Goal: Task Accomplishment & Management: Use online tool/utility

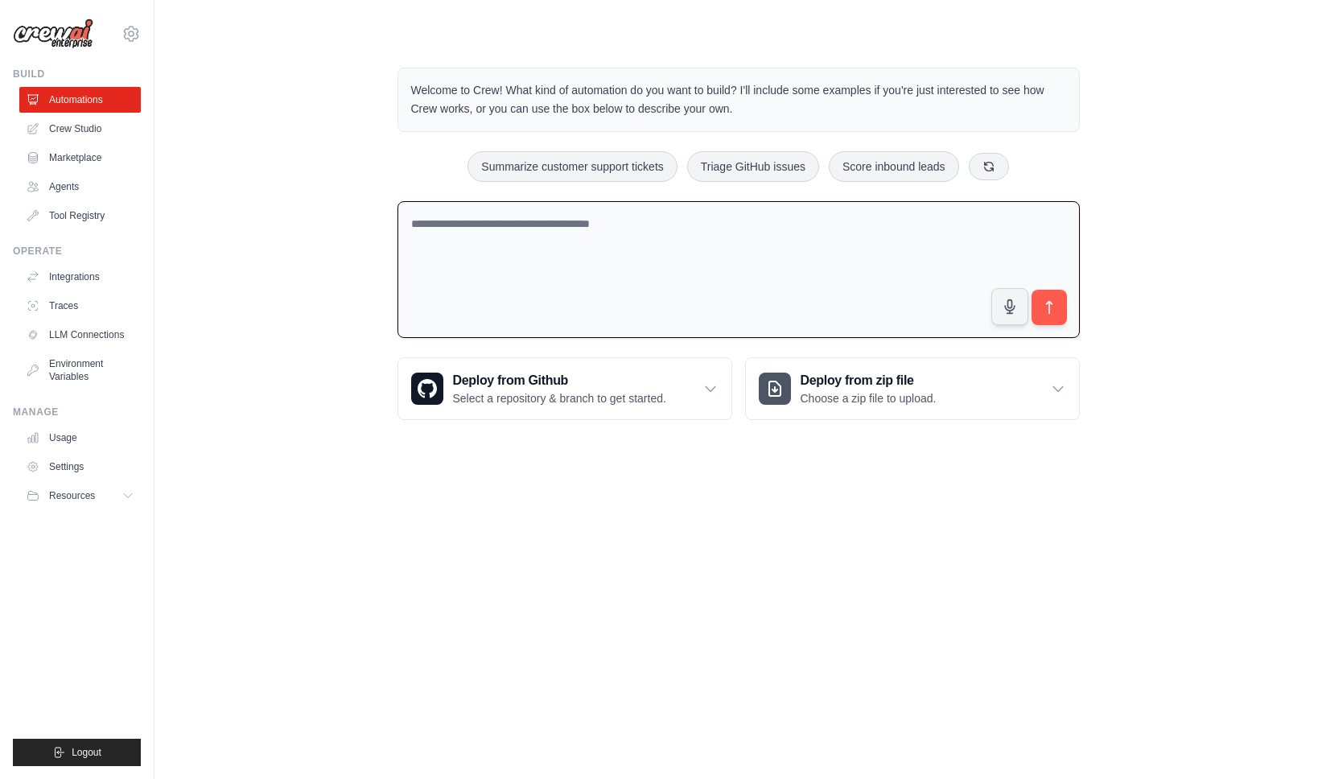
click at [447, 240] on textarea at bounding box center [739, 270] width 682 height 138
click at [694, 230] on textarea at bounding box center [739, 270] width 682 height 138
click at [701, 229] on textarea "**********" at bounding box center [739, 270] width 682 height 138
paste textarea "**********"
type textarea "**********"
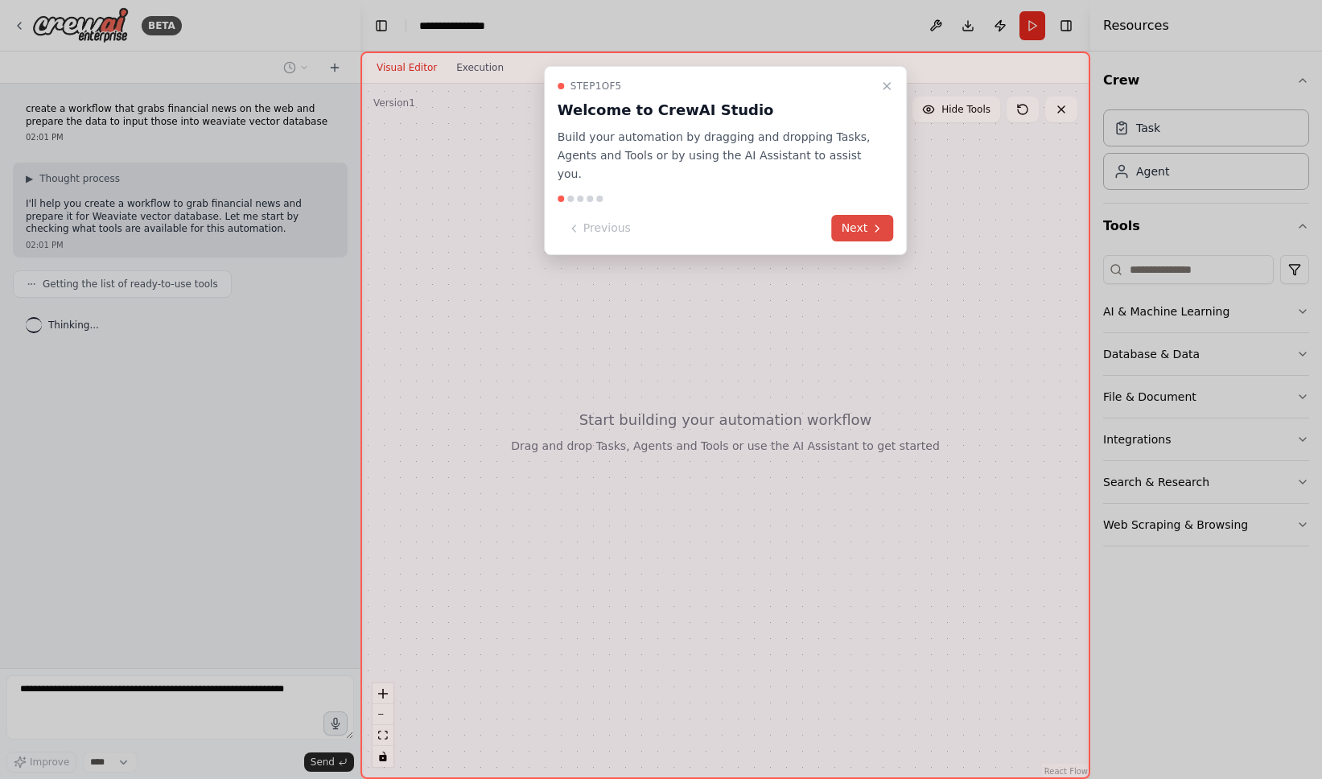
click at [843, 215] on button "Next" at bounding box center [863, 228] width 62 height 27
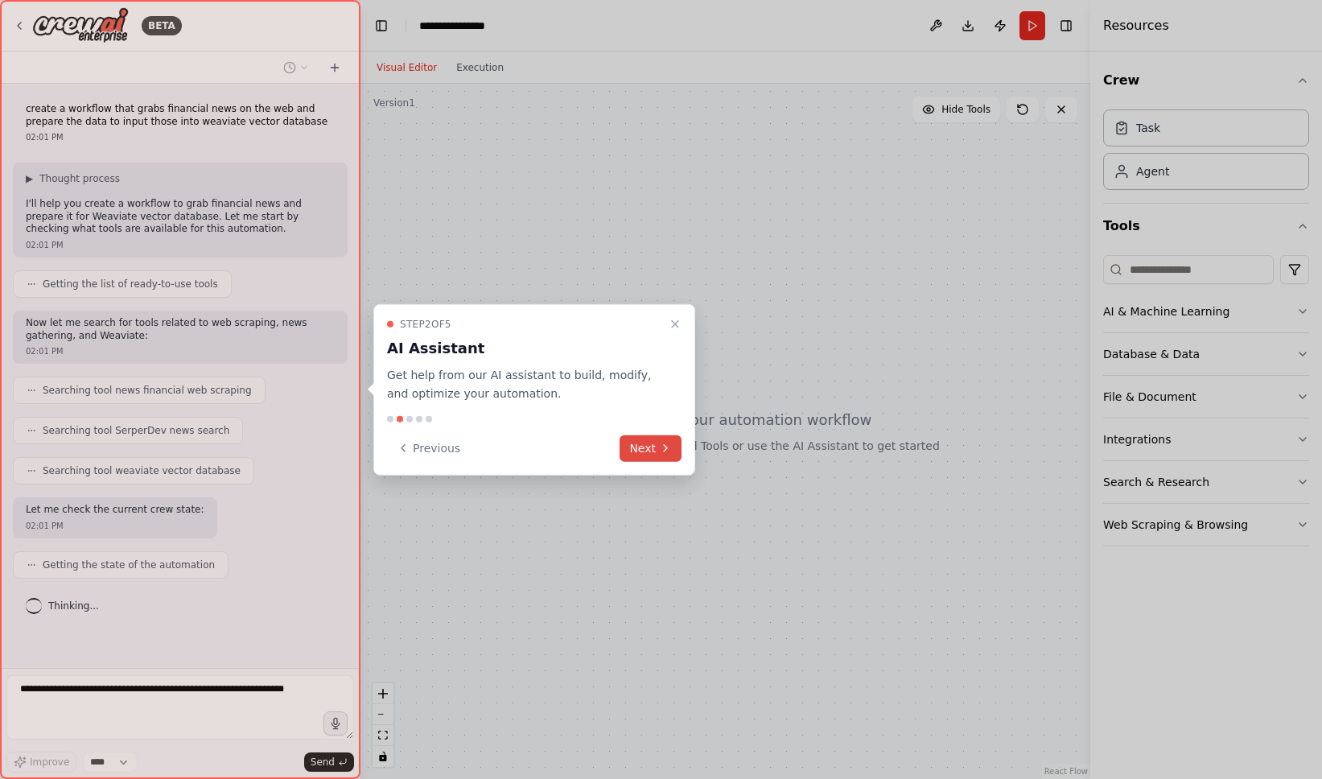
click at [656, 443] on button "Next" at bounding box center [651, 448] width 62 height 27
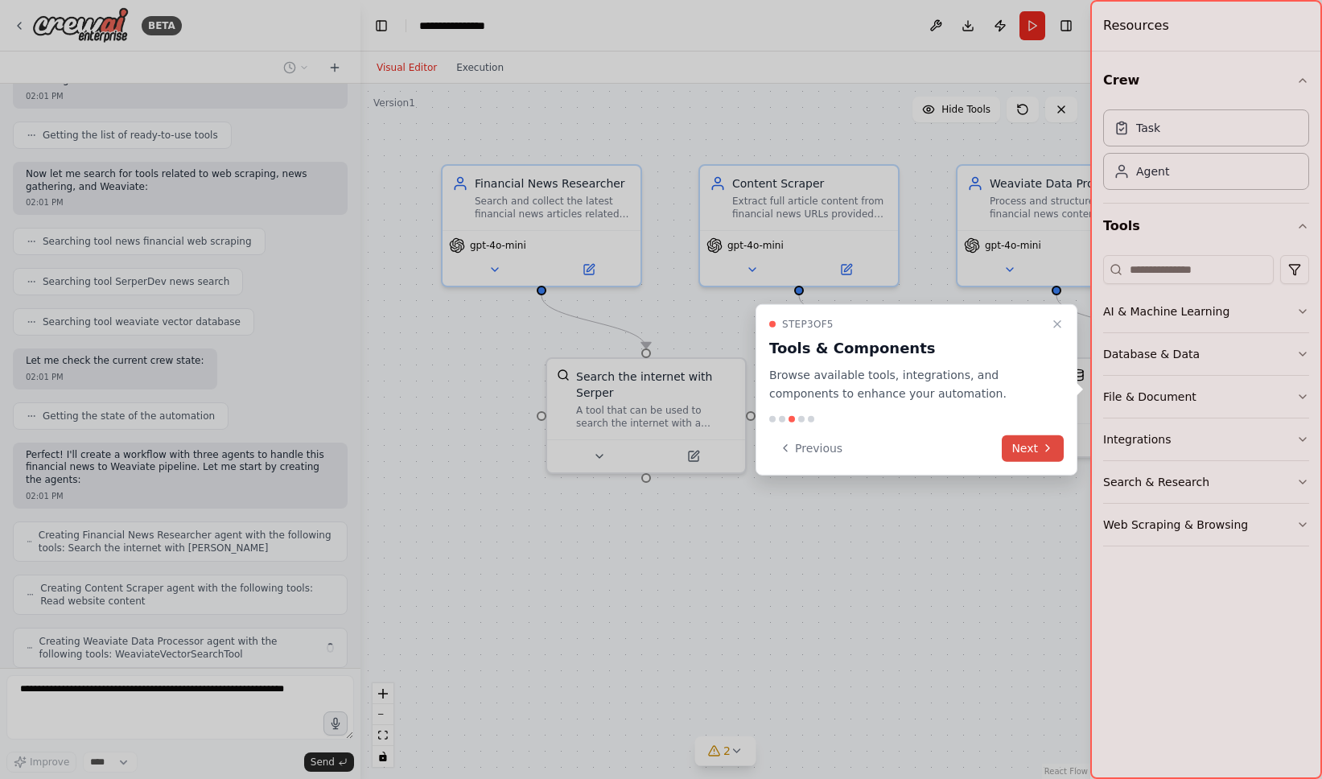
scroll to position [202, 0]
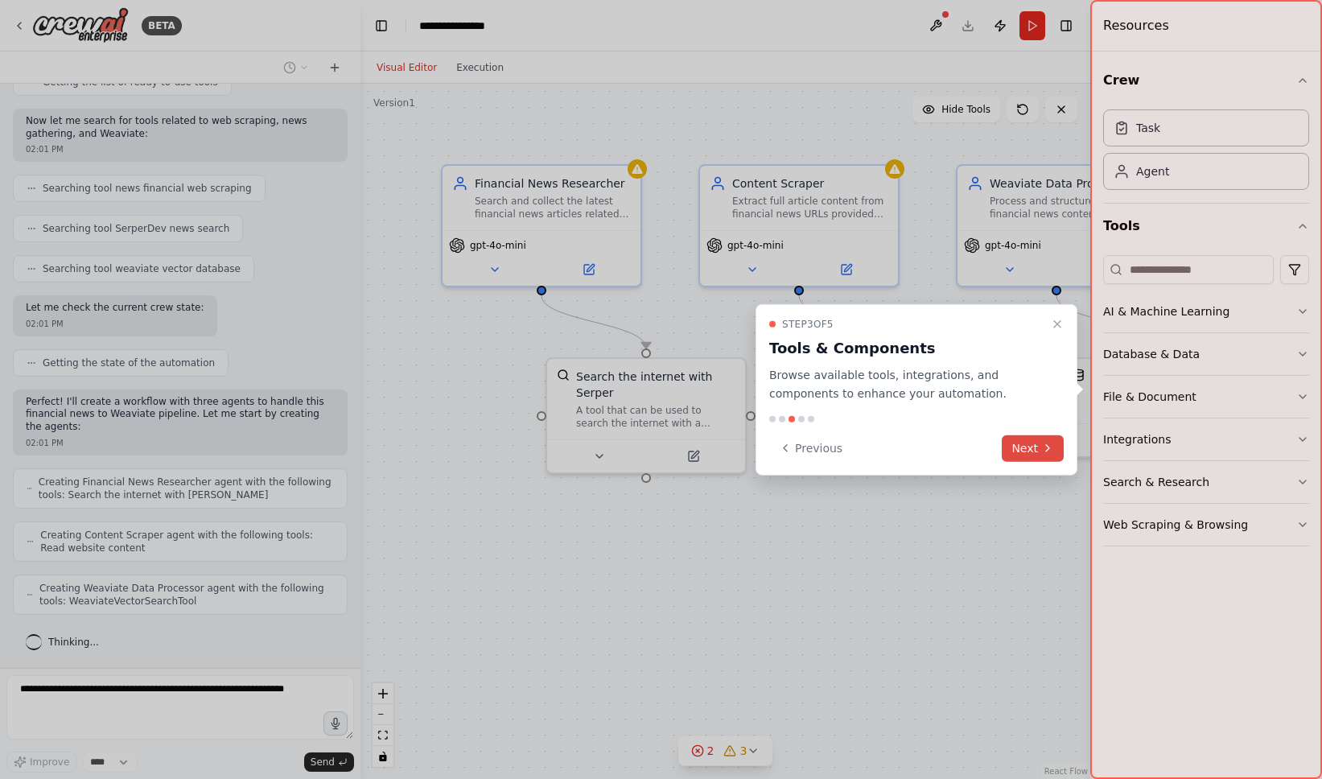
click at [1022, 451] on button "Next" at bounding box center [1033, 448] width 62 height 27
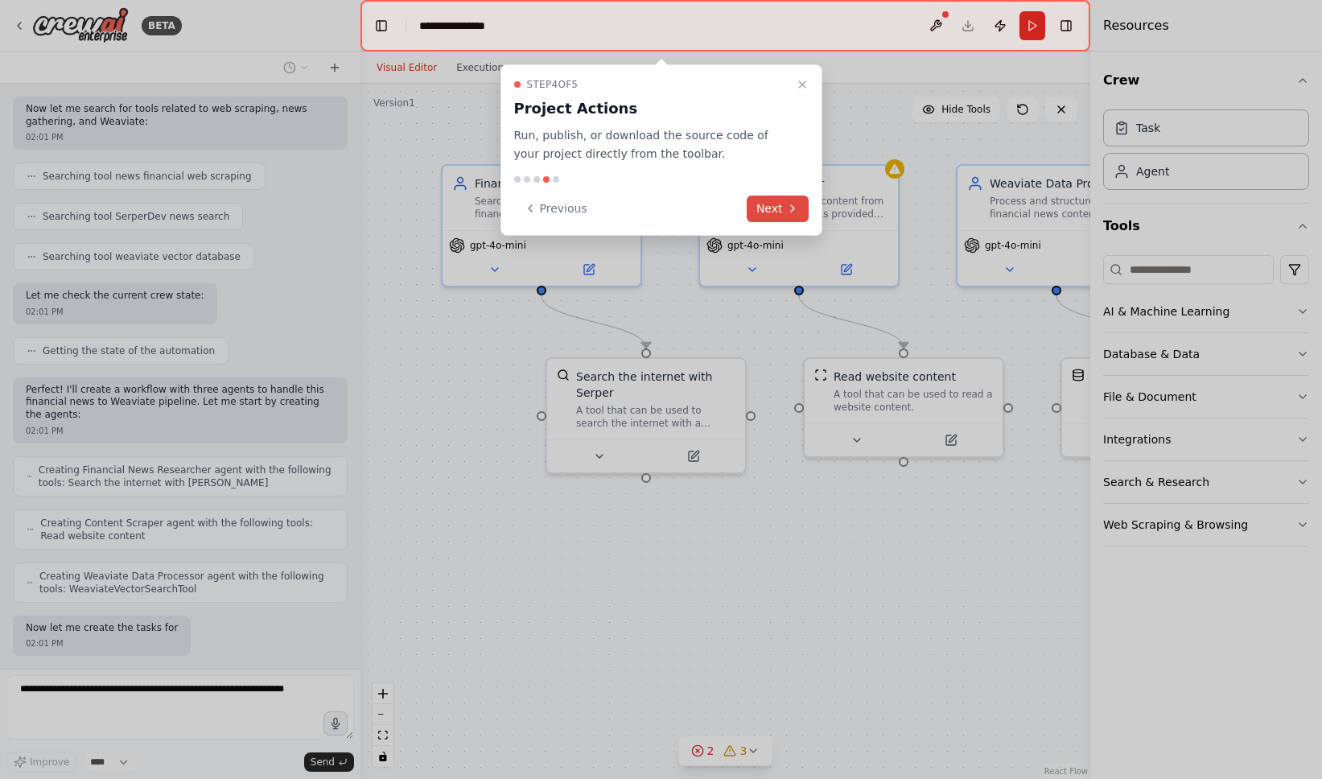
scroll to position [296, 0]
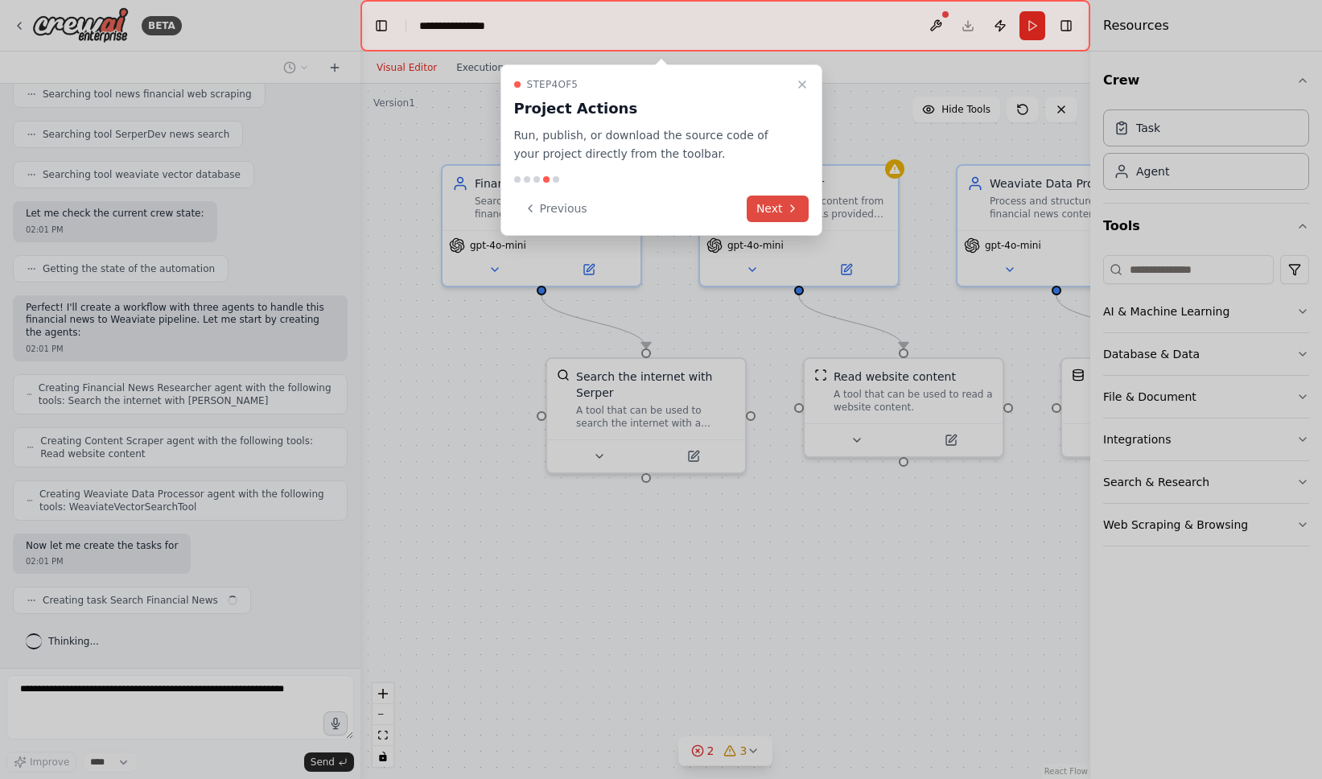
click at [770, 203] on button "Next" at bounding box center [778, 209] width 62 height 27
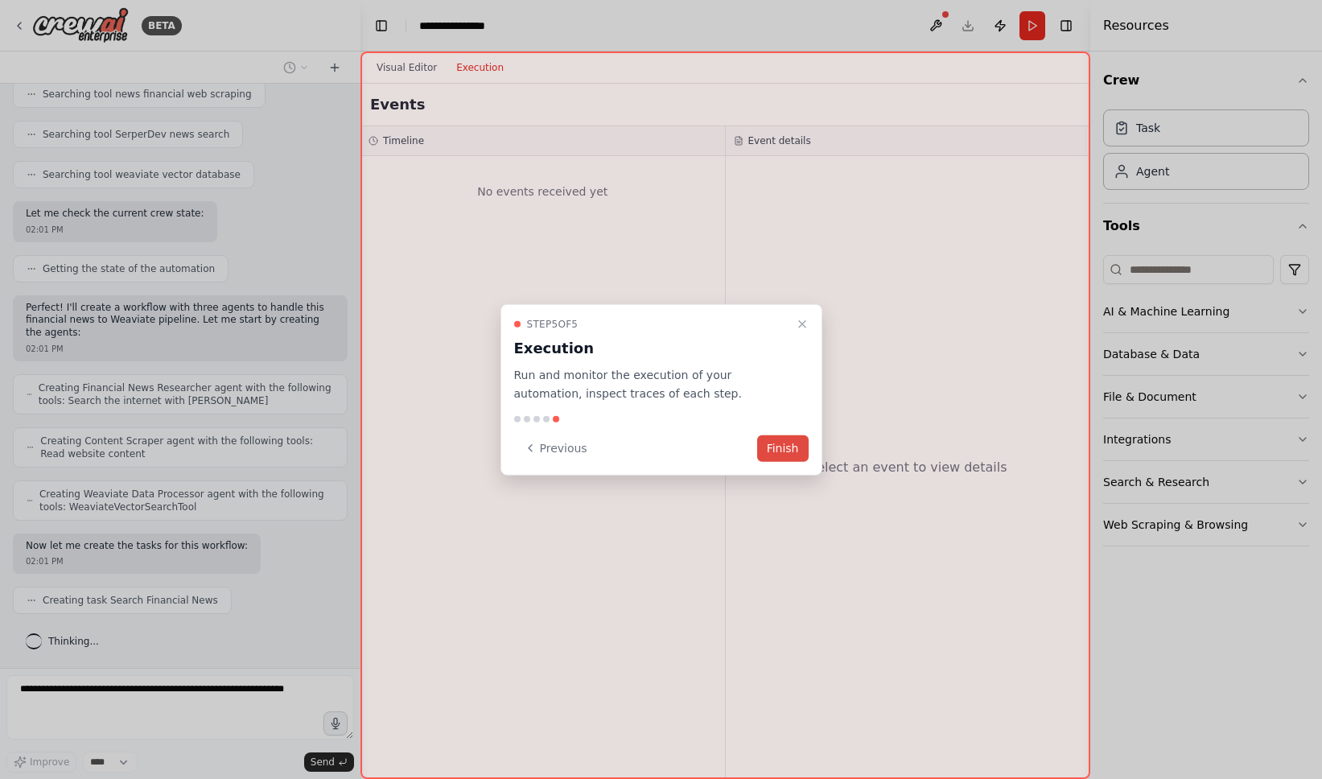
scroll to position [336, 0]
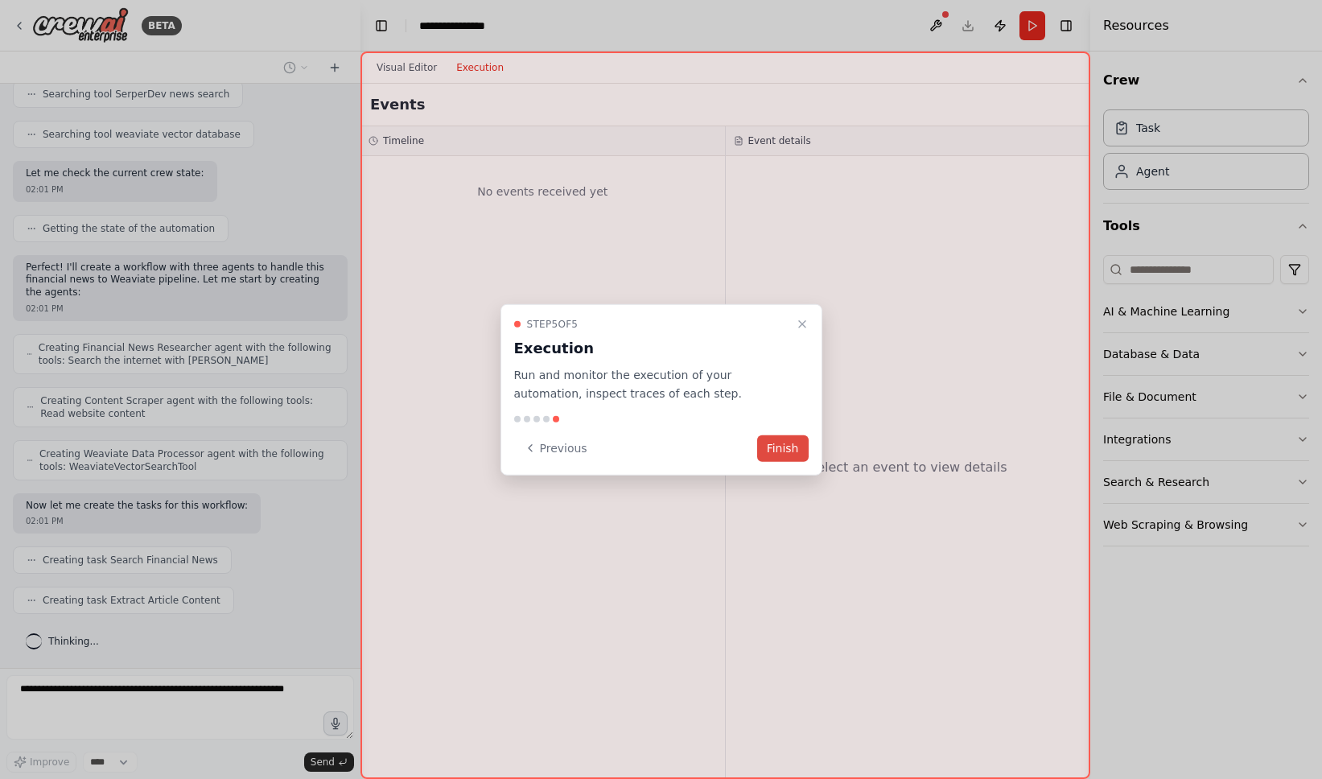
click at [775, 454] on button "Finish" at bounding box center [783, 448] width 52 height 27
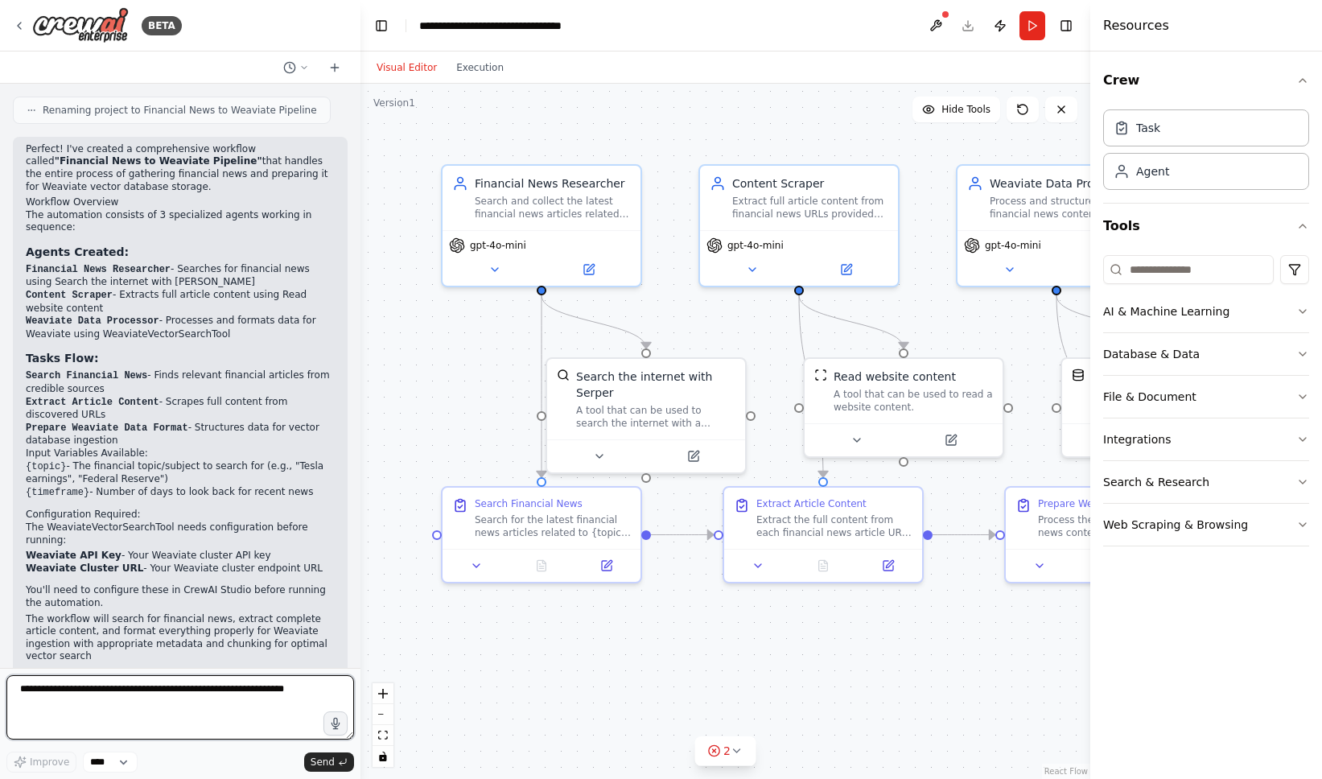
scroll to position [1014, 0]
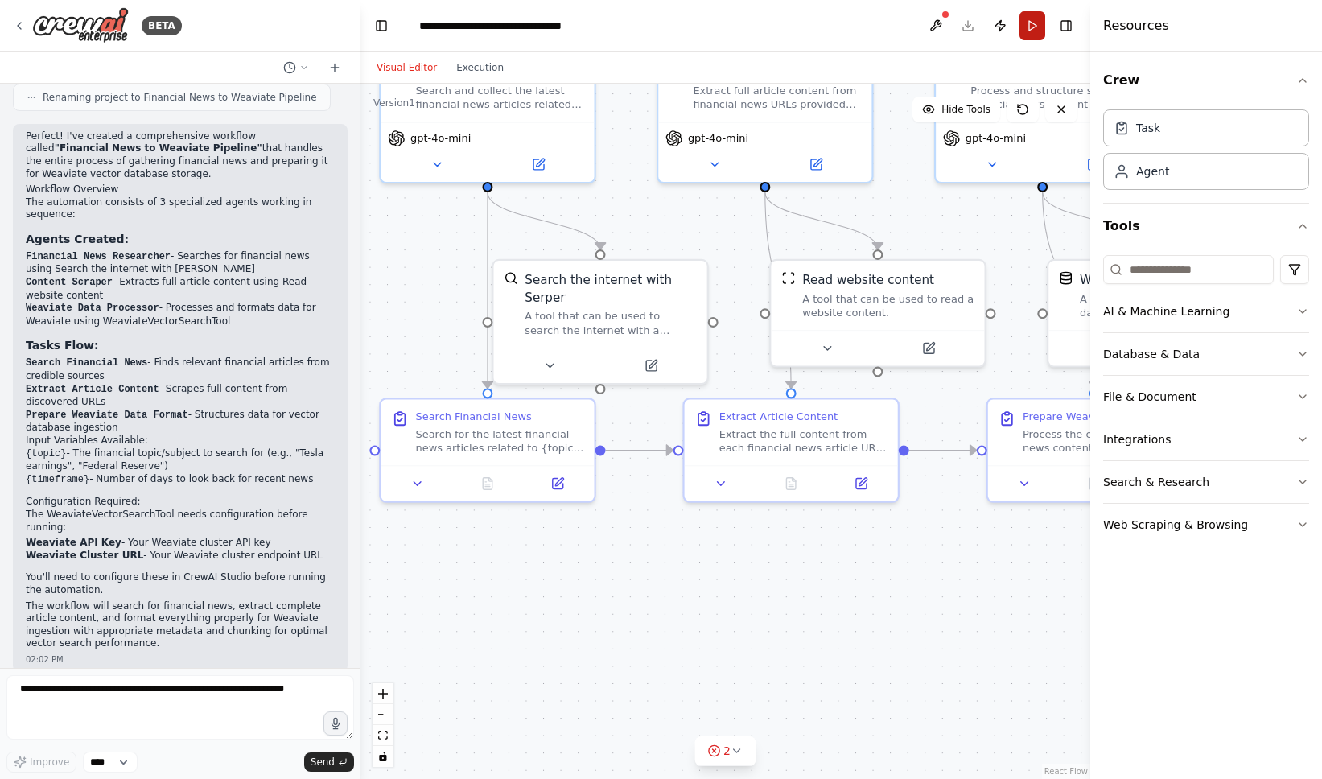
click at [1033, 23] on button "Run" at bounding box center [1033, 25] width 26 height 29
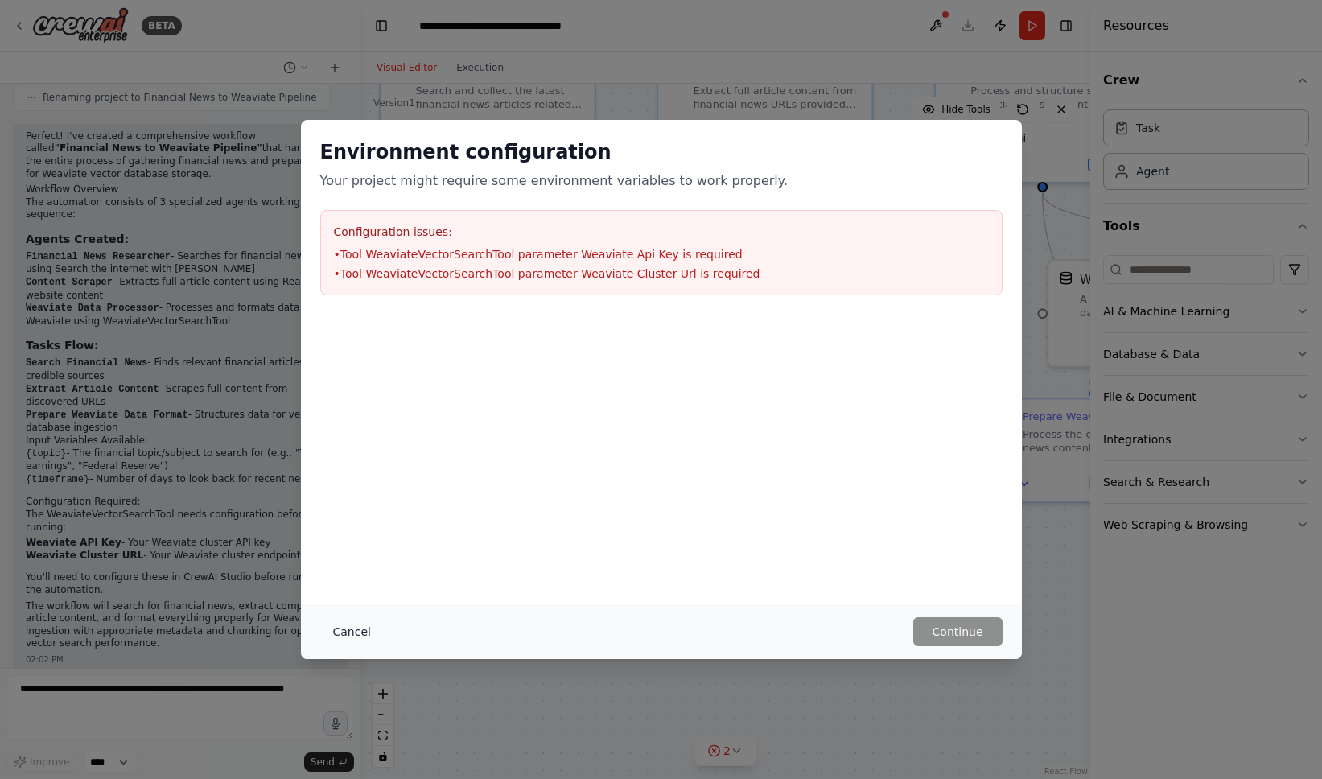
click at [345, 637] on button "Cancel" at bounding box center [352, 631] width 64 height 29
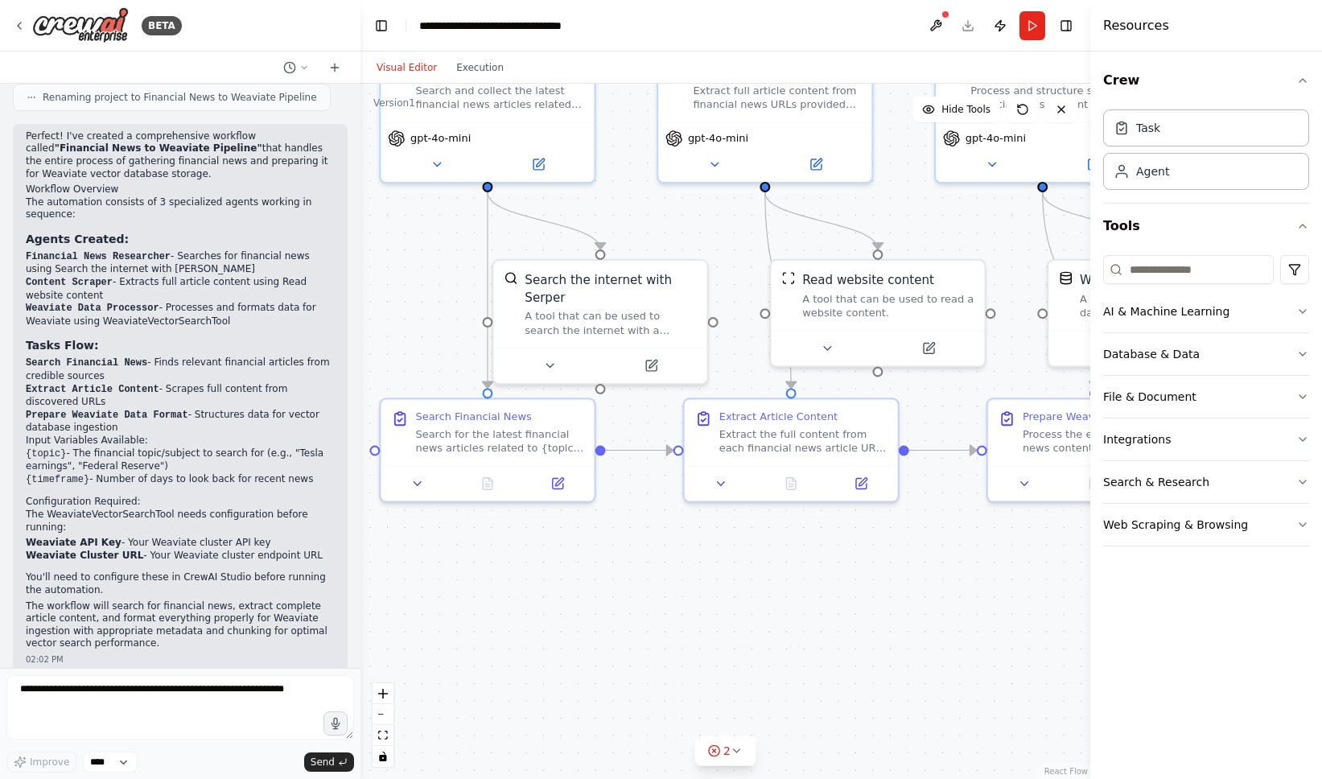
click at [143, 66] on div at bounding box center [180, 68] width 361 height 32
click at [1296, 354] on icon "button" at bounding box center [1302, 354] width 13 height 13
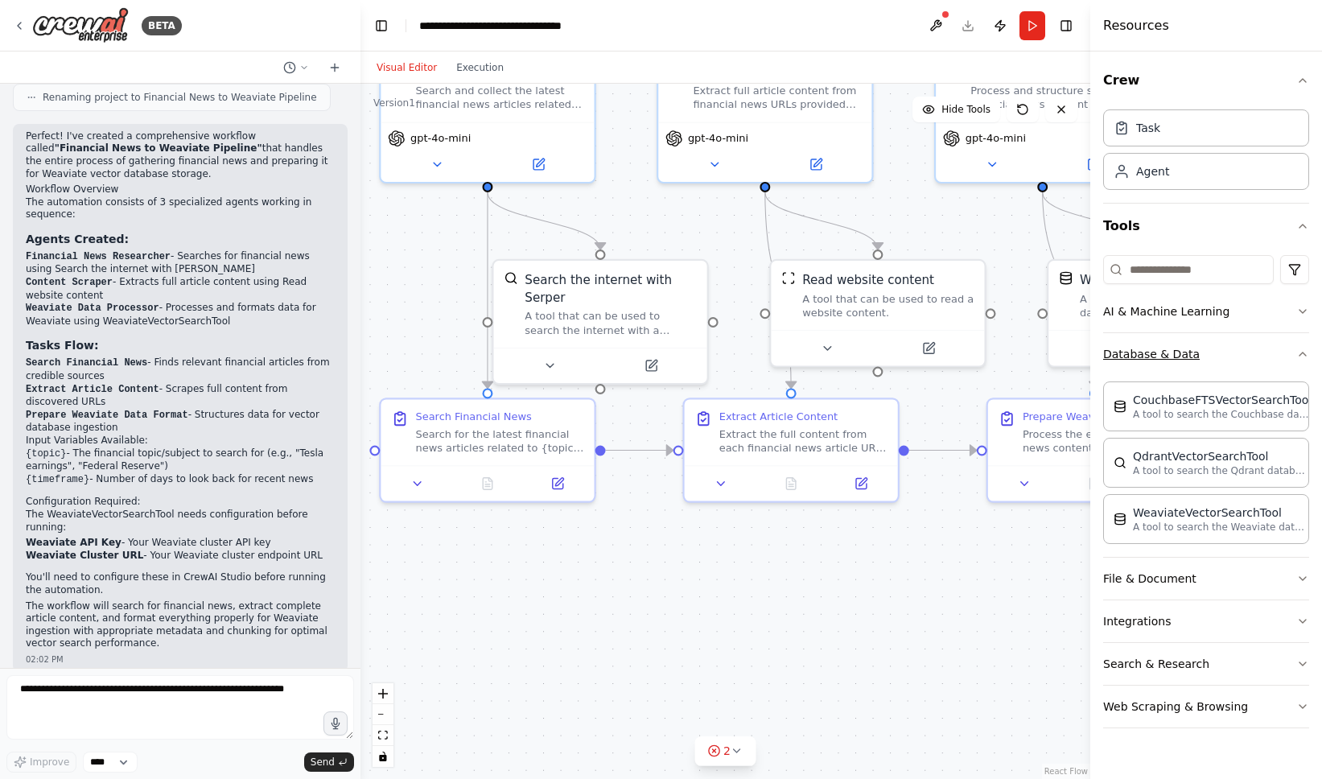
click at [1296, 354] on icon "button" at bounding box center [1302, 354] width 13 height 13
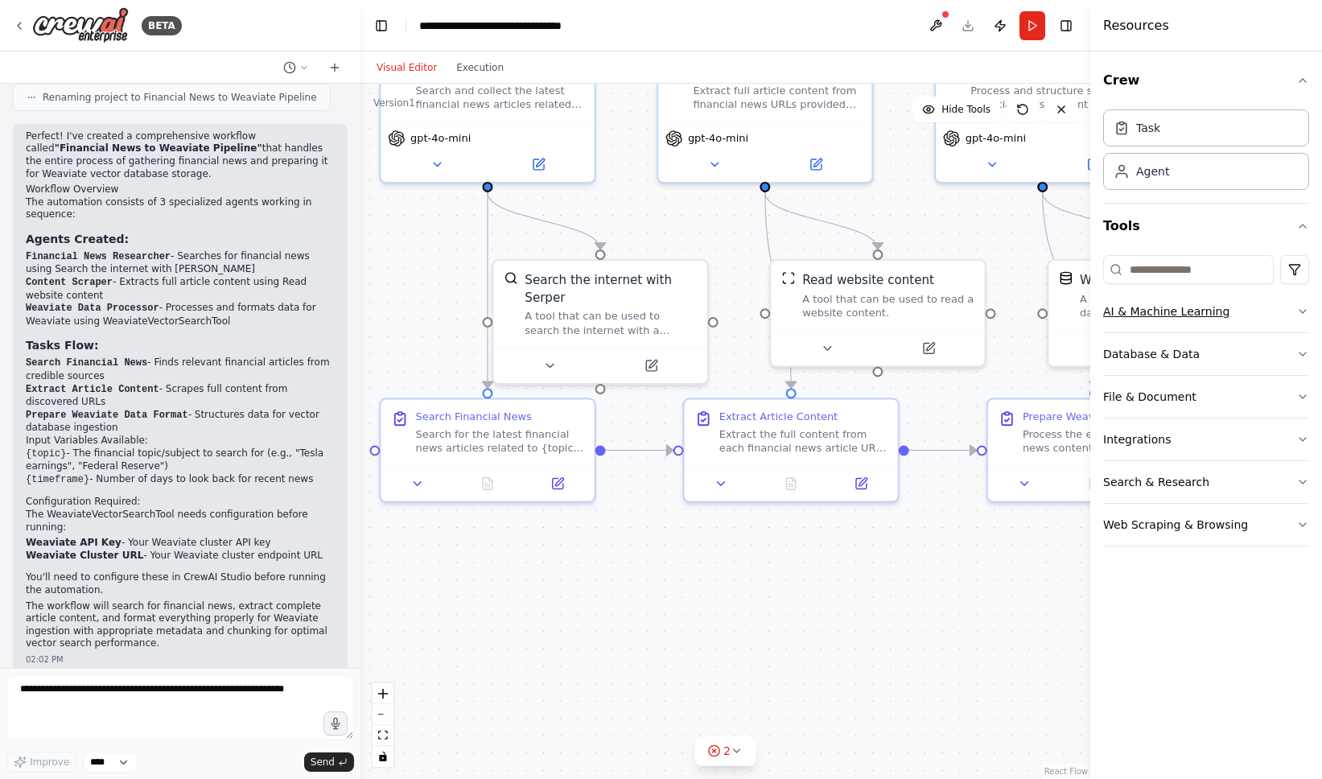
click at [1296, 317] on icon "button" at bounding box center [1302, 311] width 13 height 13
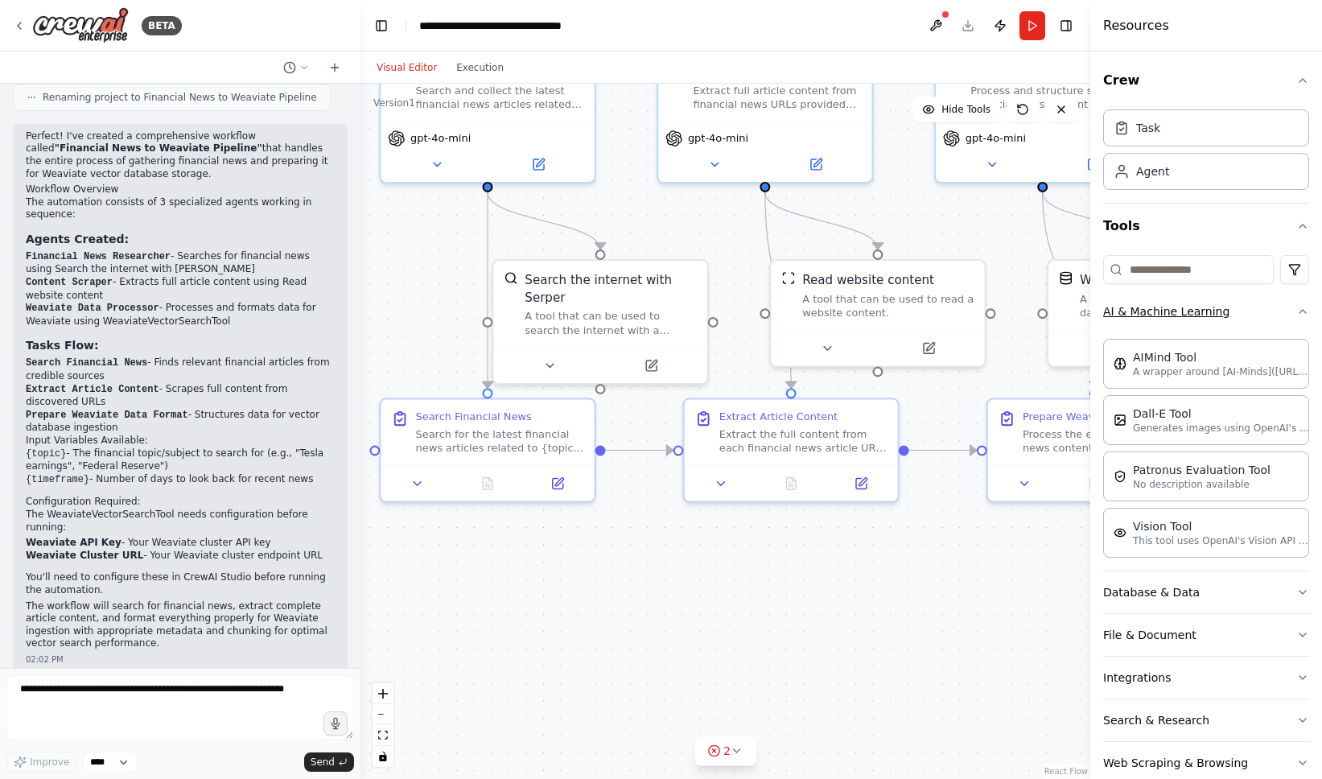
click at [1296, 317] on icon "button" at bounding box center [1302, 311] width 13 height 13
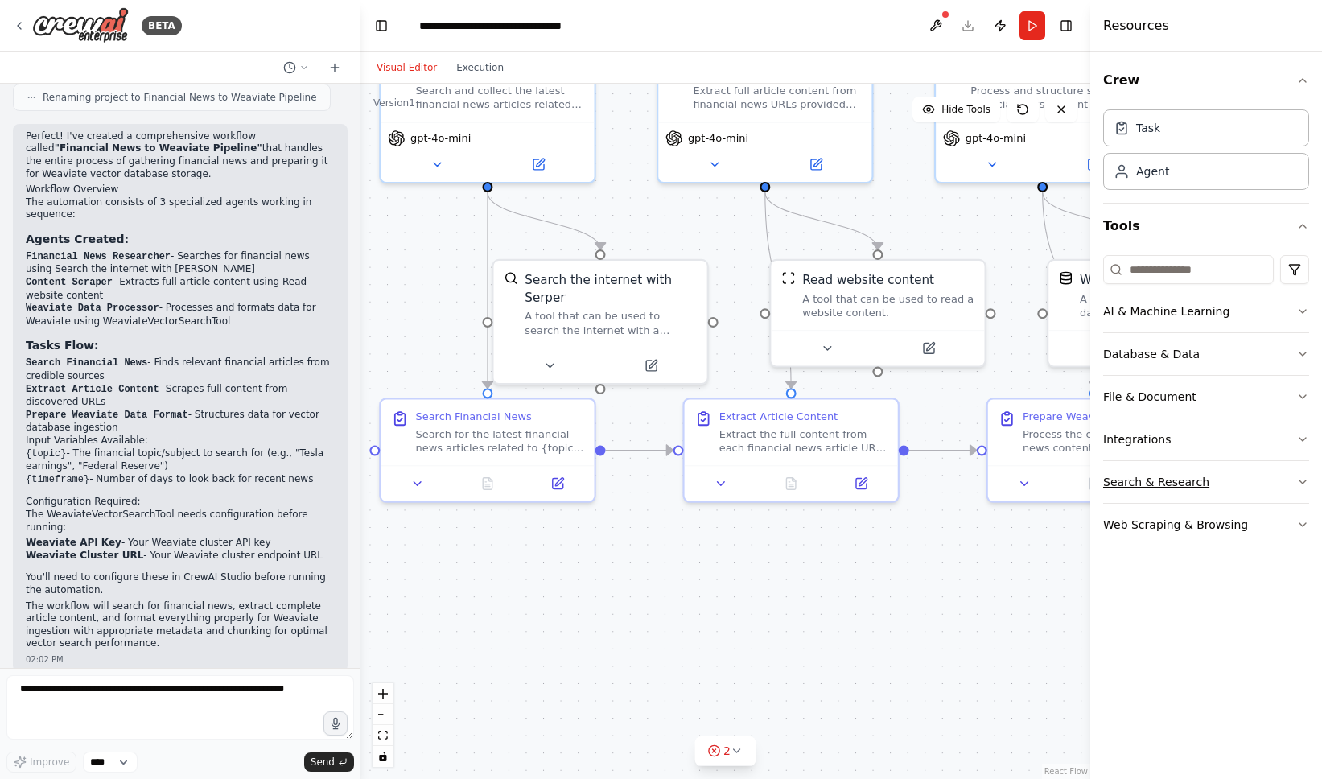
click at [1281, 479] on button "Search & Research" at bounding box center [1206, 482] width 206 height 42
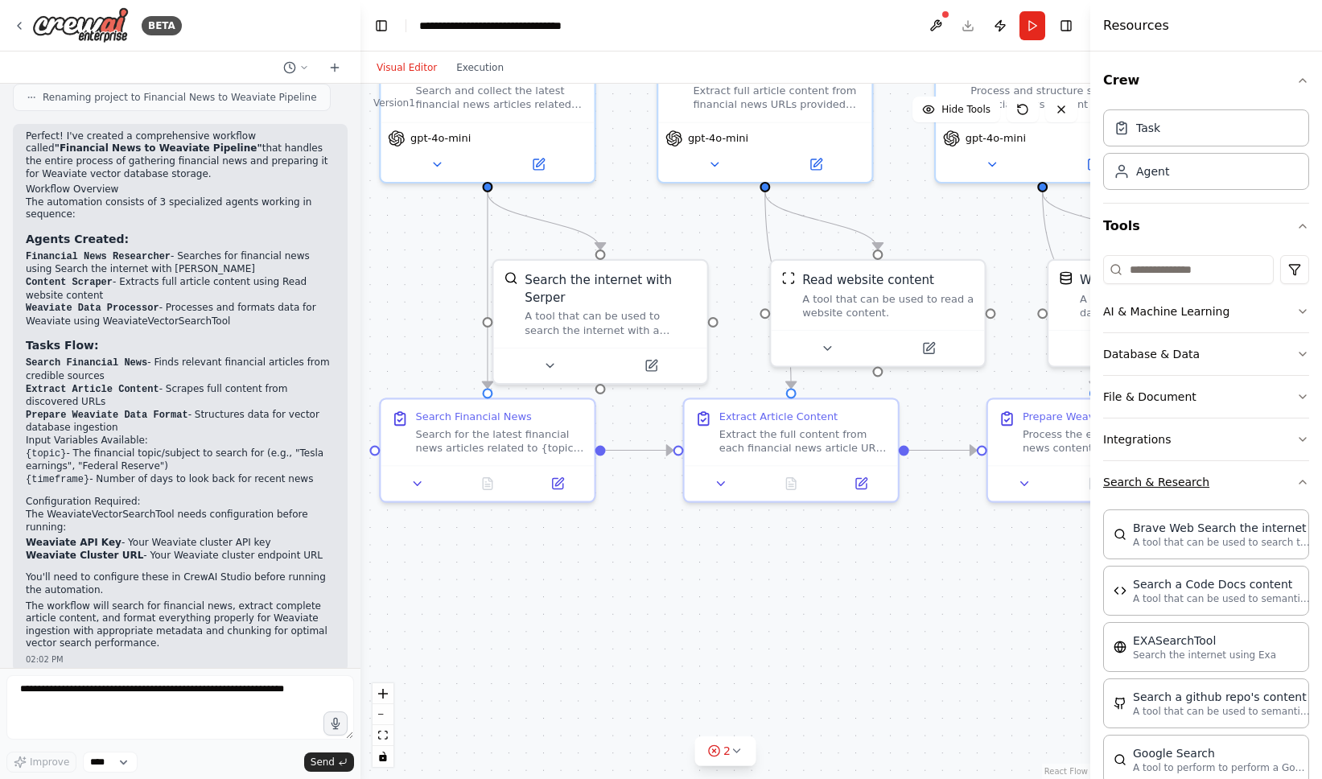
click at [1281, 479] on button "Search & Research" at bounding box center [1206, 482] width 206 height 42
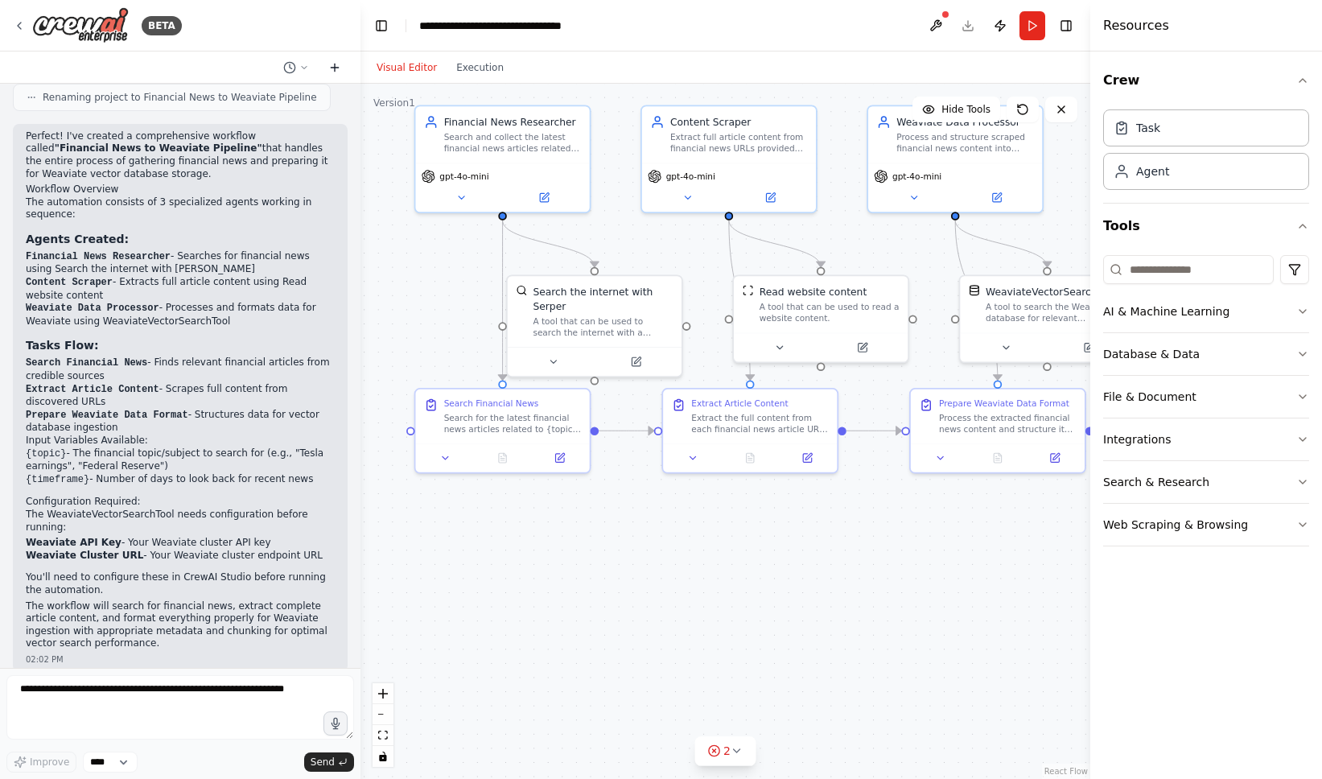
click at [341, 69] on button at bounding box center [335, 67] width 26 height 19
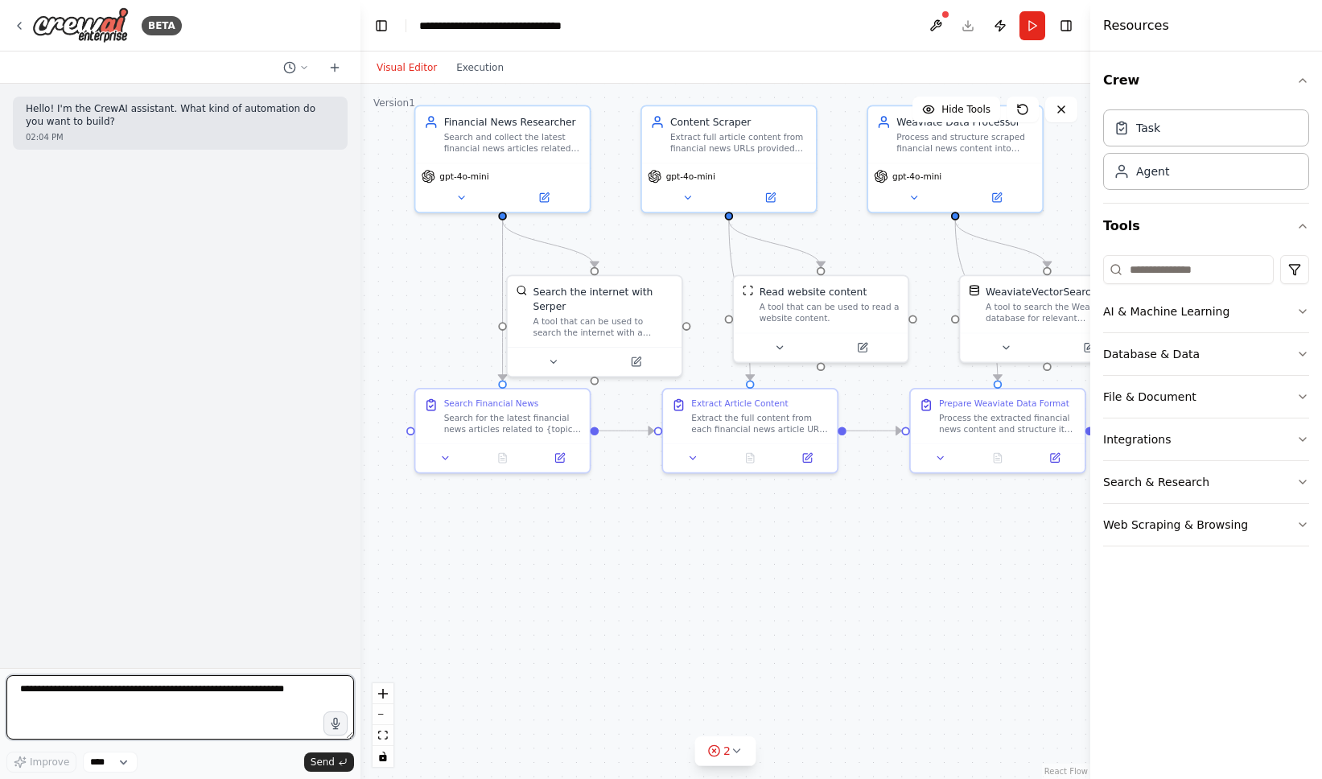
click at [113, 703] on textarea at bounding box center [180, 707] width 348 height 64
type textarea "**********"
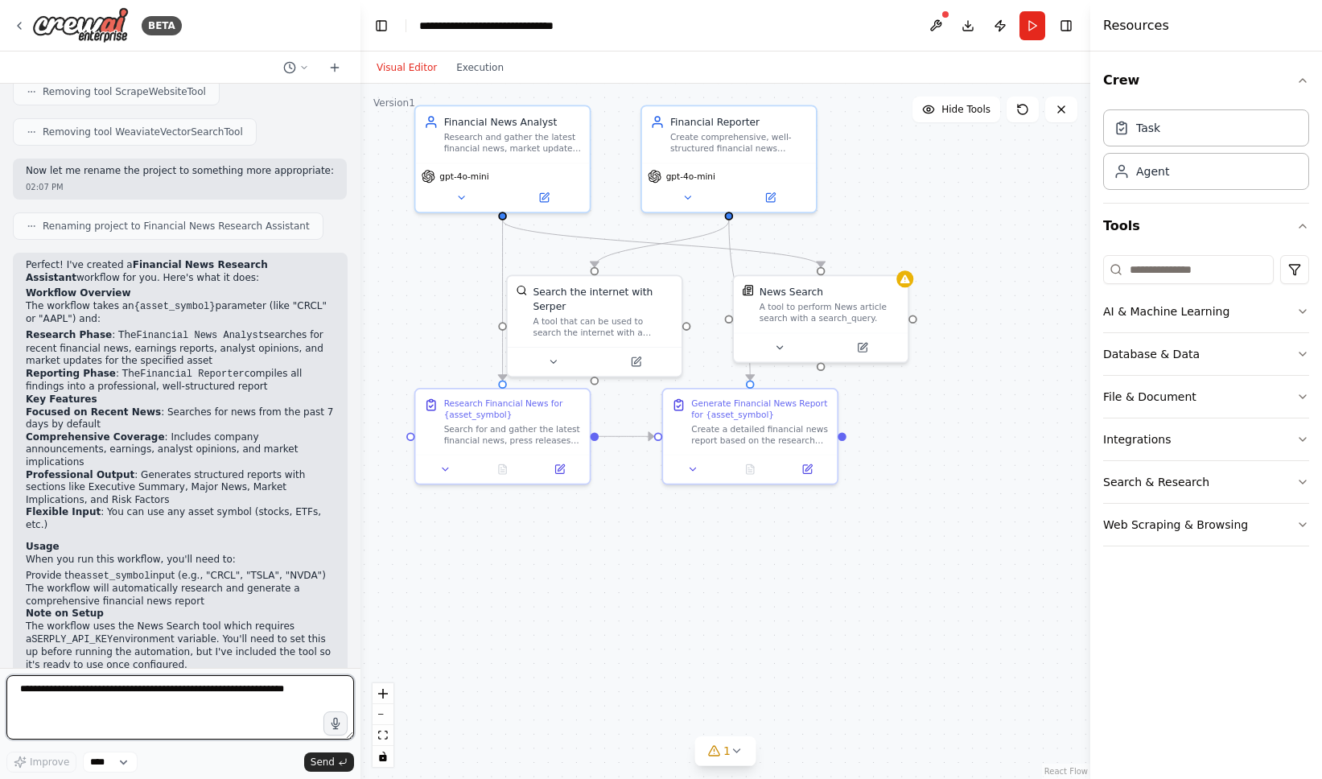
scroll to position [1669, 0]
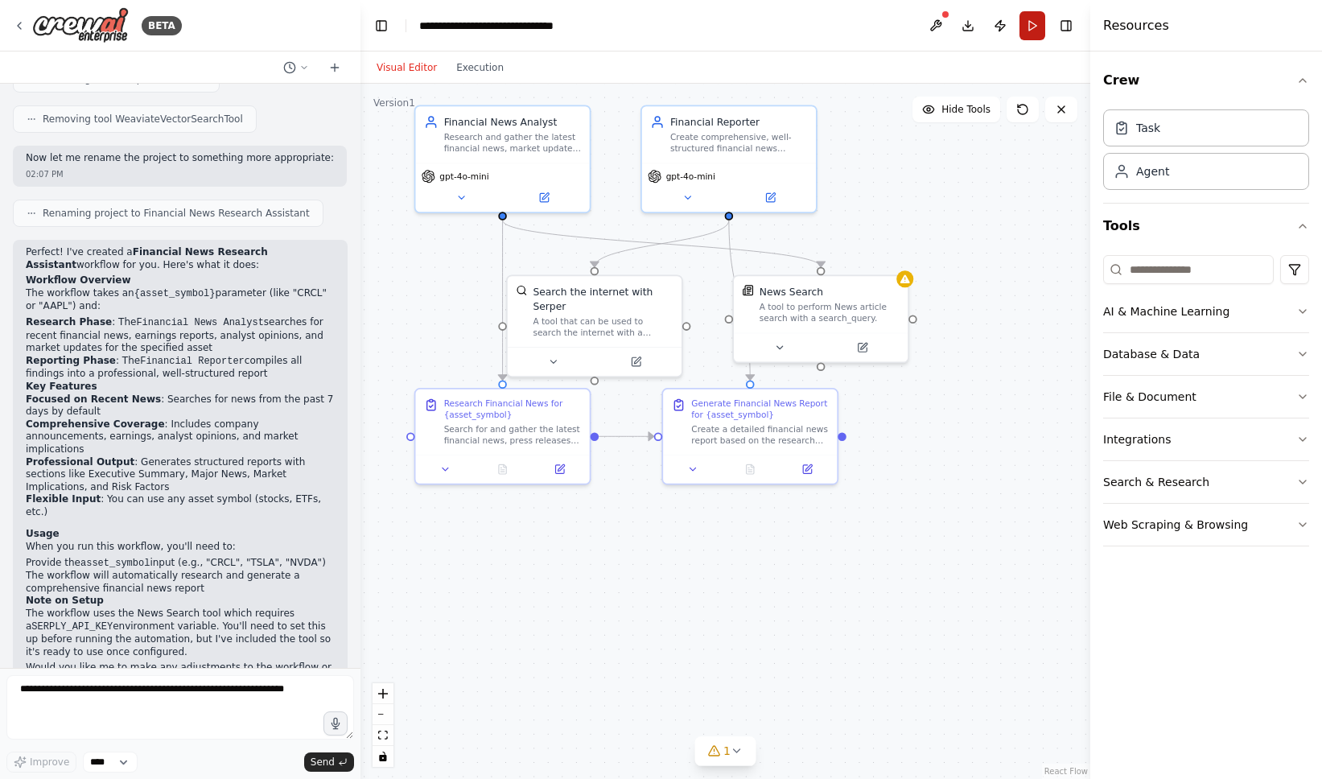
click at [1035, 27] on button "Run" at bounding box center [1033, 25] width 26 height 29
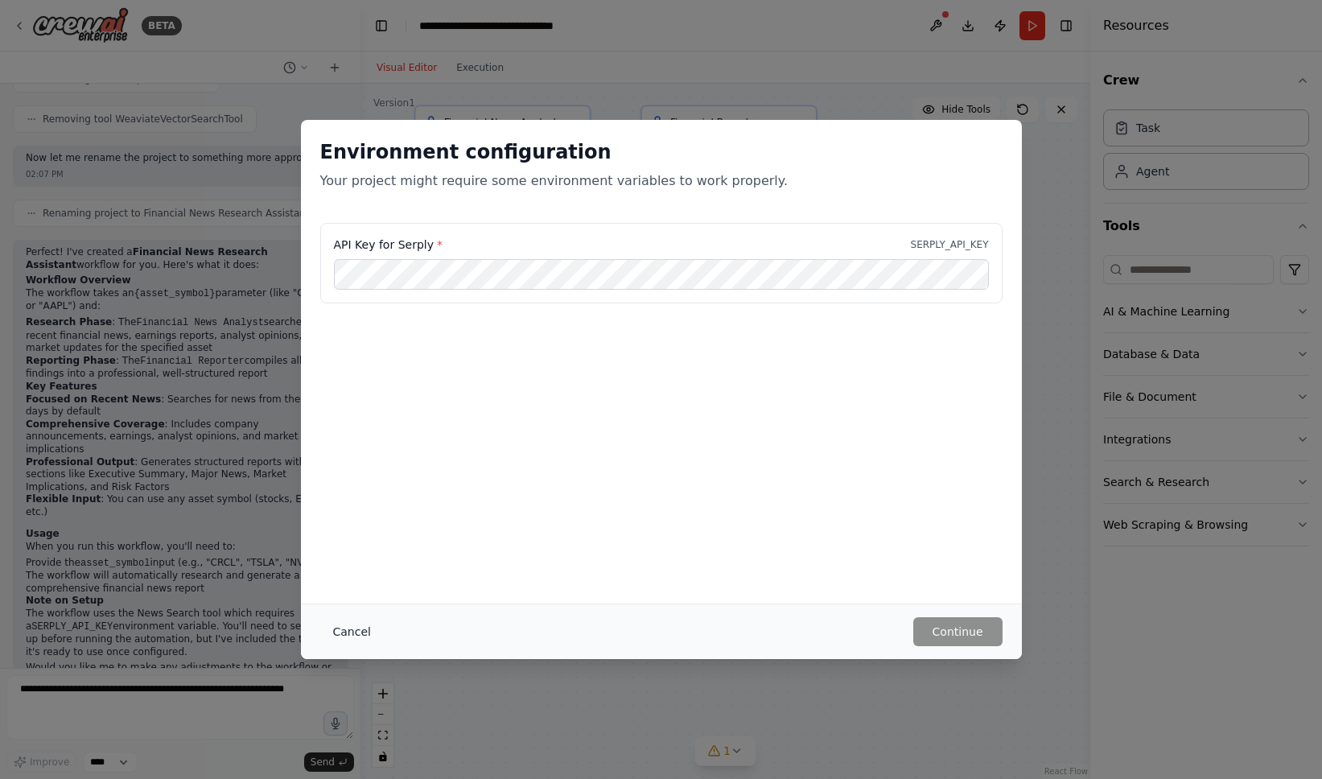
click at [361, 629] on button "Cancel" at bounding box center [352, 631] width 64 height 29
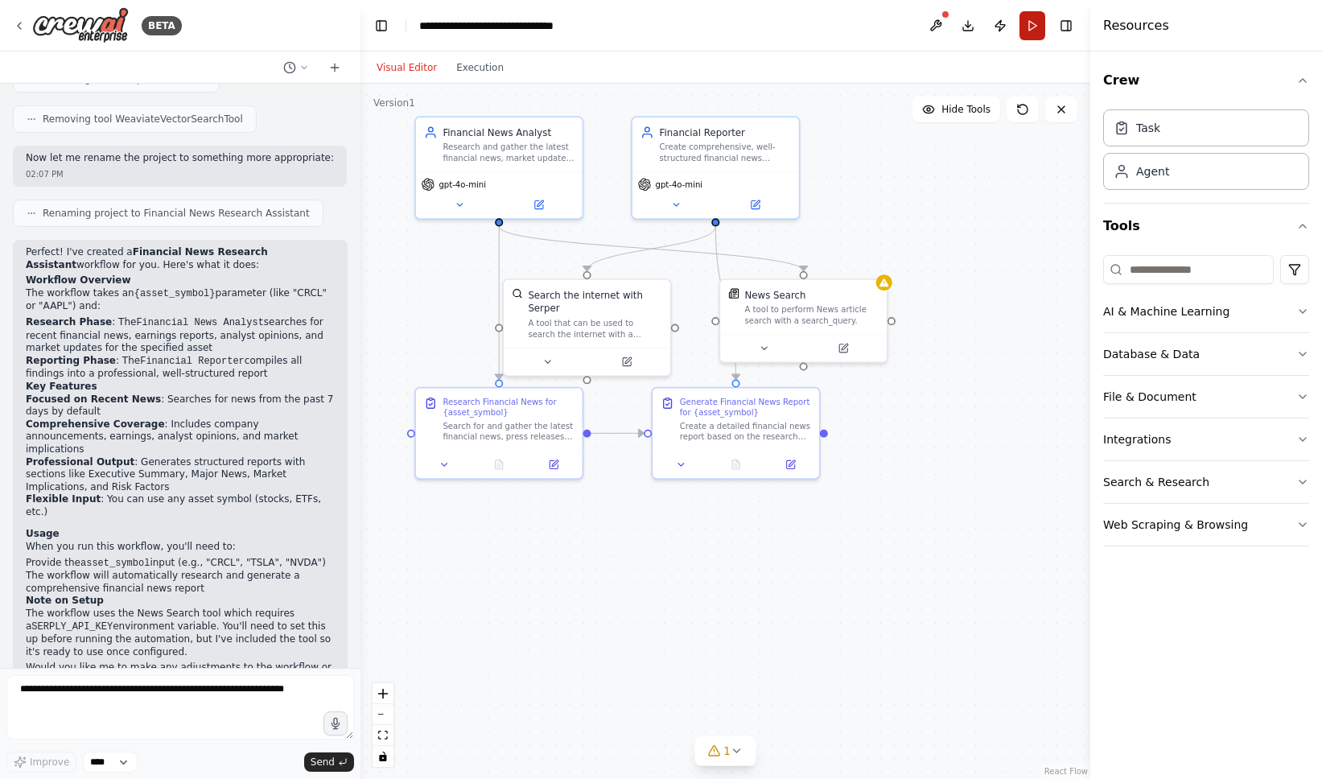
click at [1039, 20] on button "Run" at bounding box center [1033, 25] width 26 height 29
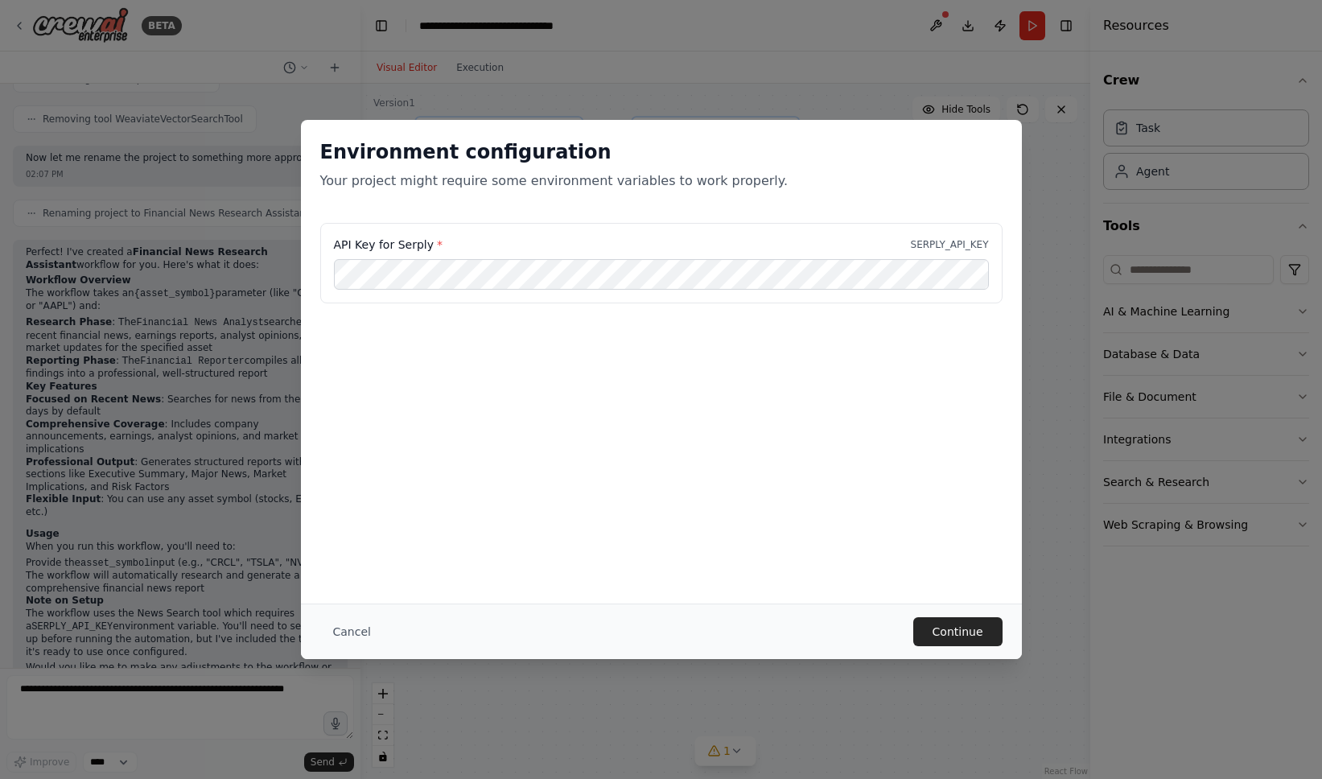
click at [876, 528] on div "Environment configuration Your project might require some environment variables…" at bounding box center [661, 362] width 721 height 484
click at [952, 627] on button "Continue" at bounding box center [957, 631] width 89 height 29
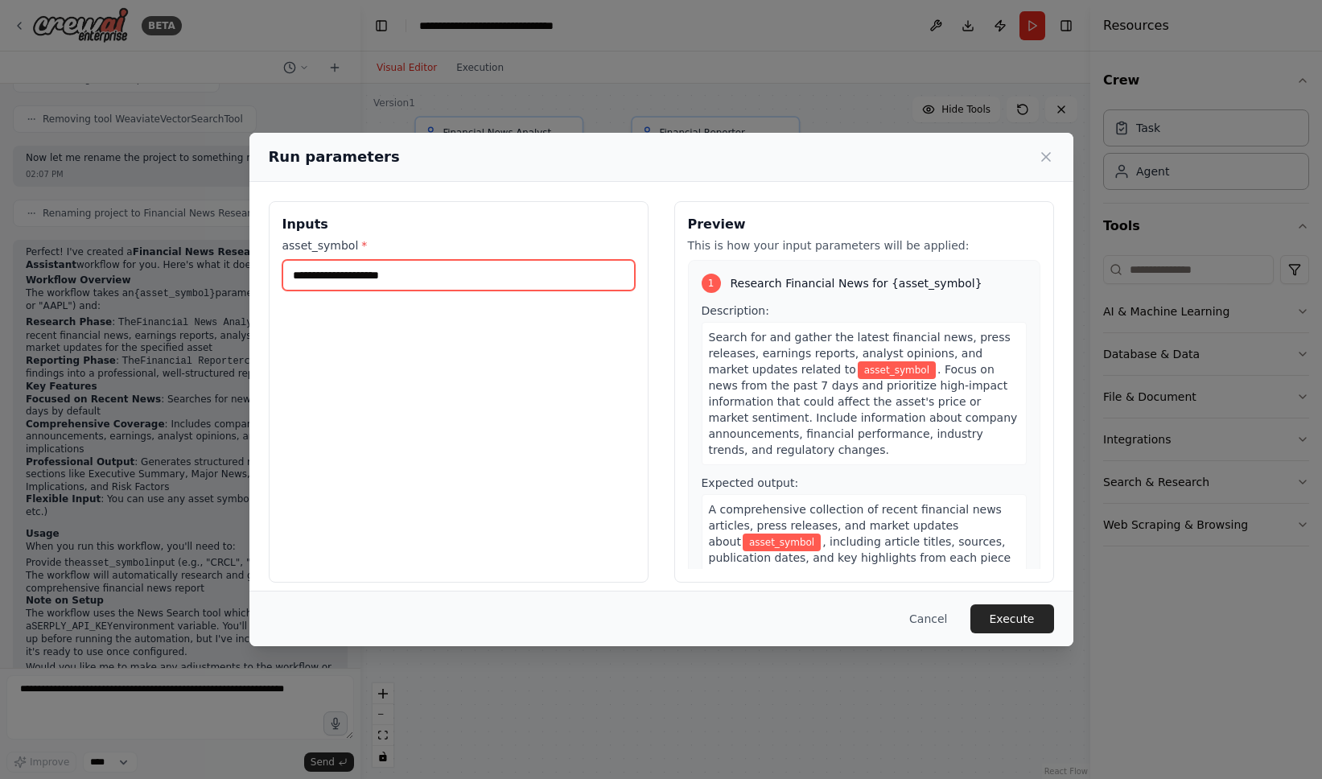
click at [512, 282] on input "asset_symbol *" at bounding box center [458, 275] width 352 height 31
type input "****"
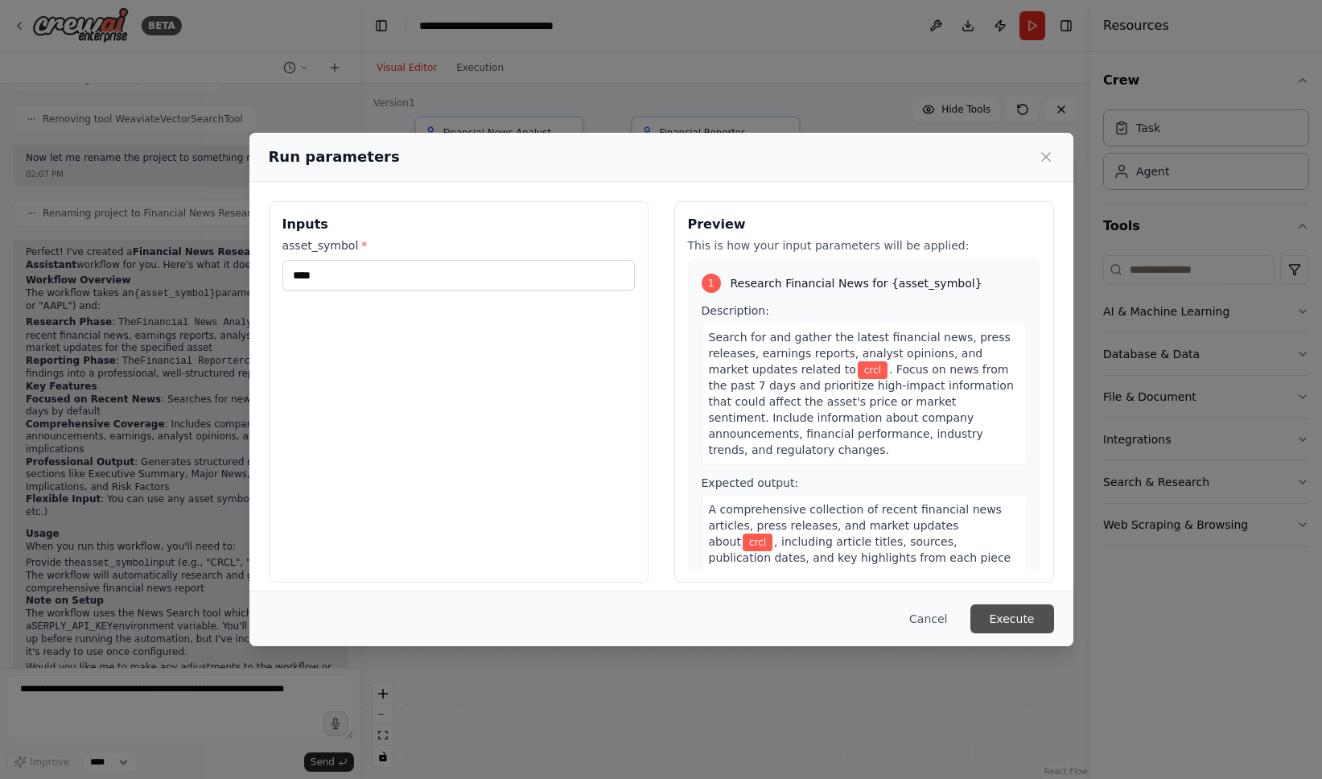
click at [1000, 623] on button "Execute" at bounding box center [1013, 618] width 84 height 29
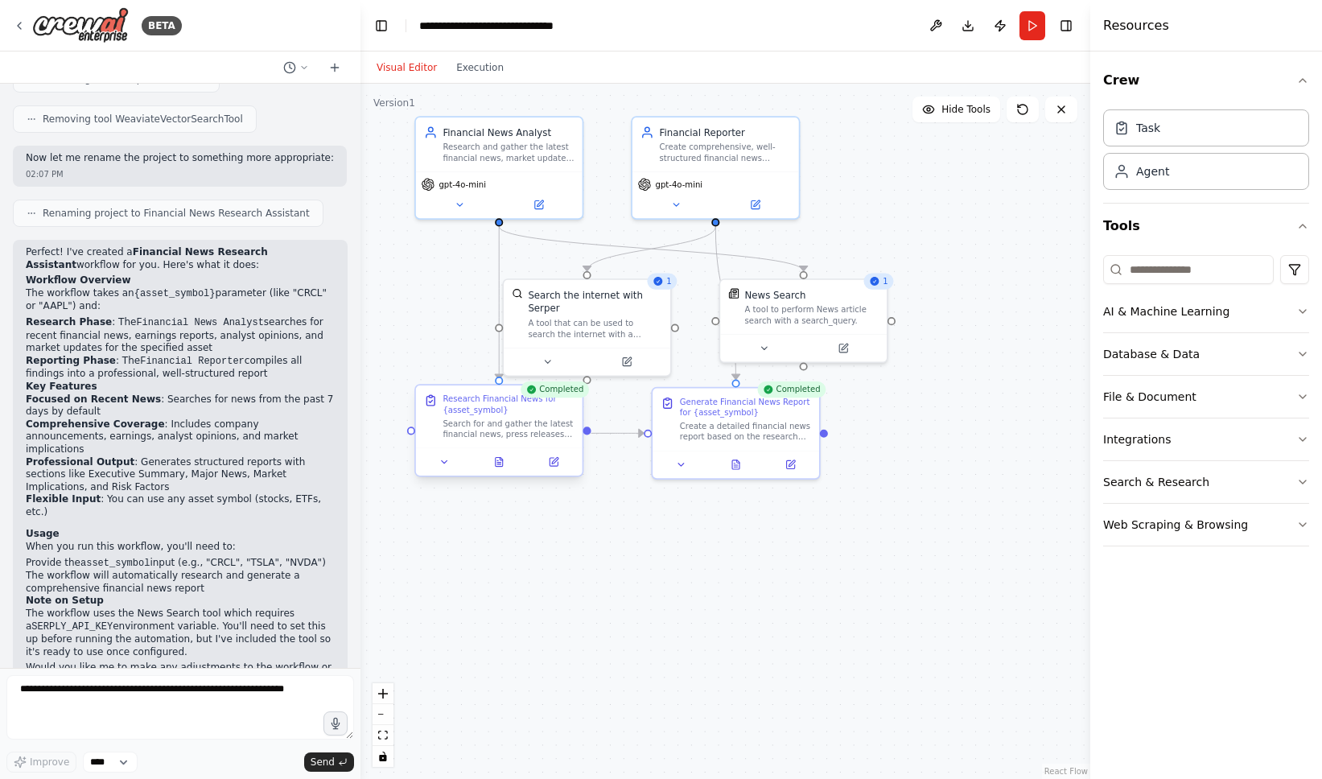
click at [542, 436] on div "Search for and gather the latest financial news, press releases, earnings repor…" at bounding box center [508, 429] width 131 height 22
click at [740, 432] on div "Create a detailed financial news report based on the research findings about {a…" at bounding box center [745, 429] width 131 height 22
click at [551, 435] on div "Search for and gather the latest financial news, press releases, earnings repor…" at bounding box center [508, 429] width 131 height 22
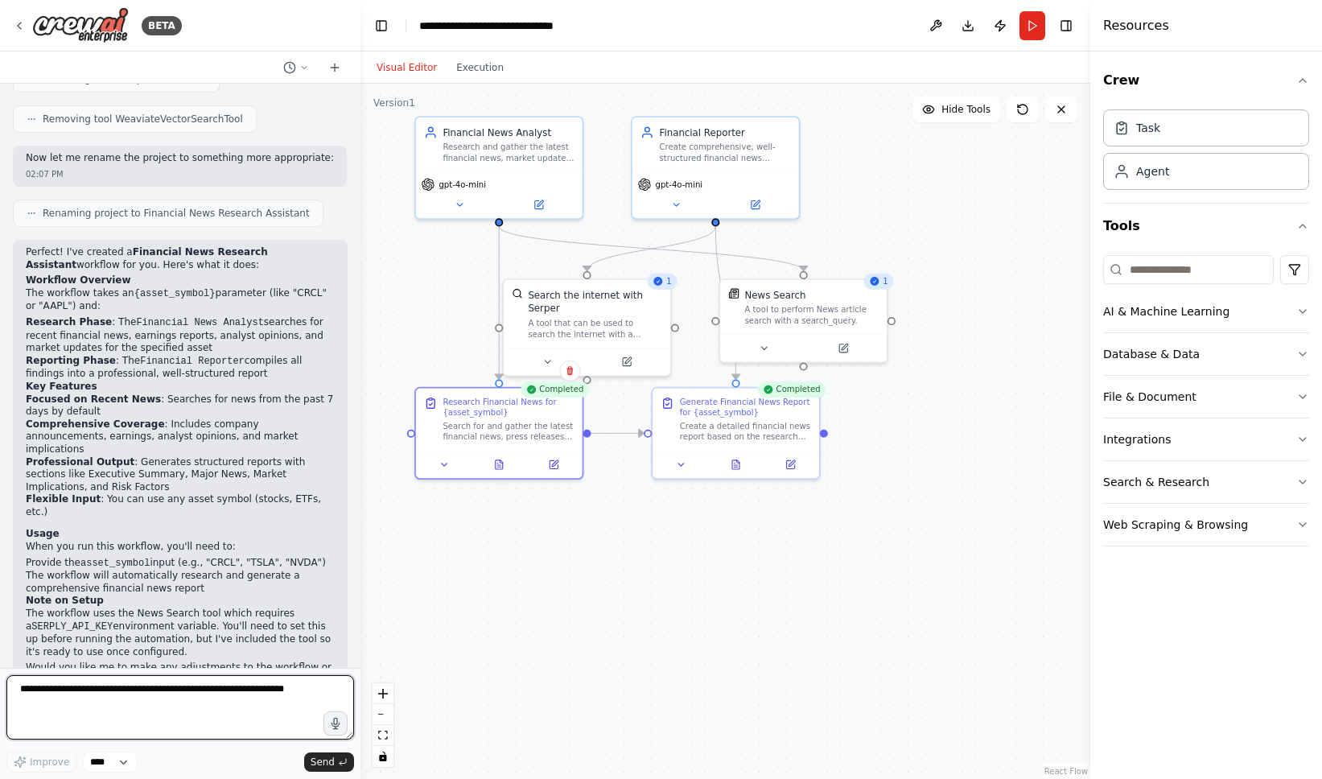
click at [104, 726] on textarea at bounding box center [180, 707] width 348 height 64
type textarea "*"
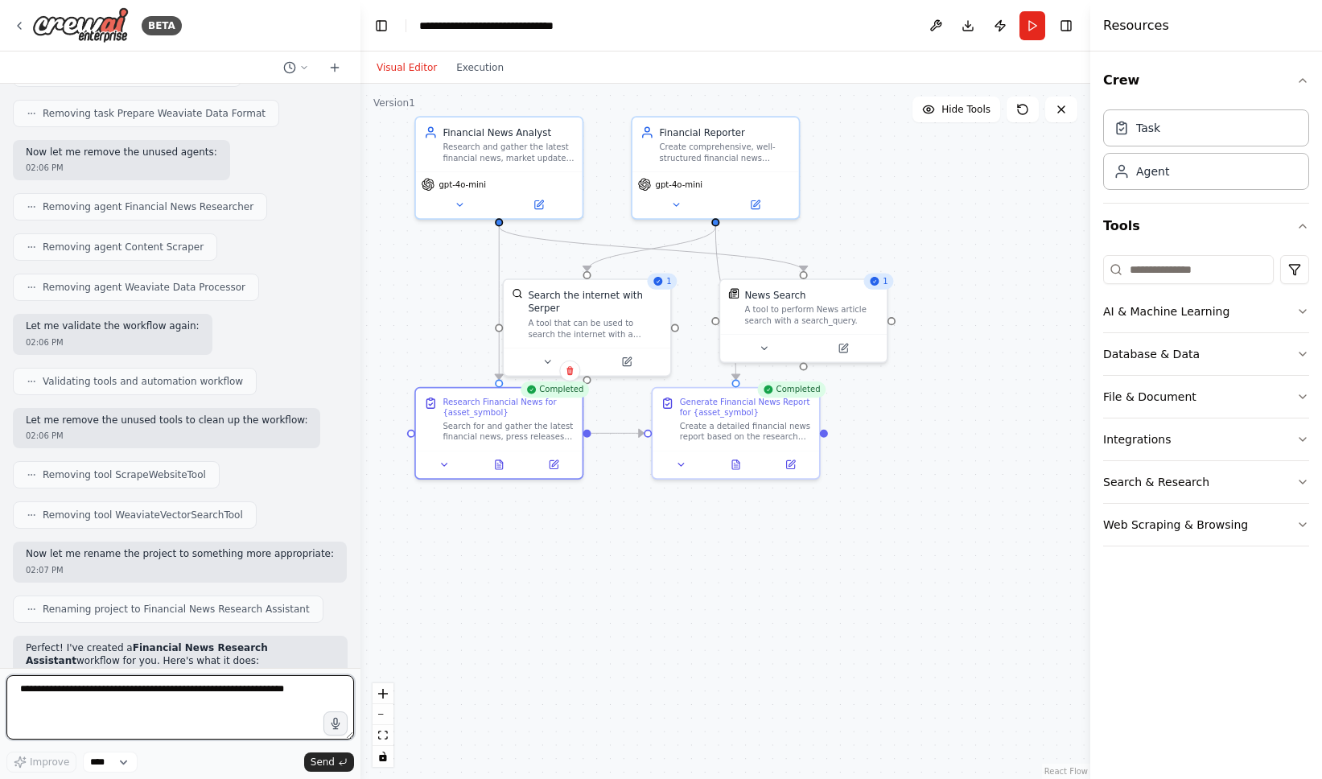
scroll to position [1280, 0]
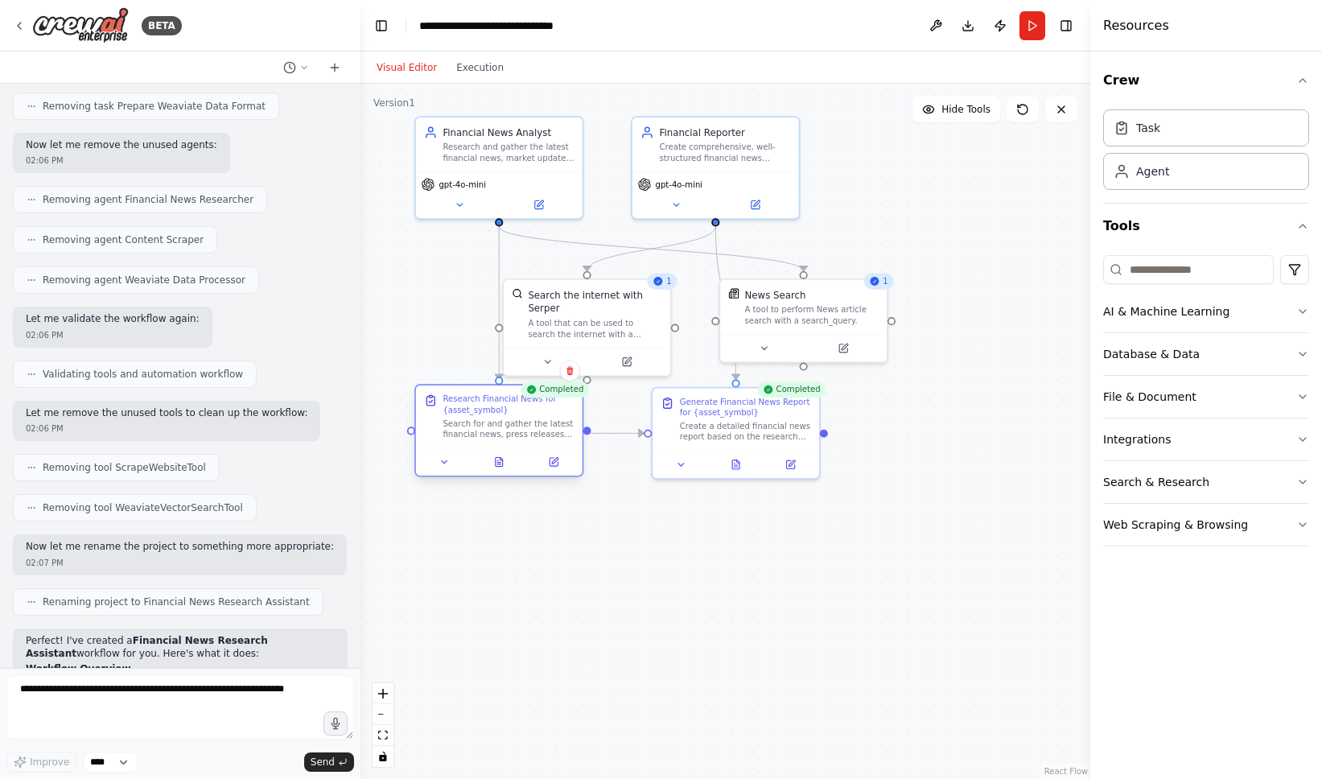
click at [447, 473] on div at bounding box center [499, 460] width 167 height 27
click at [446, 465] on icon at bounding box center [444, 461] width 10 height 10
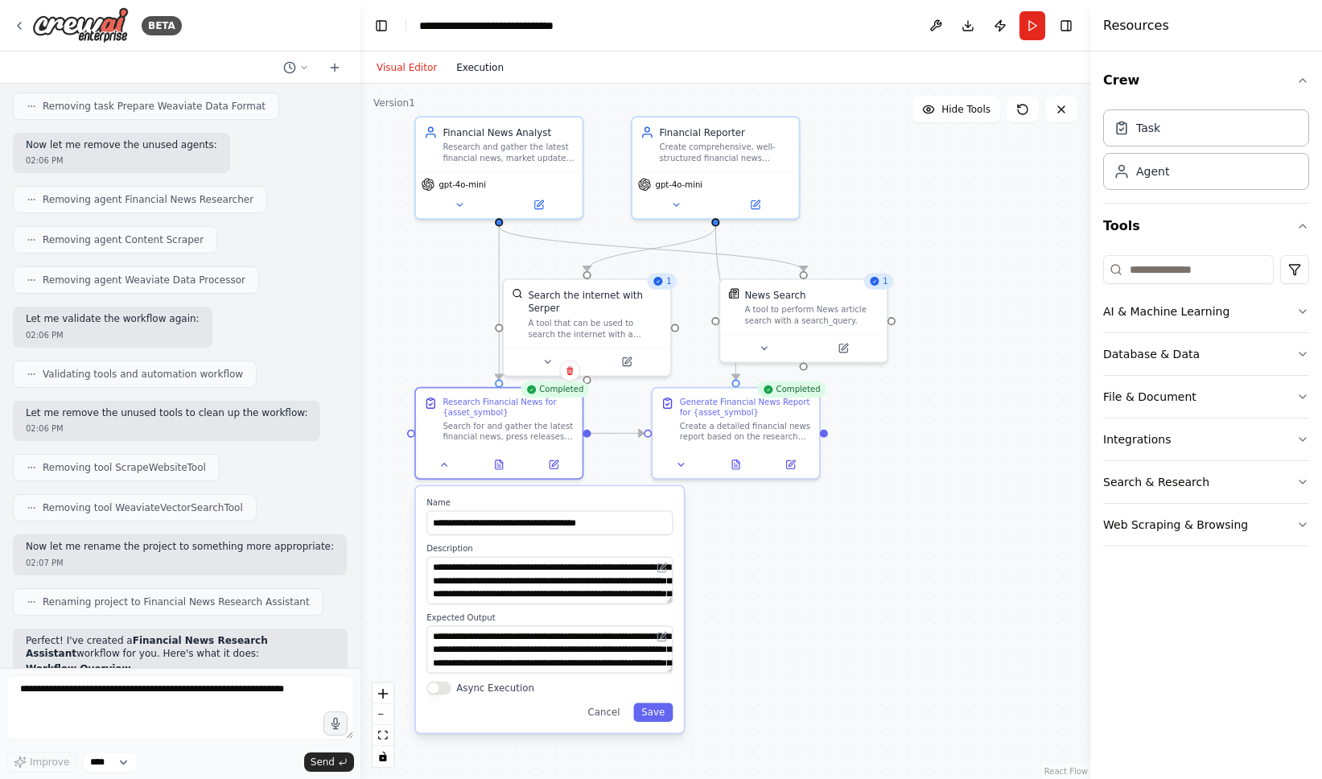
click at [470, 60] on button "Execution" at bounding box center [480, 67] width 67 height 19
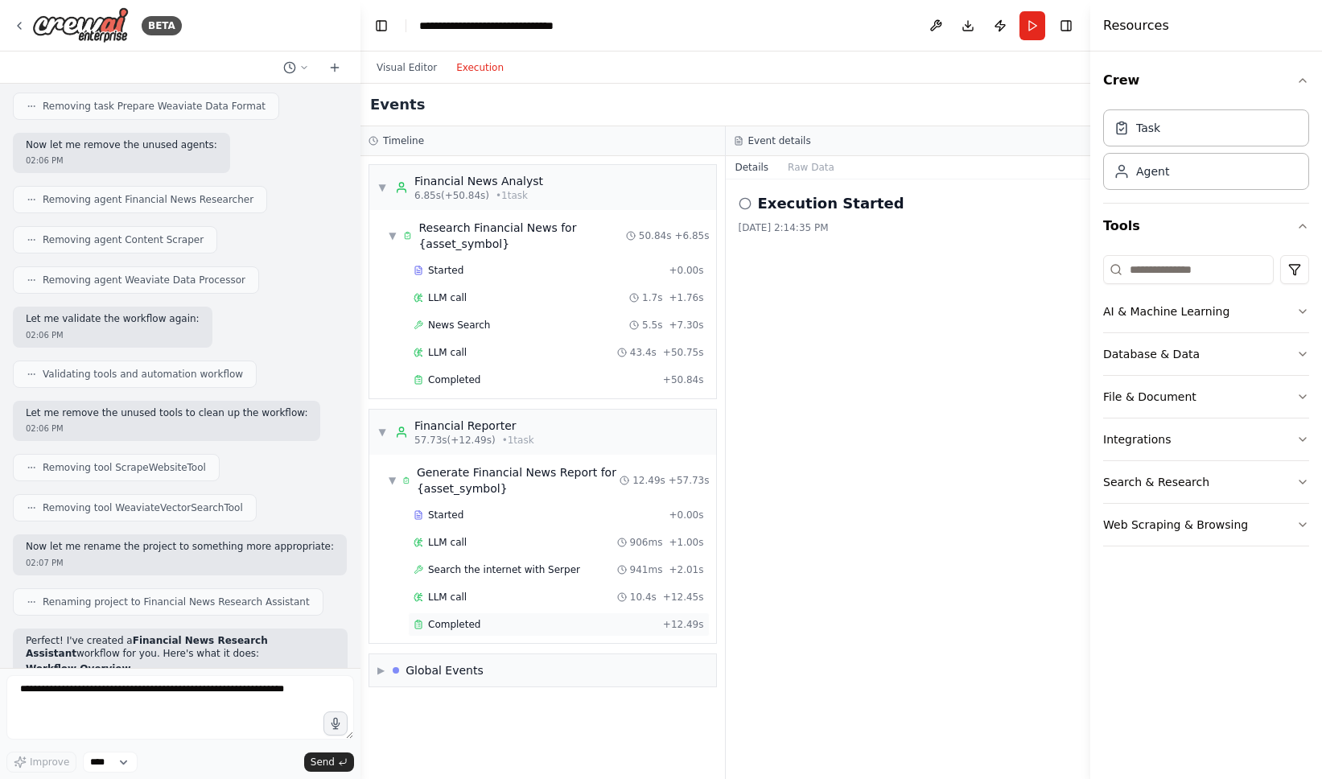
click at [504, 619] on div "Completed" at bounding box center [535, 624] width 243 height 13
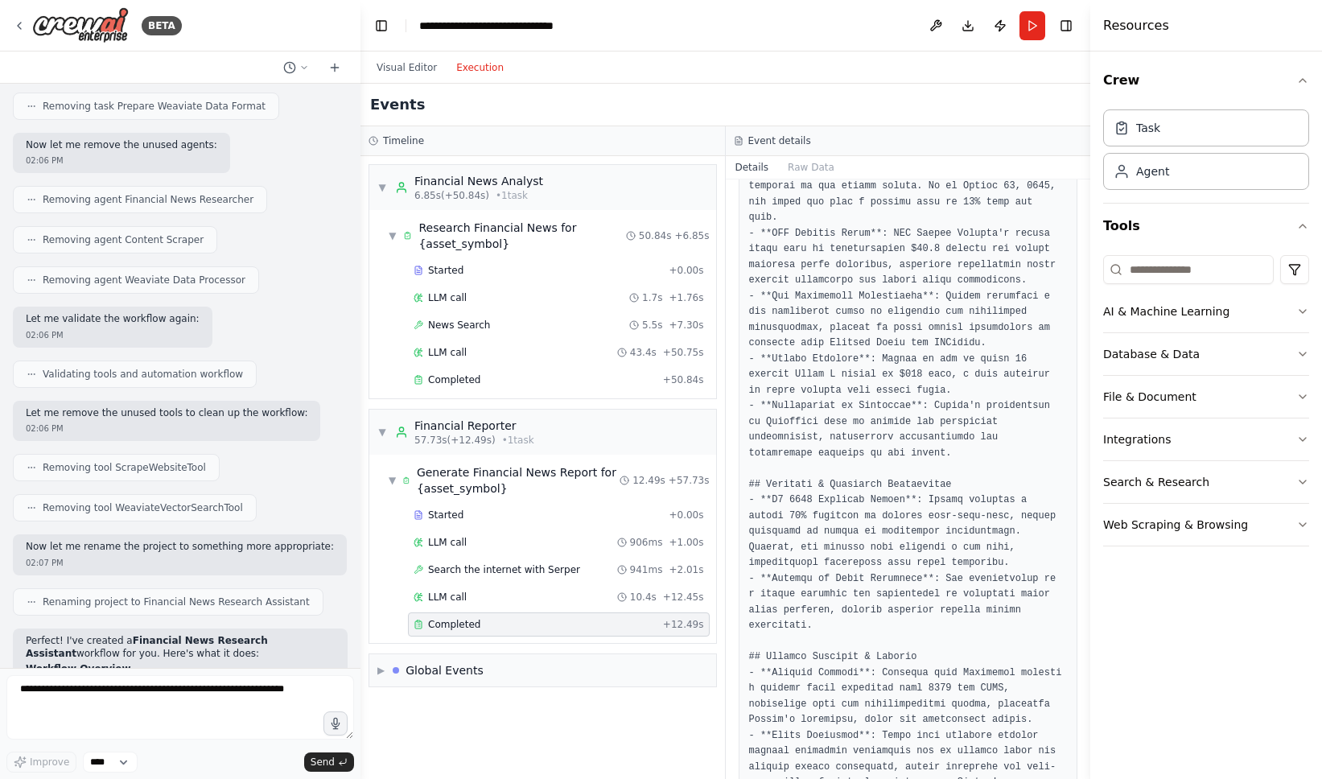
scroll to position [325, 0]
click at [1059, 19] on button "Toggle Right Sidebar" at bounding box center [1066, 25] width 23 height 23
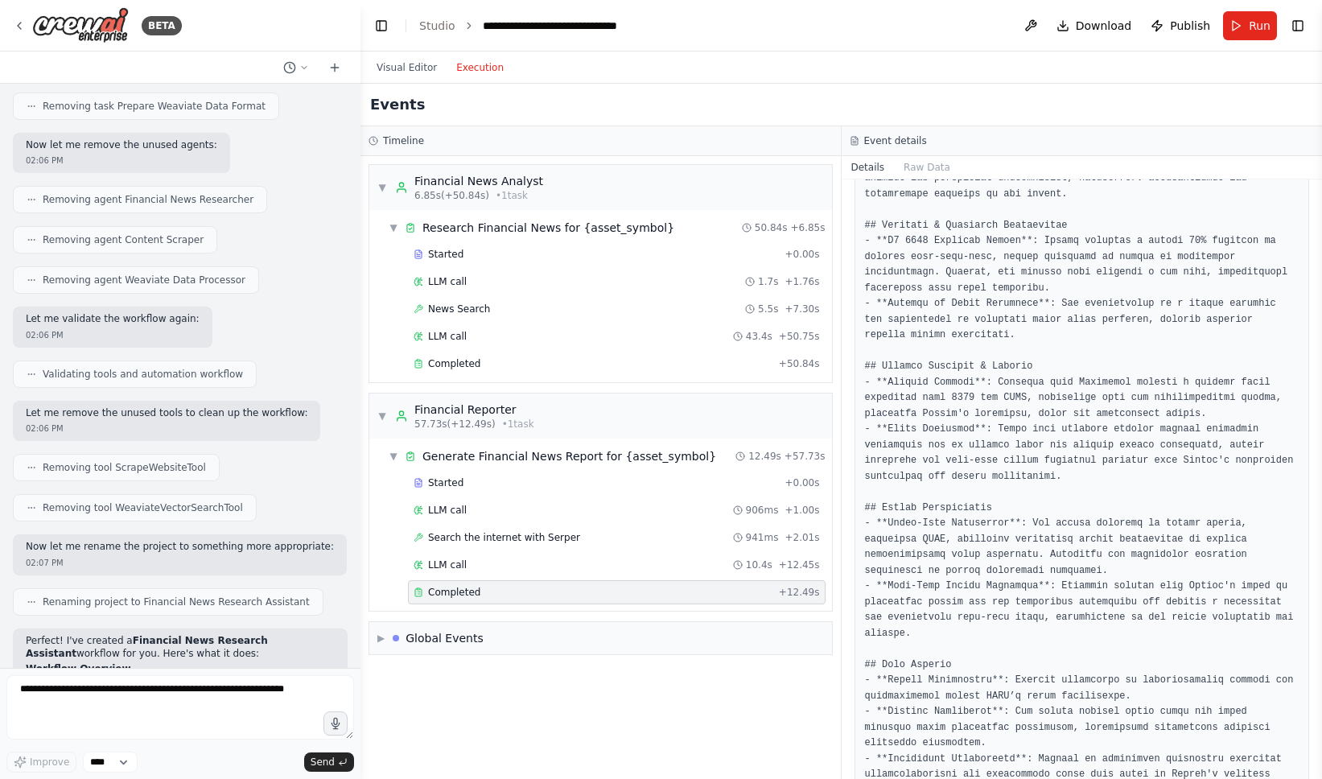
scroll to position [608, 0]
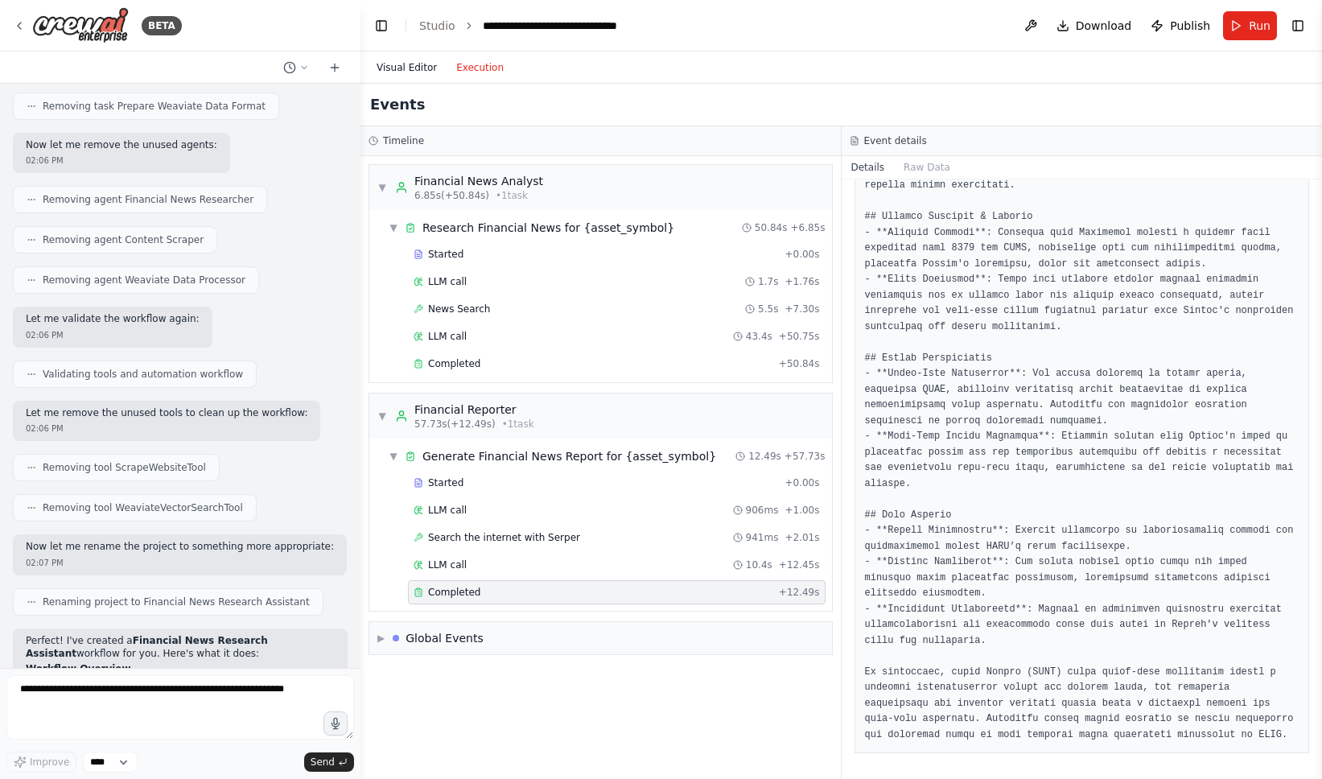
click at [399, 59] on button "Visual Editor" at bounding box center [407, 67] width 80 height 19
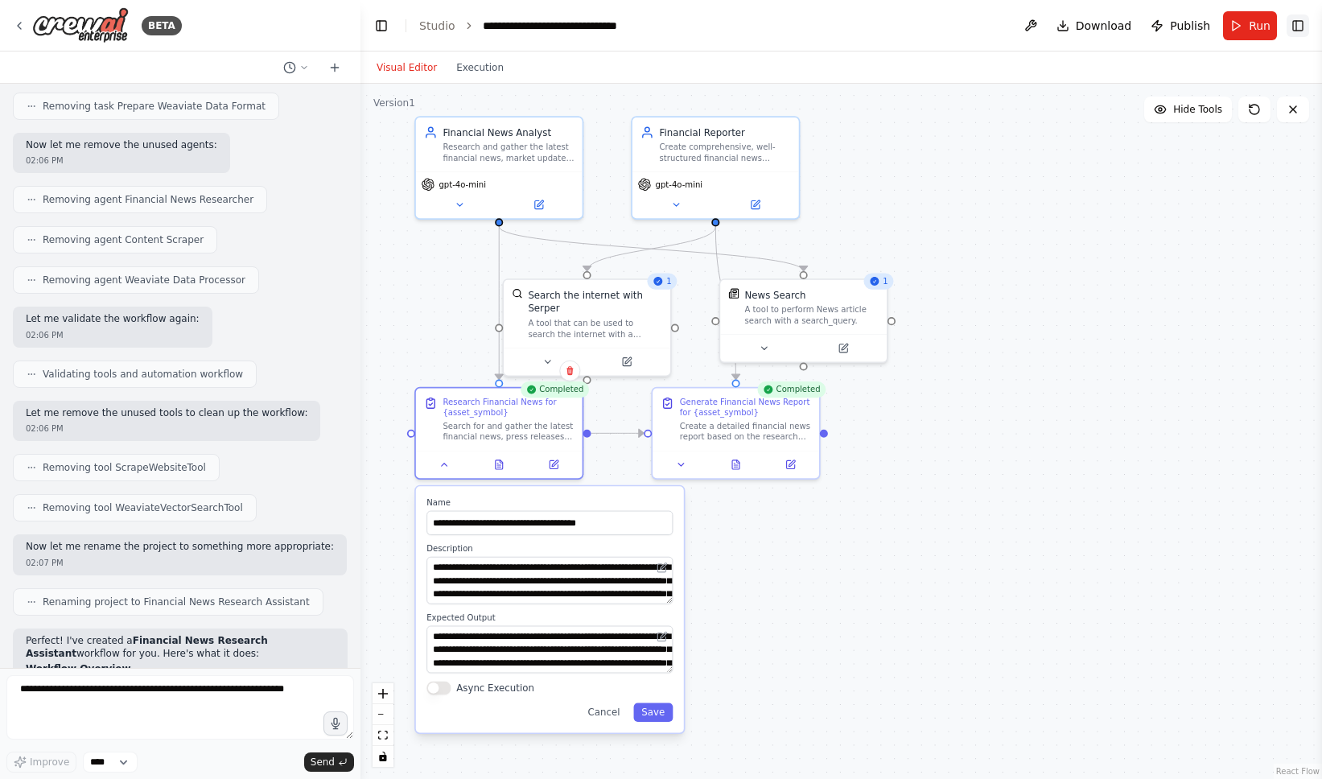
click at [1306, 27] on button "Toggle Right Sidebar" at bounding box center [1298, 25] width 23 height 23
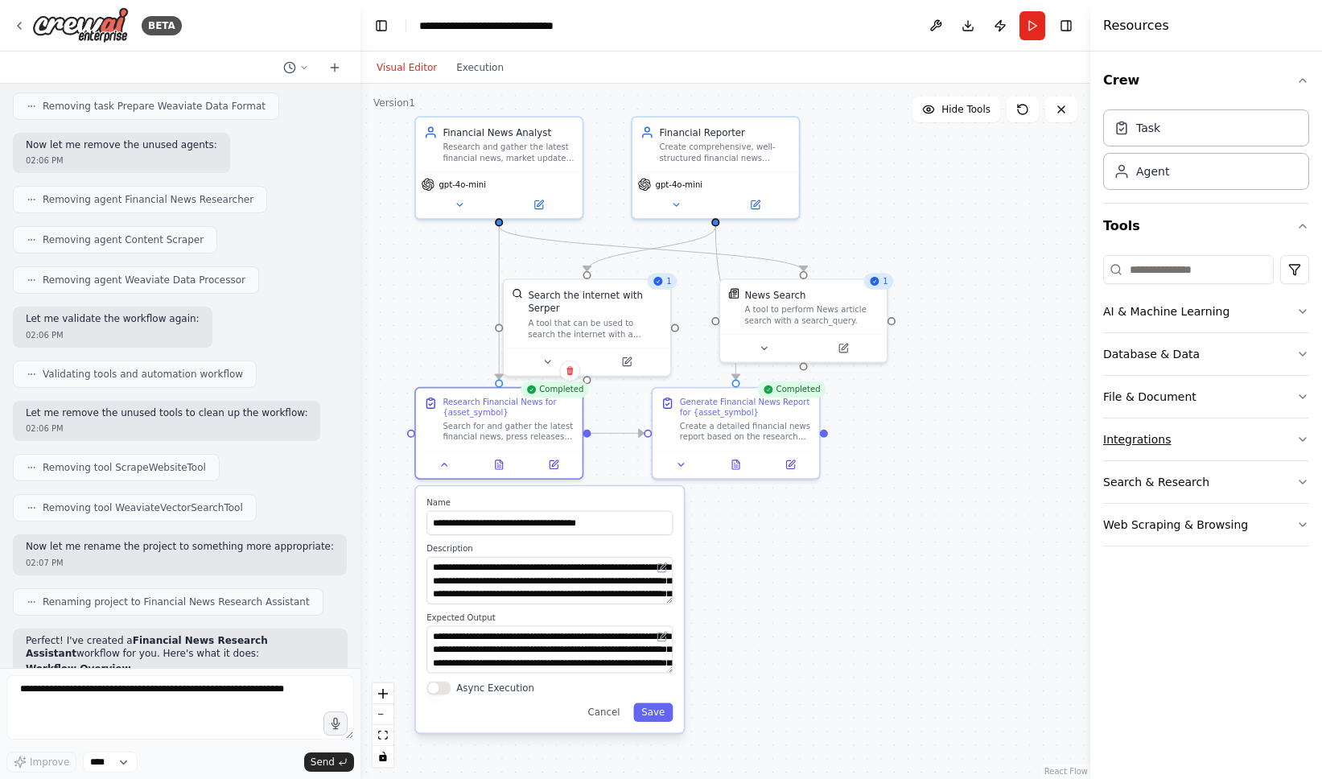
click at [1239, 435] on button "Integrations" at bounding box center [1206, 439] width 206 height 42
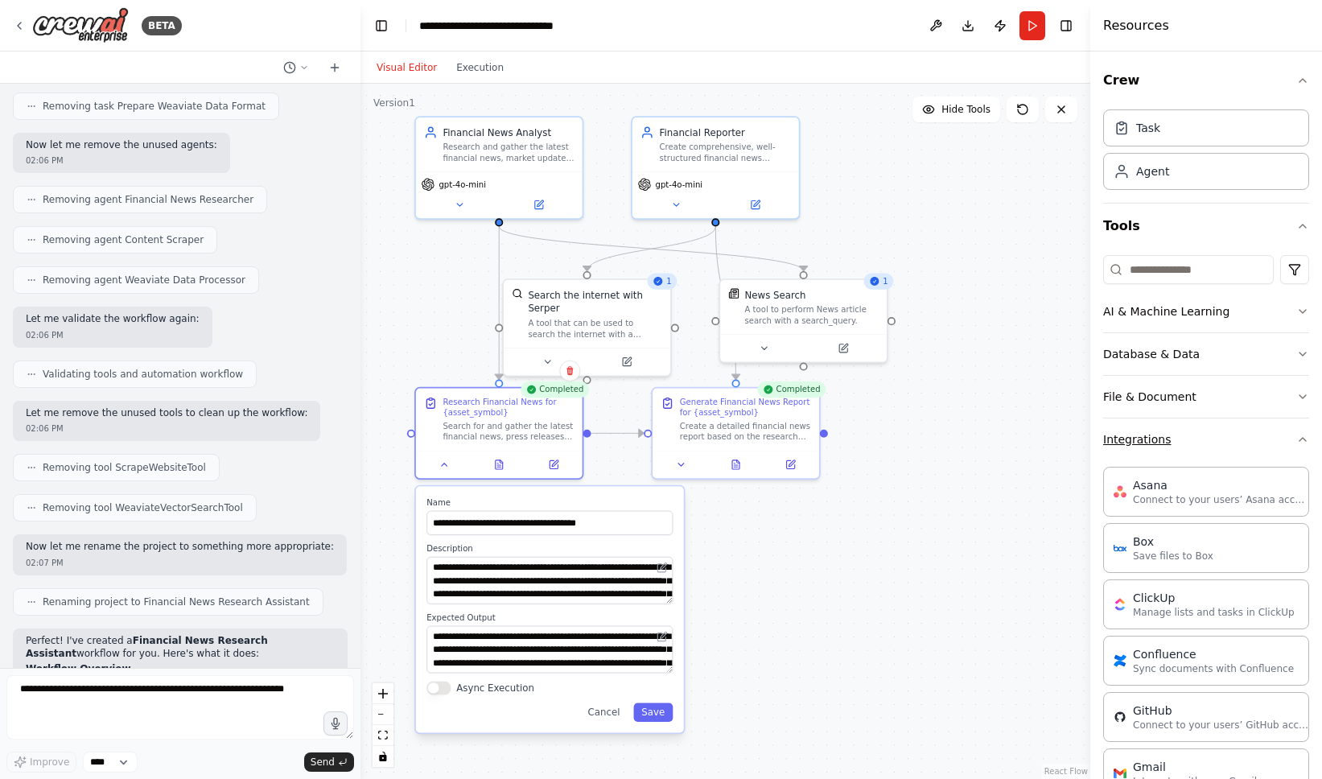
click at [1239, 435] on button "Integrations" at bounding box center [1206, 439] width 206 height 42
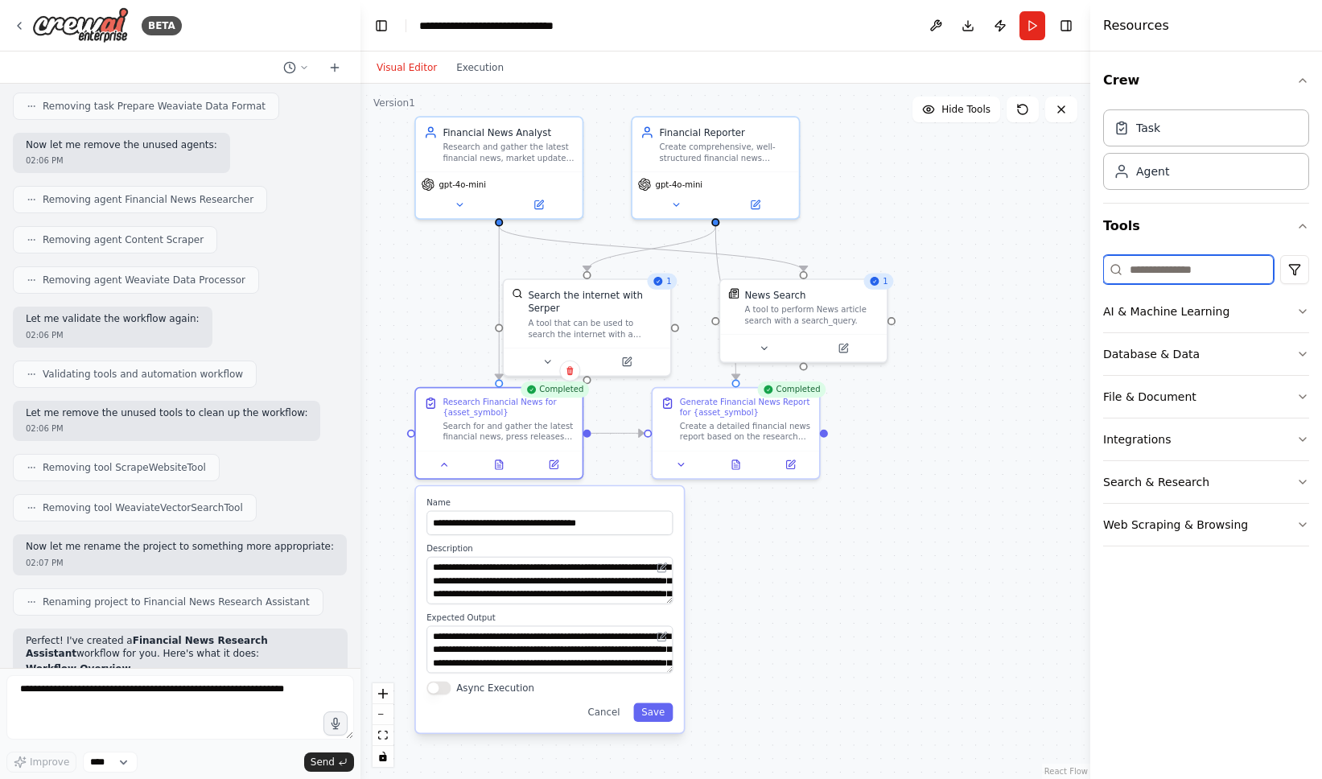
click at [1214, 266] on input at bounding box center [1188, 269] width 171 height 29
type input "***"
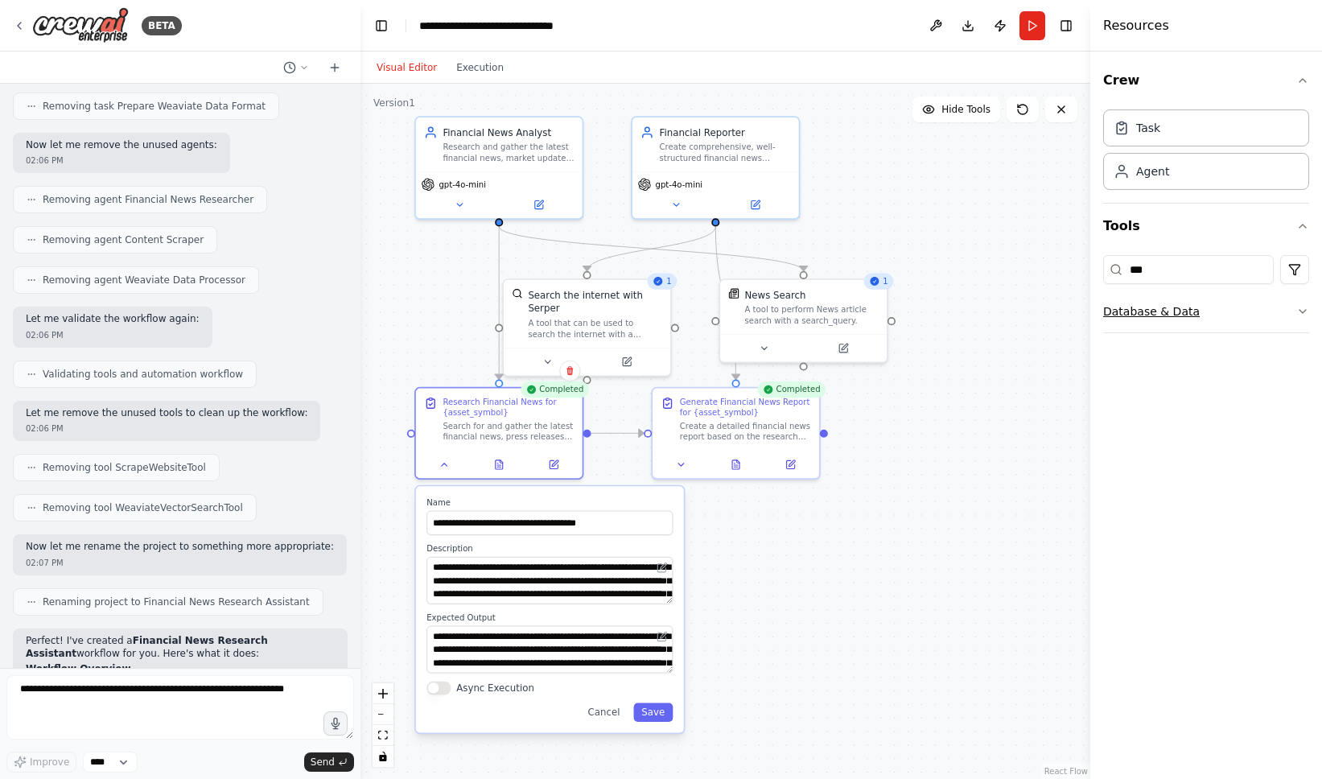
click at [1227, 325] on button "Database & Data" at bounding box center [1206, 312] width 206 height 42
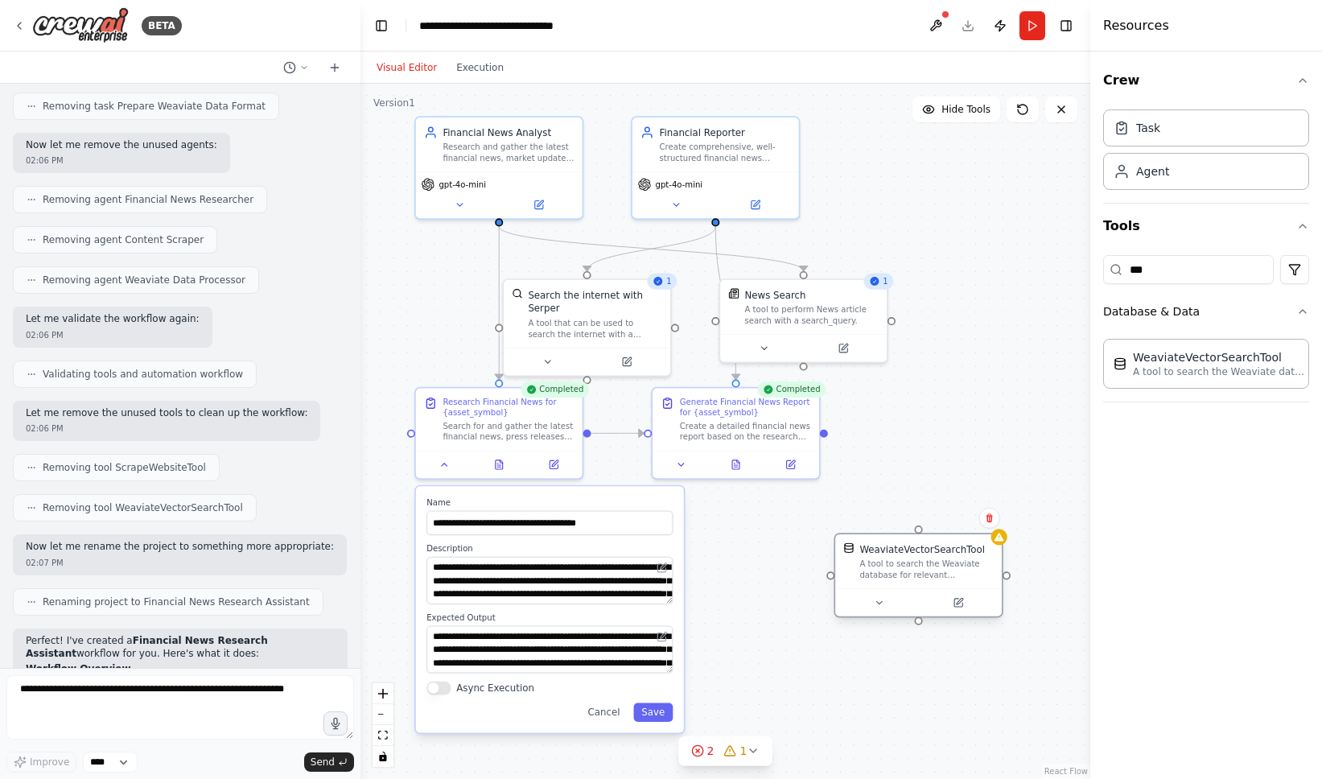
drag, startPoint x: 1018, startPoint y: 546, endPoint x: 886, endPoint y: 557, distance: 132.4
click at [886, 557] on div "WeaviateVectorSearchTool A tool to search the Weaviate database for relevant in…" at bounding box center [927, 561] width 134 height 38
click at [902, 538] on div "WeaviateVectorSearchTool A tool to search the Weaviate database for relevant in…" at bounding box center [905, 575] width 169 height 85
click at [973, 513] on icon at bounding box center [976, 518] width 10 height 10
click at [938, 520] on button "Confirm" at bounding box center [930, 518] width 57 height 19
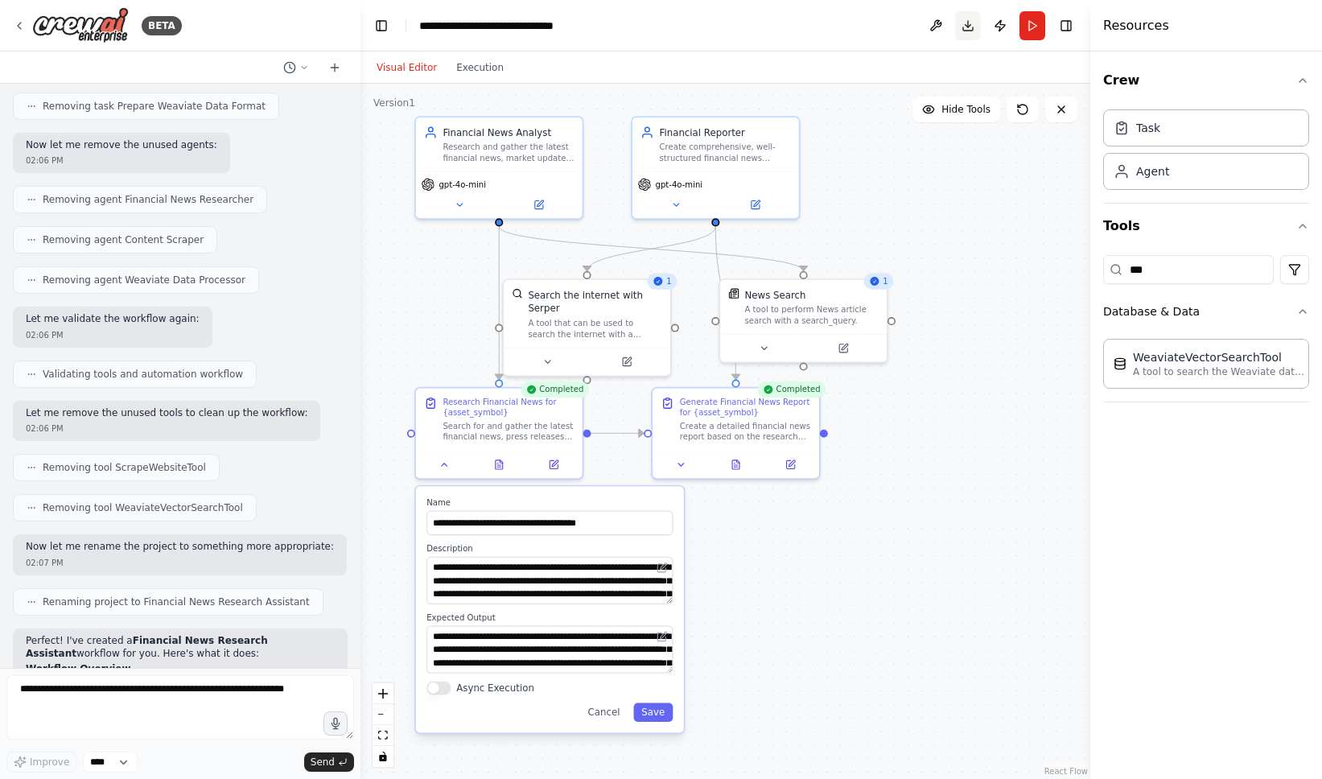
click at [969, 22] on button "Download" at bounding box center [968, 25] width 26 height 29
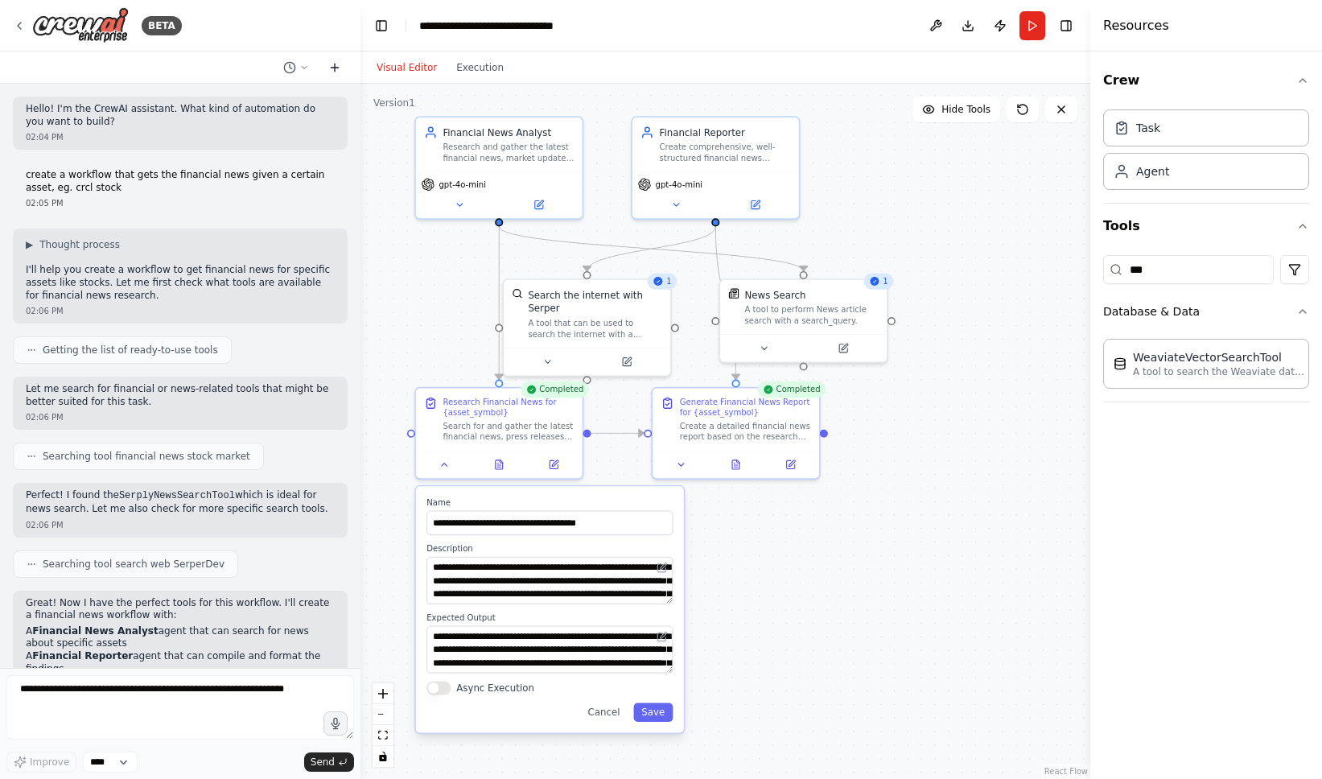
click at [337, 70] on icon at bounding box center [334, 67] width 13 height 13
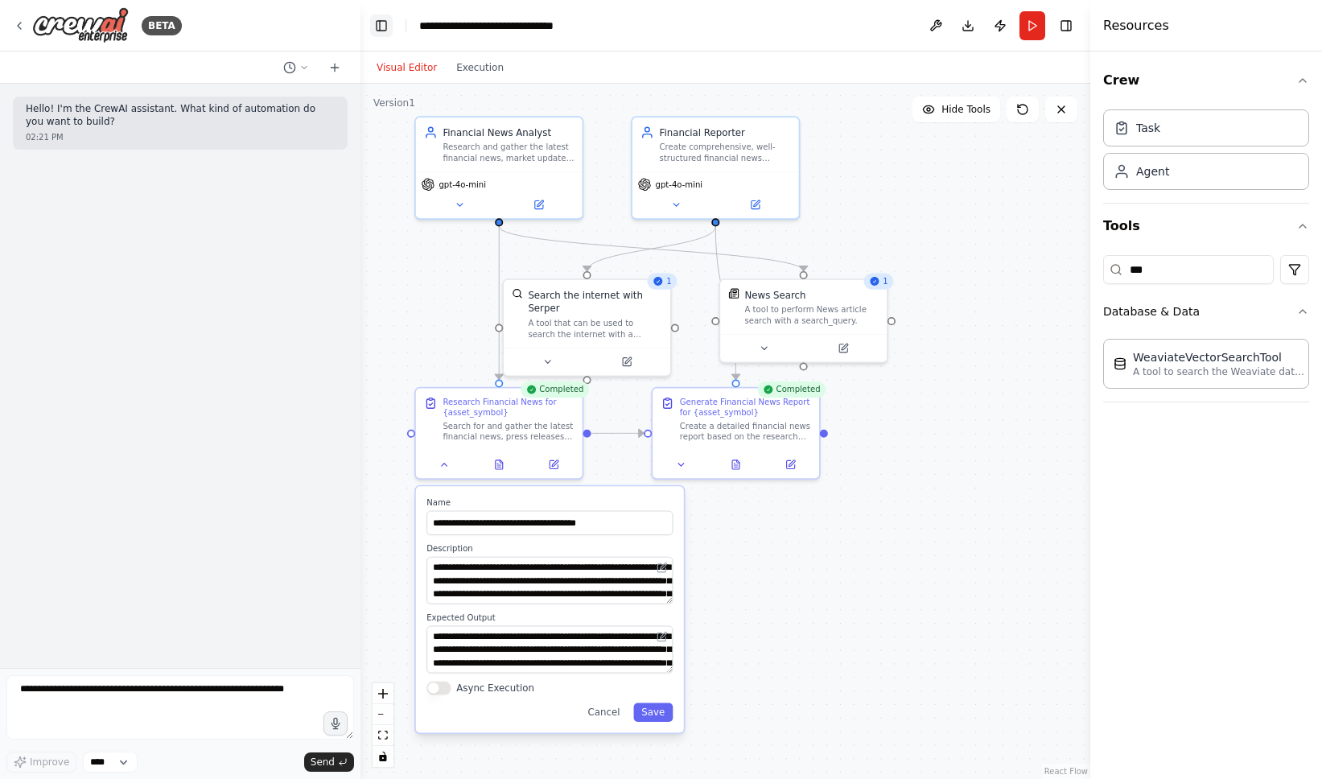
click at [383, 25] on button "Toggle Left Sidebar" at bounding box center [381, 25] width 23 height 23
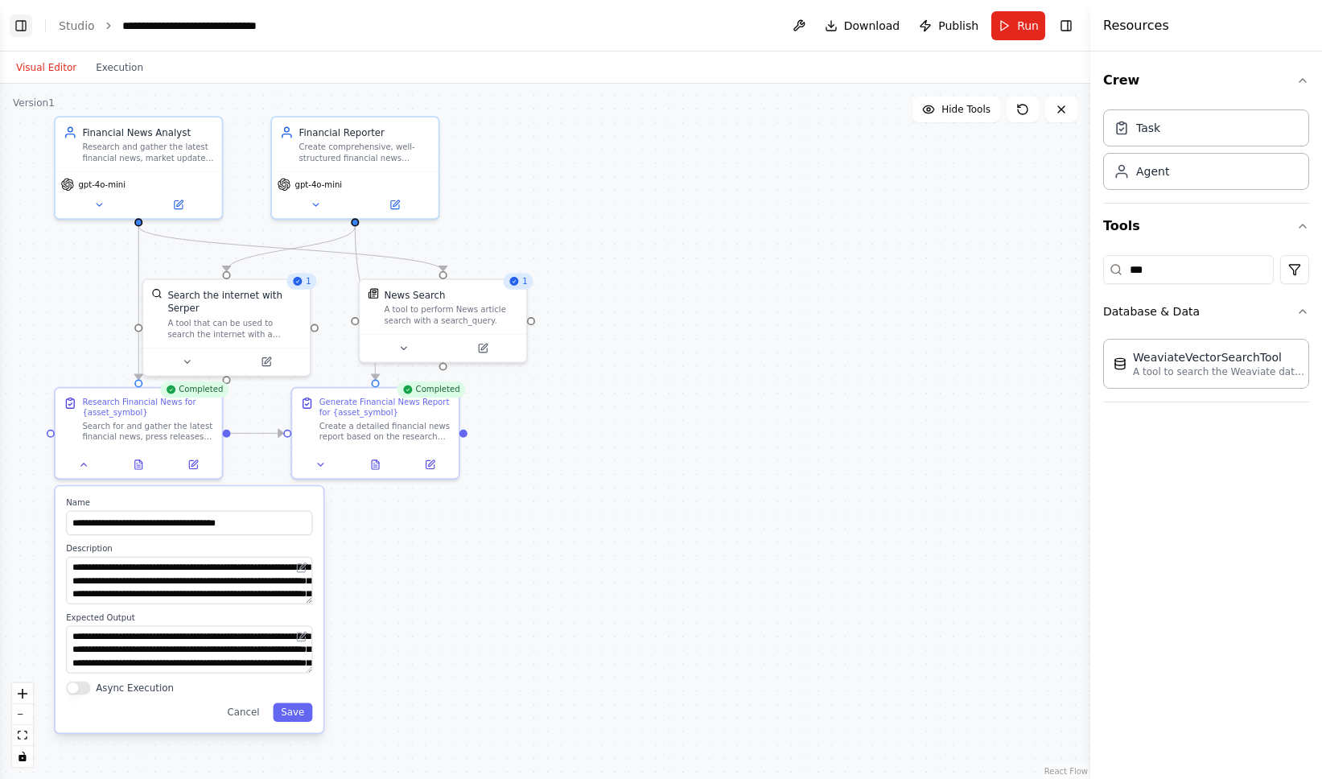
click at [23, 28] on button "Toggle Left Sidebar" at bounding box center [21, 25] width 23 height 23
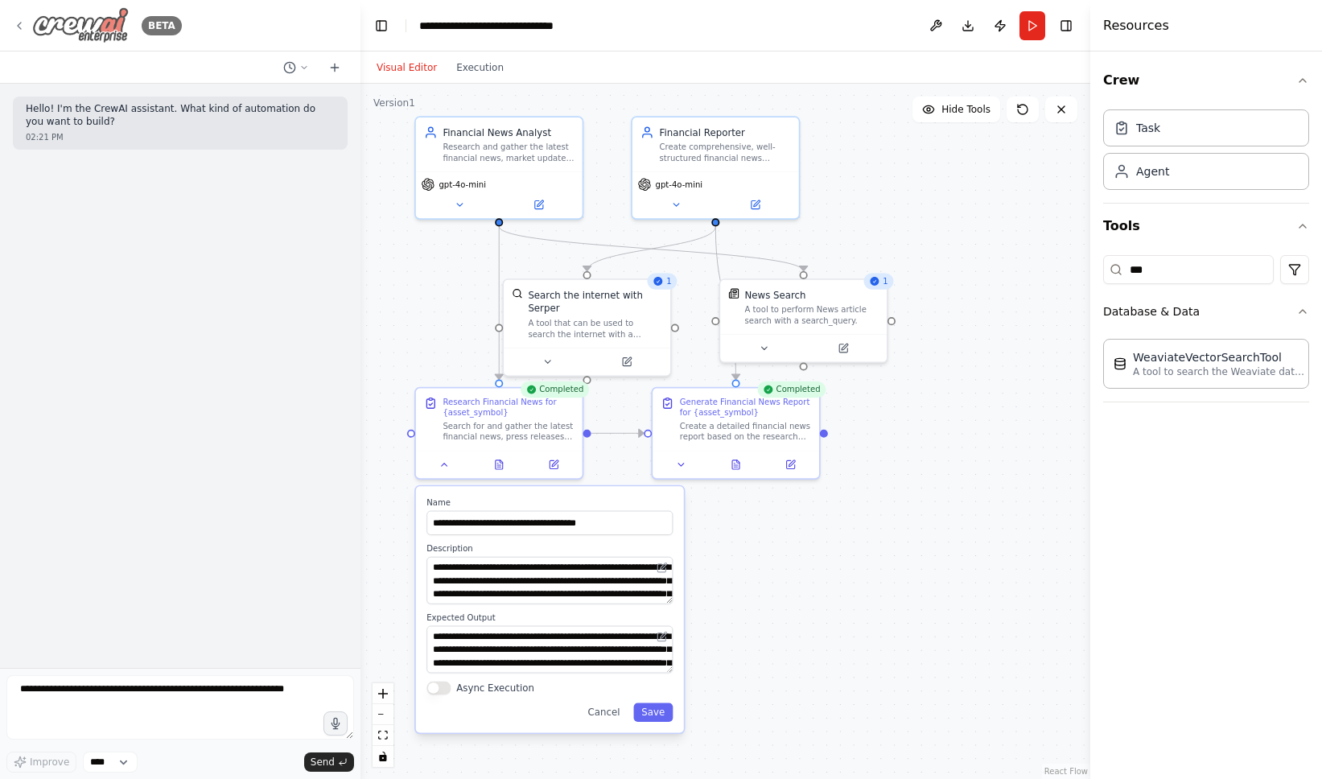
click at [22, 23] on icon at bounding box center [19, 25] width 13 height 13
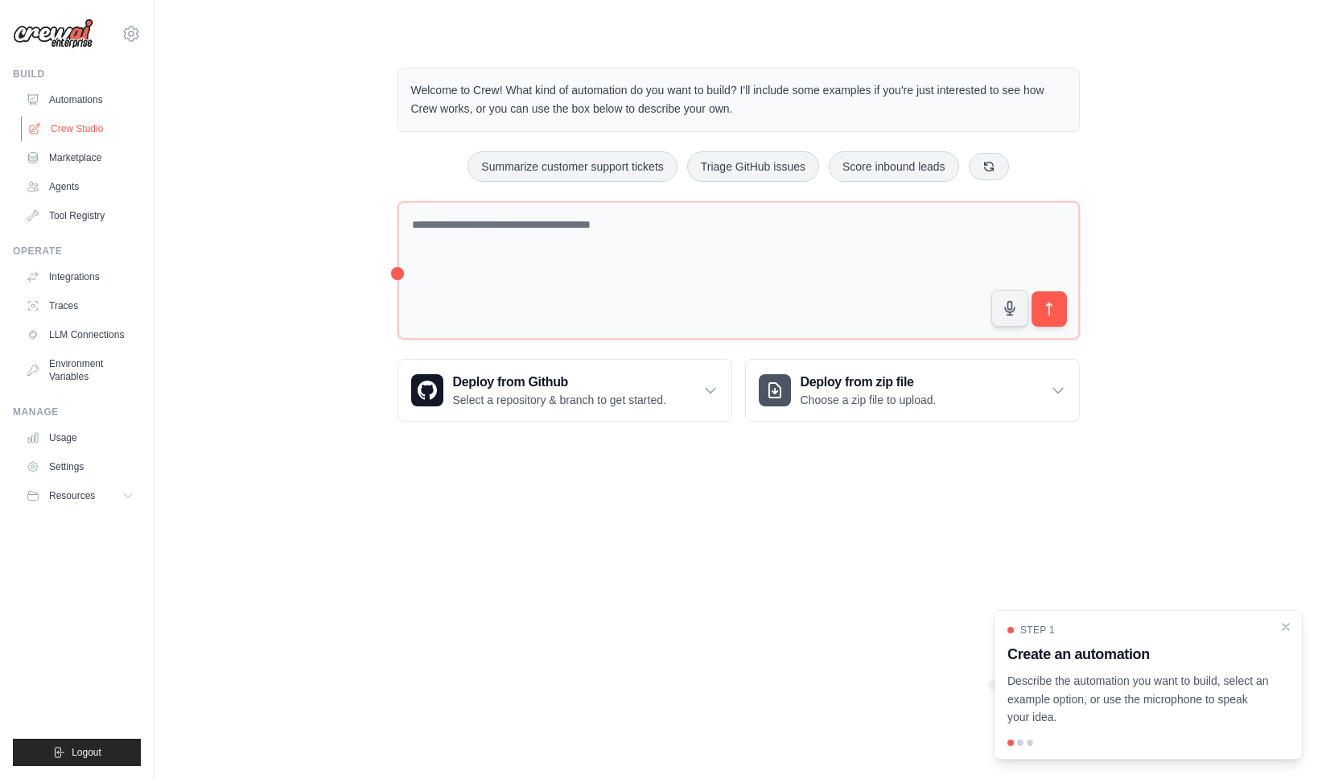
click at [99, 129] on link "Crew Studio" at bounding box center [82, 129] width 122 height 26
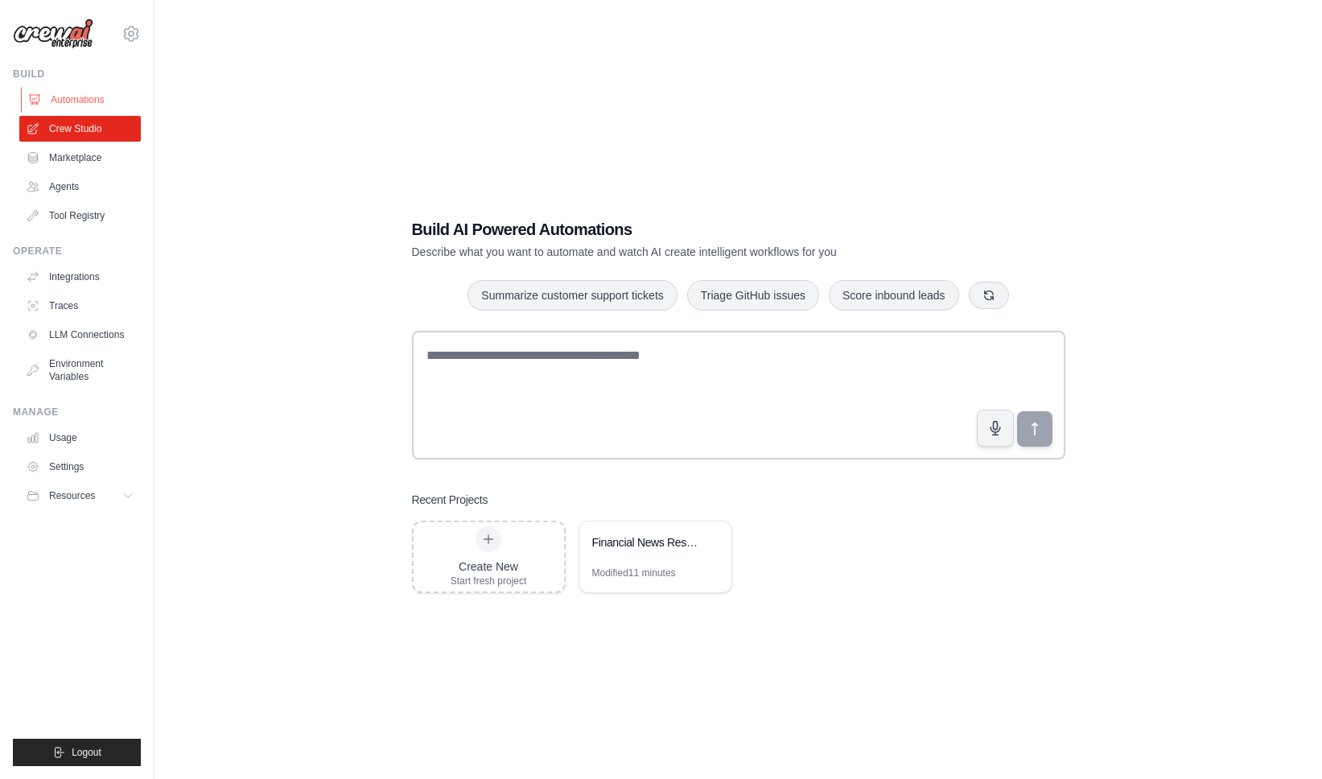
click at [80, 105] on link "Automations" at bounding box center [82, 100] width 122 height 26
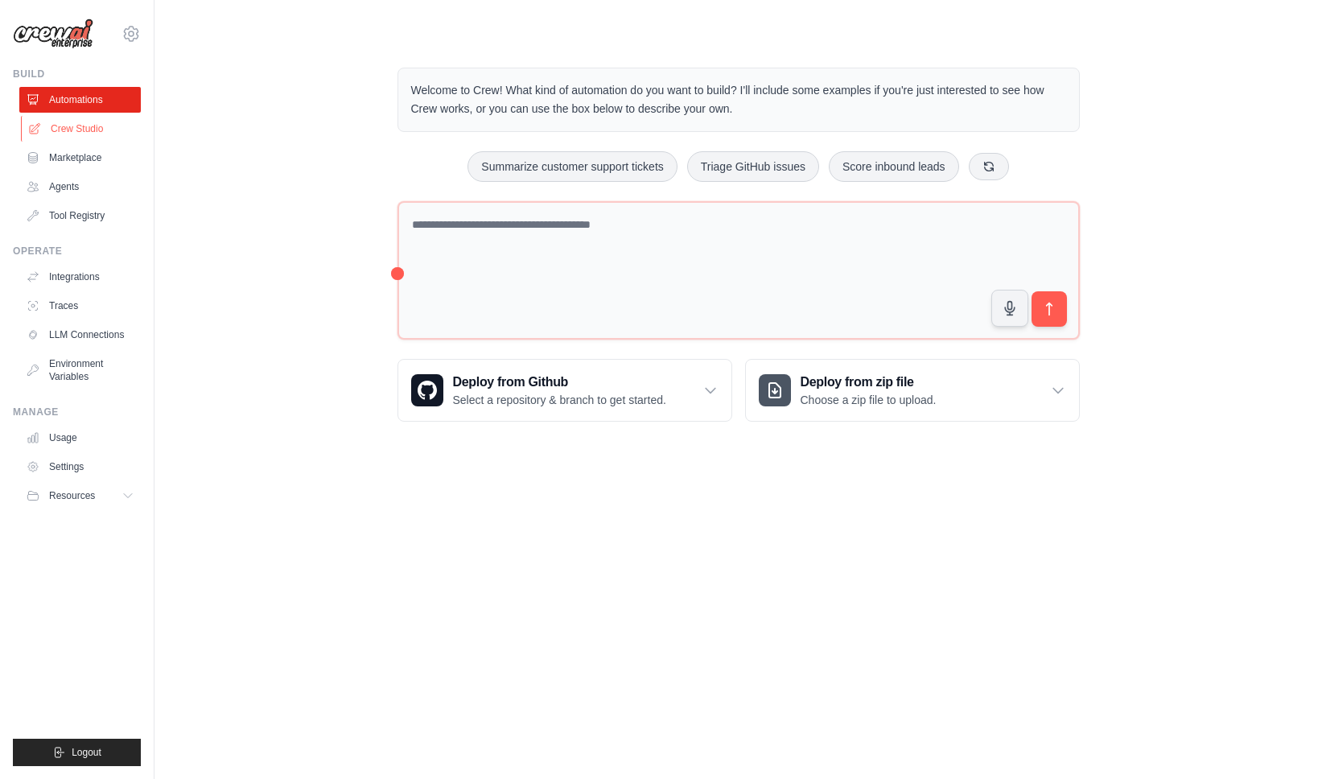
click at [82, 126] on link "Crew Studio" at bounding box center [82, 129] width 122 height 26
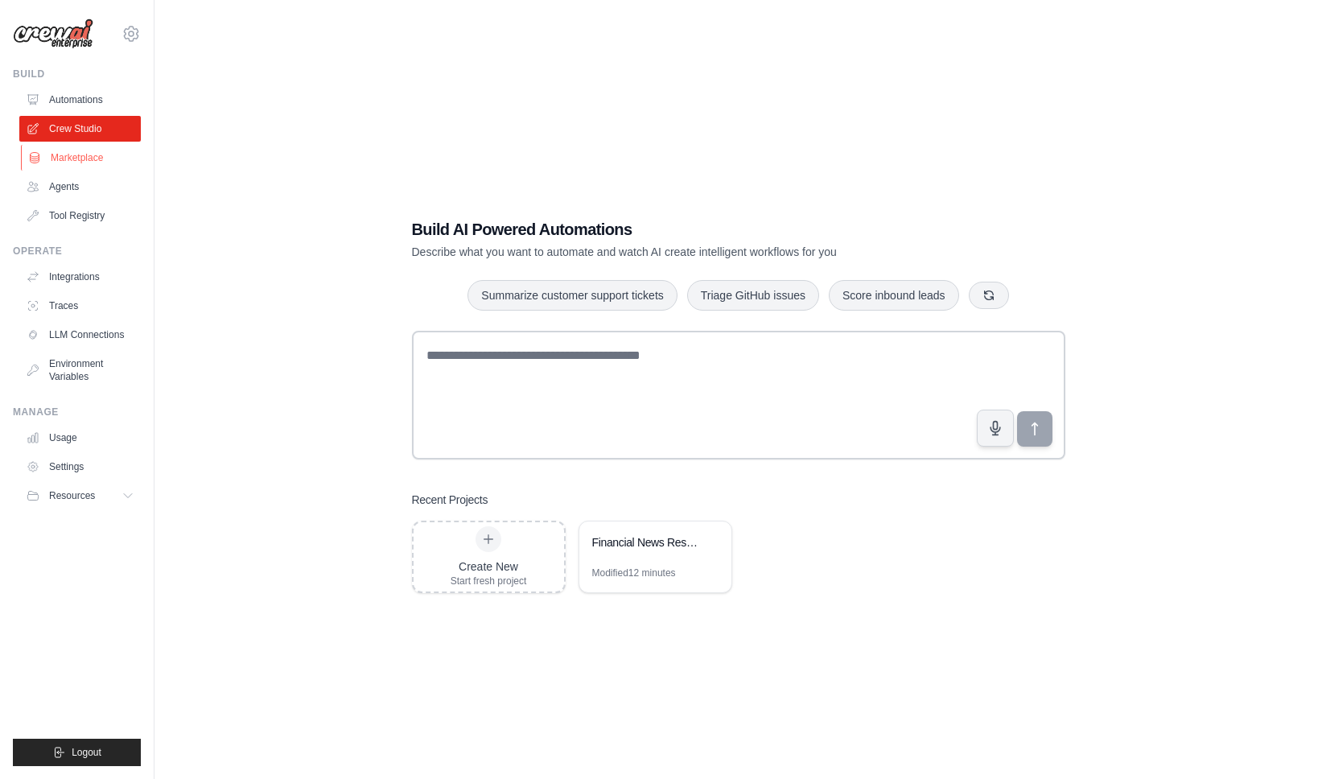
click at [85, 159] on link "Marketplace" at bounding box center [82, 158] width 122 height 26
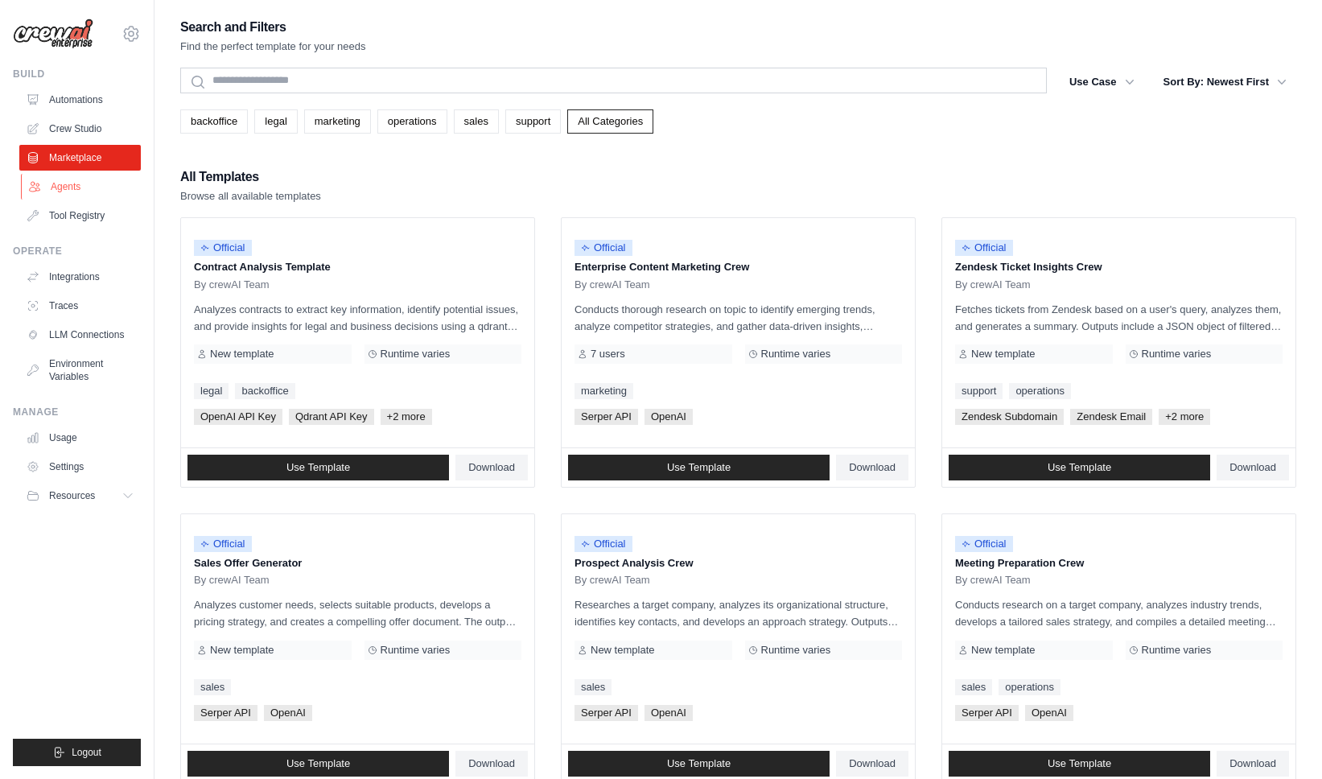
click at [85, 179] on link "Agents" at bounding box center [82, 187] width 122 height 26
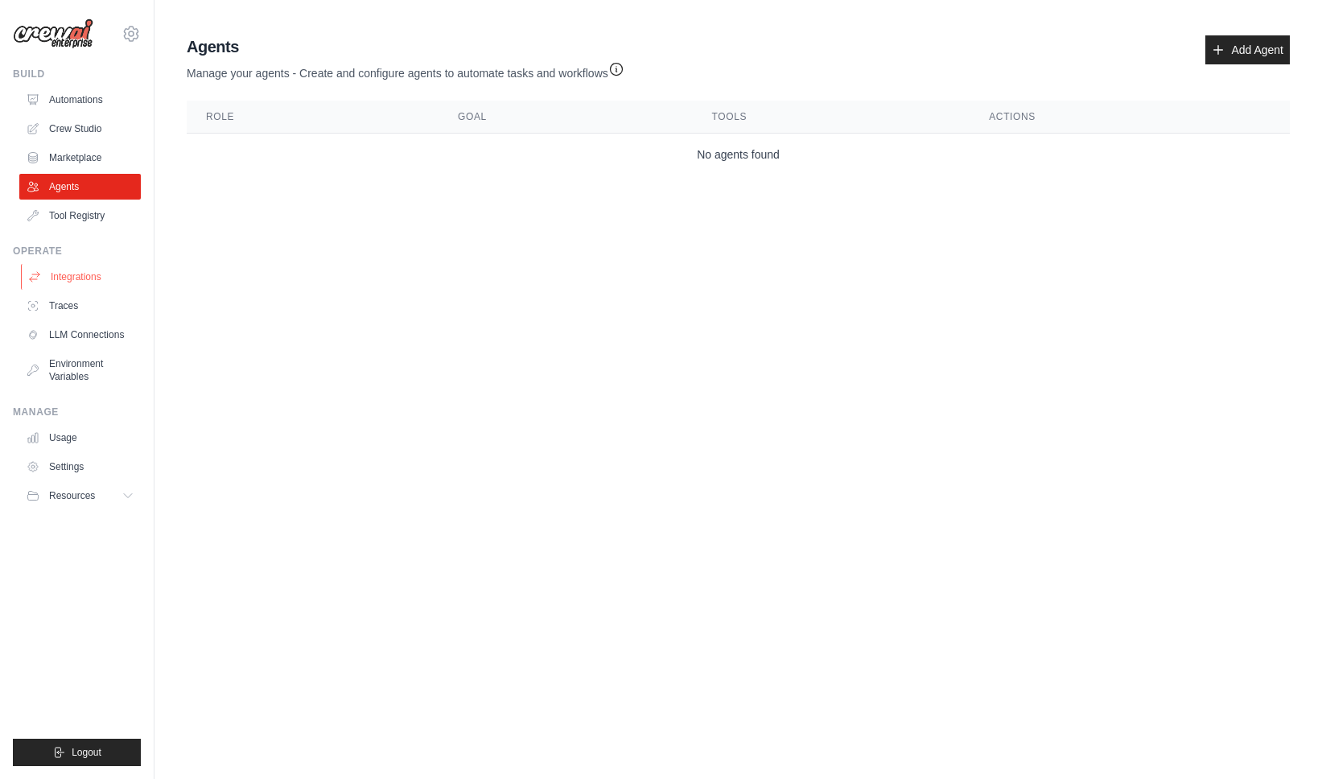
click at [101, 281] on link "Integrations" at bounding box center [82, 277] width 122 height 26
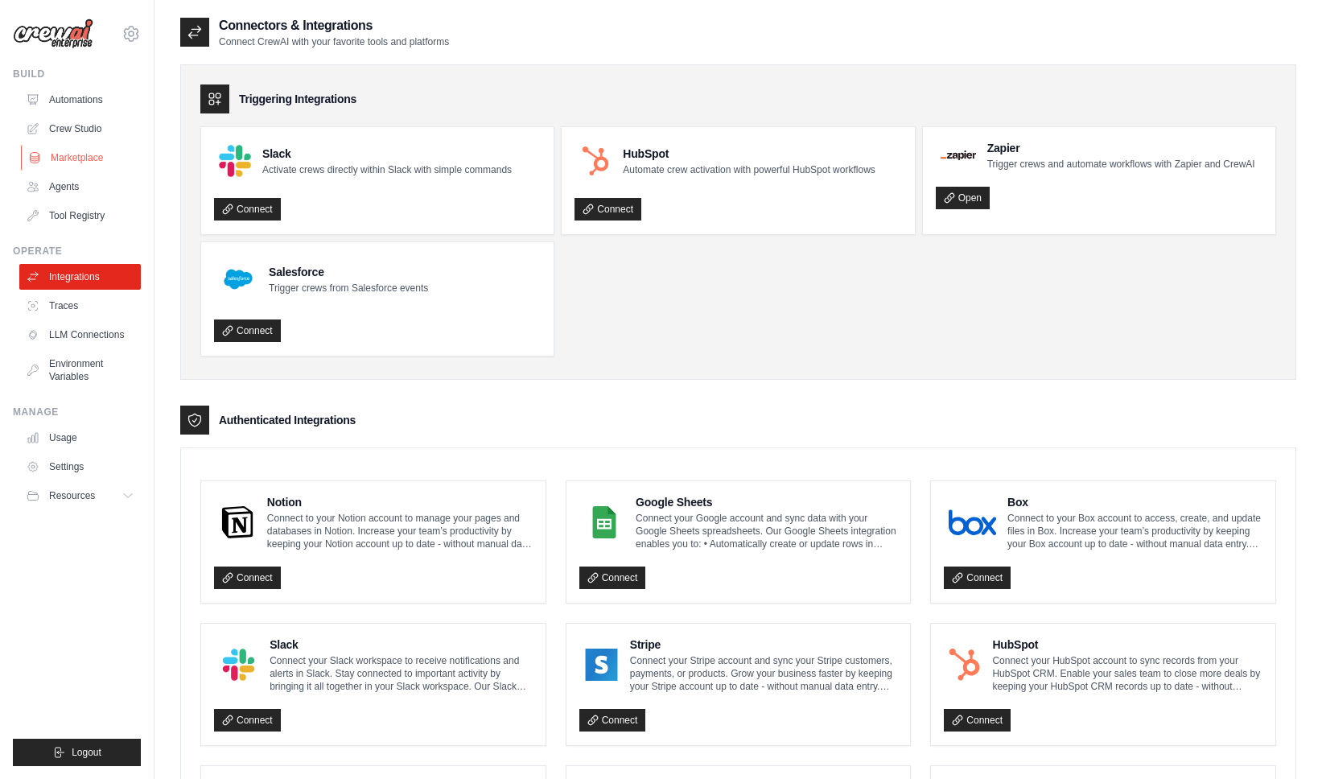
click at [91, 153] on link "Marketplace" at bounding box center [82, 158] width 122 height 26
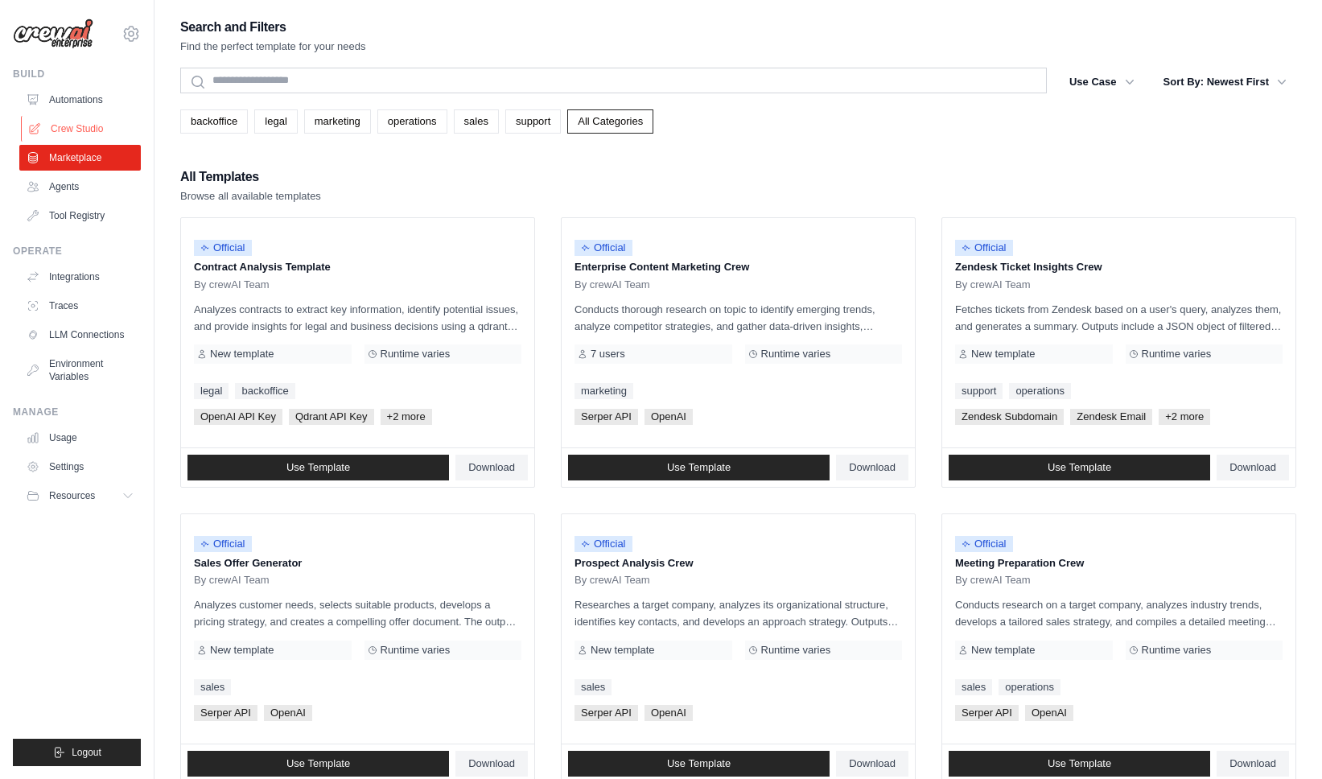
click at [85, 133] on link "Crew Studio" at bounding box center [82, 129] width 122 height 26
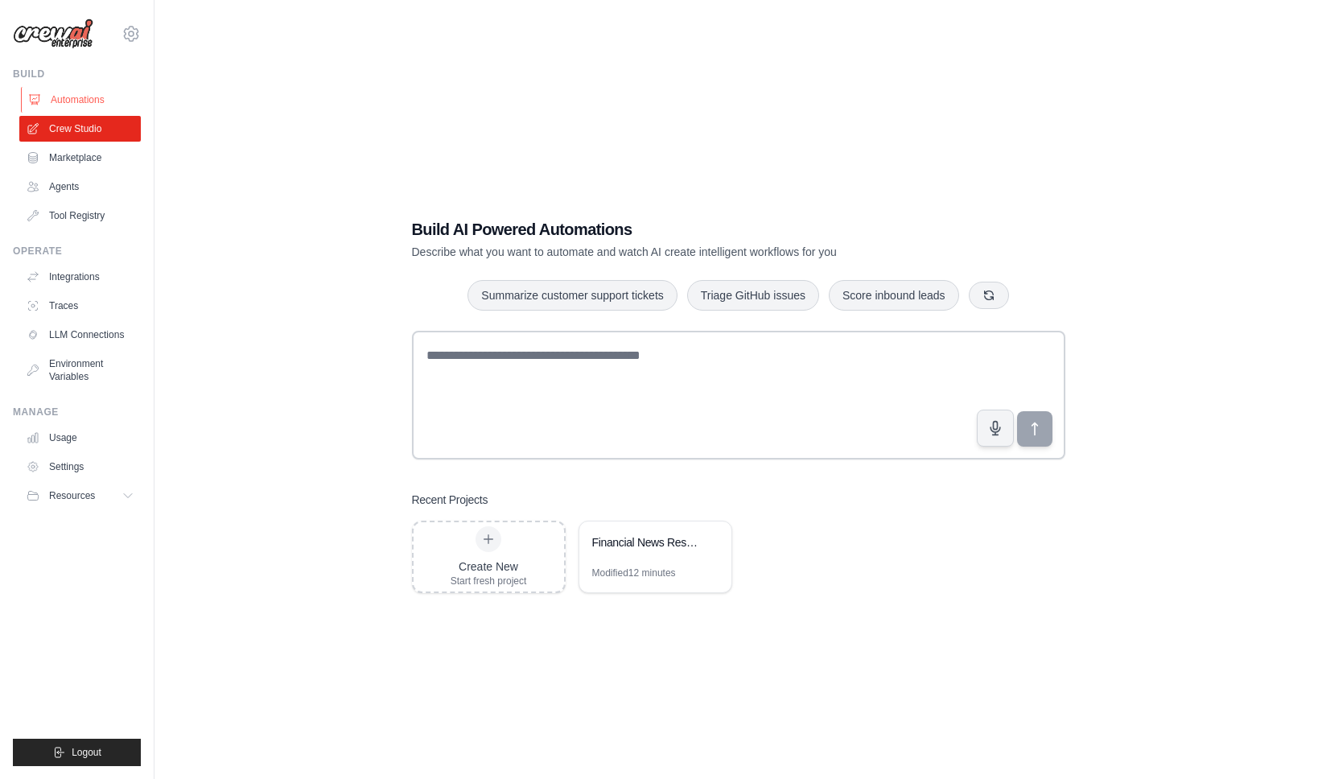
click at [80, 102] on link "Automations" at bounding box center [82, 100] width 122 height 26
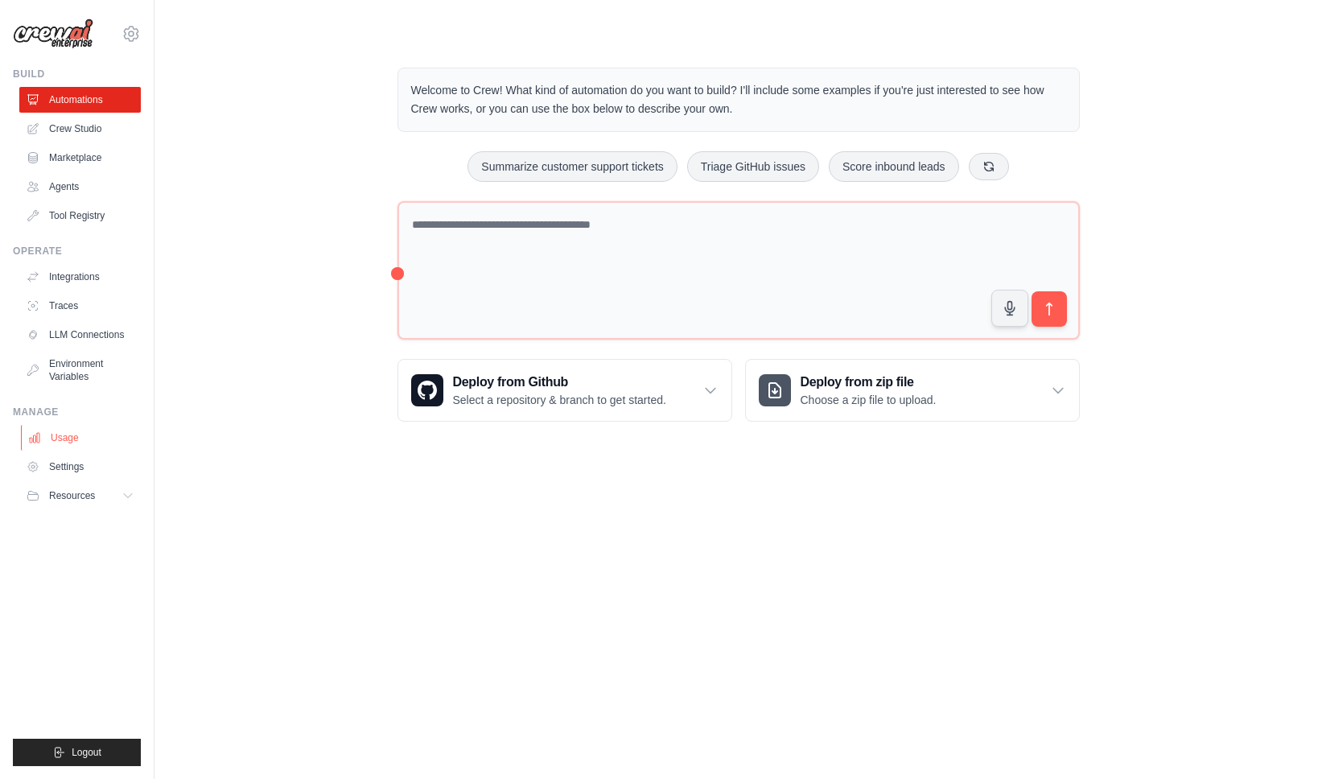
click at [92, 441] on link "Usage" at bounding box center [82, 438] width 122 height 26
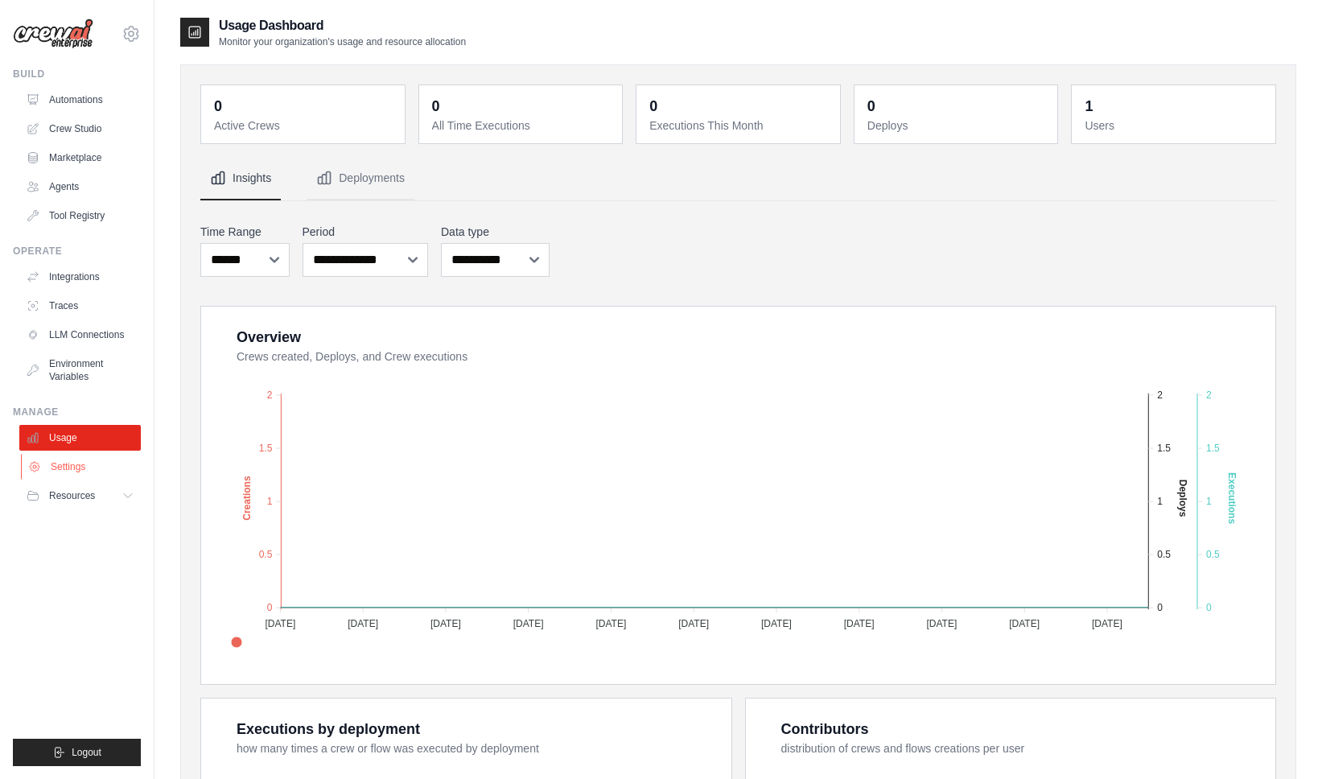
click at [87, 468] on link "Settings" at bounding box center [82, 467] width 122 height 26
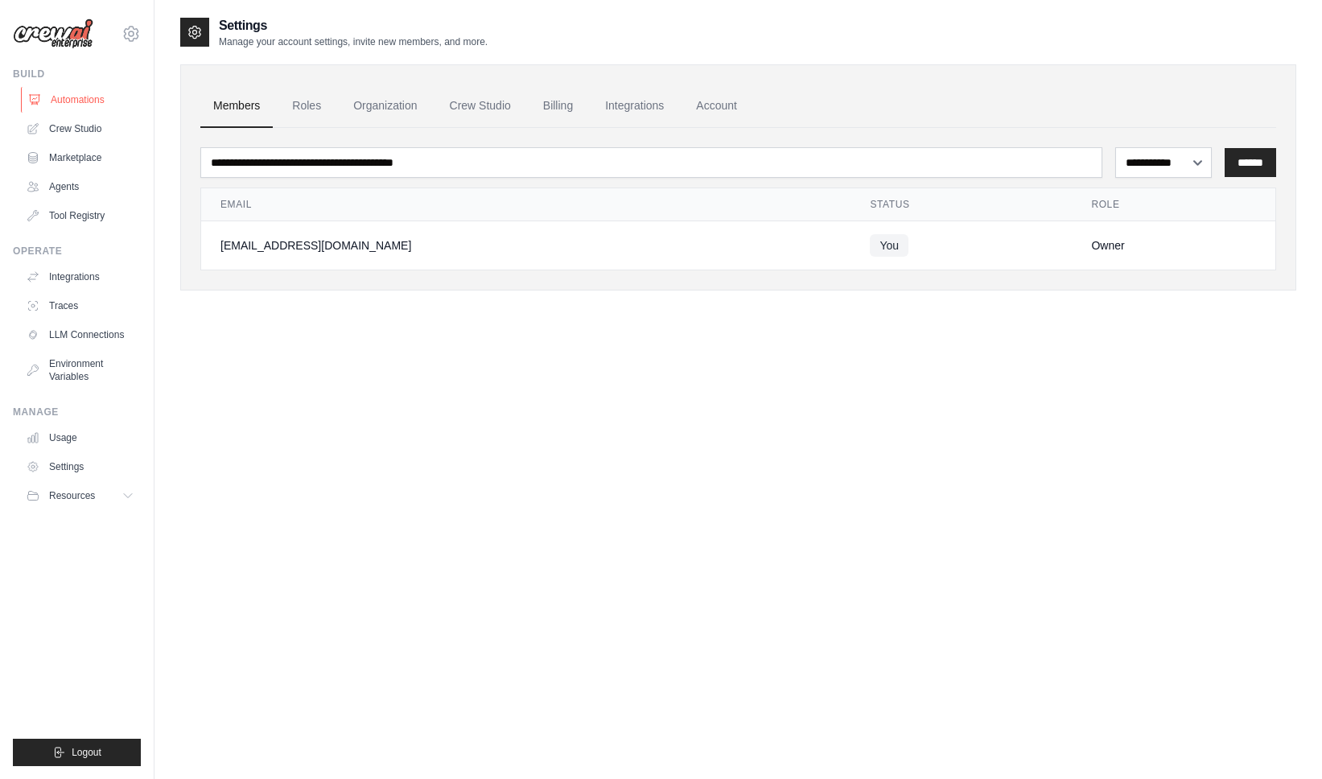
click at [85, 93] on link "Automations" at bounding box center [82, 100] width 122 height 26
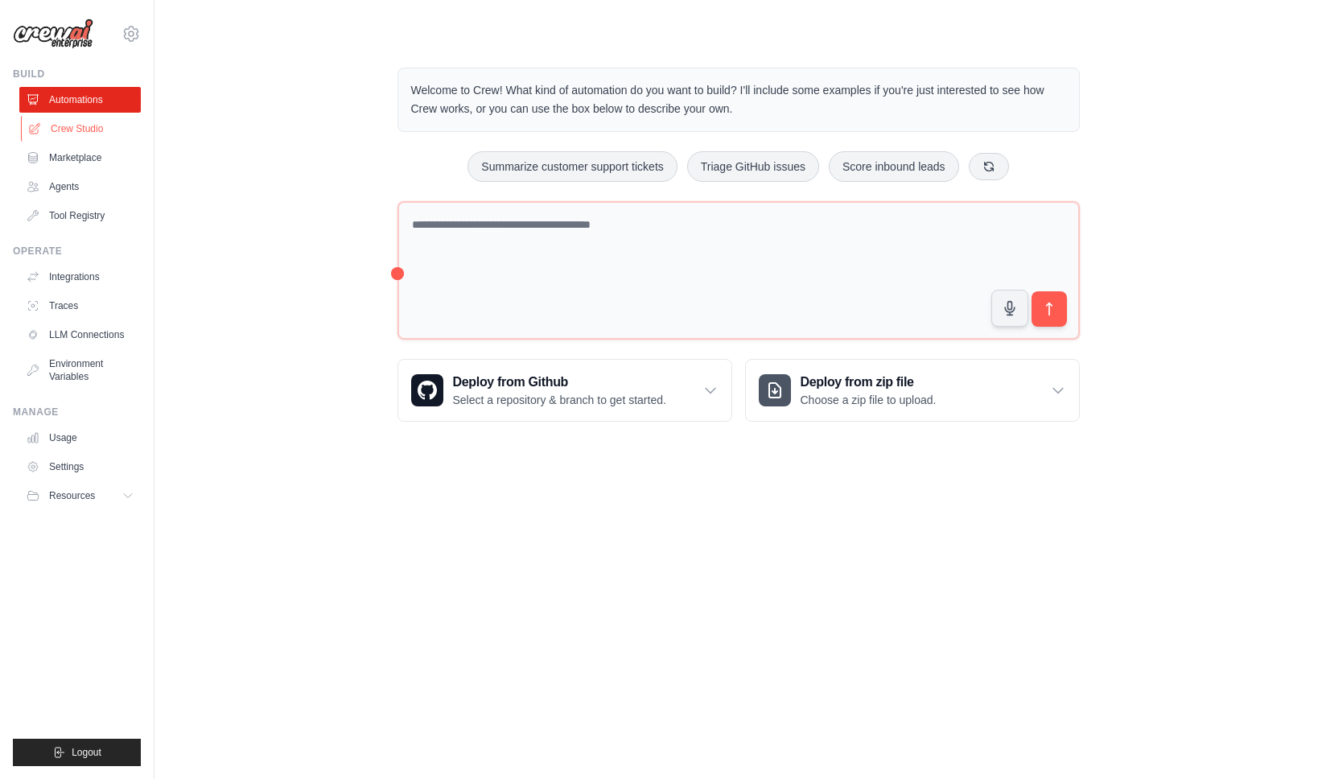
click at [97, 123] on link "Crew Studio" at bounding box center [82, 129] width 122 height 26
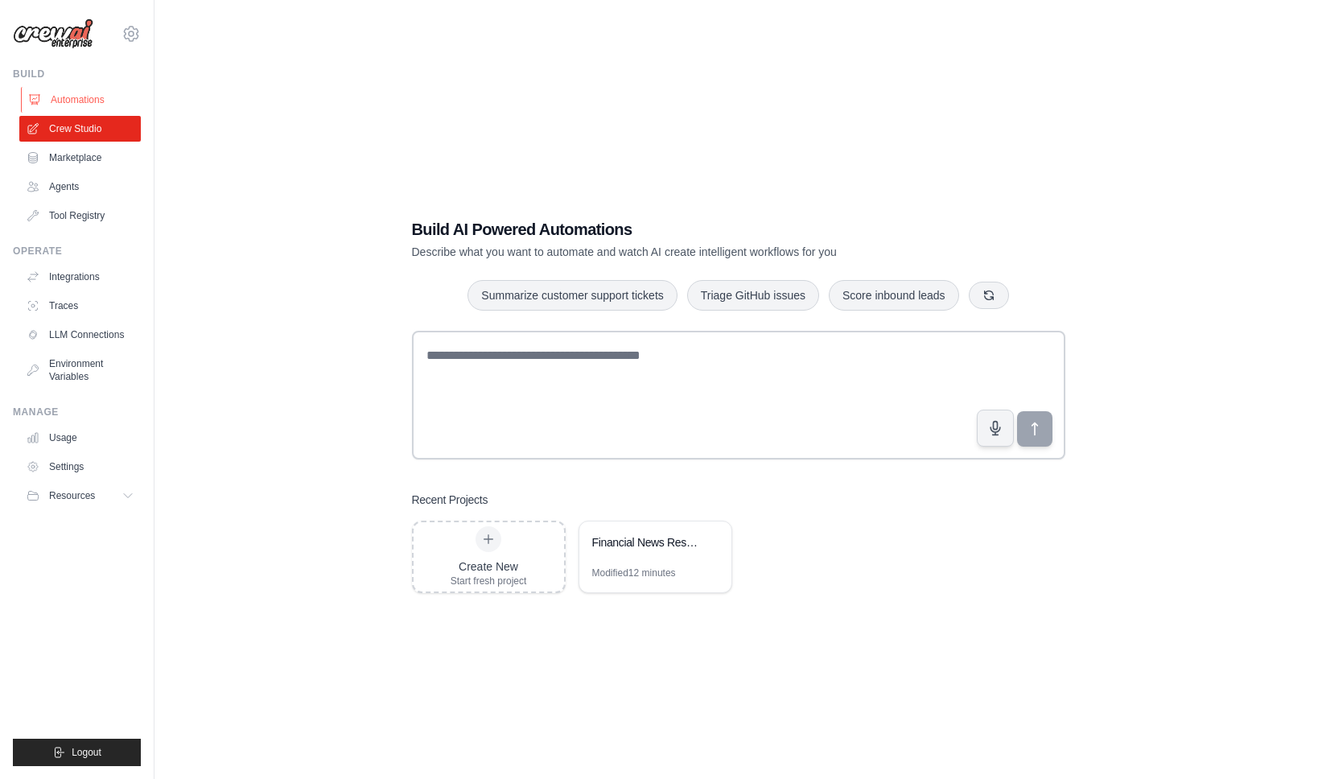
click at [86, 94] on link "Automations" at bounding box center [82, 100] width 122 height 26
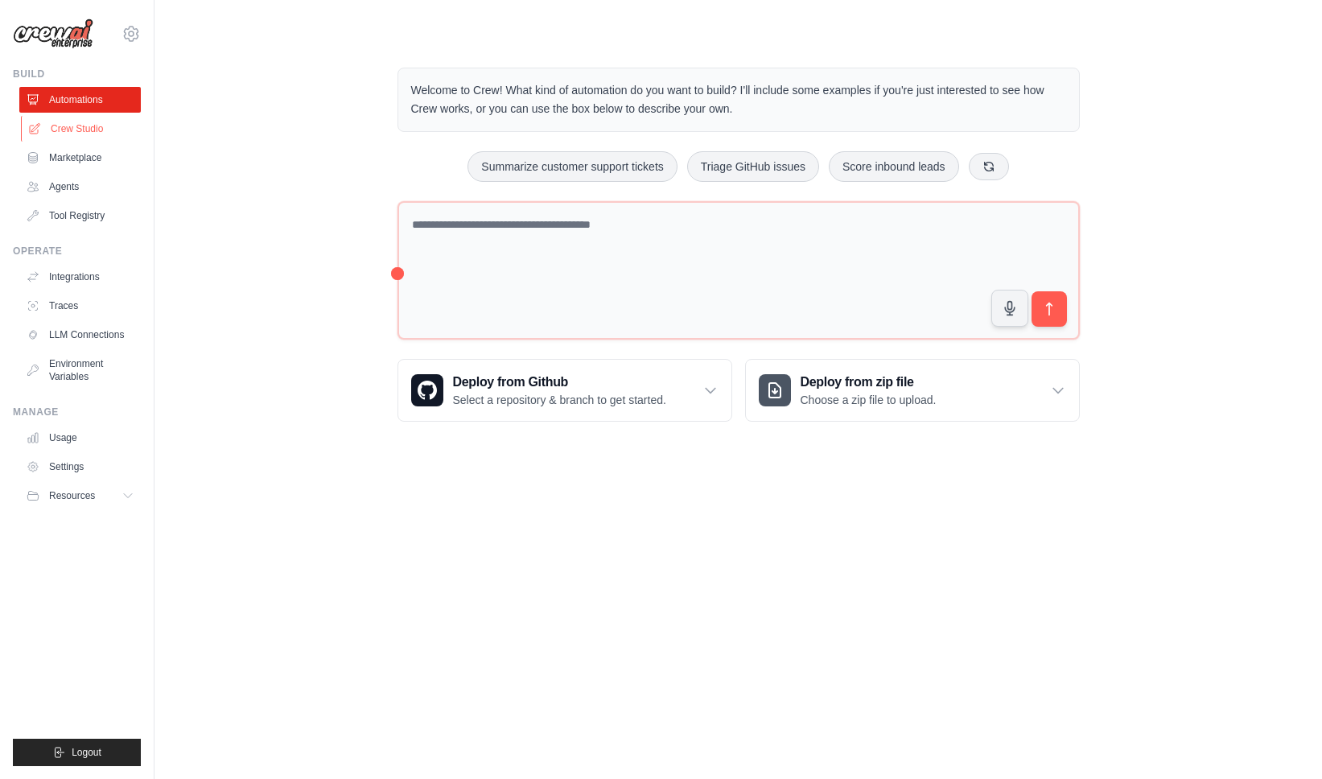
click at [72, 134] on link "Crew Studio" at bounding box center [82, 129] width 122 height 26
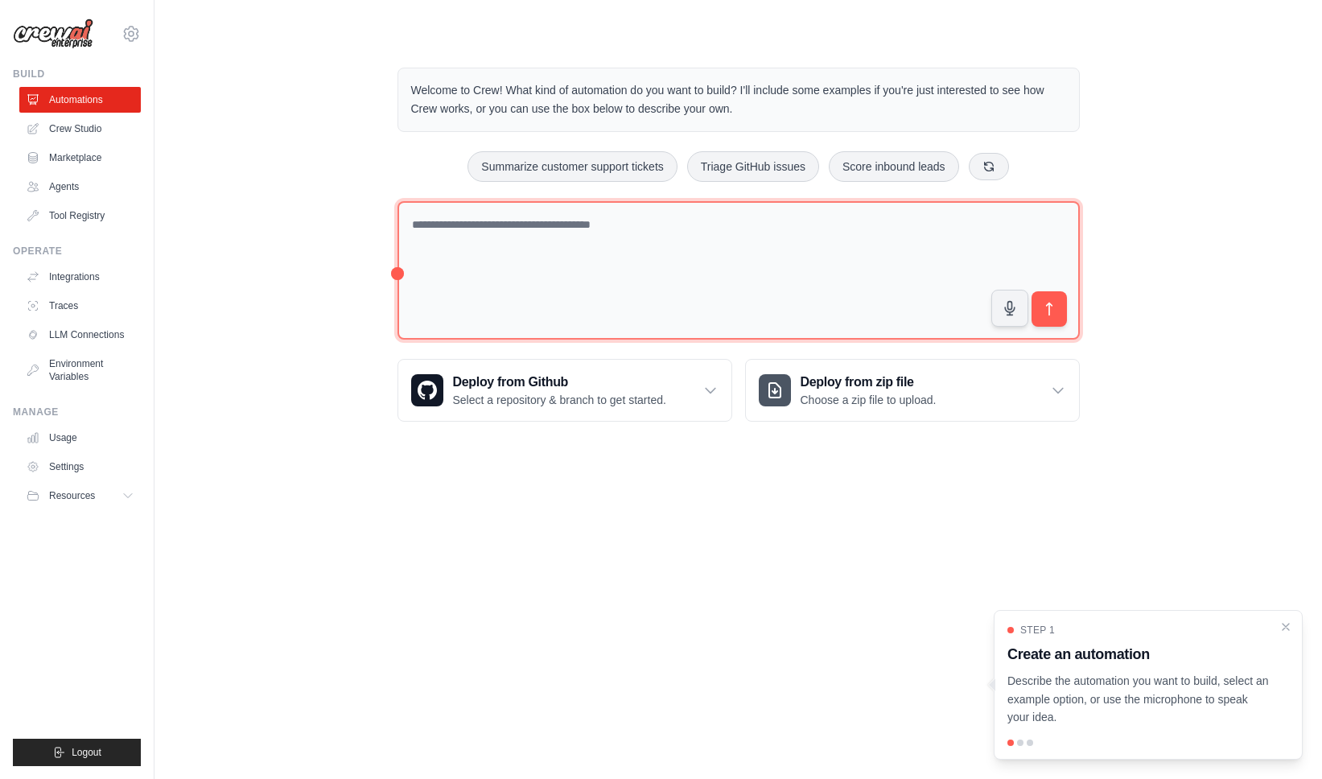
click at [490, 249] on textarea at bounding box center [739, 270] width 682 height 139
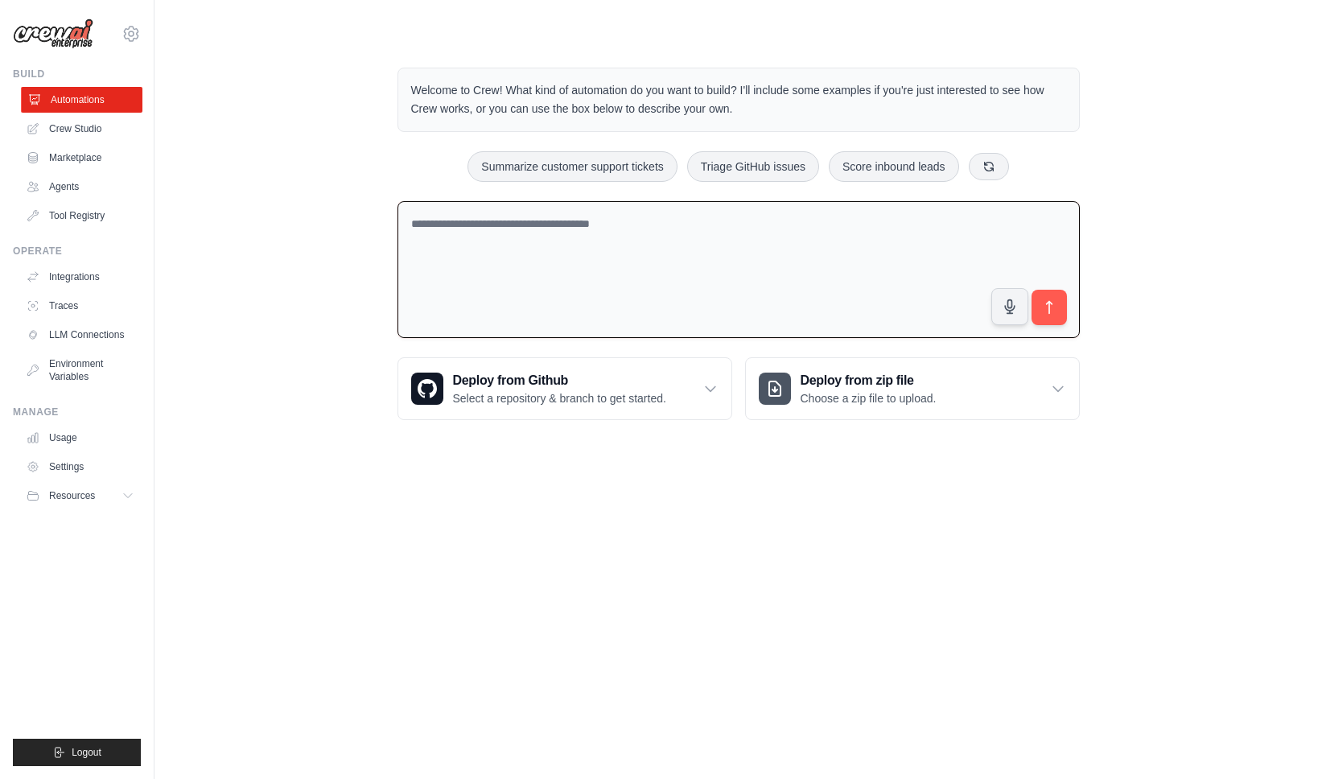
click at [85, 93] on link "Automations" at bounding box center [82, 100] width 122 height 26
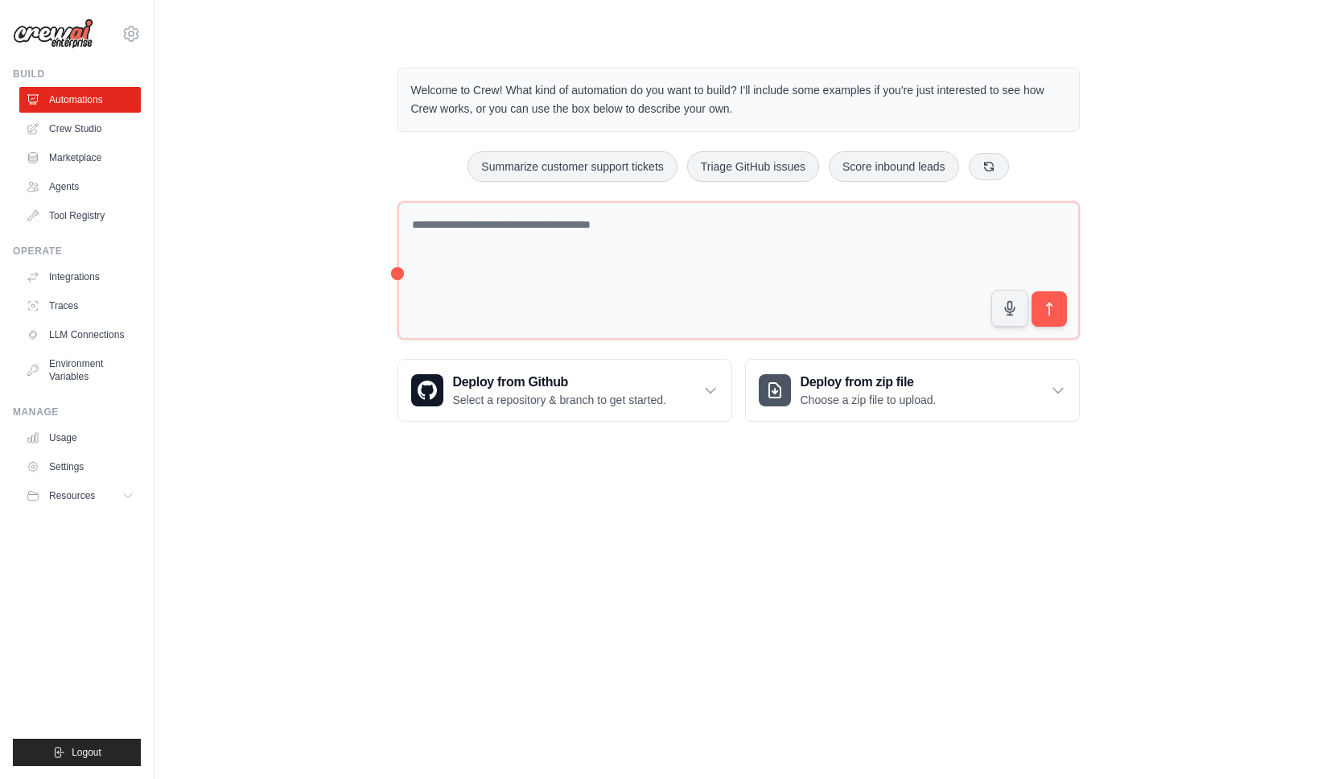
click at [85, 93] on link "Automations" at bounding box center [80, 100] width 122 height 26
click at [709, 392] on icon at bounding box center [711, 391] width 10 height 5
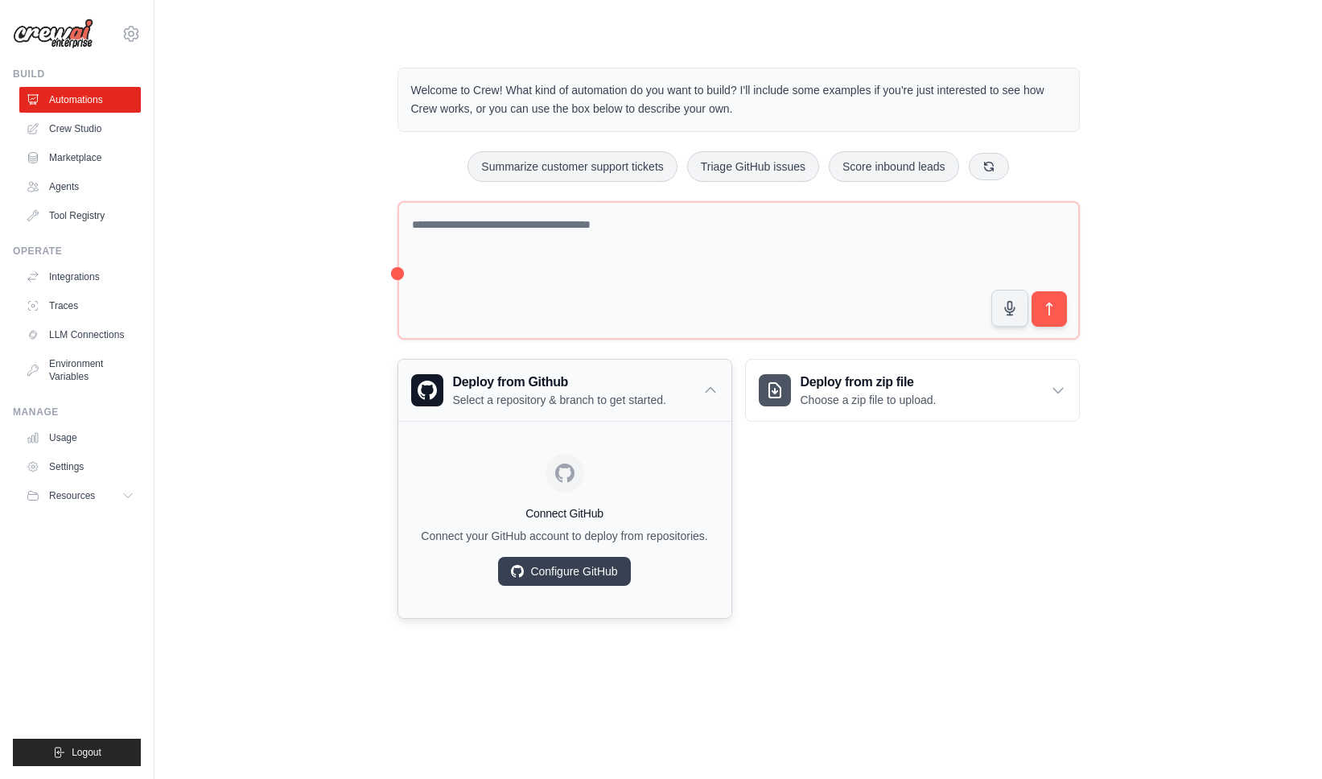
click at [709, 392] on icon at bounding box center [711, 390] width 16 height 16
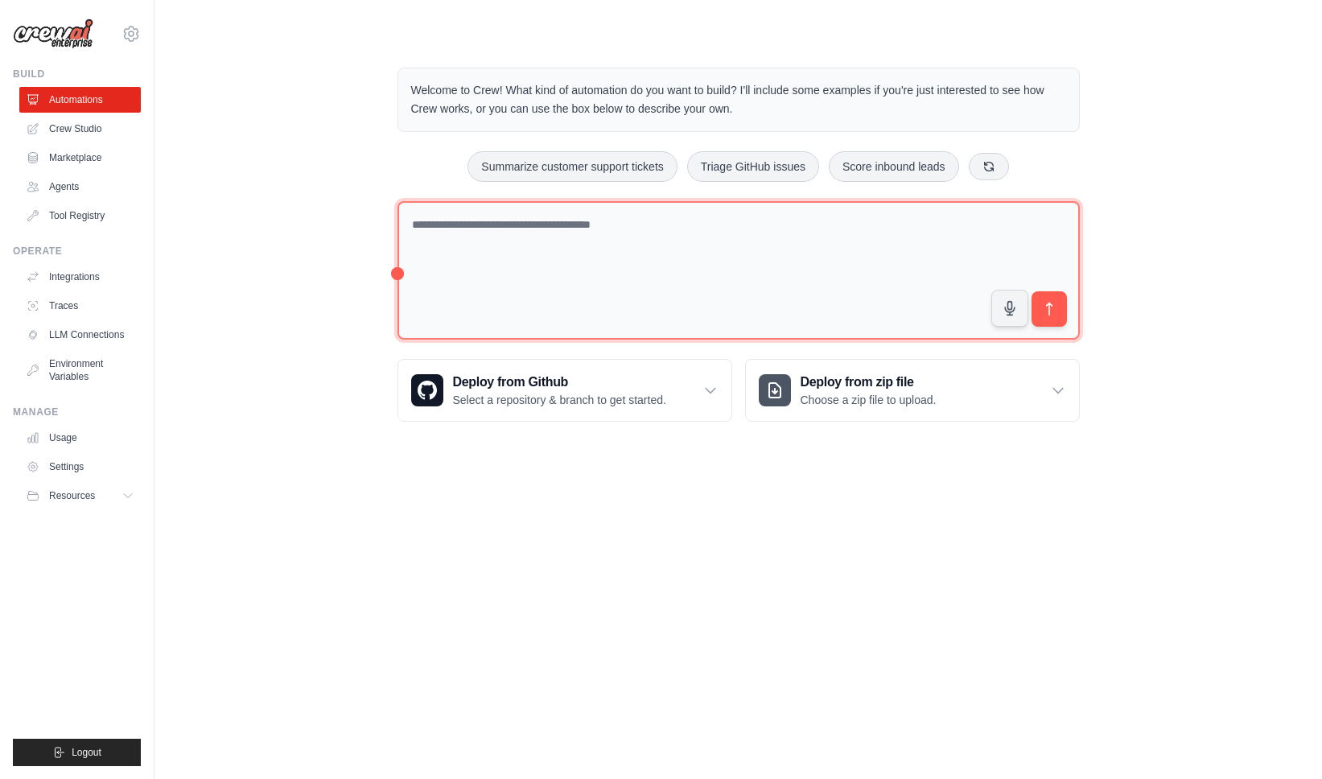
click at [822, 276] on textarea at bounding box center [739, 270] width 682 height 139
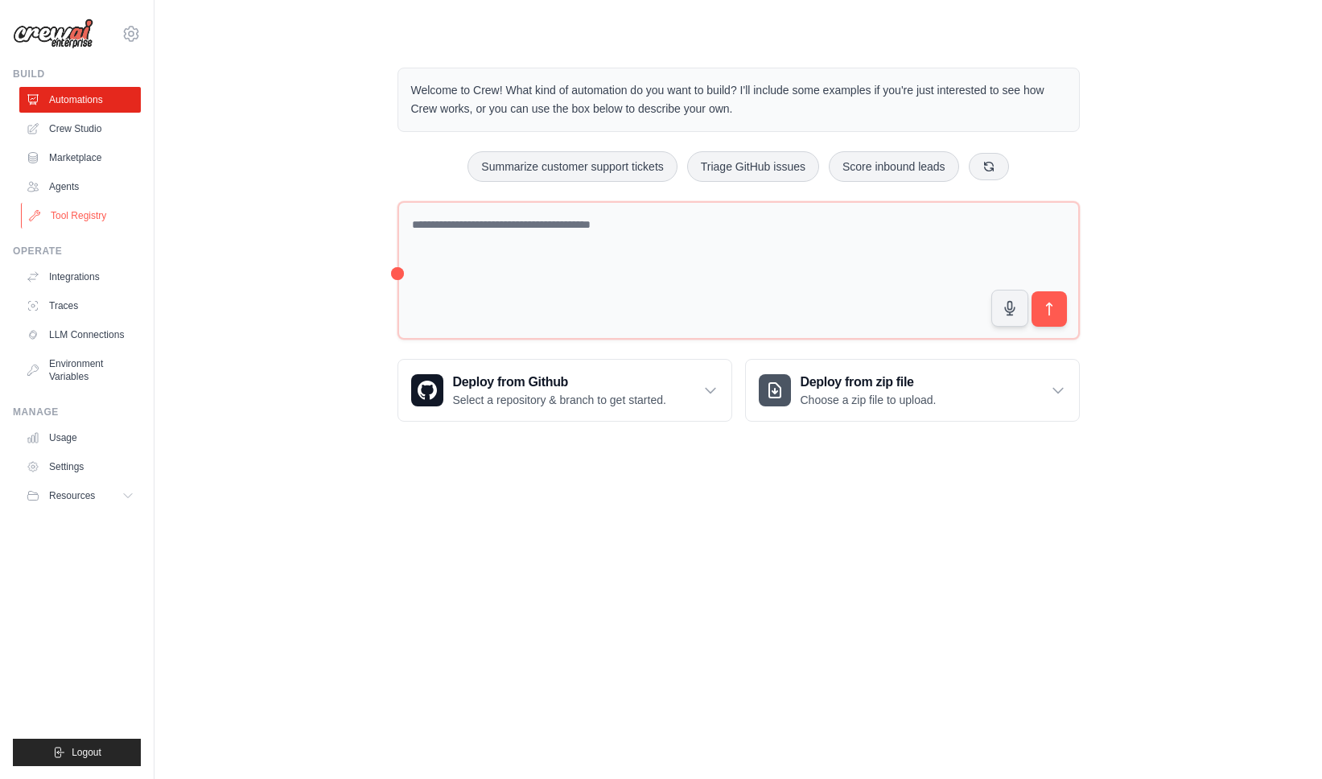
click at [64, 214] on link "Tool Registry" at bounding box center [82, 216] width 122 height 26
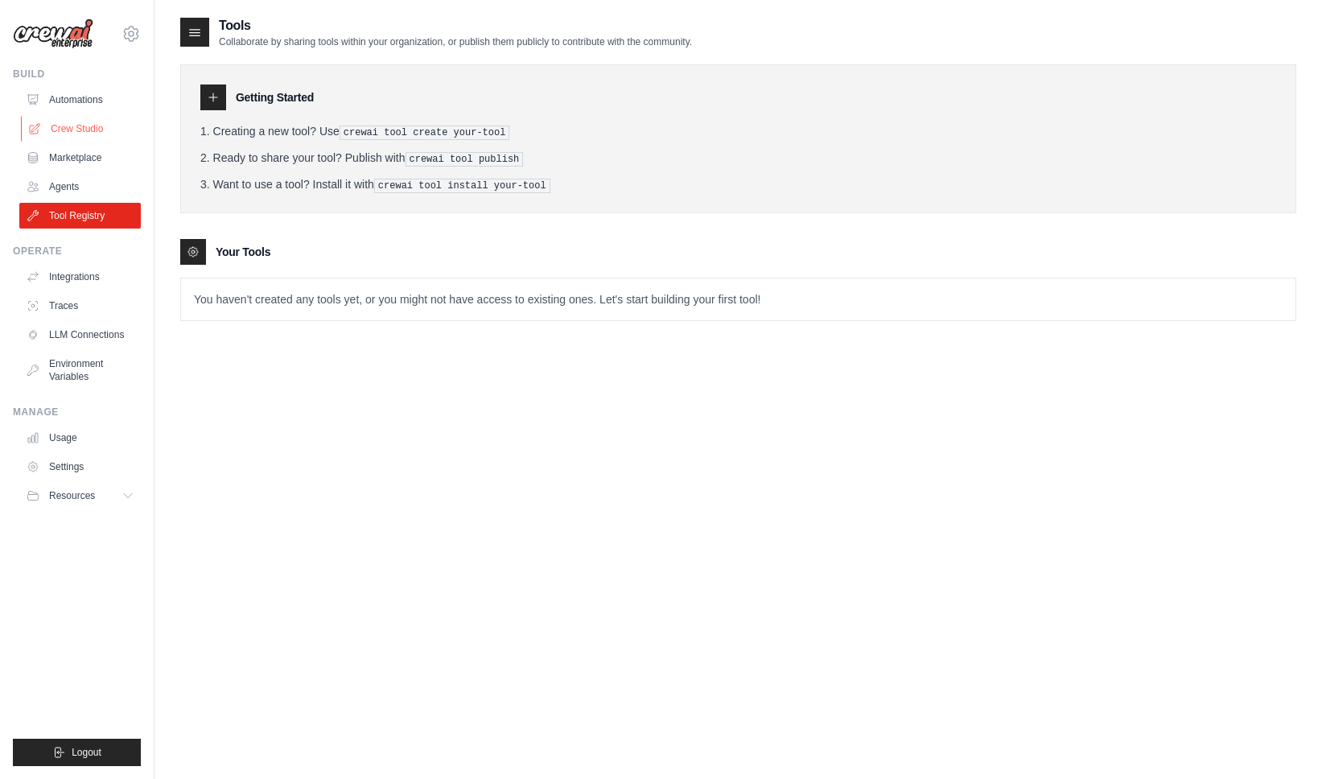
click at [64, 135] on link "Crew Studio" at bounding box center [82, 129] width 122 height 26
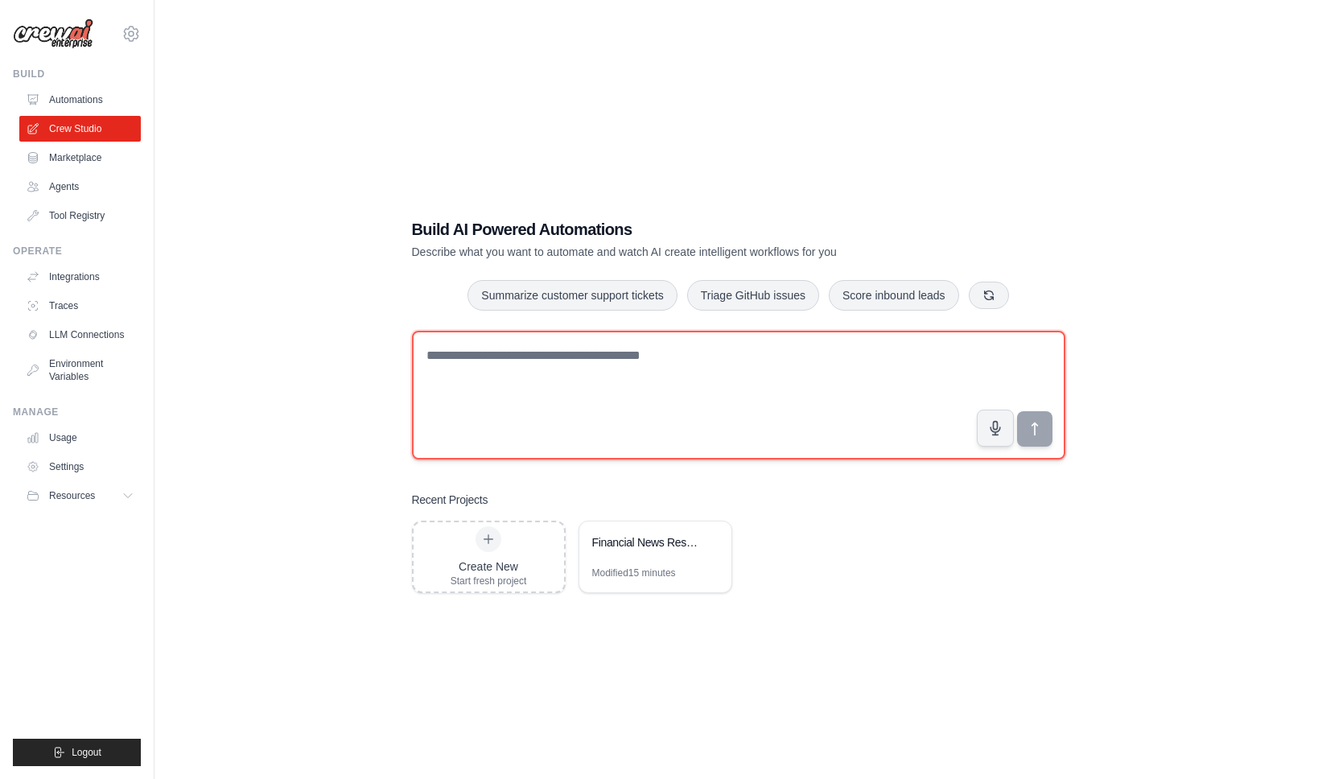
click at [506, 365] on textarea at bounding box center [738, 395] width 653 height 129
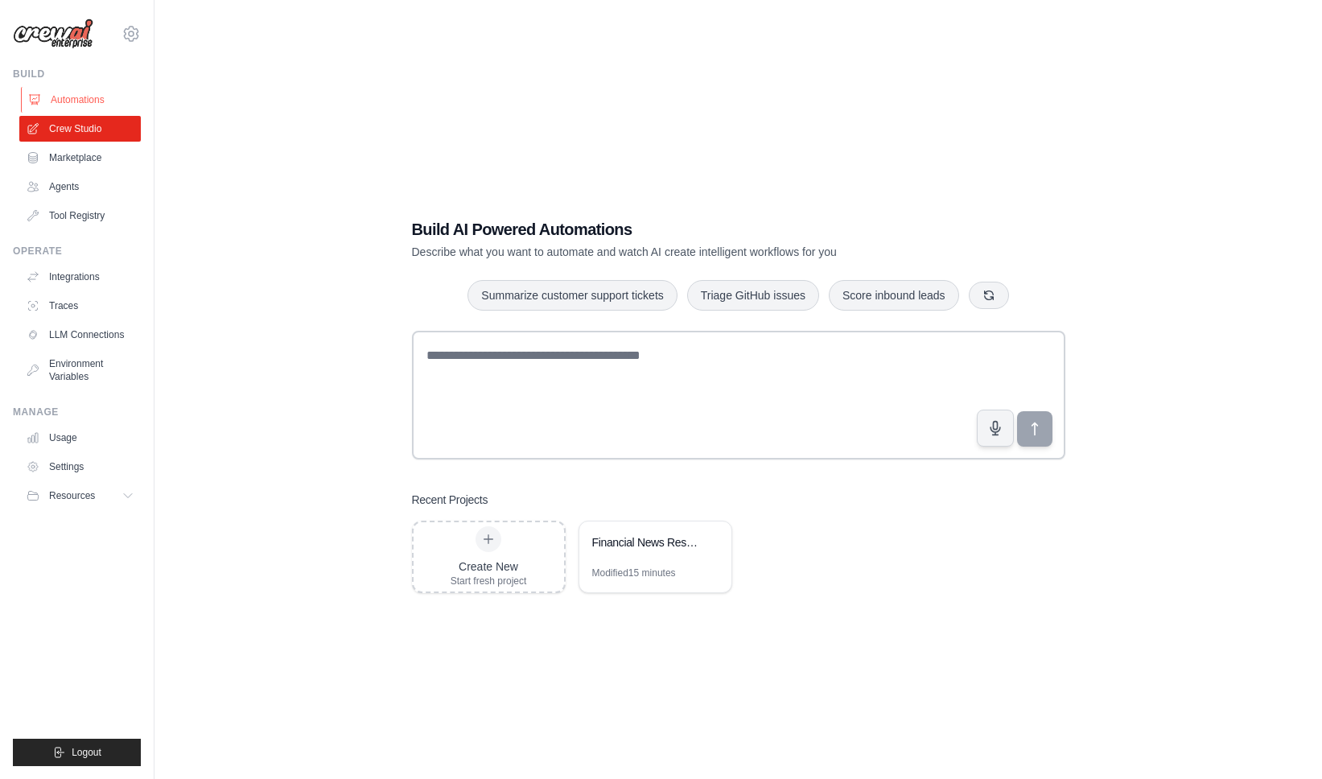
click at [73, 104] on link "Automations" at bounding box center [82, 100] width 122 height 26
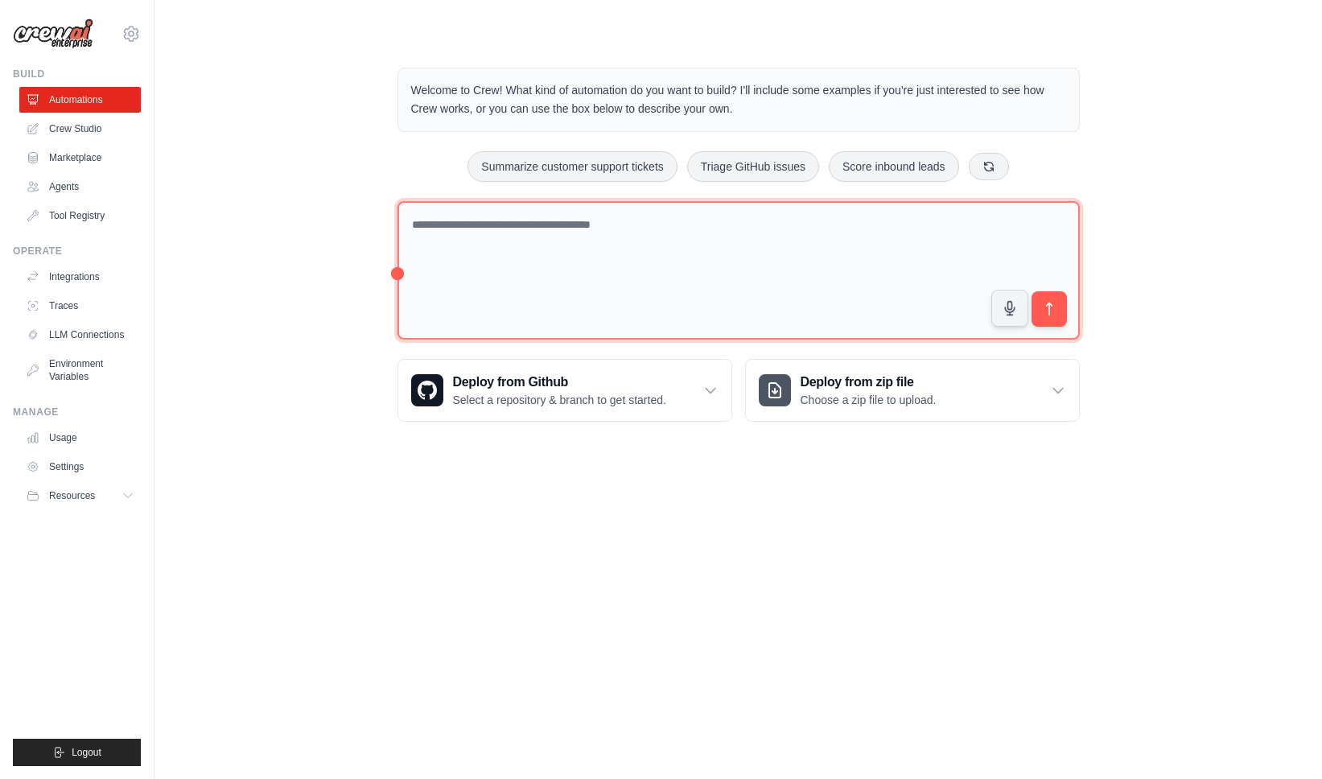
click at [569, 237] on textarea at bounding box center [739, 270] width 682 height 139
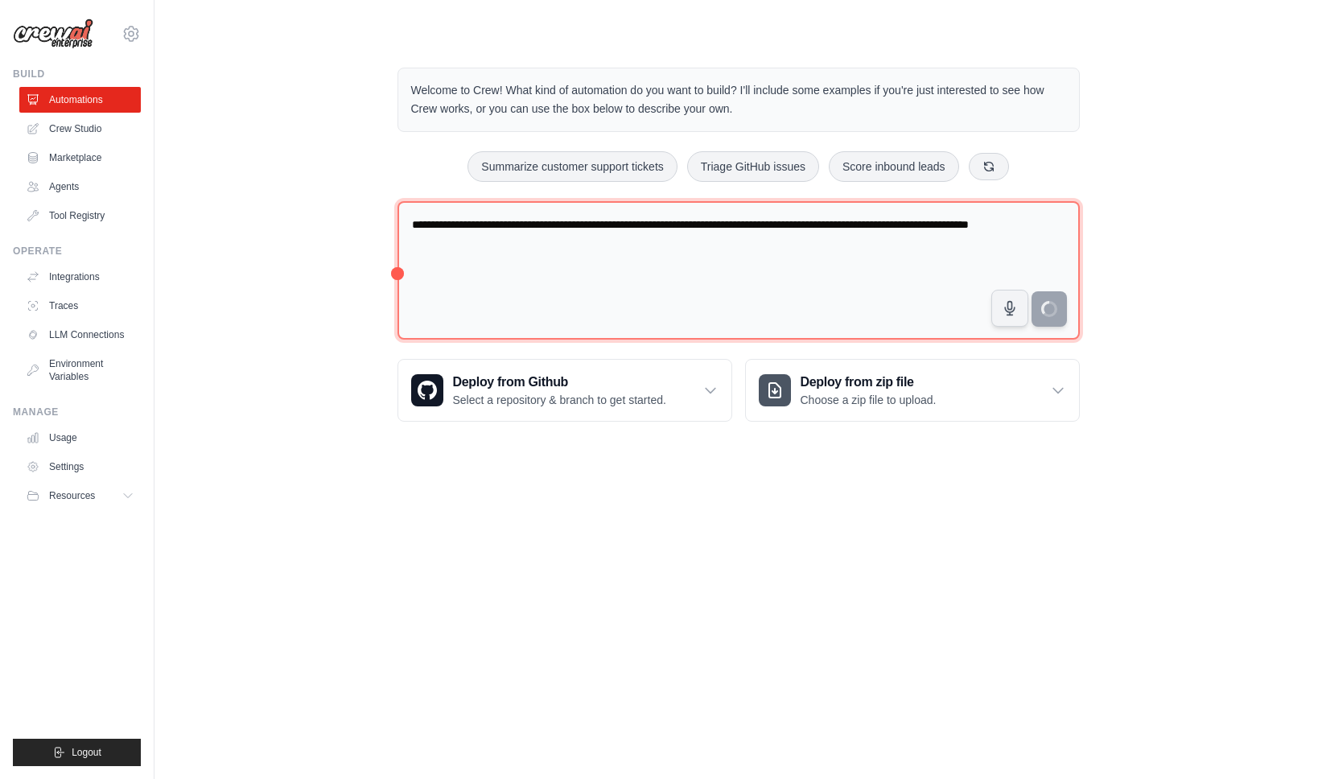
type textarea "**********"
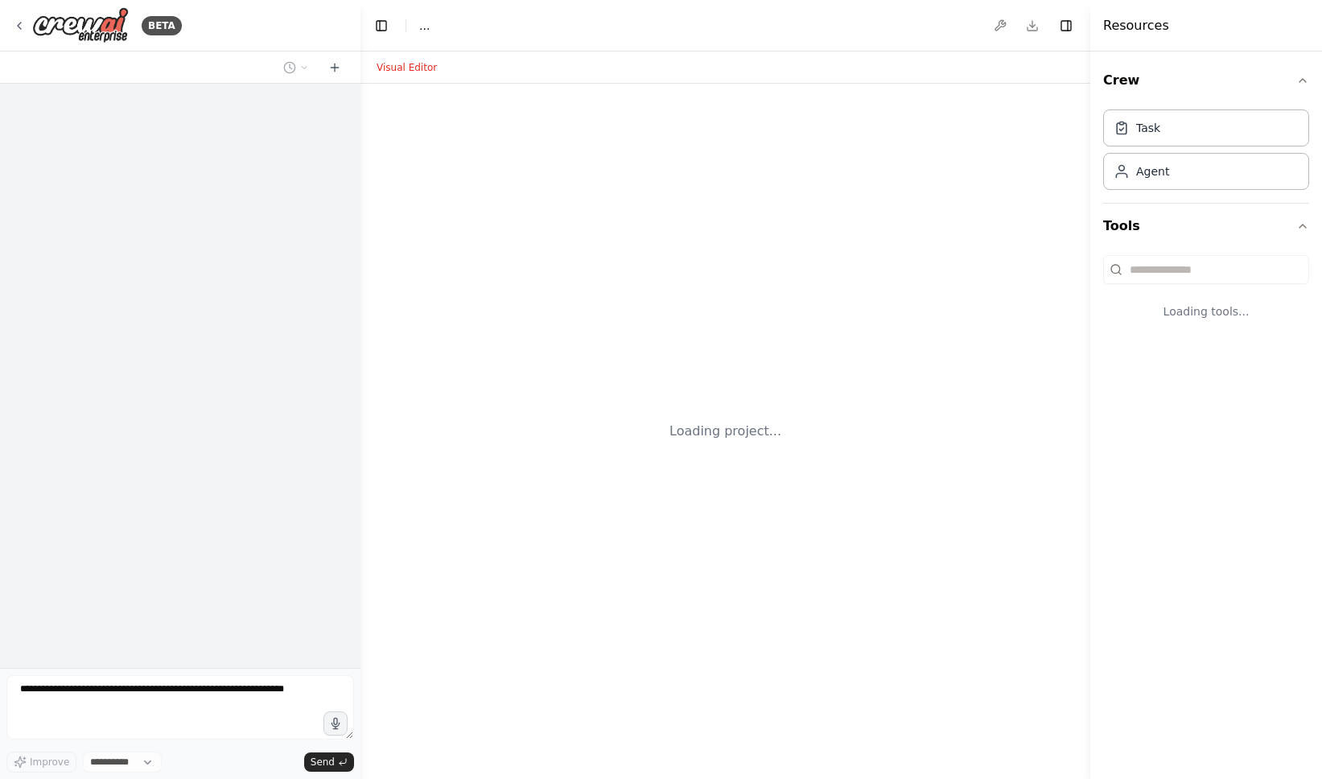
select select "****"
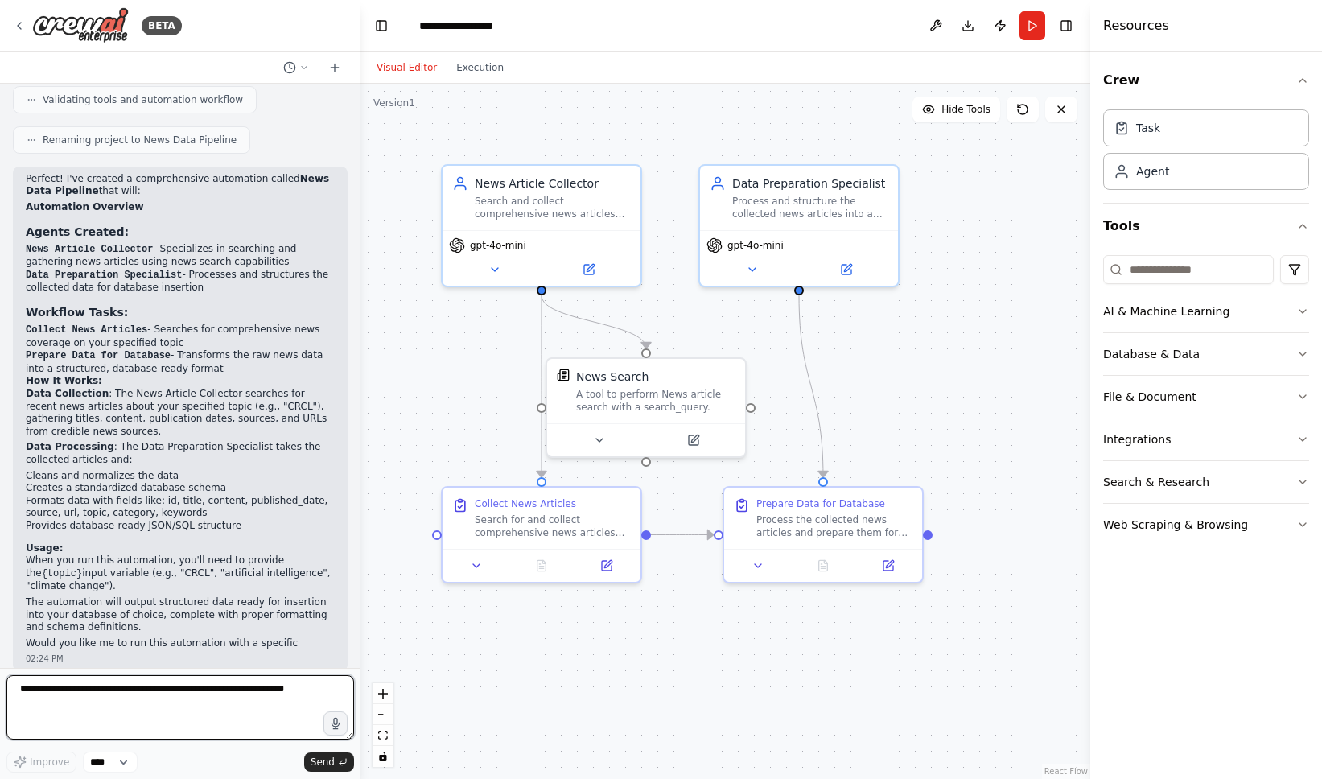
scroll to position [967, 0]
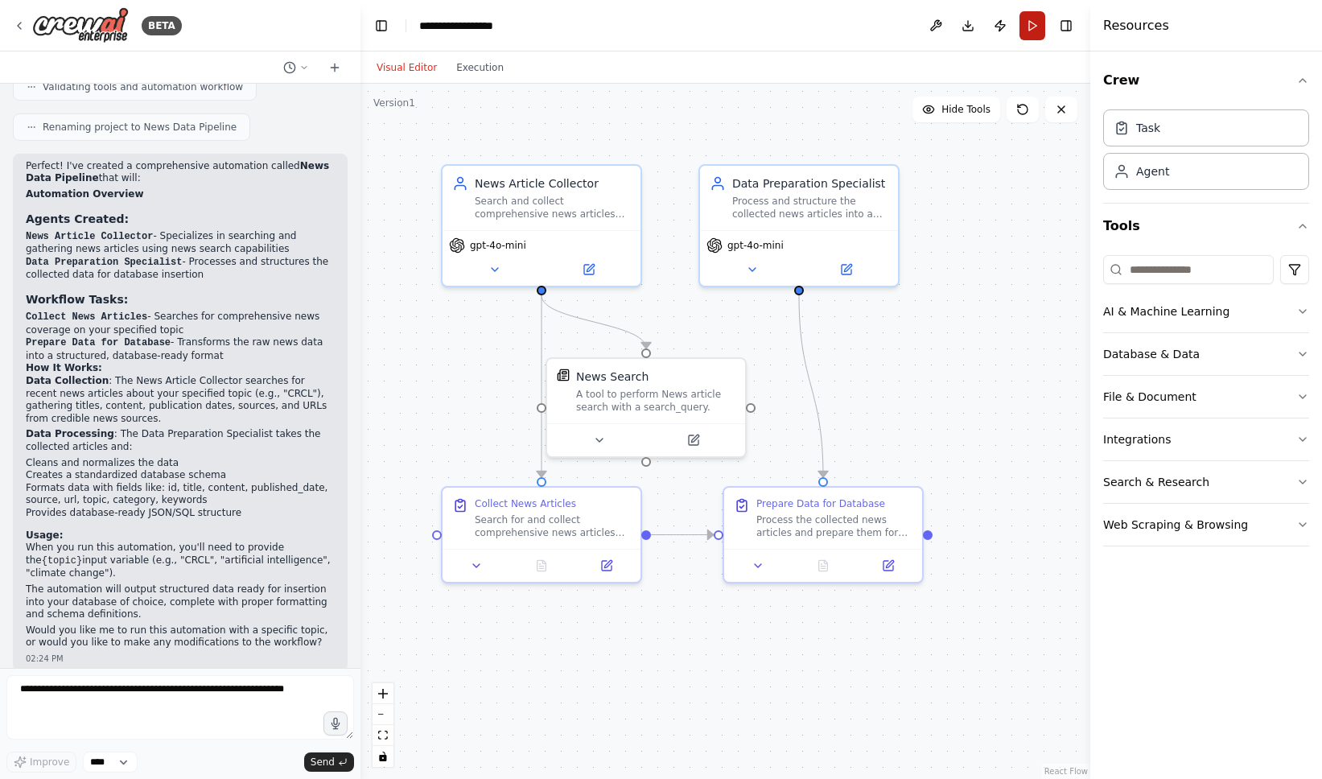
click at [1035, 30] on button "Run" at bounding box center [1033, 25] width 26 height 29
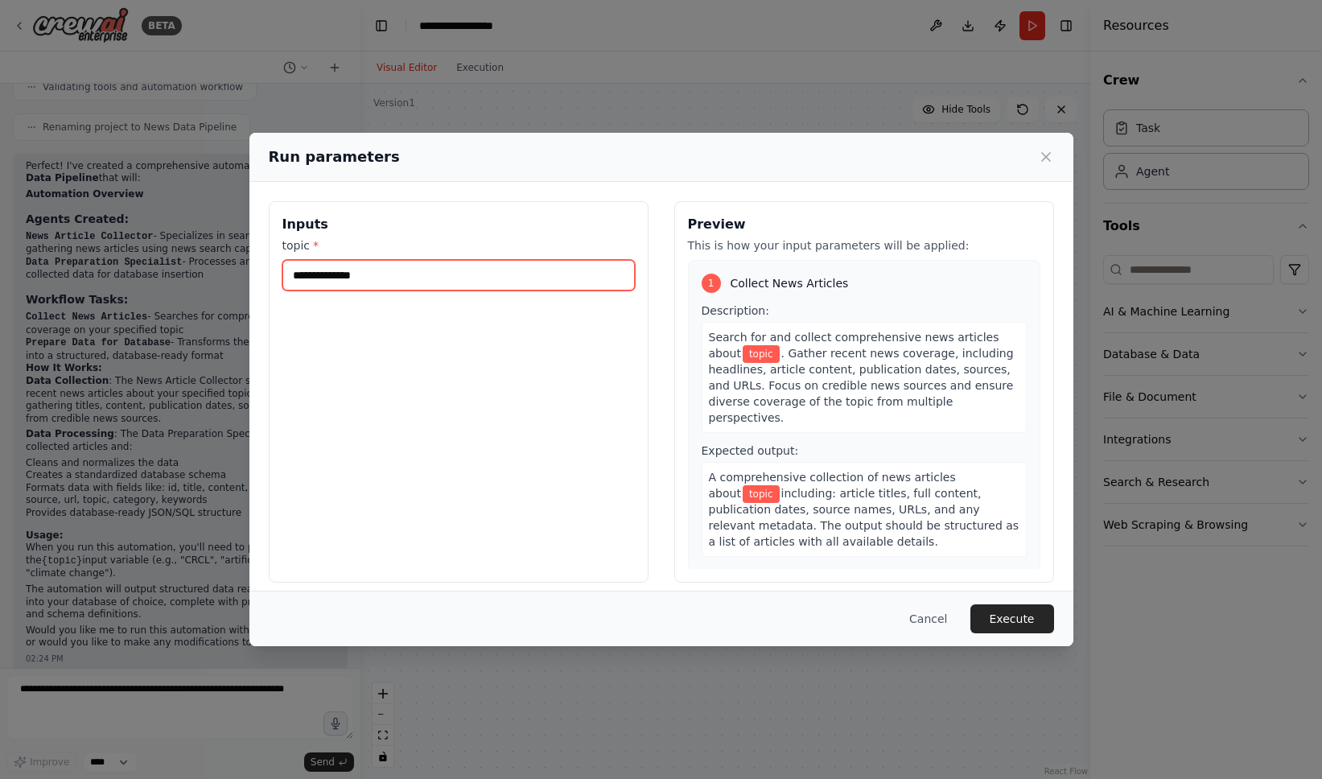
click at [483, 260] on input "topic *" at bounding box center [458, 275] width 352 height 31
type input "****"
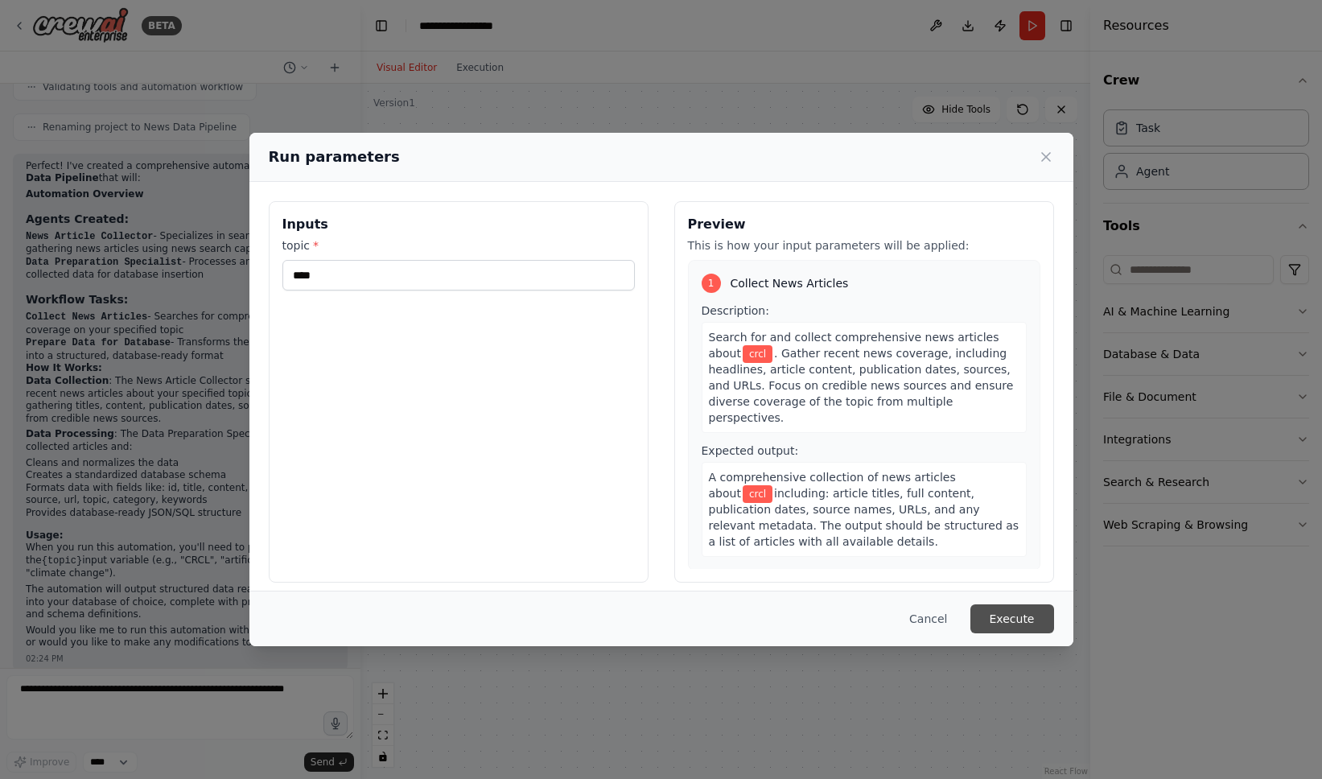
click at [1017, 613] on button "Execute" at bounding box center [1013, 618] width 84 height 29
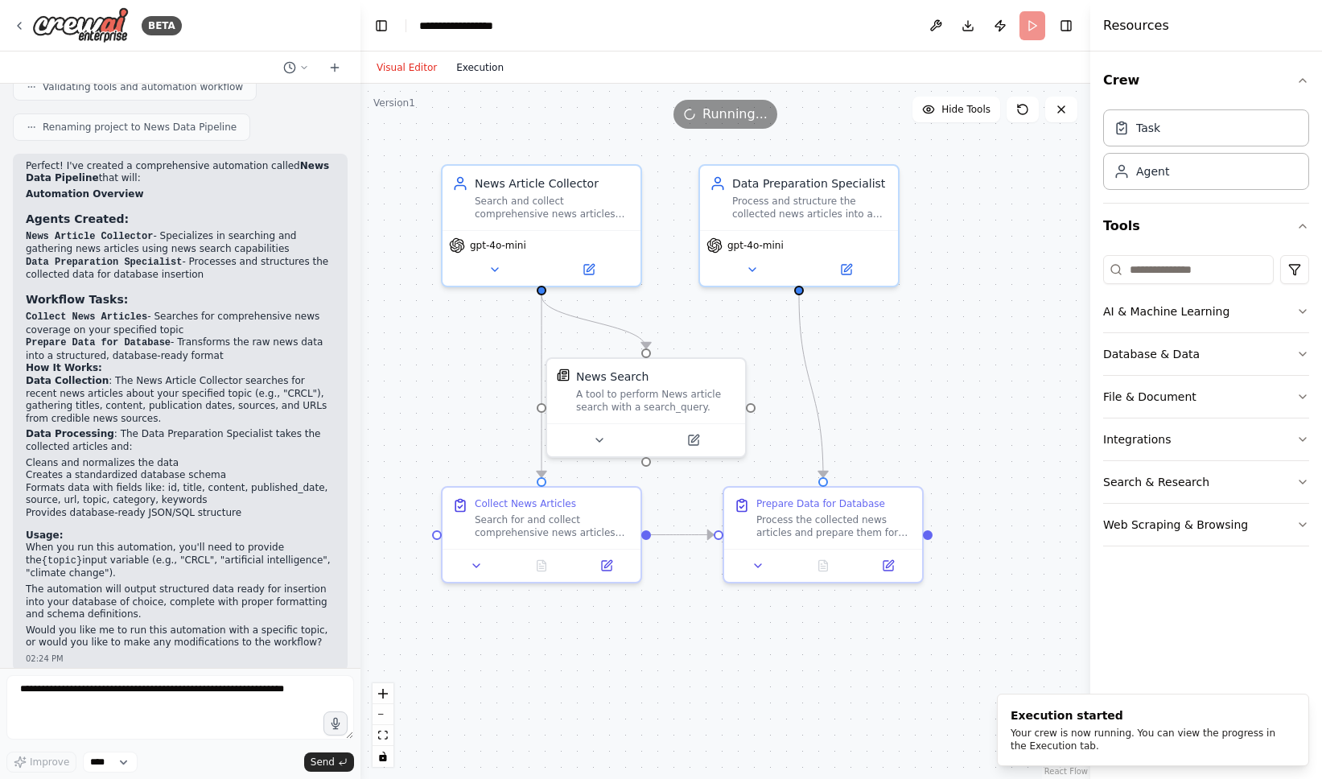
click at [489, 71] on button "Execution" at bounding box center [480, 67] width 67 height 19
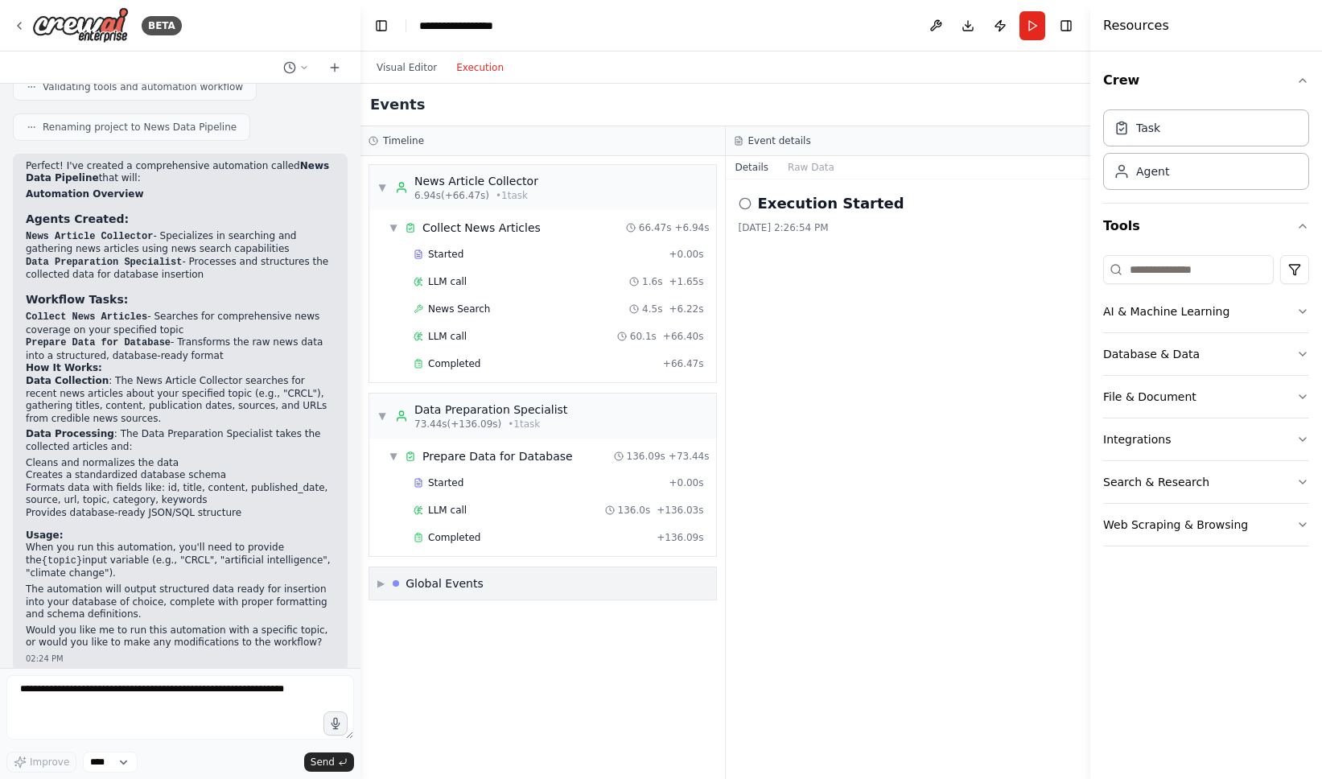
click at [557, 584] on div "▶ Global Events" at bounding box center [542, 583] width 347 height 32
click at [785, 202] on h2 "Execution Started" at bounding box center [831, 203] width 146 height 23
click at [483, 68] on button "Execution" at bounding box center [480, 67] width 67 height 19
click at [507, 699] on div "Execution Completed" at bounding box center [542, 700] width 323 height 13
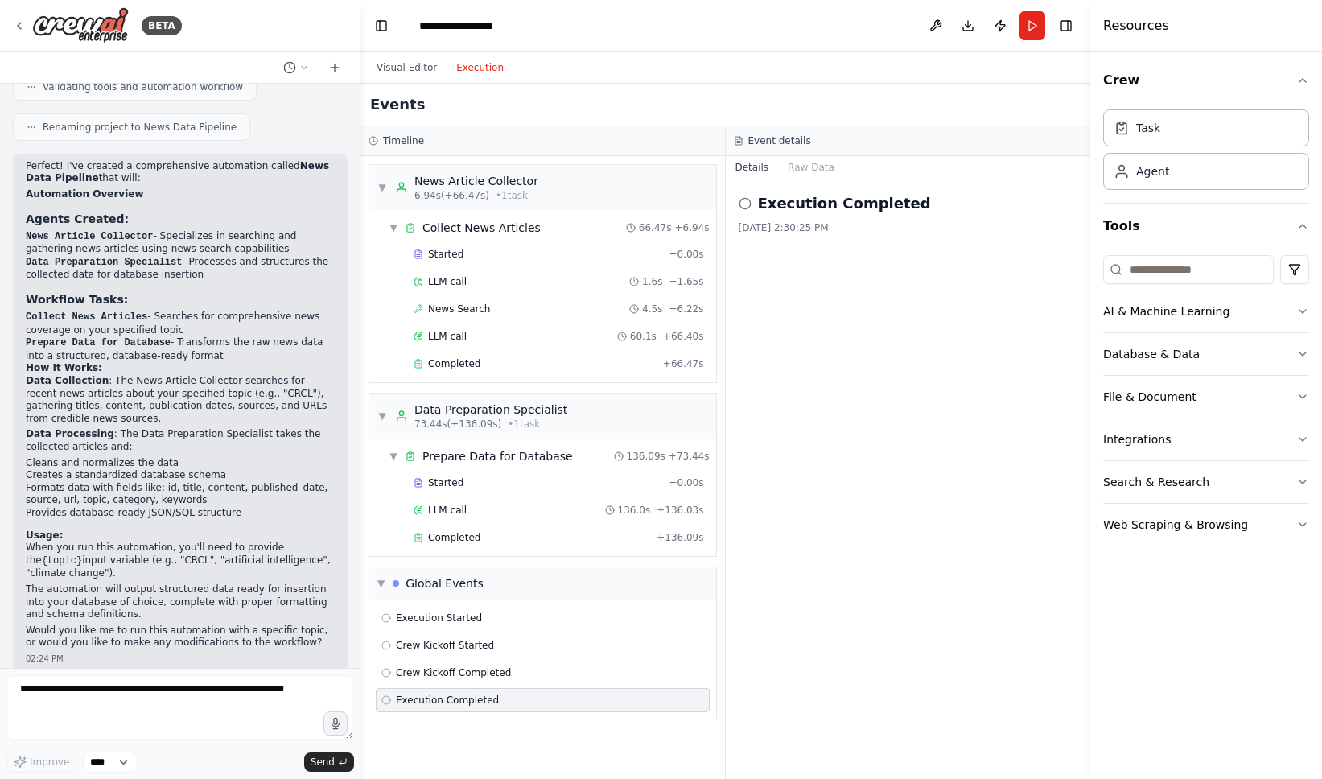
click at [737, 205] on div "Execution Completed 8/22/2025, 2:30:25 PM" at bounding box center [908, 479] width 365 height 600
click at [812, 164] on button "Raw Data" at bounding box center [811, 167] width 66 height 23
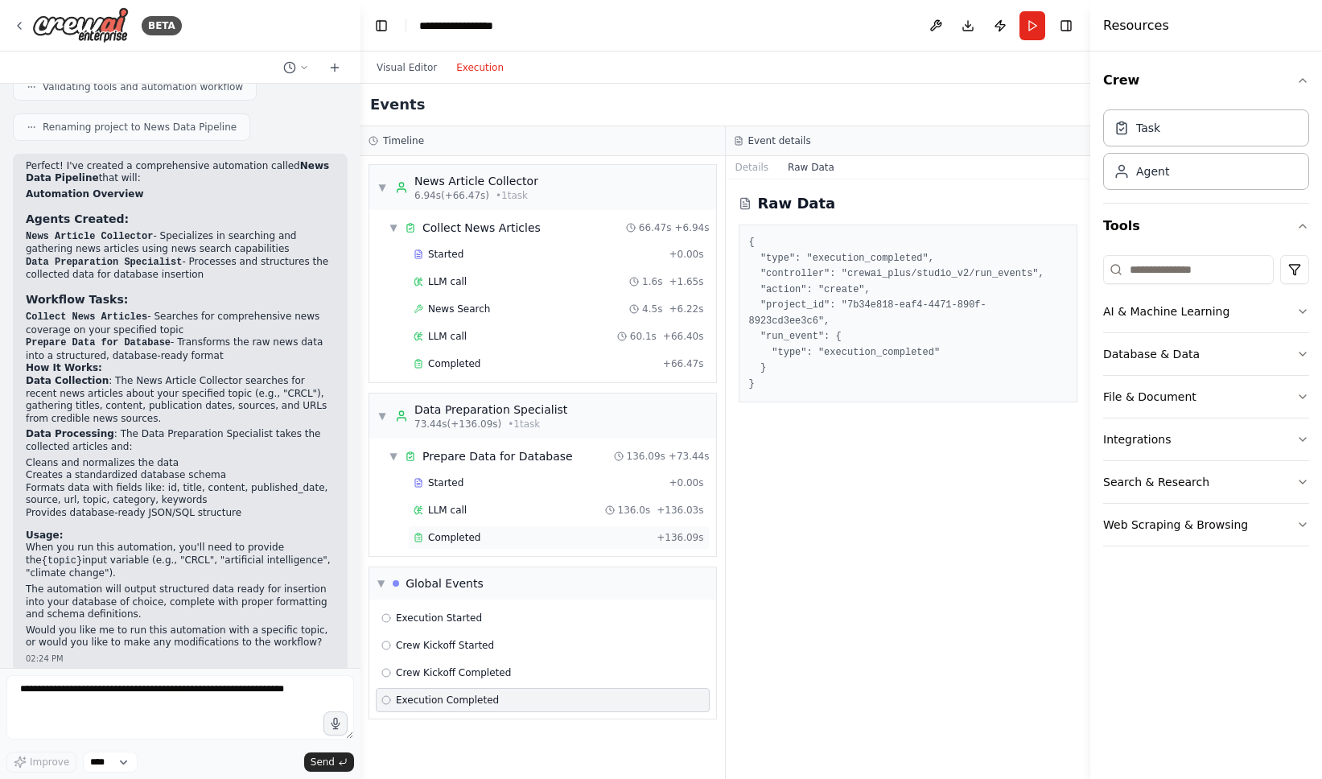
click at [511, 546] on div "Completed + 136.09s" at bounding box center [559, 538] width 302 height 24
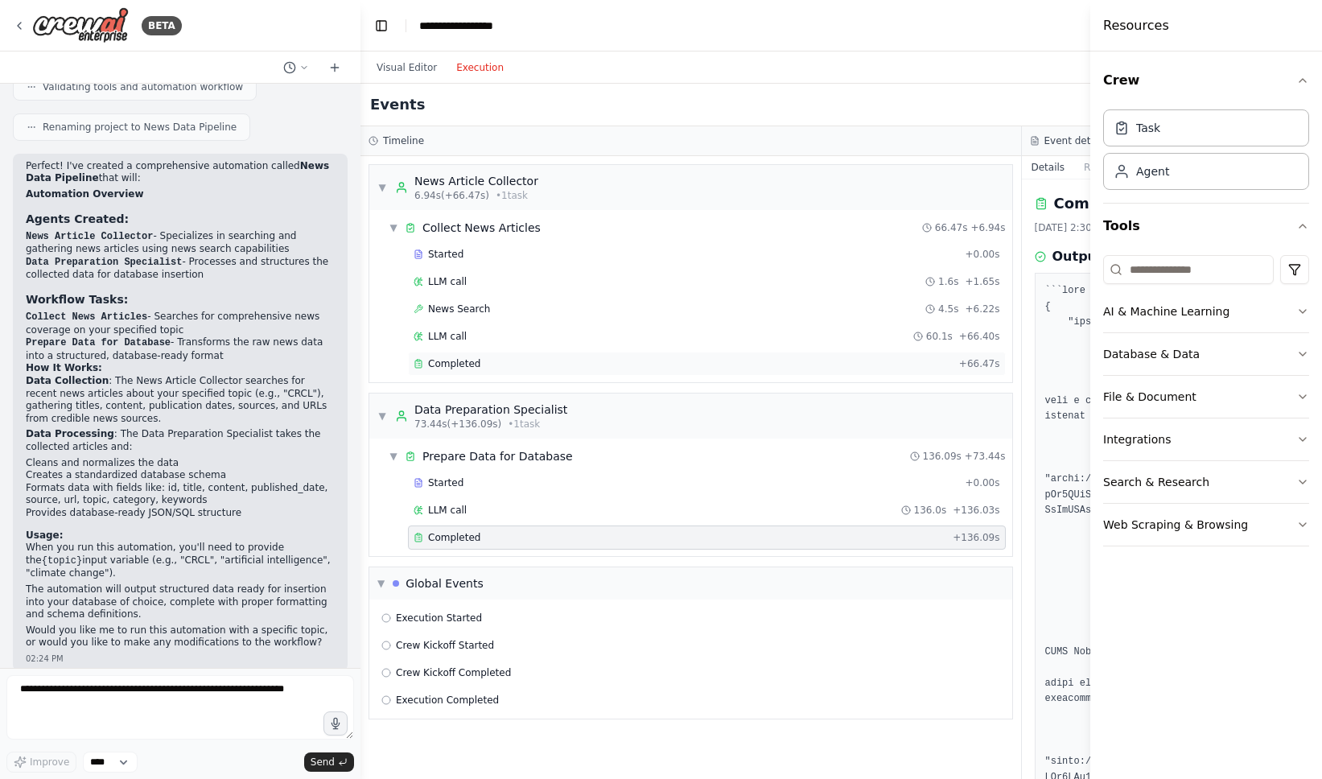
click at [521, 369] on div "Completed" at bounding box center [683, 363] width 539 height 13
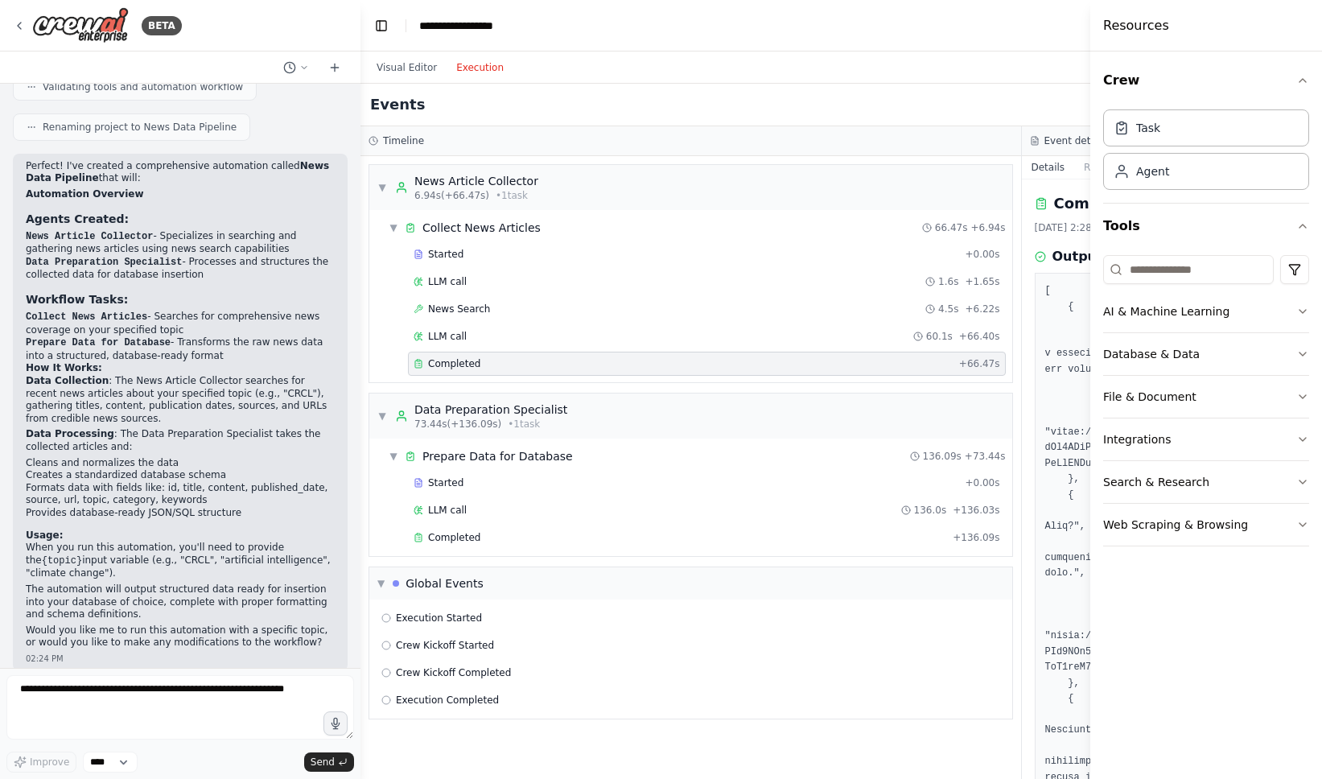
click at [1037, 29] on header "**********" at bounding box center [1022, 26] width 1322 height 52
drag, startPoint x: 1092, startPoint y: 277, endPoint x: 1096, endPoint y: 295, distance: 18.2
click at [1096, 295] on div at bounding box center [1099, 389] width 6 height 779
click at [550, 71] on div "Visual Editor Execution" at bounding box center [1022, 68] width 1322 height 32
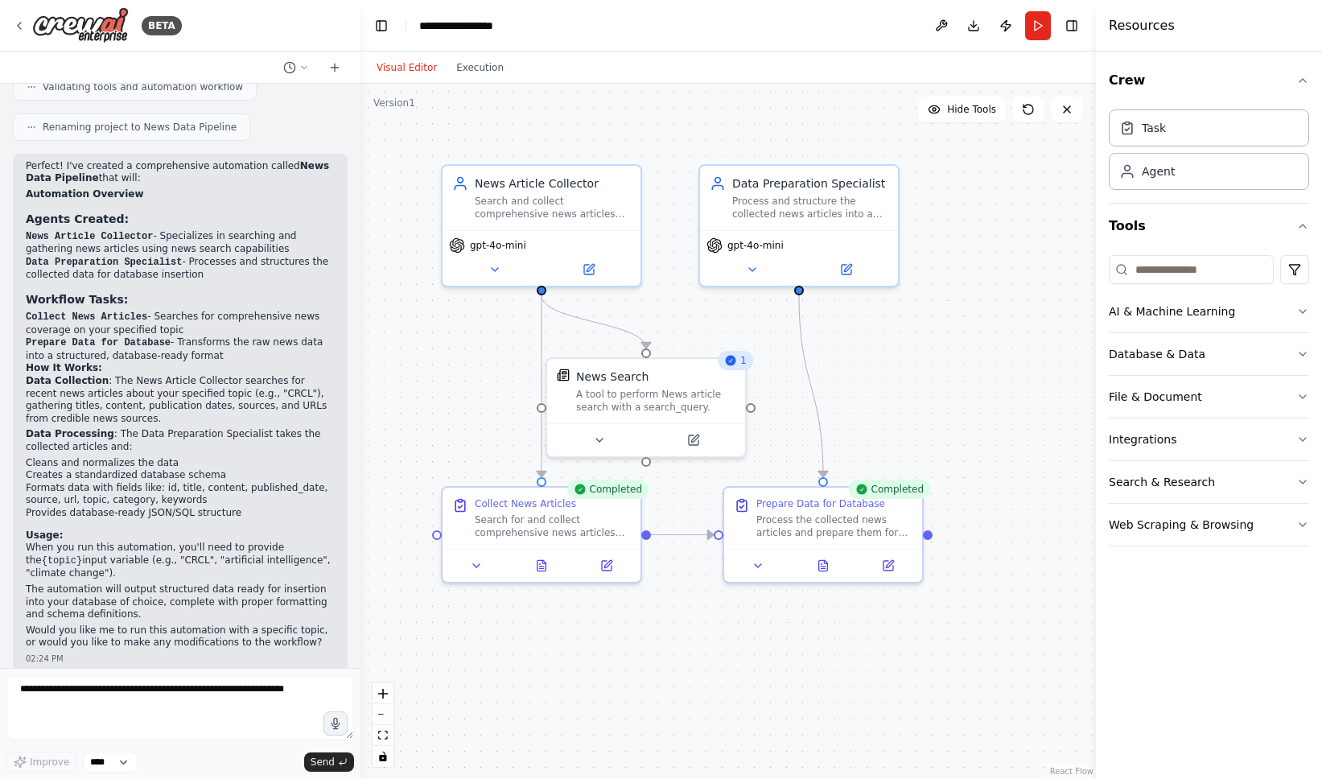
click at [430, 74] on button "Visual Editor" at bounding box center [407, 67] width 80 height 19
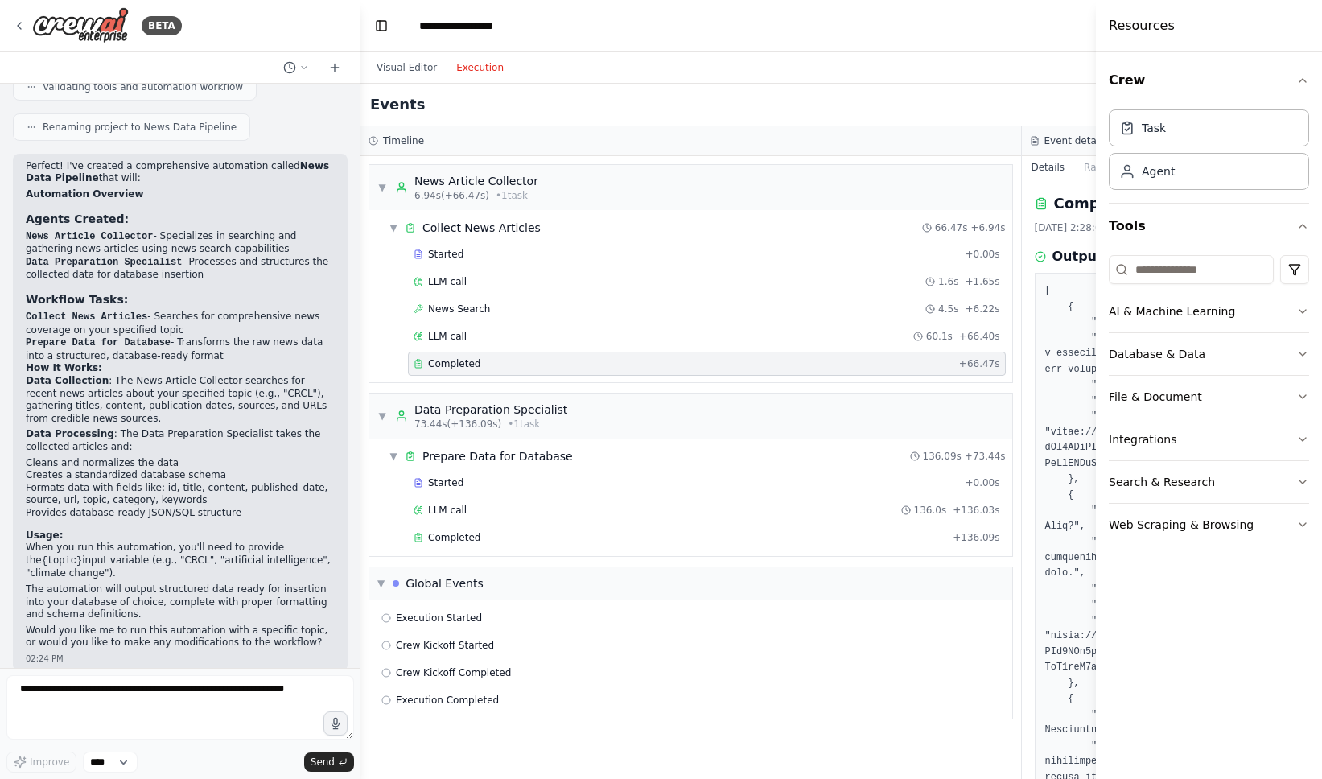
click at [464, 69] on button "Execution" at bounding box center [480, 67] width 67 height 19
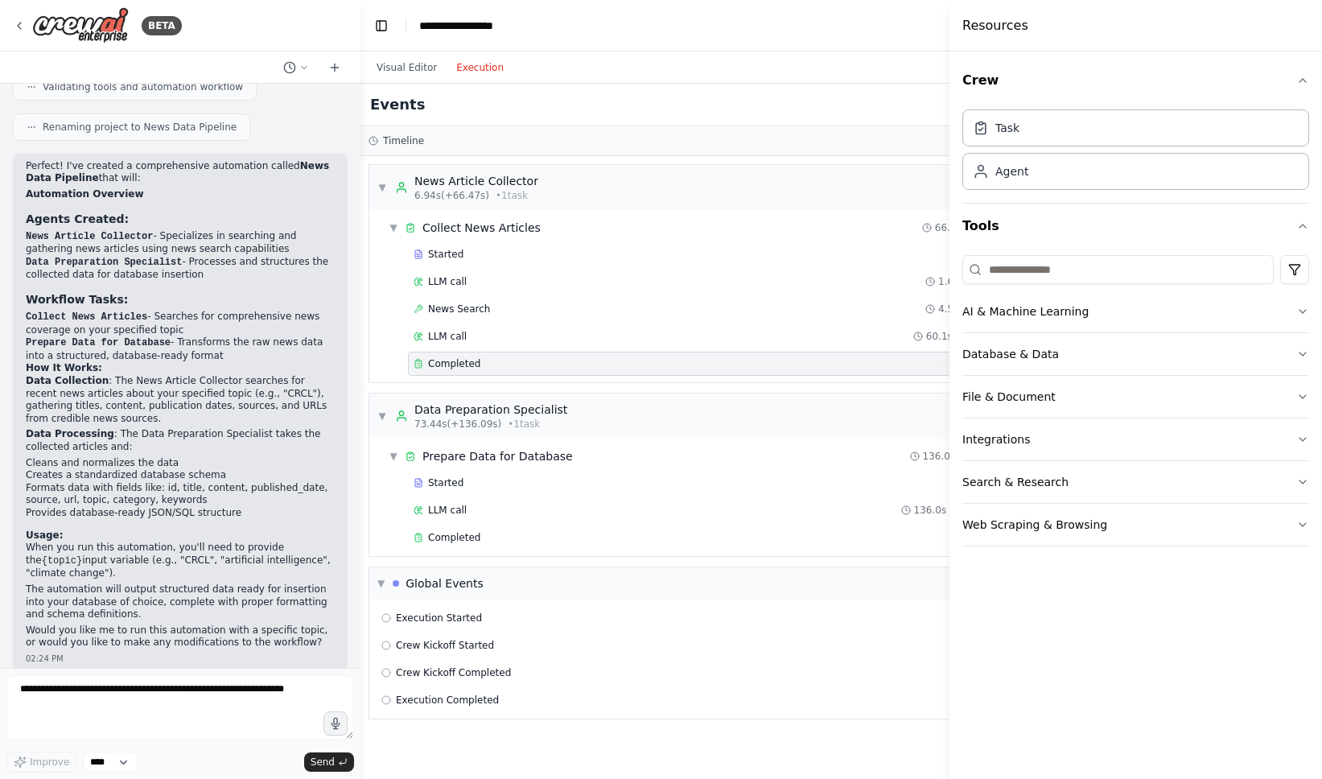
drag, startPoint x: 1097, startPoint y: 105, endPoint x: 950, endPoint y: 85, distance: 148.0
click at [950, 85] on div at bounding box center [953, 389] width 6 height 779
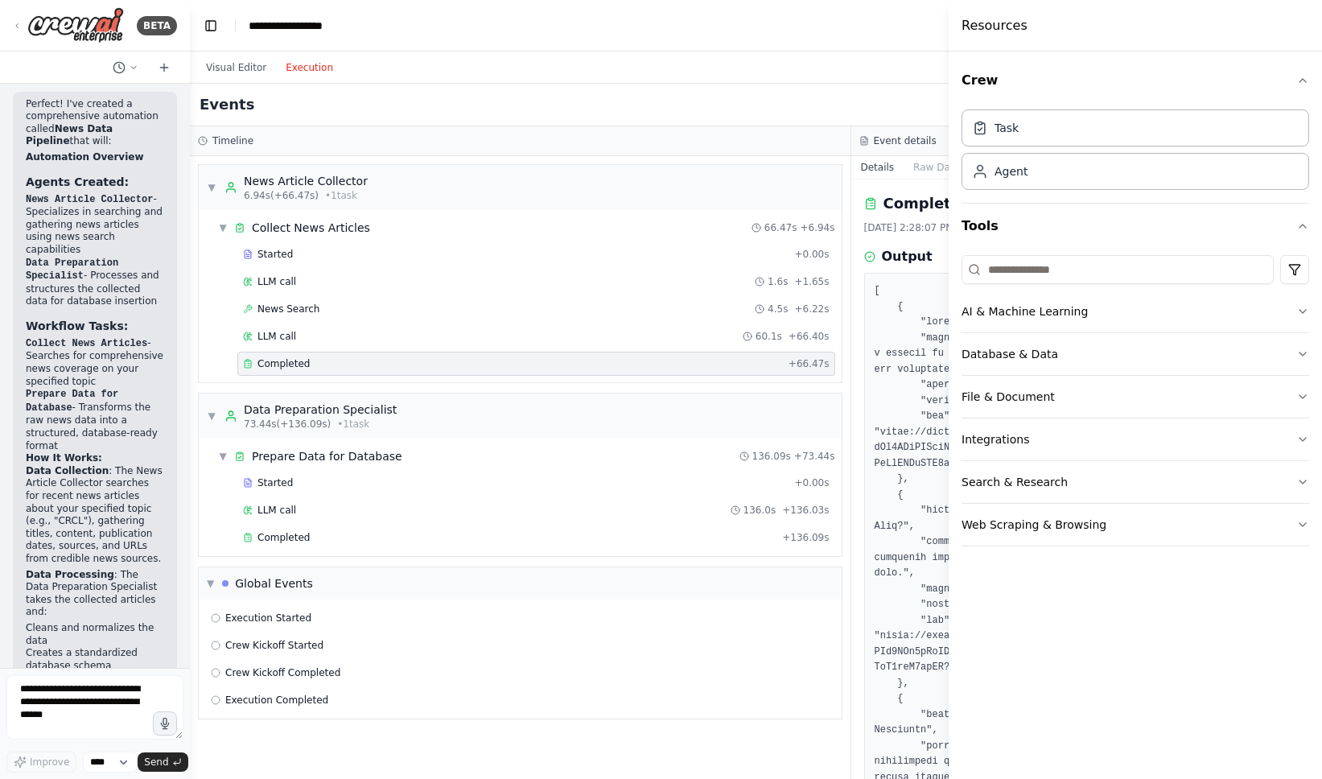
scroll to position [1422, 0]
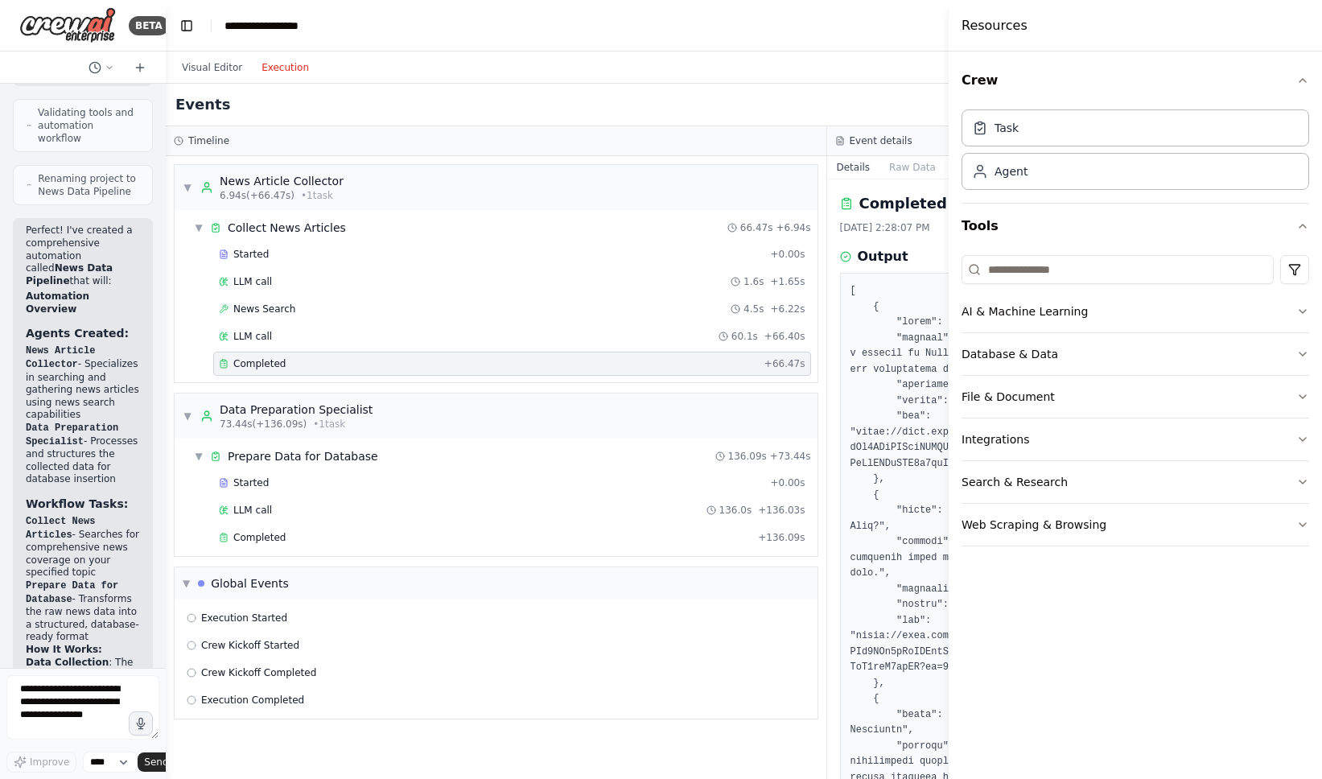
drag, startPoint x: 360, startPoint y: 113, endPoint x: 94, endPoint y: 126, distance: 265.9
click at [94, 126] on div "BETA given a specific topic (eg. CRCL topic), get the news articles for the top…" at bounding box center [83, 389] width 166 height 779
click at [1004, 24] on h4 "Resources" at bounding box center [995, 25] width 66 height 19
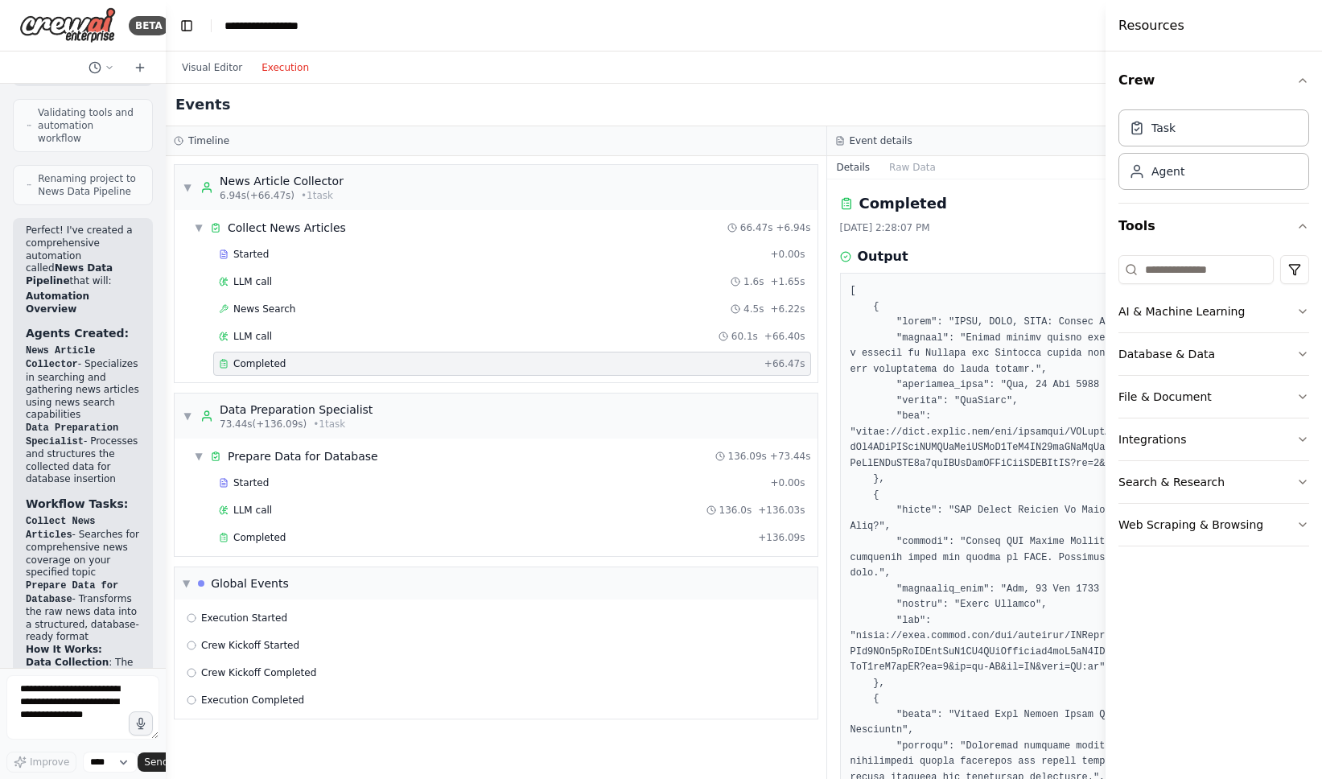
drag, startPoint x: 950, startPoint y: 62, endPoint x: 1334, endPoint y: 96, distance: 385.4
click at [1321, 96] on html "BETA given a specific topic (eg. CRCL topic), get the news articles for the top…" at bounding box center [661, 389] width 1322 height 779
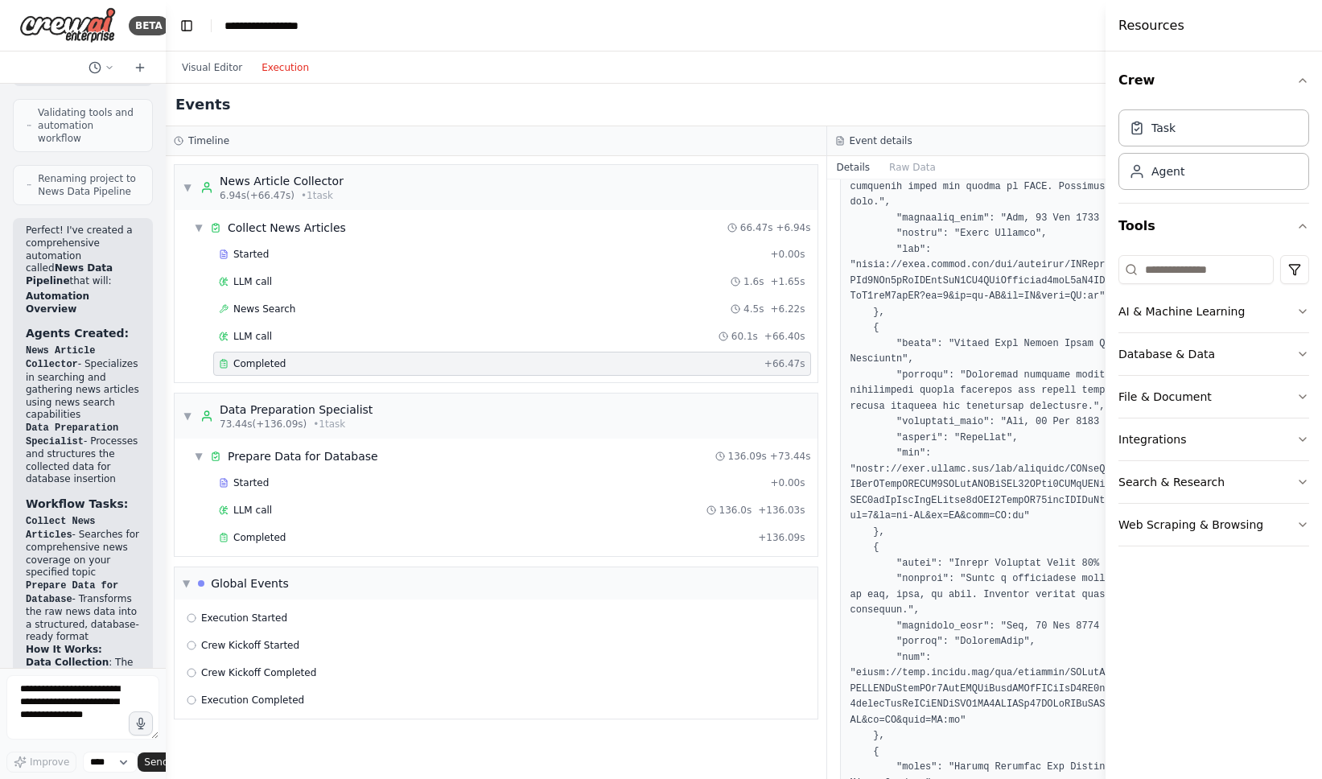
scroll to position [369, 0]
click at [777, 546] on div "Completed + 136.09s" at bounding box center [512, 538] width 598 height 24
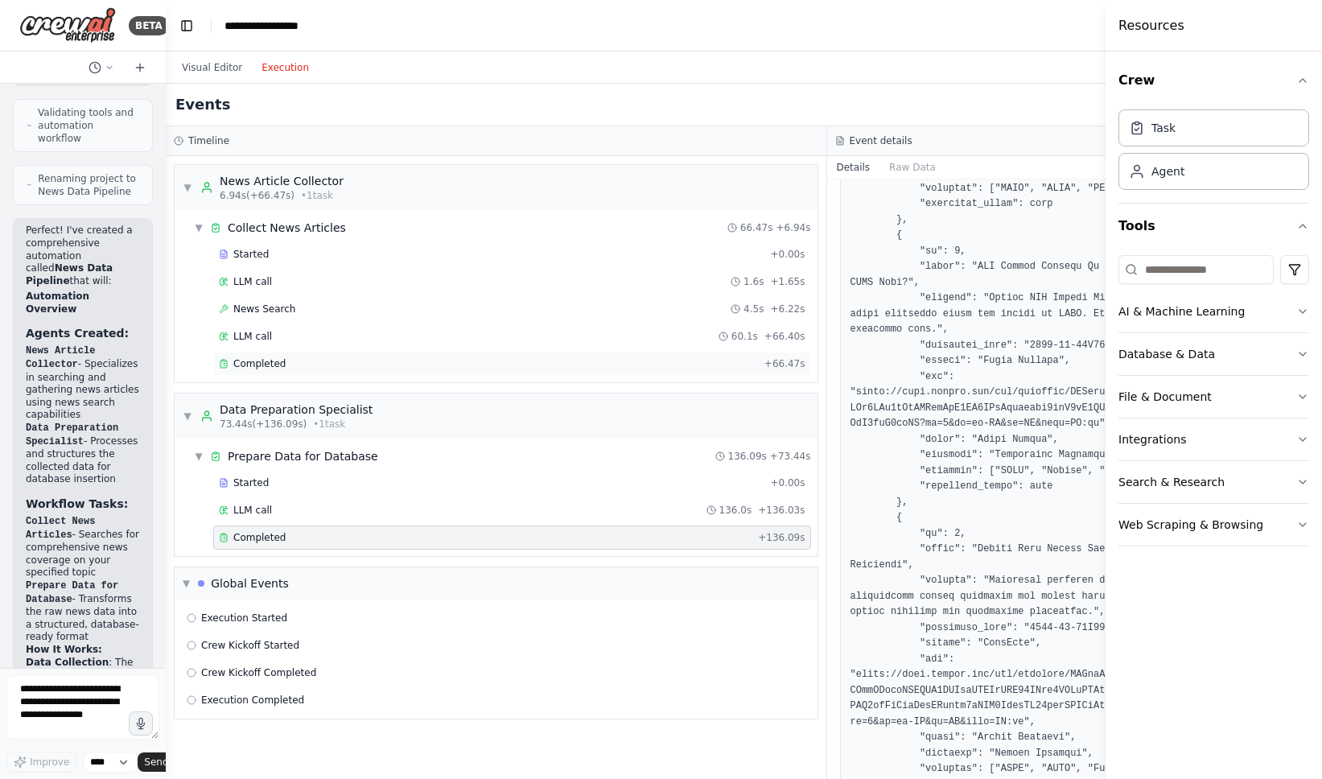
click at [743, 366] on div "Completed" at bounding box center [488, 363] width 539 height 13
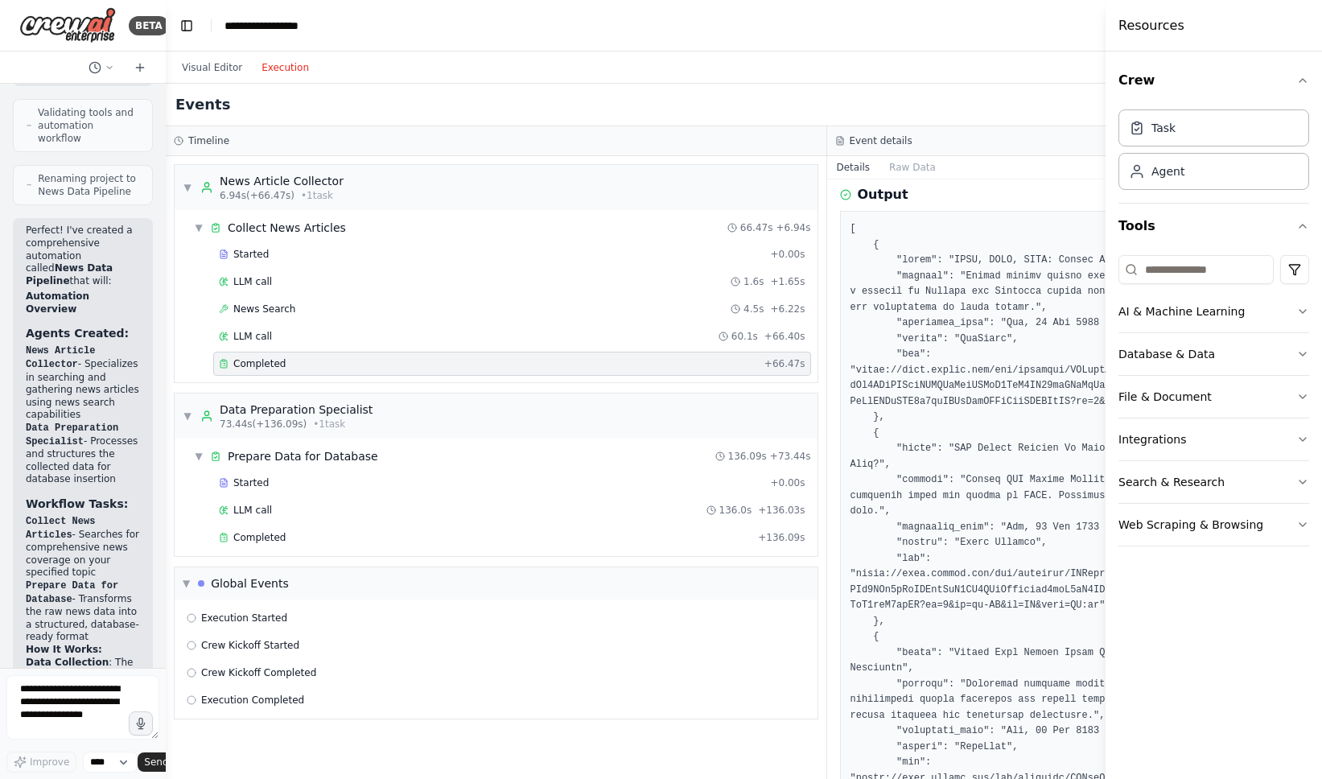
scroll to position [0, 0]
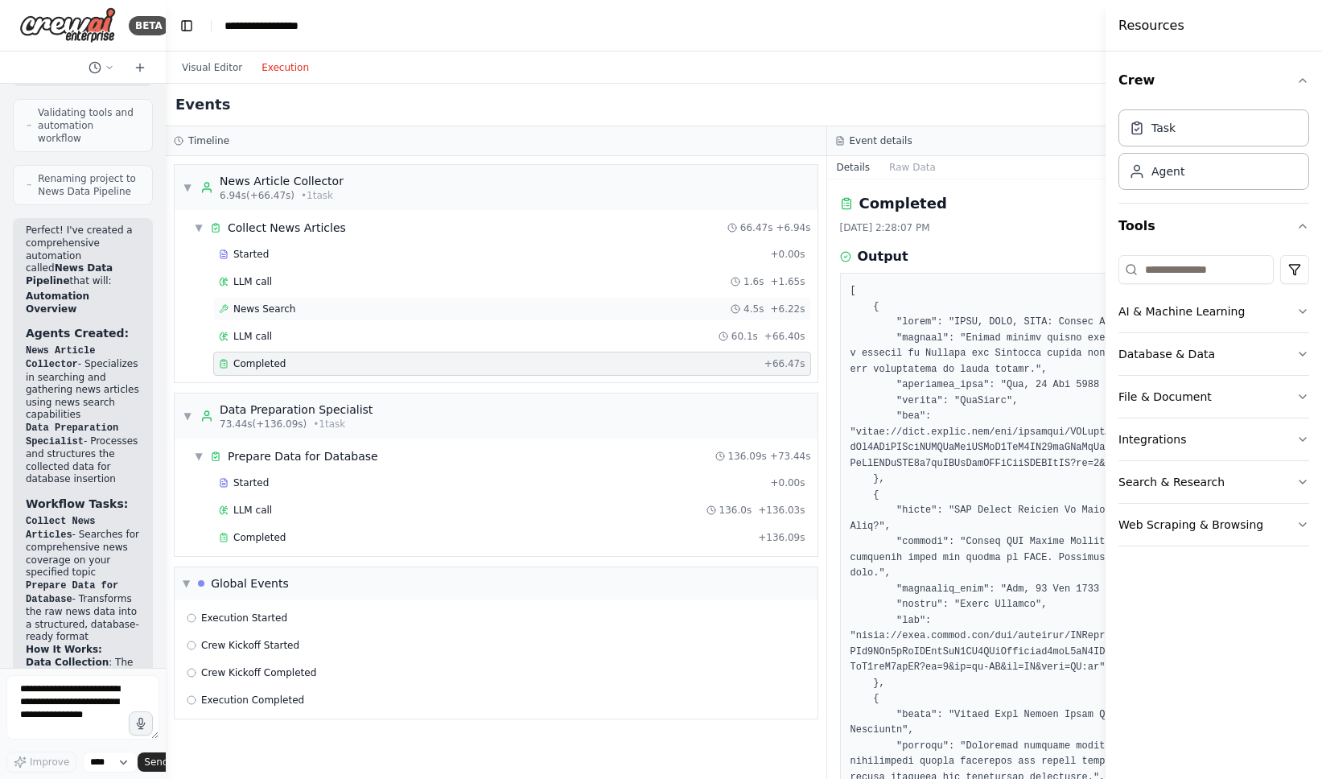
click at [413, 301] on div "News Search 4.5s + 6.22s" at bounding box center [512, 309] width 598 height 24
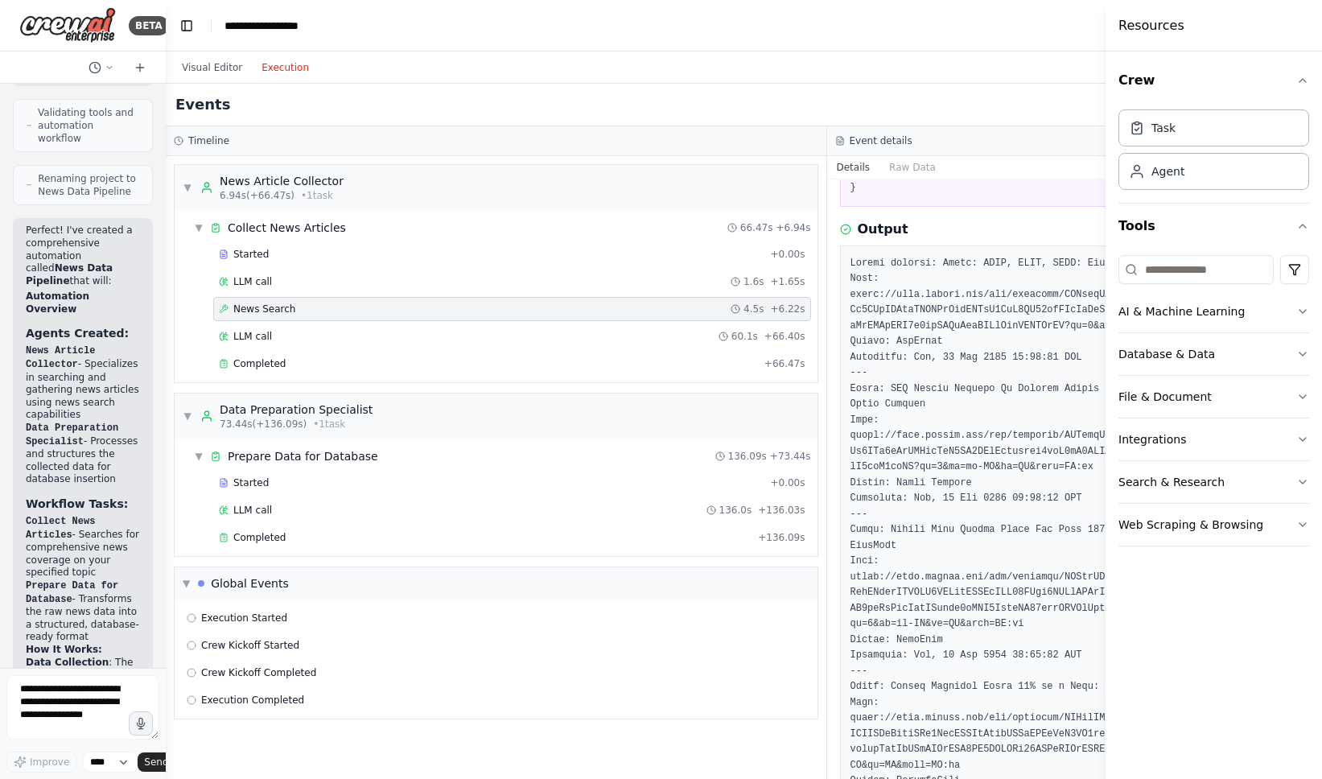
scroll to position [138, 0]
click at [991, 55] on div "Visual Editor Execution" at bounding box center [827, 68] width 1322 height 32
click at [215, 59] on button "Visual Editor" at bounding box center [212, 67] width 80 height 19
click at [291, 69] on button "Execution" at bounding box center [285, 67] width 67 height 19
click at [640, 369] on div "Completed" at bounding box center [488, 363] width 539 height 13
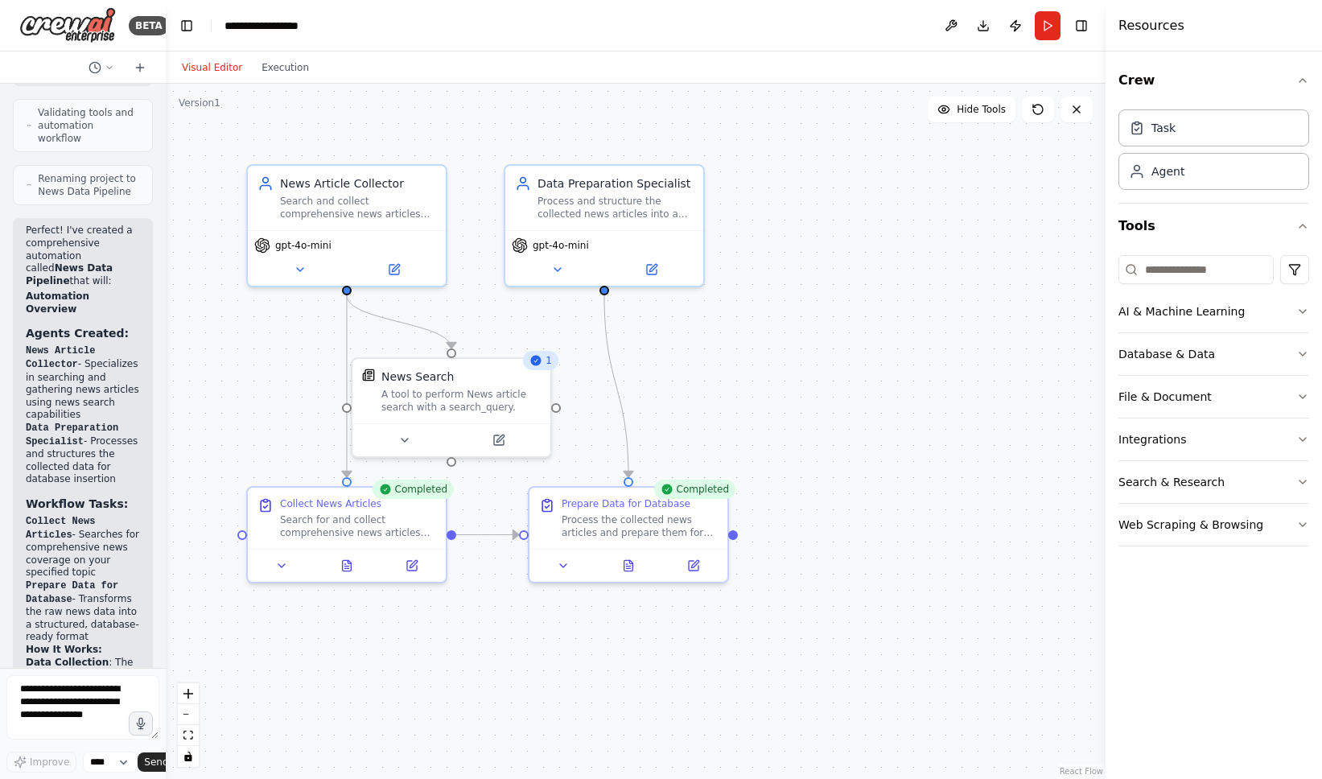
click at [225, 71] on button "Visual Editor" at bounding box center [212, 67] width 80 height 19
click at [956, 27] on button at bounding box center [951, 25] width 26 height 29
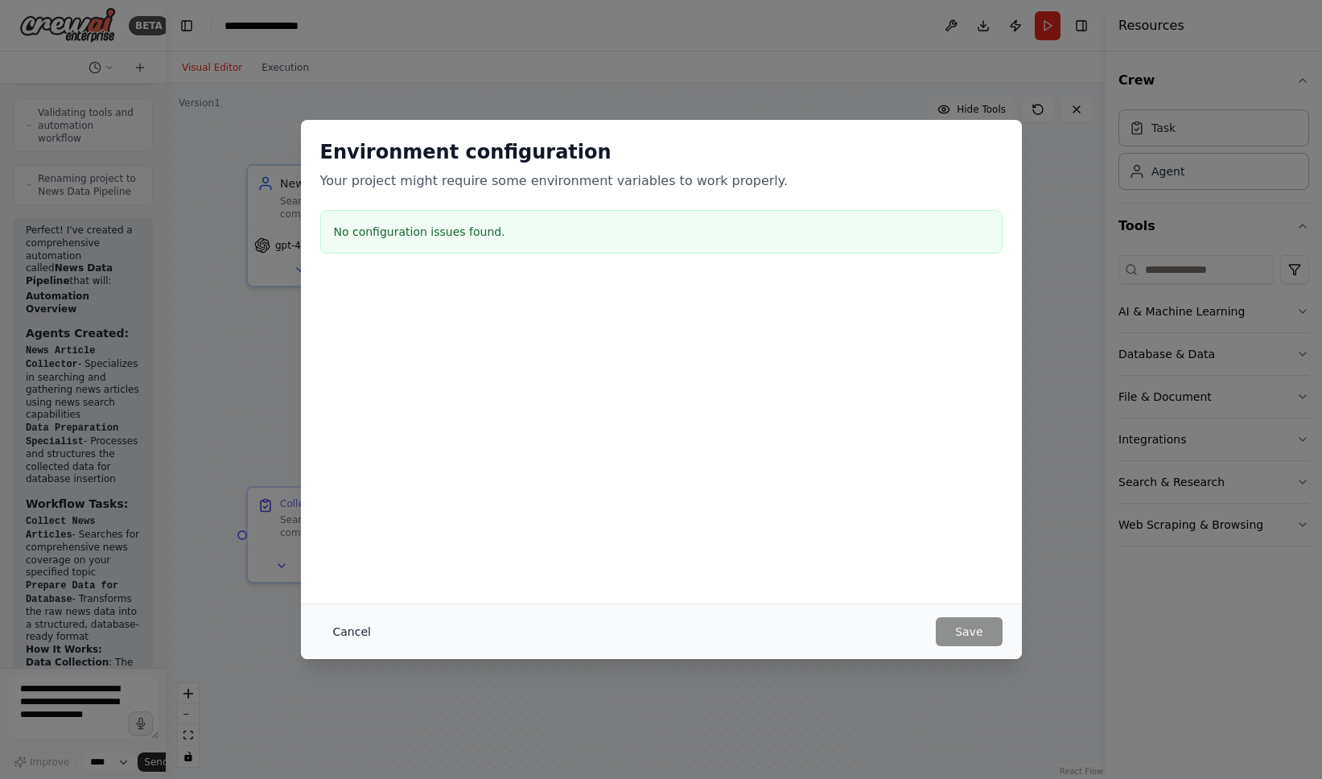
click at [347, 628] on button "Cancel" at bounding box center [352, 631] width 64 height 29
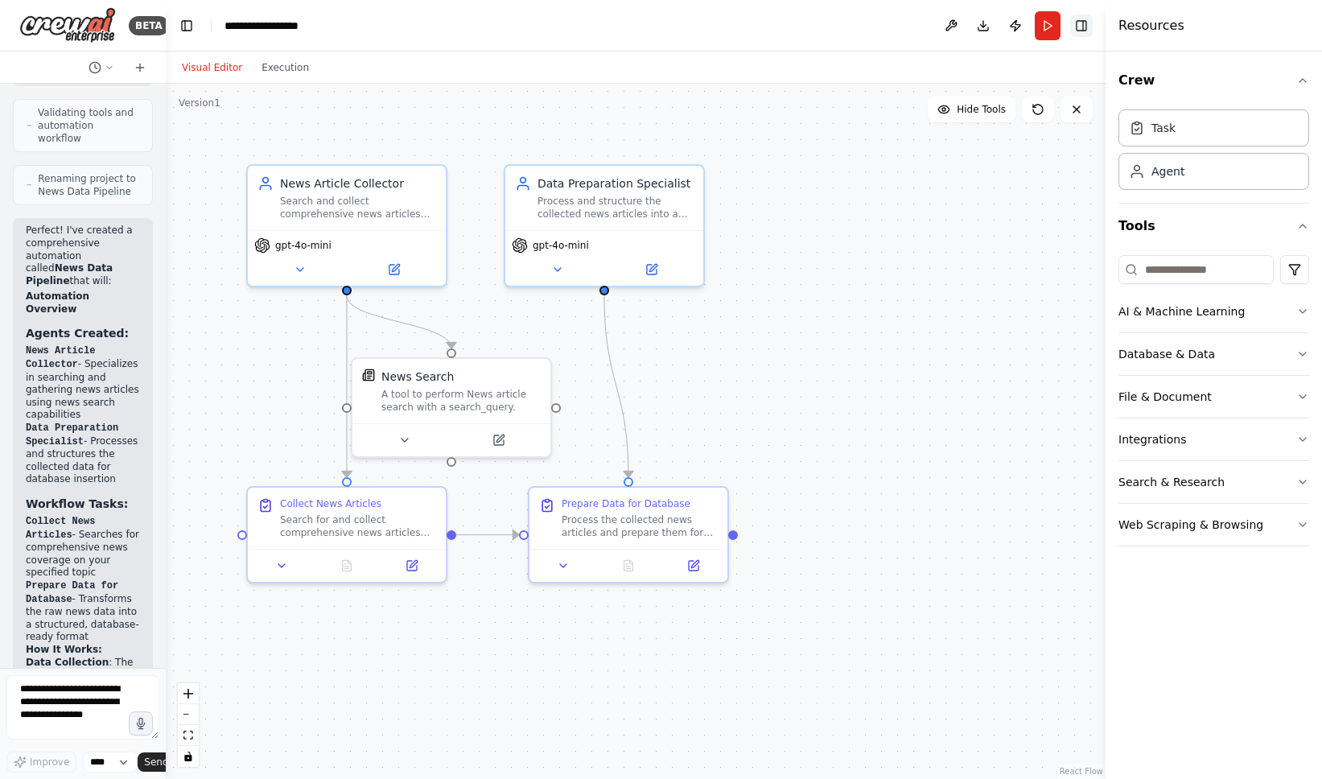
click at [1084, 28] on button "Toggle Right Sidebar" at bounding box center [1081, 25] width 23 height 23
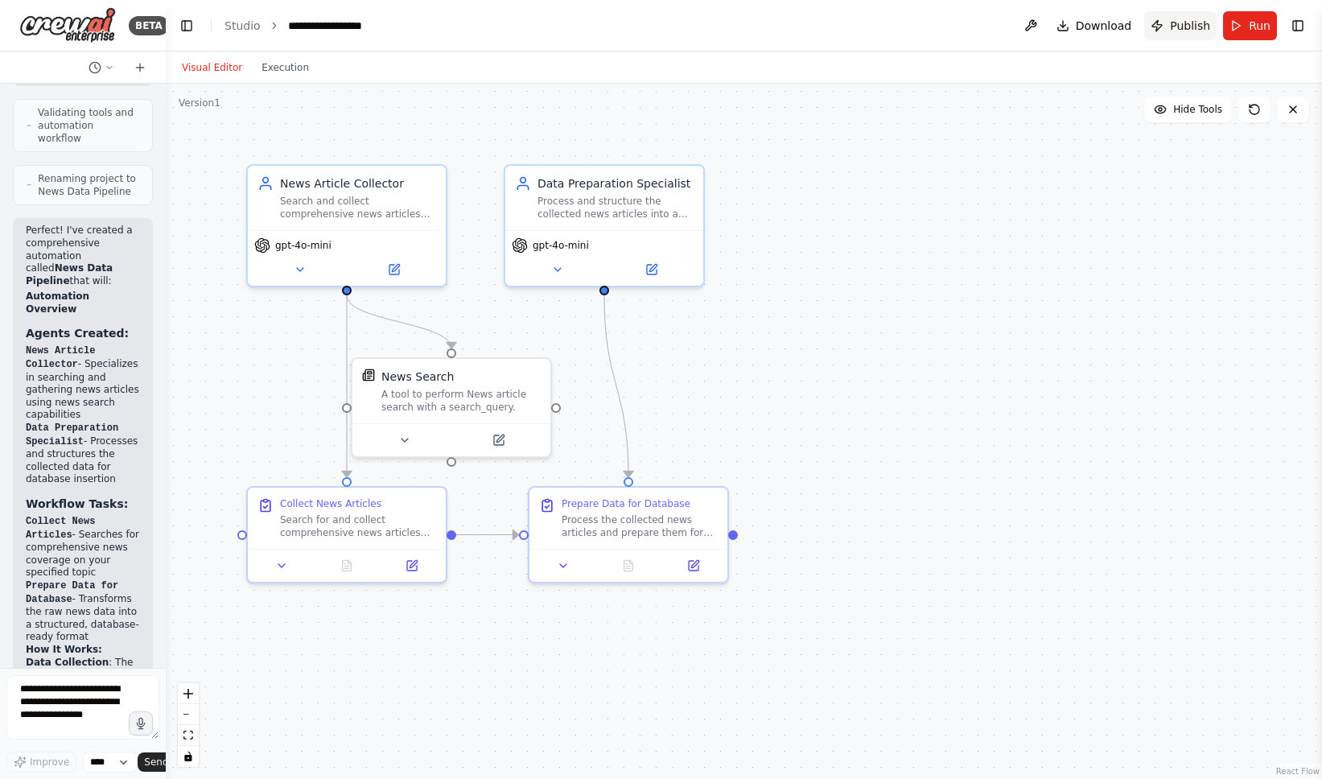
click at [1206, 27] on span "Publish" at bounding box center [1190, 26] width 40 height 16
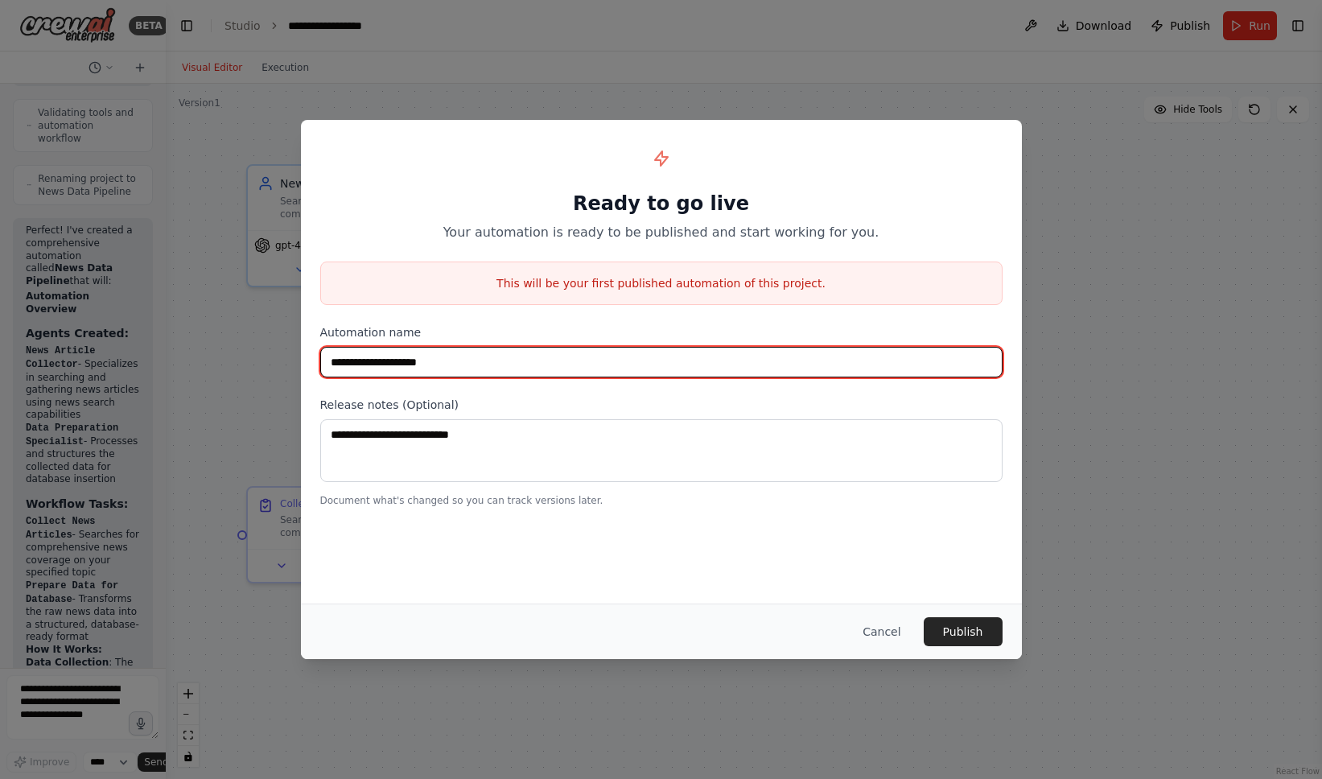
click at [667, 361] on input "**********" at bounding box center [661, 362] width 682 height 31
drag, startPoint x: 507, startPoint y: 357, endPoint x: 477, endPoint y: 348, distance: 31.1
click at [477, 348] on input "**********" at bounding box center [661, 362] width 682 height 31
click at [478, 350] on input "**********" at bounding box center [661, 362] width 682 height 31
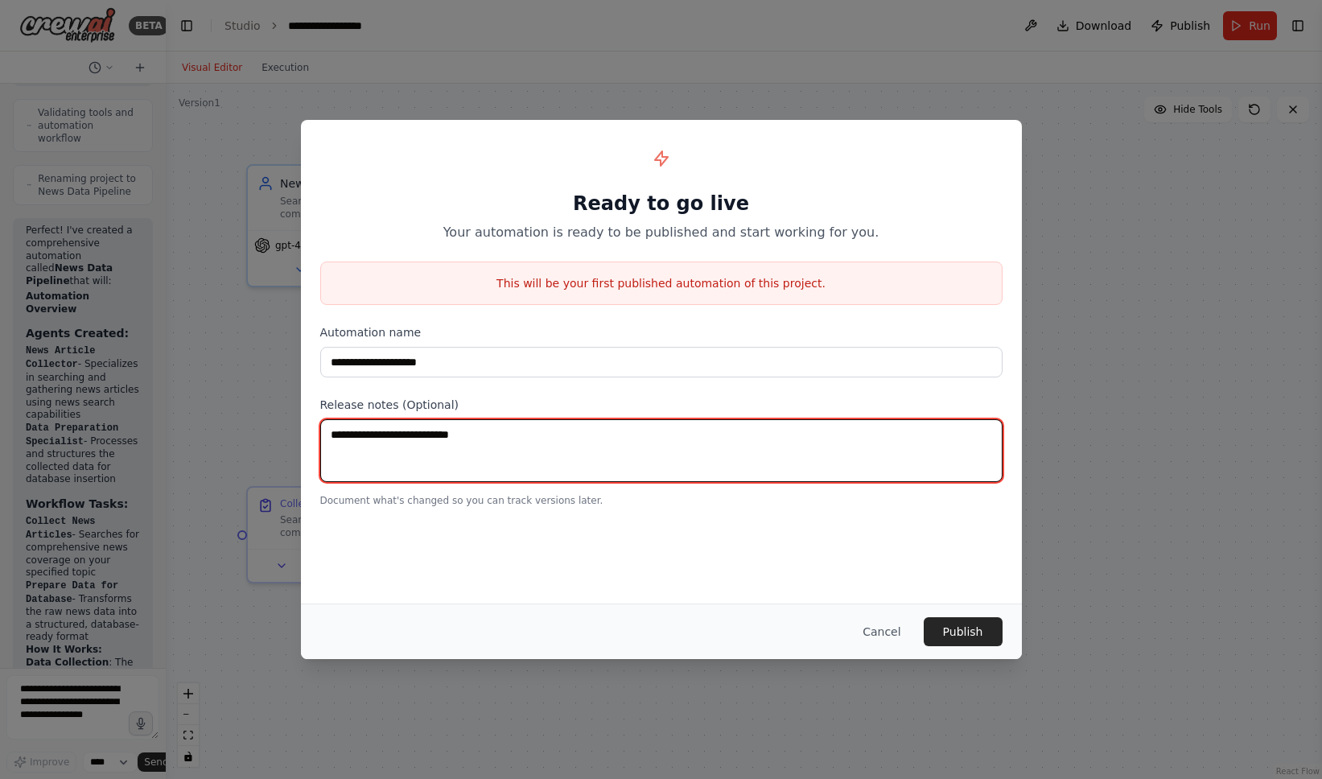
click at [501, 441] on textarea at bounding box center [661, 450] width 682 height 63
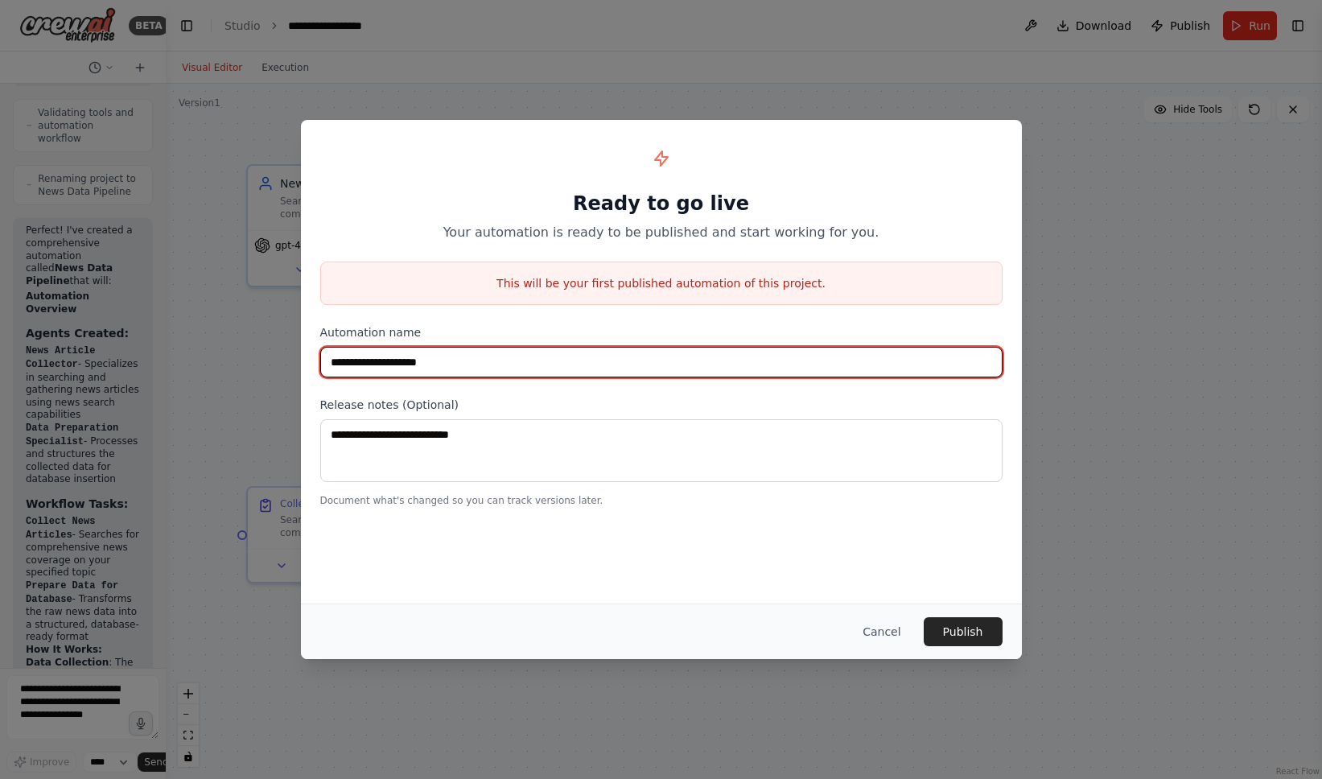
click at [330, 363] on input "**********" at bounding box center [661, 362] width 682 height 31
type input "**********"
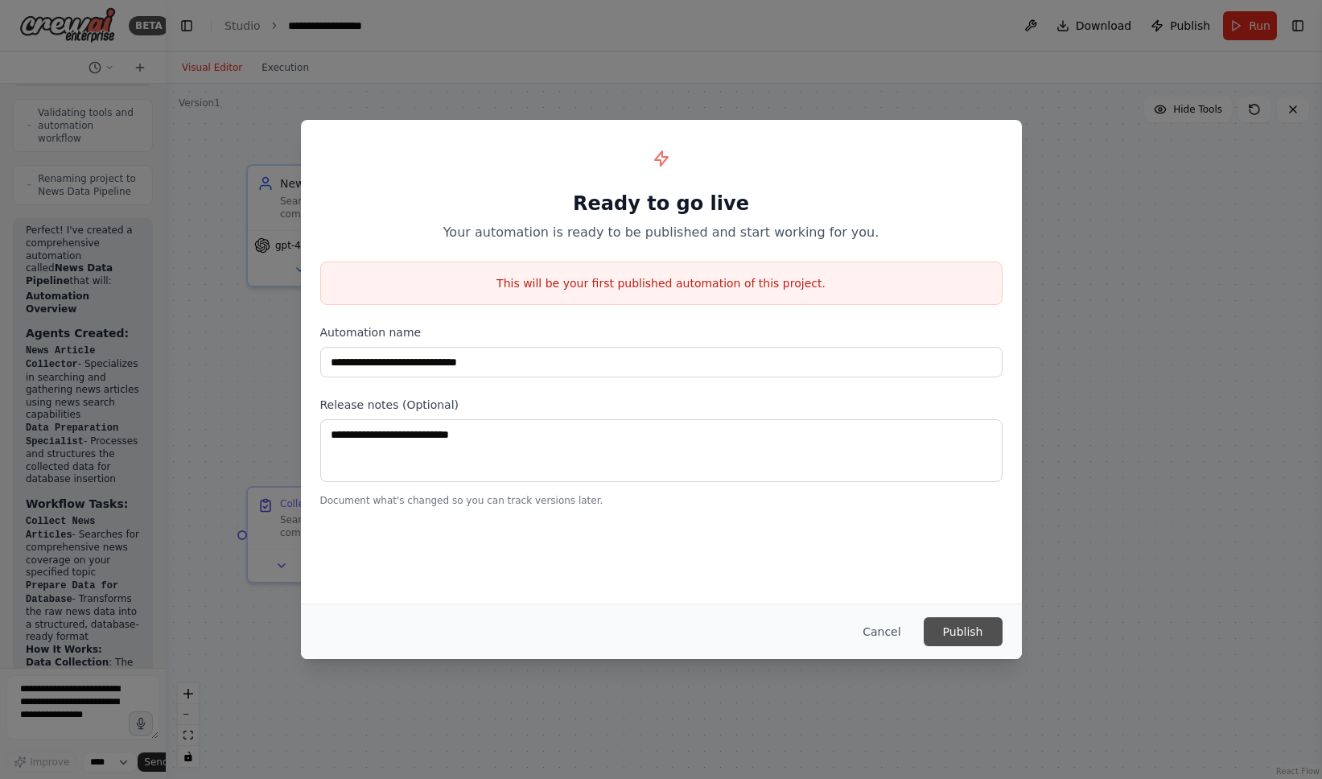
click at [950, 630] on button "Publish" at bounding box center [963, 631] width 79 height 29
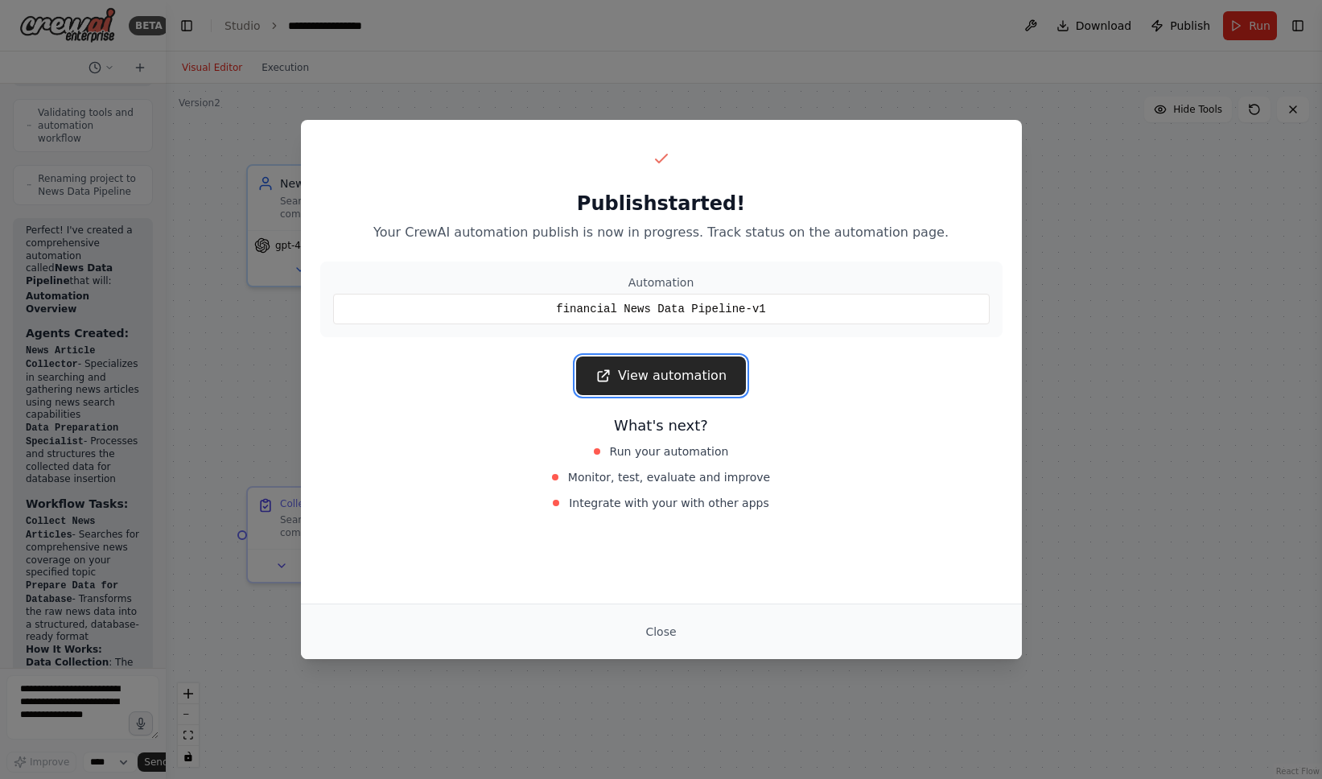
click at [681, 372] on link "View automation" at bounding box center [661, 376] width 170 height 39
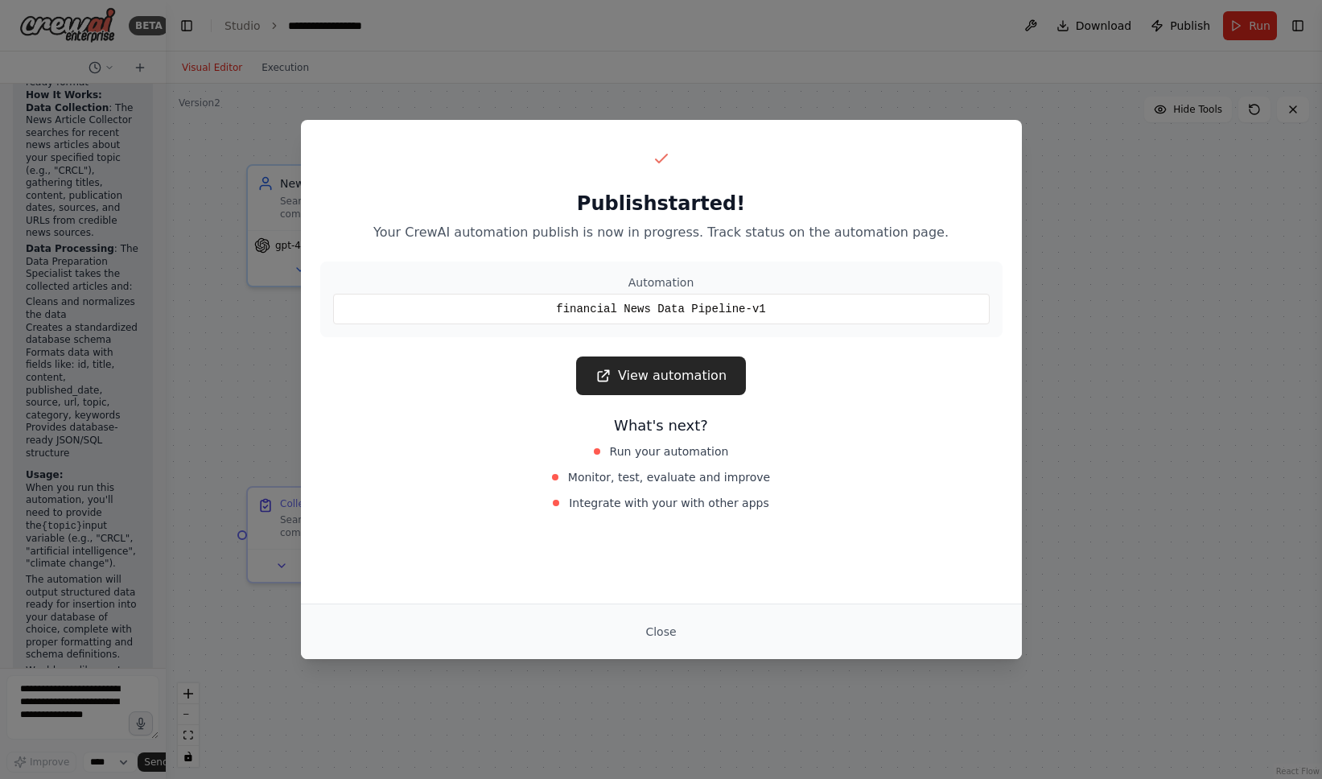
click at [761, 629] on div "Close" at bounding box center [661, 631] width 682 height 29
click at [680, 633] on button "Close" at bounding box center [661, 631] width 56 height 29
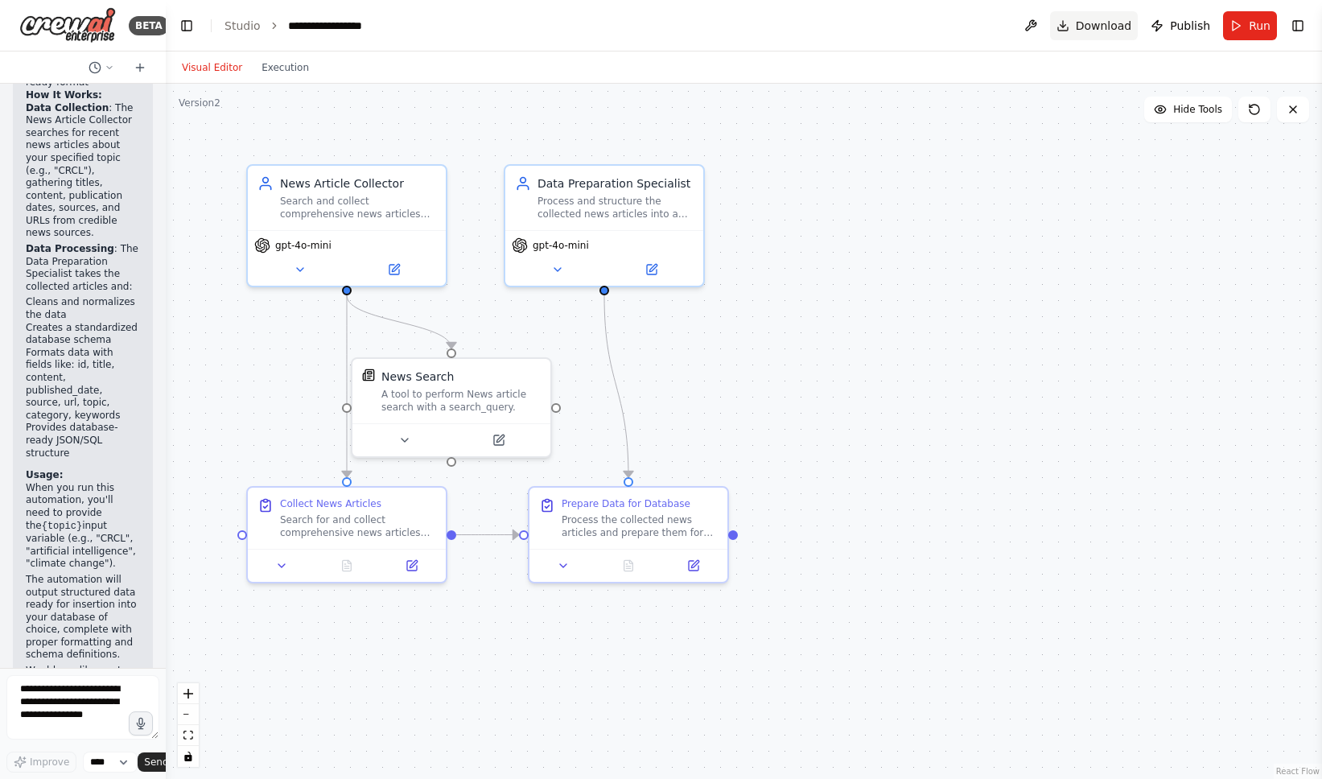
click at [1091, 22] on span "Download" at bounding box center [1104, 26] width 56 height 16
click at [291, 64] on button "Execution" at bounding box center [285, 67] width 67 height 19
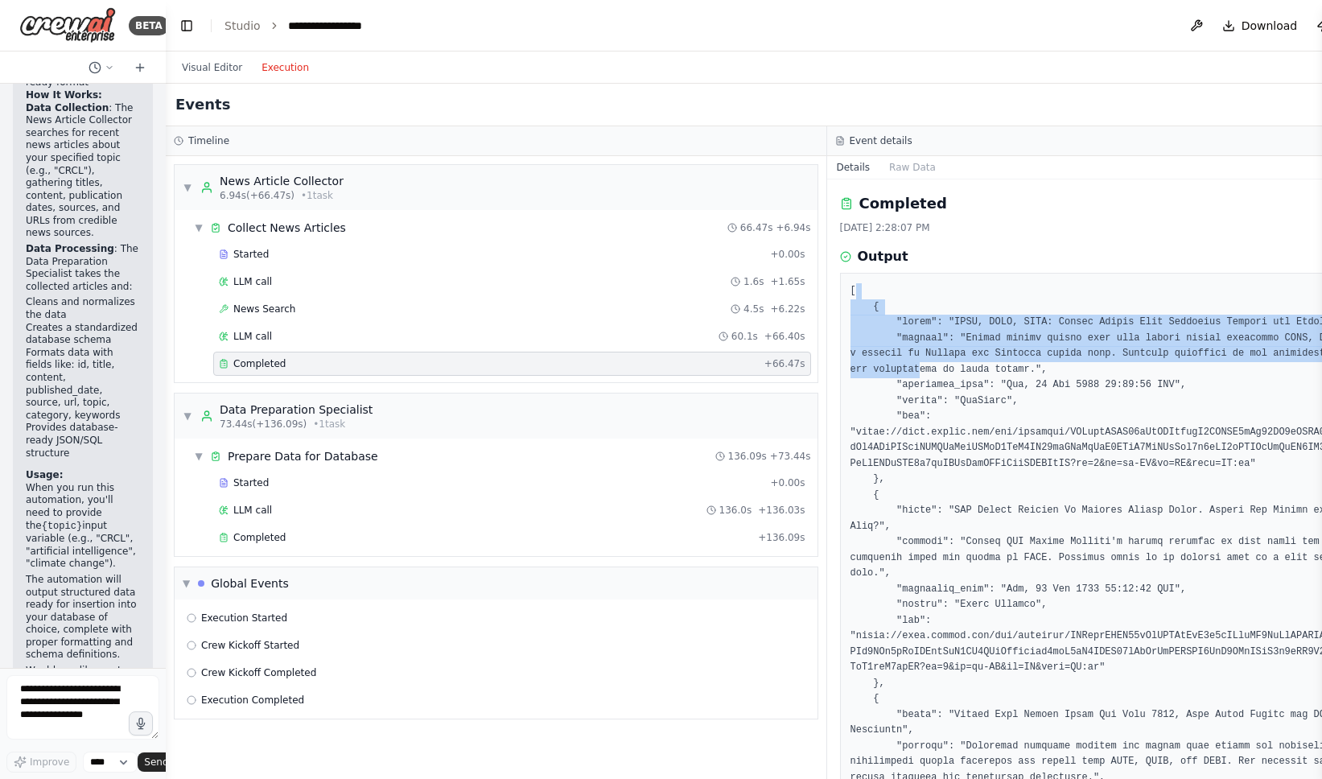
drag, startPoint x: 860, startPoint y: 292, endPoint x: 917, endPoint y: 366, distance: 94.0
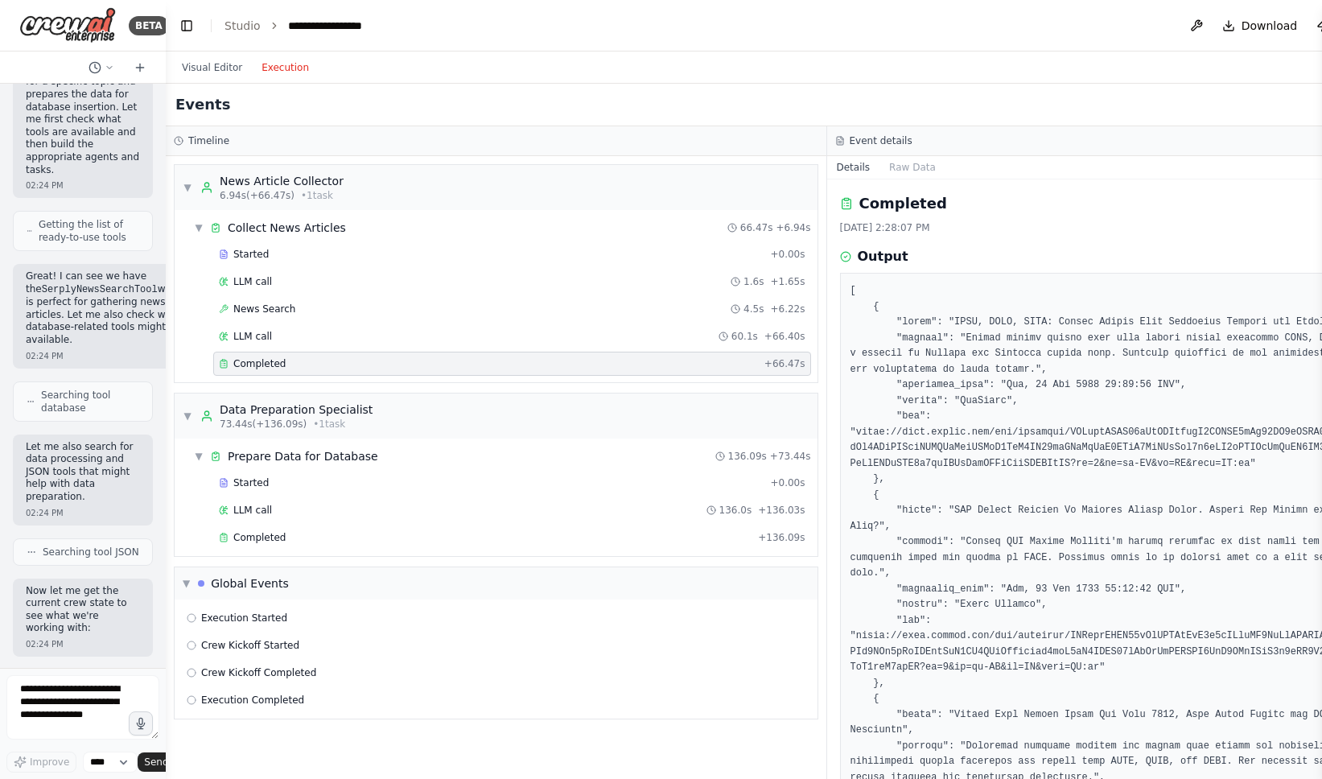
scroll to position [0, 0]
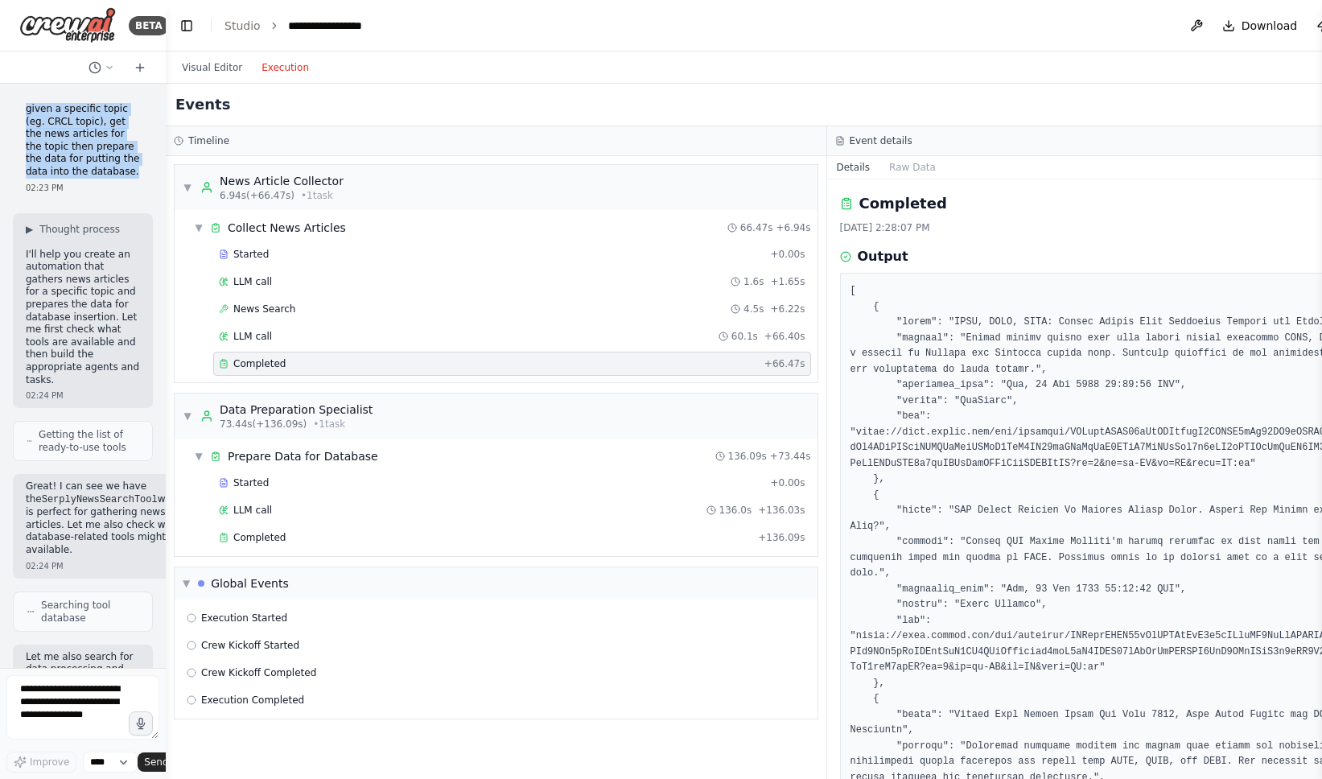
drag, startPoint x: 23, startPoint y: 111, endPoint x: 113, endPoint y: 176, distance: 110.6
click at [113, 176] on div "given a specific topic (eg. CRCL topic), get the news articles for the topic th…" at bounding box center [83, 149] width 140 height 104
copy p "given a specific topic (eg. CRCL topic), get the news articles for the topic th…"
click at [1205, 27] on button at bounding box center [1197, 25] width 26 height 29
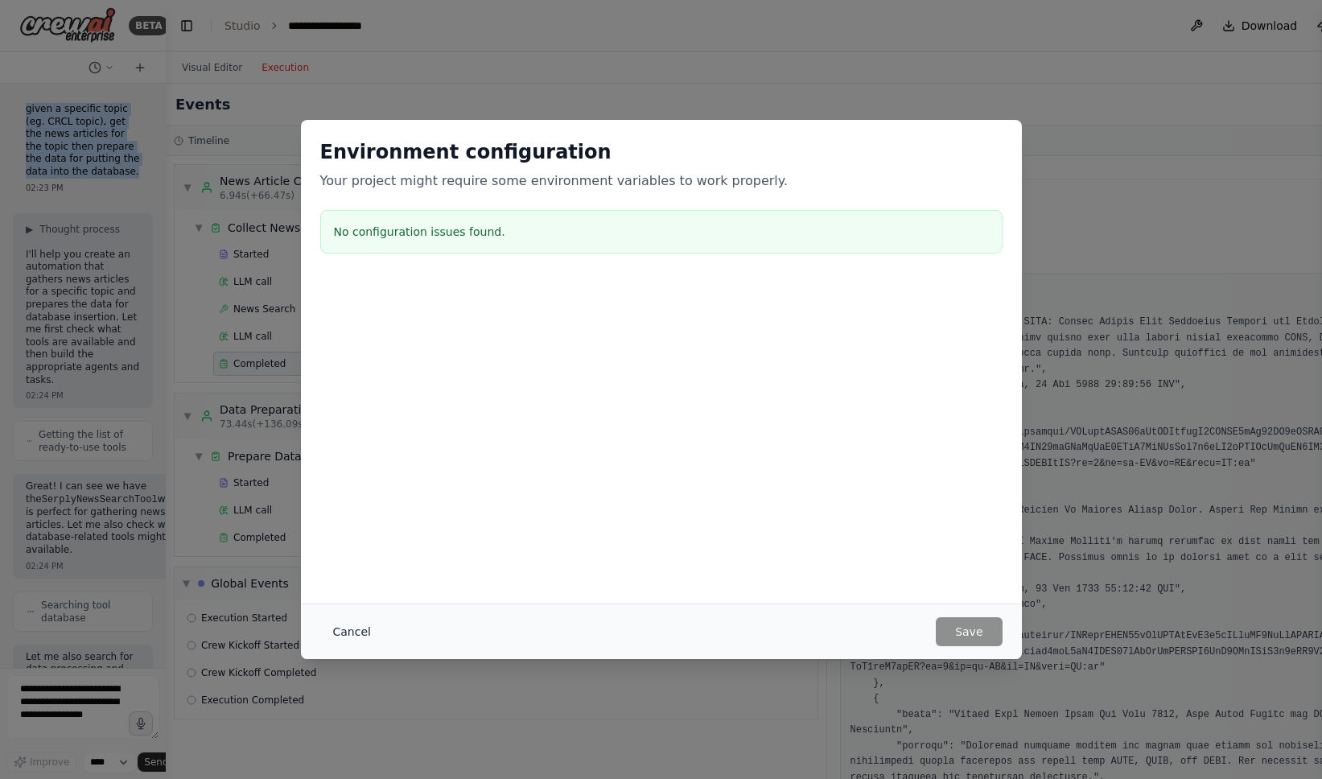
click at [343, 629] on button "Cancel" at bounding box center [352, 631] width 64 height 29
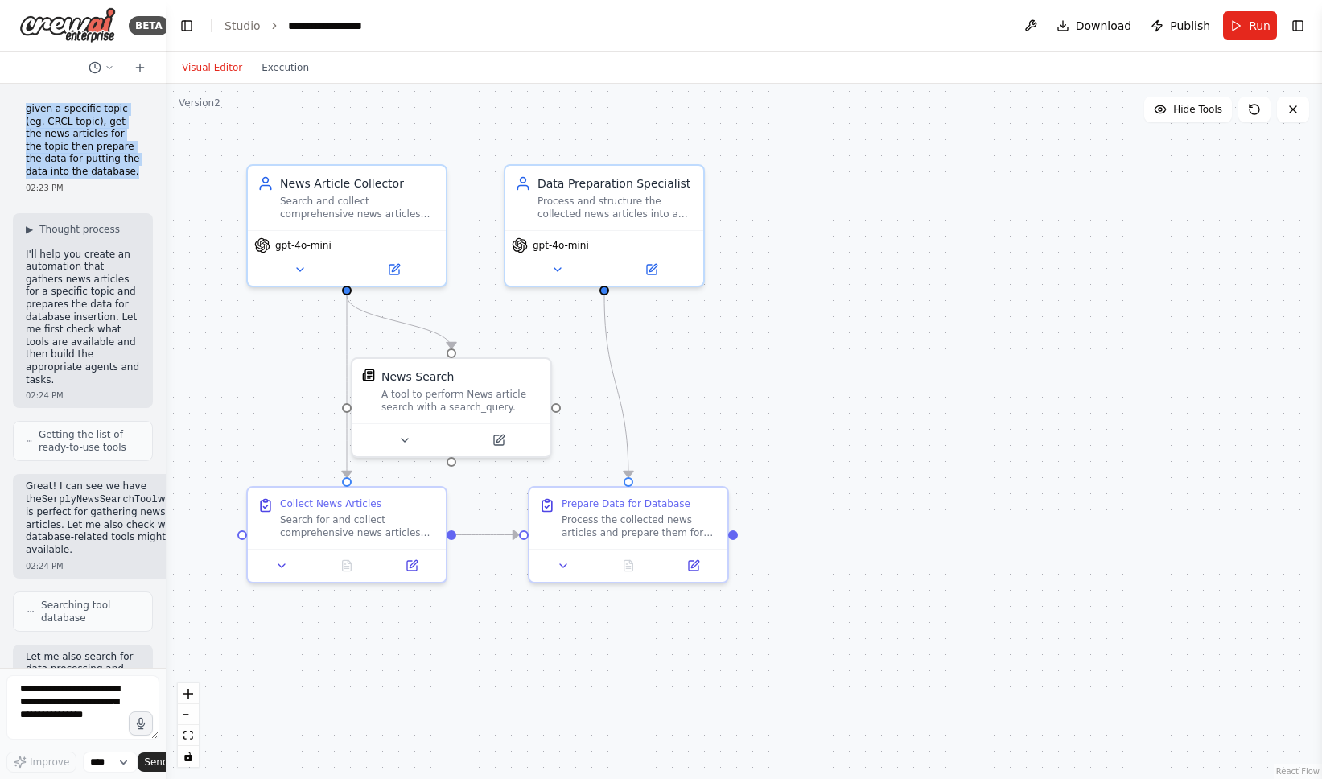
click at [205, 62] on button "Visual Editor" at bounding box center [212, 67] width 80 height 19
click at [1191, 31] on span "Publish" at bounding box center [1190, 26] width 40 height 16
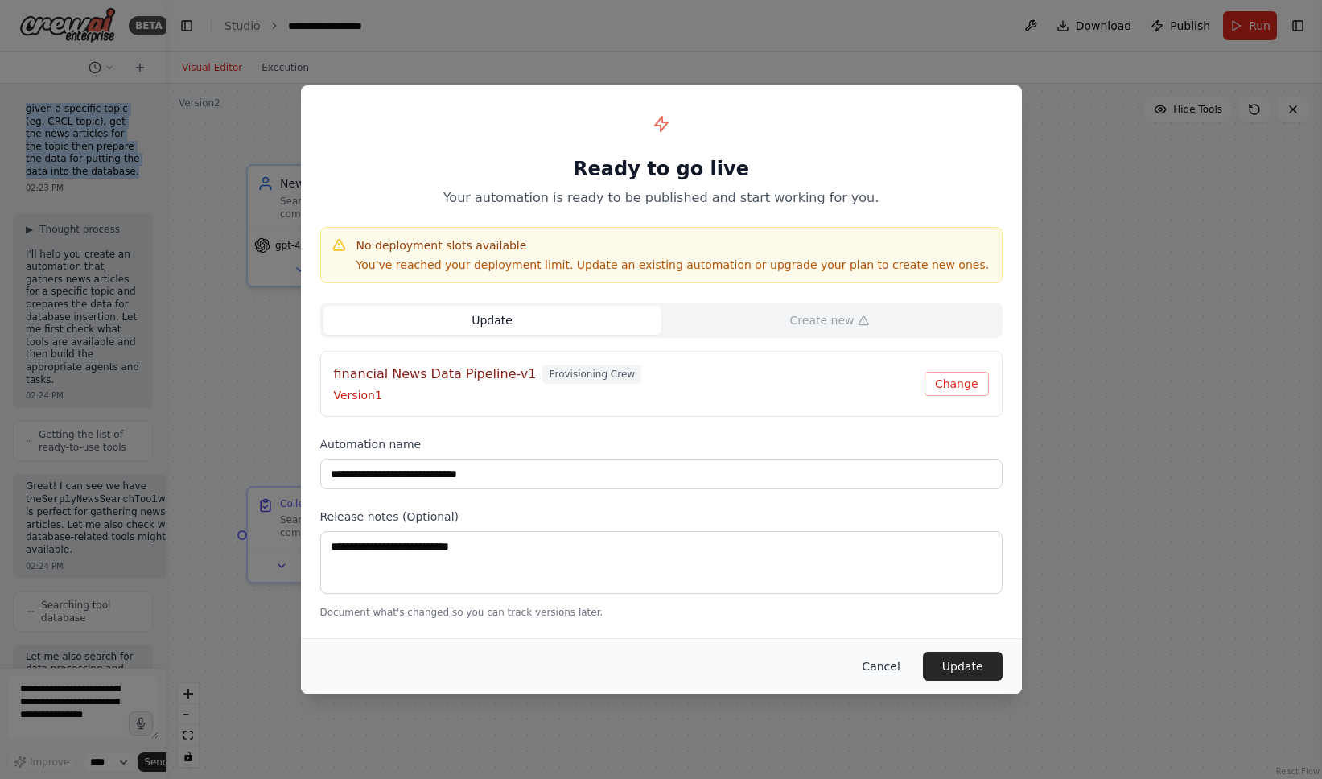
click at [883, 667] on button "Cancel" at bounding box center [881, 666] width 64 height 29
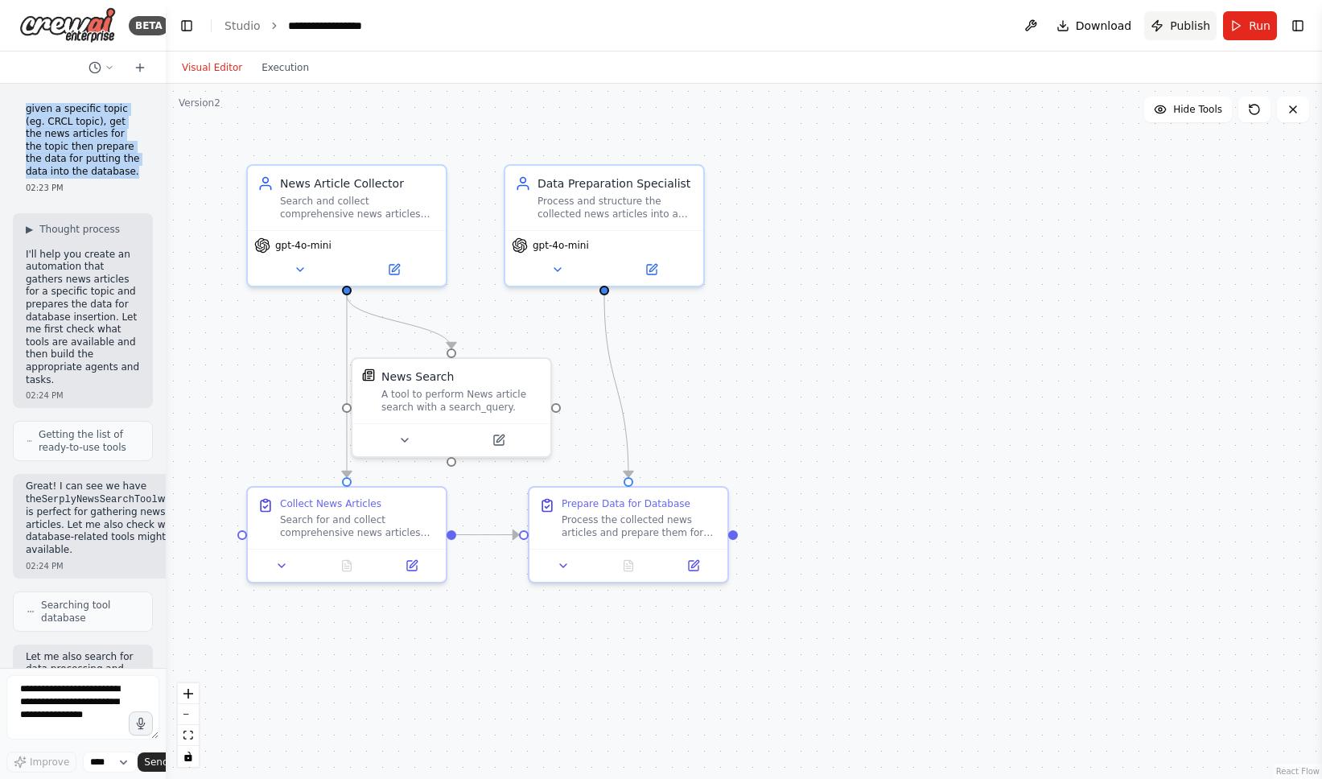
click at [1184, 31] on span "Publish" at bounding box center [1190, 26] width 40 height 16
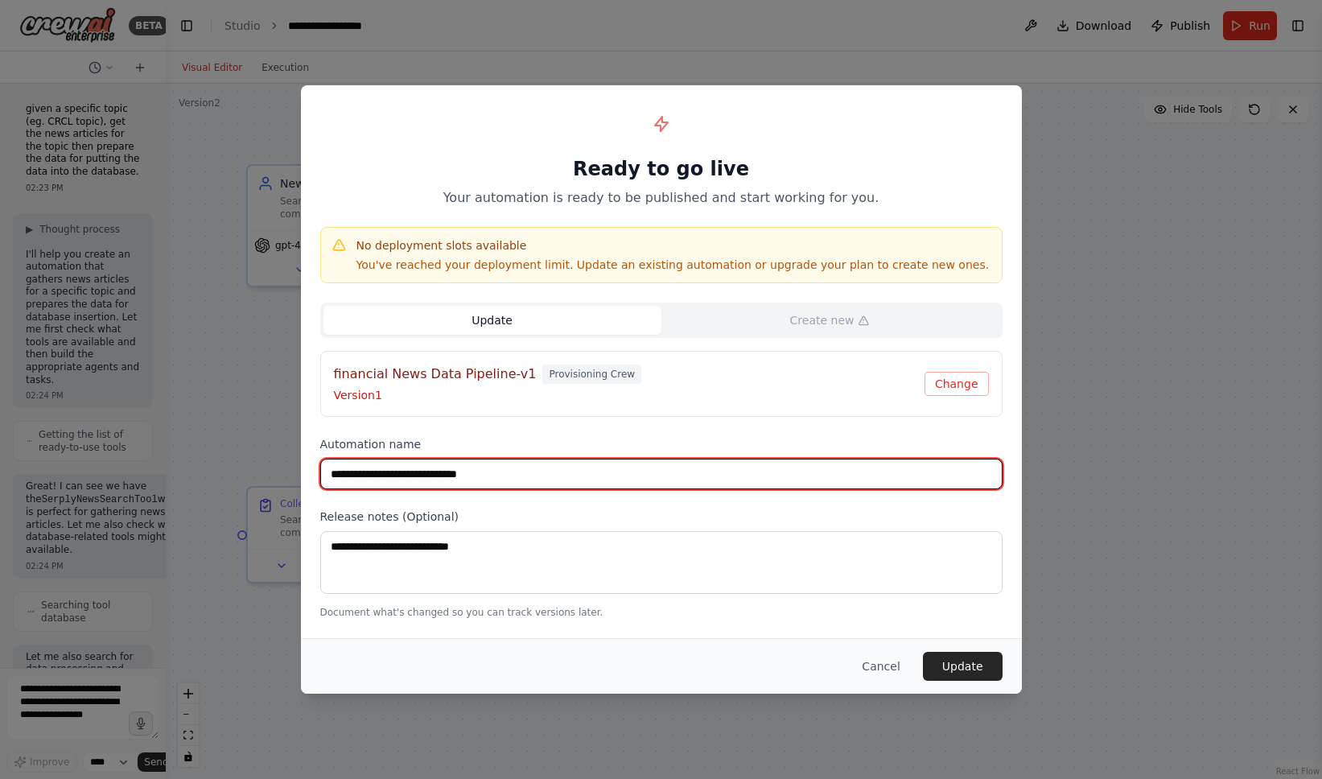
drag, startPoint x: 378, startPoint y: 478, endPoint x: 204, endPoint y: 476, distance: 173.8
click at [204, 476] on div "**********" at bounding box center [661, 389] width 1322 height 779
type input "**********"
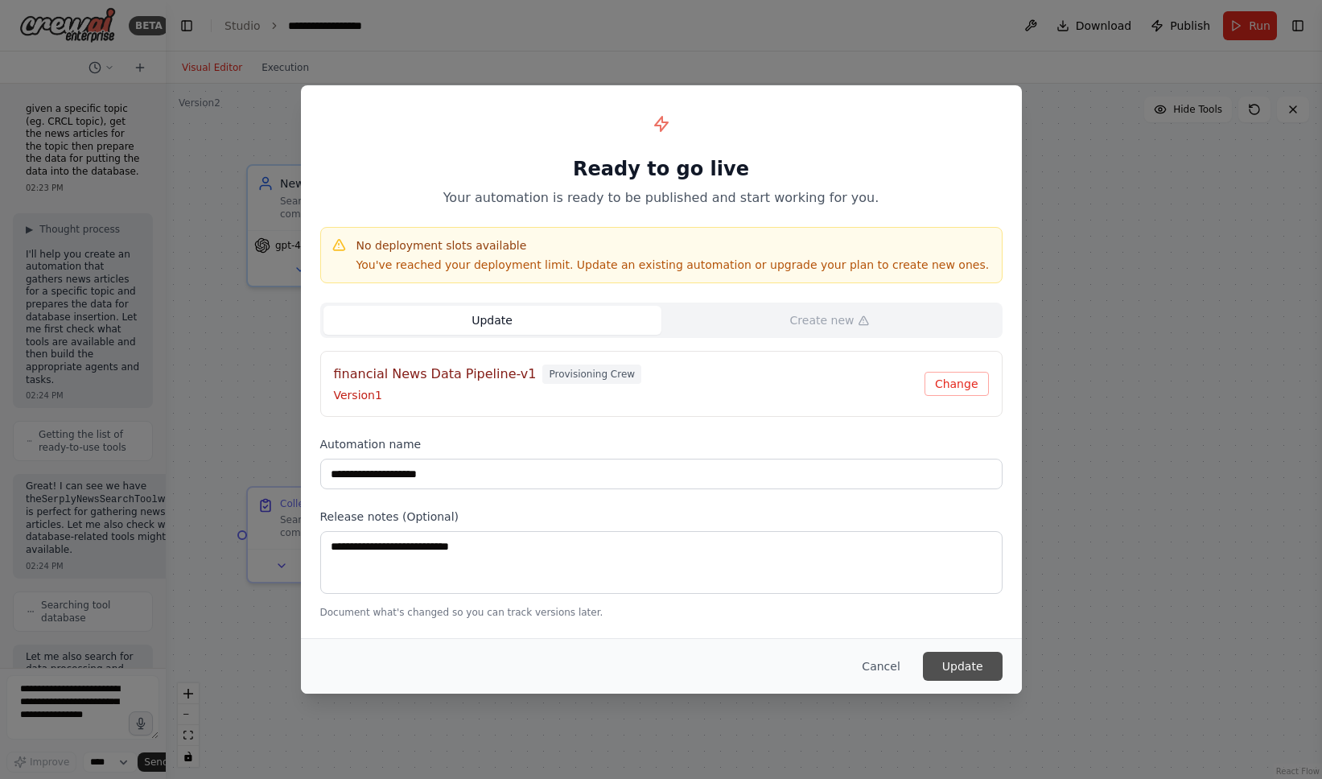
click at [967, 666] on button "Update" at bounding box center [963, 666] width 80 height 29
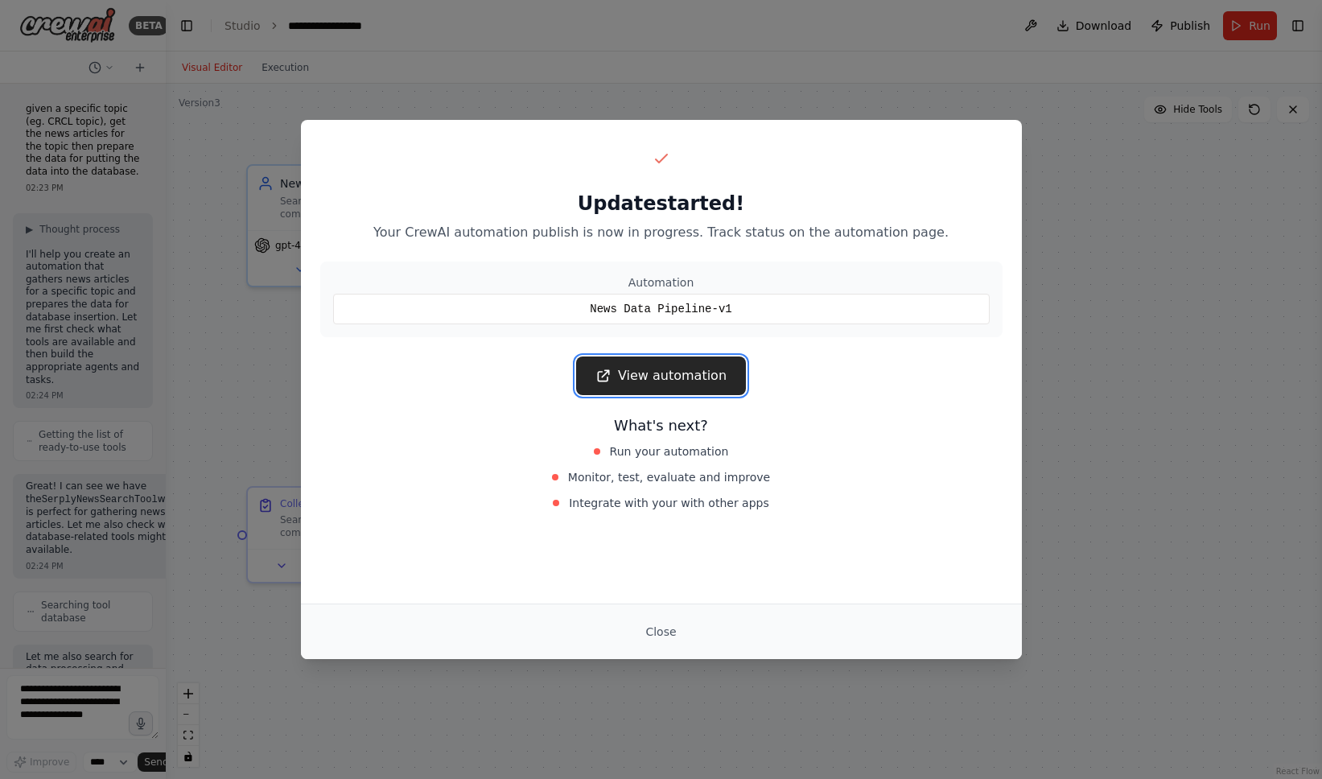
click at [682, 379] on link "View automation" at bounding box center [661, 376] width 170 height 39
click at [676, 637] on button "Close" at bounding box center [661, 631] width 56 height 29
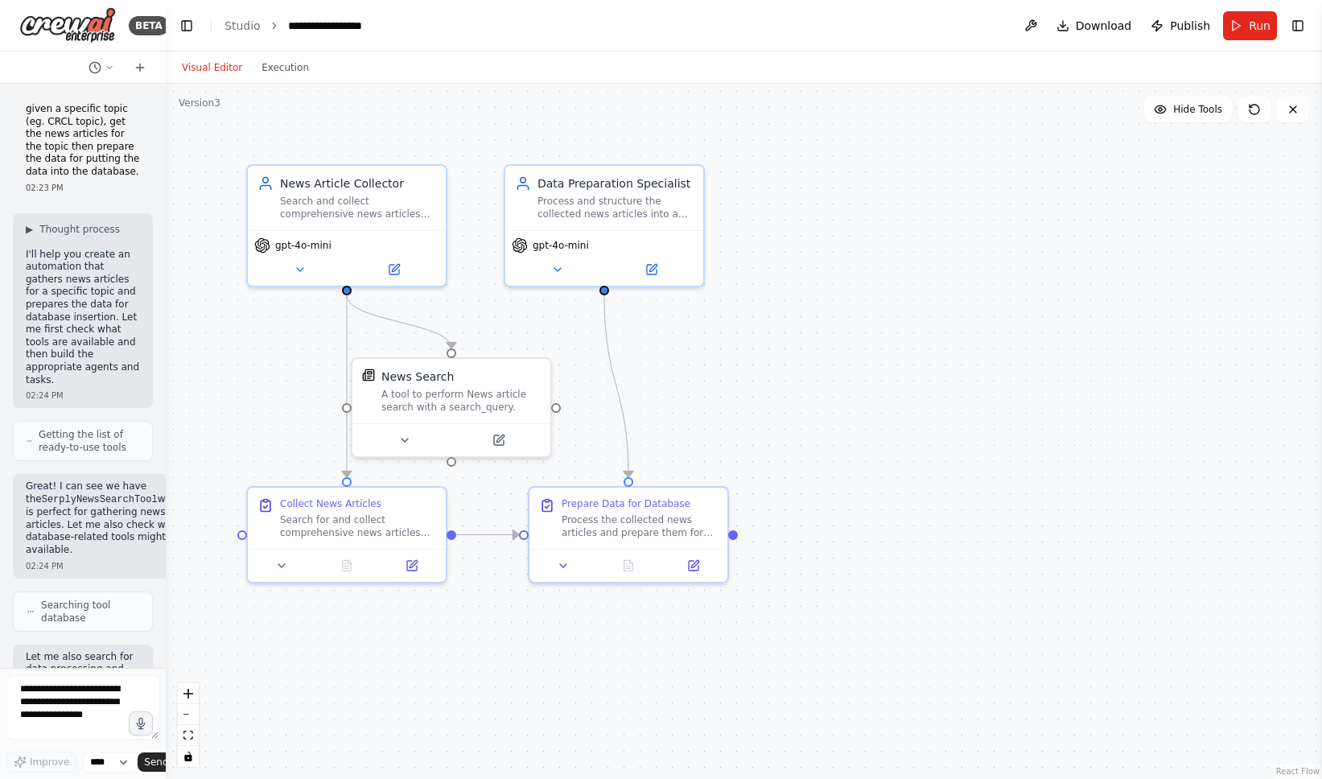
scroll to position [1977, 0]
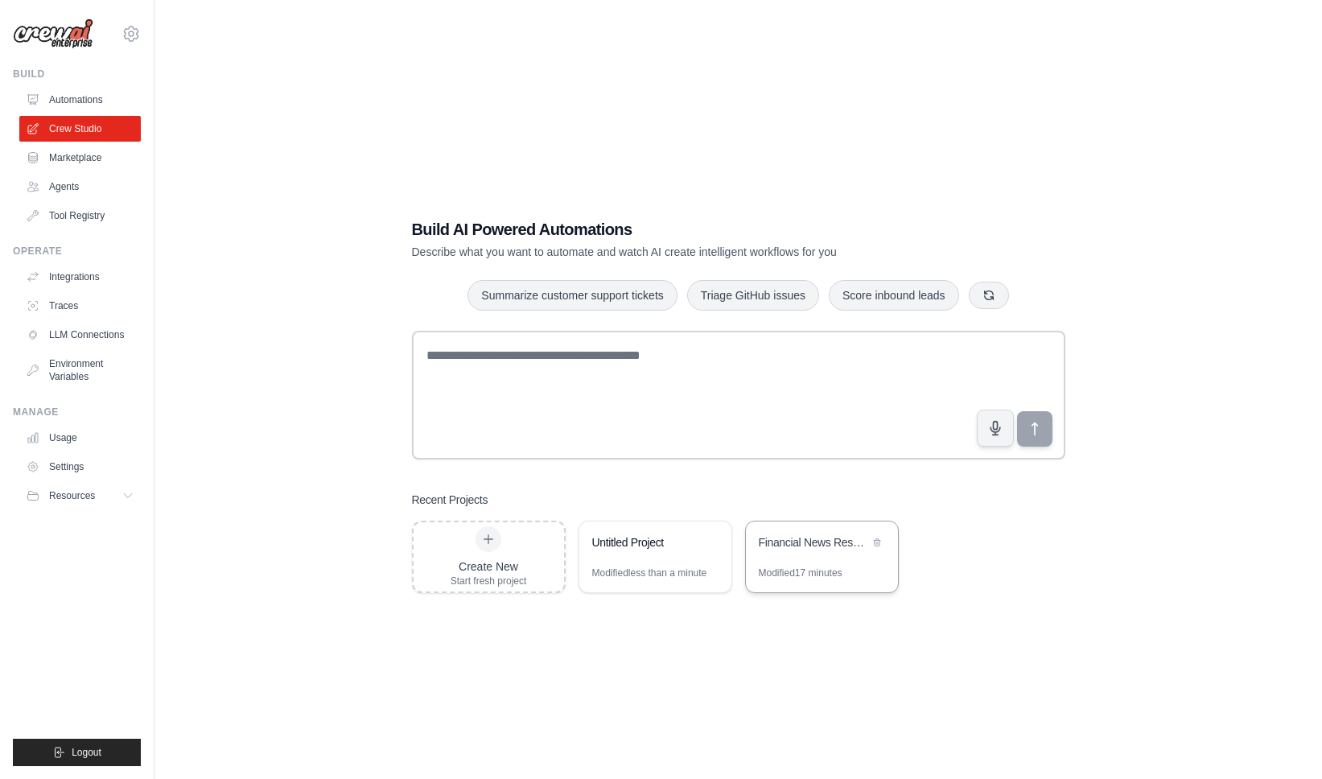
click at [786, 565] on div "Financial News Research Assistant" at bounding box center [822, 543] width 152 height 45
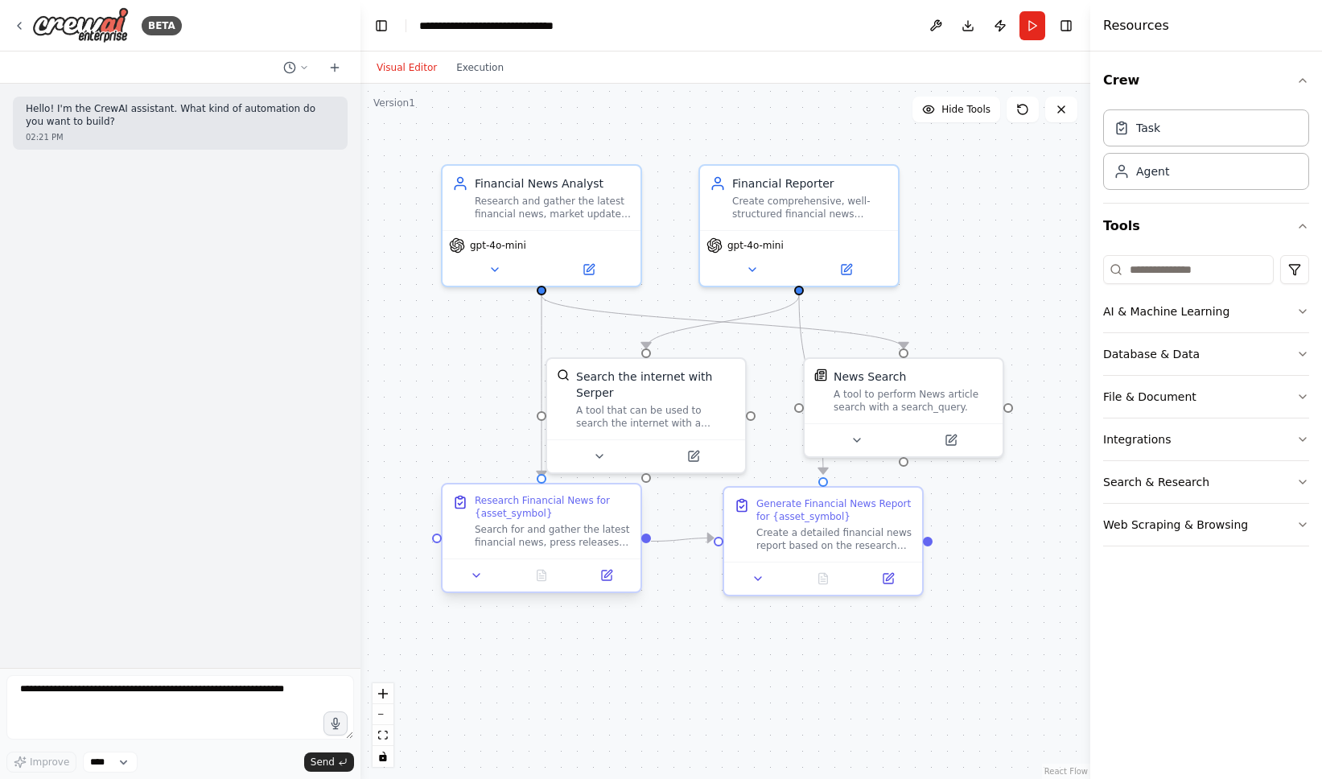
click at [471, 586] on div at bounding box center [542, 575] width 198 height 33
click at [474, 577] on icon at bounding box center [476, 575] width 13 height 13
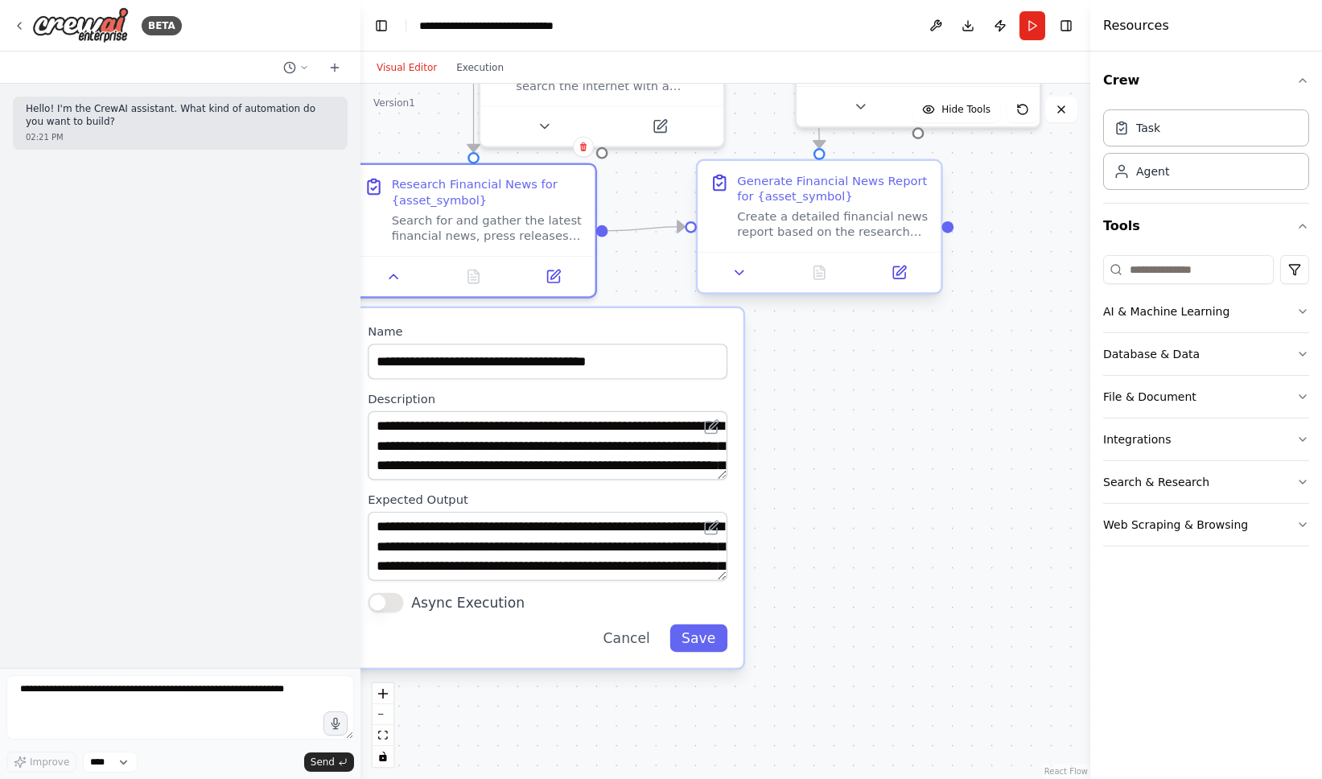
drag, startPoint x: 760, startPoint y: 382, endPoint x: 753, endPoint y: 166, distance: 216.6
click at [757, 100] on div ".deletable-edge-delete-btn { width: 20px; height: 20px; border: 0px solid #ffff…" at bounding box center [726, 431] width 730 height 695
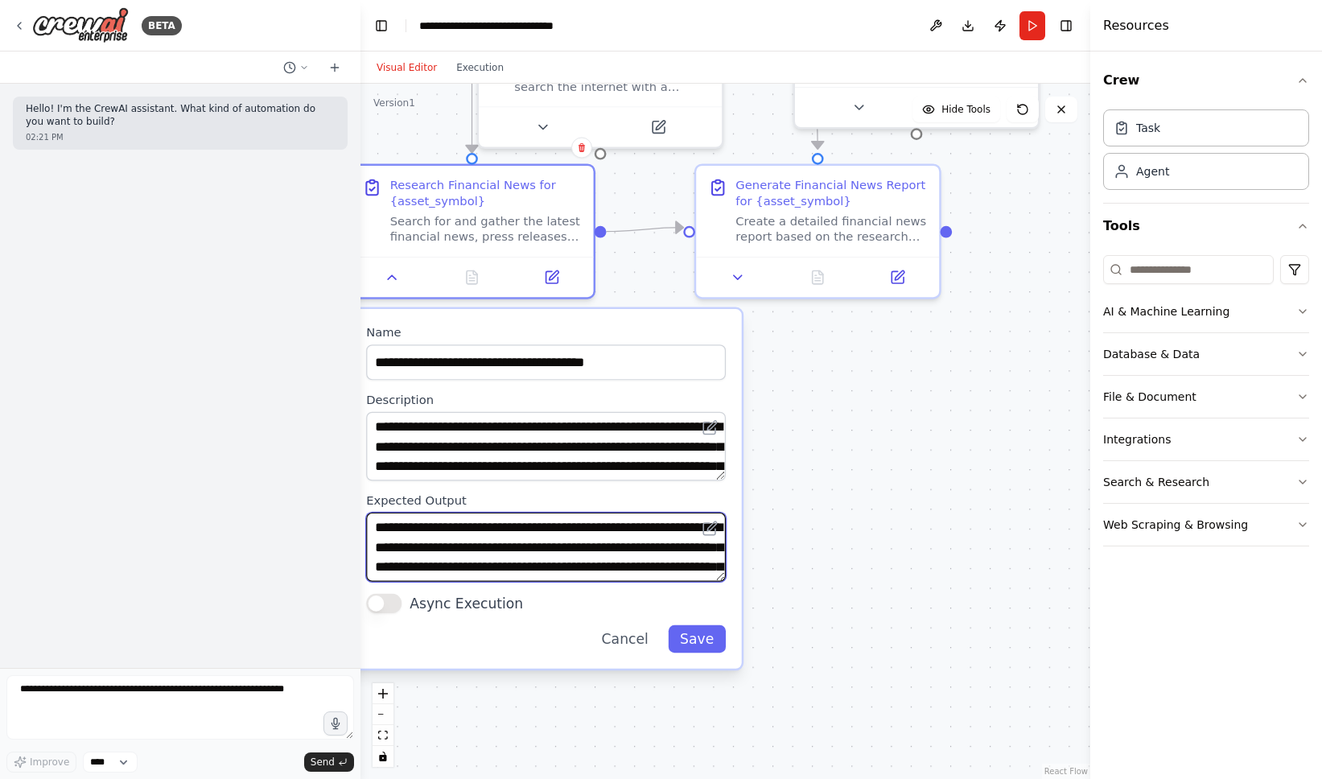
click at [572, 533] on textarea "**********" at bounding box center [546, 547] width 360 height 69
click at [633, 572] on textarea "**********" at bounding box center [546, 547] width 360 height 69
click at [1185, 357] on button "Database & Data" at bounding box center [1206, 354] width 206 height 42
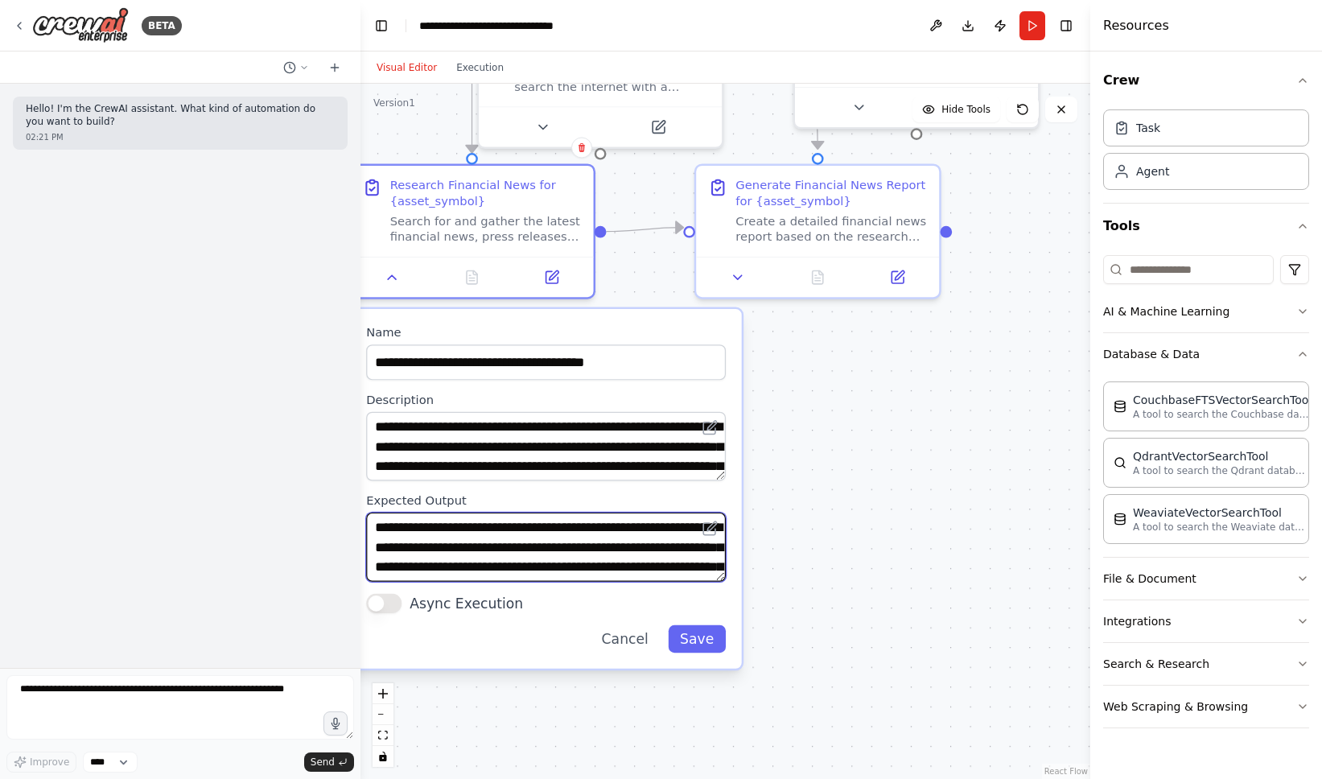
click at [441, 542] on textarea "**********" at bounding box center [546, 547] width 360 height 69
click at [491, 63] on button "Execution" at bounding box center [480, 67] width 67 height 19
click at [416, 68] on button "Visual Editor" at bounding box center [407, 67] width 80 height 19
click at [1032, 29] on button "Run" at bounding box center [1033, 25] width 26 height 29
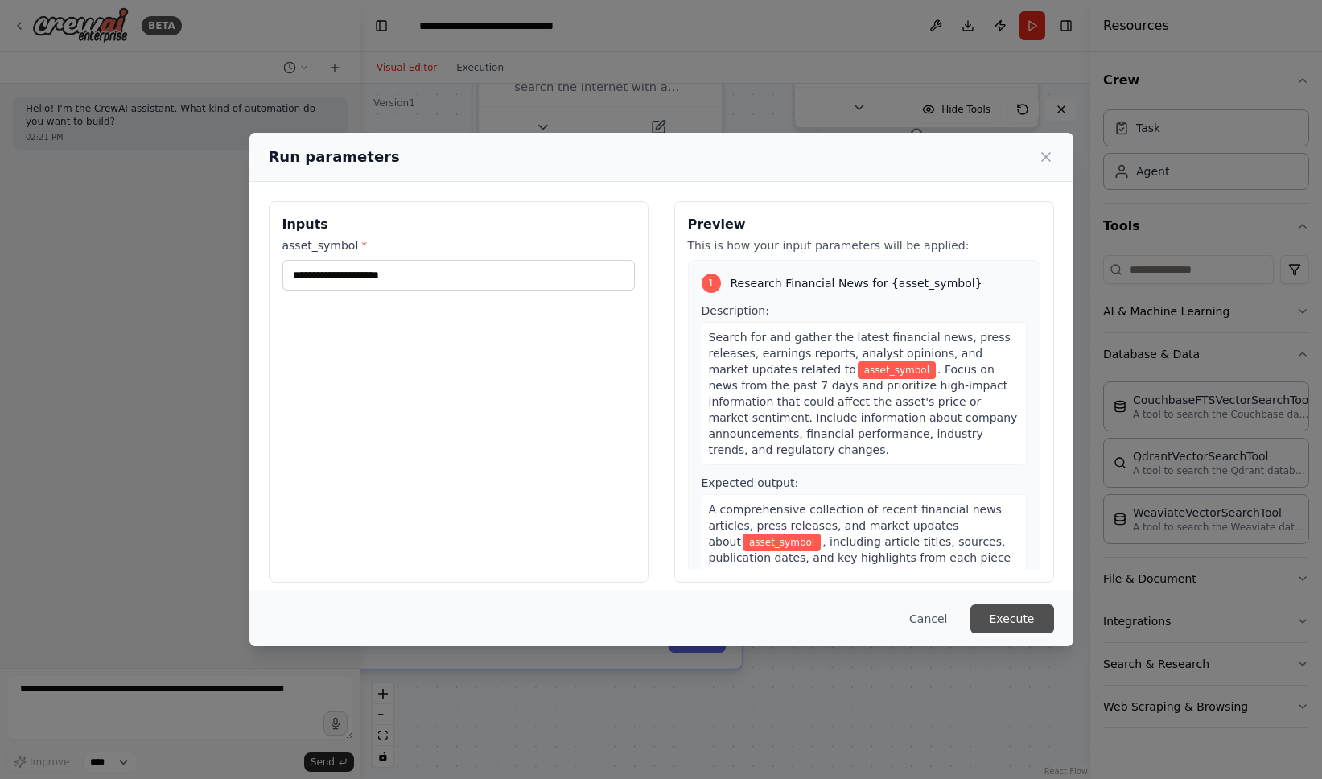
click at [1011, 620] on button "Execute" at bounding box center [1013, 618] width 84 height 29
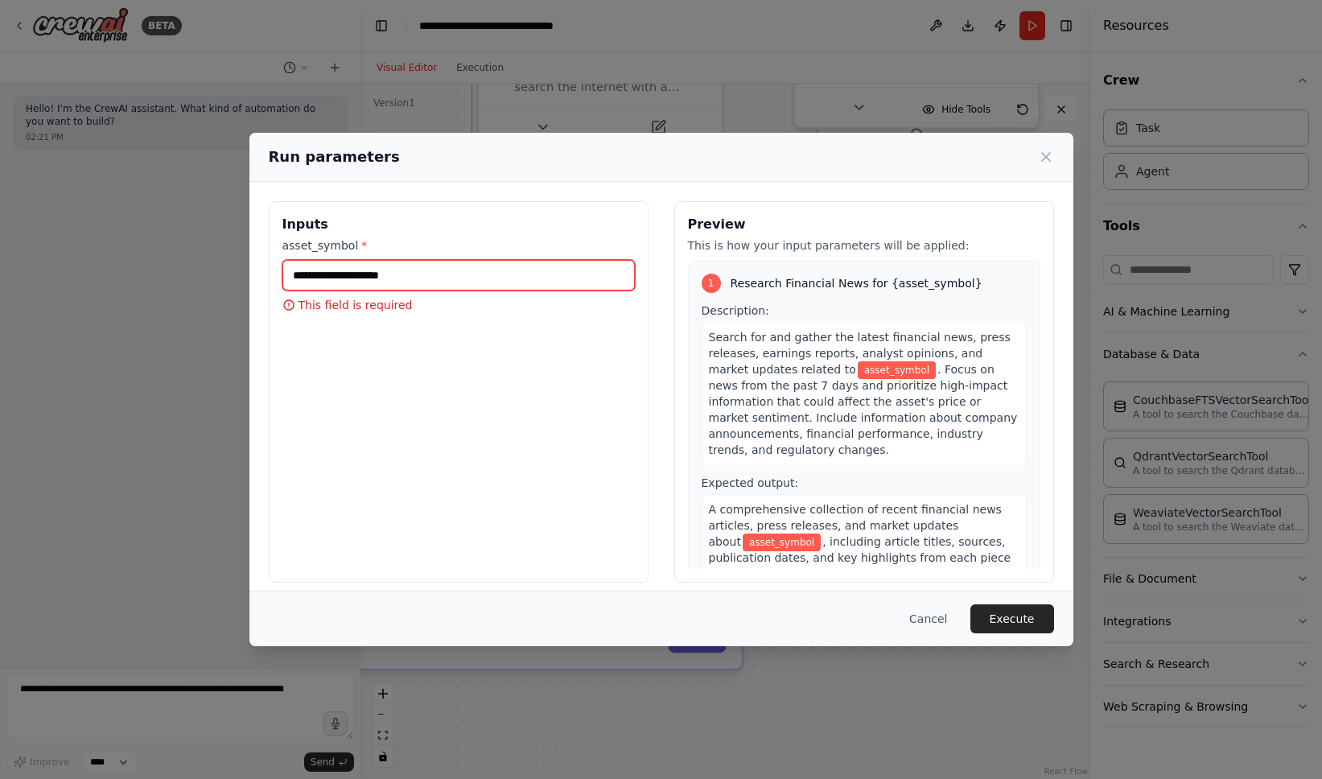
click at [531, 270] on input "asset_symbol *" at bounding box center [458, 275] width 352 height 31
type input "****"
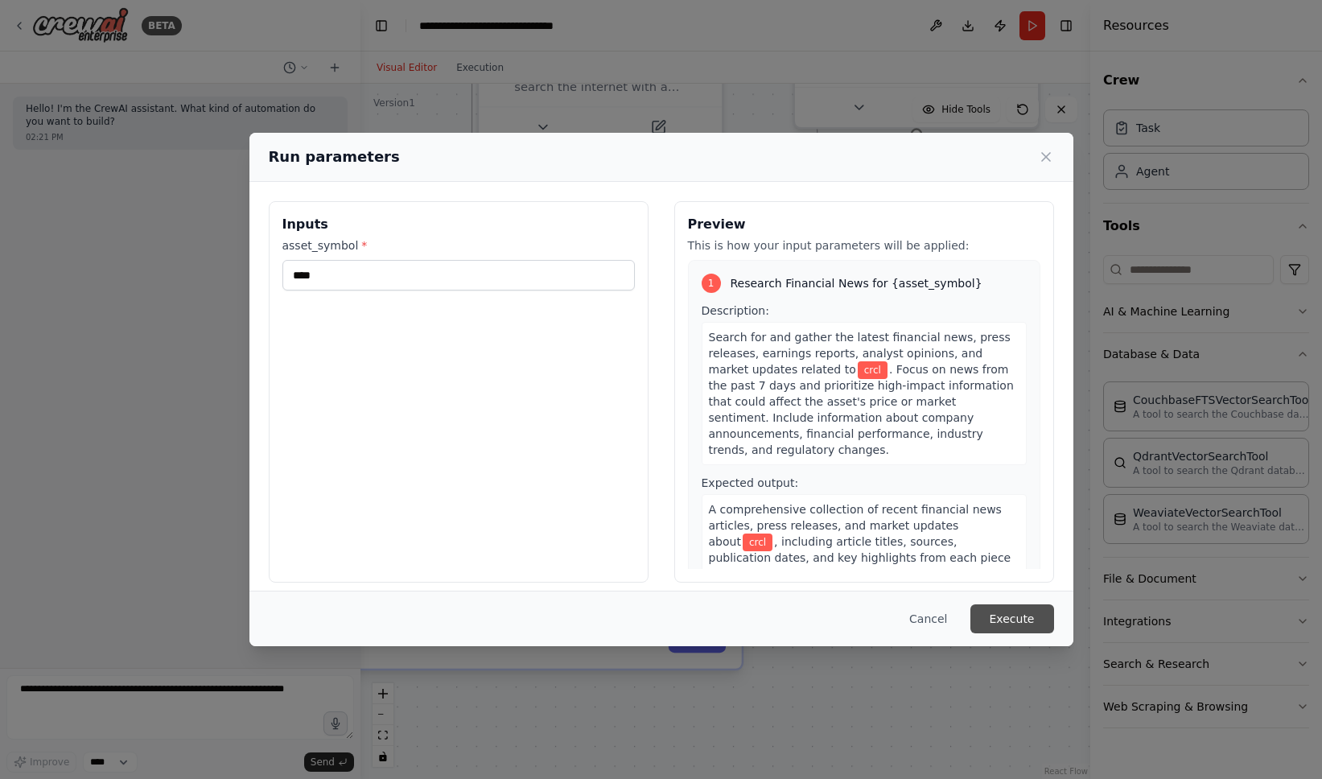
click at [1039, 623] on button "Execute" at bounding box center [1013, 618] width 84 height 29
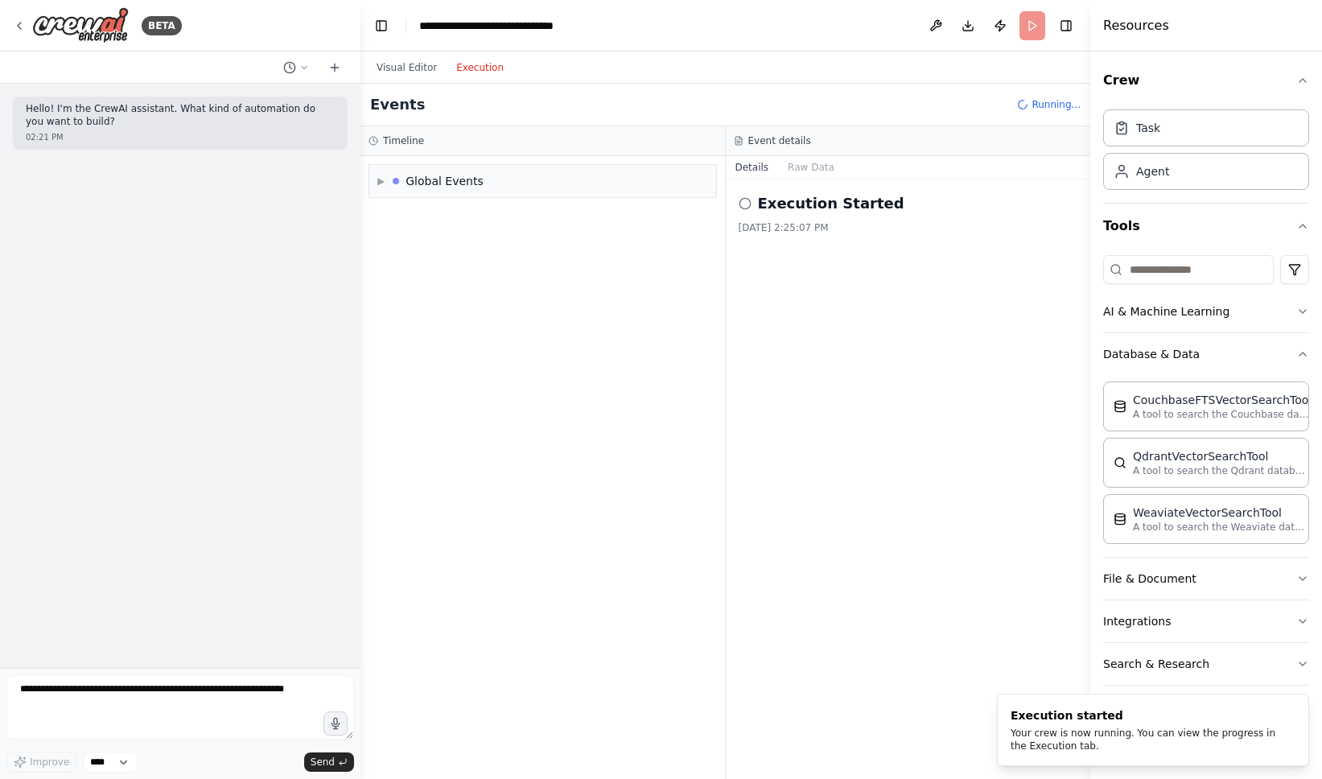
click at [476, 68] on button "Execution" at bounding box center [480, 67] width 67 height 19
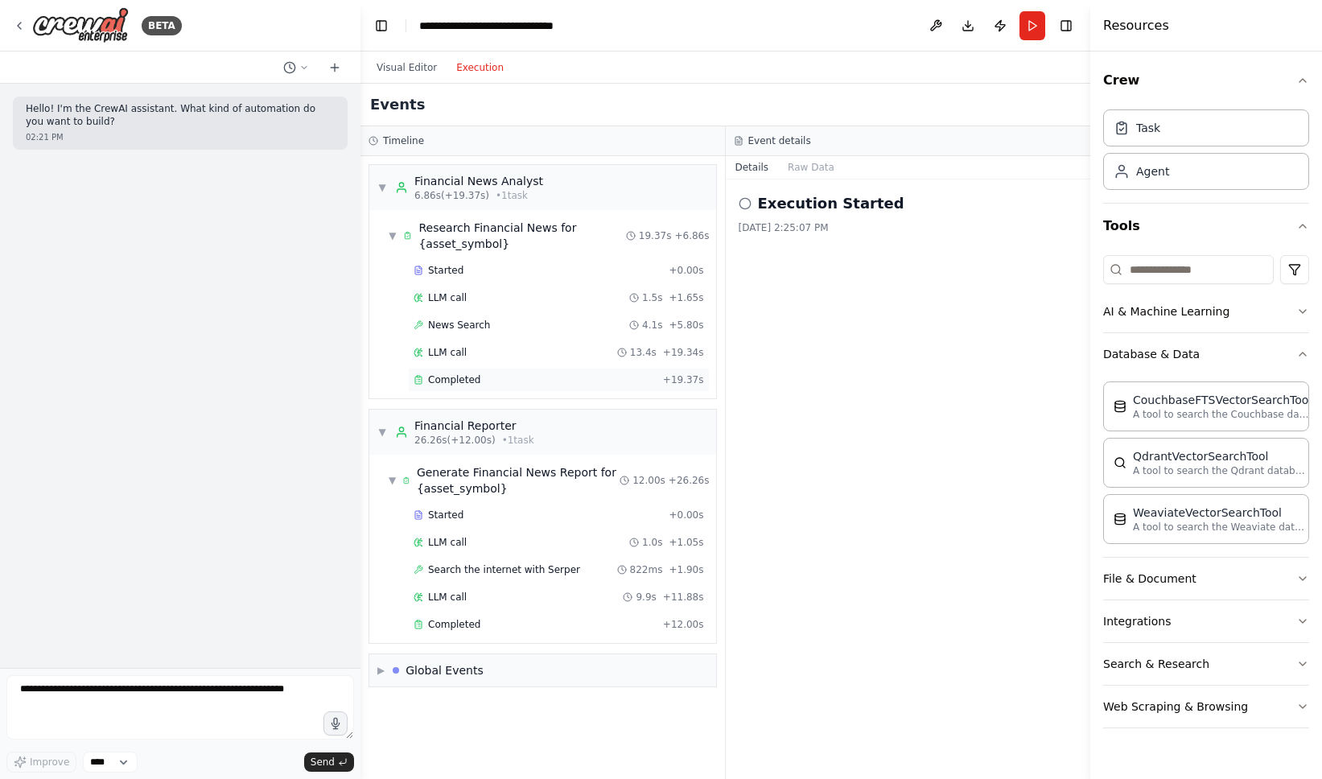
click at [573, 378] on div "Completed" at bounding box center [535, 379] width 243 height 13
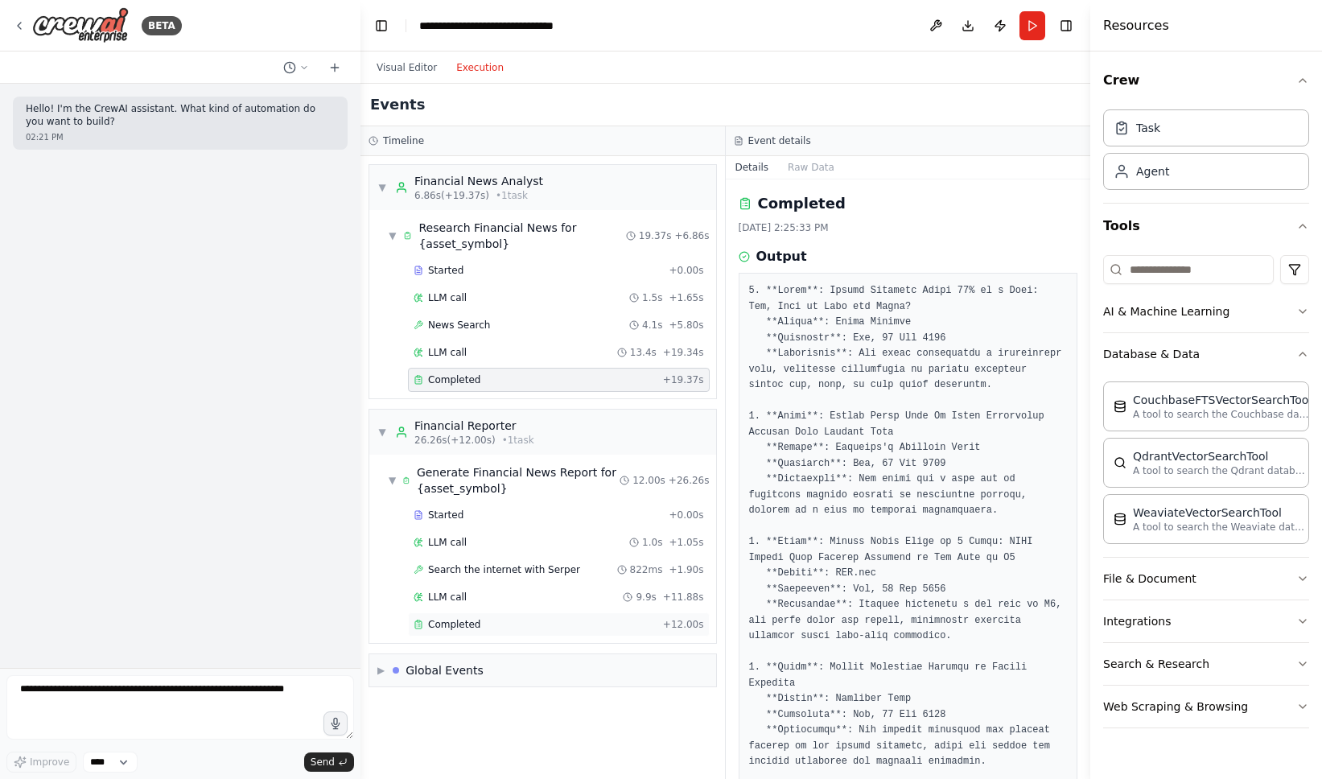
click at [549, 622] on div "Completed" at bounding box center [535, 624] width 243 height 13
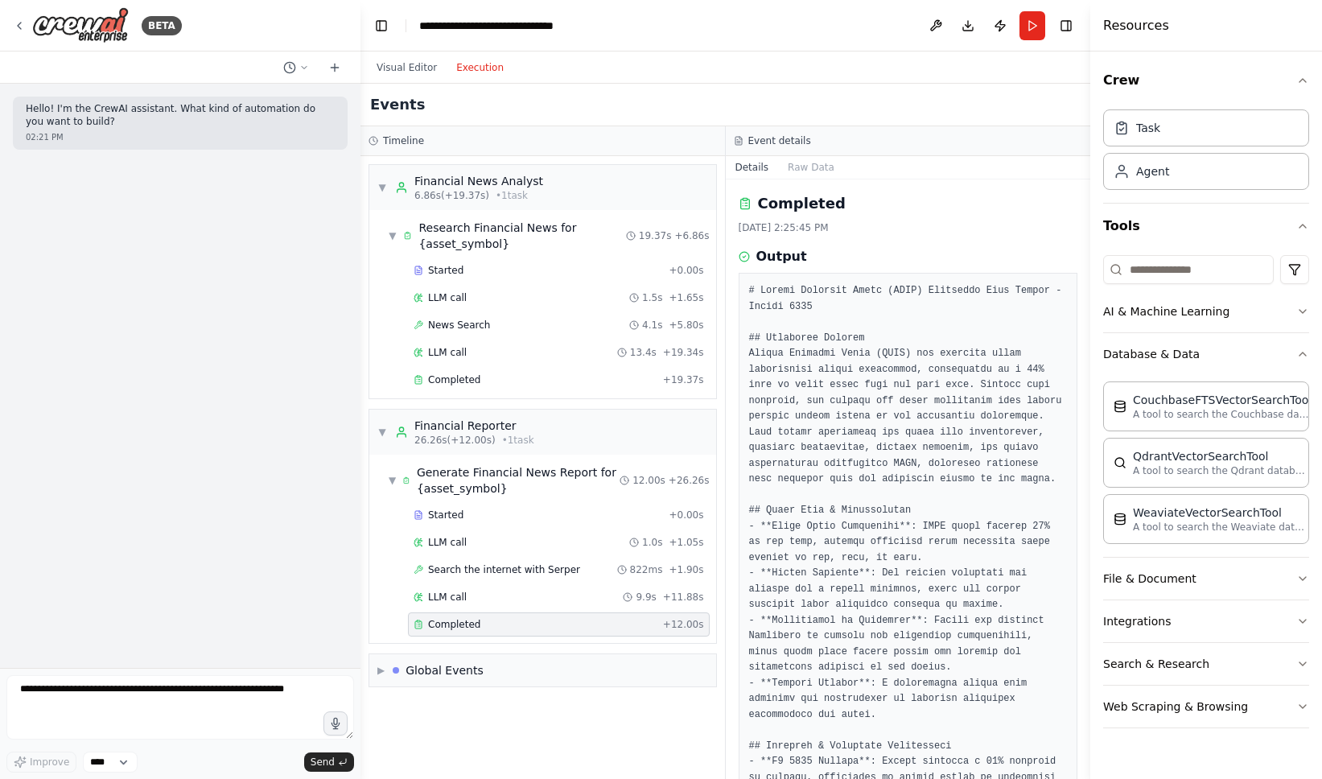
click at [550, 620] on div "Completed" at bounding box center [535, 624] width 243 height 13
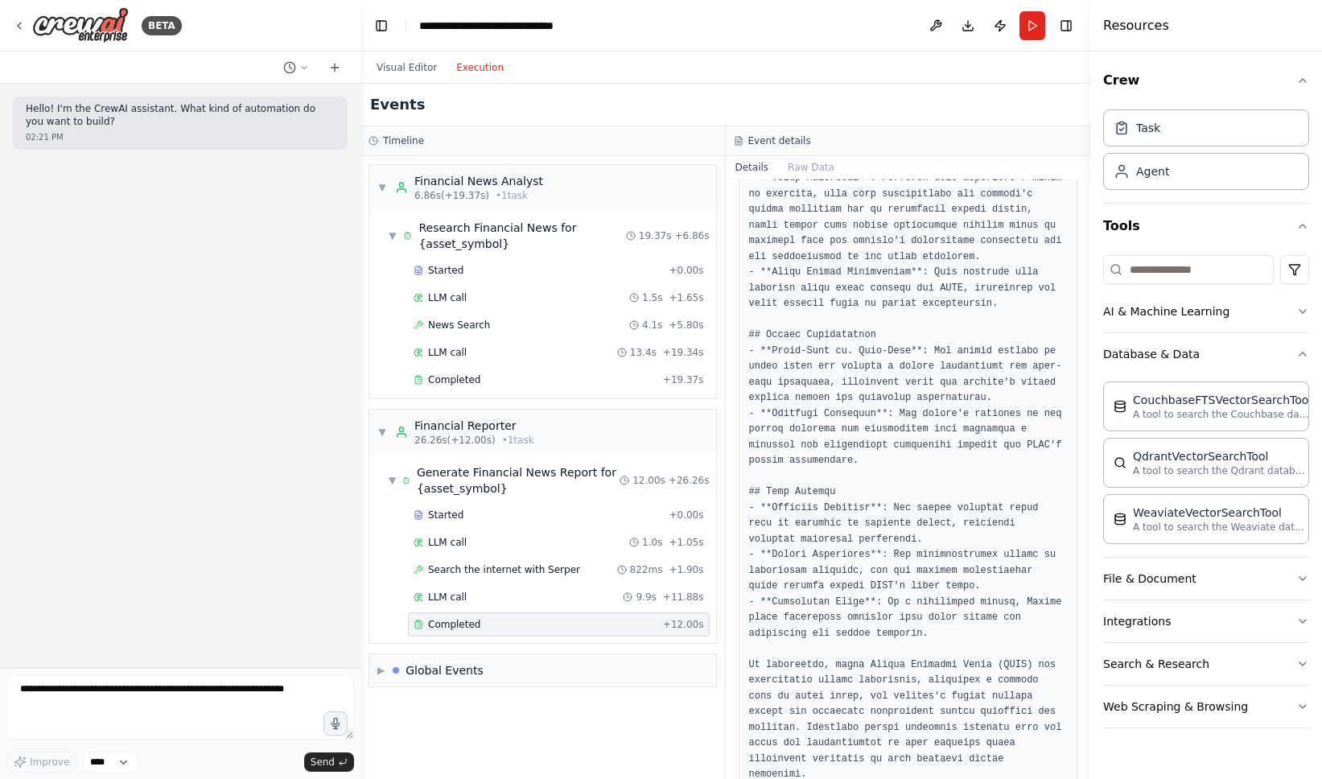
scroll to position [843, 0]
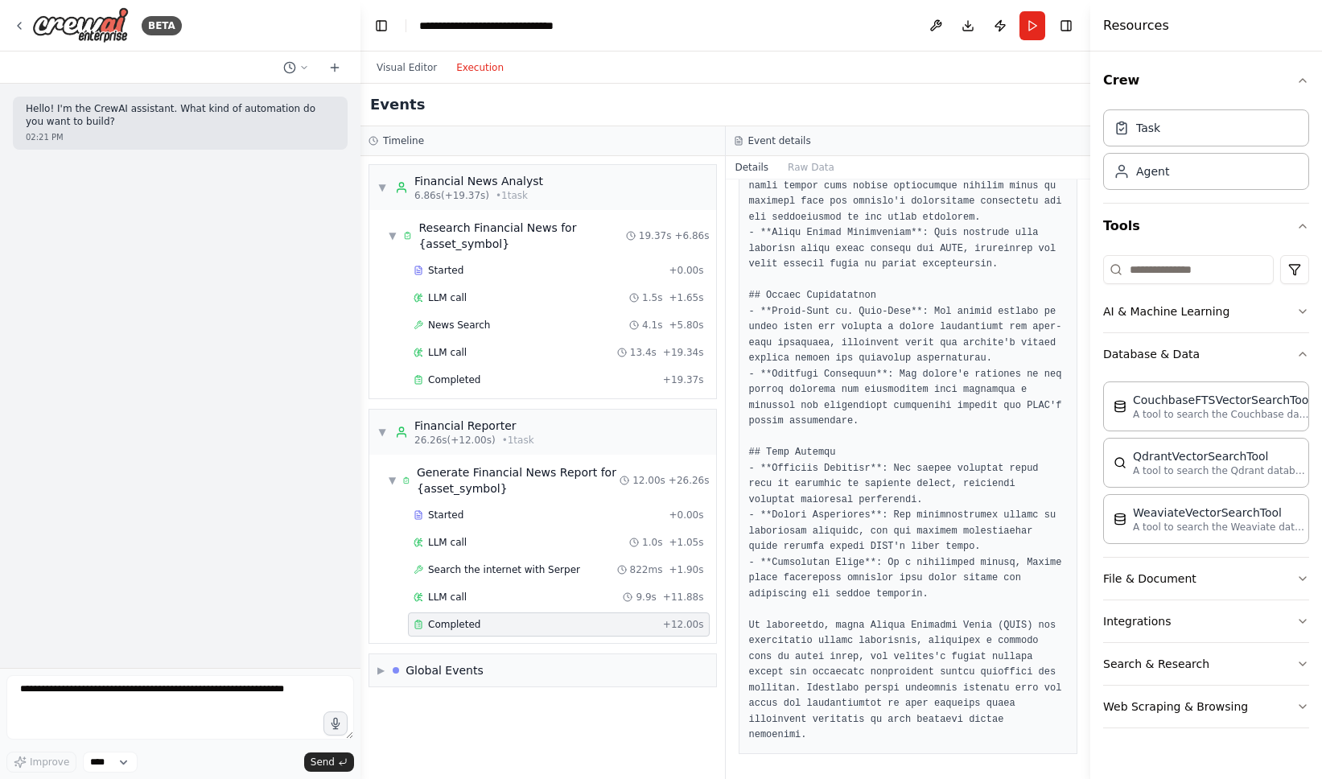
click at [488, 66] on button "Execution" at bounding box center [480, 67] width 67 height 19
click at [446, 381] on span "Completed" at bounding box center [454, 379] width 52 height 13
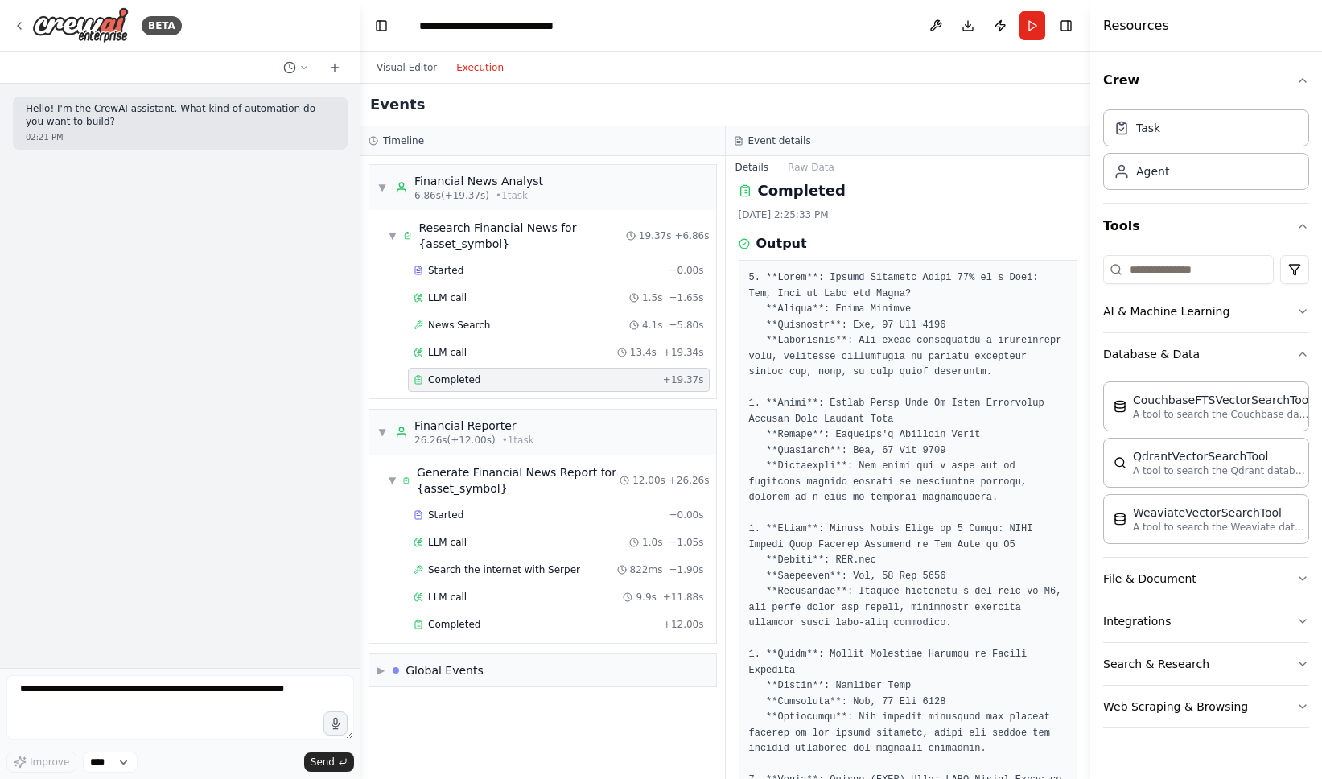
scroll to position [0, 0]
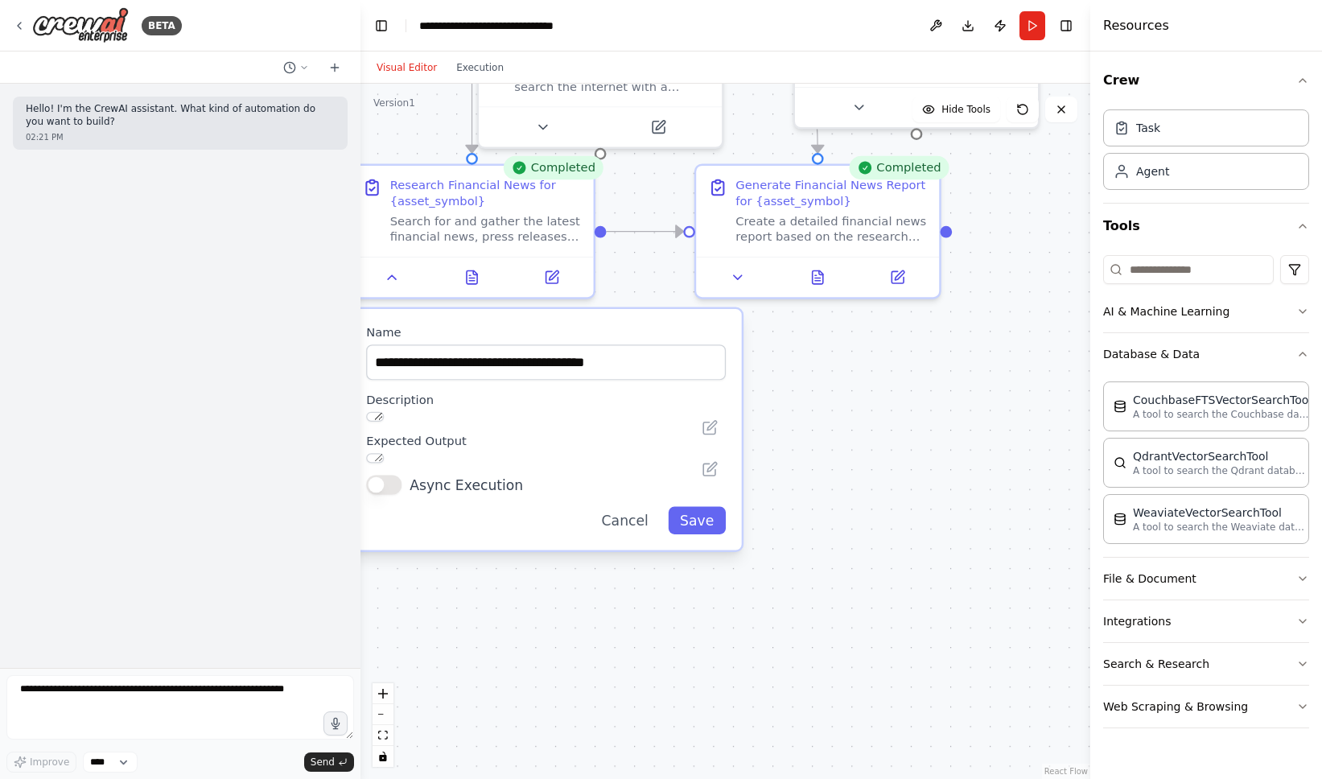
click at [410, 67] on button "Visual Editor" at bounding box center [407, 67] width 80 height 19
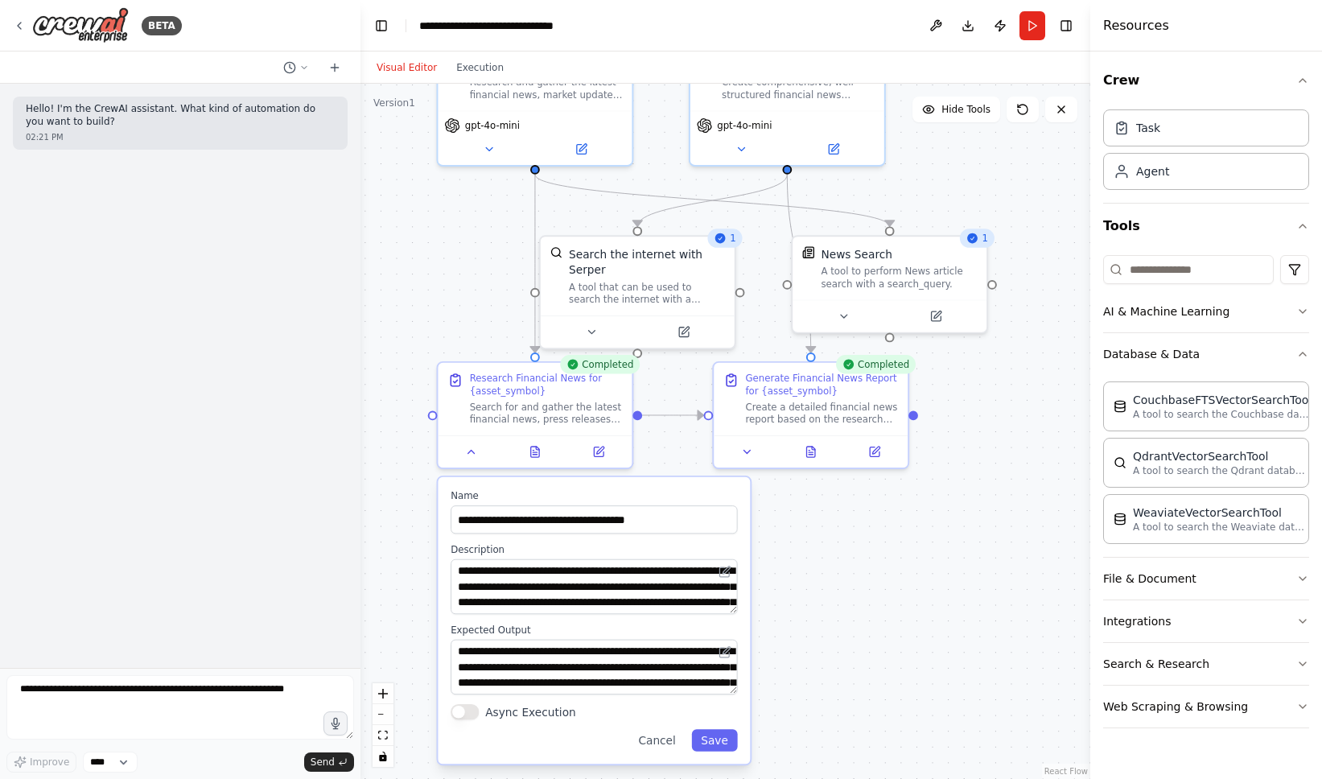
drag, startPoint x: 835, startPoint y: 417, endPoint x: 826, endPoint y: 625, distance: 208.7
click at [826, 625] on div ".deletable-edge-delete-btn { width: 20px; height: 20px; border: 0px solid #ffff…" at bounding box center [726, 431] width 730 height 695
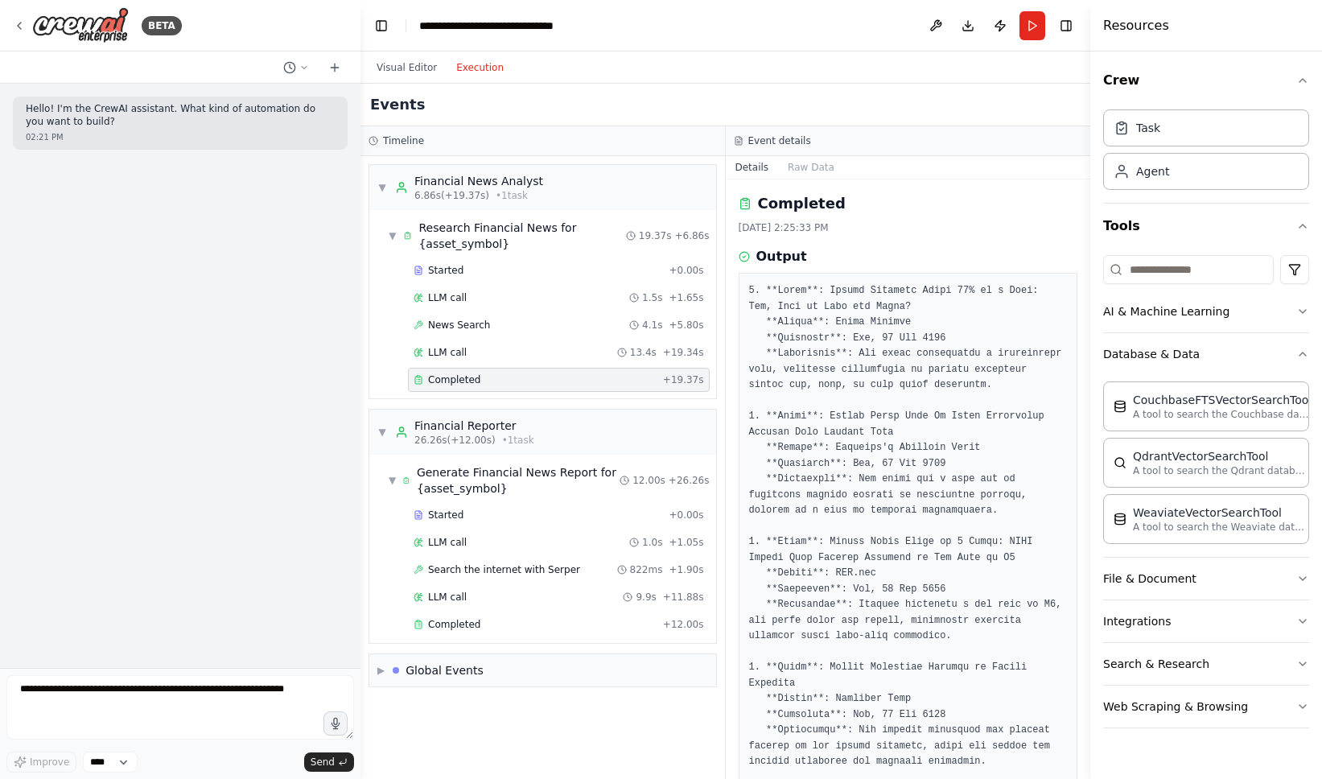
click at [469, 65] on button "Execution" at bounding box center [480, 67] width 67 height 19
click at [90, 32] on img at bounding box center [80, 25] width 97 height 36
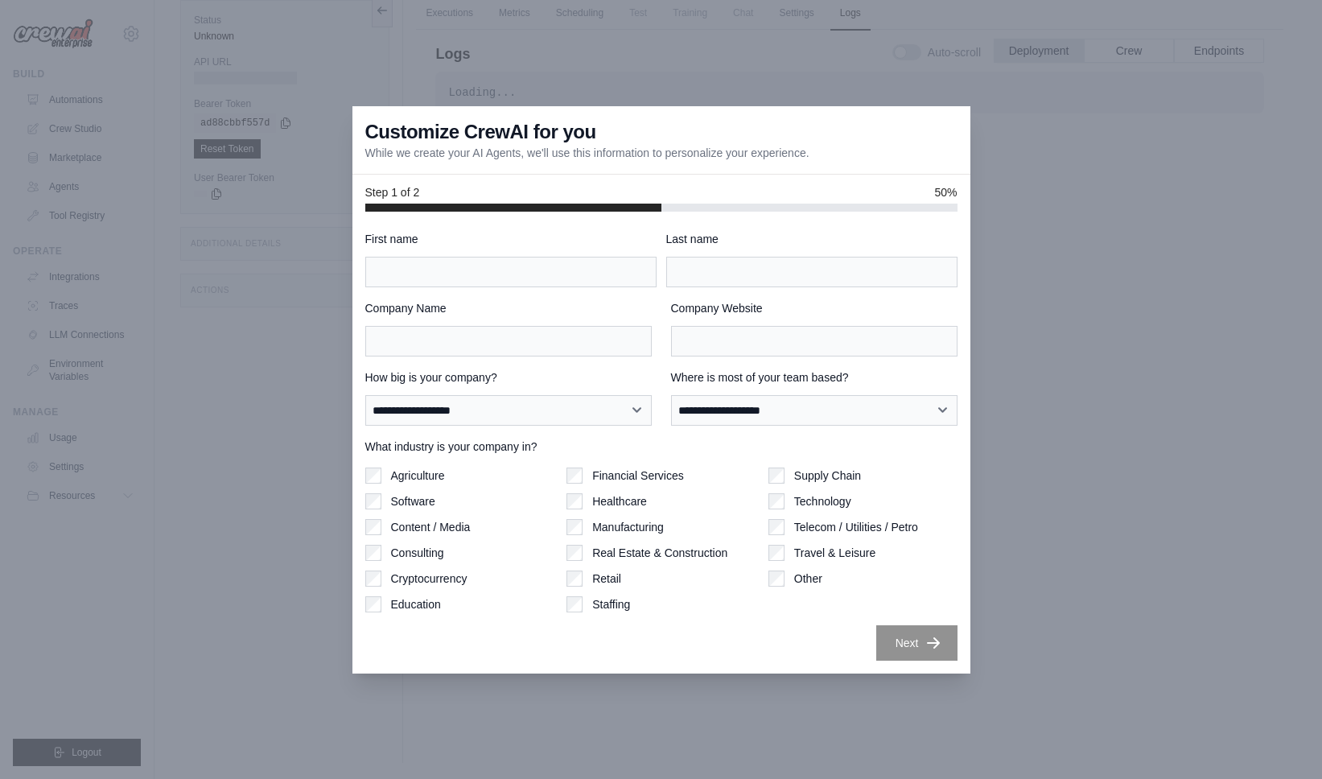
click at [848, 649] on div "Next" at bounding box center [661, 642] width 592 height 35
click at [542, 280] on input "First name" at bounding box center [510, 272] width 291 height 31
type input "*"
type input "***"
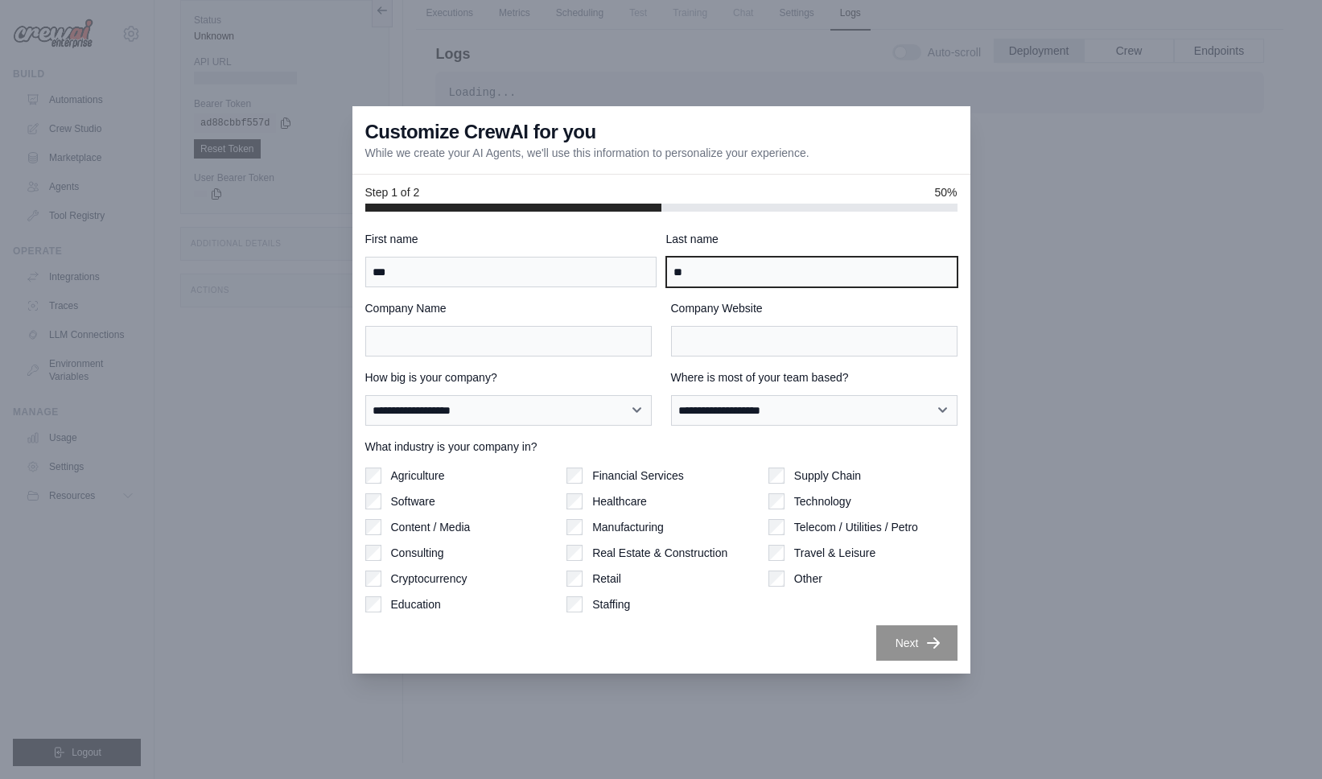
type input "**"
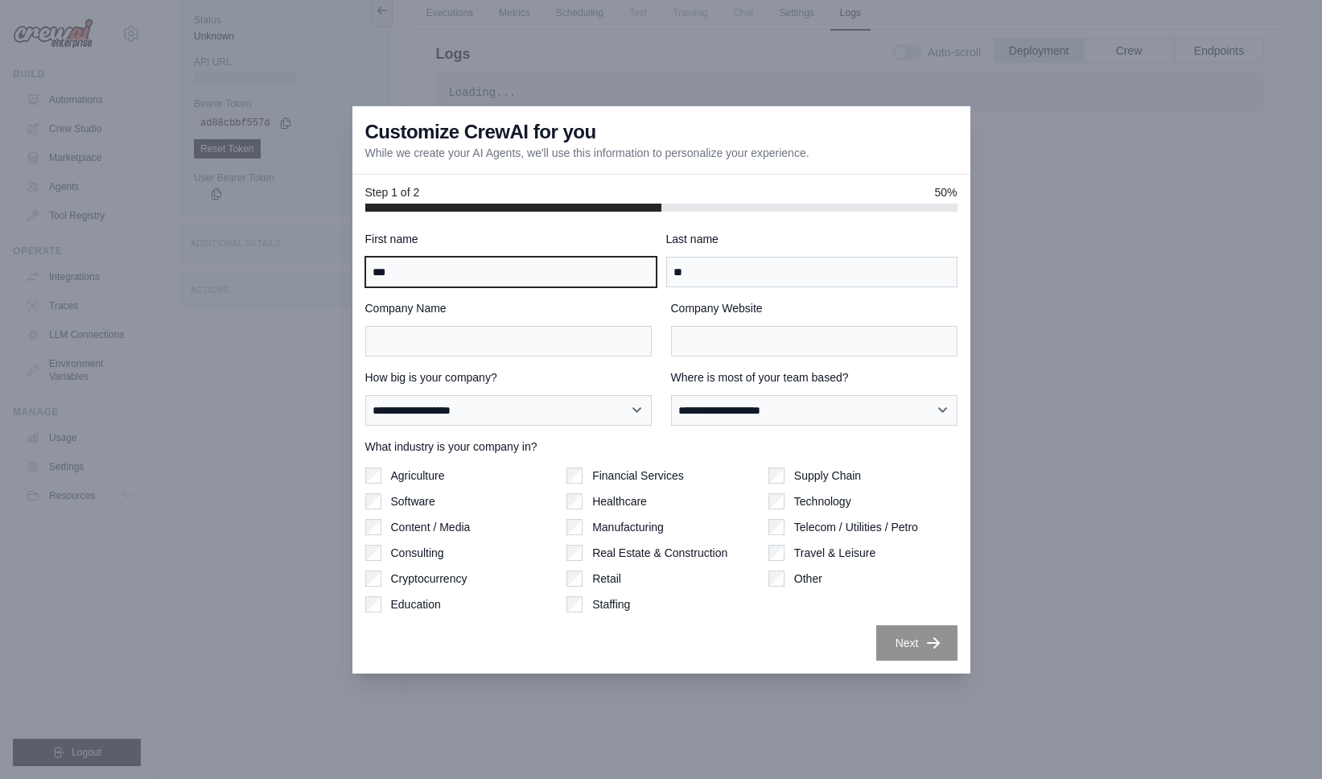
click at [493, 267] on input "***" at bounding box center [510, 272] width 291 height 31
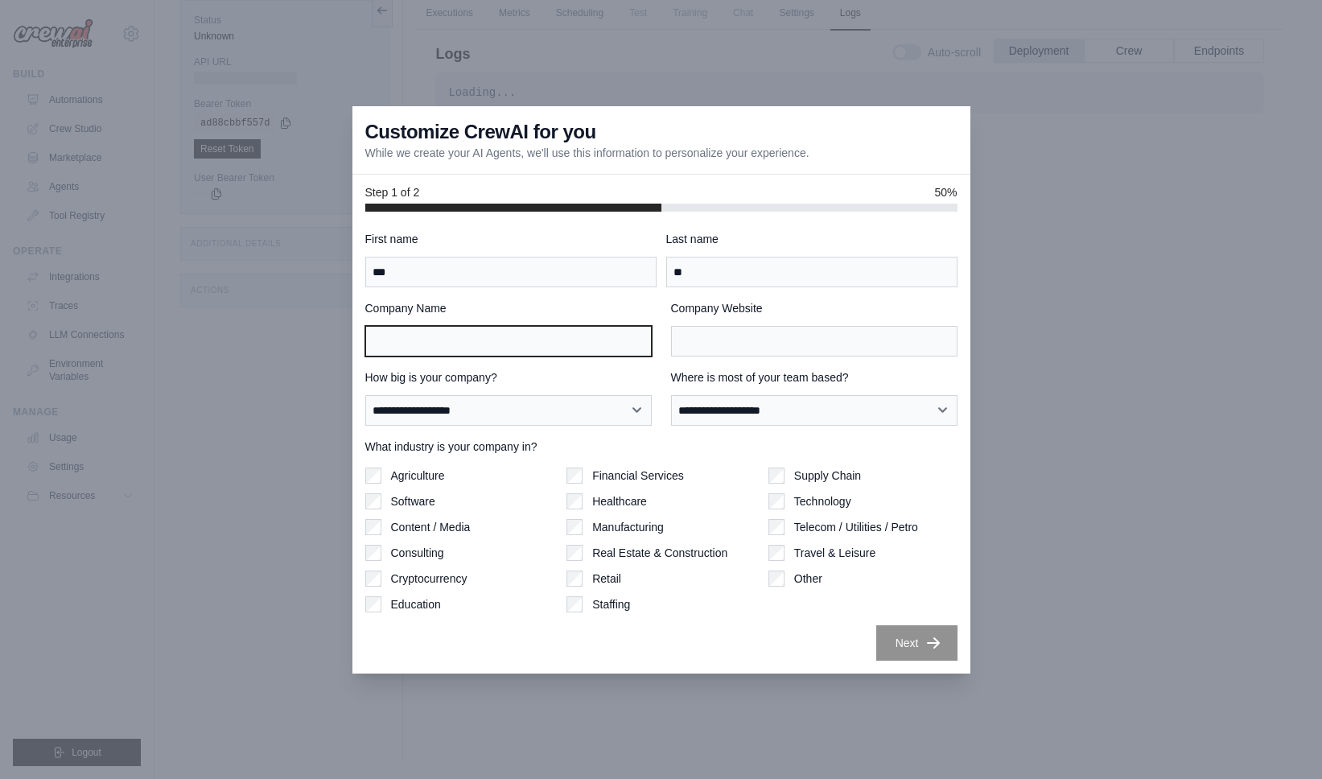
click at [401, 345] on input "Company Name" at bounding box center [508, 341] width 287 height 31
type input "*"
type input "**********"
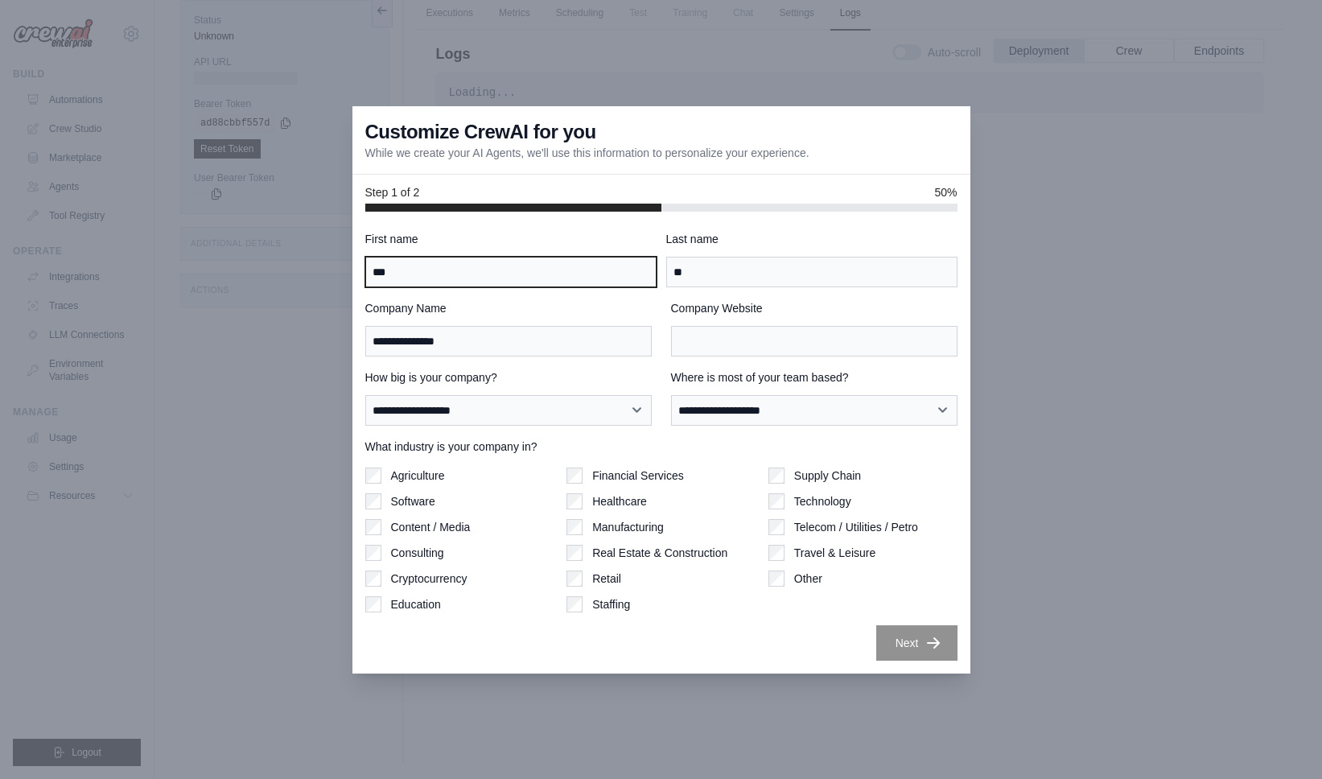
drag, startPoint x: 458, startPoint y: 275, endPoint x: 287, endPoint y: 265, distance: 171.7
click at [285, 266] on div "**********" at bounding box center [661, 389] width 1322 height 779
type input "*****"
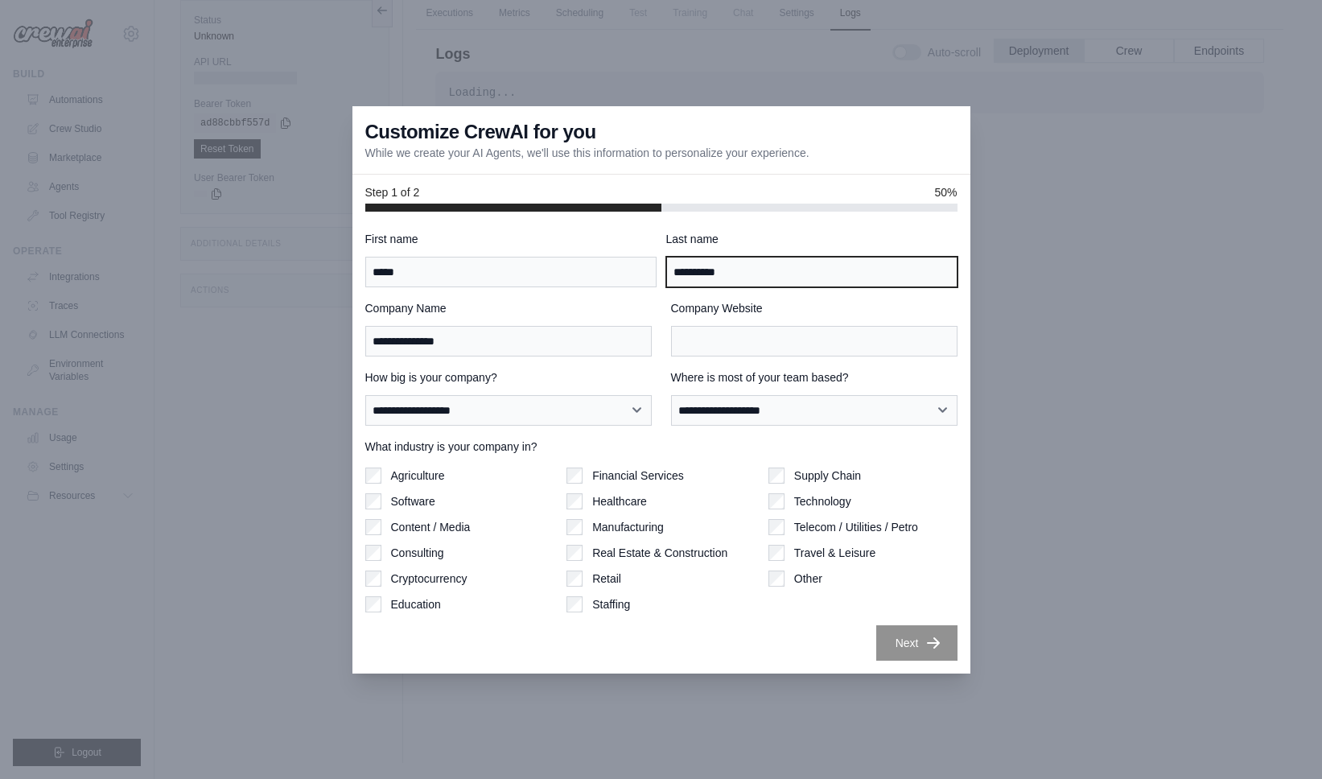
type input "**********"
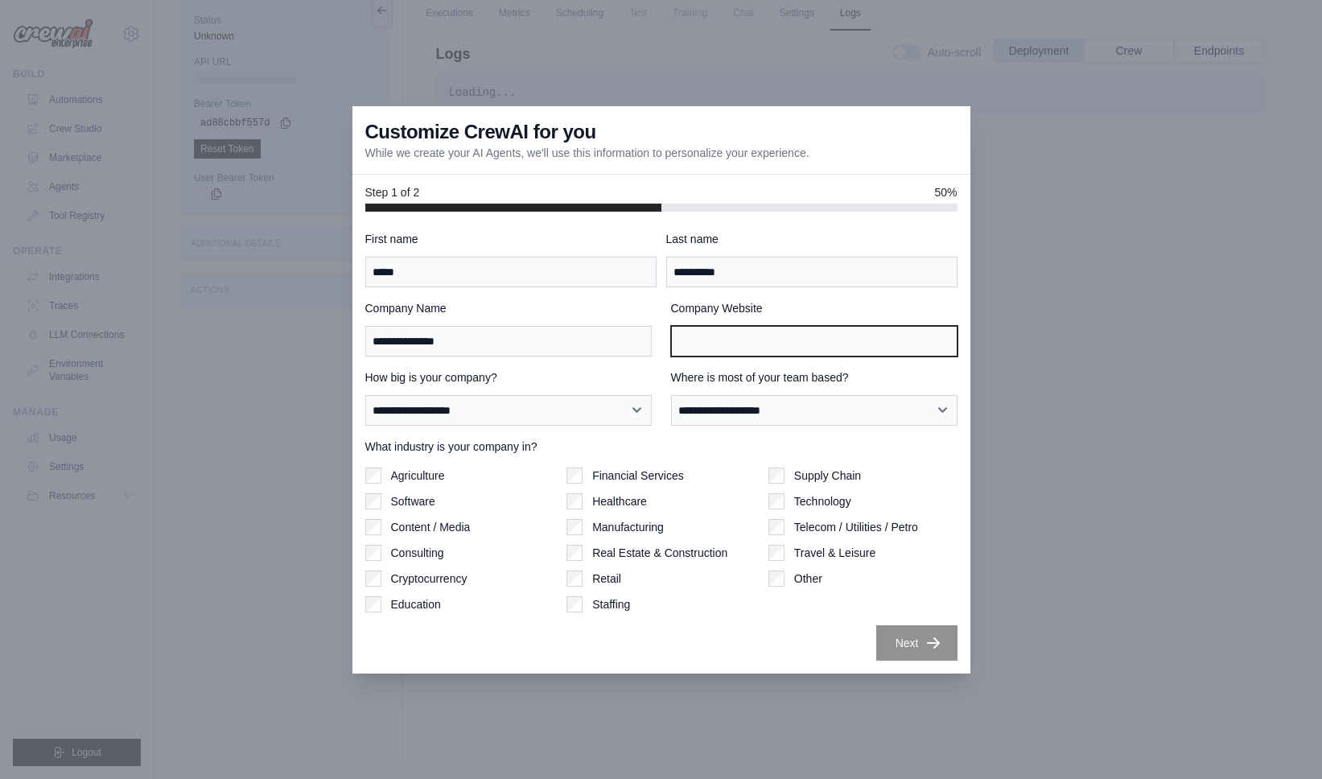
click at [752, 346] on input "Company Website" at bounding box center [814, 341] width 287 height 31
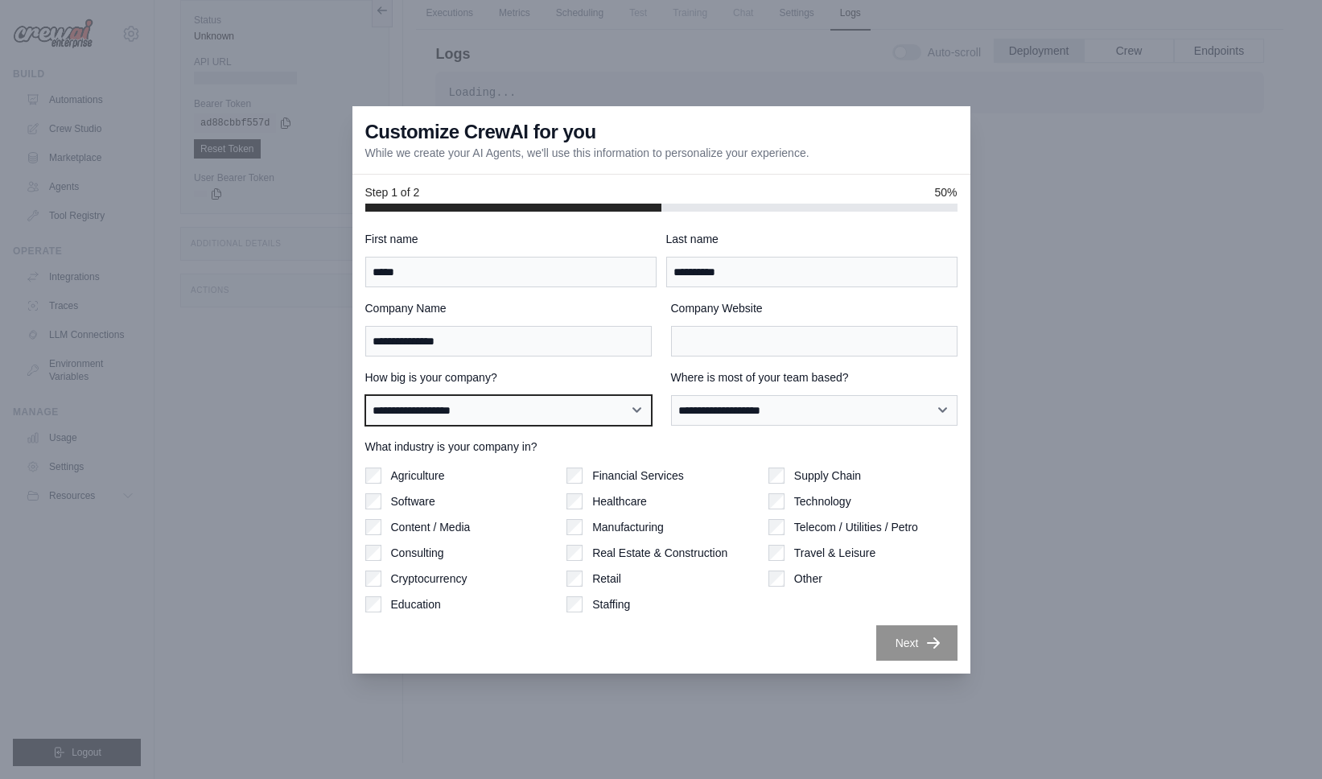
click at [588, 409] on select "**********" at bounding box center [508, 410] width 287 height 31
select select "**********"
click at [365, 395] on select "**********" at bounding box center [508, 410] width 287 height 31
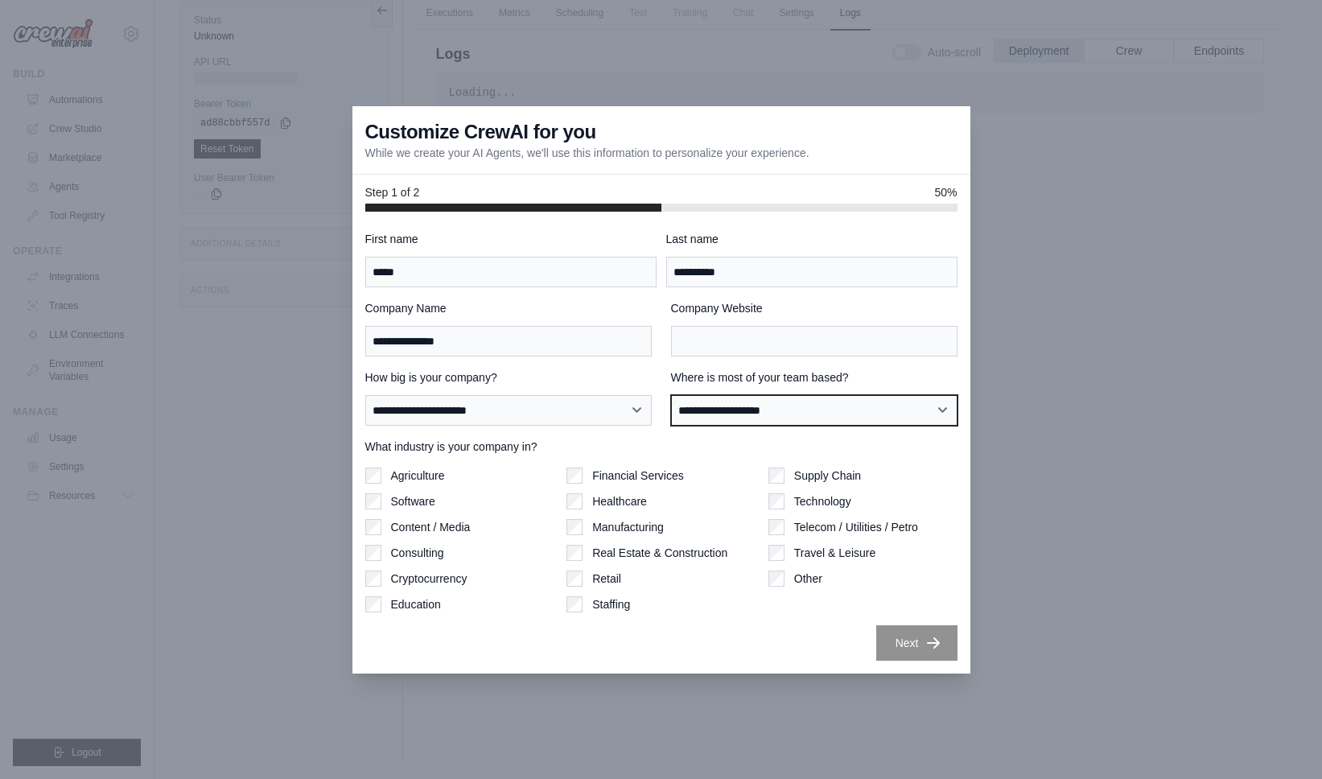
click at [745, 410] on select "**********" at bounding box center [814, 410] width 287 height 31
select select "**********"
click at [671, 395] on select "**********" at bounding box center [814, 410] width 287 height 31
click at [397, 501] on label "Software" at bounding box center [413, 501] width 44 height 16
click at [442, 580] on label "Cryptocurrency" at bounding box center [429, 579] width 76 height 16
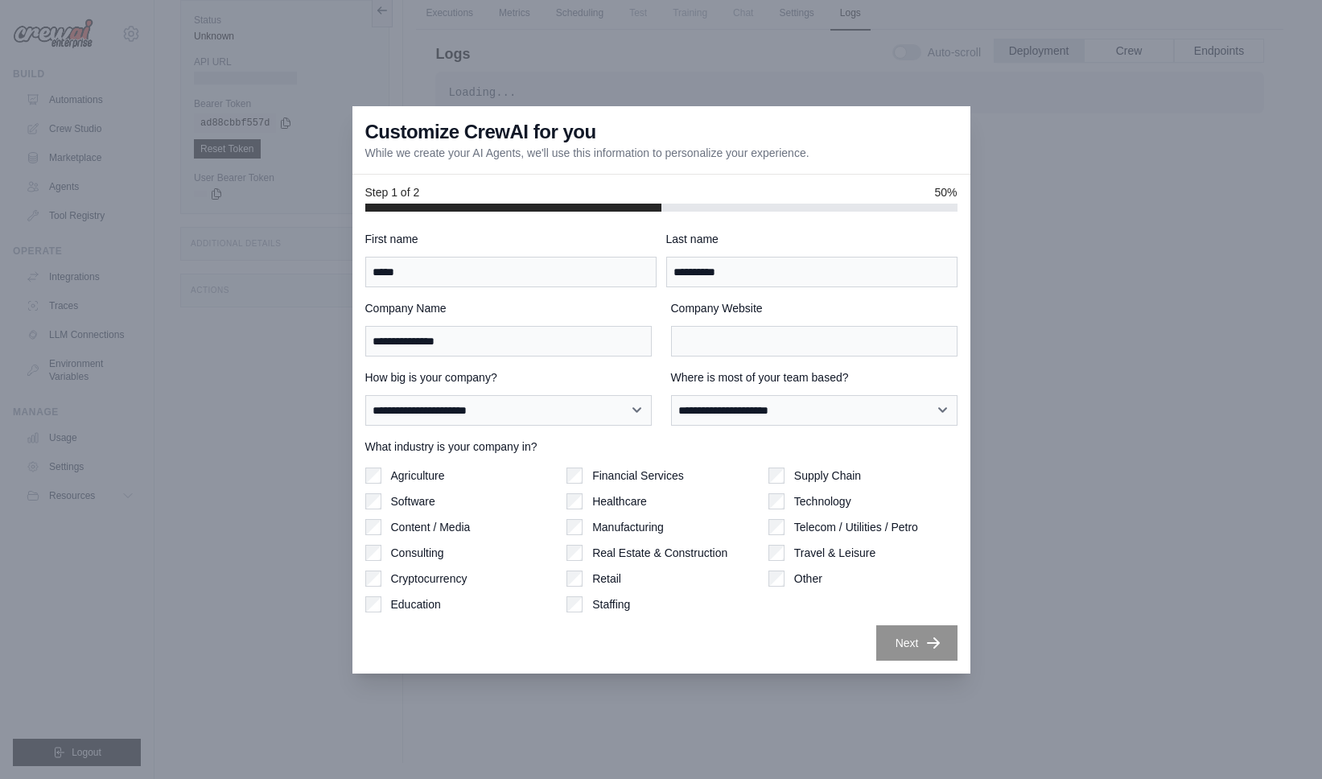
click at [803, 505] on label "Technology" at bounding box center [822, 501] width 57 height 16
click at [744, 343] on input "Company Website" at bounding box center [814, 341] width 287 height 31
type input "**********"
click at [896, 645] on button "Next" at bounding box center [916, 642] width 81 height 35
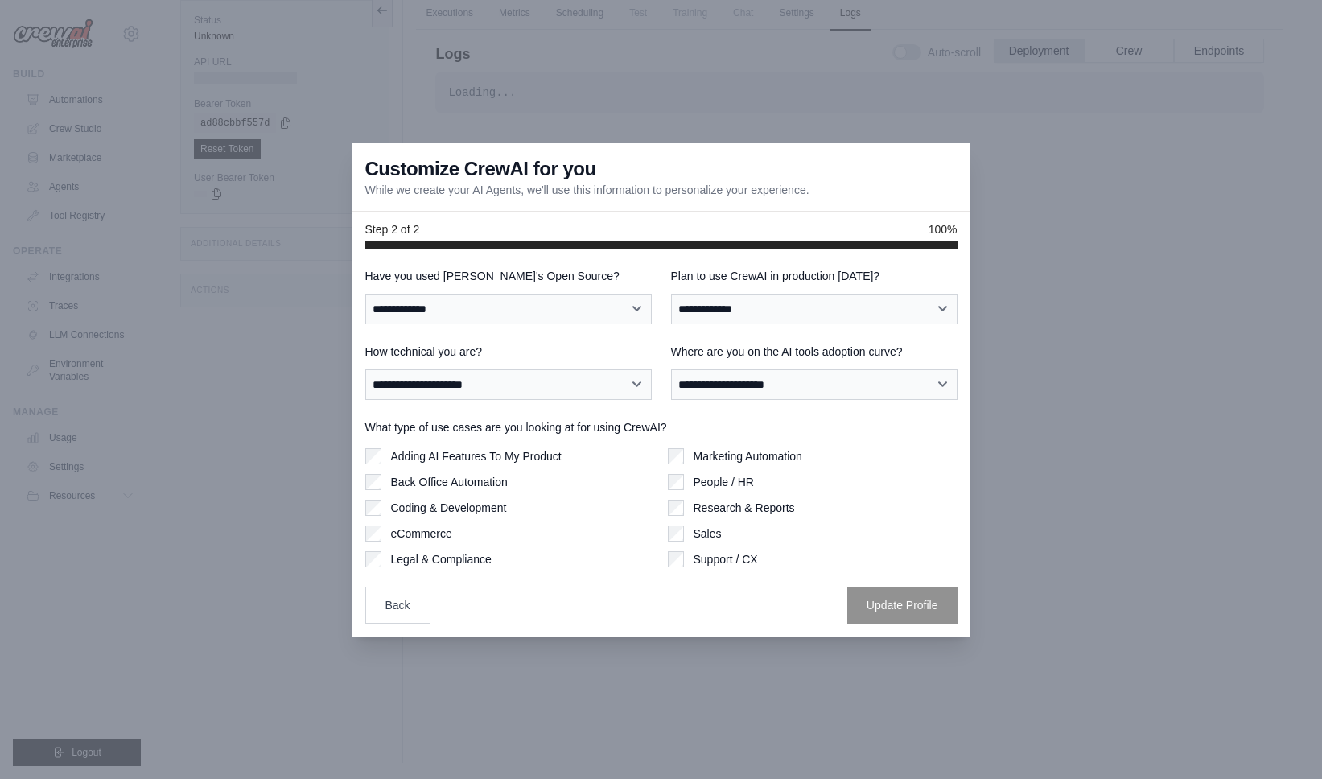
click at [896, 645] on div at bounding box center [661, 389] width 1322 height 779
click at [591, 310] on select "**********" at bounding box center [508, 309] width 287 height 31
select select "**"
click at [365, 294] on select "**********" at bounding box center [508, 309] width 287 height 31
click at [698, 305] on select "**********" at bounding box center [814, 309] width 287 height 31
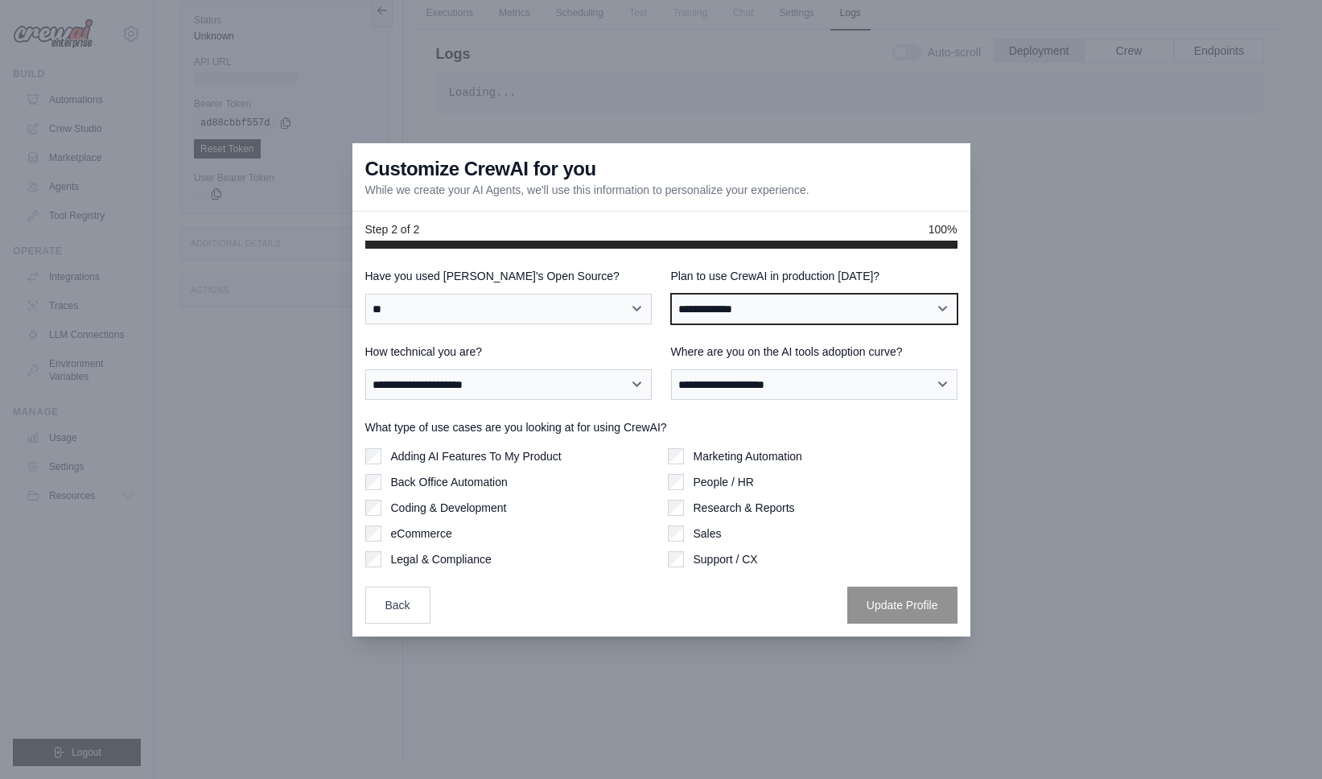
select select "*****"
click at [671, 294] on select "**********" at bounding box center [814, 309] width 287 height 31
click at [723, 301] on select "**********" at bounding box center [814, 309] width 287 height 31
click at [671, 294] on select "**********" at bounding box center [814, 309] width 287 height 31
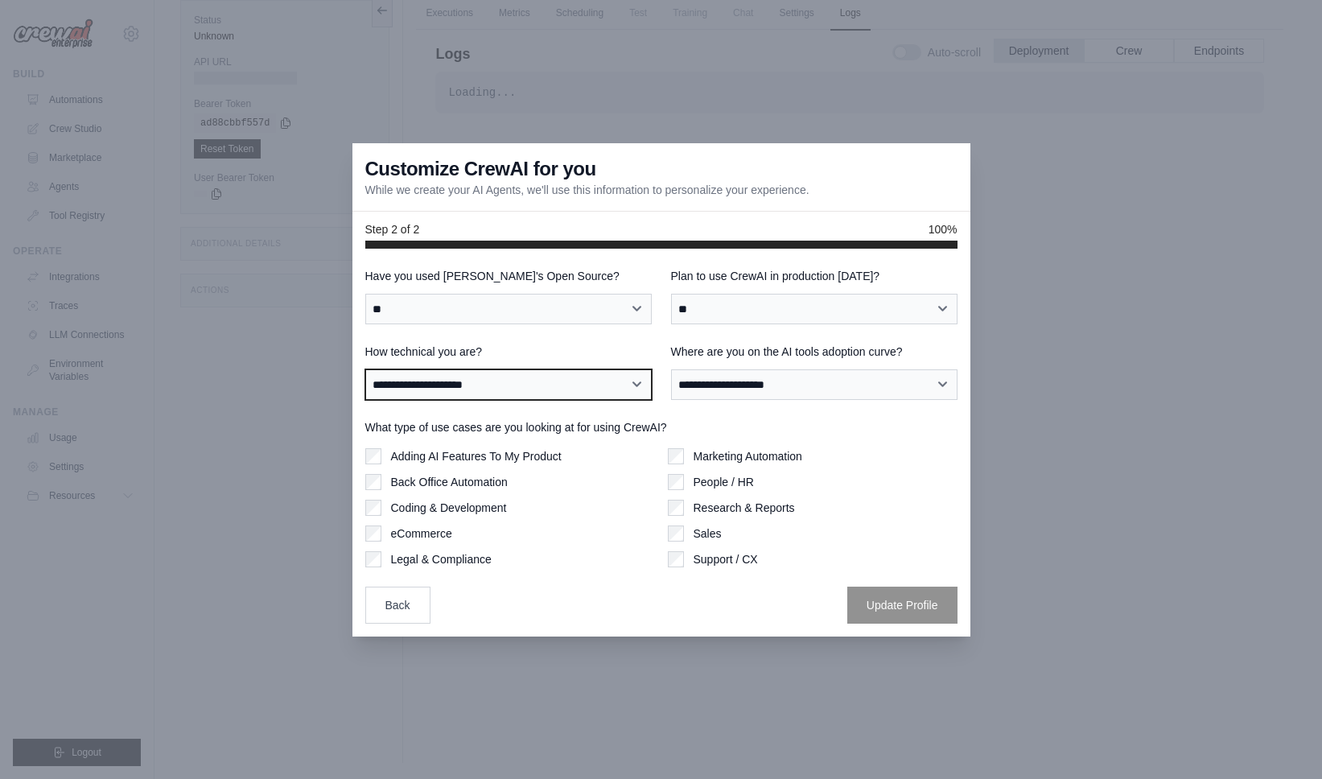
click at [628, 381] on select "**********" at bounding box center [508, 384] width 287 height 31
select select "**********"
click at [365, 369] on select "**********" at bounding box center [508, 384] width 287 height 31
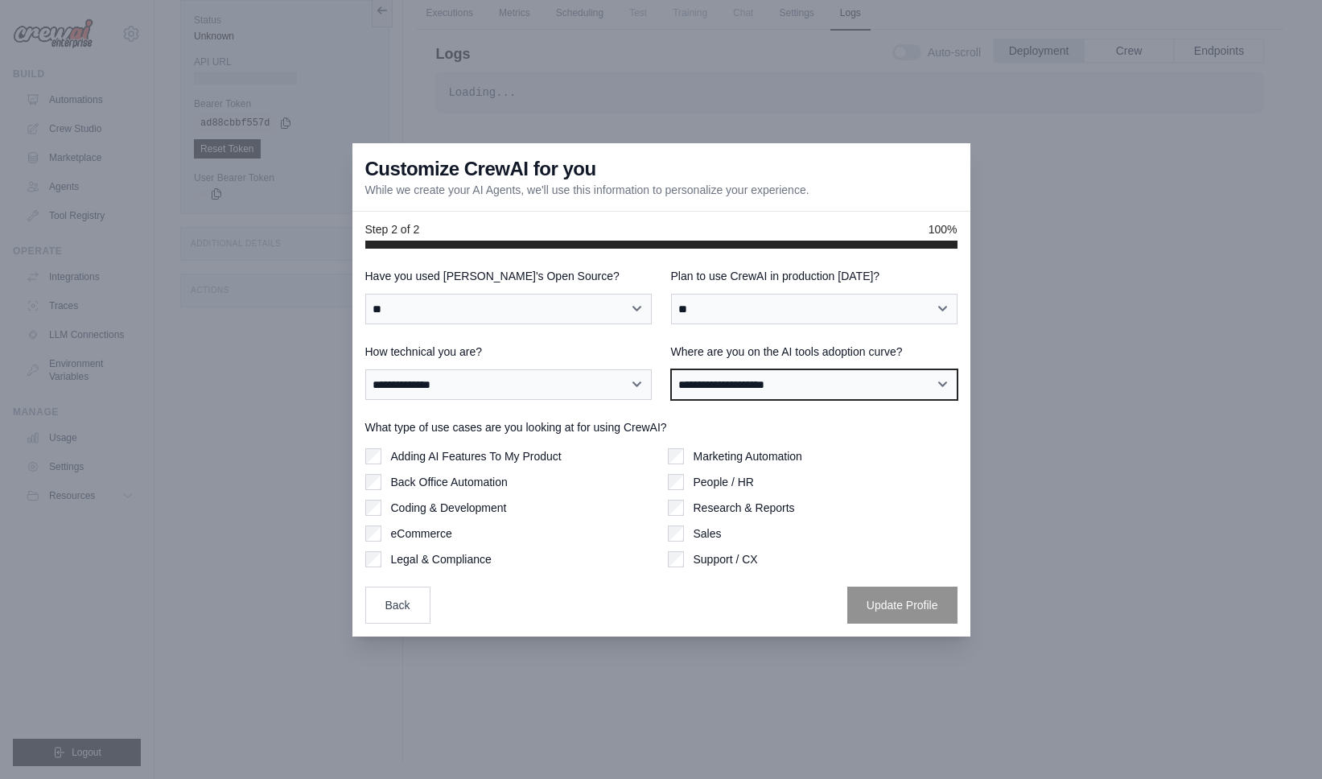
click at [711, 389] on select "**********" at bounding box center [814, 384] width 287 height 31
select select "**********"
click at [671, 369] on select "**********" at bounding box center [814, 384] width 287 height 31
click at [451, 460] on label "Adding AI Features To My Product" at bounding box center [476, 456] width 171 height 16
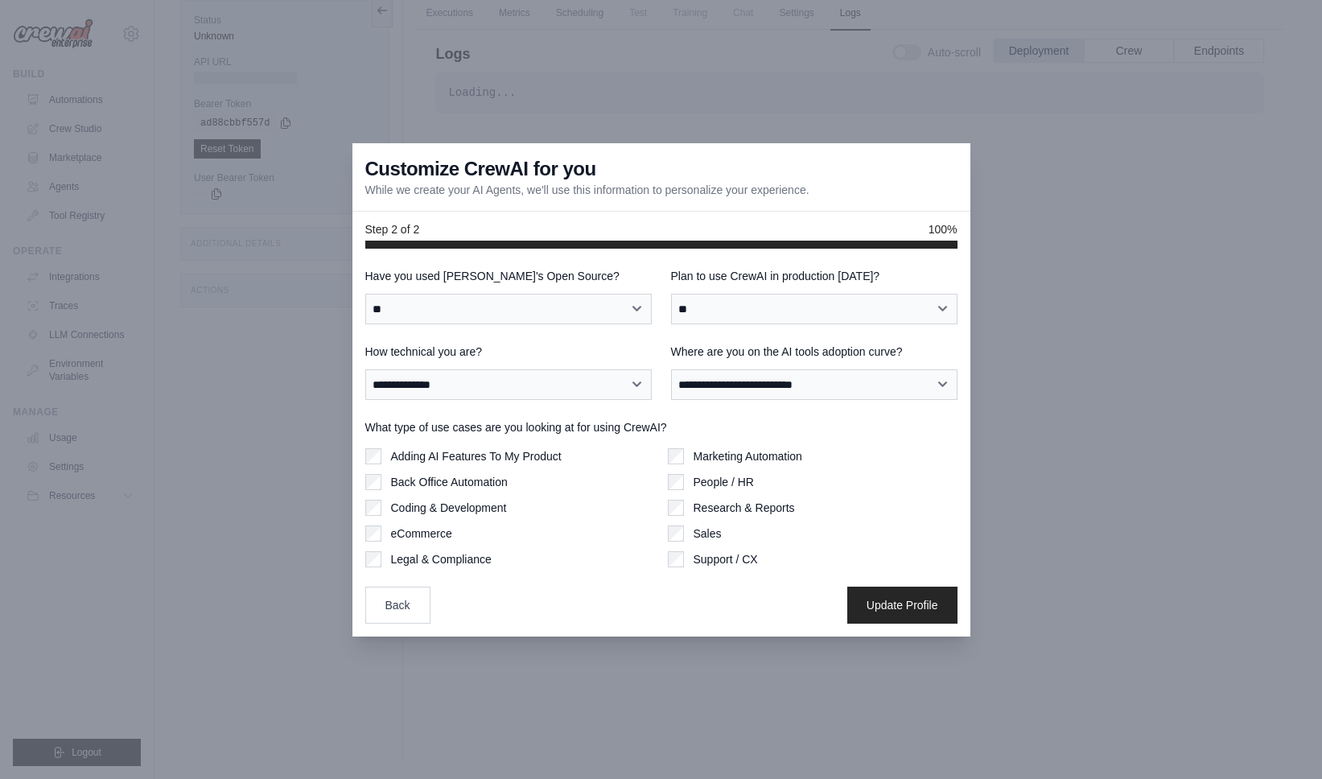
click at [451, 459] on label "Adding AI Features To My Product" at bounding box center [476, 456] width 171 height 16
click at [455, 504] on label "Coding & Development" at bounding box center [449, 508] width 116 height 16
click at [510, 506] on div "Coding & Development" at bounding box center [510, 508] width 290 height 16
click at [382, 507] on div "Coding & Development" at bounding box center [510, 508] width 290 height 16
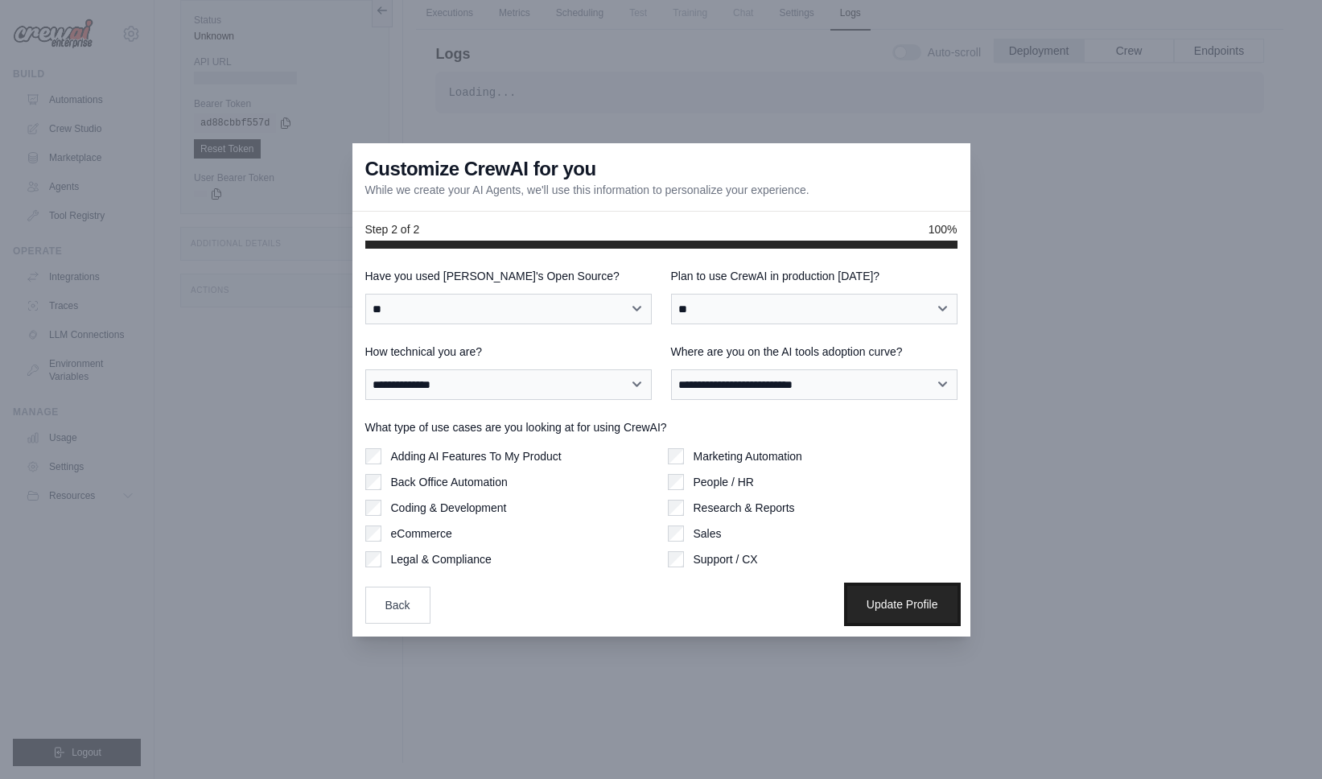
click at [878, 604] on button "Update Profile" at bounding box center [902, 604] width 110 height 37
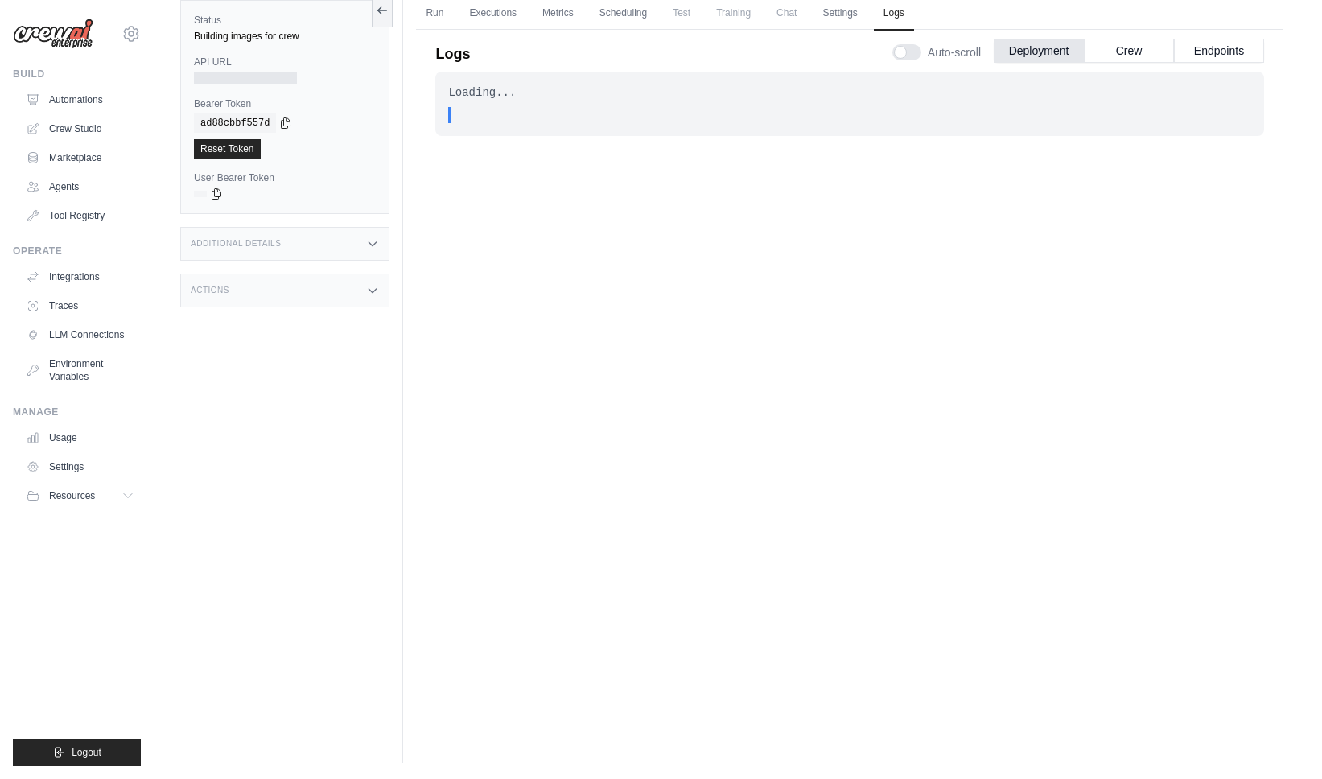
click at [249, 80] on div at bounding box center [245, 78] width 103 height 13
click at [435, 13] on link "Run" at bounding box center [434, 14] width 37 height 34
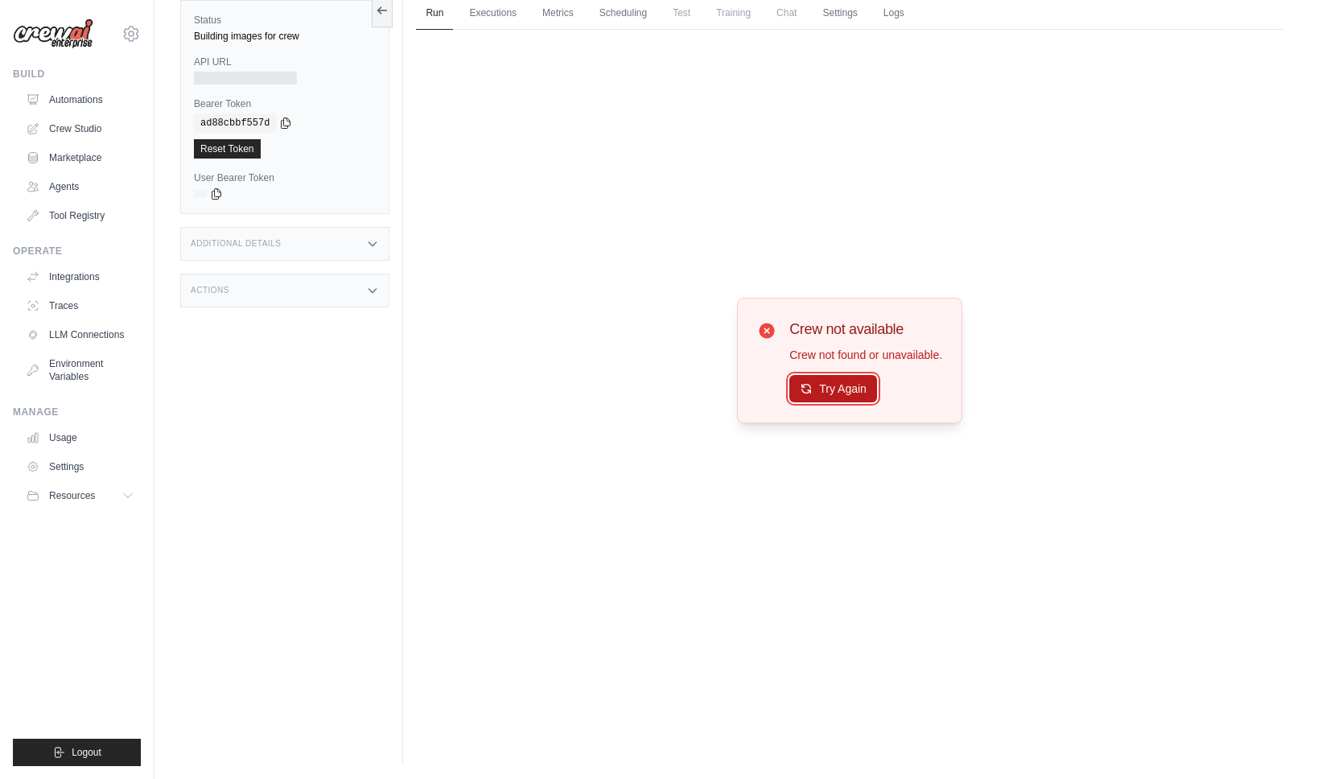
click at [835, 382] on button "Try Again" at bounding box center [833, 388] width 88 height 27
click at [835, 382] on button "Try Again" at bounding box center [833, 389] width 88 height 27
click at [498, 18] on link "Executions" at bounding box center [493, 14] width 67 height 34
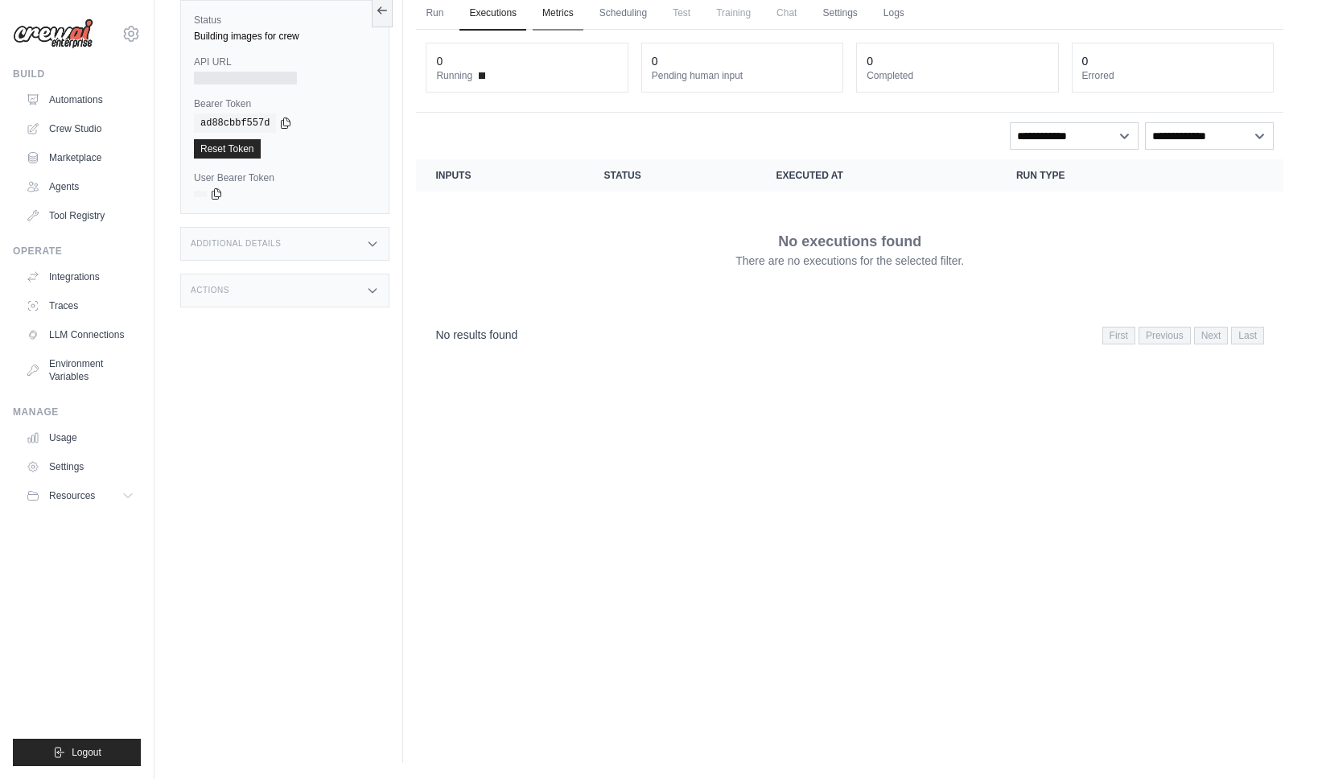
click at [555, 17] on link "Metrics" at bounding box center [558, 14] width 51 height 34
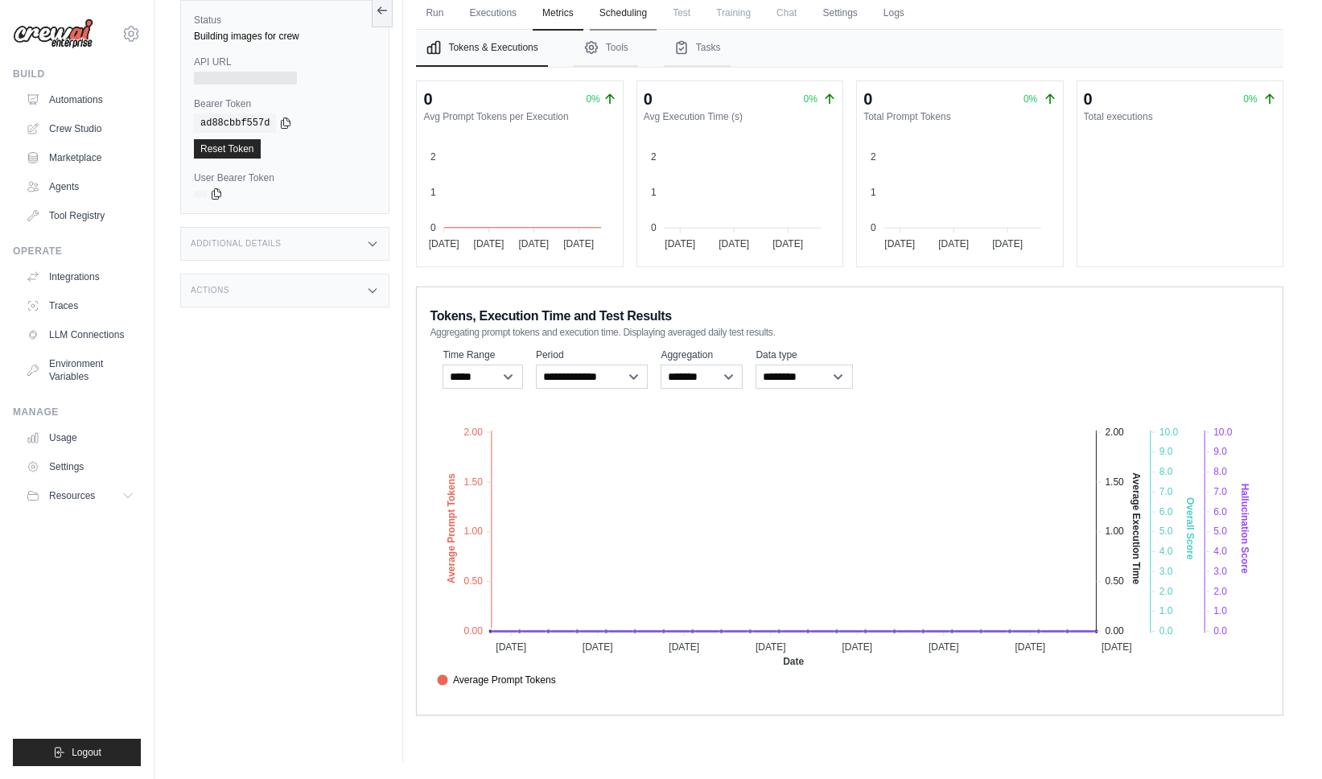
click at [637, 14] on link "Scheduling" at bounding box center [623, 14] width 67 height 34
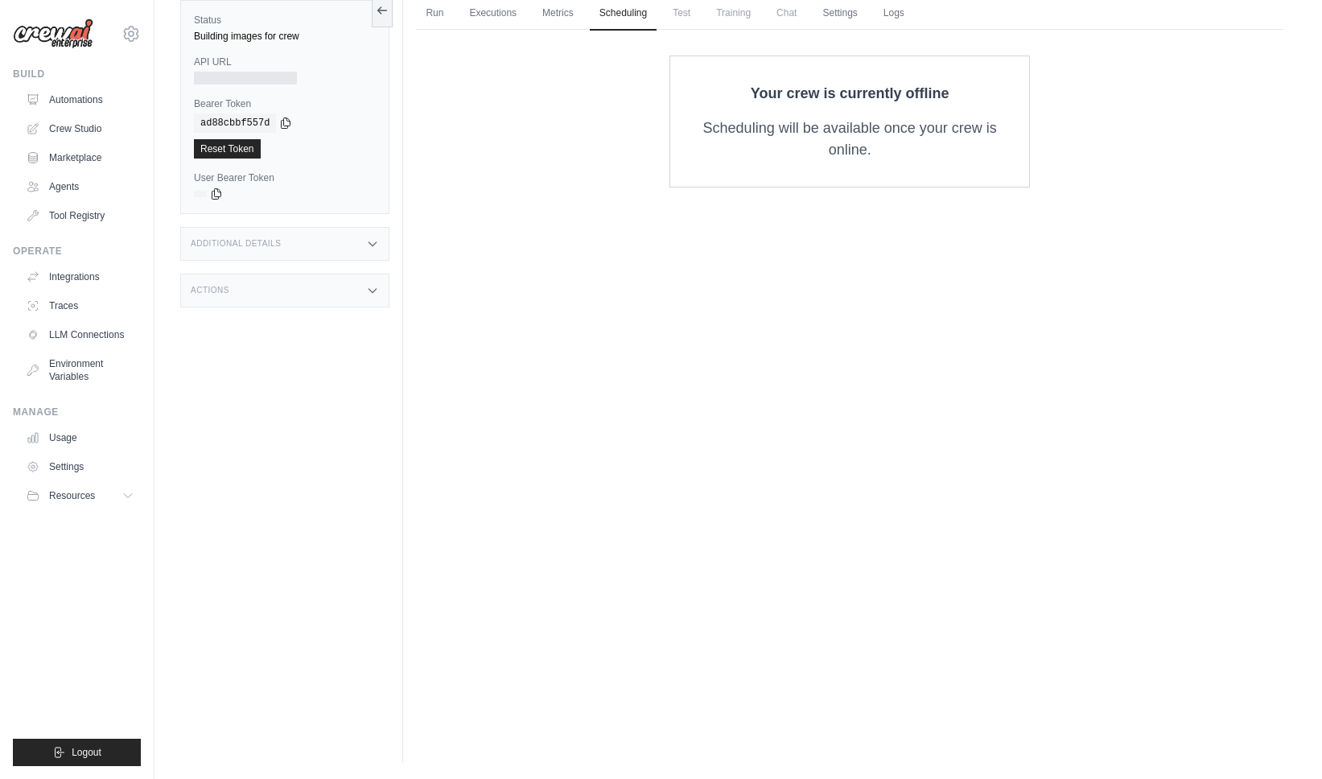
click at [676, 14] on span "Test" at bounding box center [681, 13] width 37 height 32
click at [735, 16] on span "Training" at bounding box center [734, 13] width 54 height 32
click at [855, 14] on link "Settings" at bounding box center [840, 14] width 54 height 34
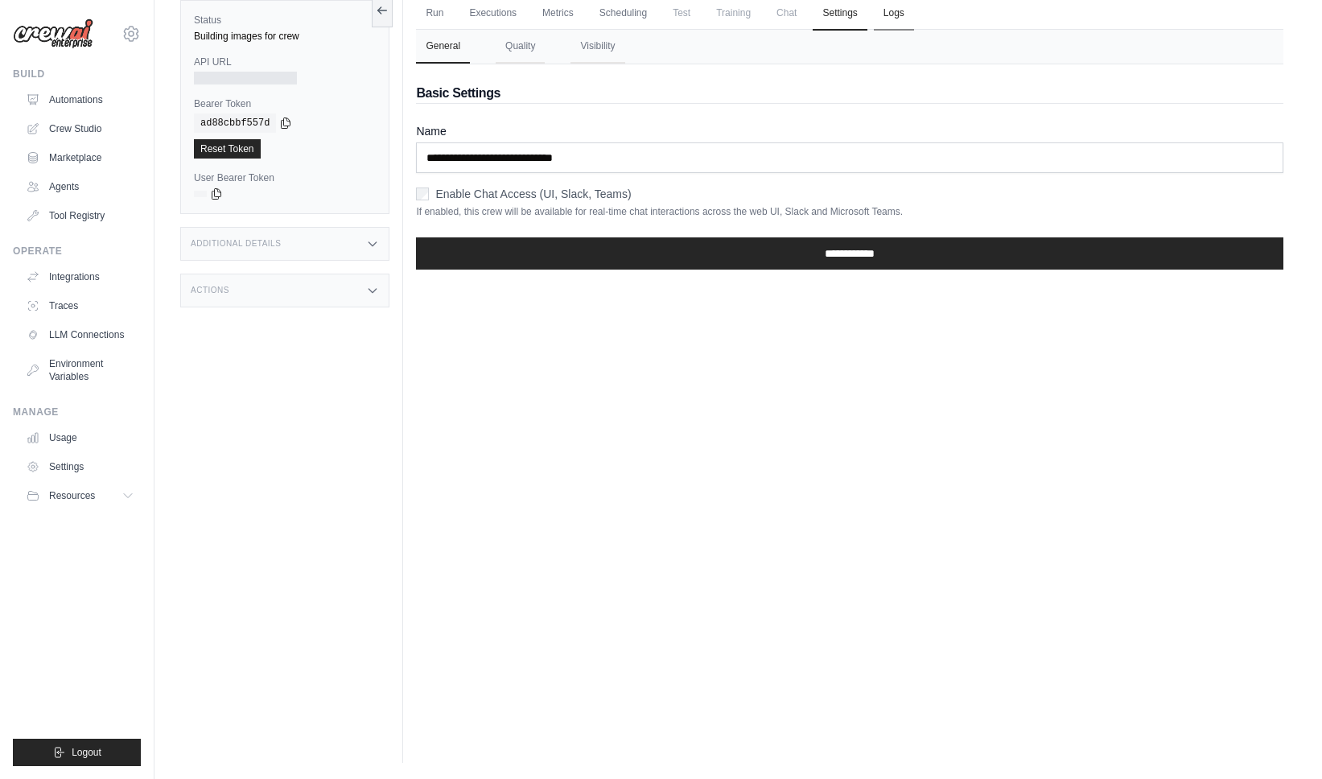
click at [891, 14] on link "Logs" at bounding box center [894, 14] width 40 height 34
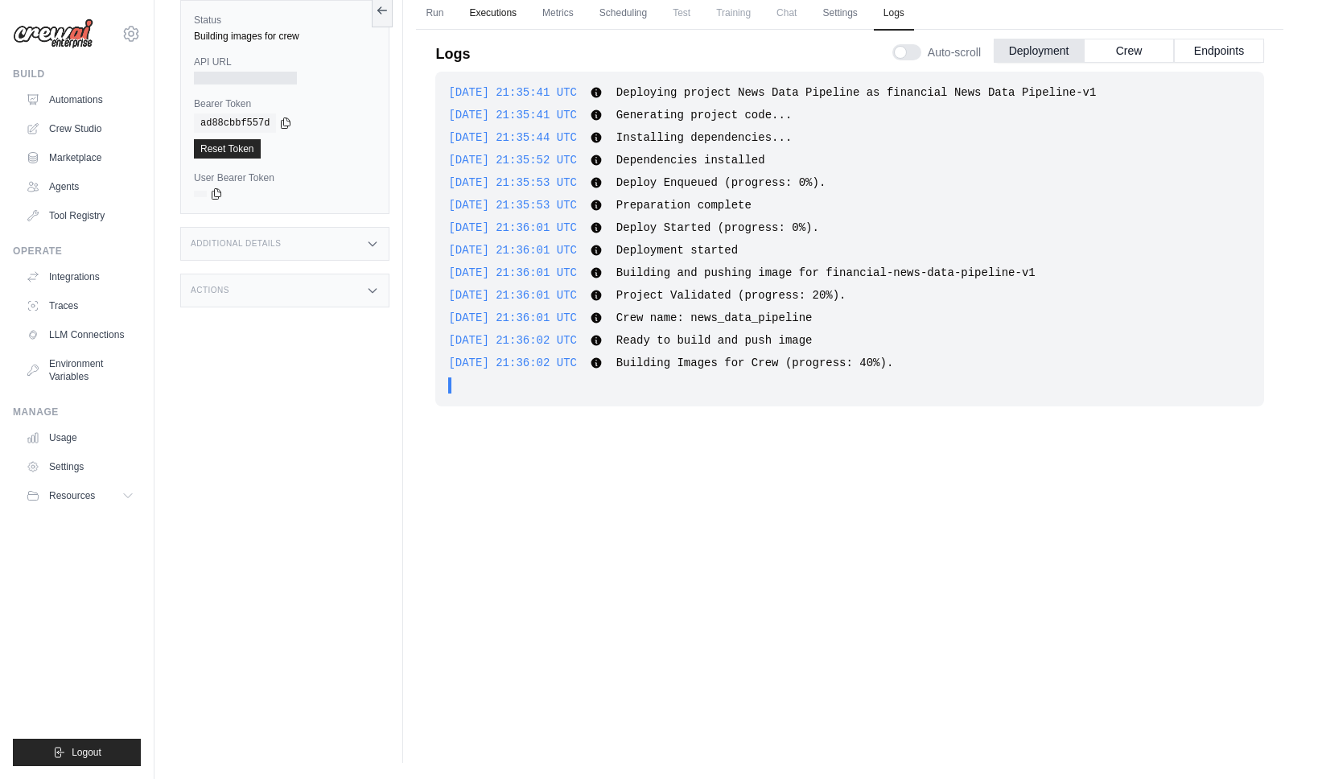
click at [491, 17] on link "Executions" at bounding box center [493, 14] width 67 height 34
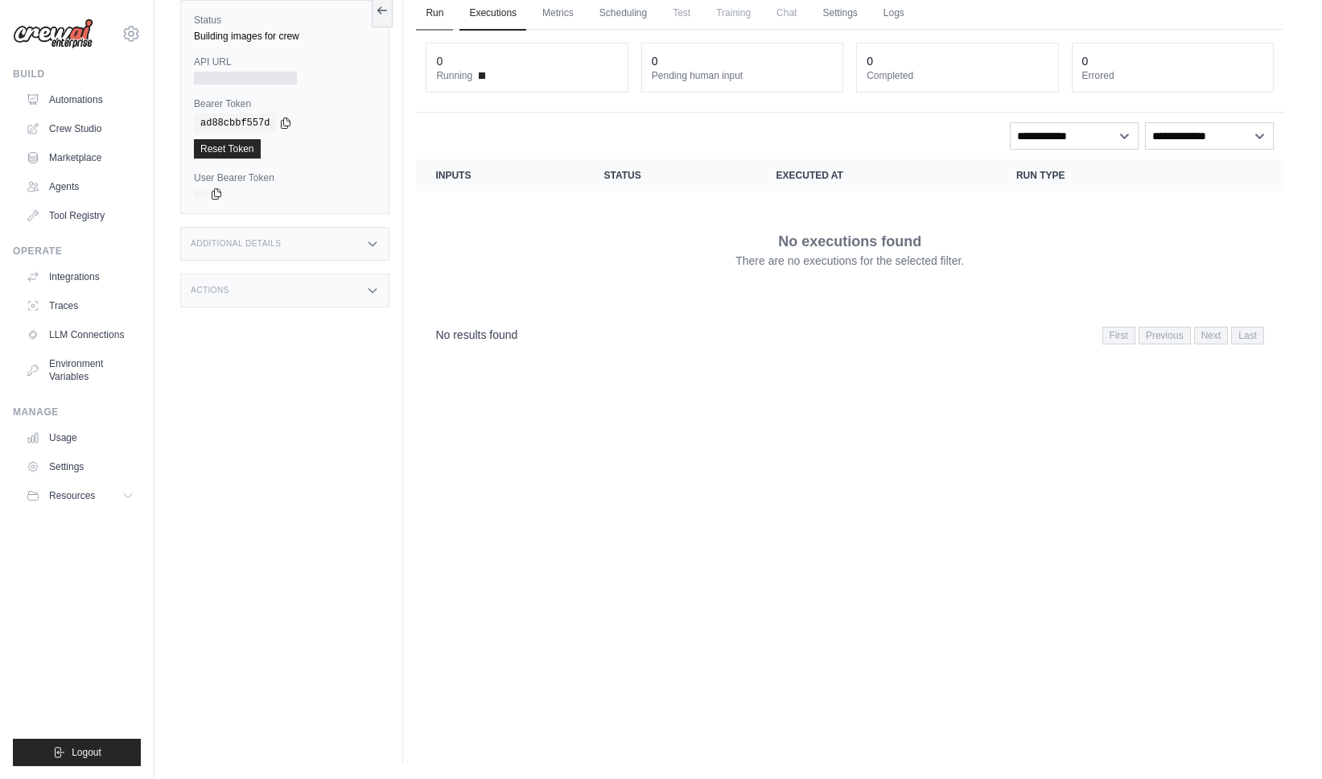
click at [443, 19] on link "Run" at bounding box center [434, 14] width 37 height 34
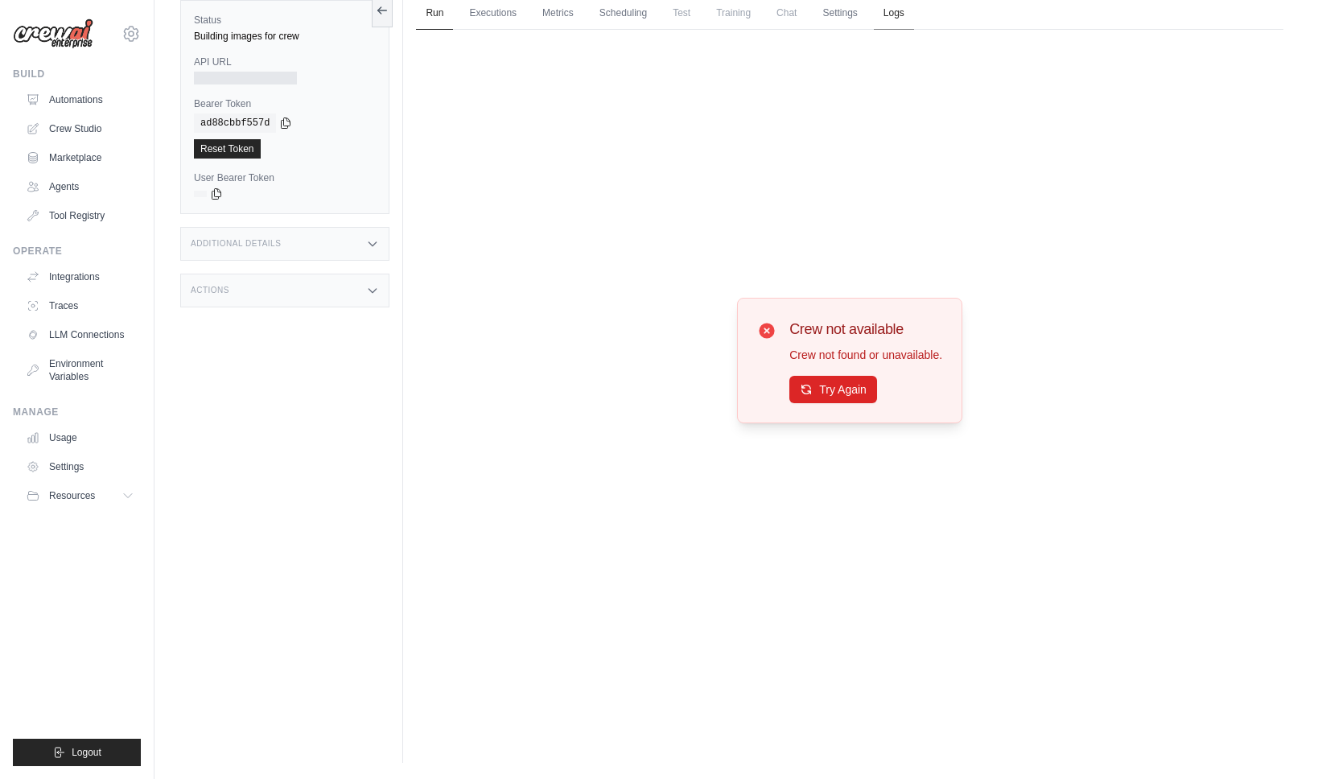
click at [896, 23] on link "Logs" at bounding box center [894, 14] width 40 height 34
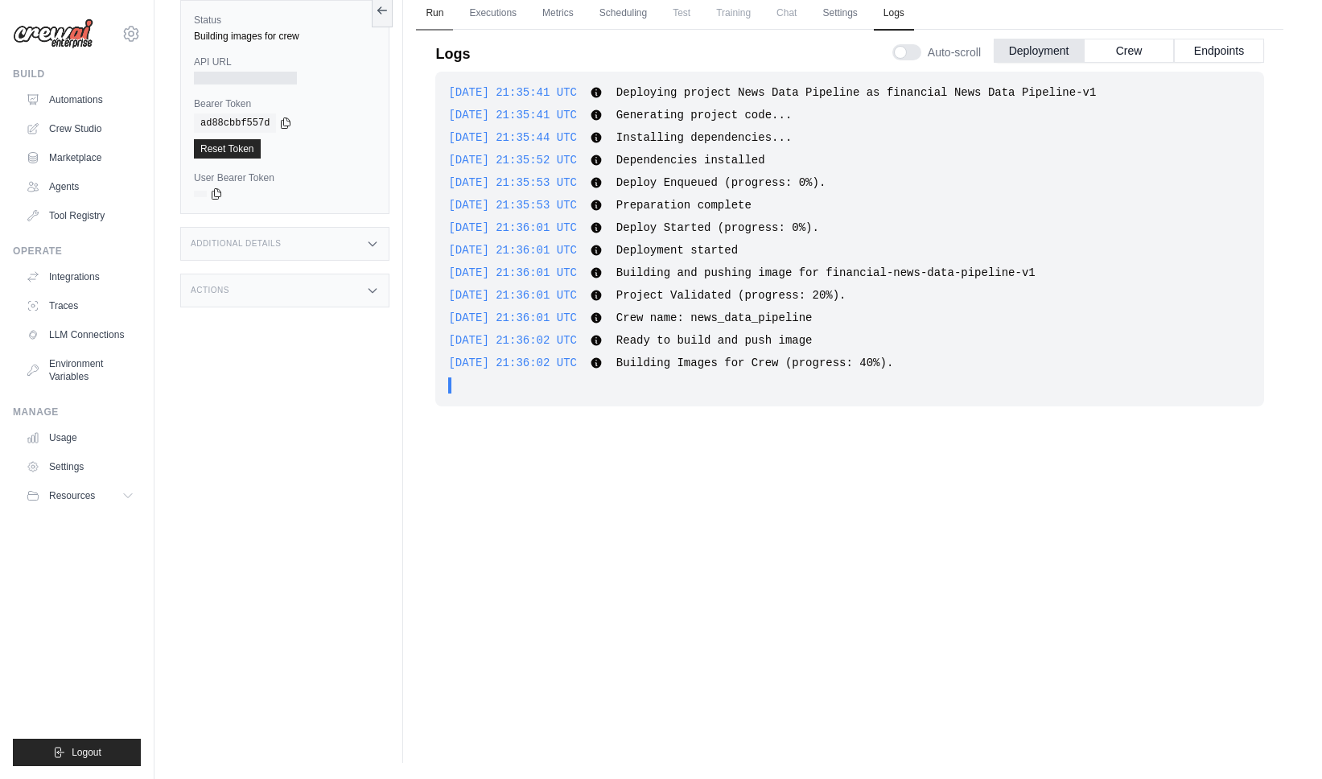
click at [431, 17] on link "Run" at bounding box center [434, 14] width 37 height 34
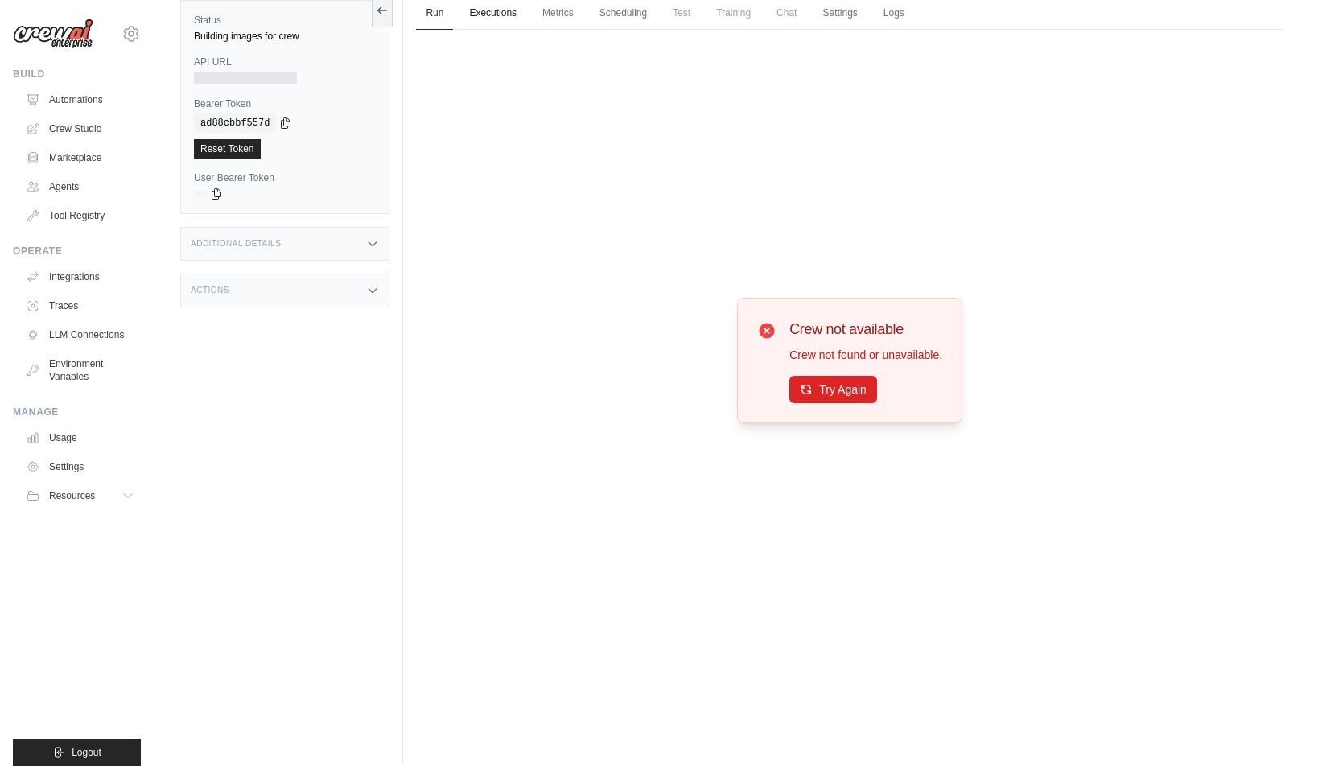
click at [484, 19] on link "Executions" at bounding box center [493, 14] width 67 height 34
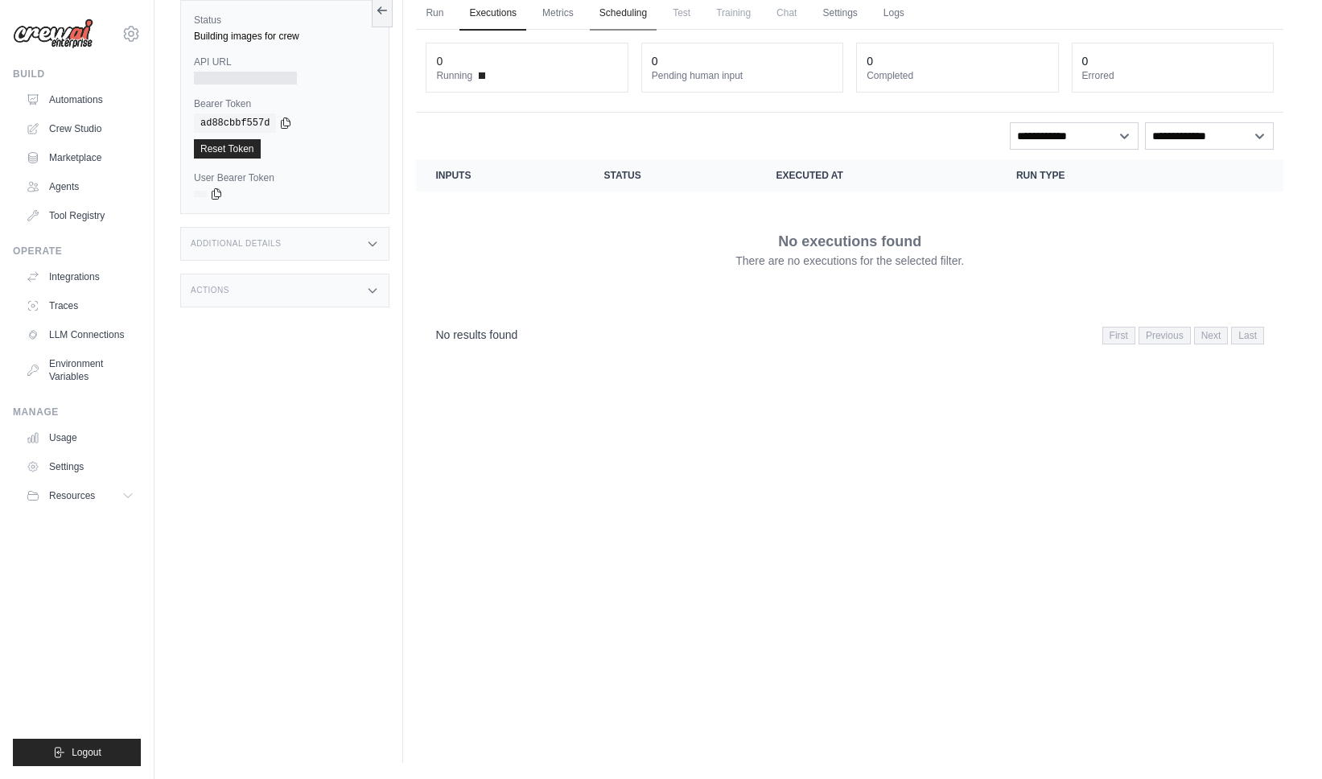
click at [600, 11] on link "Scheduling" at bounding box center [623, 14] width 67 height 34
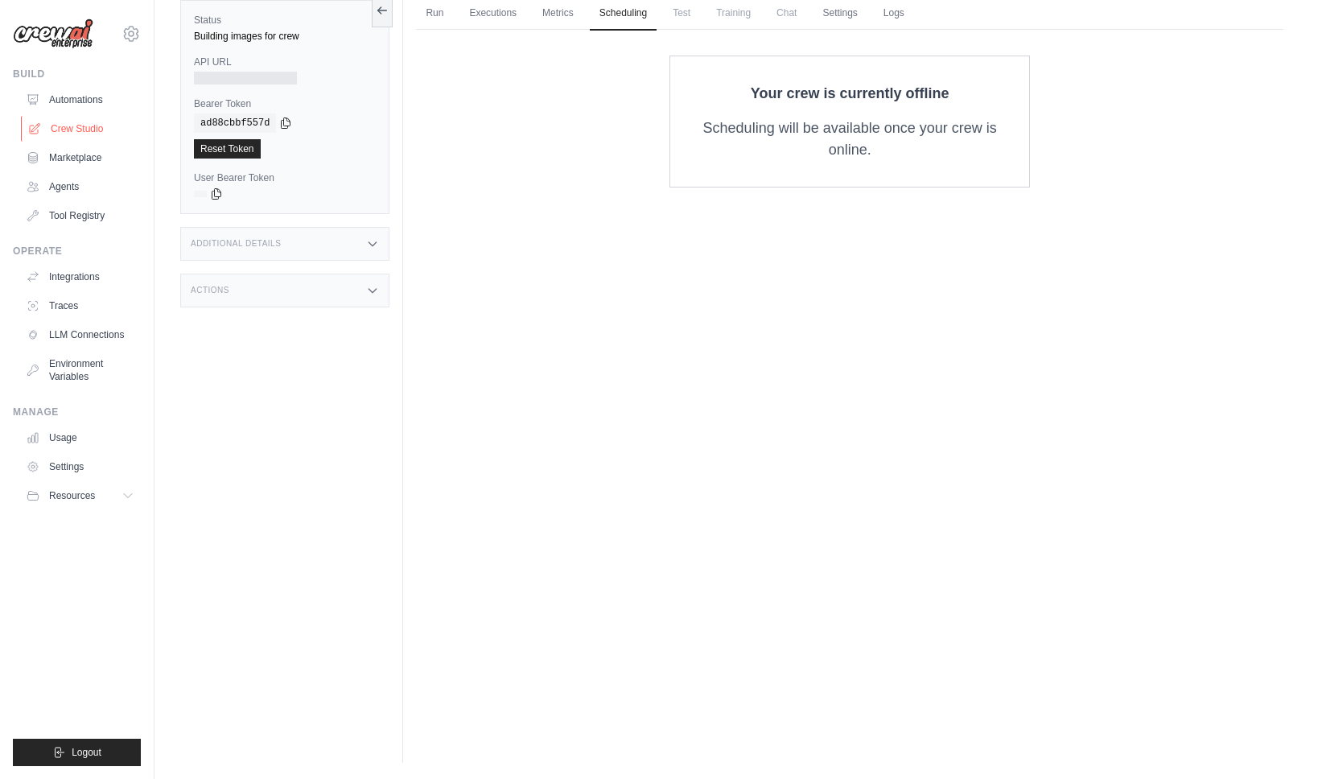
click at [85, 130] on link "Crew Studio" at bounding box center [82, 129] width 122 height 26
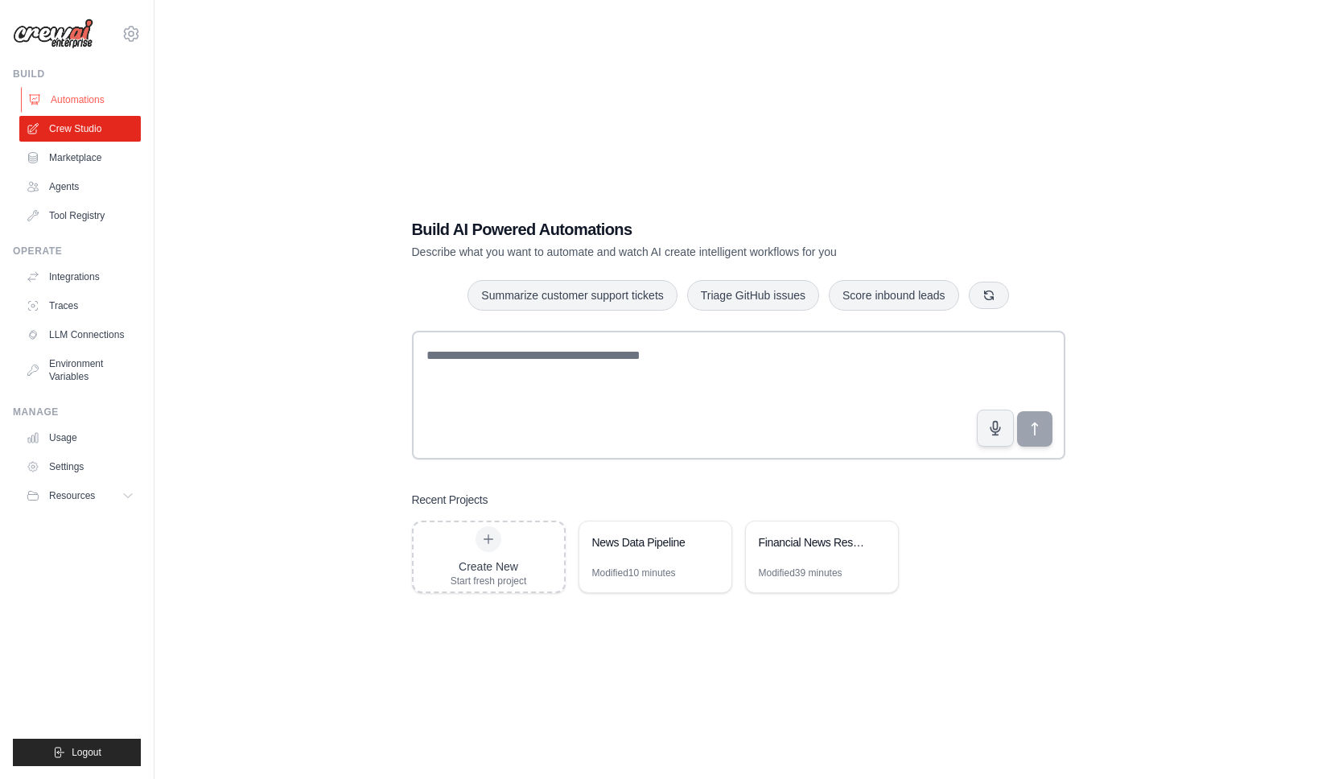
click at [80, 99] on link "Automations" at bounding box center [82, 100] width 122 height 26
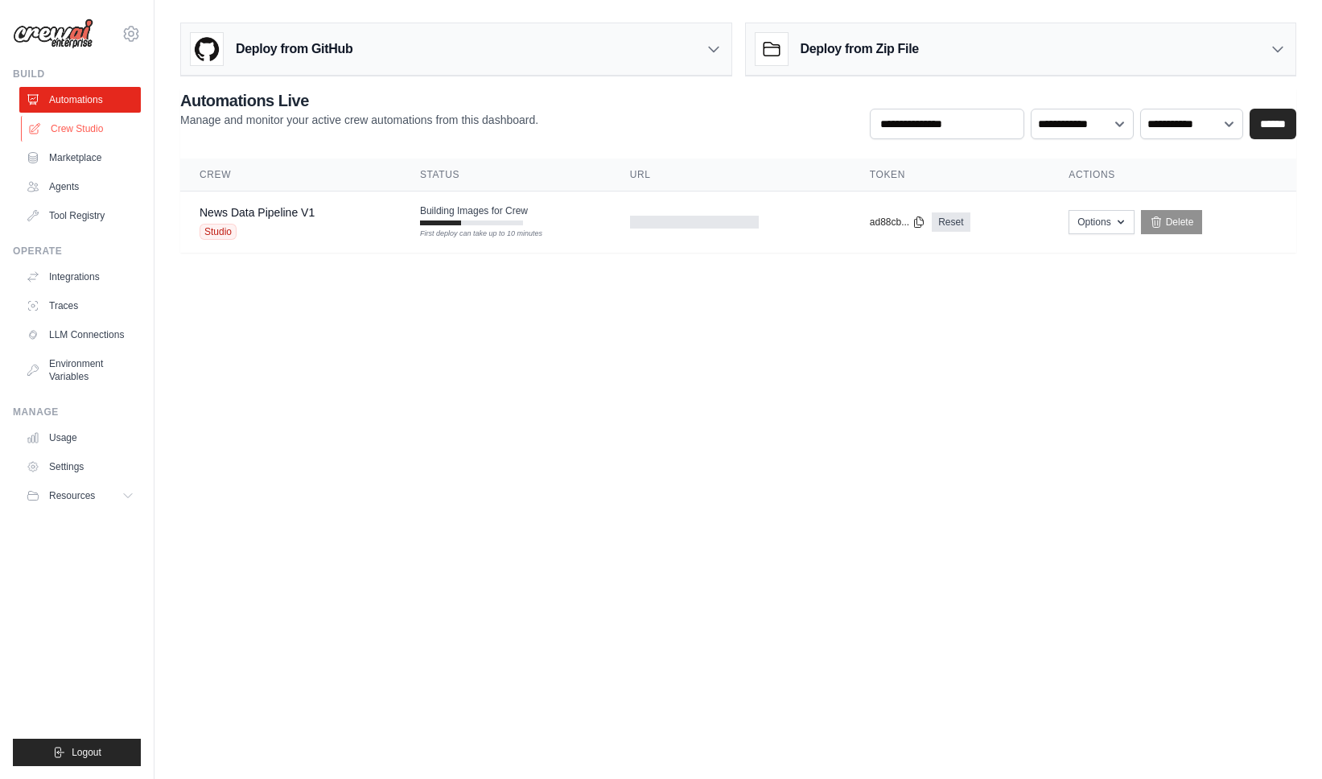
click at [82, 122] on link "Crew Studio" at bounding box center [82, 129] width 122 height 26
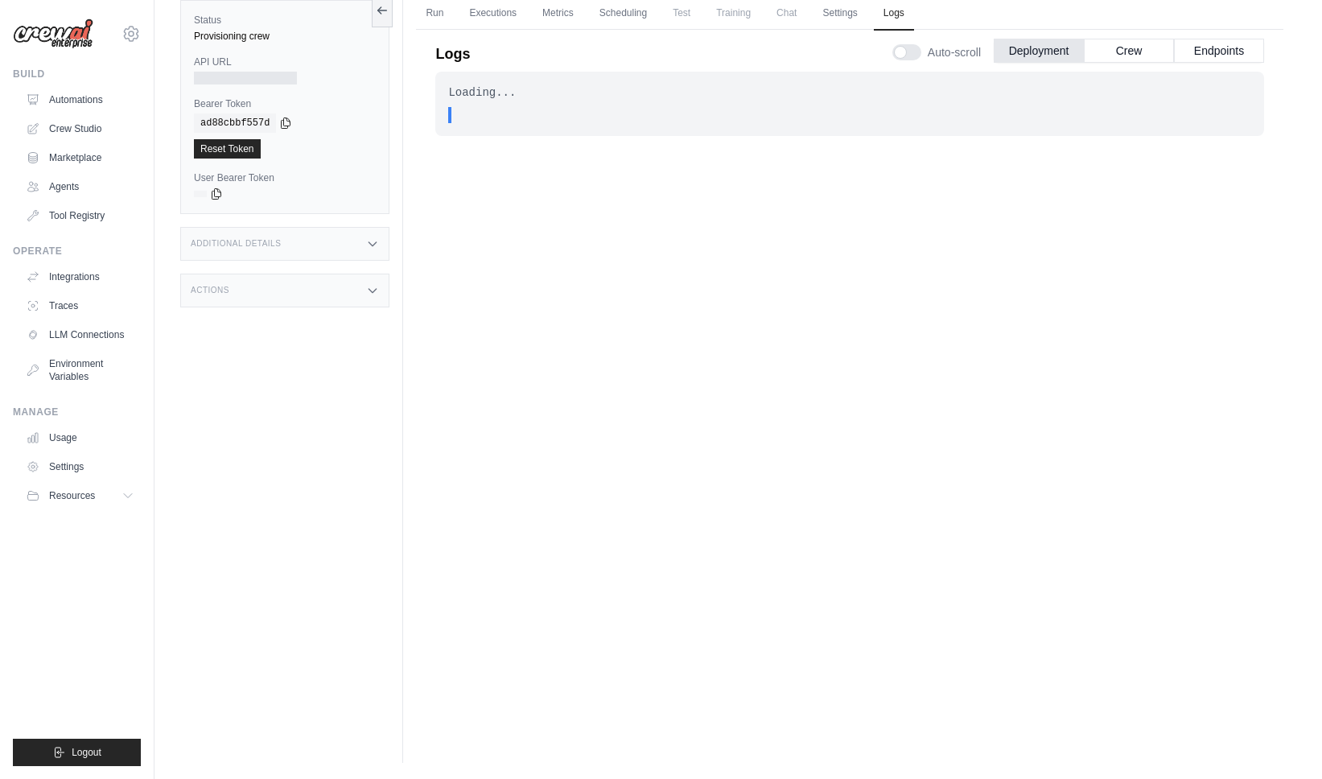
click at [793, 14] on span "Chat" at bounding box center [786, 13] width 39 height 32
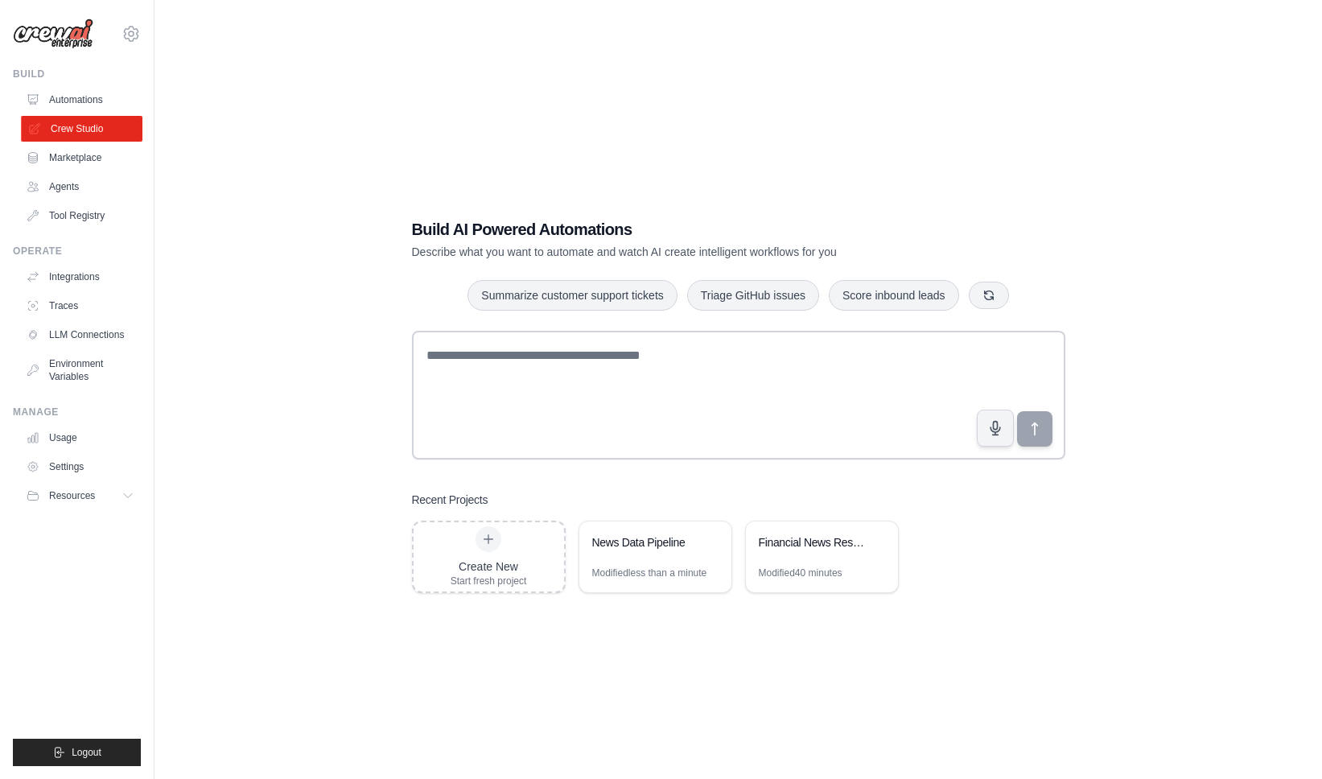
click at [76, 134] on link "Crew Studio" at bounding box center [82, 129] width 122 height 26
click at [639, 558] on div "News Data Pipeline" at bounding box center [655, 543] width 152 height 45
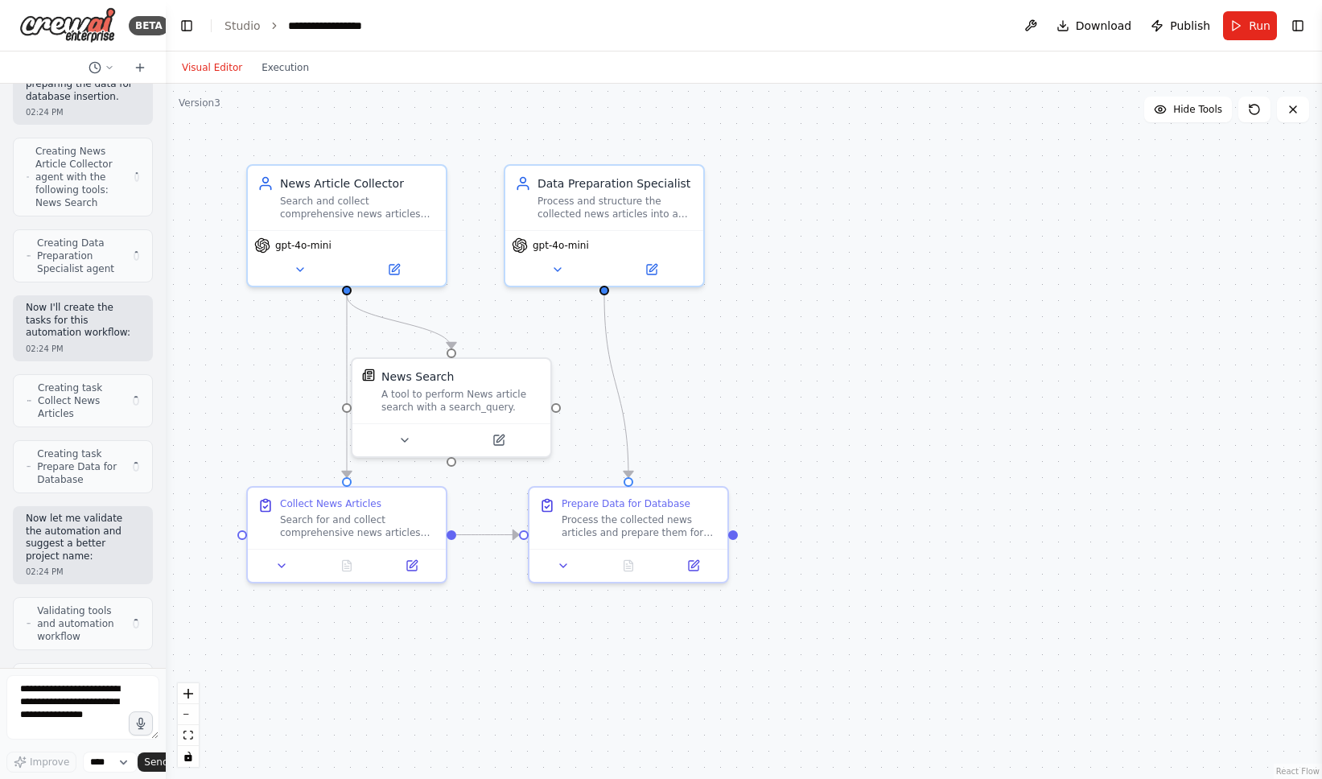
scroll to position [950, 0]
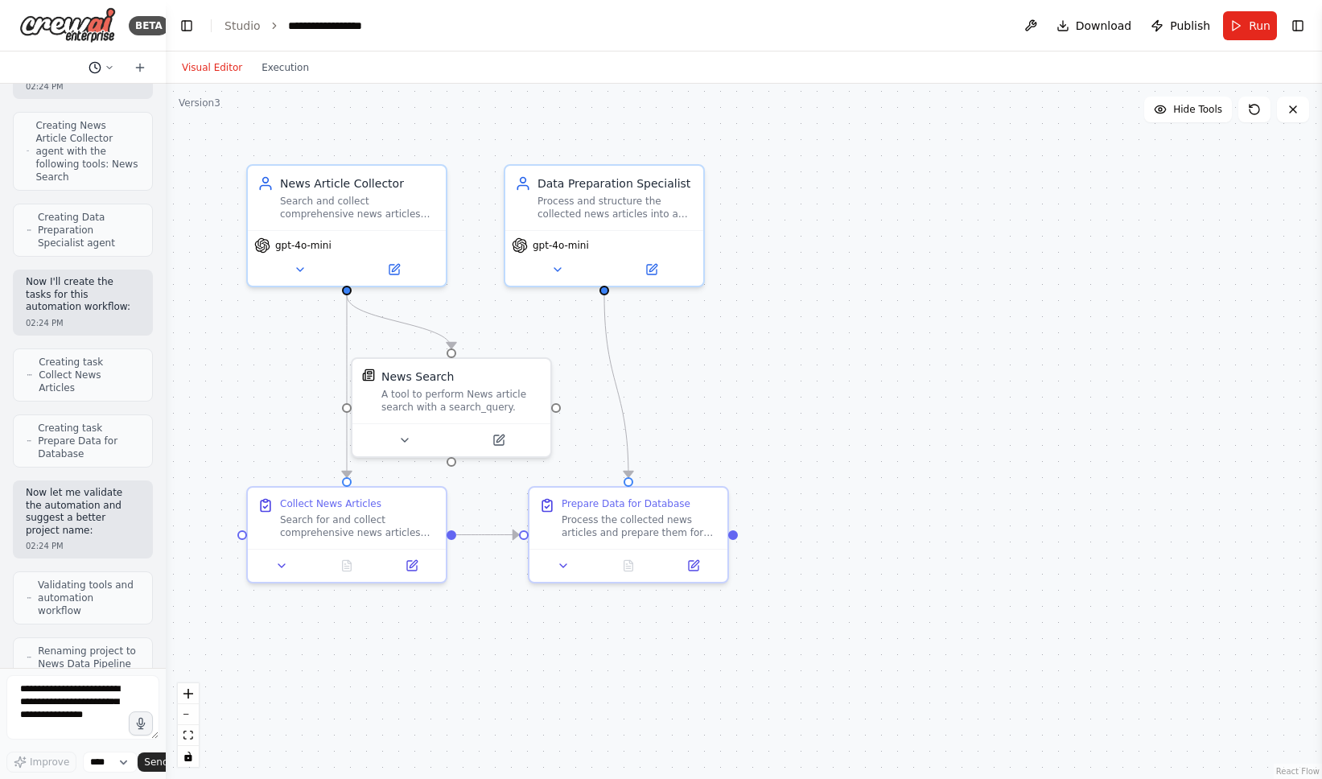
click at [110, 70] on icon at bounding box center [110, 68] width 10 height 10
click at [58, 67] on div at bounding box center [83, 389] width 166 height 779
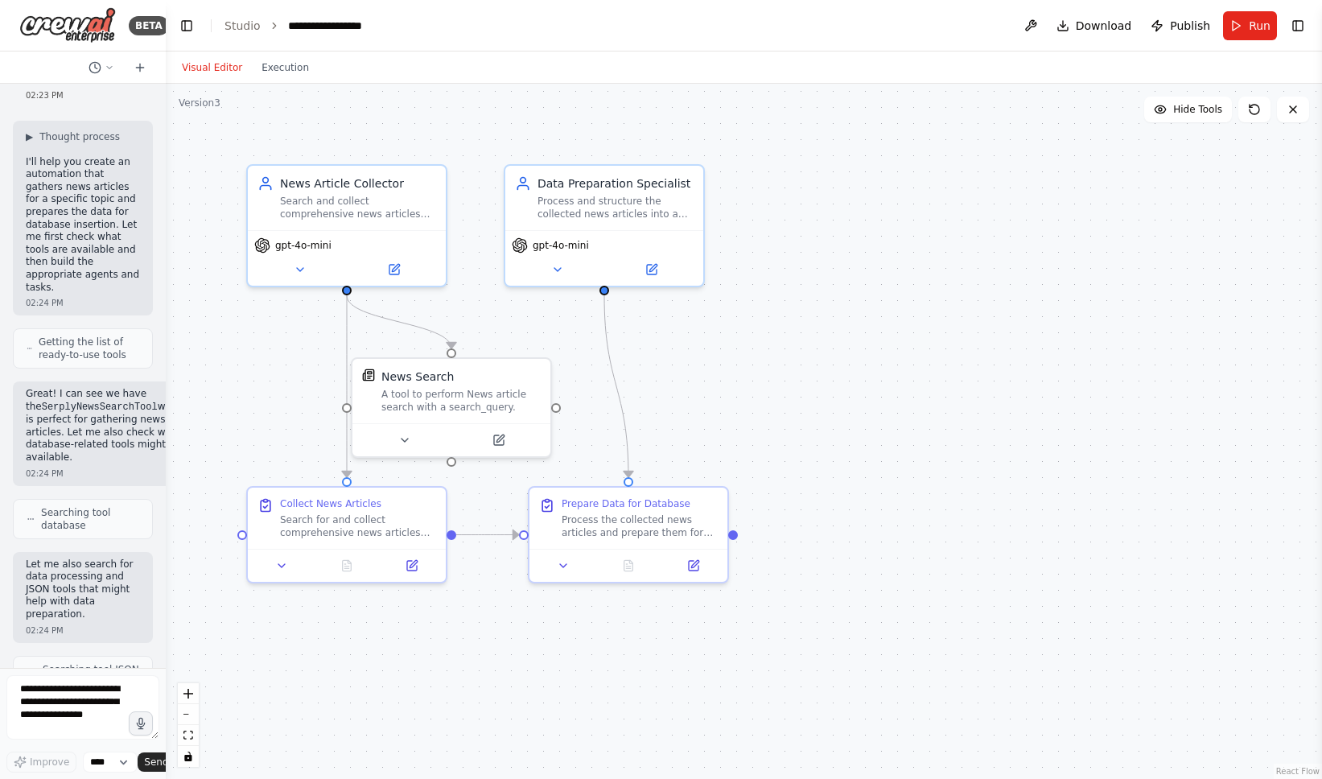
scroll to position [0, 0]
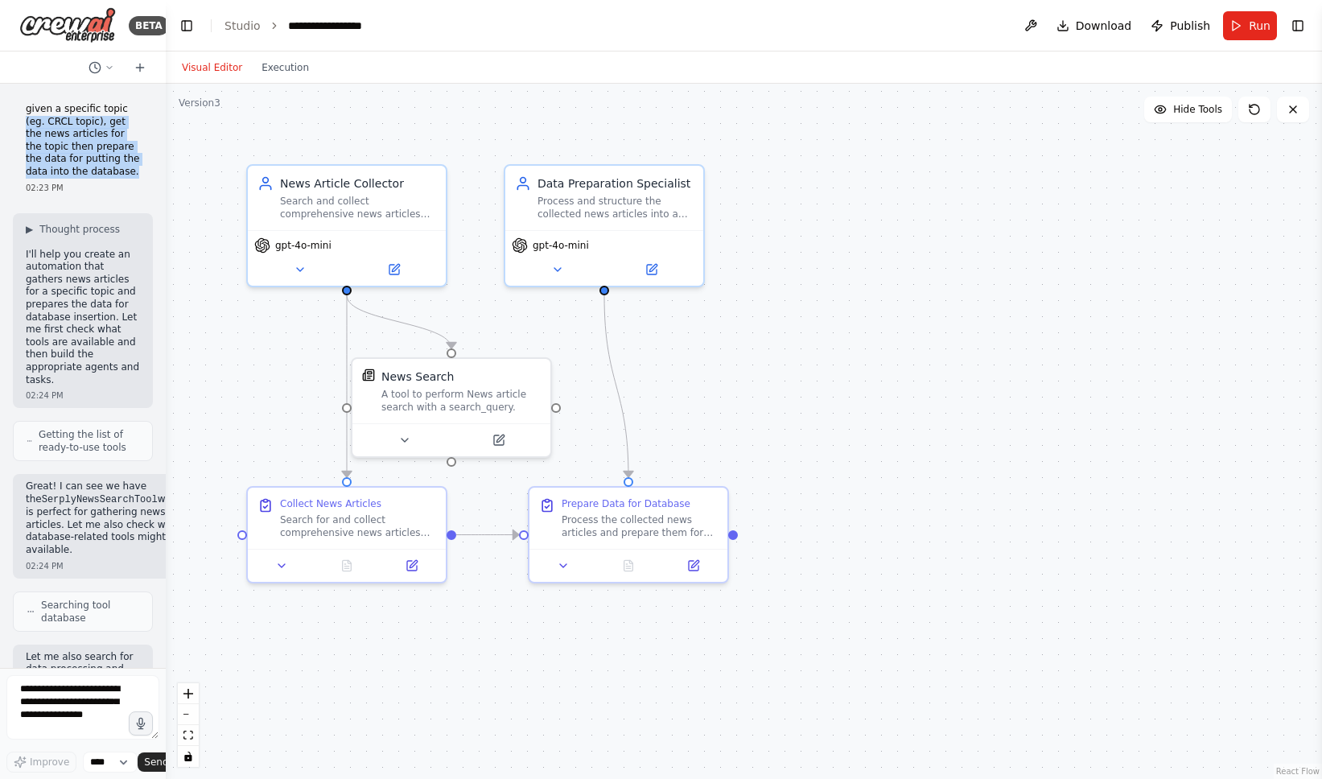
drag, startPoint x: 112, startPoint y: 171, endPoint x: 8, endPoint y: 117, distance: 117.0
click at [8, 117] on div "given a specific topic (eg. CRCL topic), get the news articles for the topic th…" at bounding box center [83, 376] width 166 height 584
click at [27, 110] on p "given a specific topic (eg. CRCL topic), get the news articles for the topic th…" at bounding box center [83, 141] width 114 height 76
copy p "given a specific topic (eg. CRCL topic), get the news articles for the topic th…"
click at [229, 23] on link "Studio" at bounding box center [243, 25] width 36 height 13
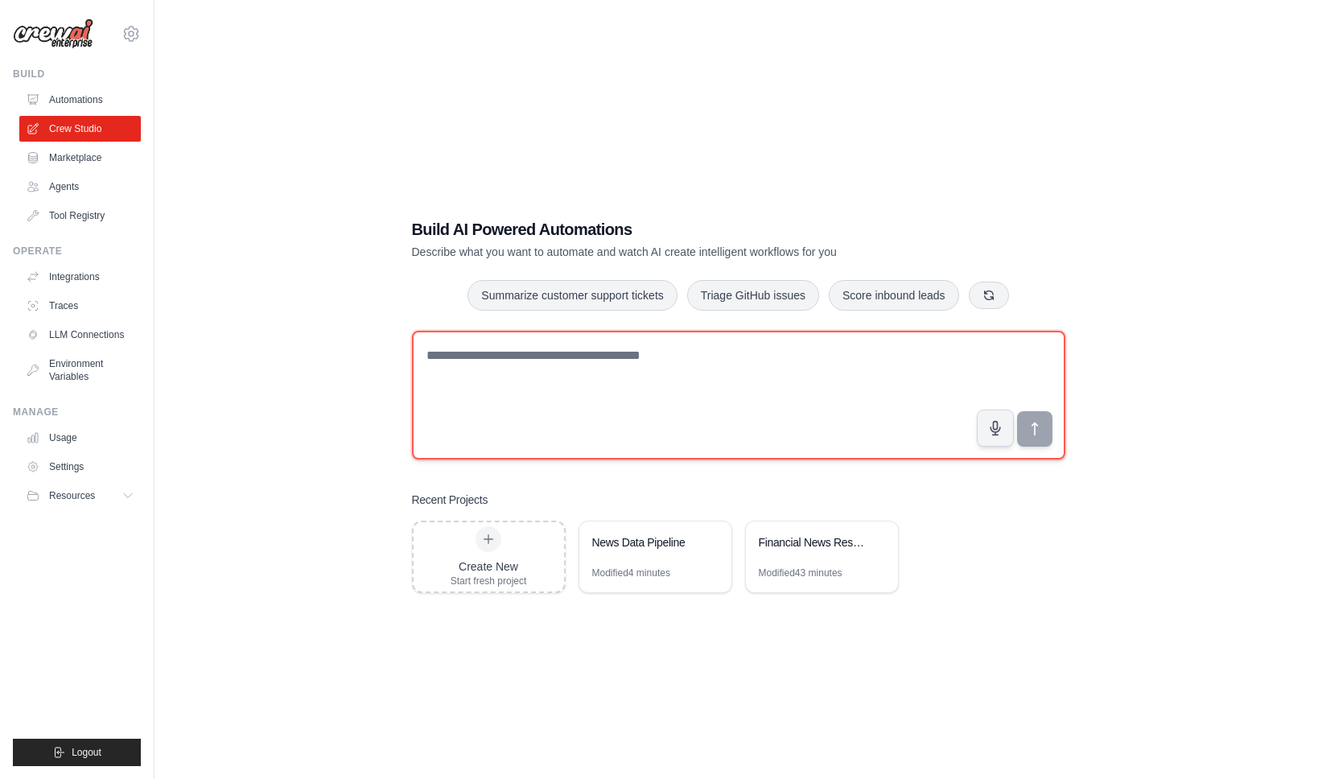
click at [488, 368] on textarea at bounding box center [738, 395] width 653 height 129
paste textarea "**********"
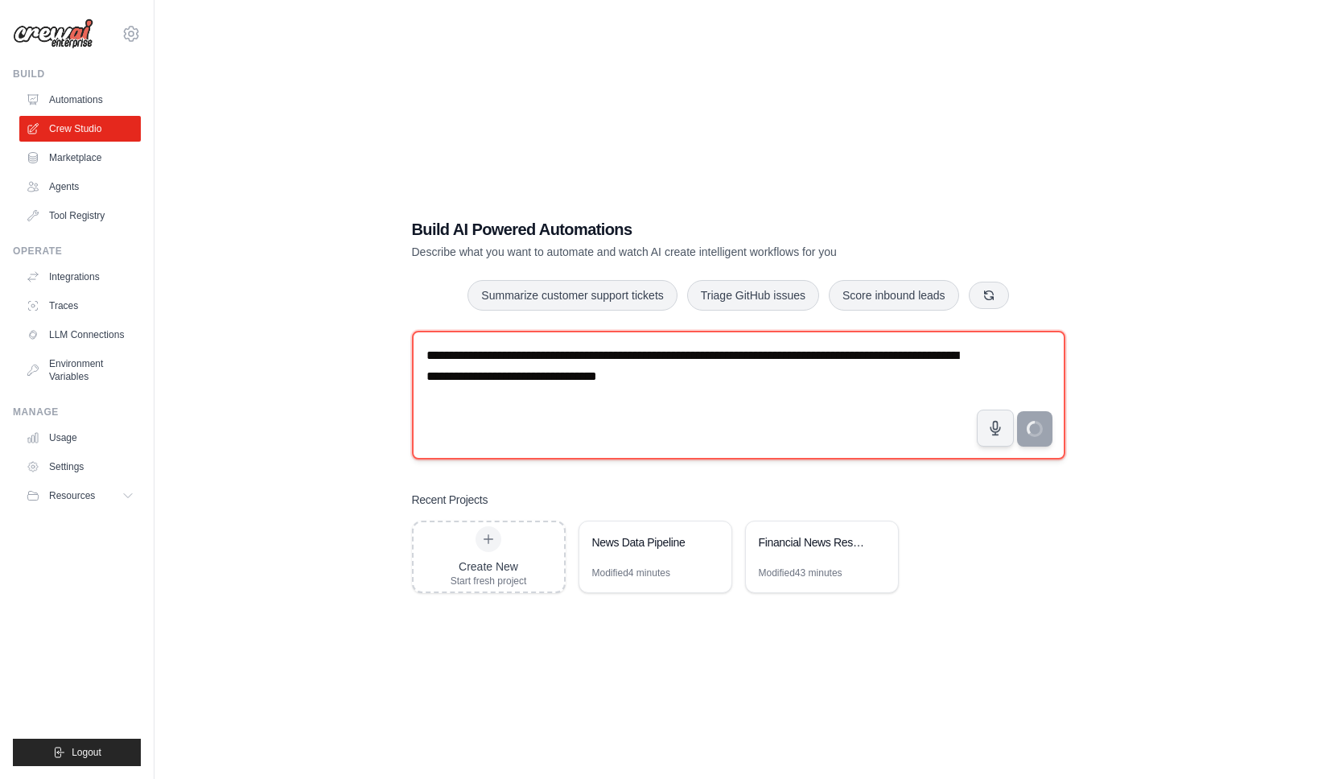
type textarea "**********"
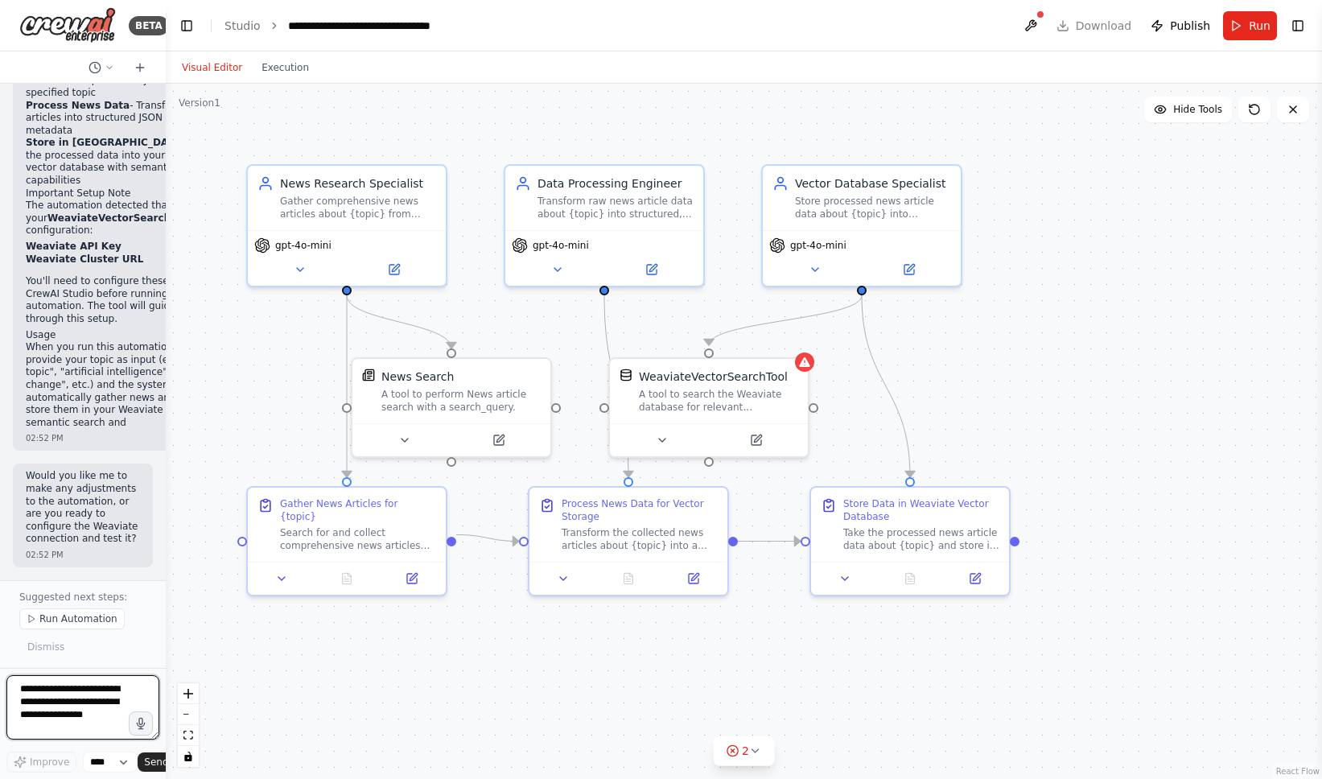
scroll to position [2397, 0]
click at [1247, 33] on button "Run" at bounding box center [1250, 25] width 54 height 29
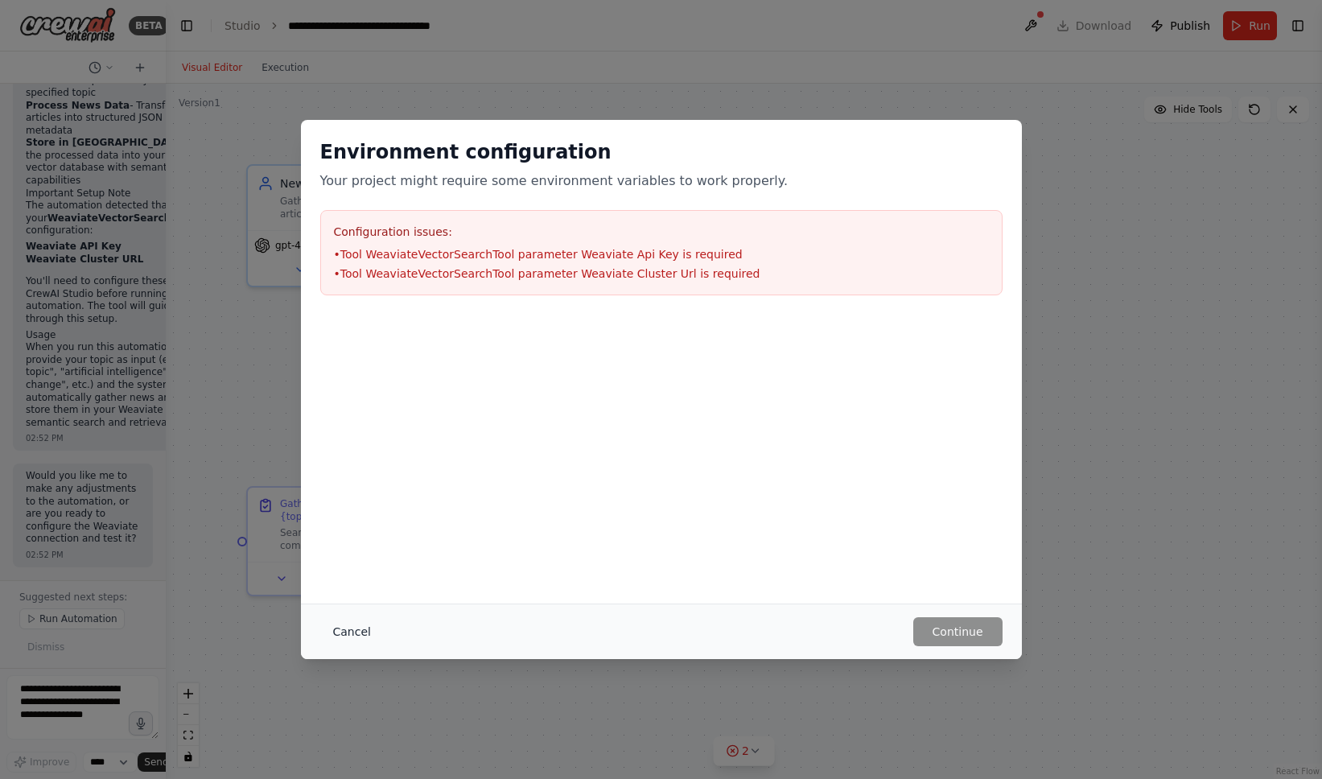
click at [357, 629] on button "Cancel" at bounding box center [352, 631] width 64 height 29
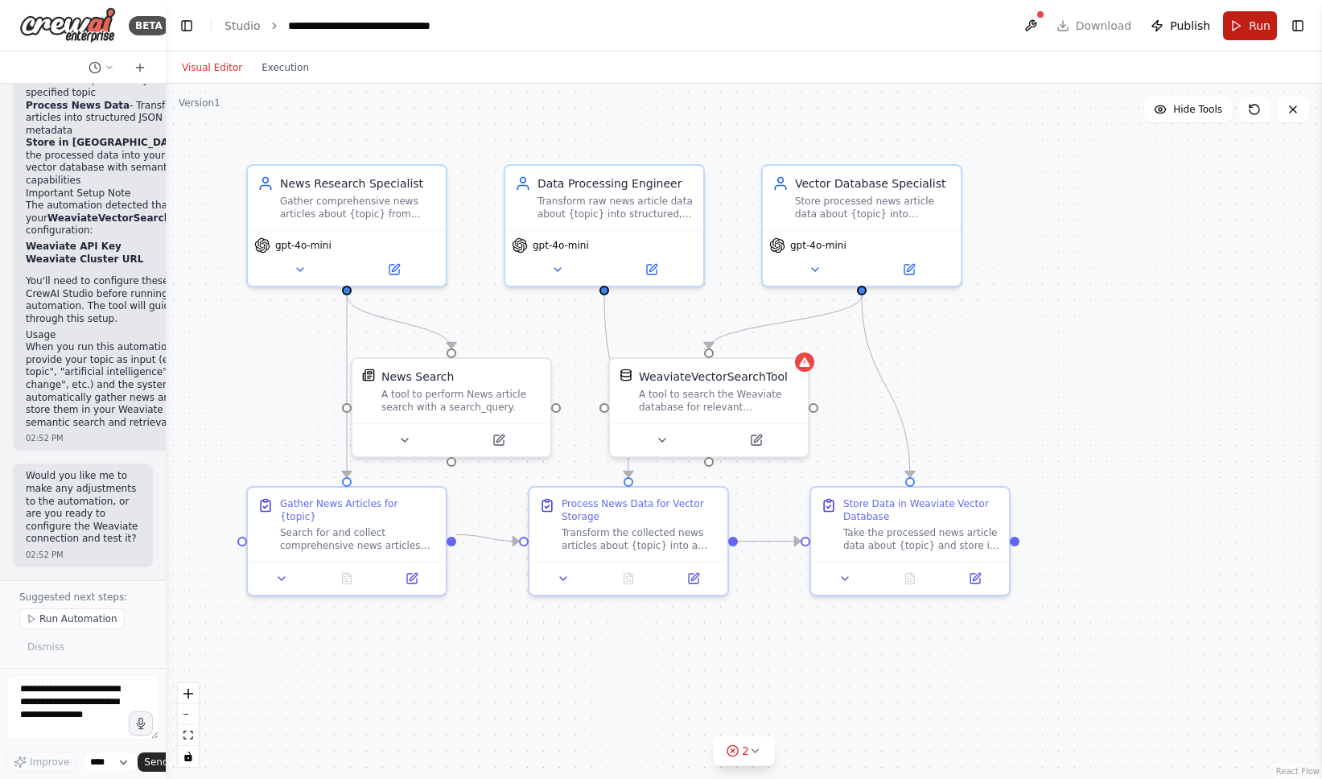
click at [1242, 32] on button "Run" at bounding box center [1250, 25] width 54 height 29
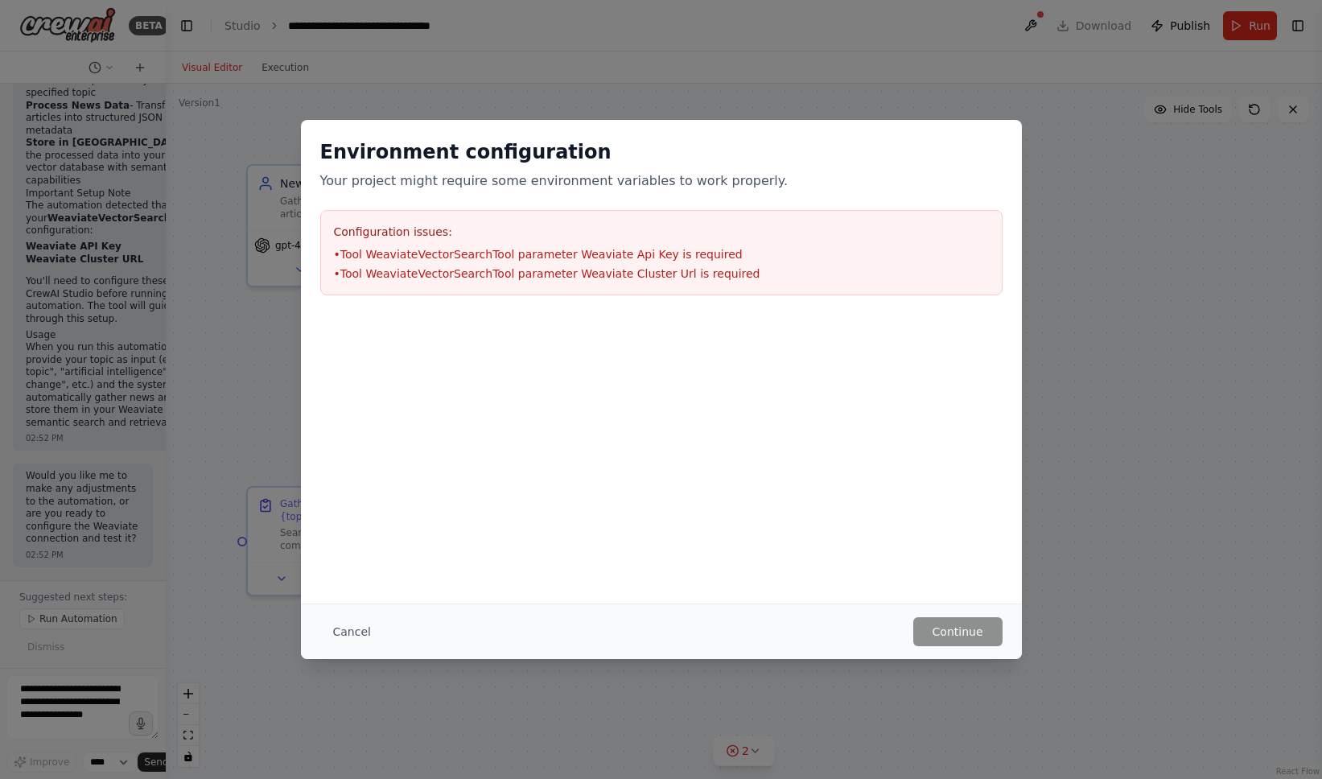
click at [525, 249] on li "• Tool WeaviateVectorSearchTool parameter Weaviate Api Key is required" at bounding box center [661, 254] width 655 height 16
click at [354, 636] on button "Cancel" at bounding box center [352, 631] width 64 height 29
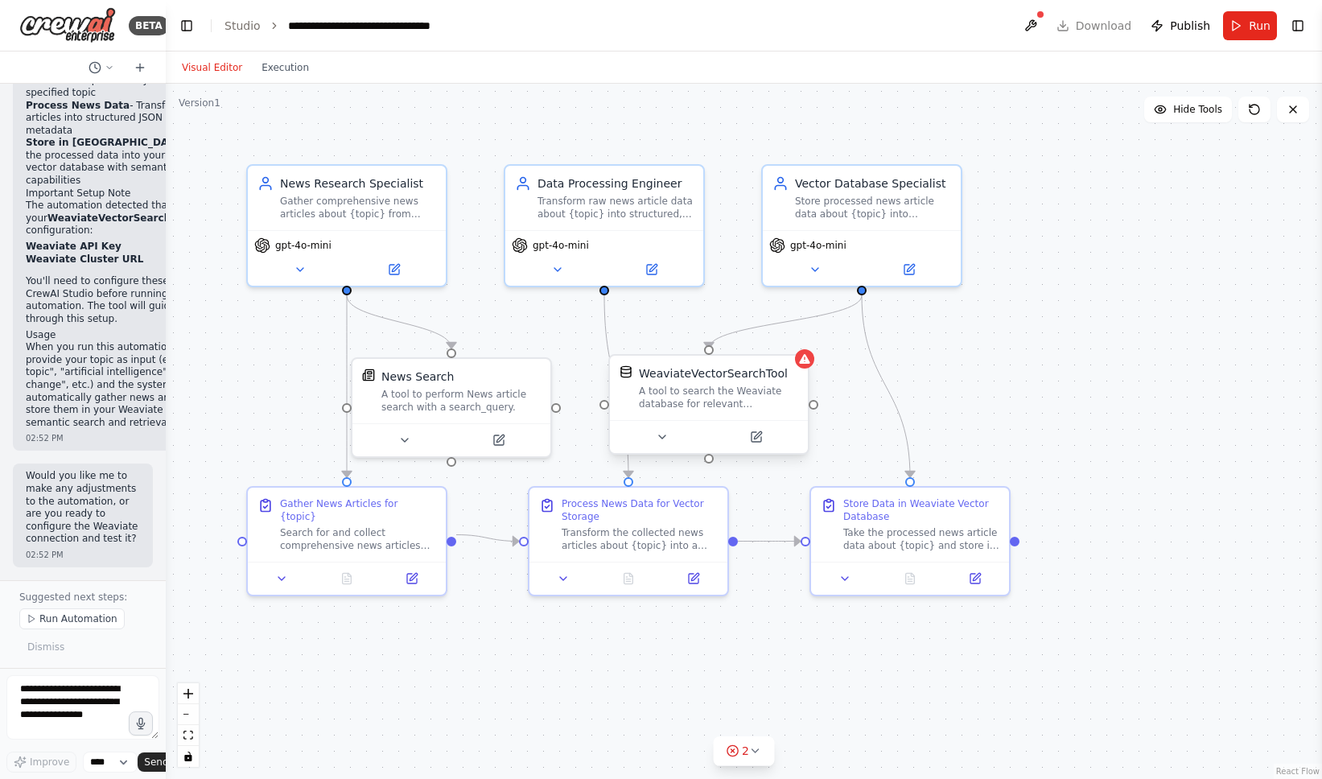
click at [723, 396] on div "A tool to search the Weaviate database for relevant information on internal doc…" at bounding box center [718, 398] width 159 height 26
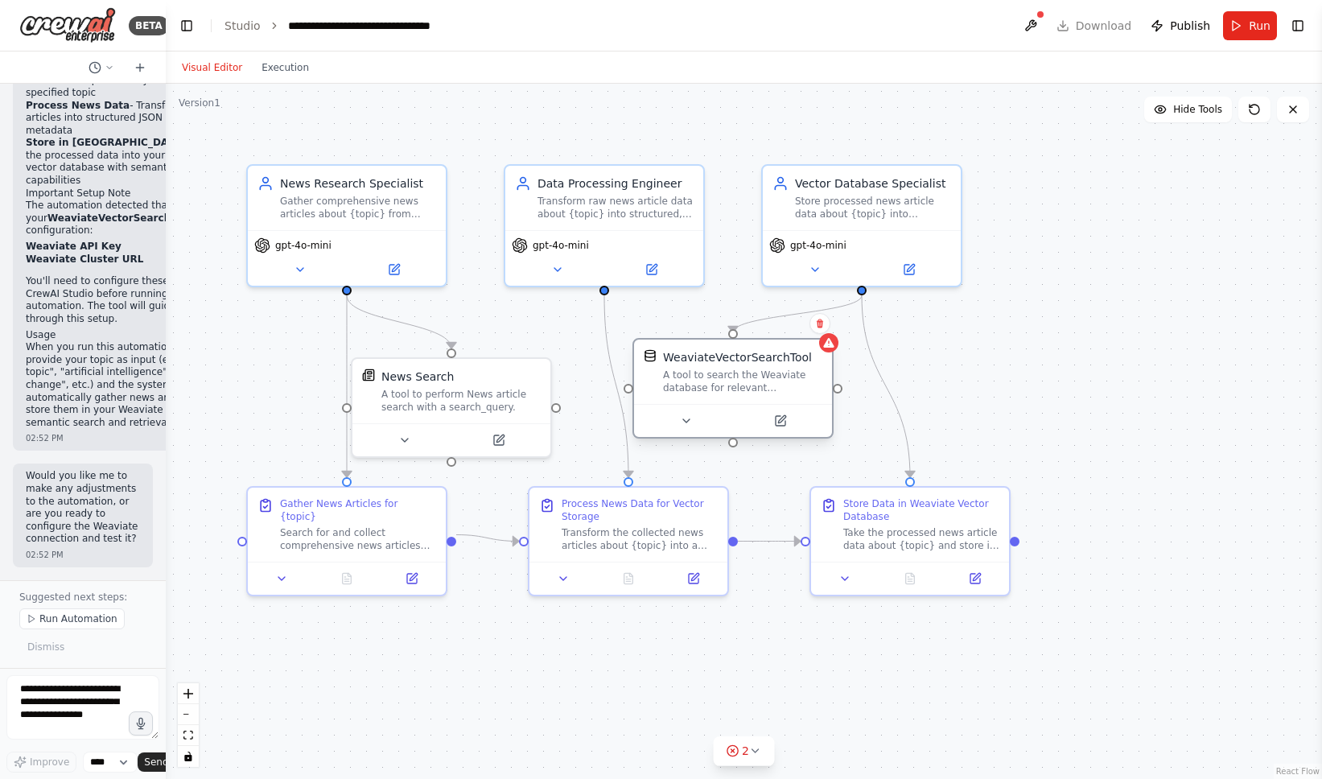
drag, startPoint x: 757, startPoint y: 441, endPoint x: 777, endPoint y: 432, distance: 21.2
click at [777, 432] on div at bounding box center [733, 420] width 198 height 33
click at [690, 423] on icon at bounding box center [686, 420] width 13 height 13
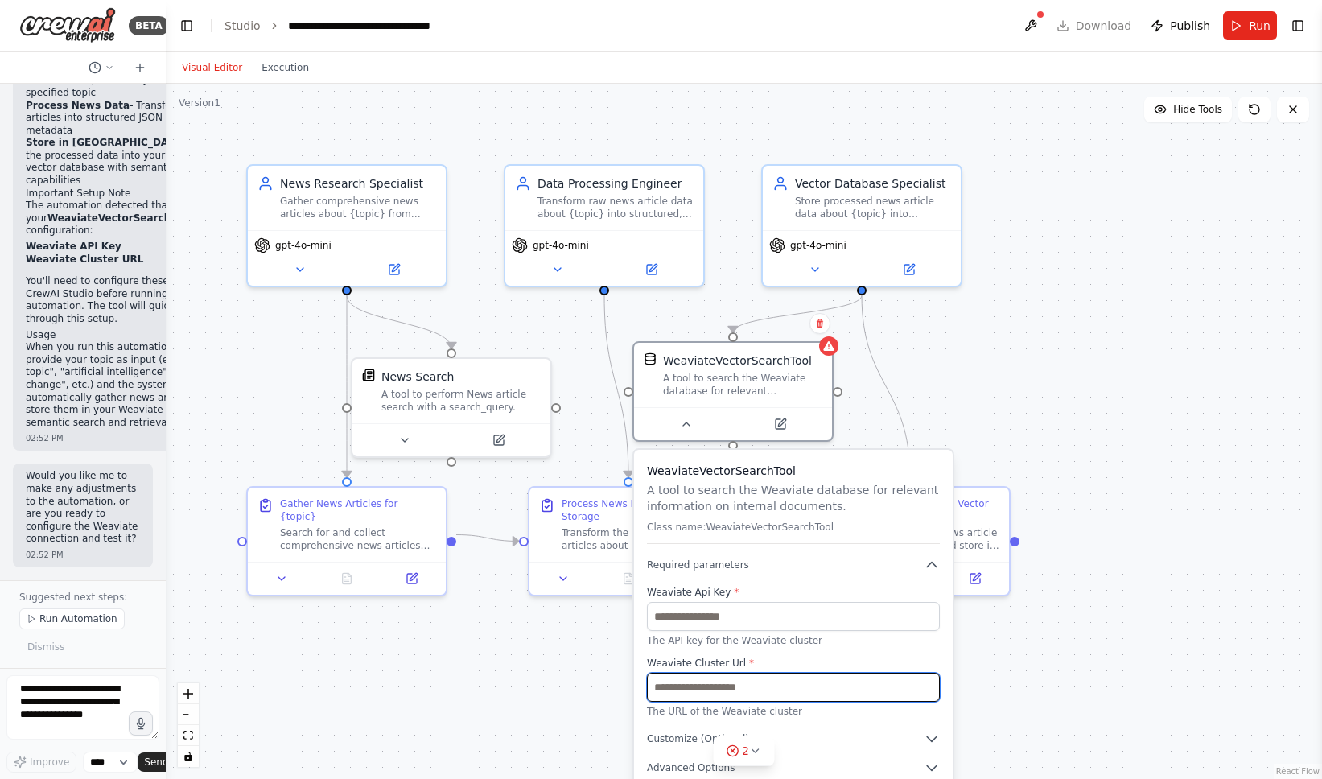
click at [781, 695] on input "text" at bounding box center [793, 687] width 293 height 29
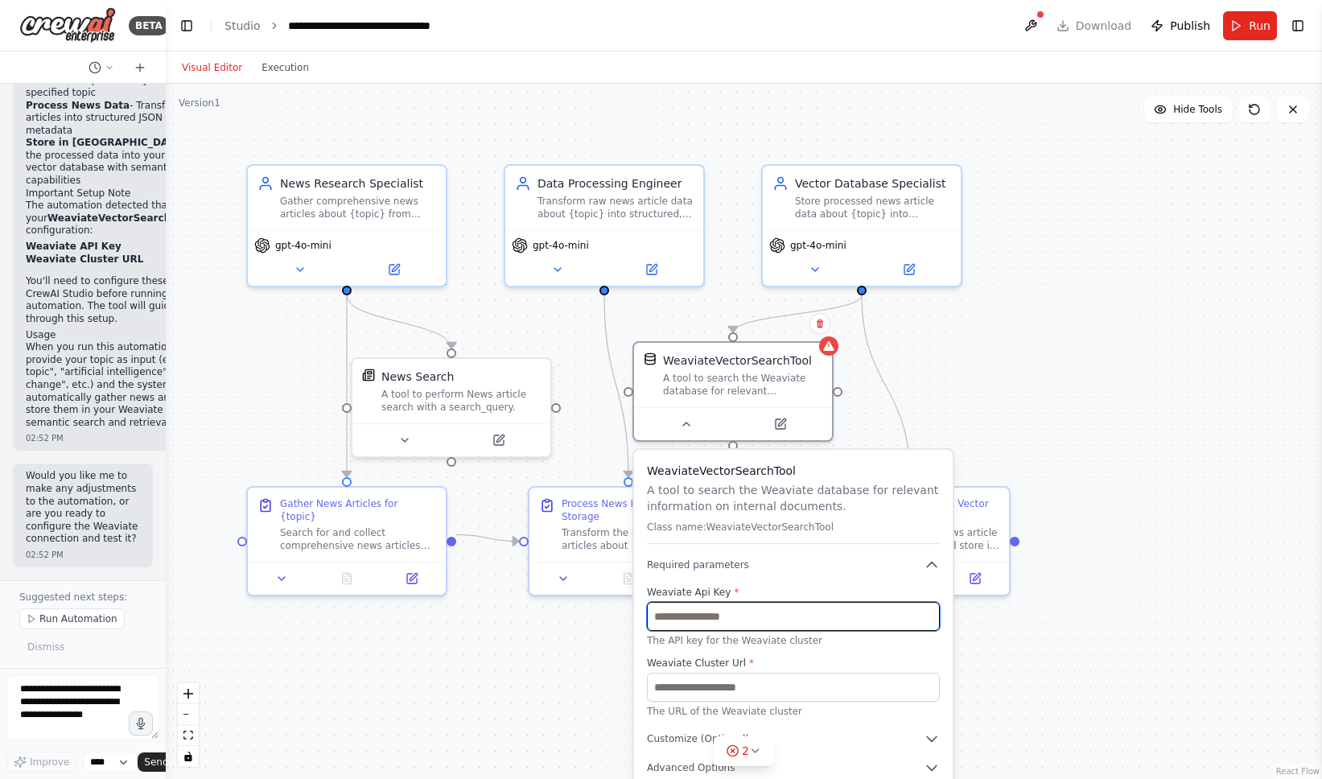
click at [752, 625] on input "text" at bounding box center [793, 616] width 293 height 29
paste input "**********"
type input "**********"
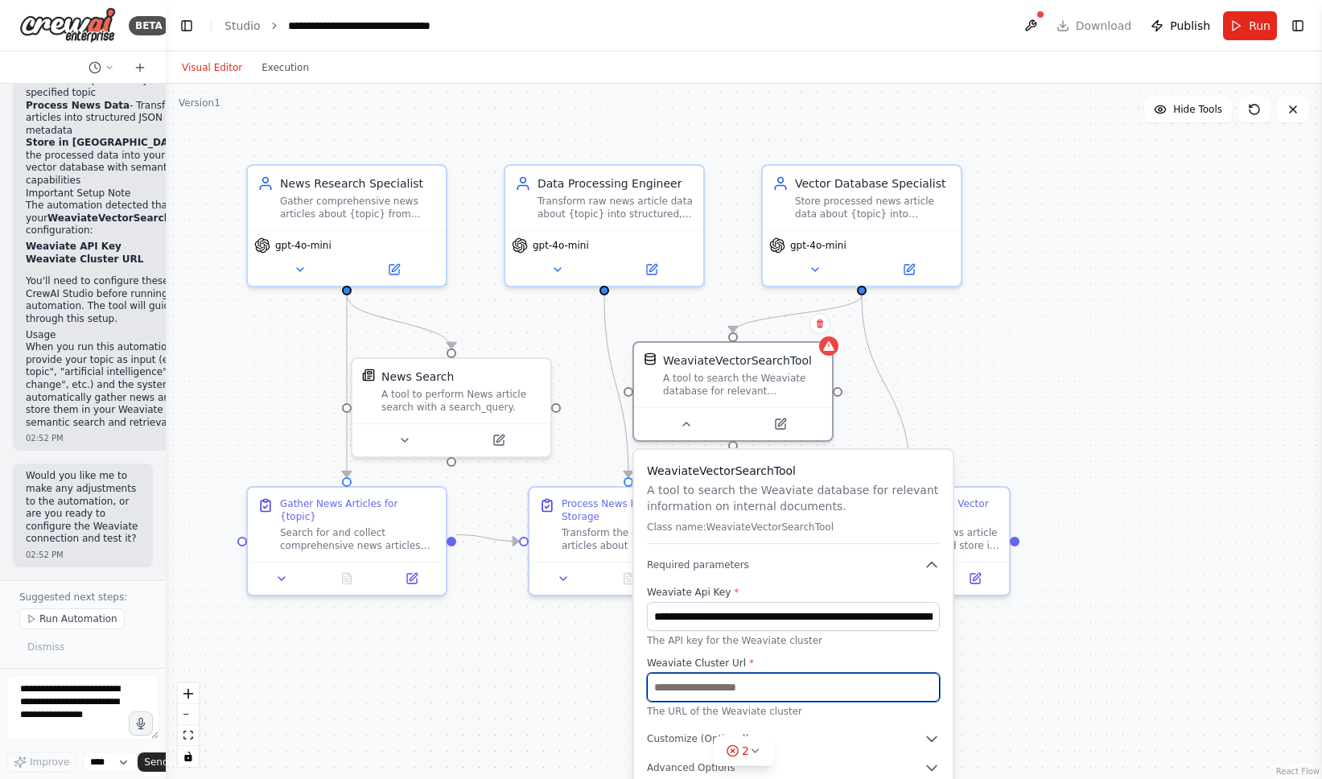
click at [722, 691] on input "text" at bounding box center [793, 687] width 293 height 29
paste input "**********"
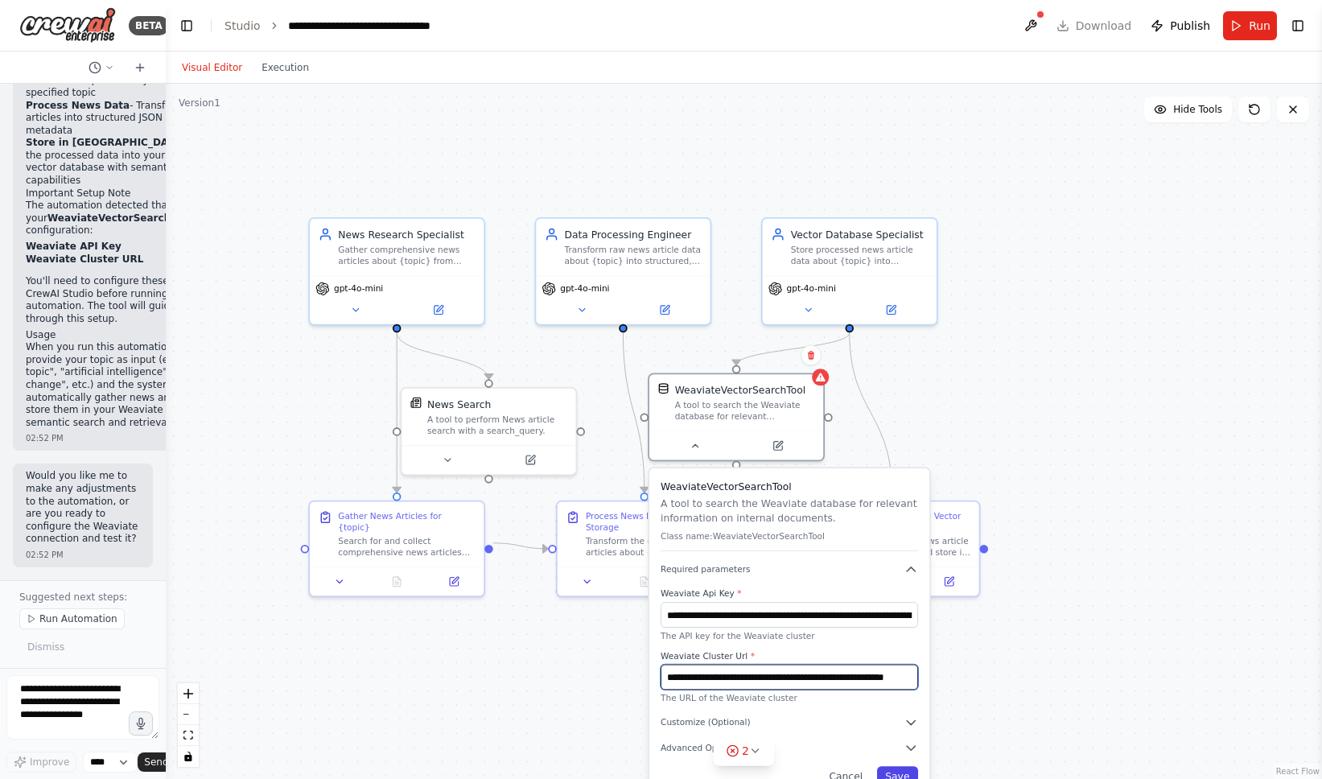
type input "**********"
click at [903, 773] on button "Save" at bounding box center [897, 776] width 41 height 20
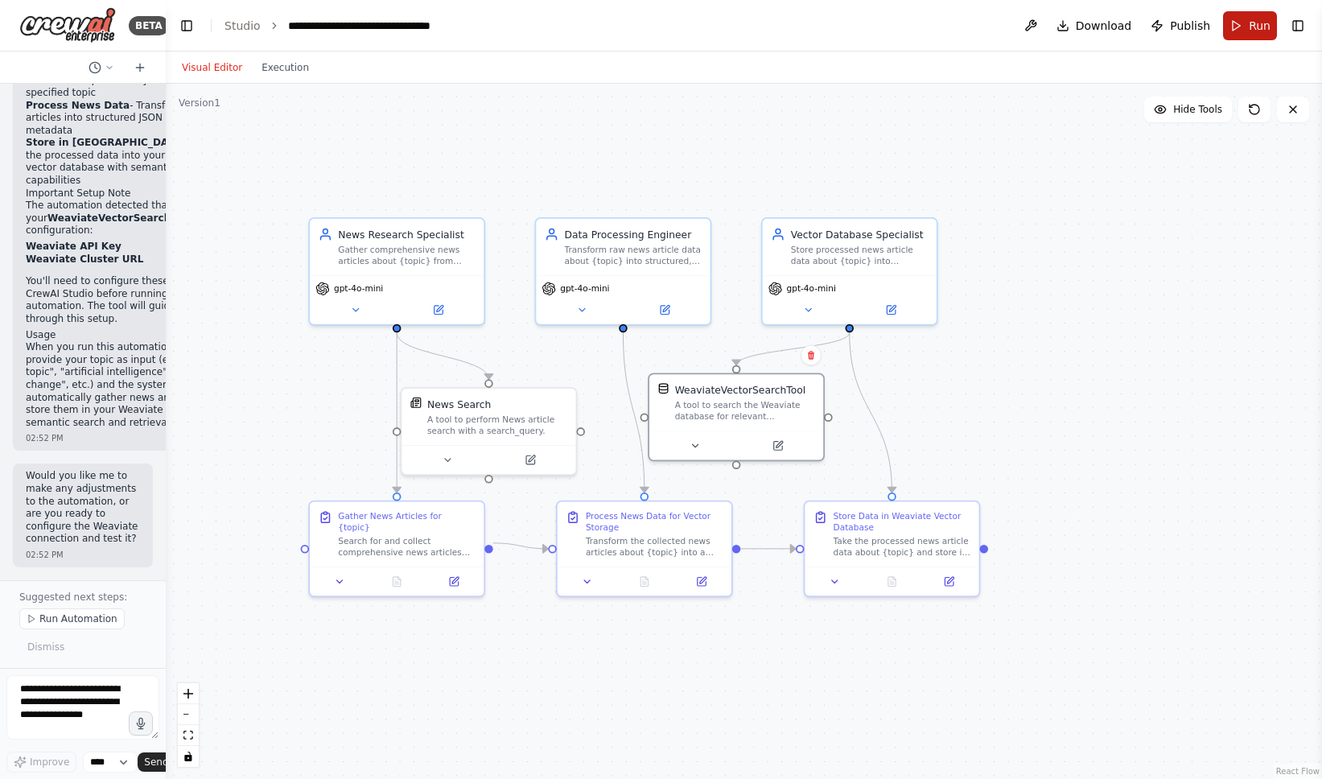
click at [1257, 28] on span "Run" at bounding box center [1260, 26] width 22 height 16
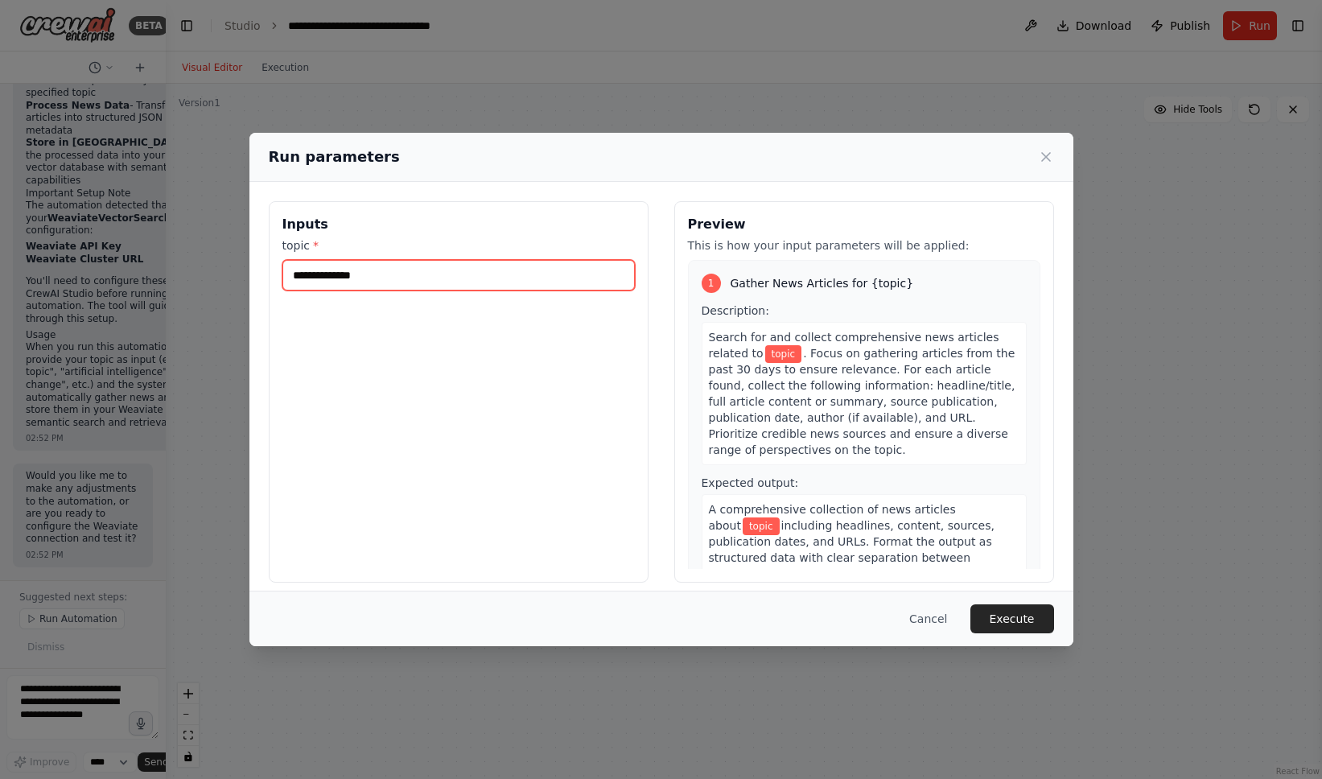
click at [467, 279] on input "topic *" at bounding box center [458, 275] width 352 height 31
click at [344, 266] on input "*****" at bounding box center [458, 275] width 352 height 31
type input "****"
click at [1004, 615] on button "Execute" at bounding box center [1013, 618] width 84 height 29
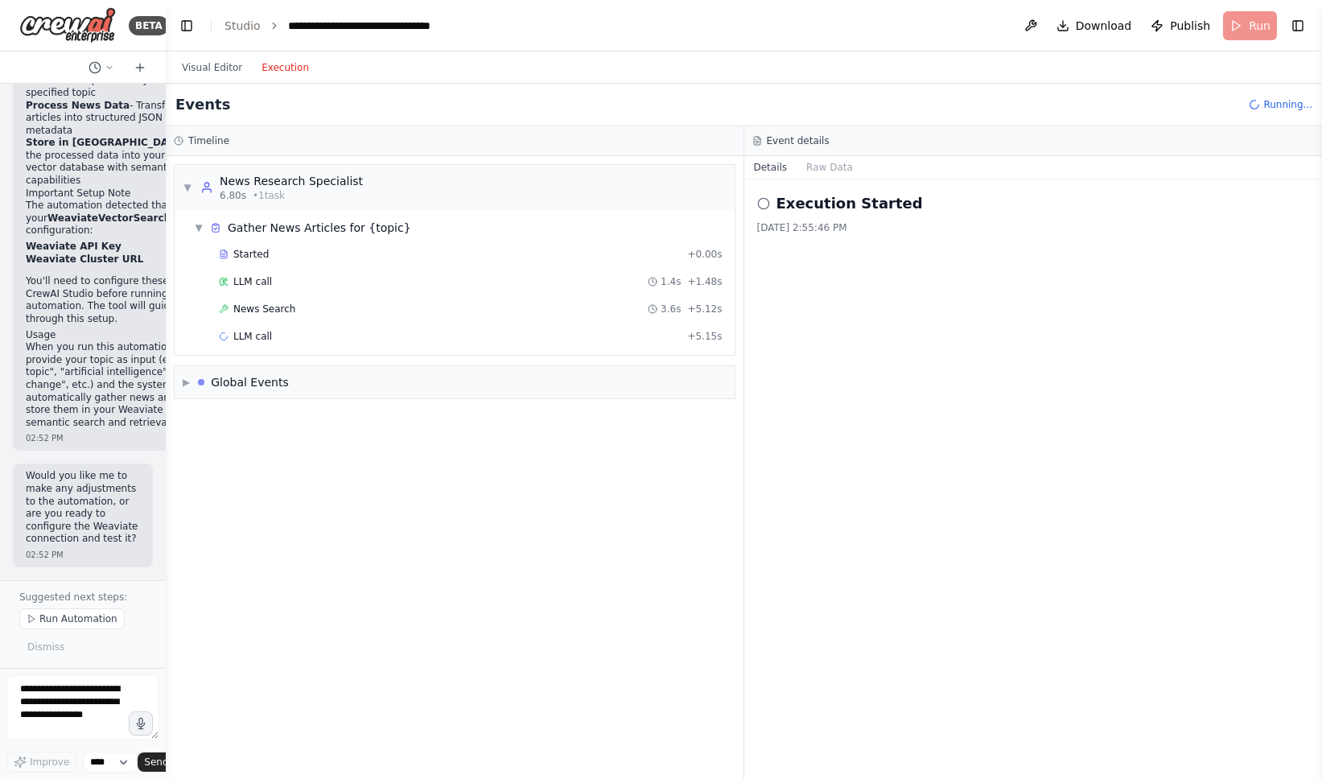
click at [291, 76] on button "Execution" at bounding box center [285, 67] width 67 height 19
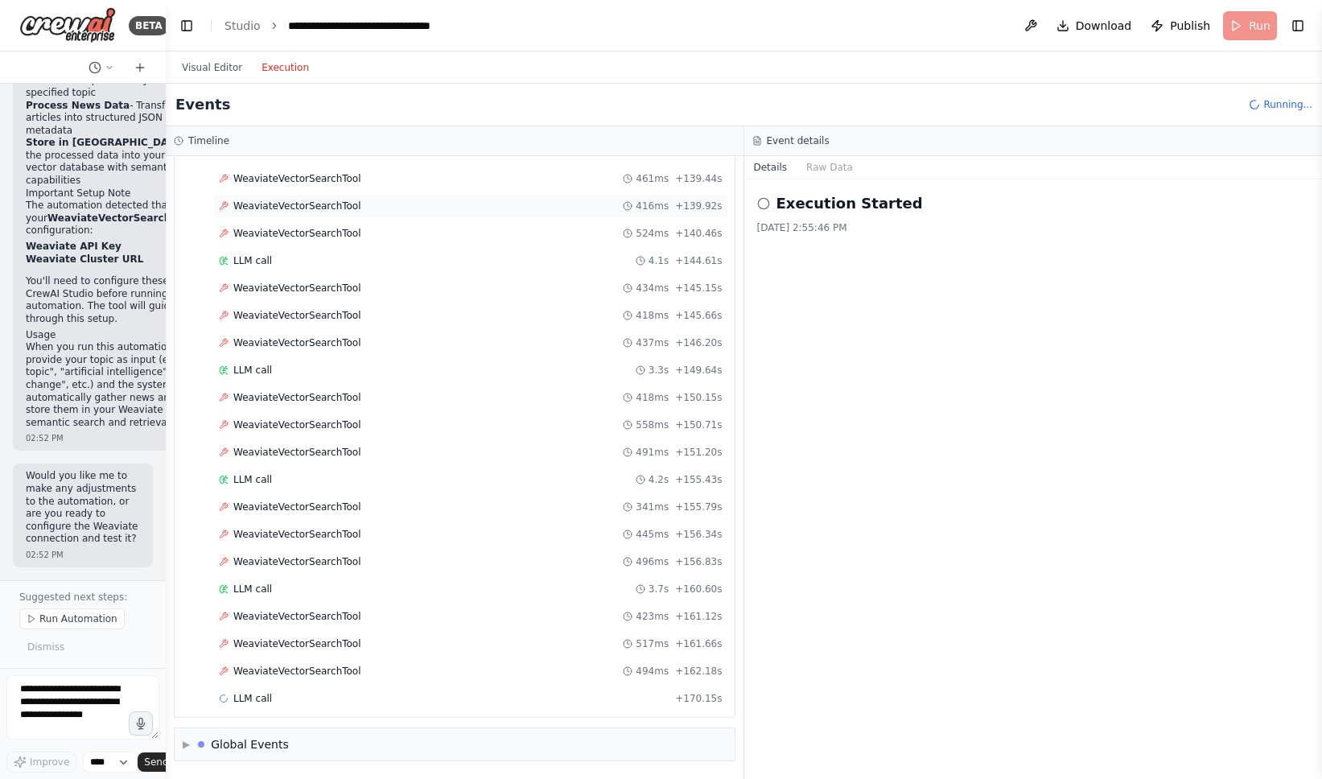
scroll to position [2749, 0]
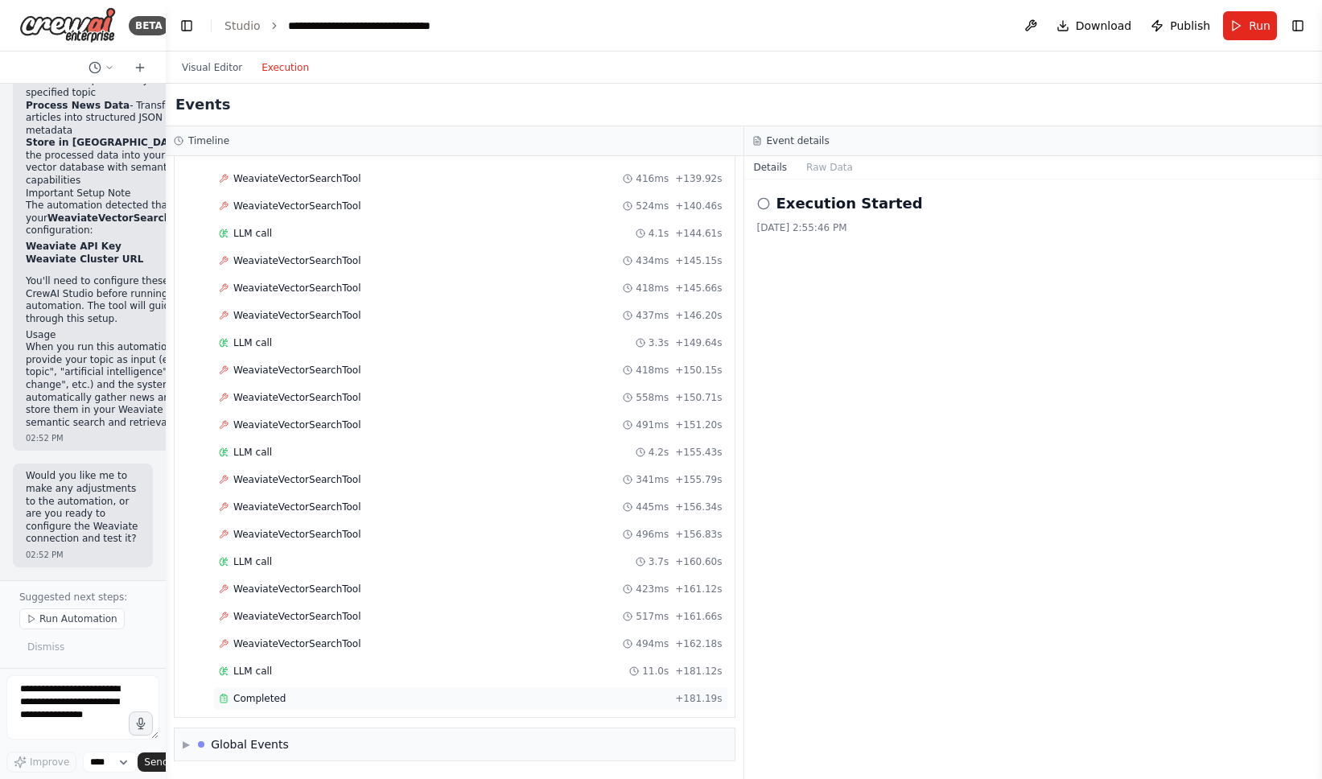
click at [470, 695] on div "Completed" at bounding box center [444, 698] width 450 height 13
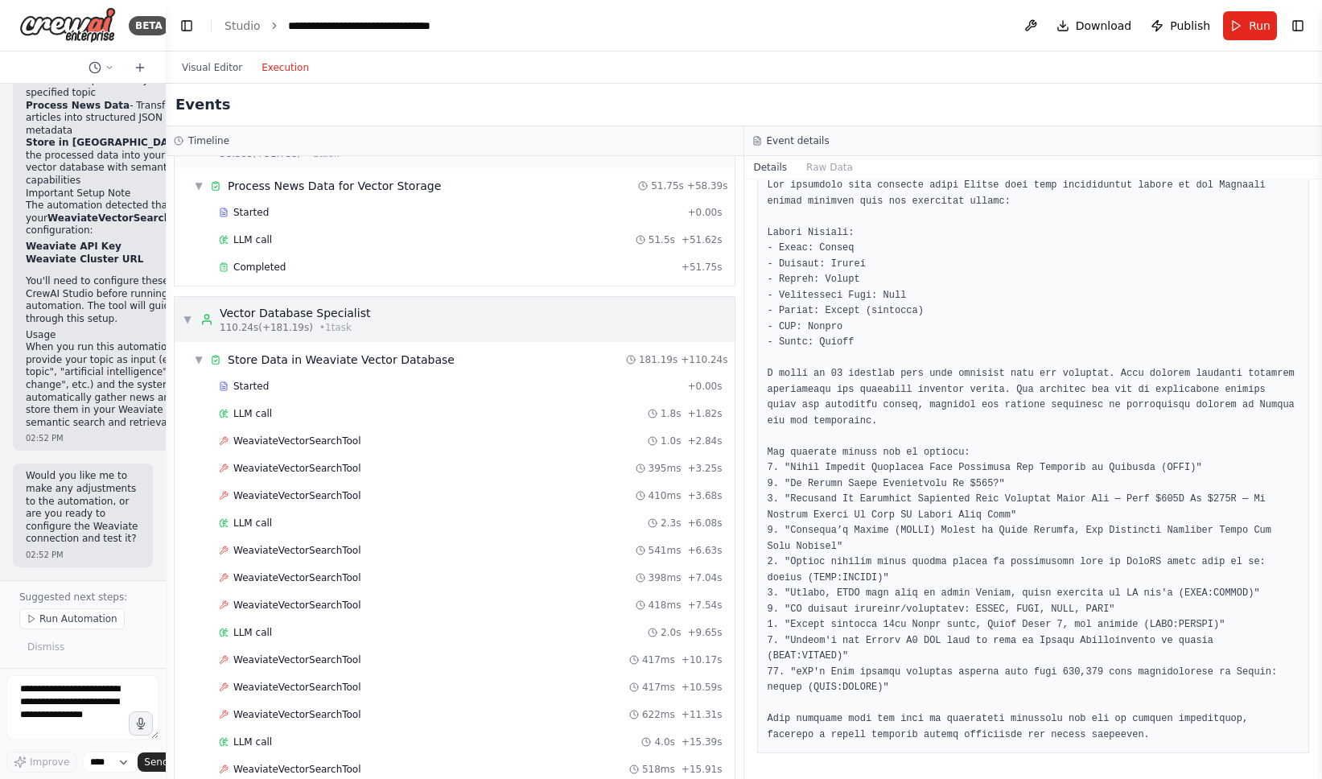
scroll to position [398, 0]
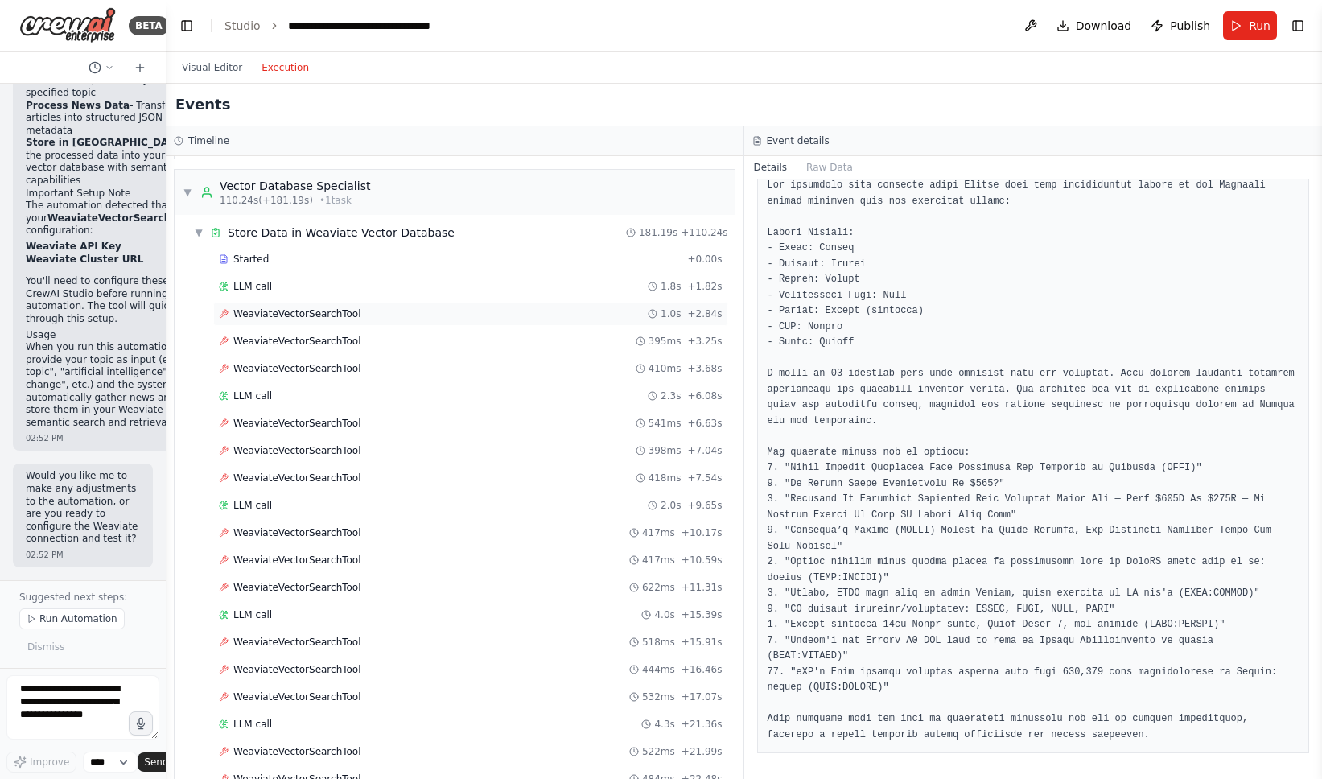
click at [472, 317] on div "WeaviateVectorSearchTool 1.0s + 2.84s" at bounding box center [471, 313] width 504 height 13
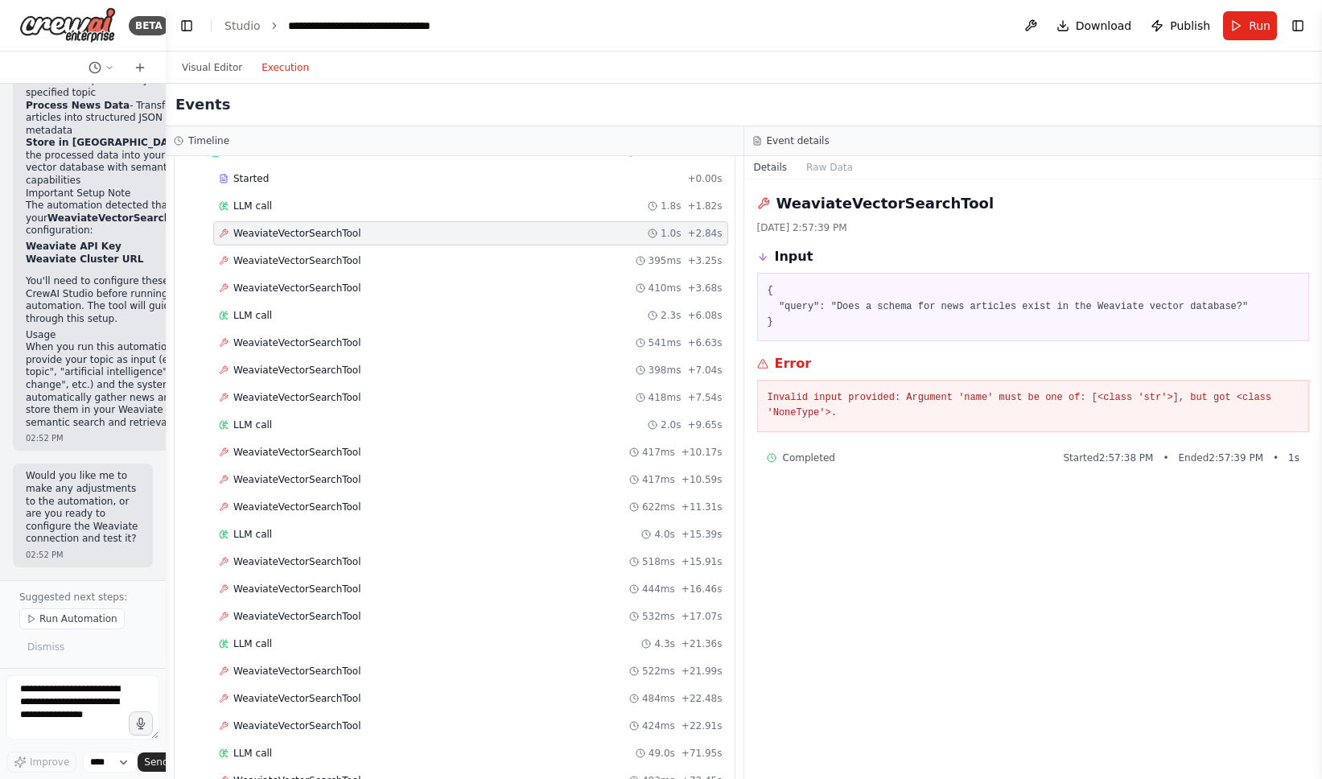
scroll to position [0, 0]
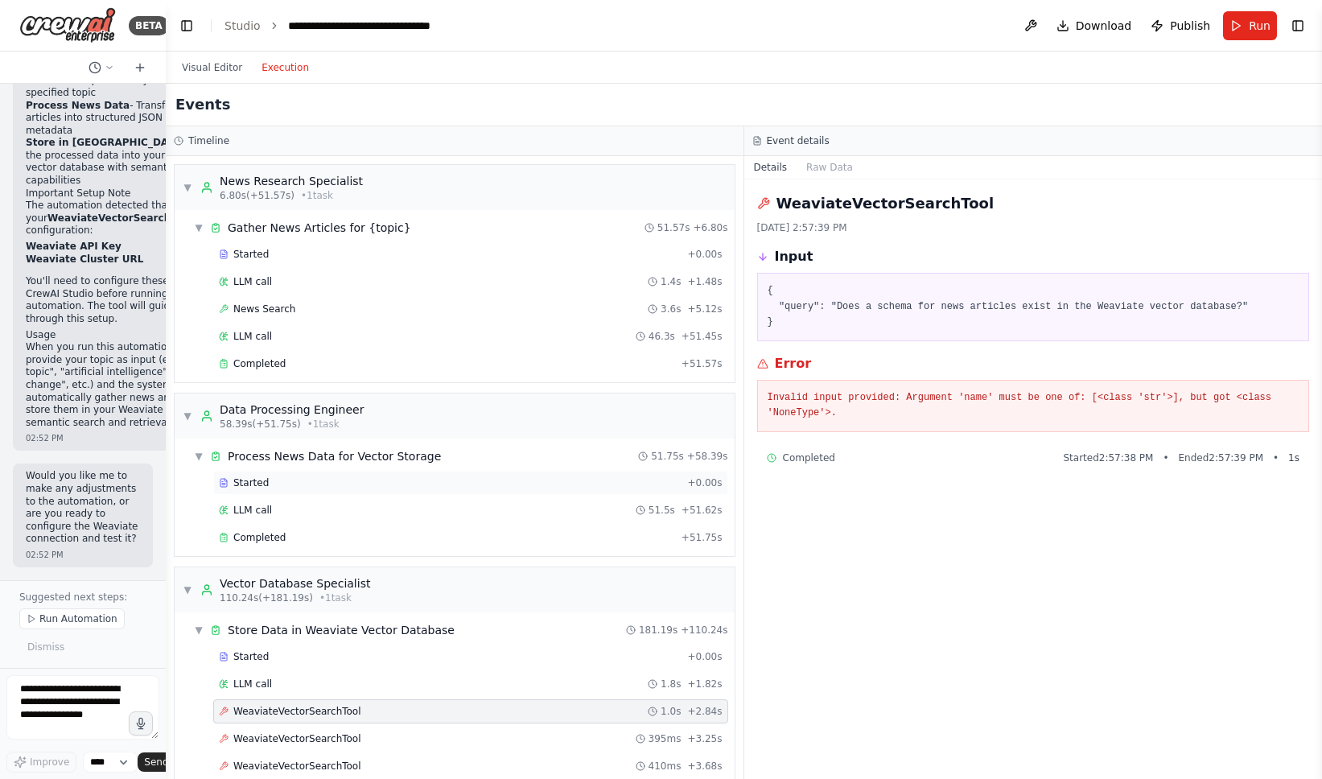
click at [361, 481] on div "Started" at bounding box center [450, 482] width 462 height 13
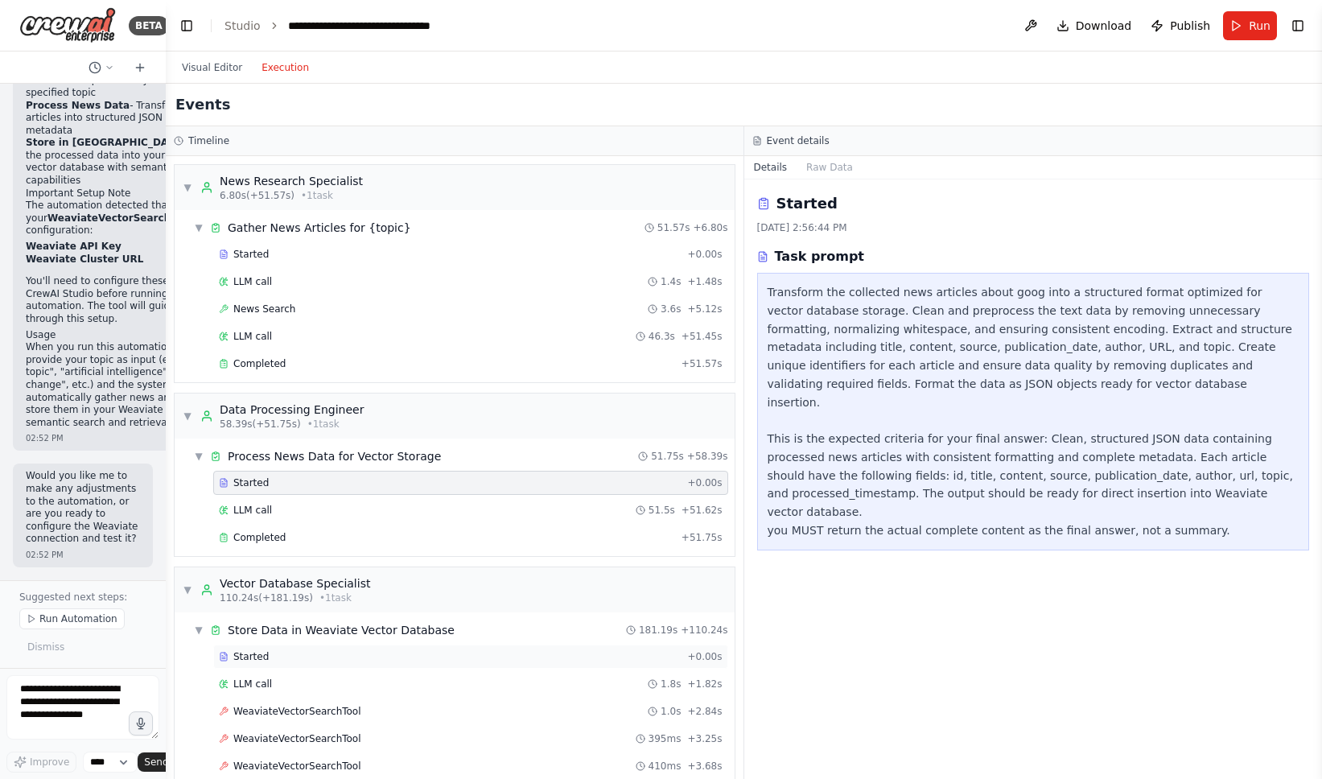
click at [501, 657] on div "Started" at bounding box center [450, 656] width 462 height 13
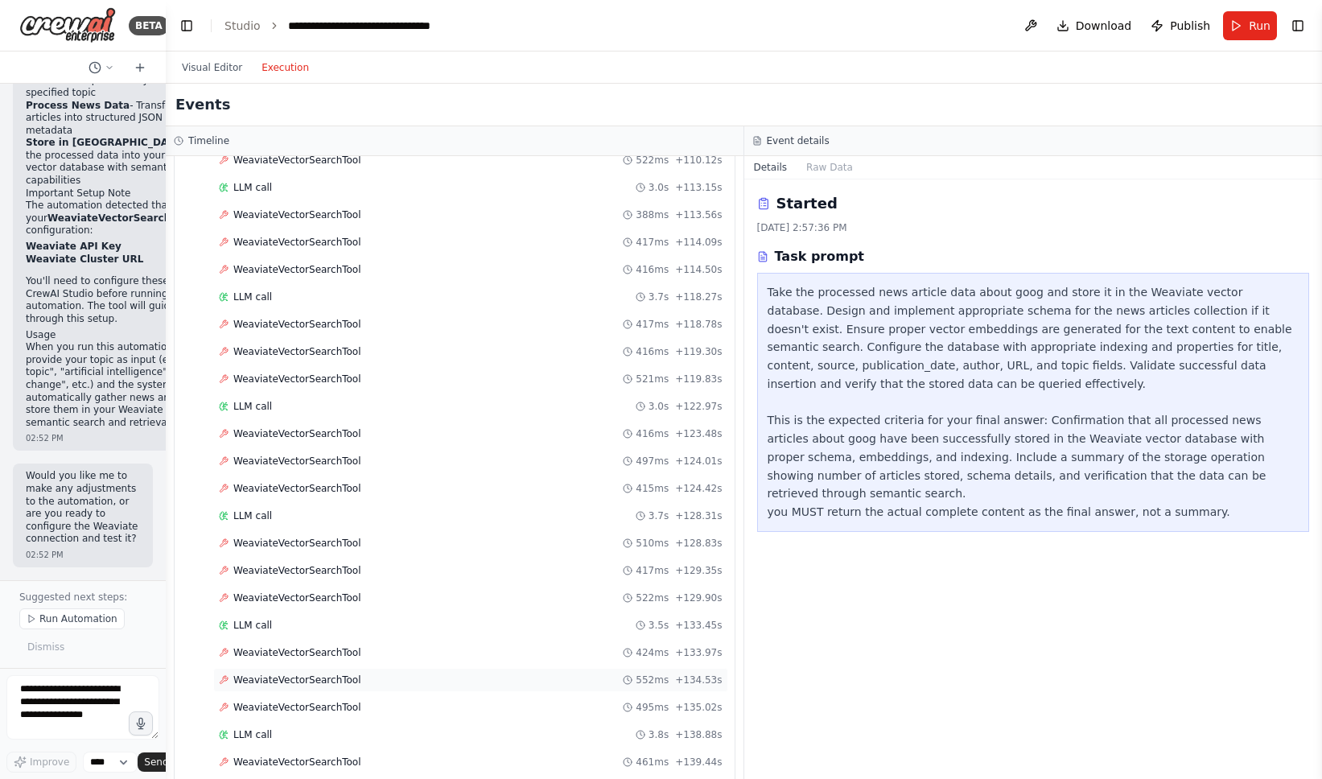
scroll to position [2749, 0]
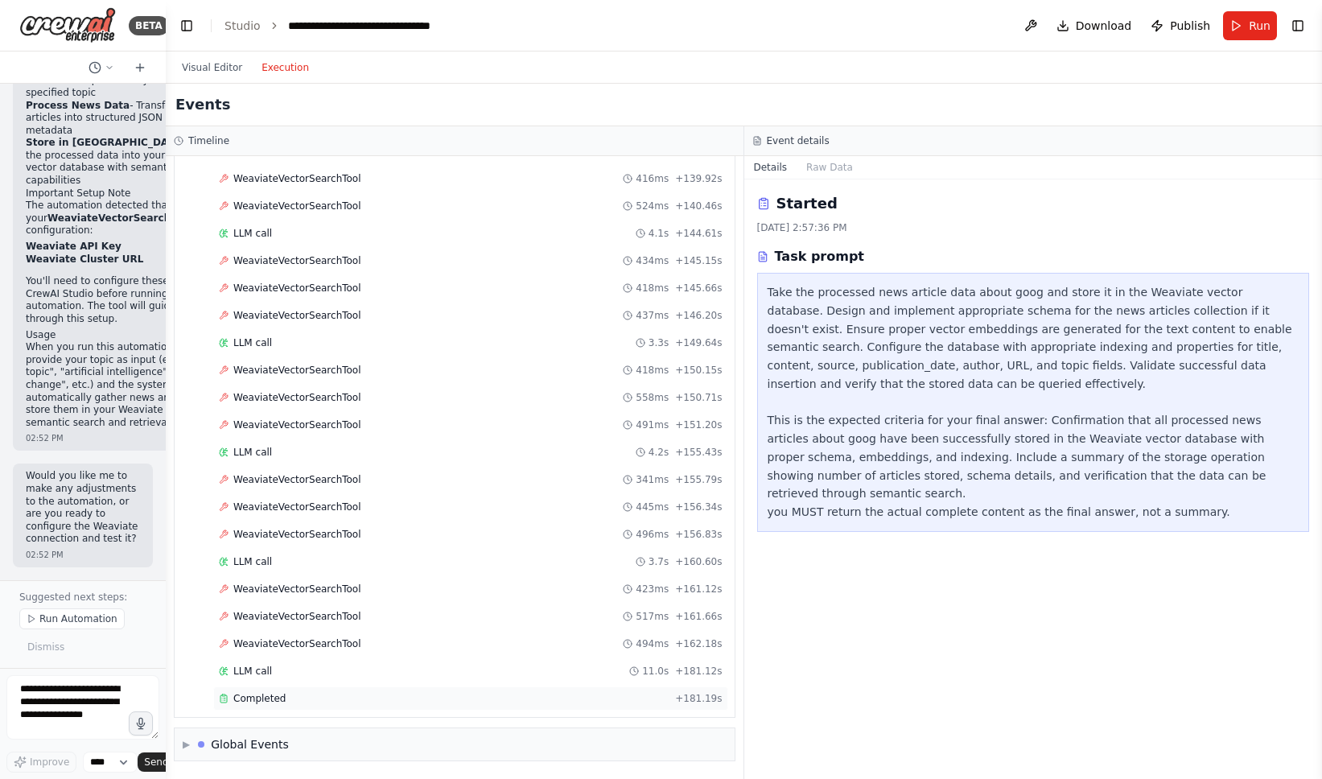
click at [361, 703] on div "Completed" at bounding box center [444, 698] width 450 height 13
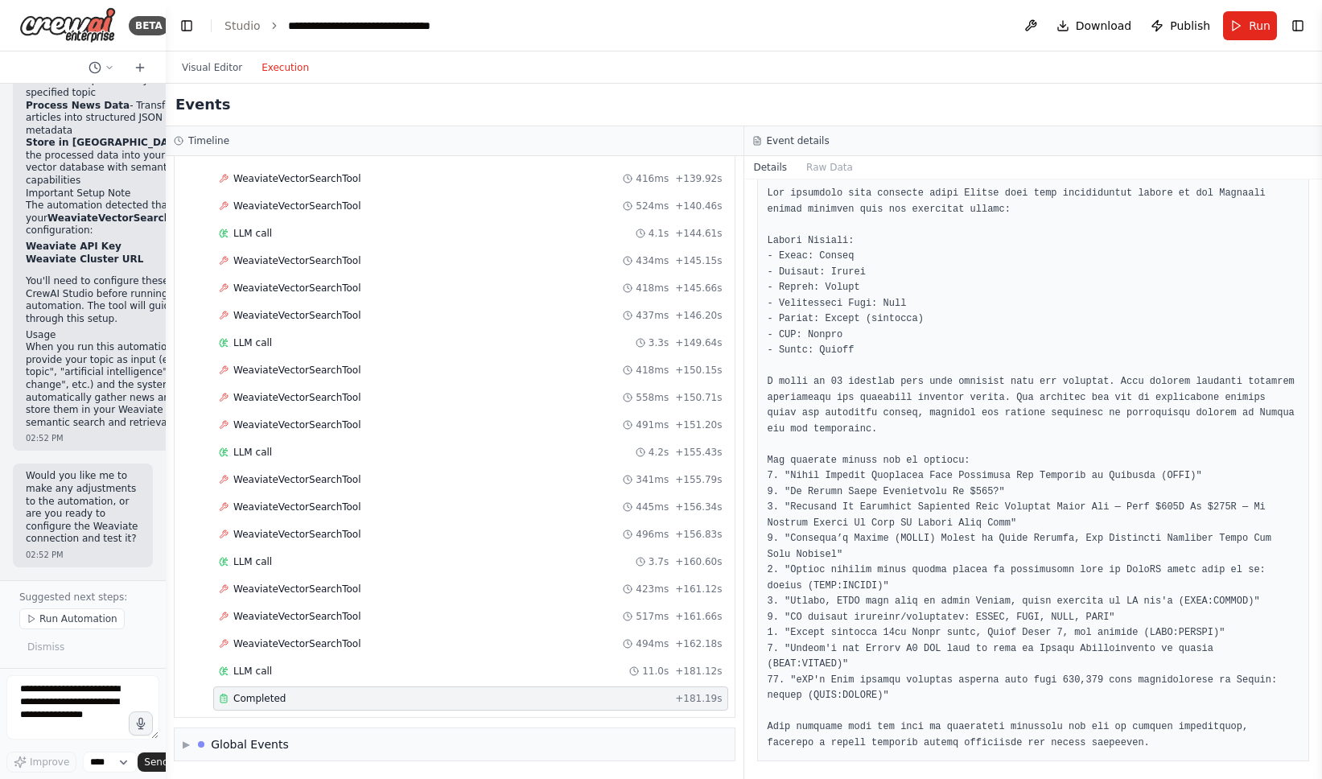
scroll to position [105, 0]
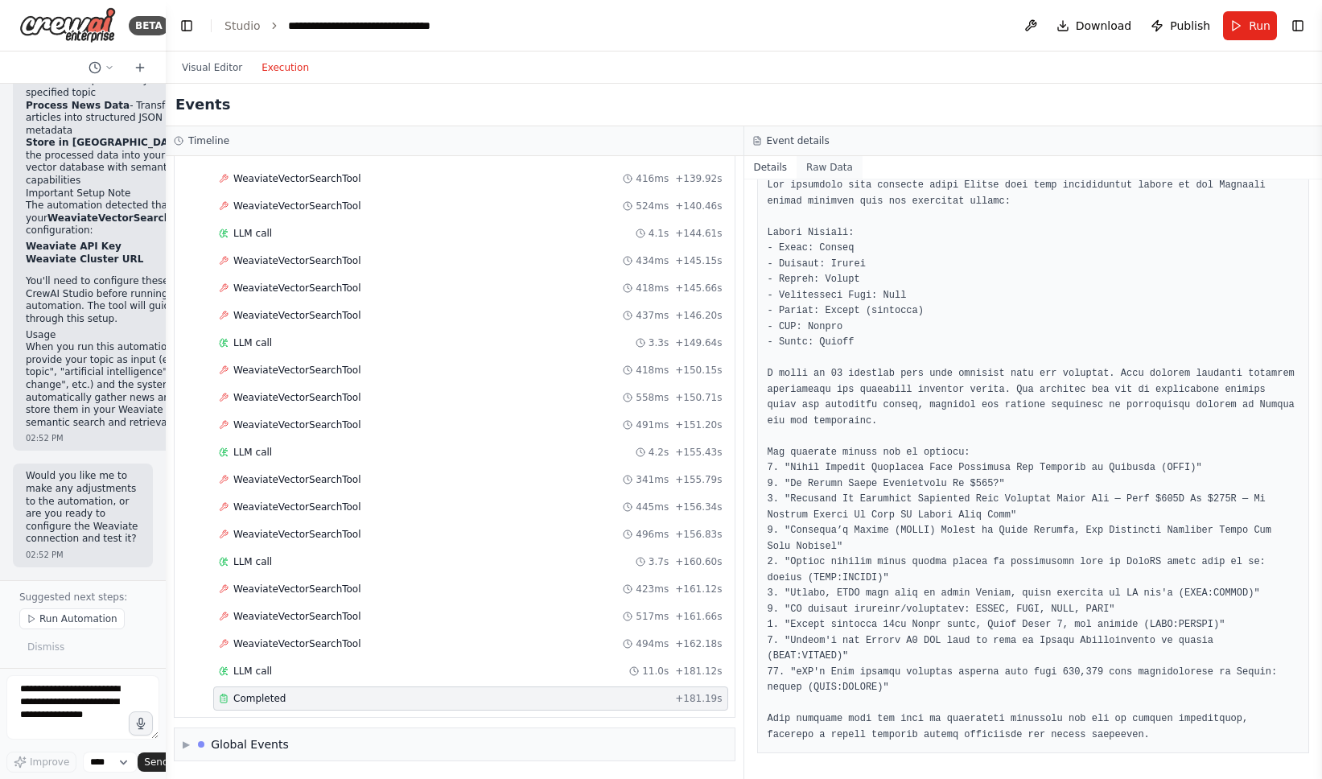
click at [828, 171] on button "Raw Data" at bounding box center [830, 167] width 66 height 23
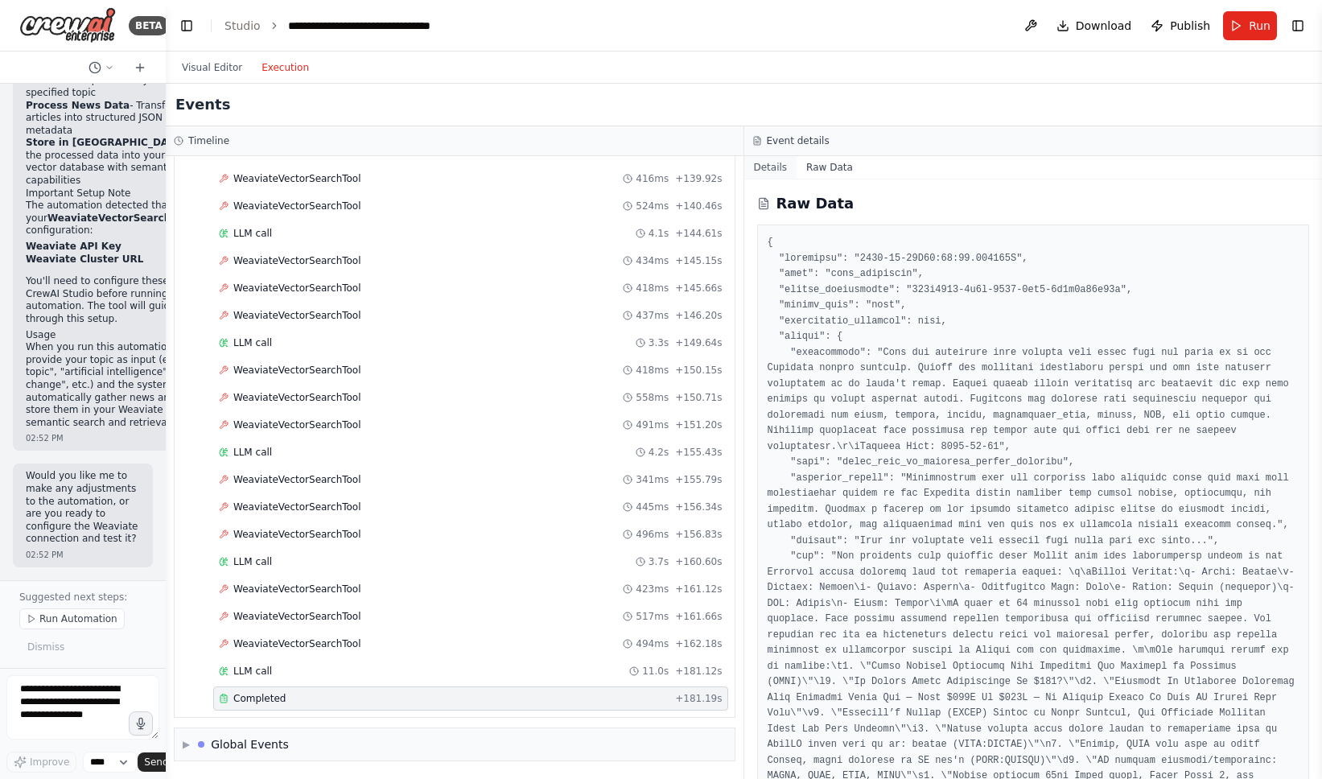
click at [777, 171] on button "Details" at bounding box center [770, 167] width 53 height 23
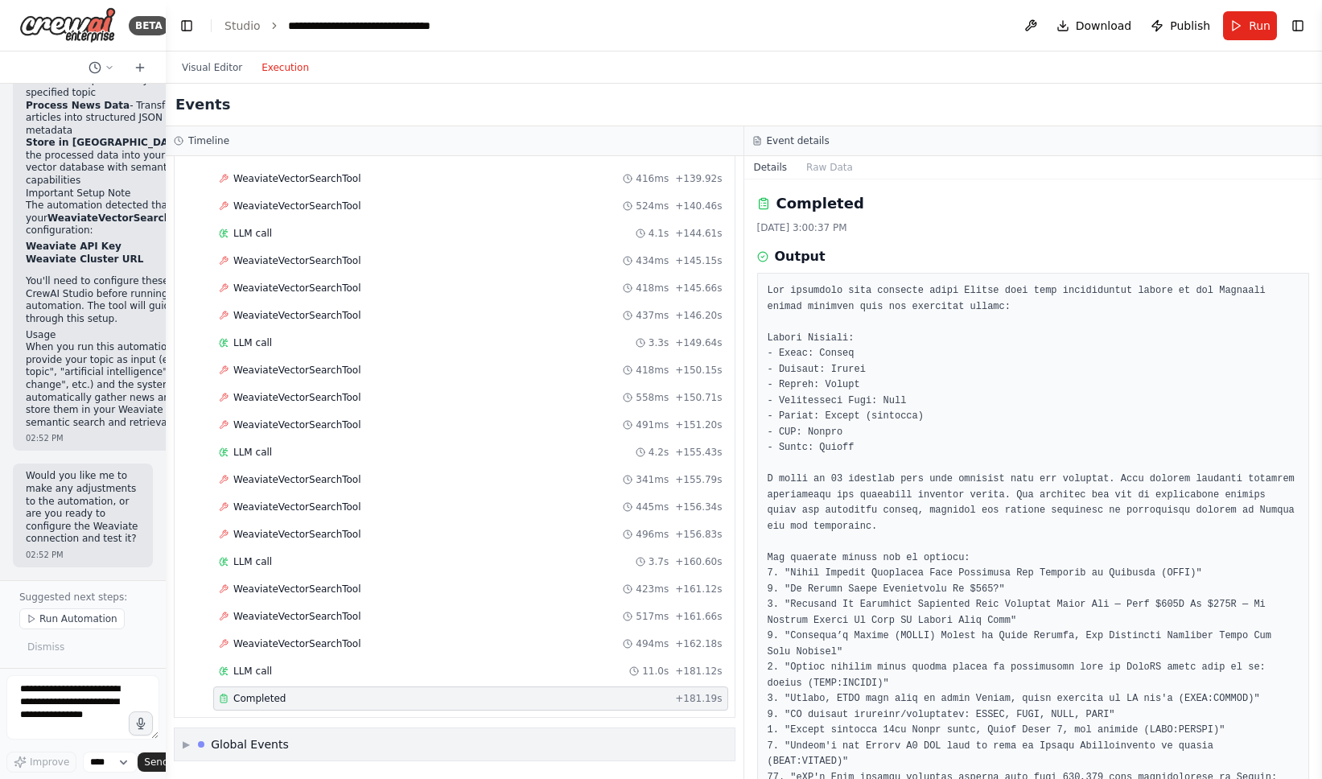
click at [606, 743] on div "▶ Global Events" at bounding box center [455, 744] width 560 height 32
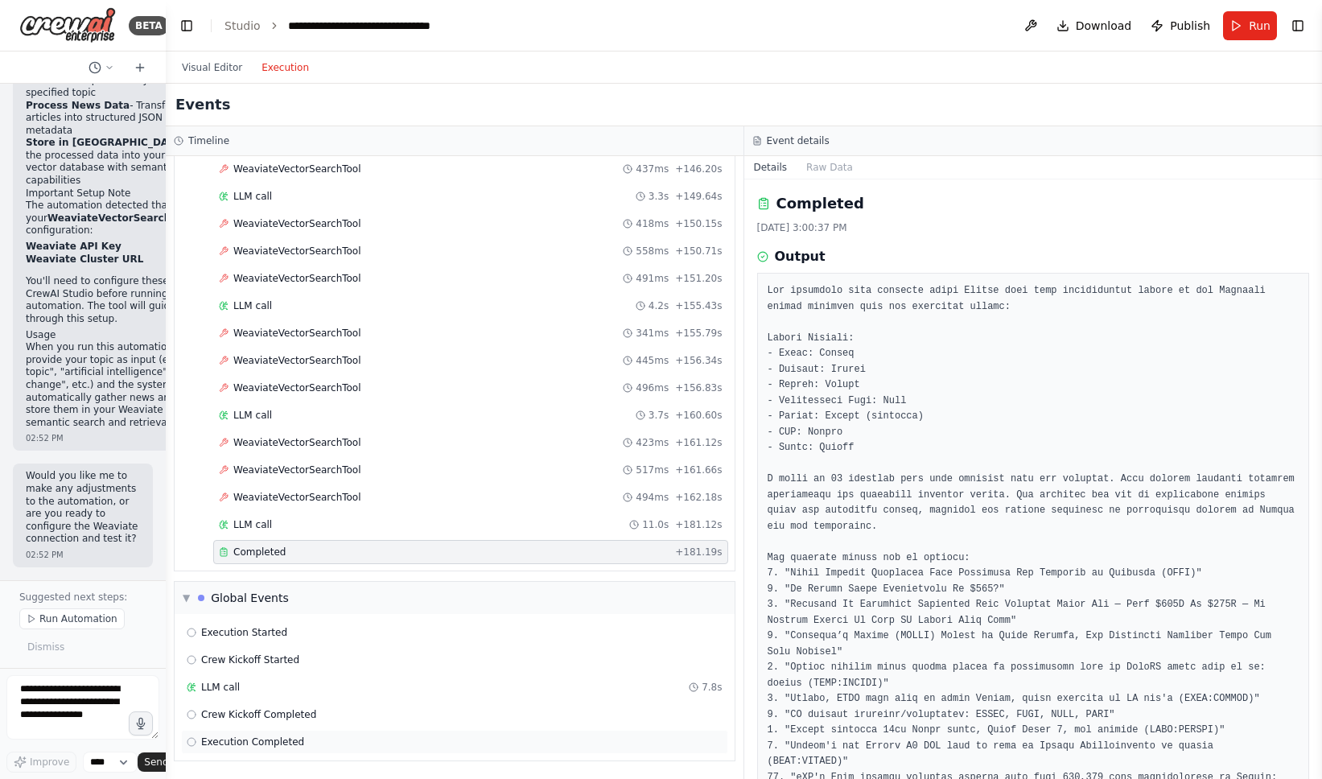
click at [445, 741] on div "Execution Completed" at bounding box center [455, 742] width 536 height 13
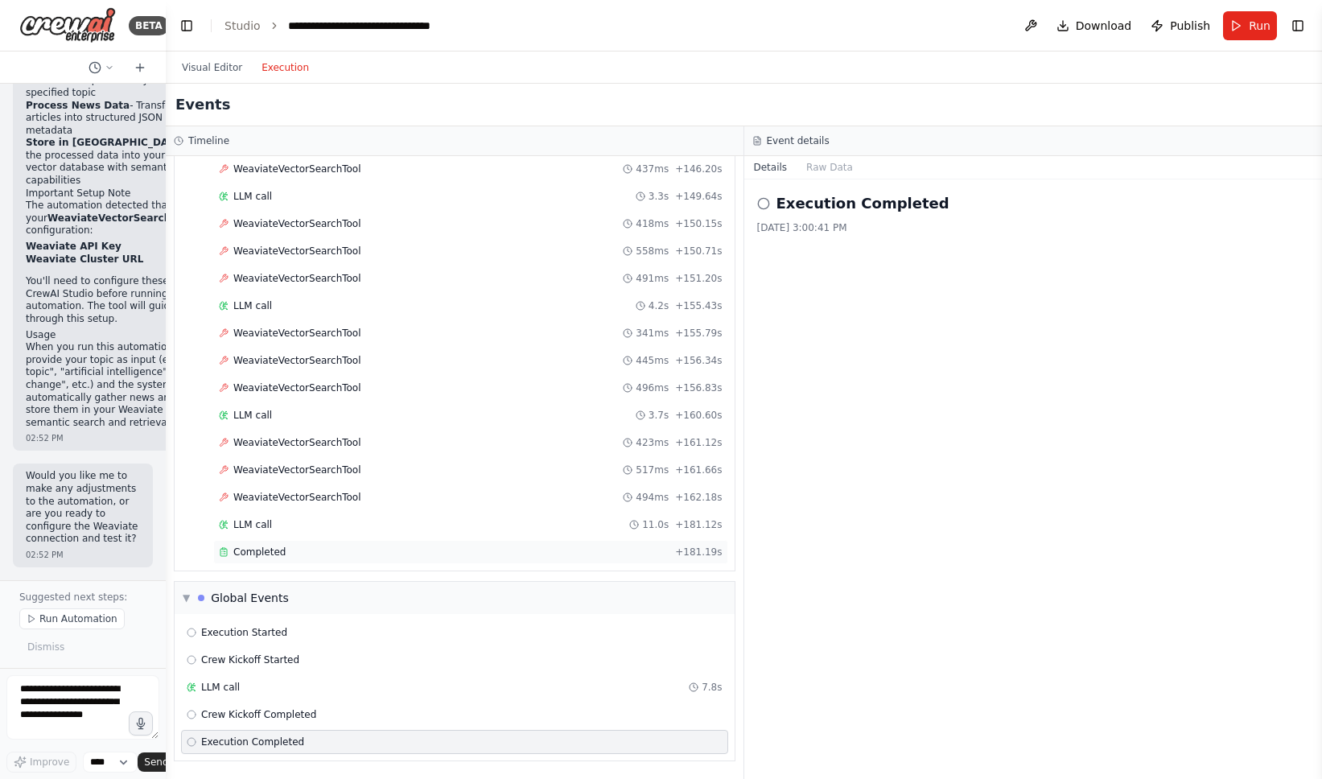
click at [419, 554] on div "Completed" at bounding box center [444, 552] width 450 height 13
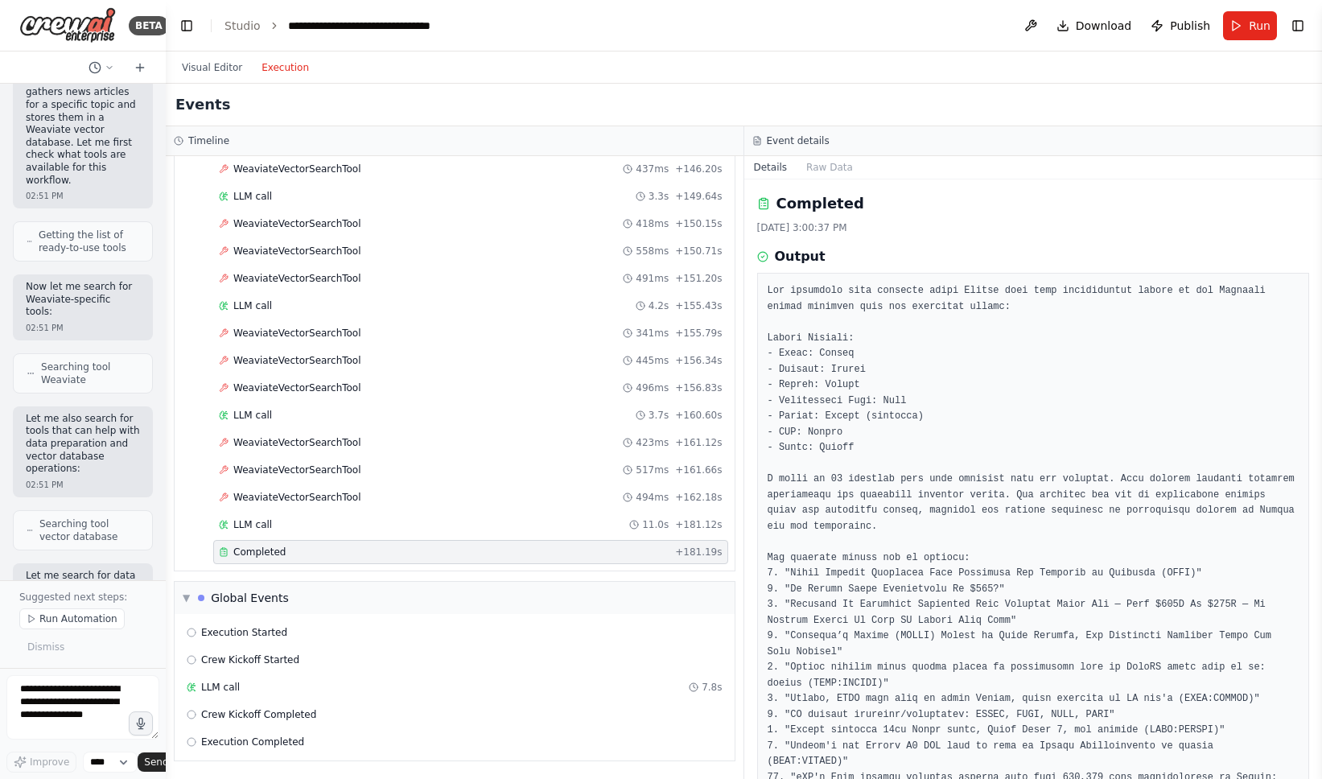
scroll to position [0, 0]
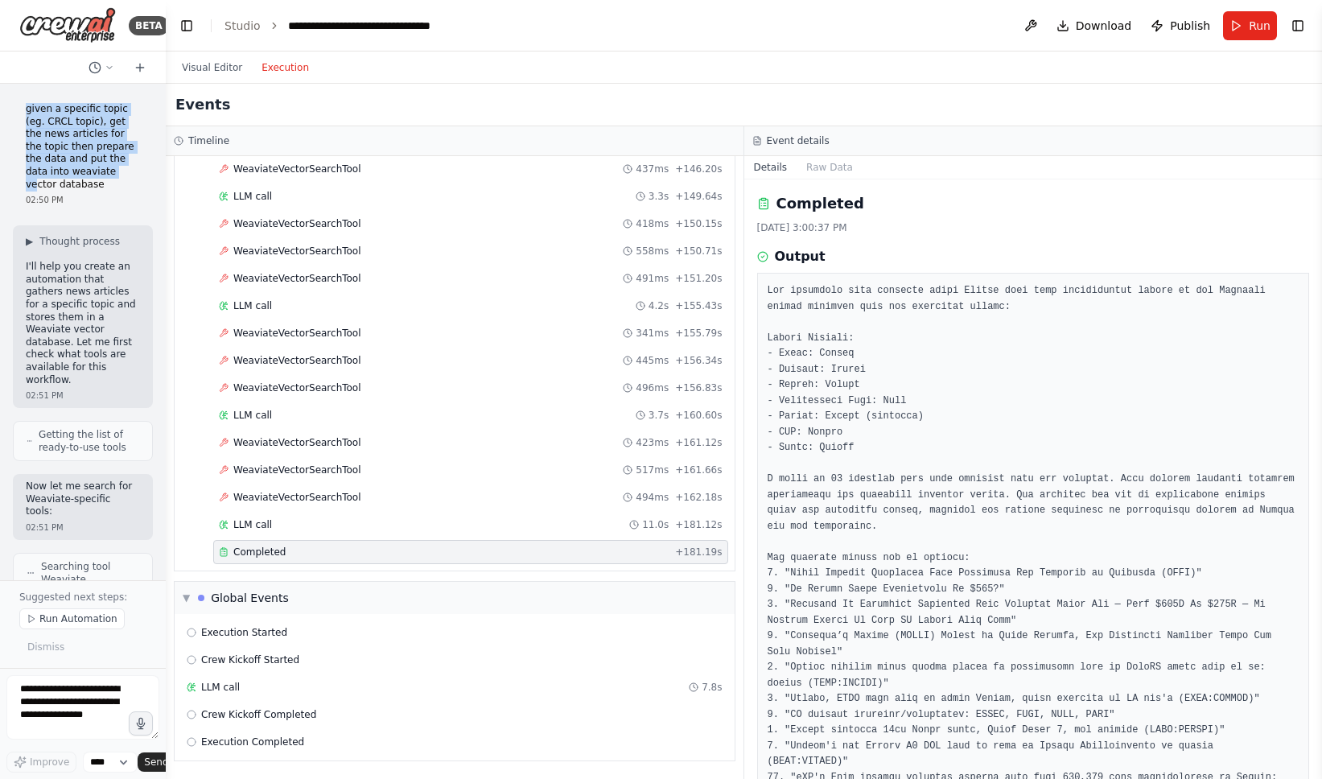
drag, startPoint x: 25, startPoint y: 109, endPoint x: 98, endPoint y: 177, distance: 99.7
click at [99, 177] on div "given a specific topic (eg. CRCL topic), get the news articles for the topic th…" at bounding box center [83, 155] width 140 height 116
click at [91, 183] on p "given a specific topic (eg. CRCL topic), get the news articles for the topic th…" at bounding box center [83, 147] width 114 height 88
copy p "given a specific topic (eg. CRCL topic), get the news articles for the topic th…"
click at [222, 66] on button "Visual Editor" at bounding box center [212, 67] width 80 height 19
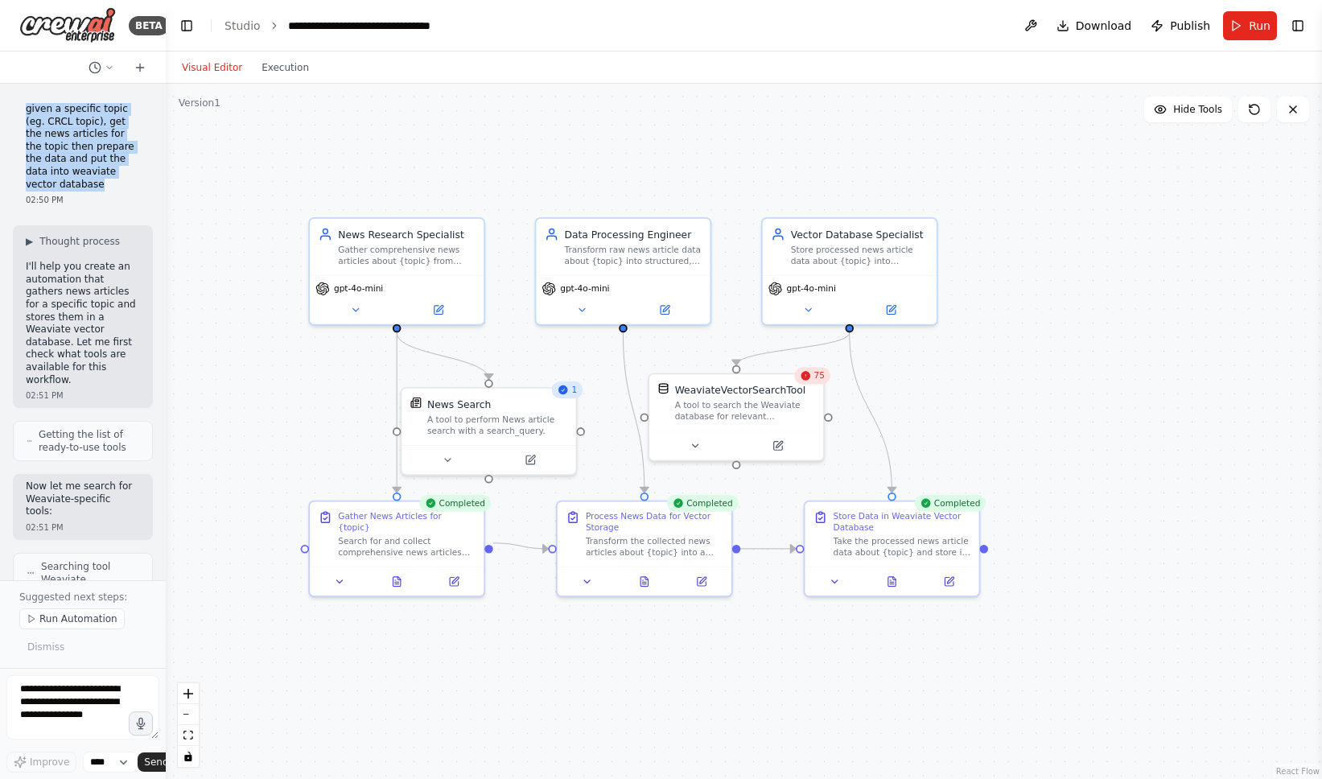
click at [817, 376] on span "75" at bounding box center [819, 375] width 10 height 11
click at [806, 379] on icon at bounding box center [805, 375] width 9 height 9
click at [821, 377] on span "75" at bounding box center [819, 375] width 10 height 11
click at [791, 440] on button at bounding box center [778, 443] width 80 height 17
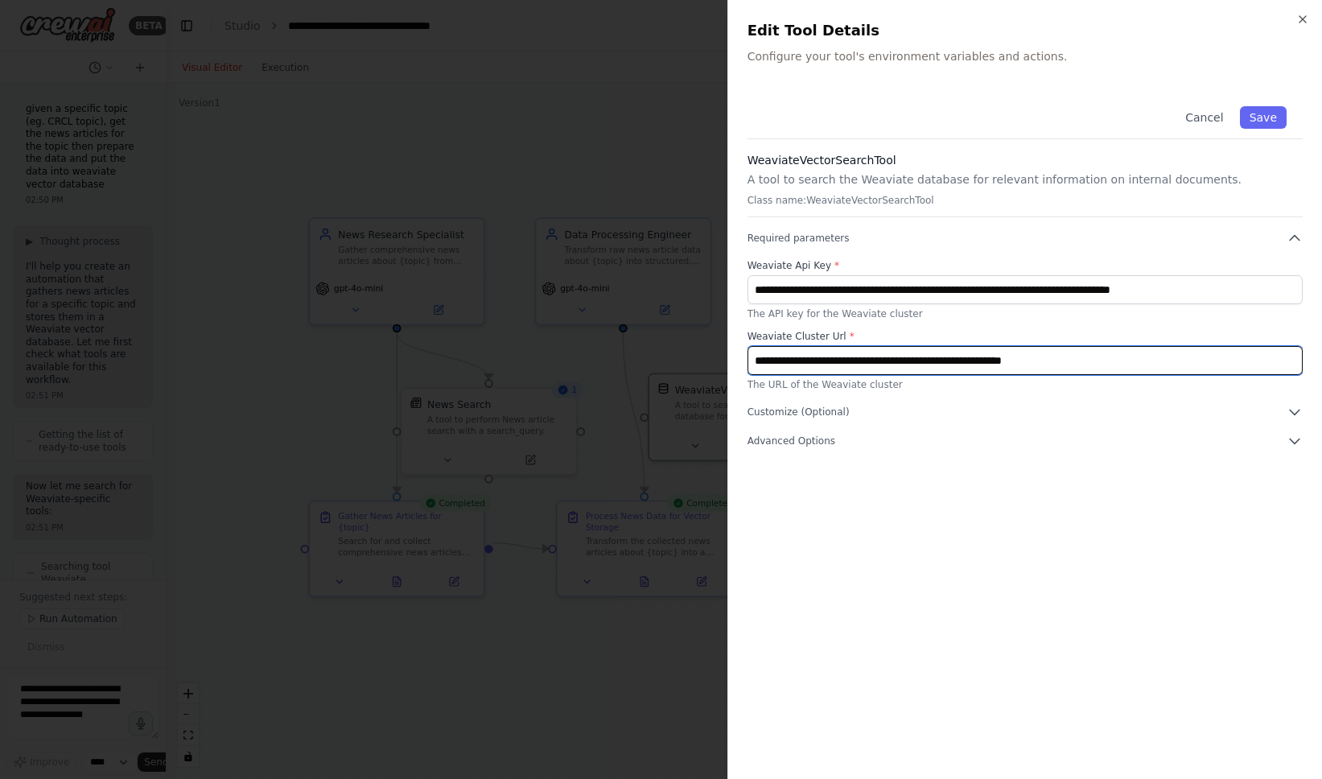
drag, startPoint x: 1115, startPoint y: 368, endPoint x: 715, endPoint y: 357, distance: 400.9
click at [715, 357] on body "BETA given a specific topic (eg. CRCL topic), get the news articles for the top…" at bounding box center [661, 389] width 1322 height 779
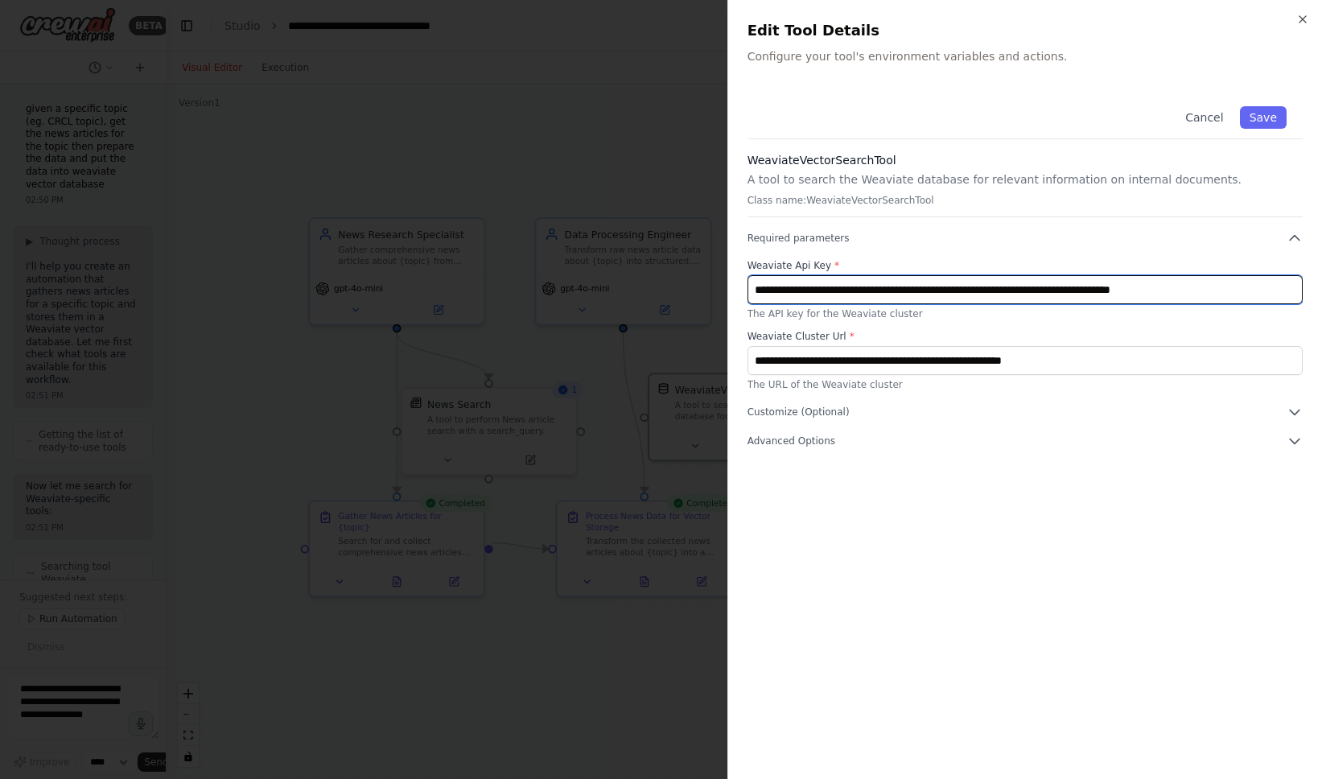
click at [897, 285] on input "**********" at bounding box center [1025, 289] width 555 height 29
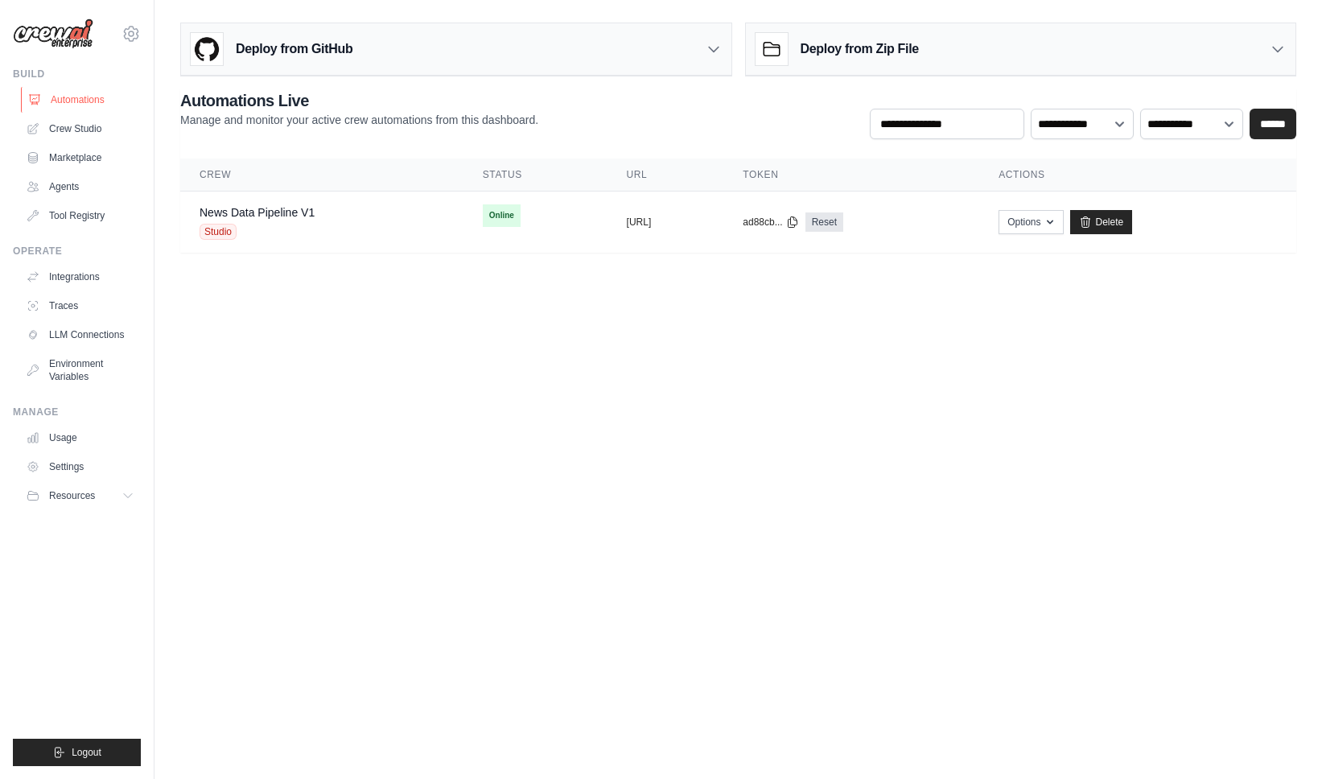
click at [84, 100] on link "Automations" at bounding box center [82, 100] width 122 height 26
click at [88, 128] on link "Crew Studio" at bounding box center [82, 129] width 122 height 26
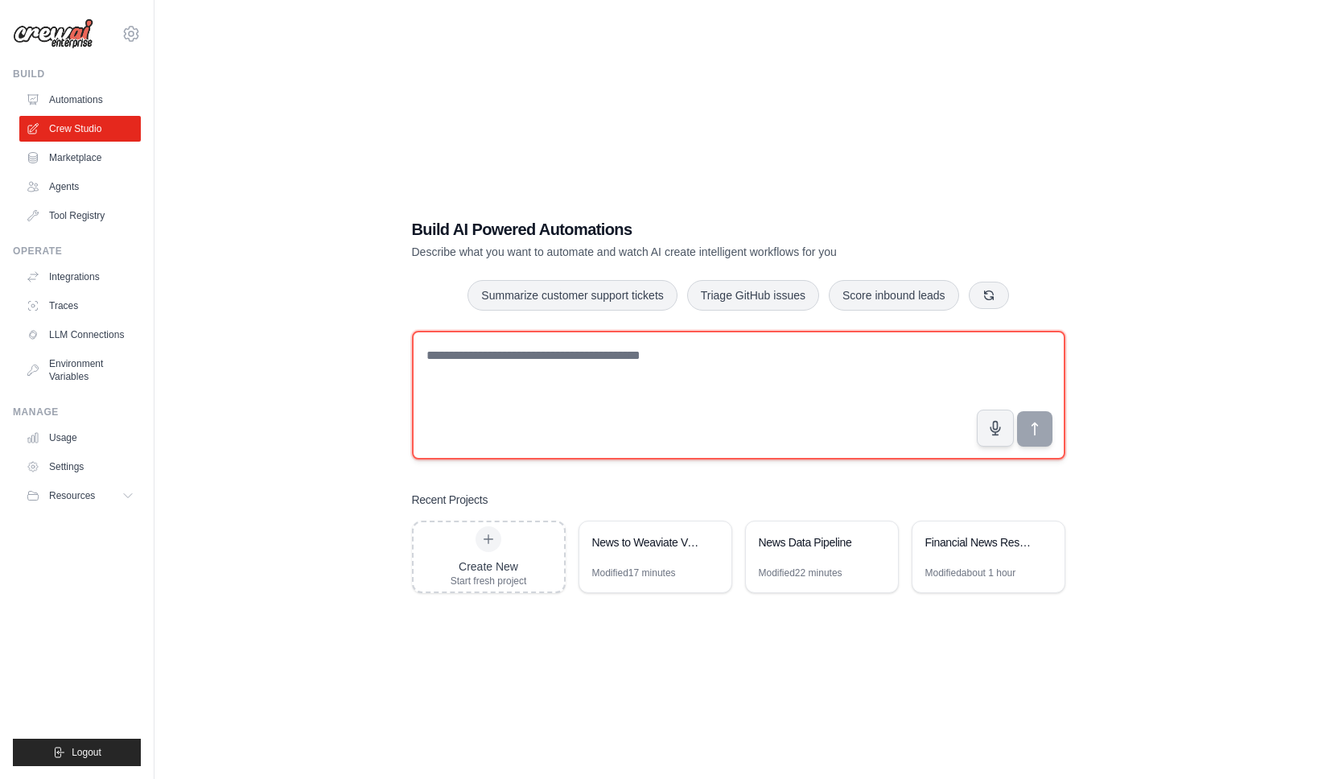
click at [806, 381] on textarea at bounding box center [738, 395] width 653 height 129
paste textarea "**********"
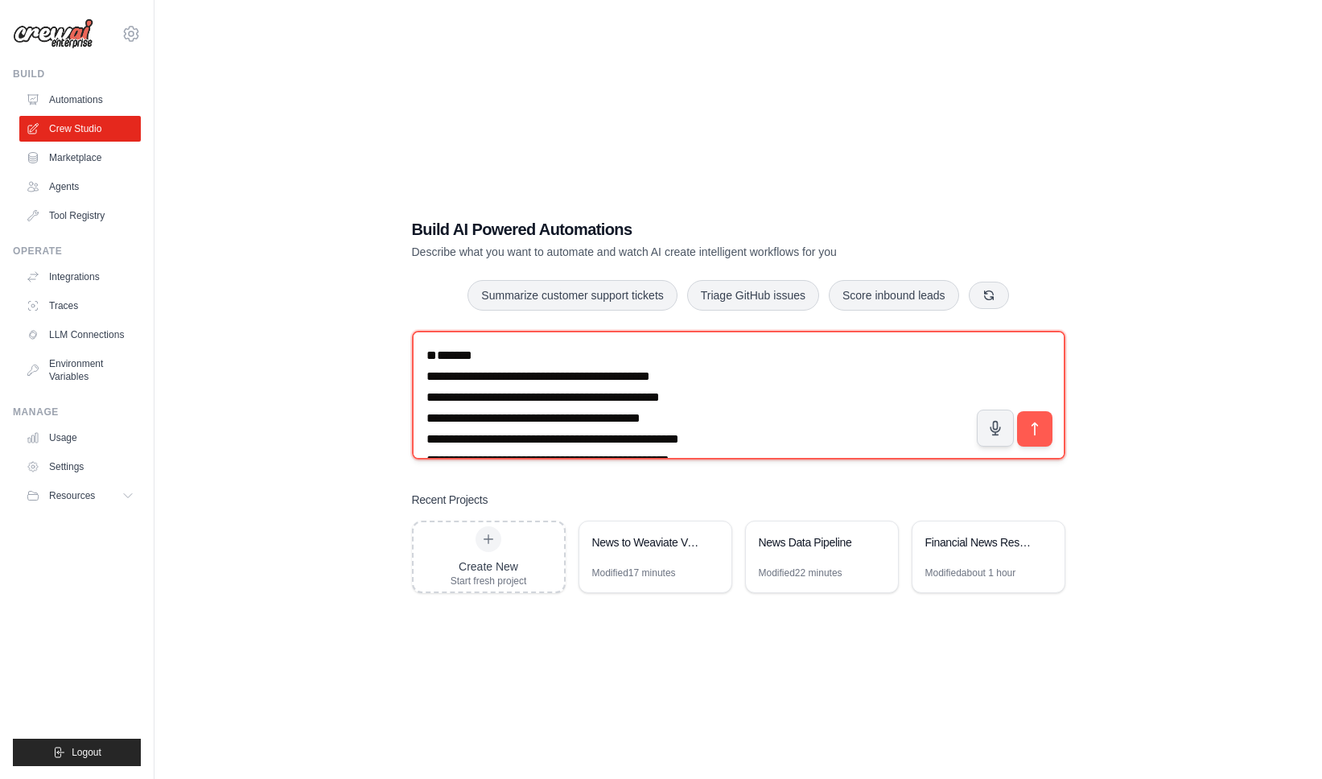
paste textarea "**********"
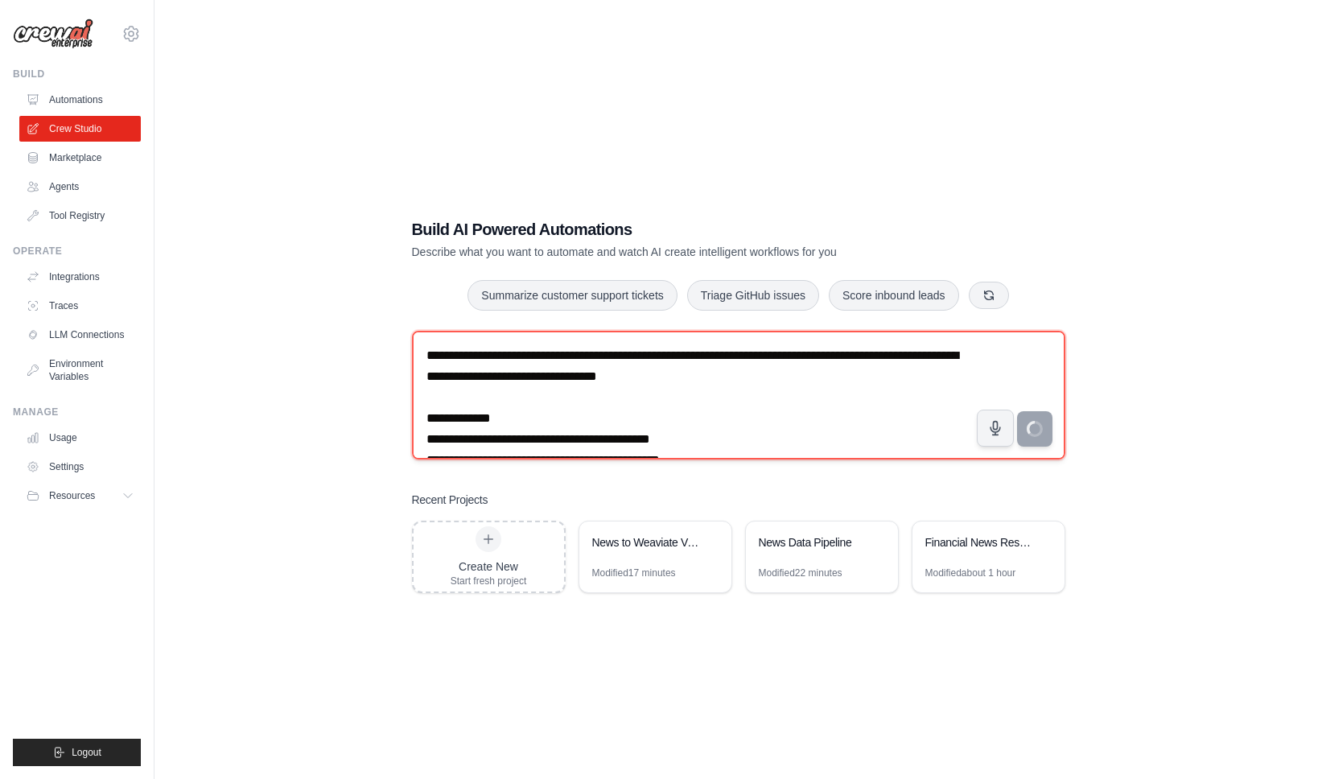
type textarea "**********"
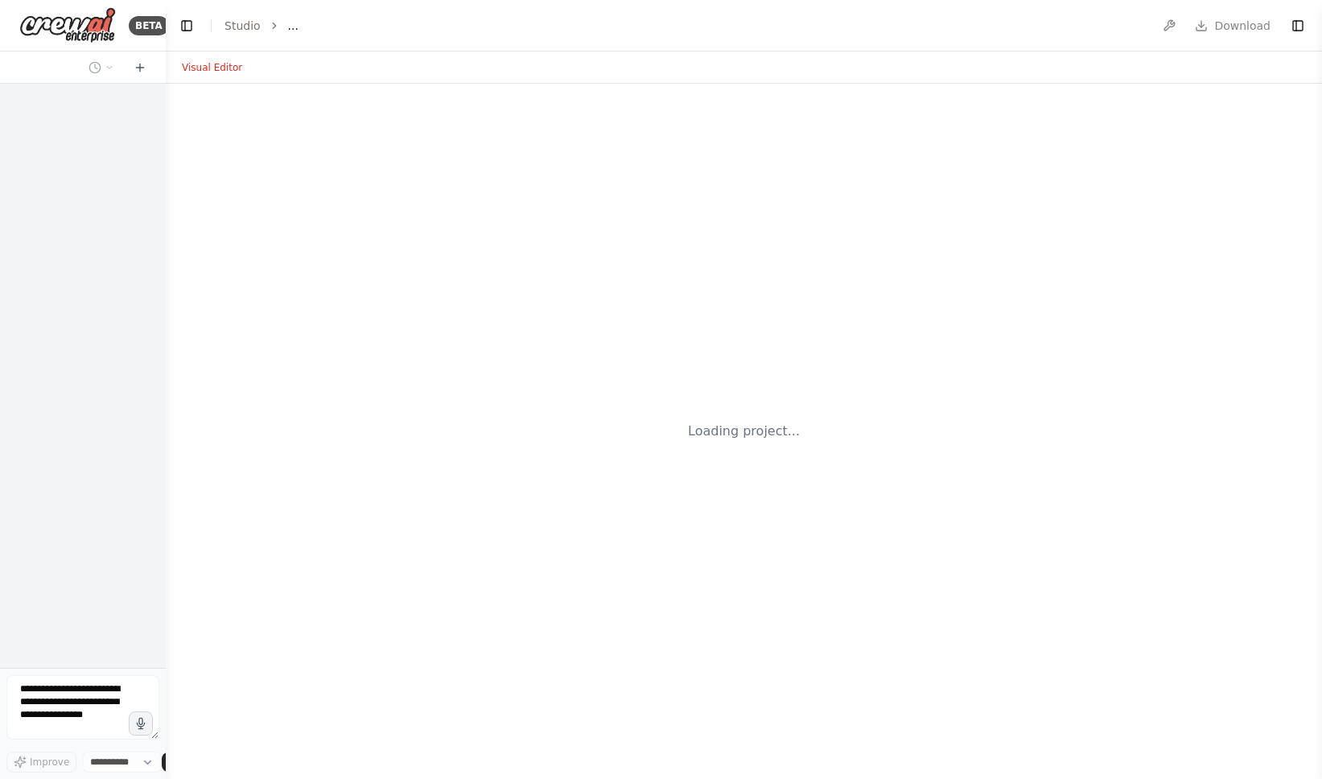
select select "****"
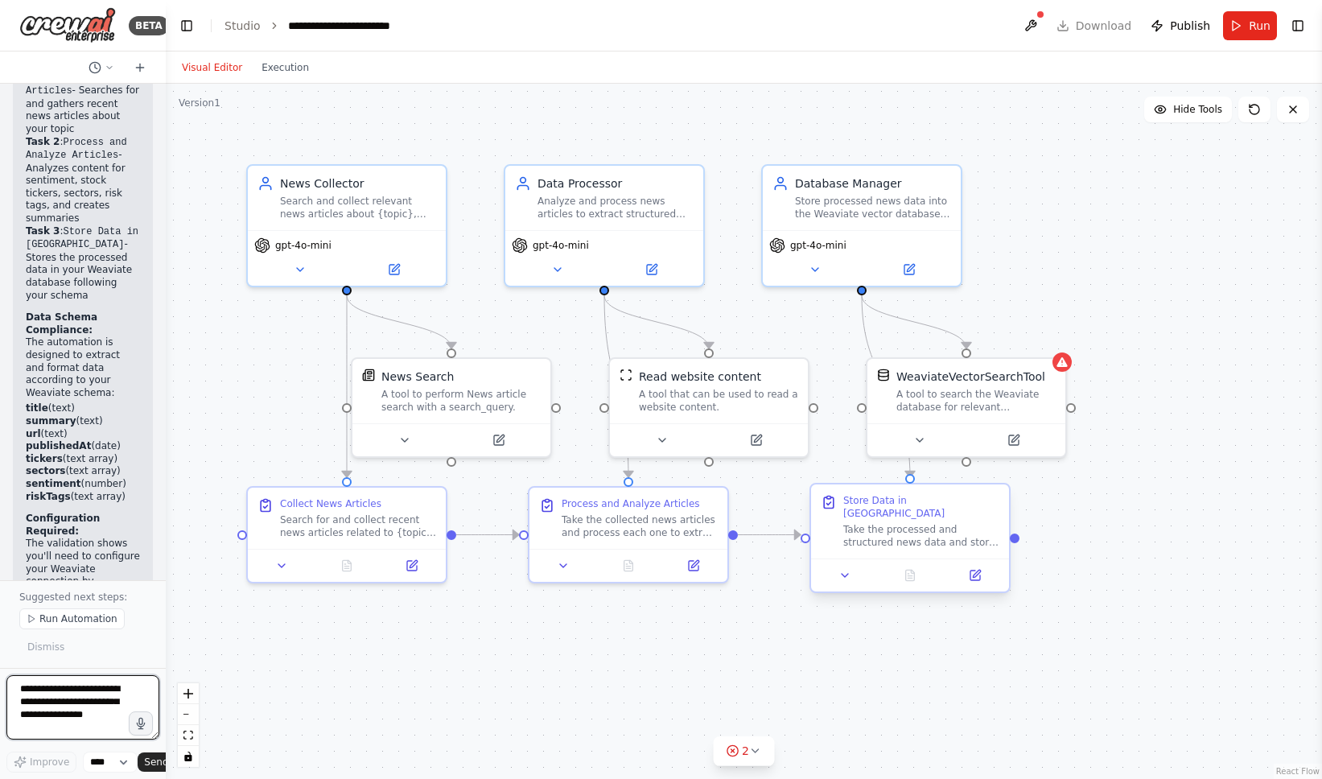
scroll to position [3032, 0]
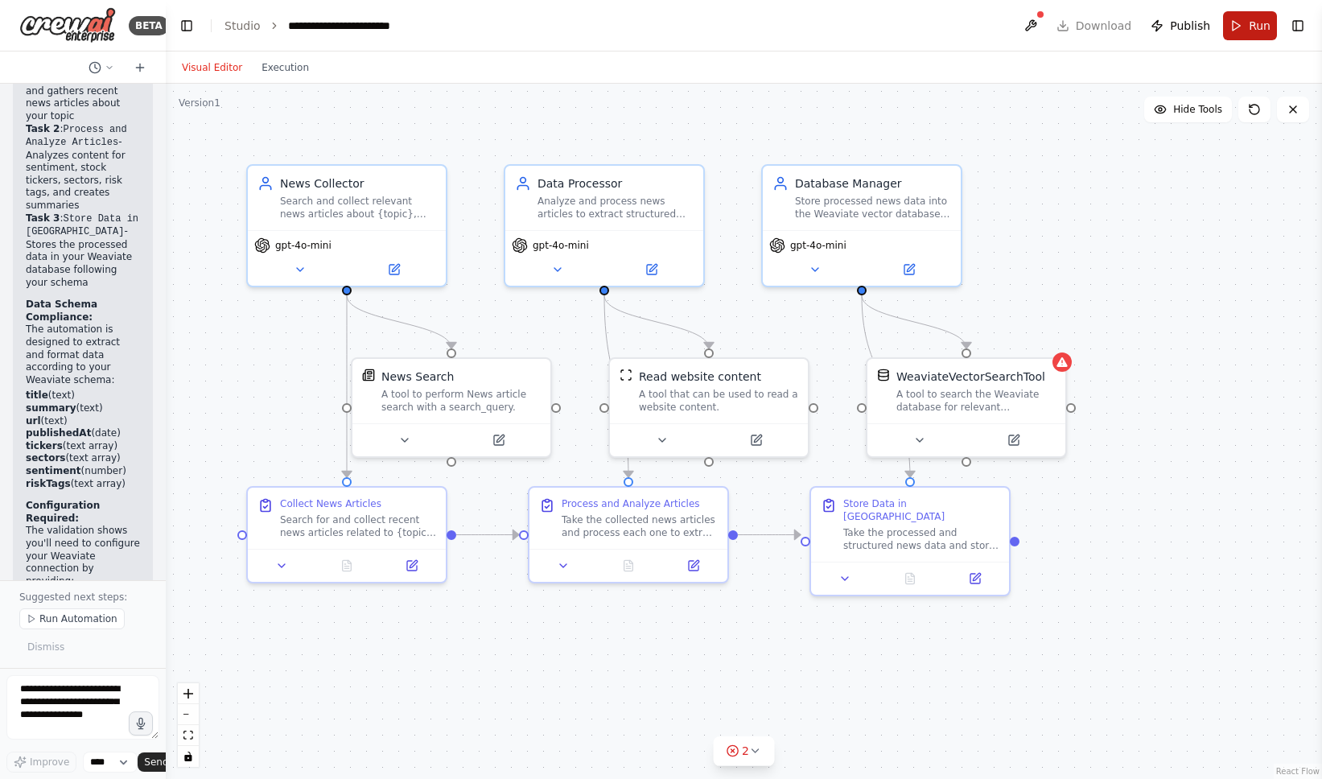
click at [1231, 33] on button "Run" at bounding box center [1250, 25] width 54 height 29
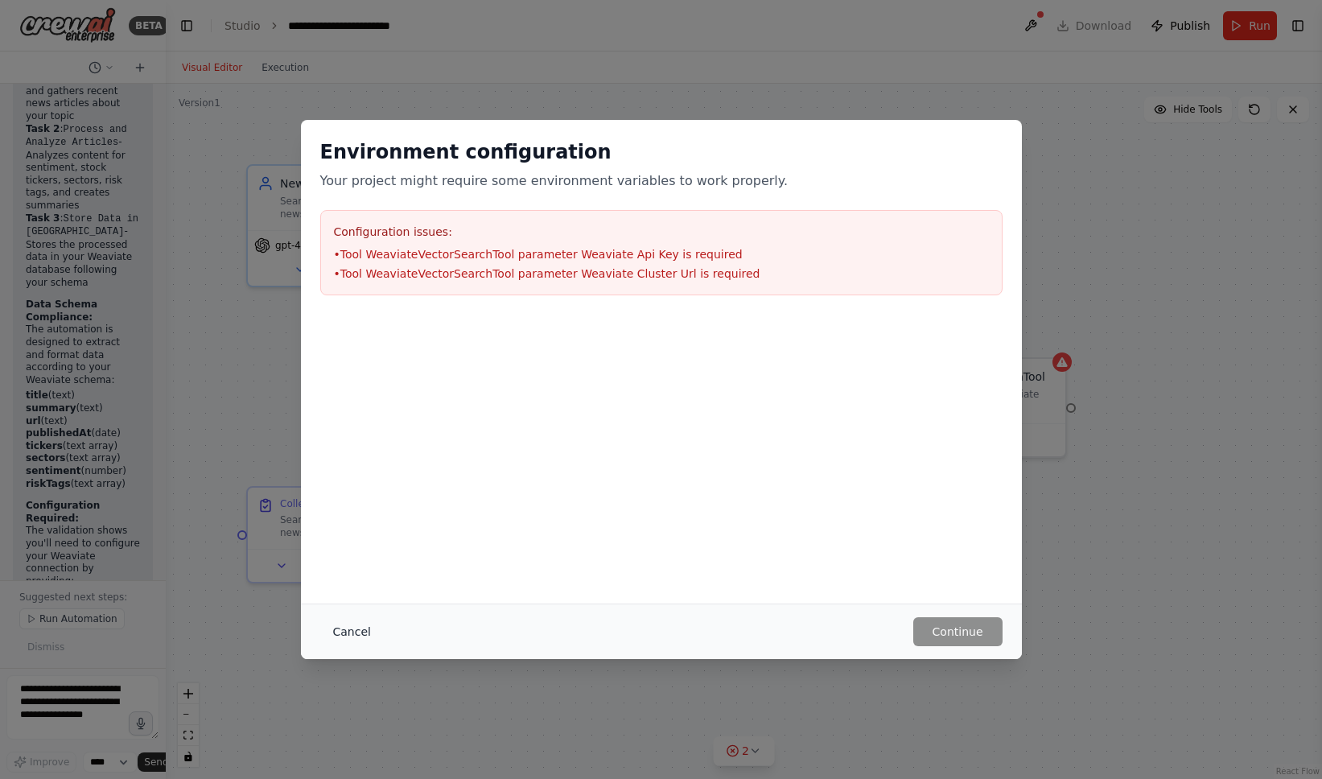
click at [358, 633] on button "Cancel" at bounding box center [352, 631] width 64 height 29
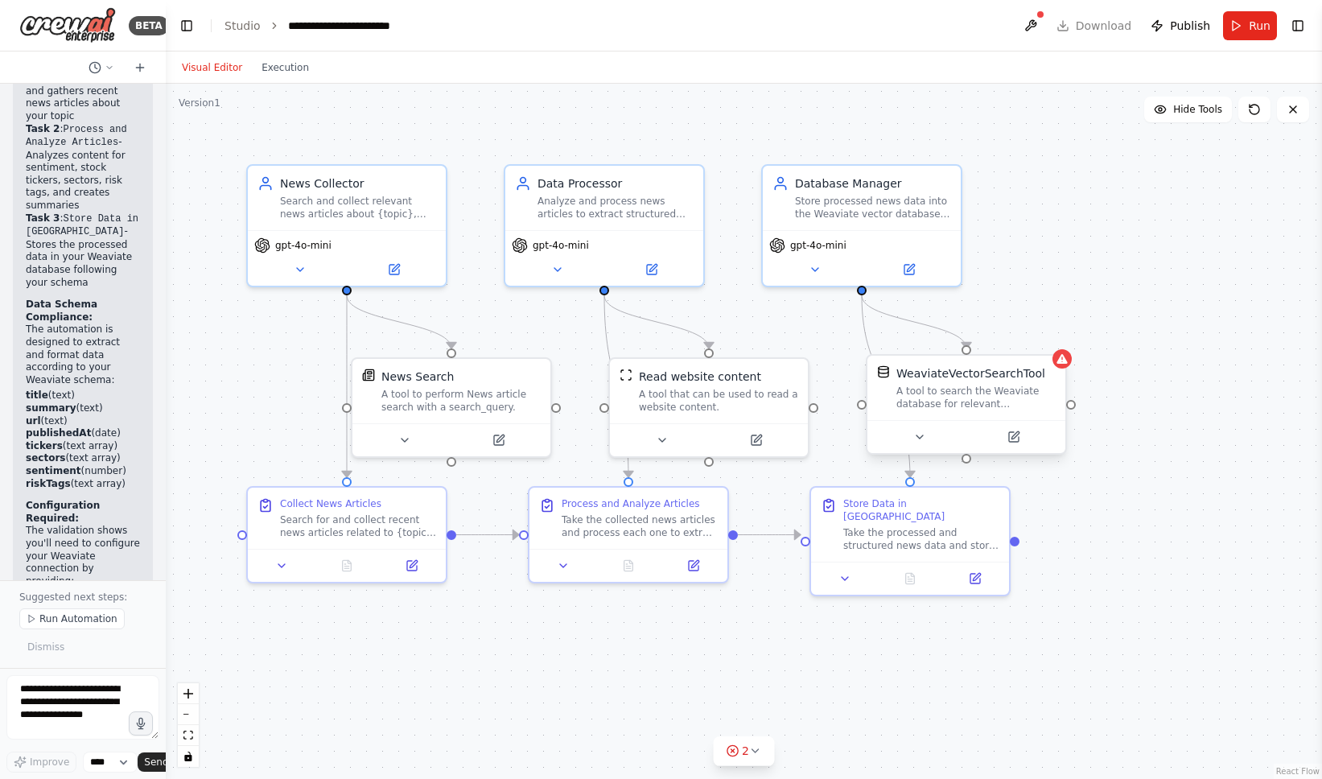
click at [986, 408] on div "A tool to search the Weaviate database for relevant information on internal doc…" at bounding box center [976, 398] width 159 height 26
click at [1016, 441] on icon at bounding box center [1014, 437] width 10 height 10
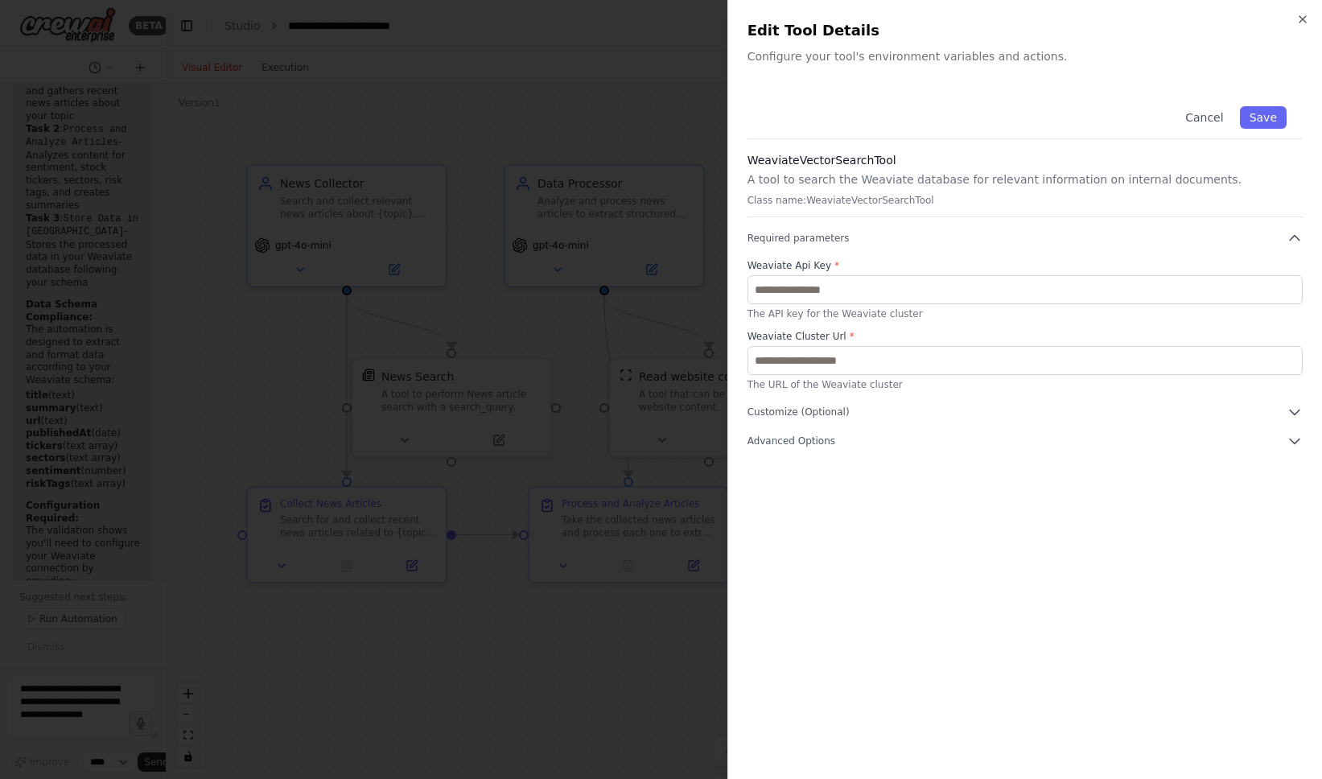
click at [641, 328] on div at bounding box center [661, 389] width 1322 height 779
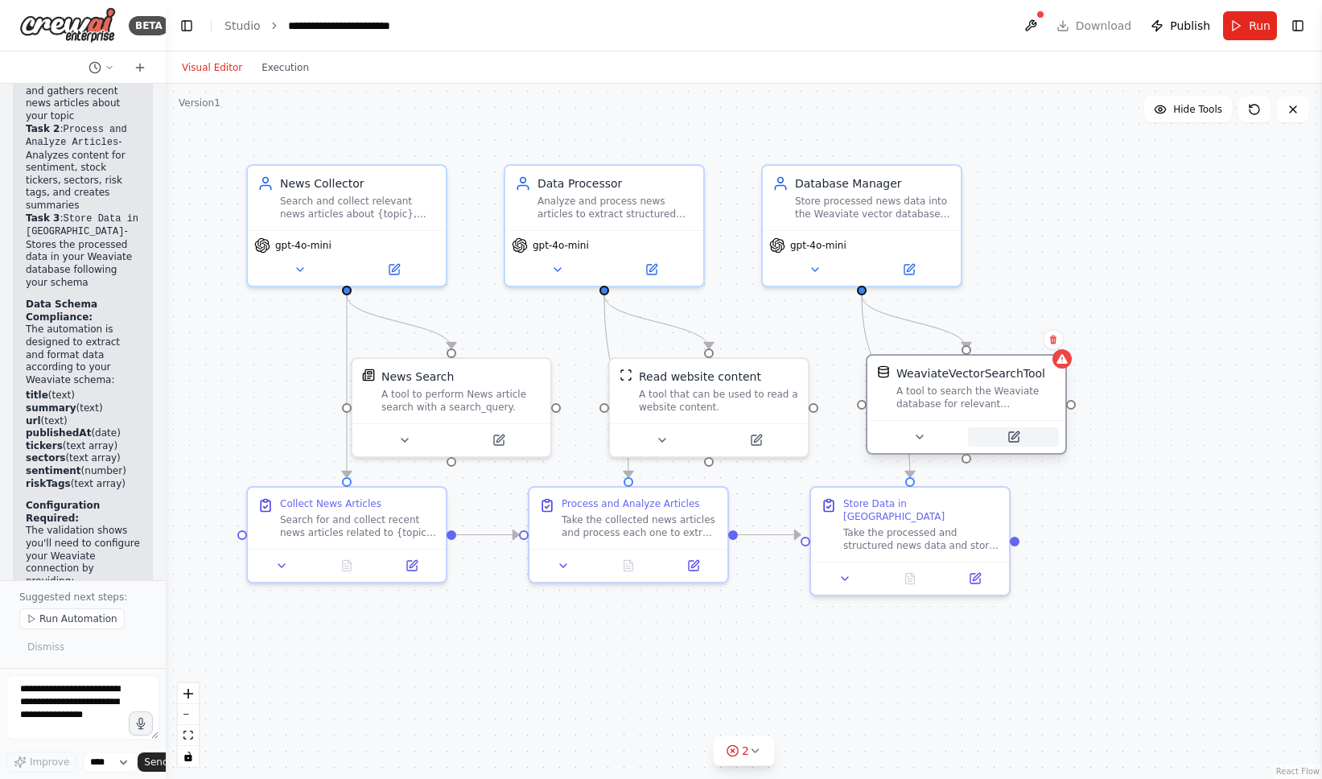
click at [1014, 435] on icon at bounding box center [1015, 434] width 7 height 7
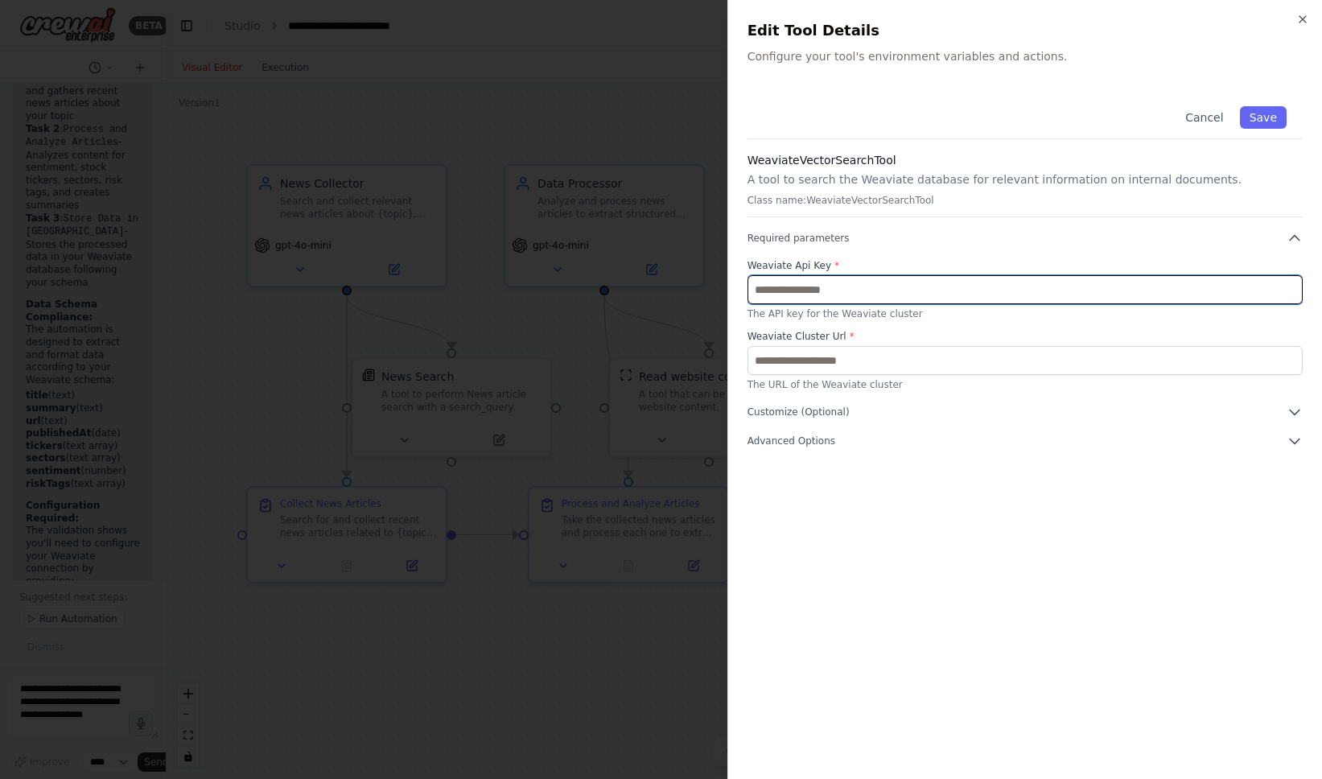
click at [892, 286] on input "text" at bounding box center [1025, 289] width 555 height 29
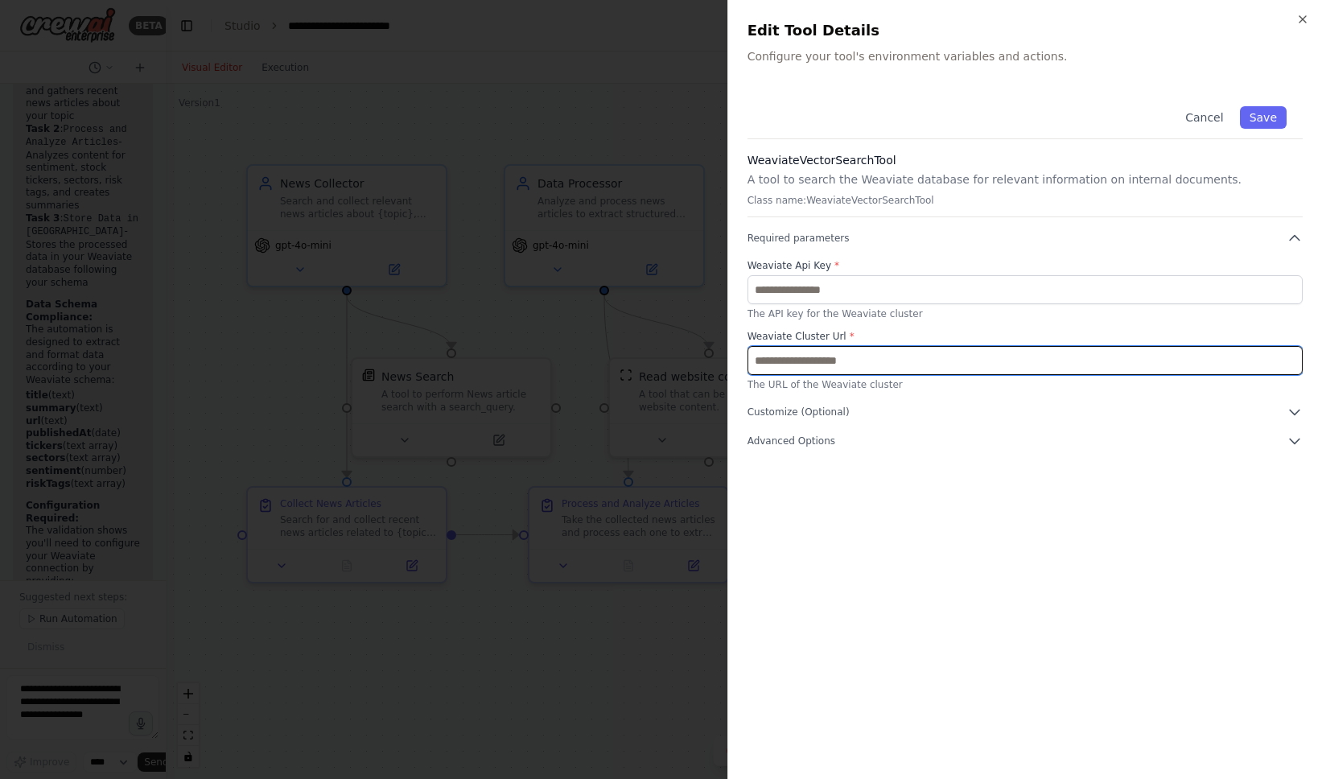
click at [863, 370] on input "text" at bounding box center [1025, 360] width 555 height 29
paste input "**********"
type input "**********"
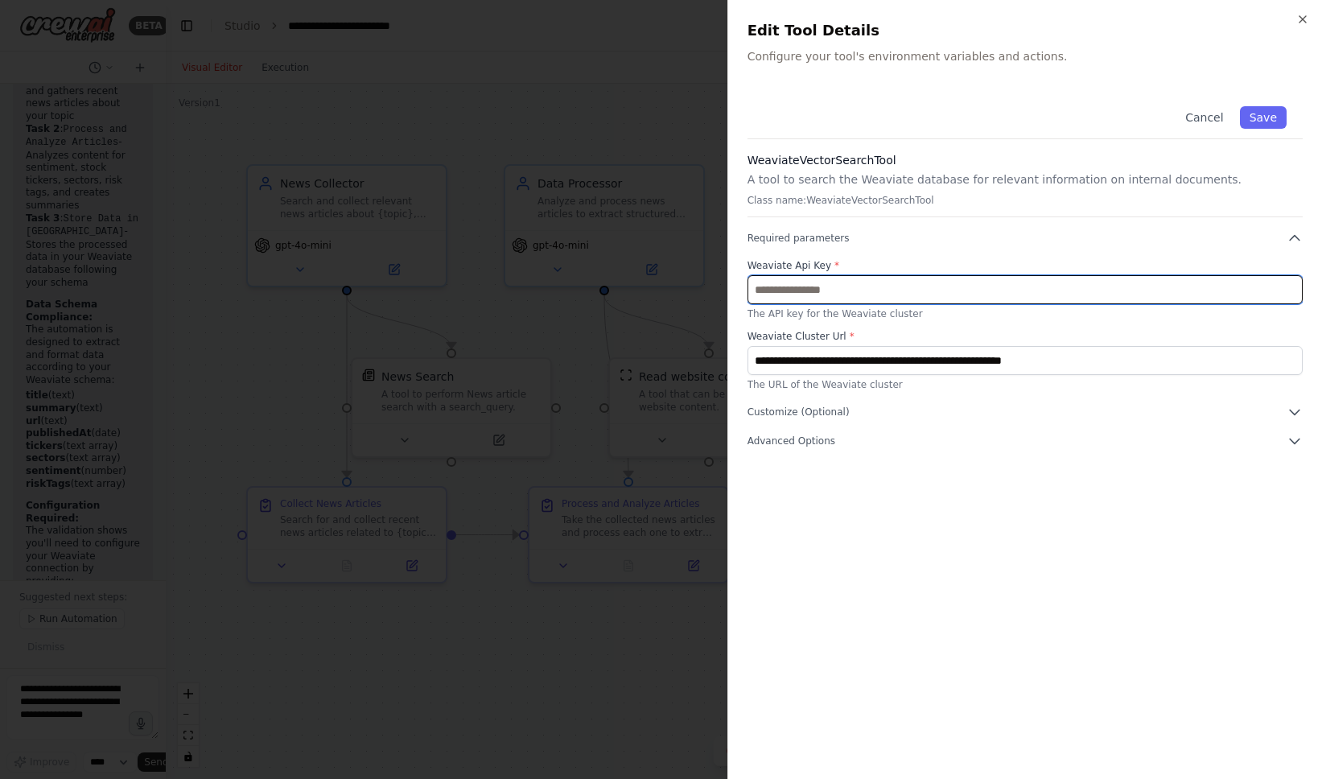
click at [946, 287] on input "text" at bounding box center [1025, 289] width 555 height 29
paste input "**********"
type input "**********"
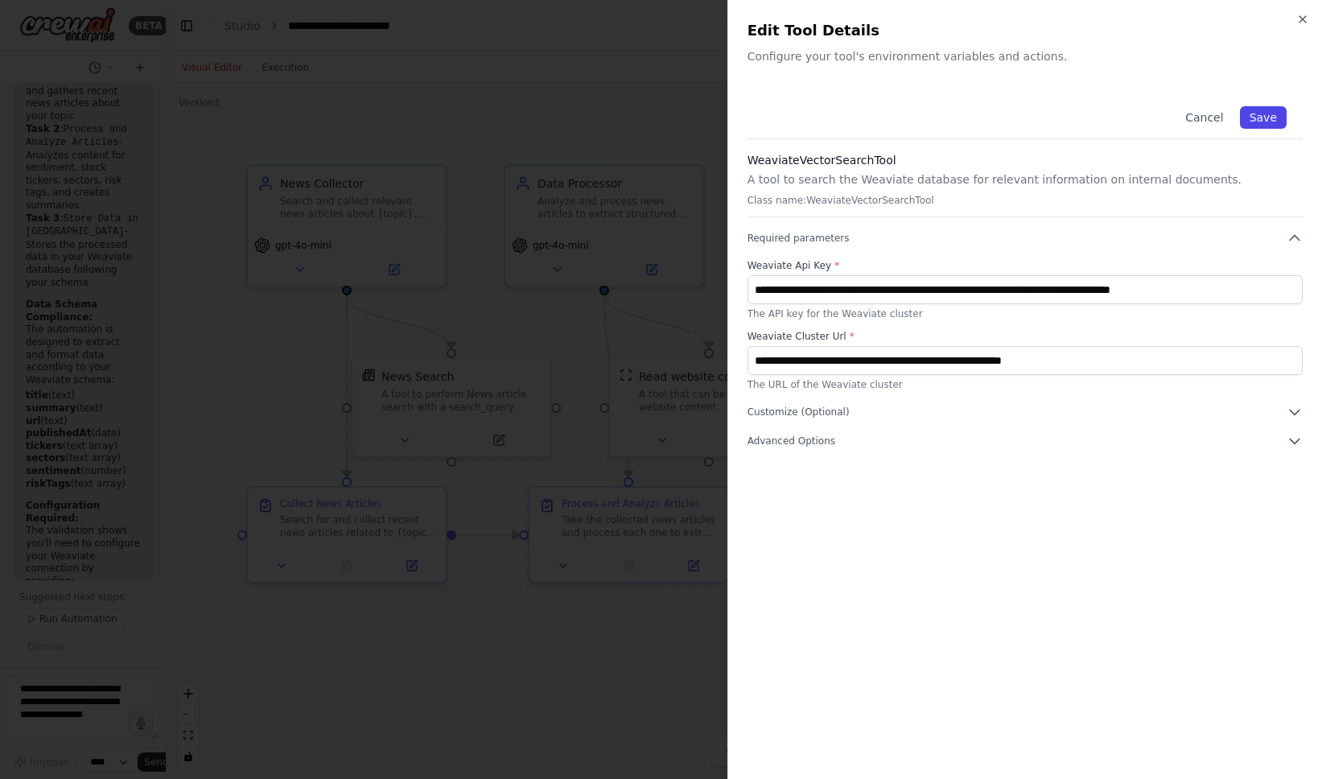
scroll to position [0, 0]
click at [1259, 126] on button "Save" at bounding box center [1263, 117] width 47 height 23
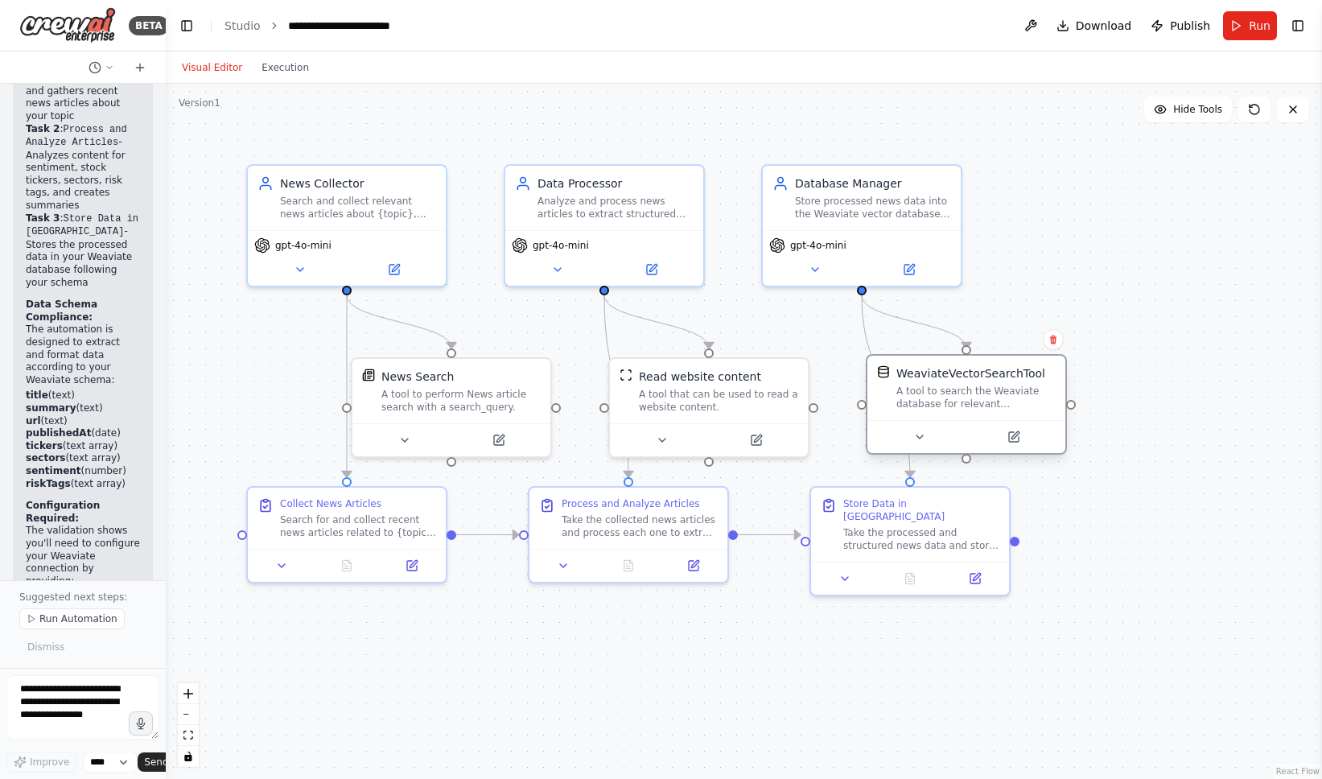
click at [1035, 390] on div "A tool to search the Weaviate database for relevant information on internal doc…" at bounding box center [976, 398] width 159 height 26
click at [1010, 443] on button at bounding box center [1013, 436] width 91 height 19
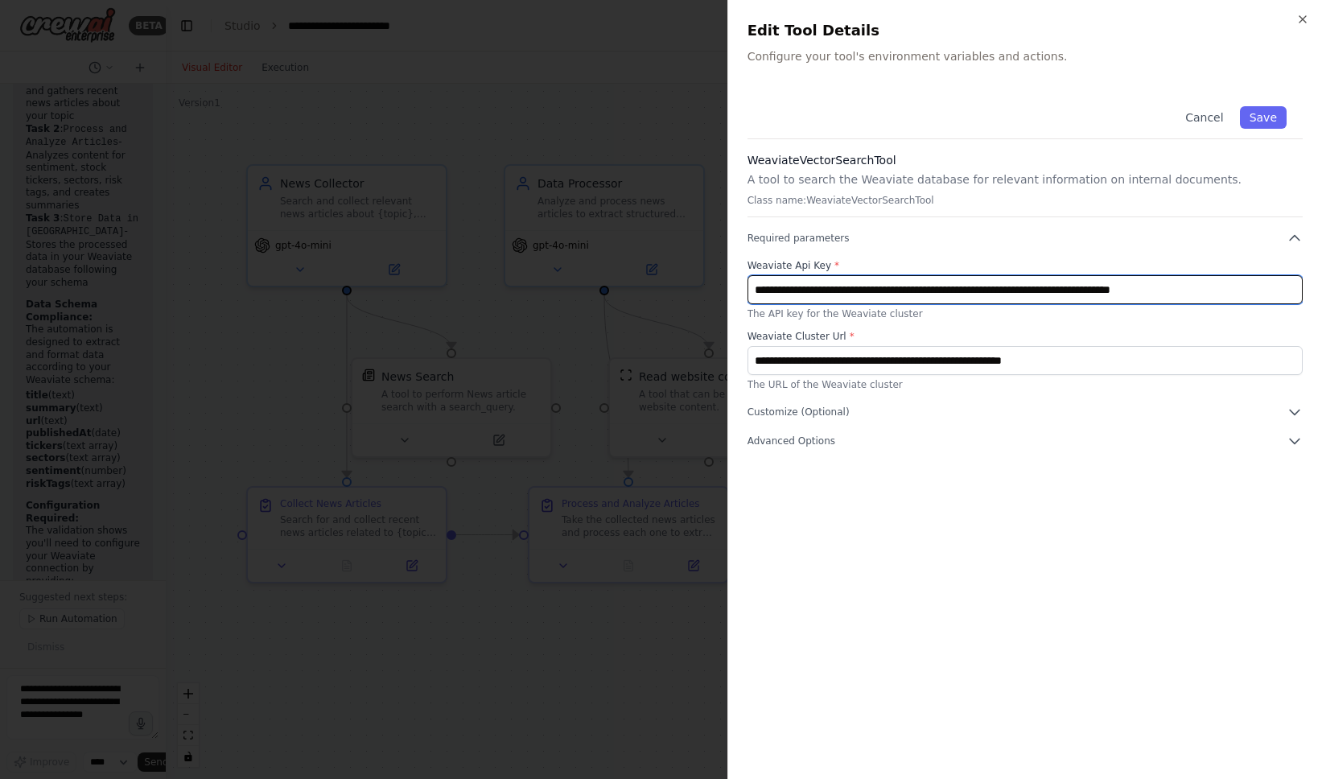
click at [1104, 295] on input "**********" at bounding box center [1025, 289] width 555 height 29
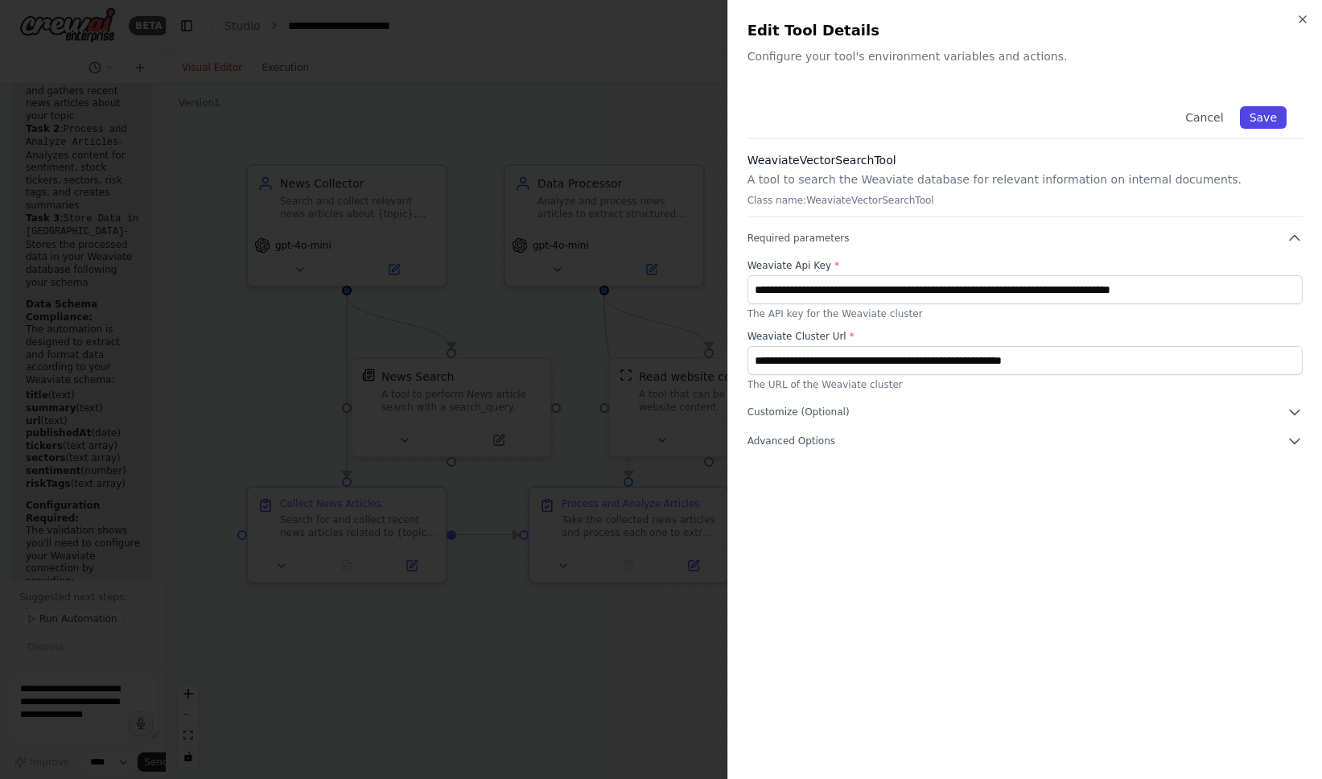
click at [1257, 122] on button "Save" at bounding box center [1263, 117] width 47 height 23
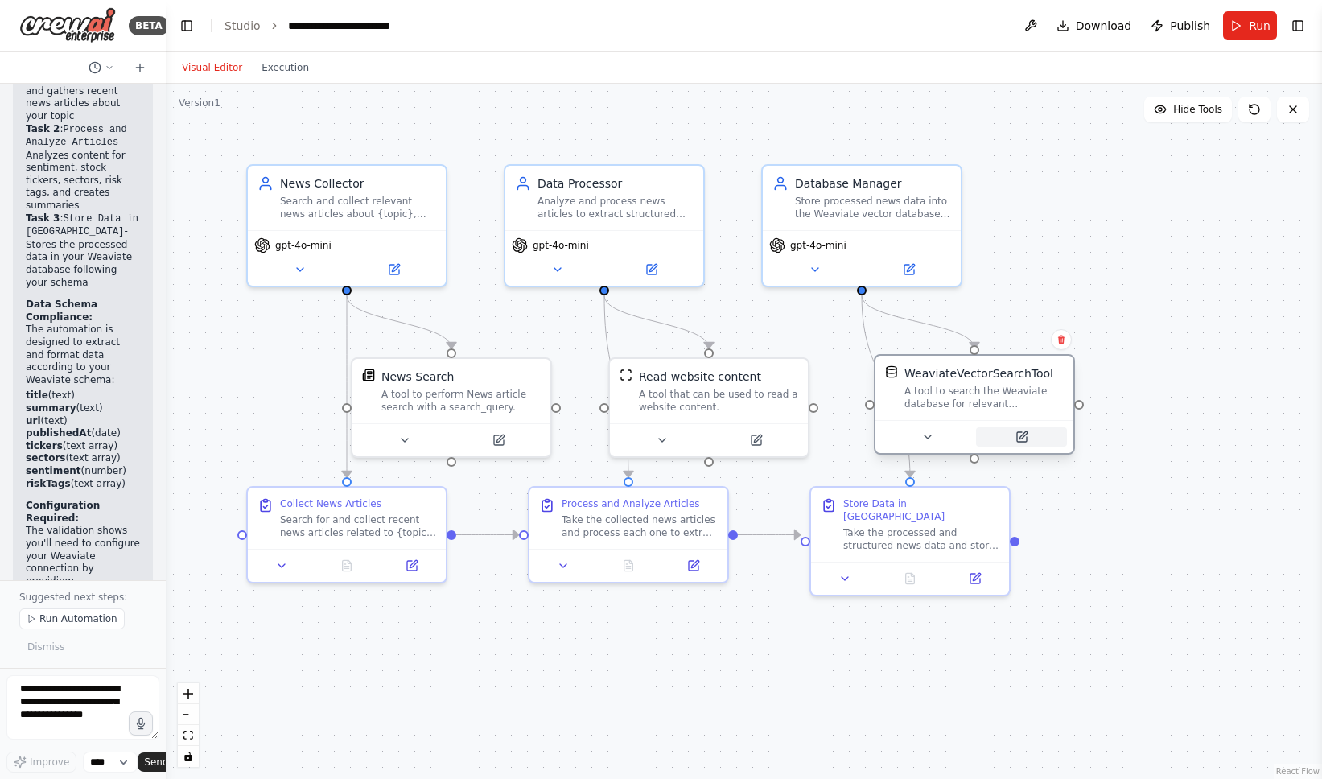
click at [1029, 439] on button at bounding box center [1021, 436] width 91 height 19
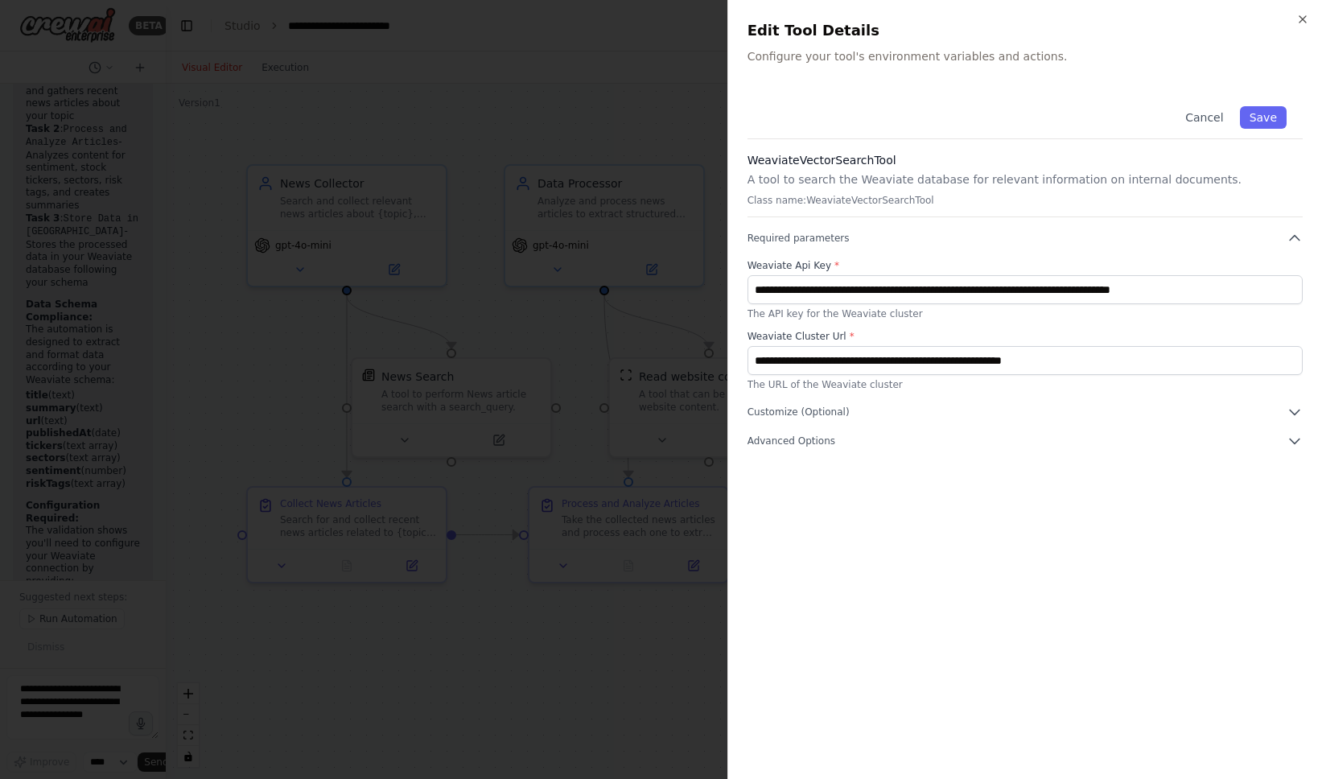
click at [678, 311] on div at bounding box center [661, 389] width 1322 height 779
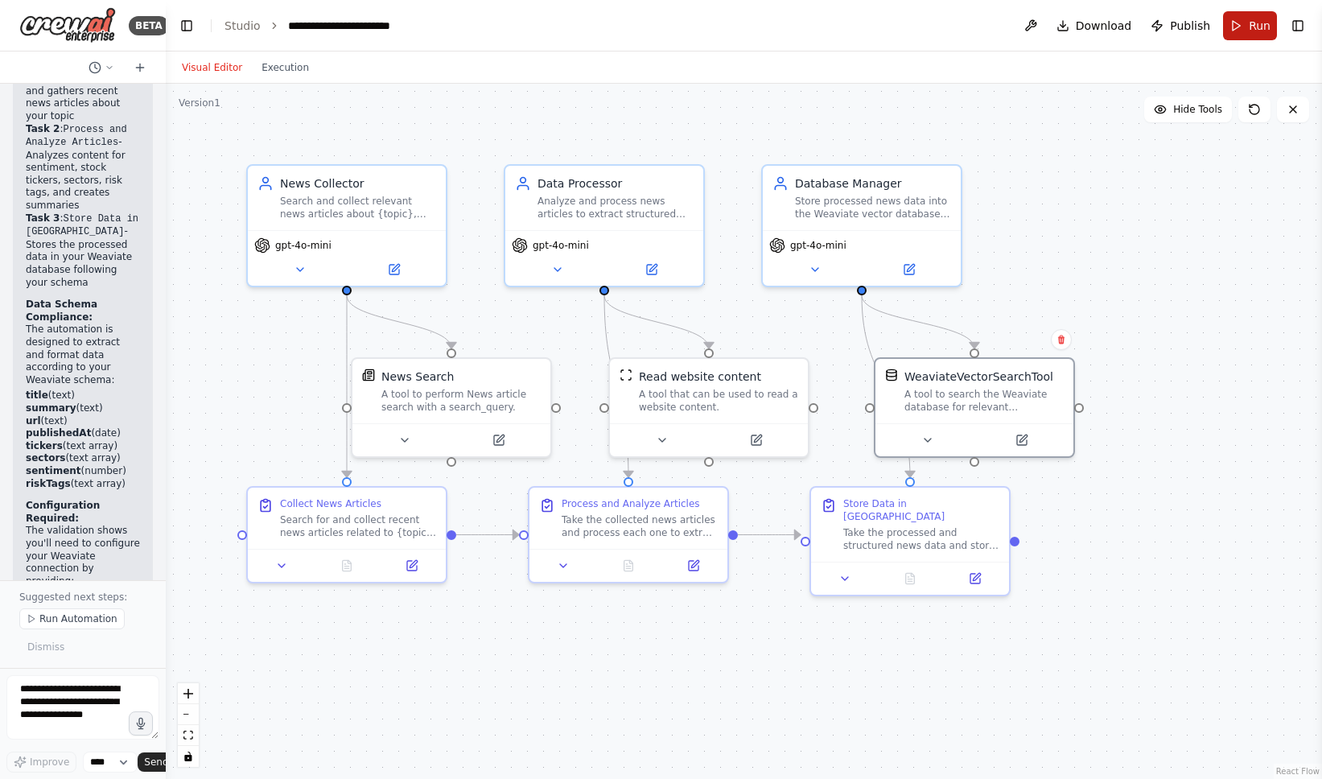
click at [1251, 33] on span "Run" at bounding box center [1260, 26] width 22 height 16
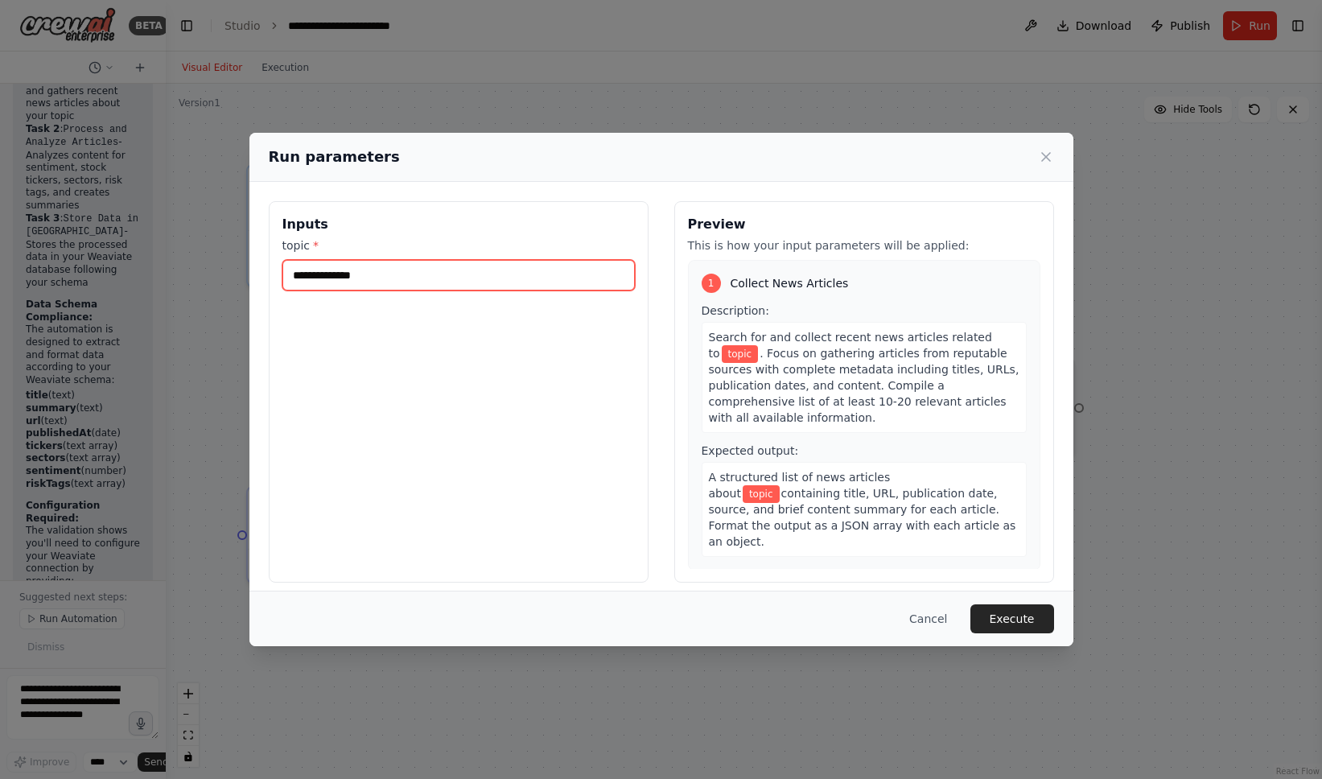
click at [402, 277] on input "topic *" at bounding box center [458, 275] width 352 height 31
type input "*"
type input "****"
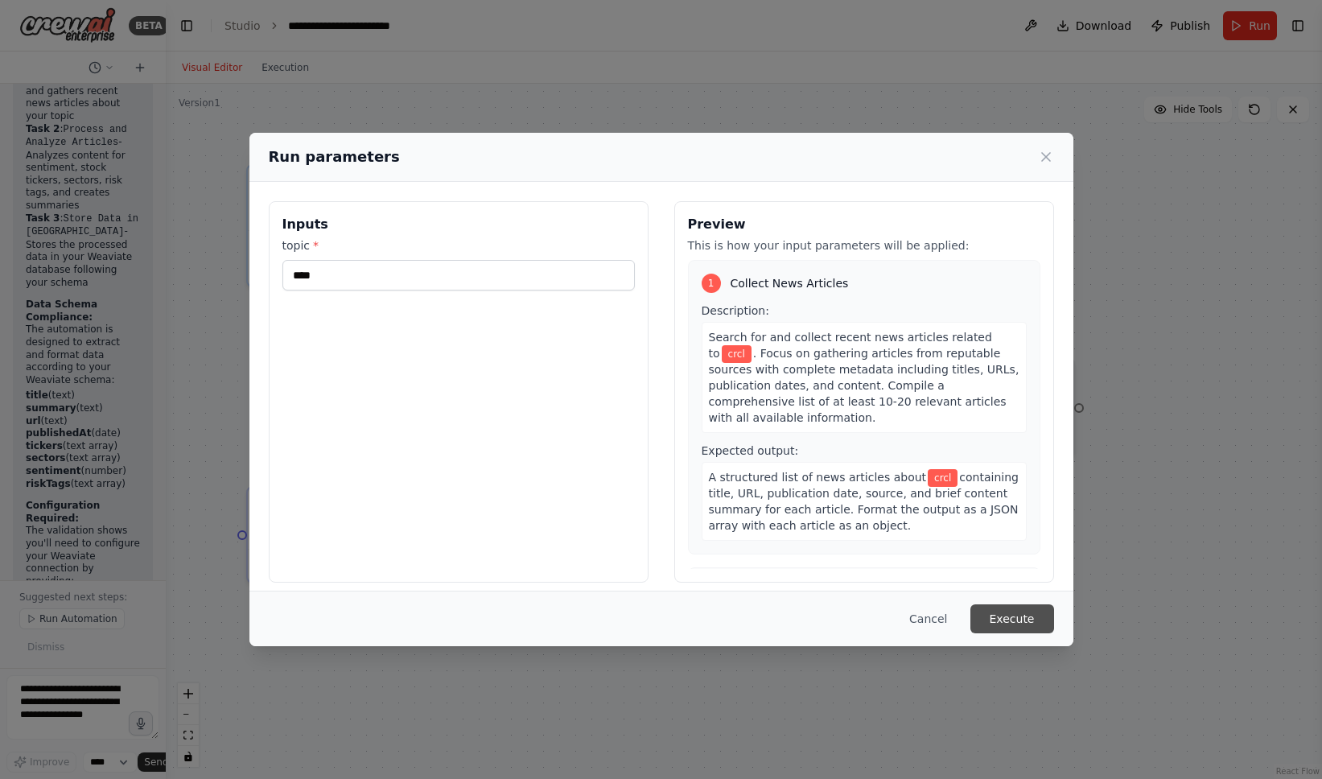
click at [1012, 612] on button "Execute" at bounding box center [1013, 618] width 84 height 29
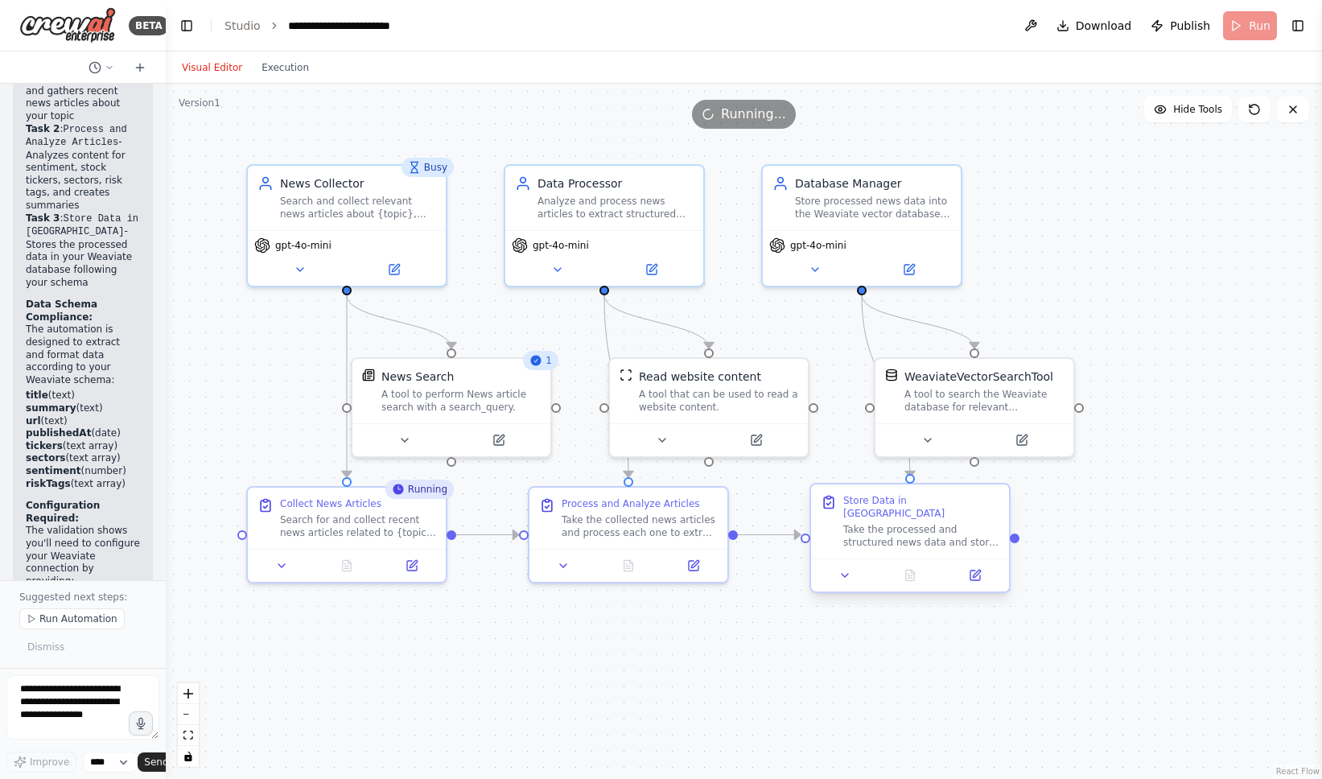
click at [934, 528] on div "Take the processed and structured news data and store it in the Weaviate vector…" at bounding box center [921, 536] width 156 height 26
click at [851, 569] on icon at bounding box center [845, 575] width 13 height 13
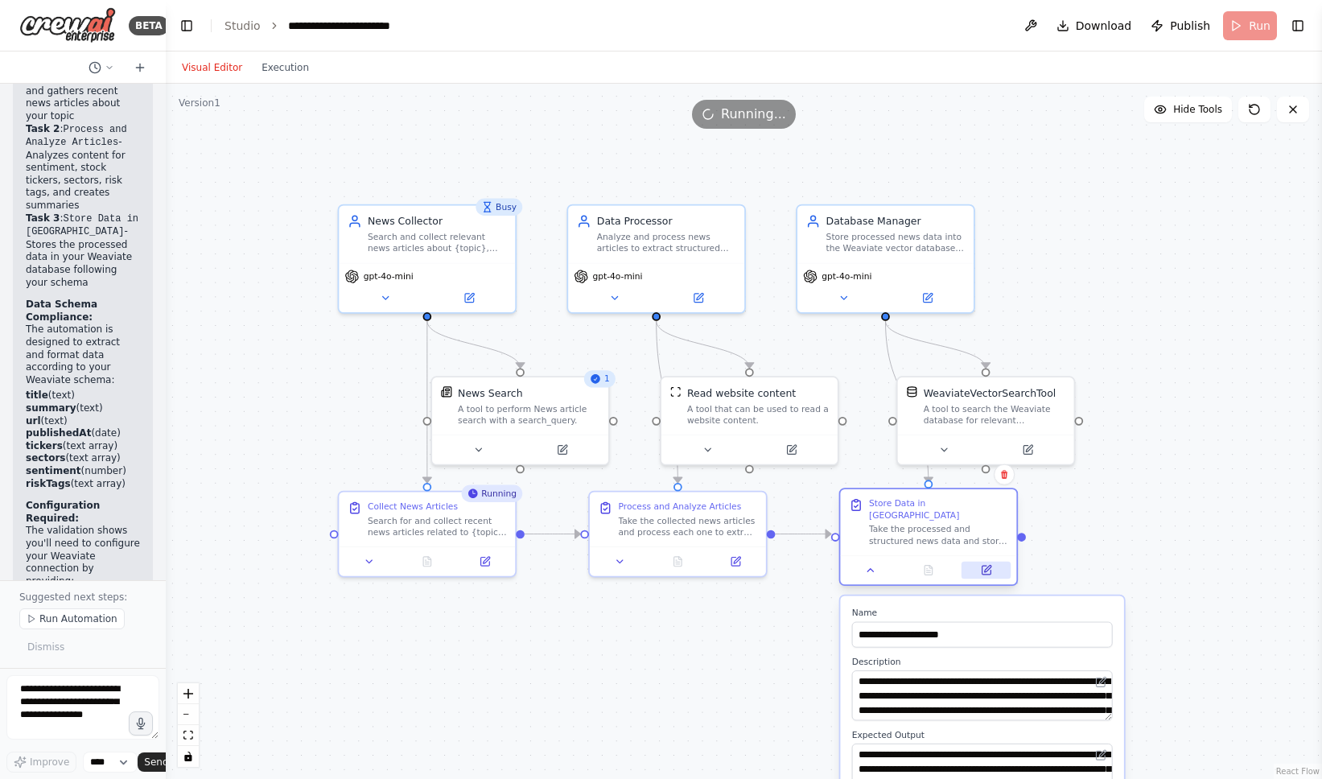
click at [979, 562] on button at bounding box center [986, 570] width 49 height 17
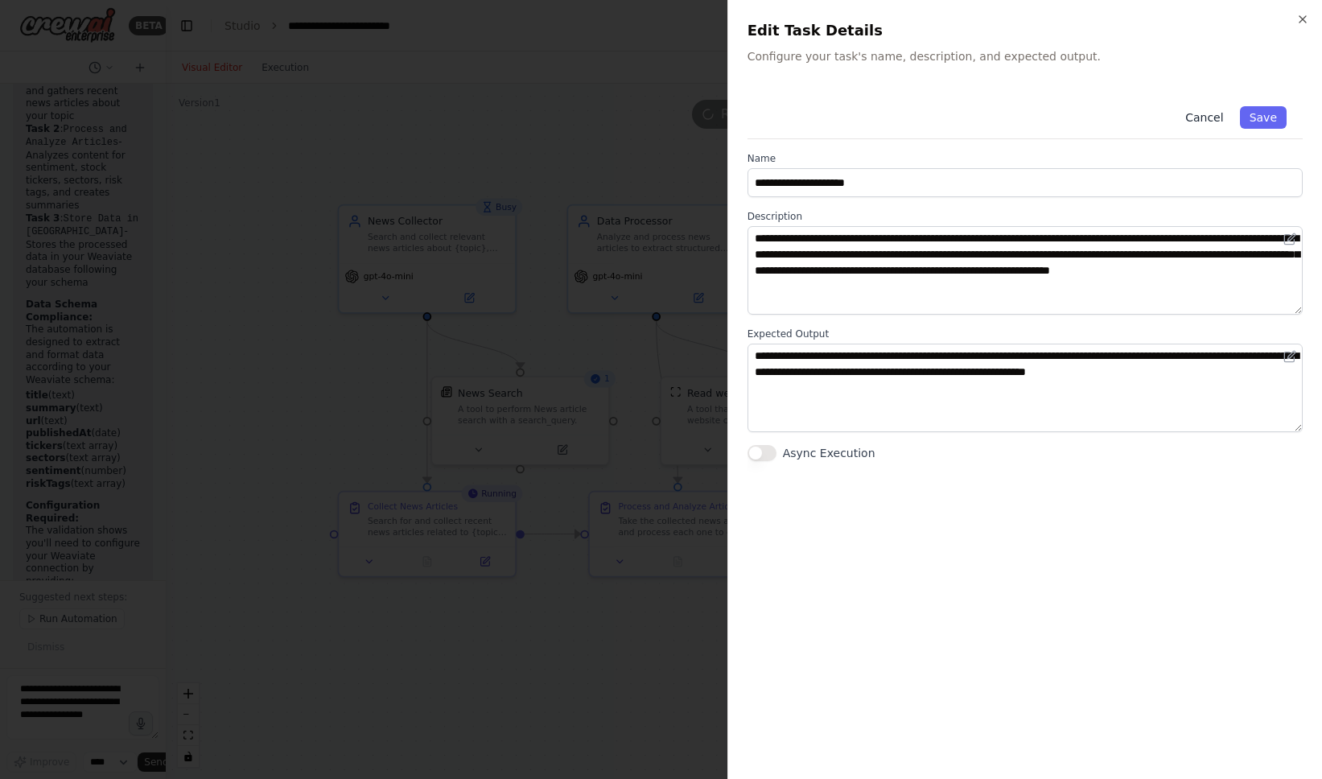
click at [1194, 118] on button "Cancel" at bounding box center [1204, 117] width 57 height 23
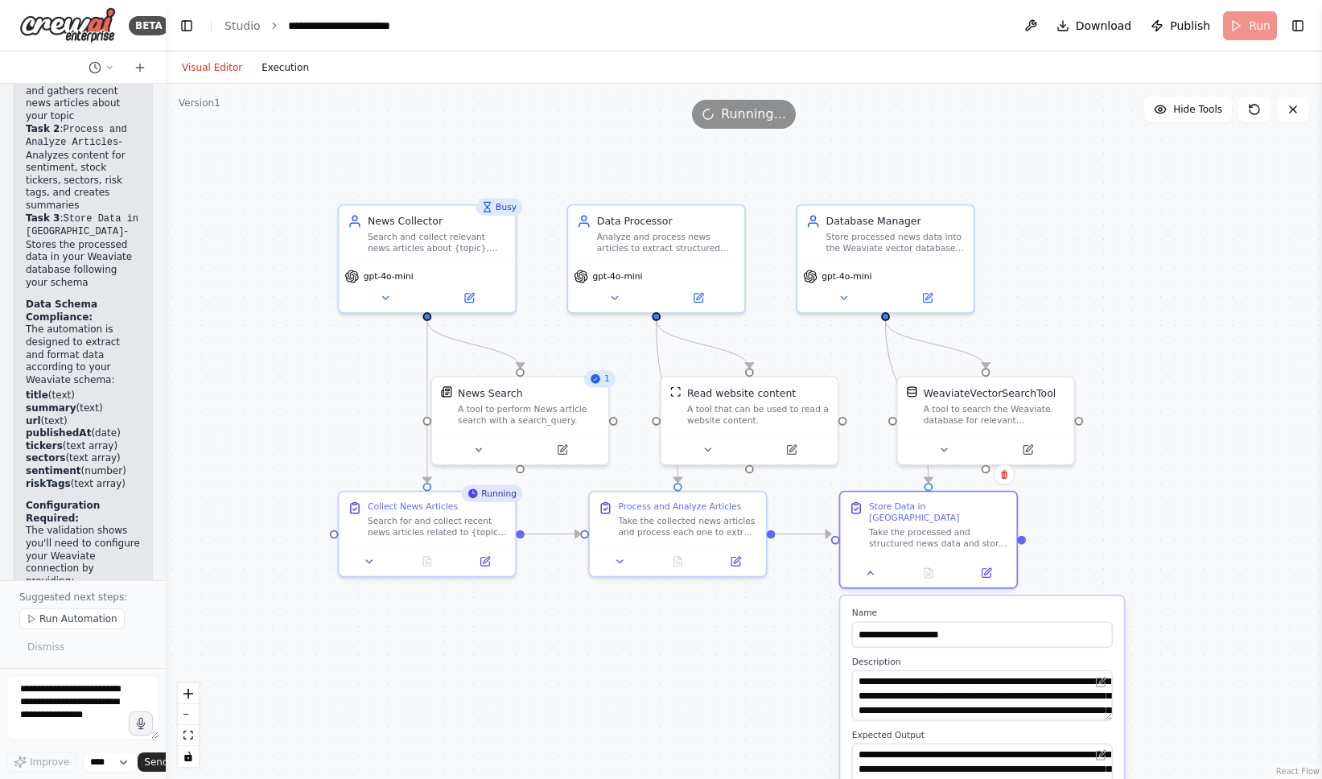
click at [288, 67] on button "Execution" at bounding box center [285, 67] width 67 height 19
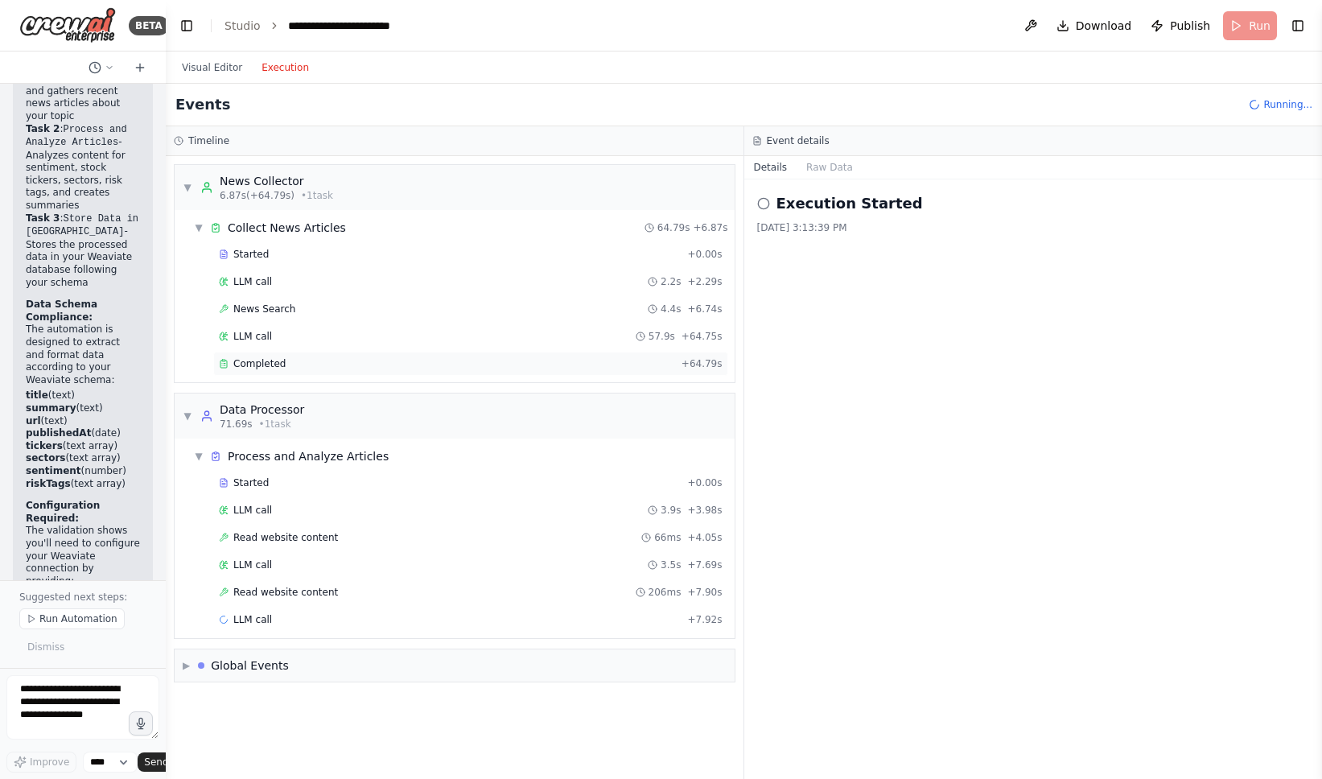
click at [273, 361] on span "Completed" at bounding box center [259, 363] width 52 height 13
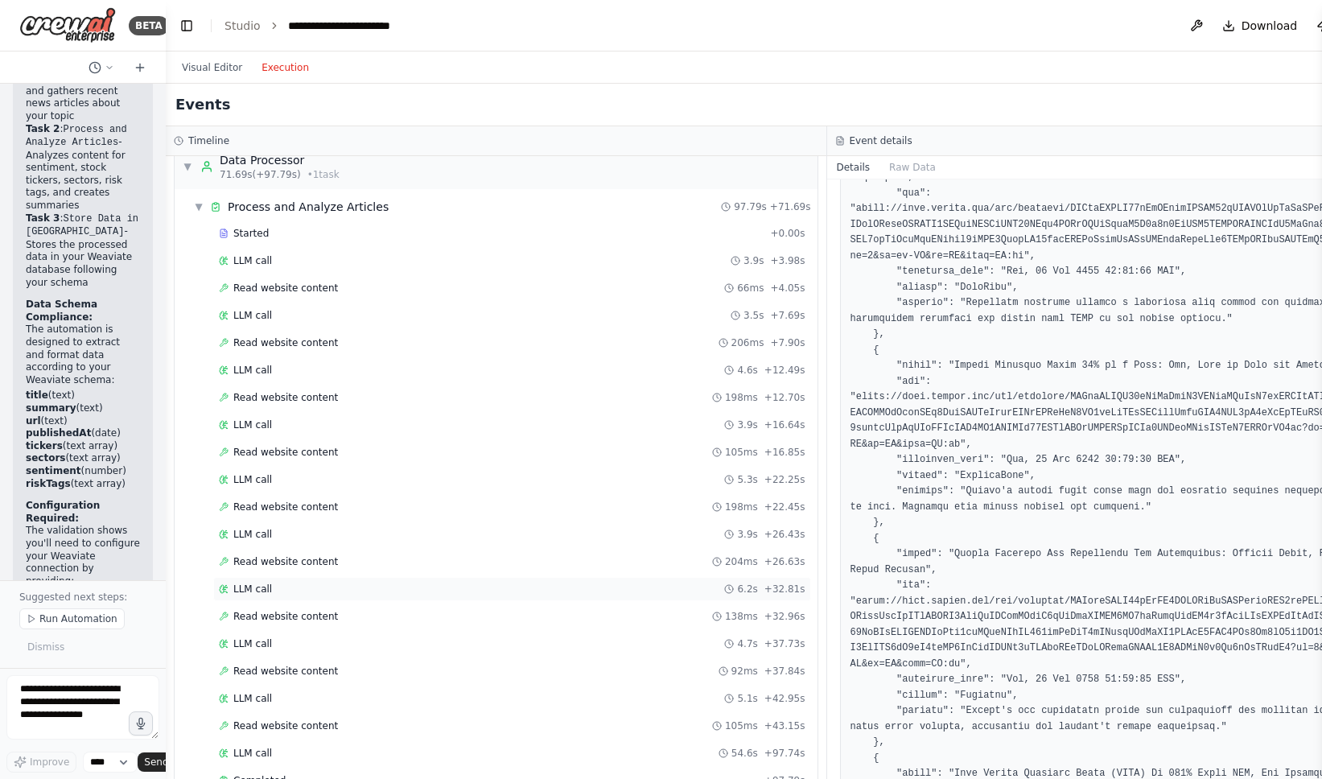
scroll to position [478, 0]
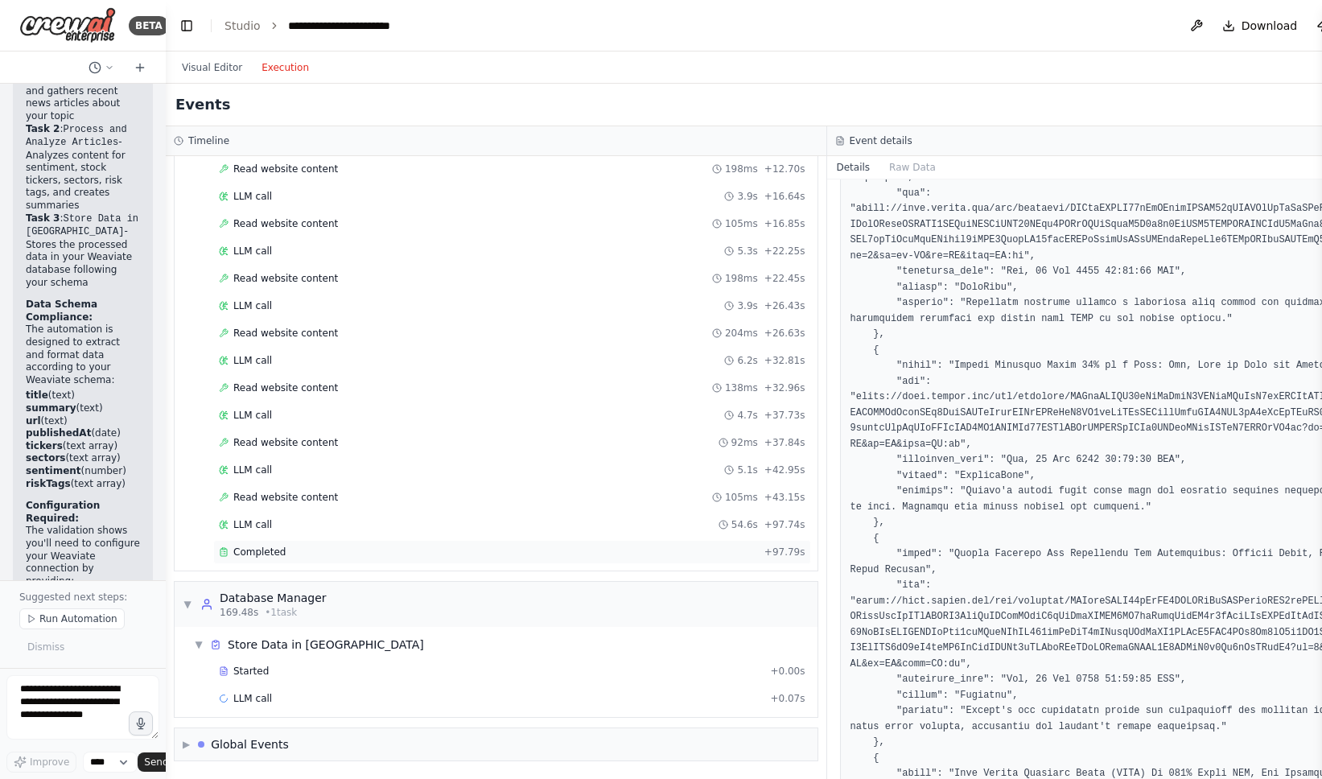
click at [431, 556] on div "Completed" at bounding box center [488, 552] width 539 height 13
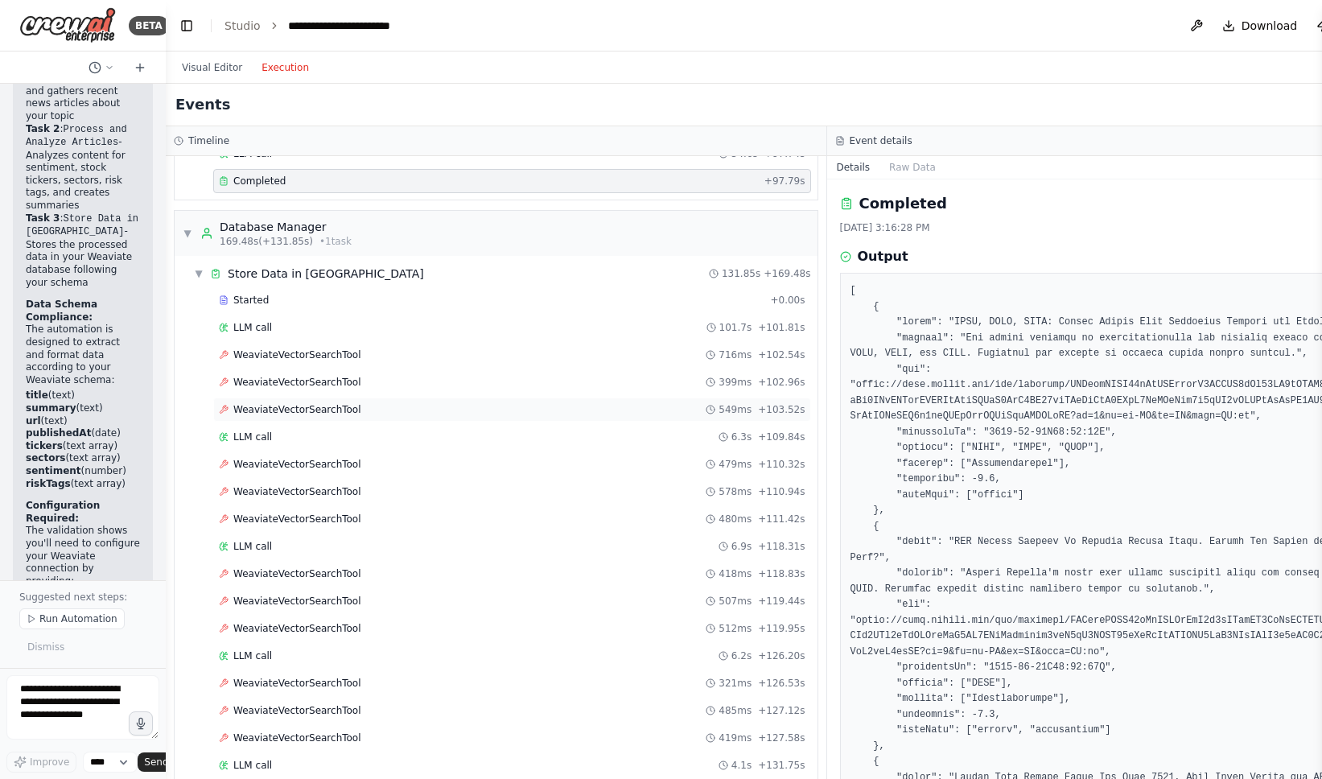
scroll to position [943, 0]
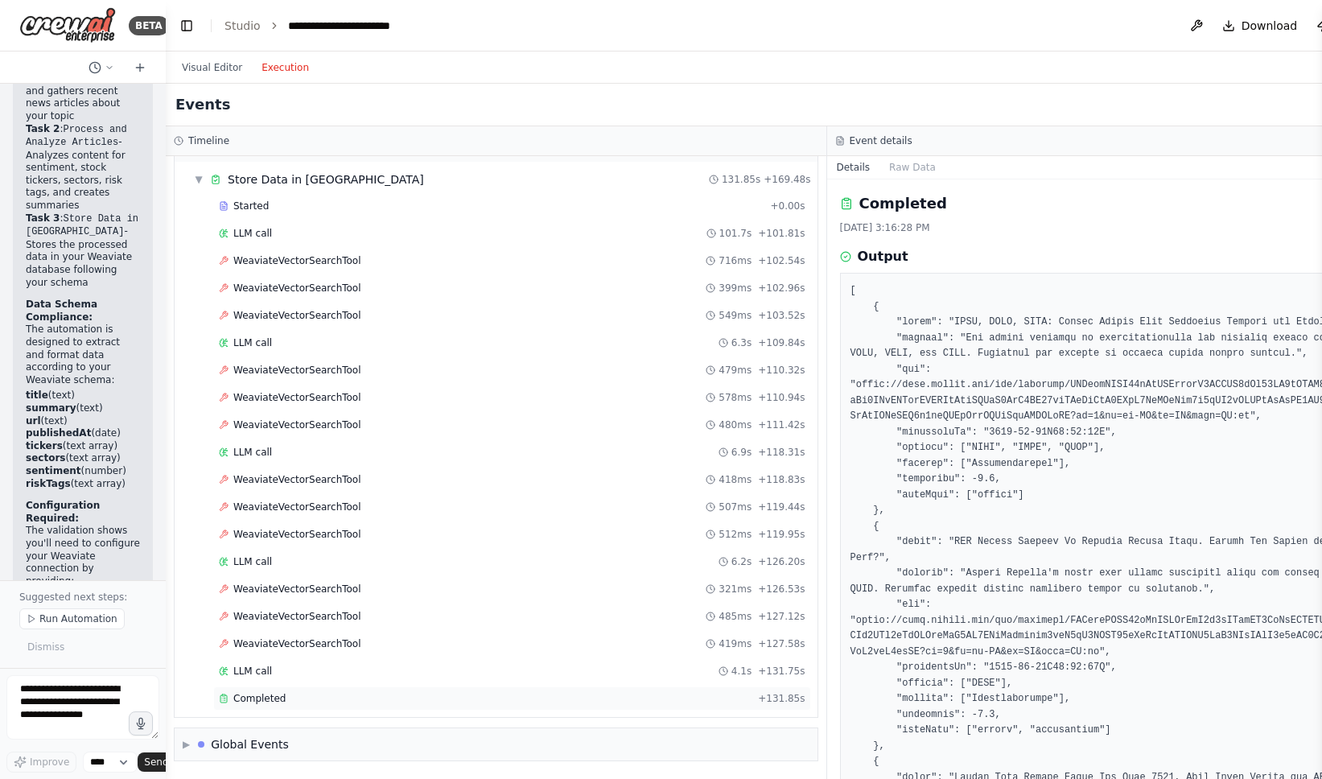
click at [327, 701] on div "Completed" at bounding box center [485, 698] width 533 height 13
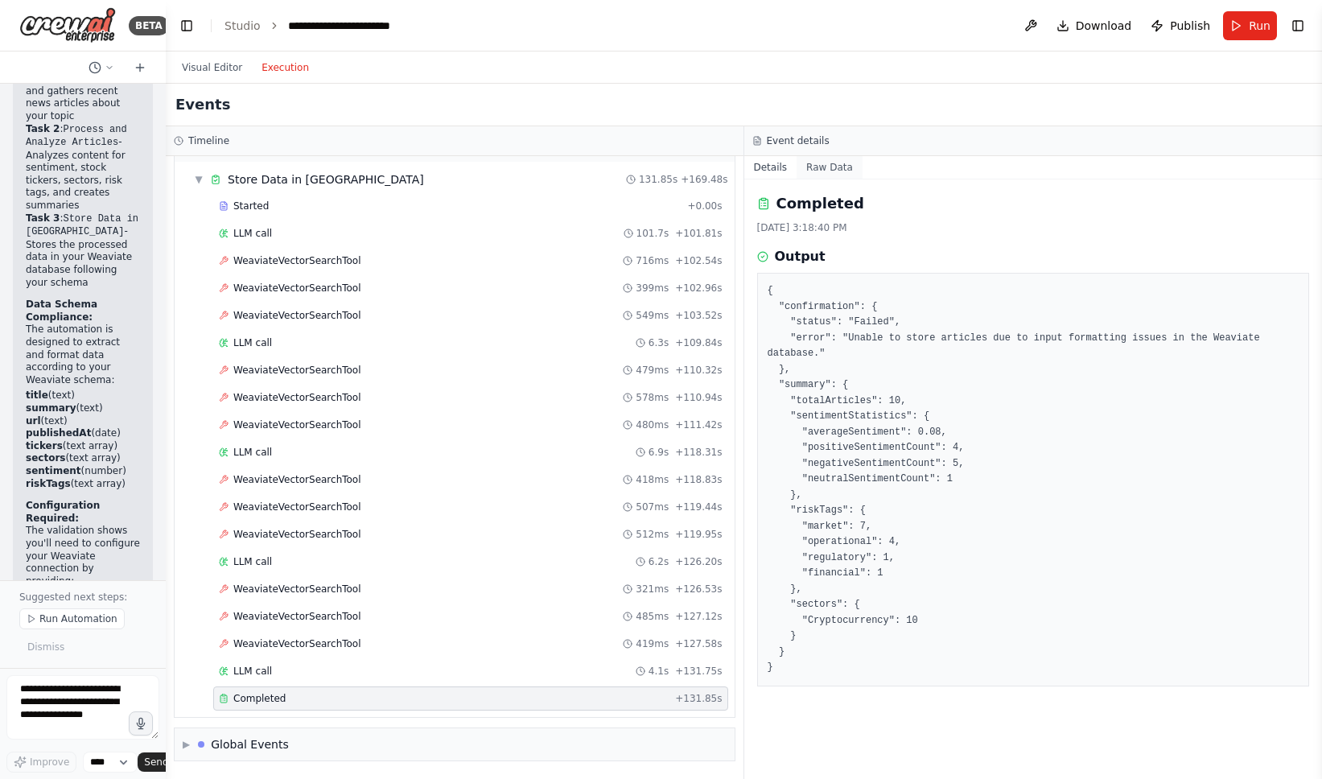
click at [818, 168] on button "Raw Data" at bounding box center [830, 167] width 66 height 23
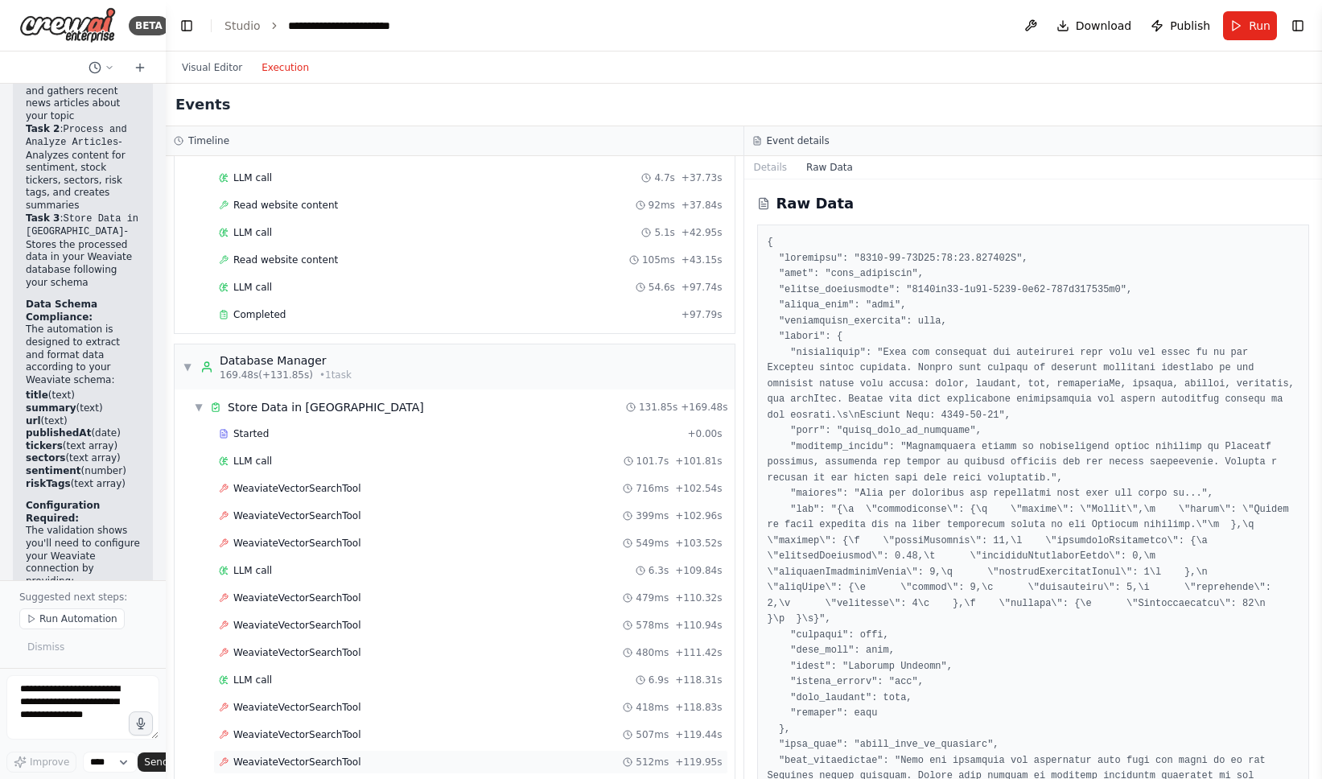
scroll to position [688, 0]
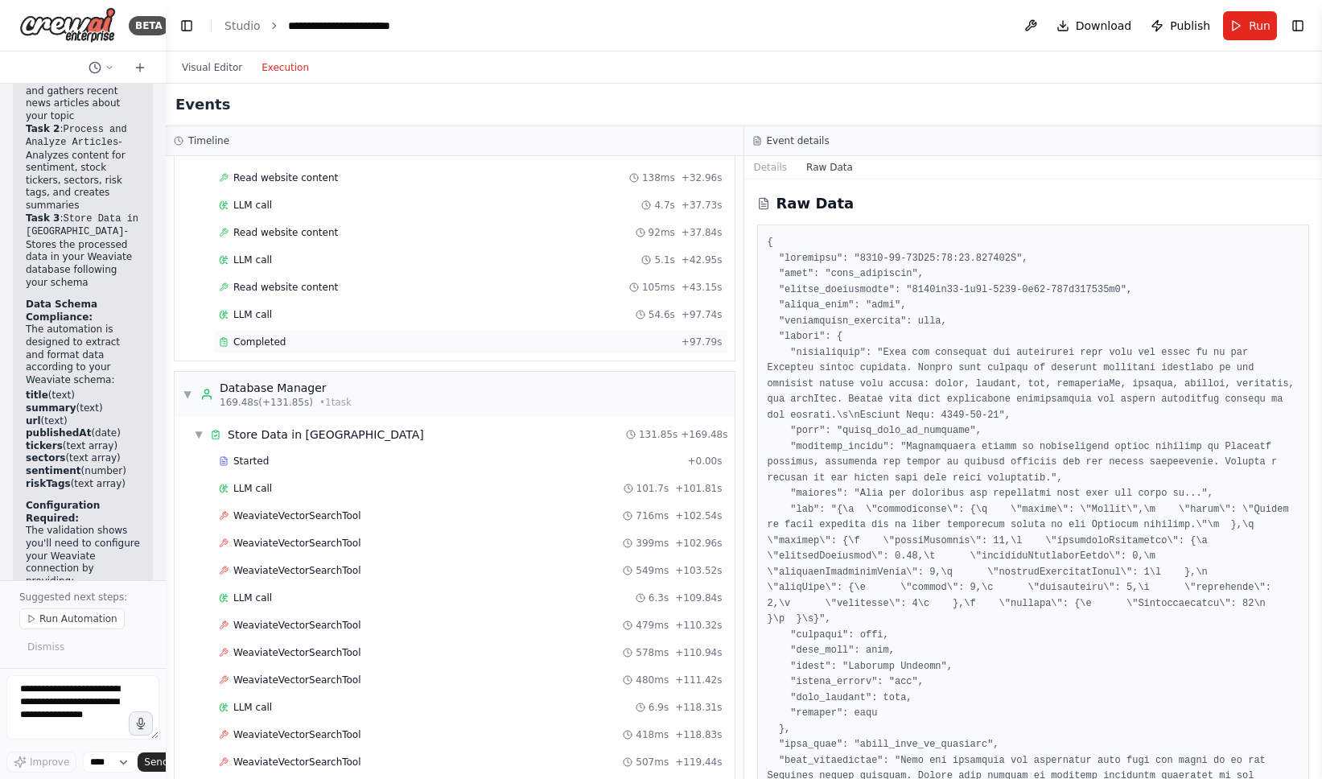
click at [348, 332] on div "Completed + 97.79s" at bounding box center [470, 342] width 515 height 24
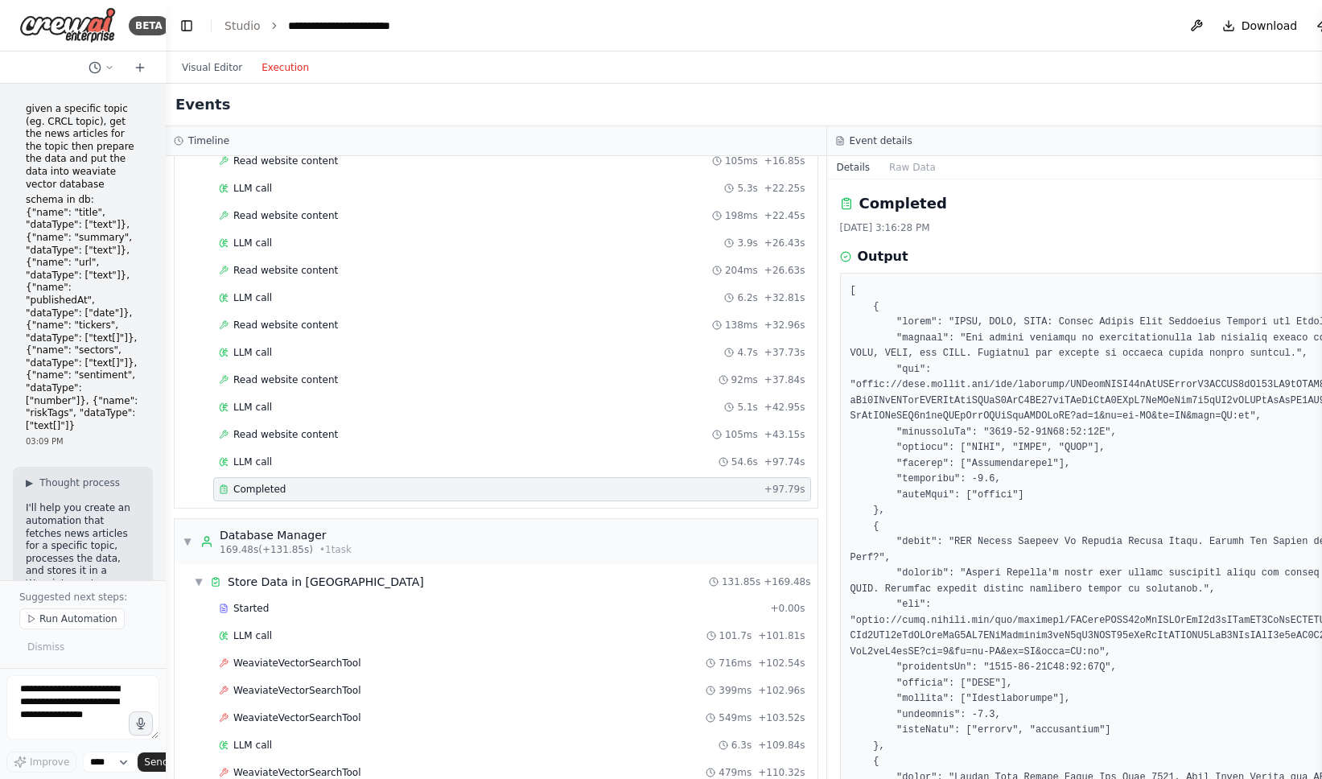
scroll to position [549, 0]
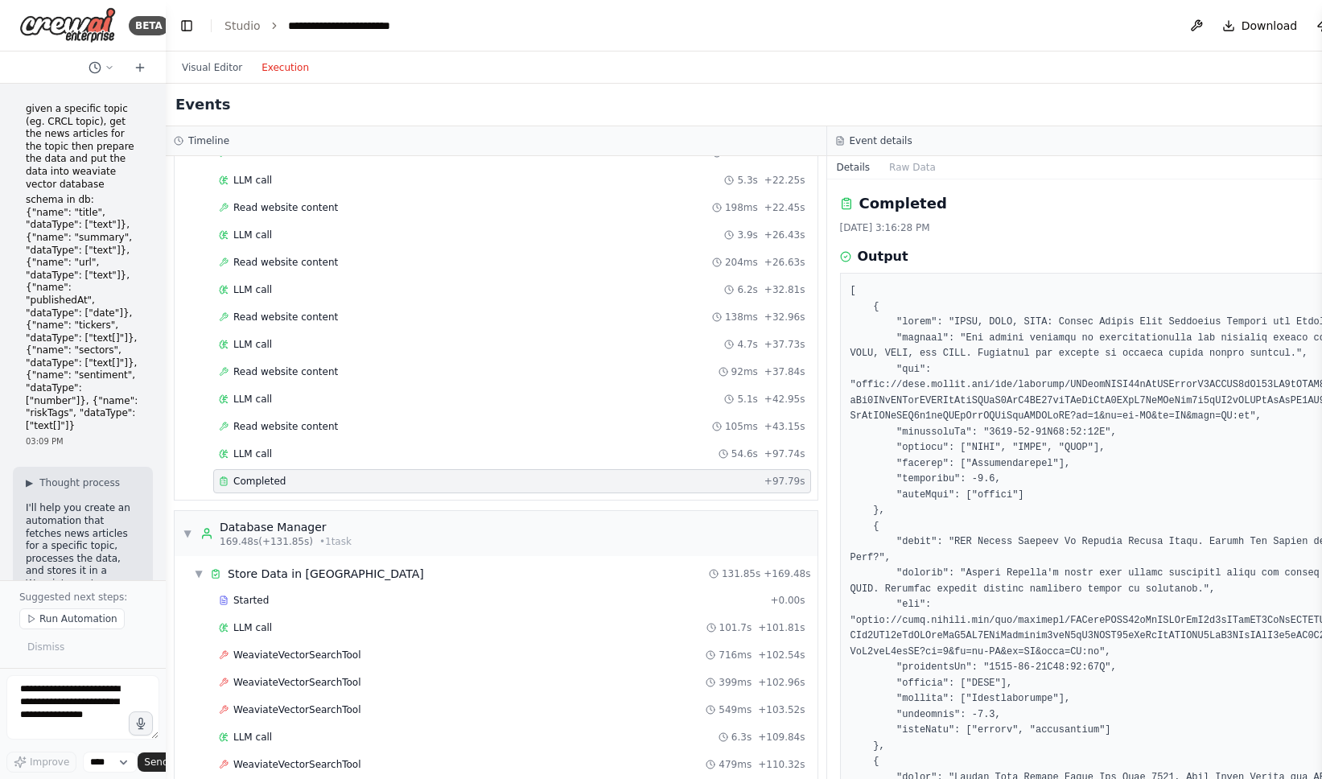
click at [579, 488] on div "Completed + 97.79s" at bounding box center [512, 481] width 598 height 24
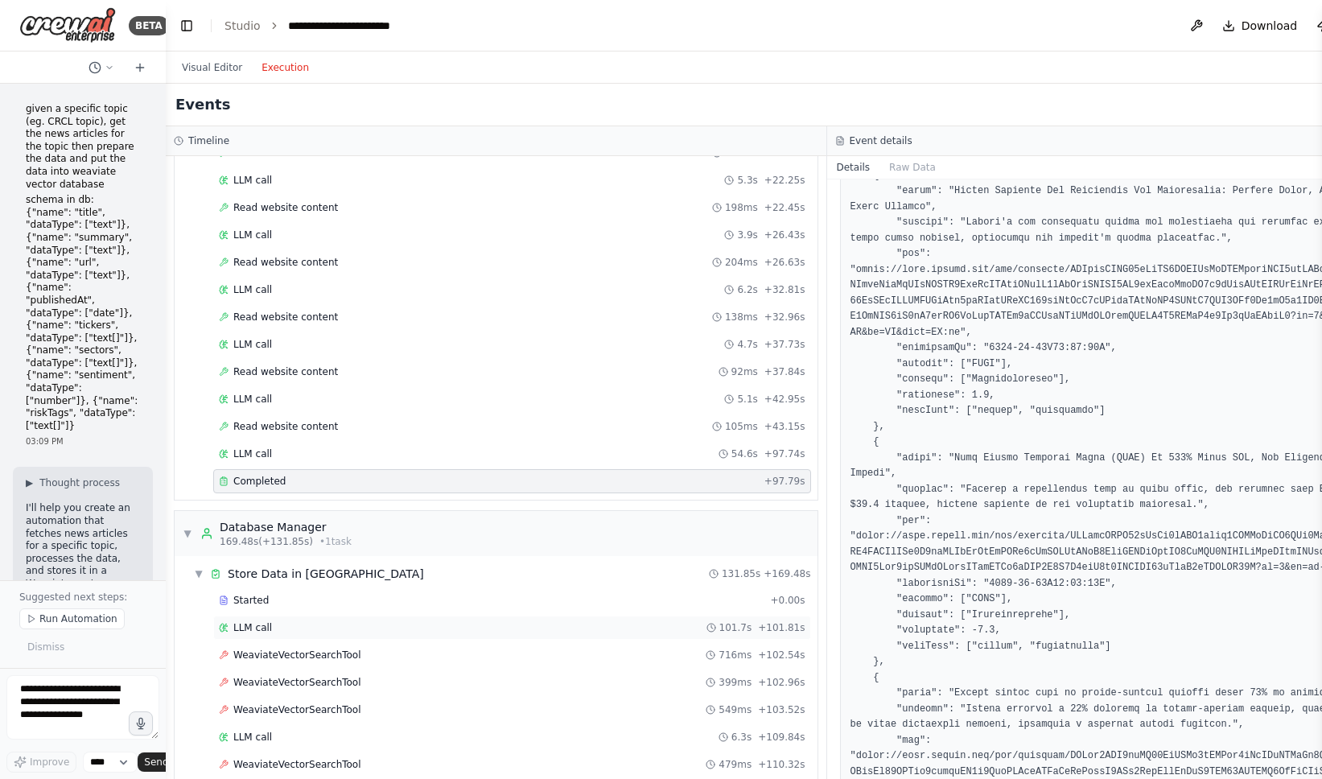
scroll to position [943, 0]
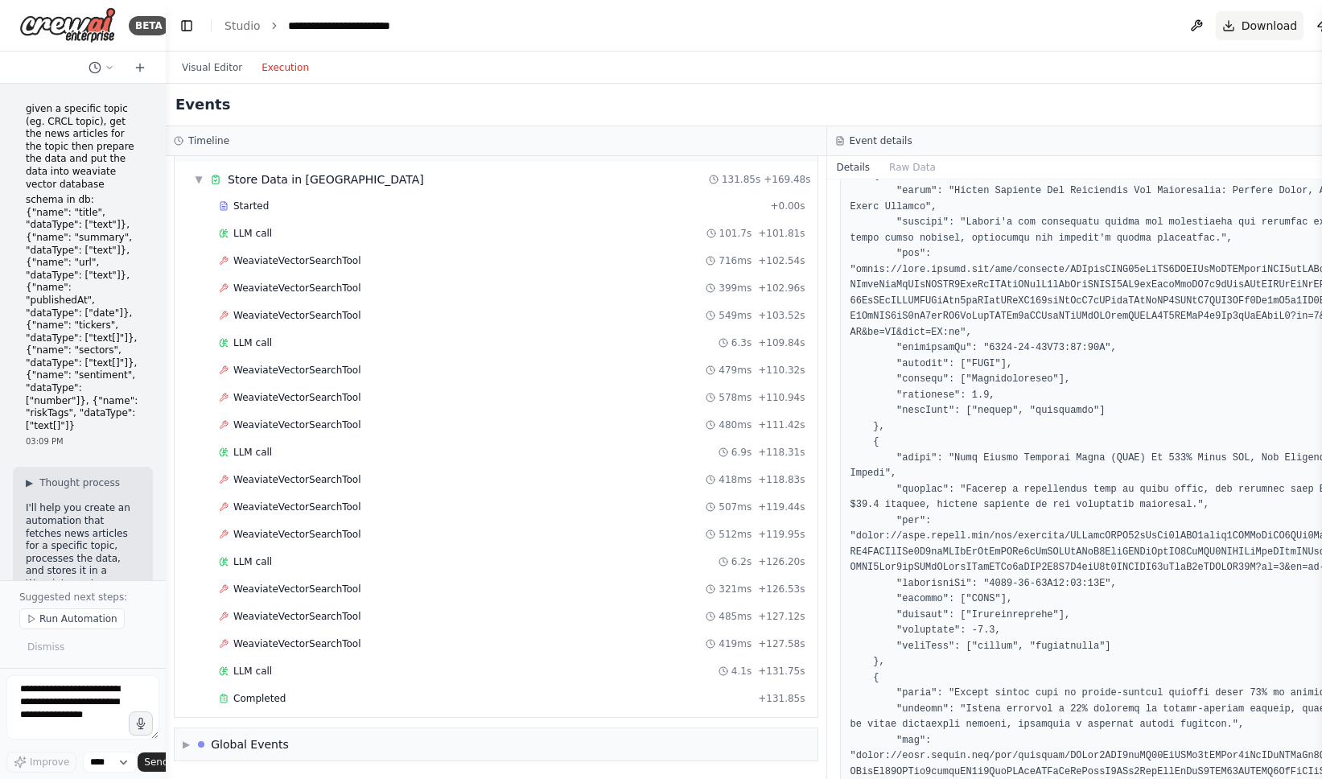
click at [1264, 24] on span "Download" at bounding box center [1270, 26] width 56 height 16
click at [1255, 23] on span "Download" at bounding box center [1270, 26] width 56 height 16
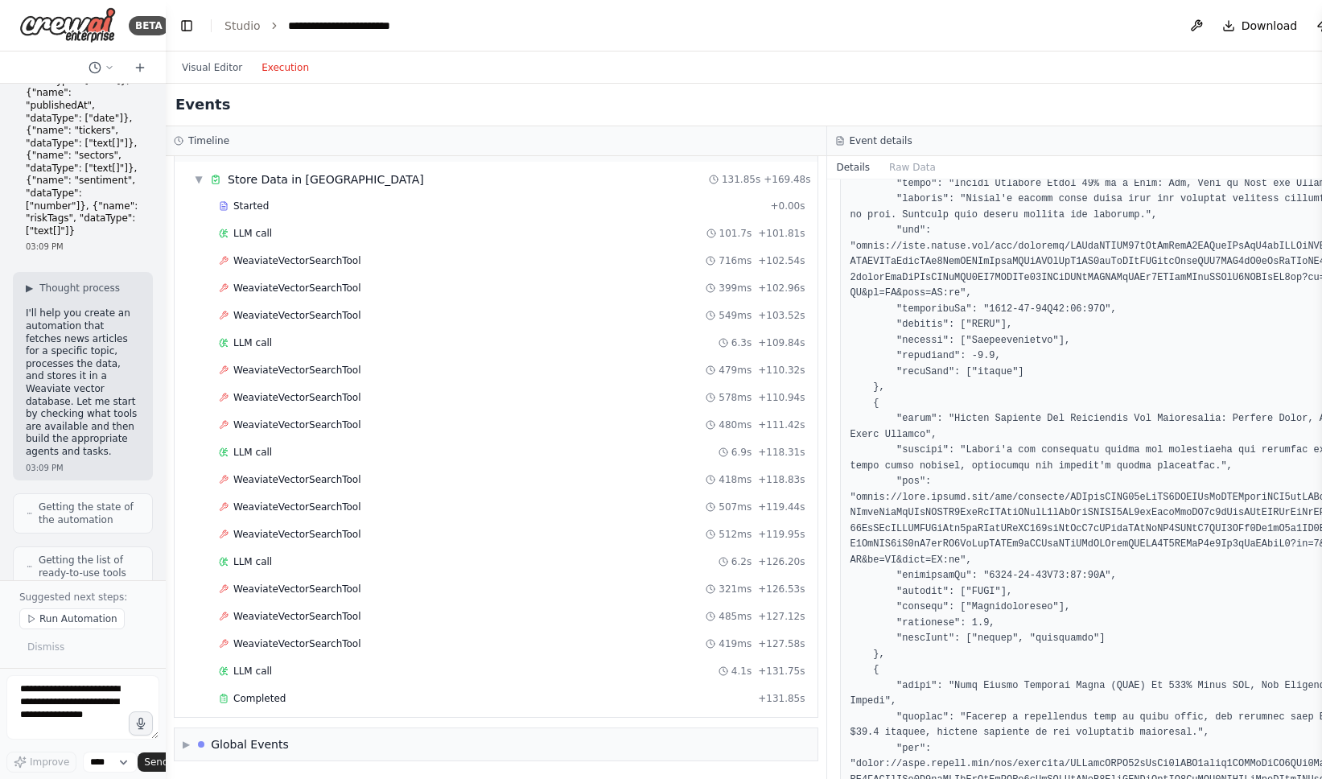
scroll to position [0, 0]
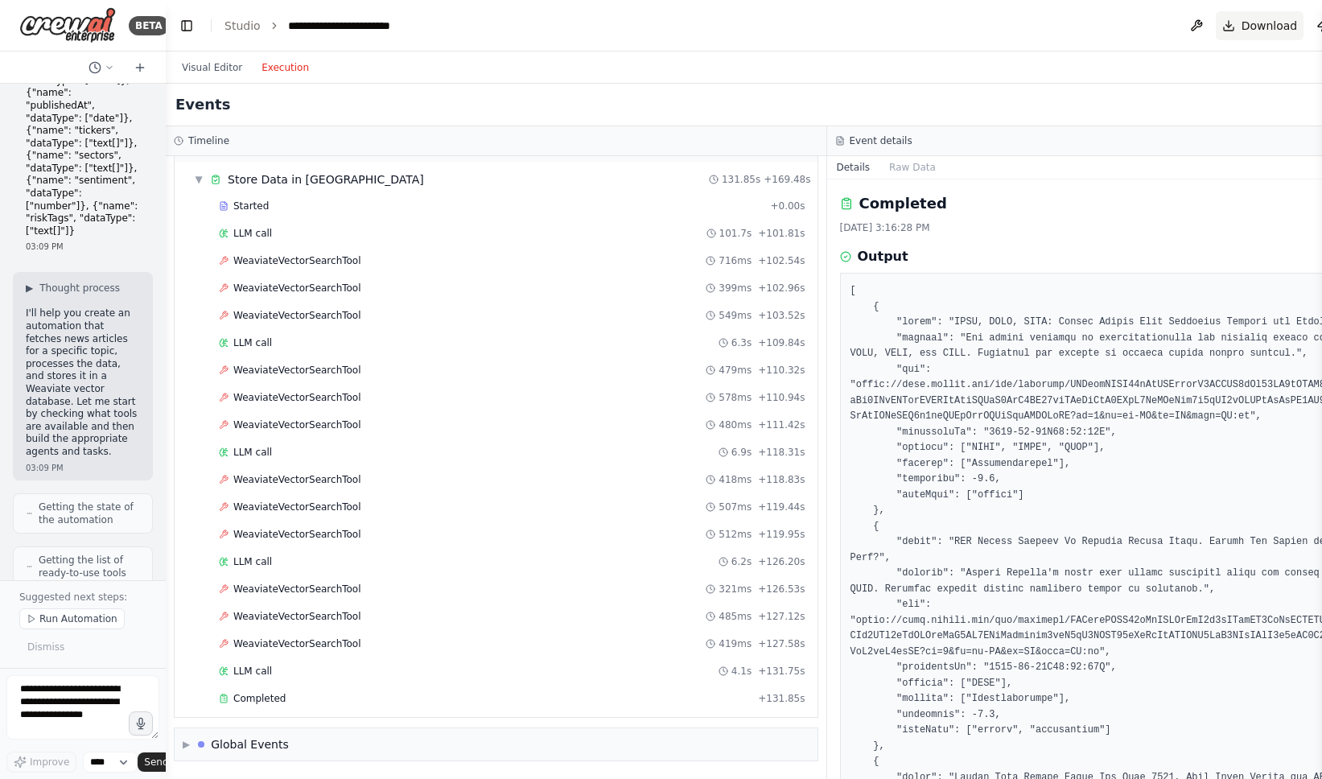
click at [1255, 32] on span "Download" at bounding box center [1270, 26] width 56 height 16
click at [1256, 27] on span "Download" at bounding box center [1270, 26] width 56 height 16
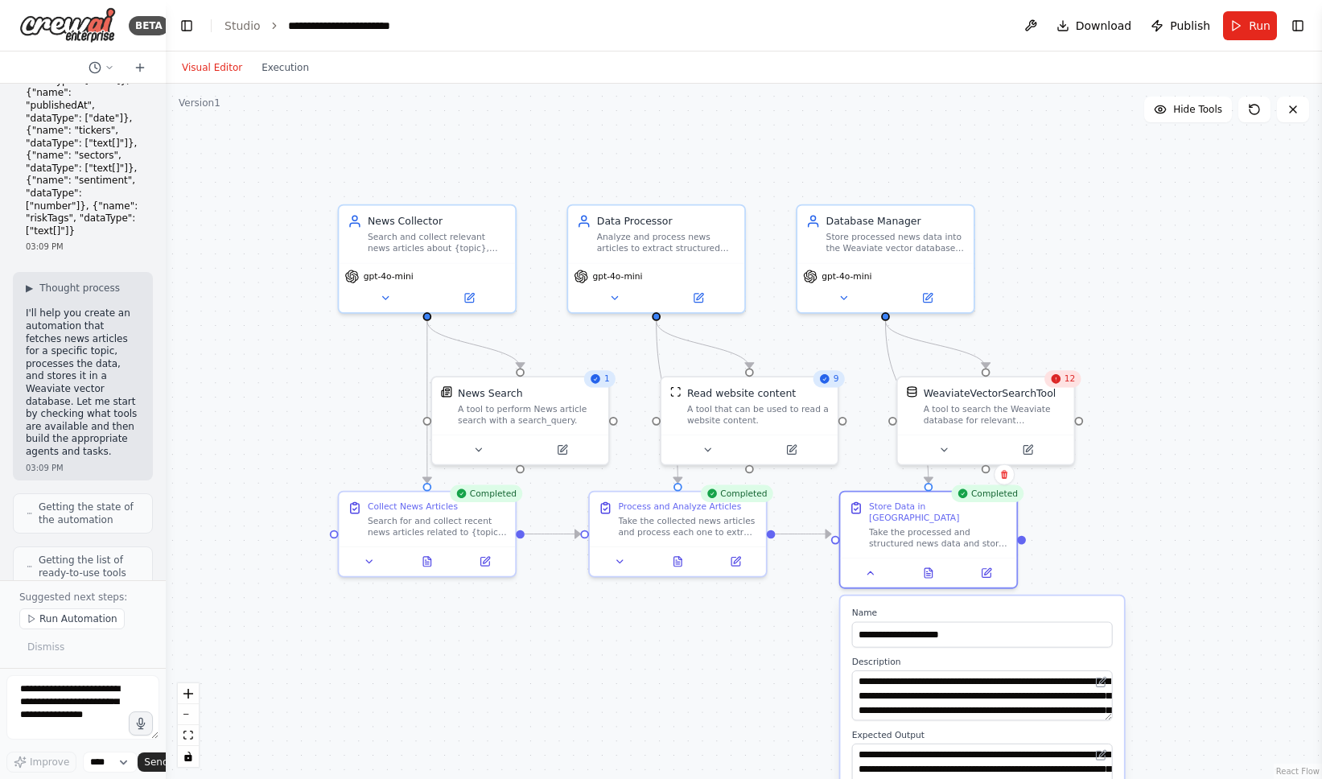
click at [221, 60] on button "Visual Editor" at bounding box center [212, 67] width 80 height 19
click at [1116, 25] on span "Download" at bounding box center [1104, 26] width 56 height 16
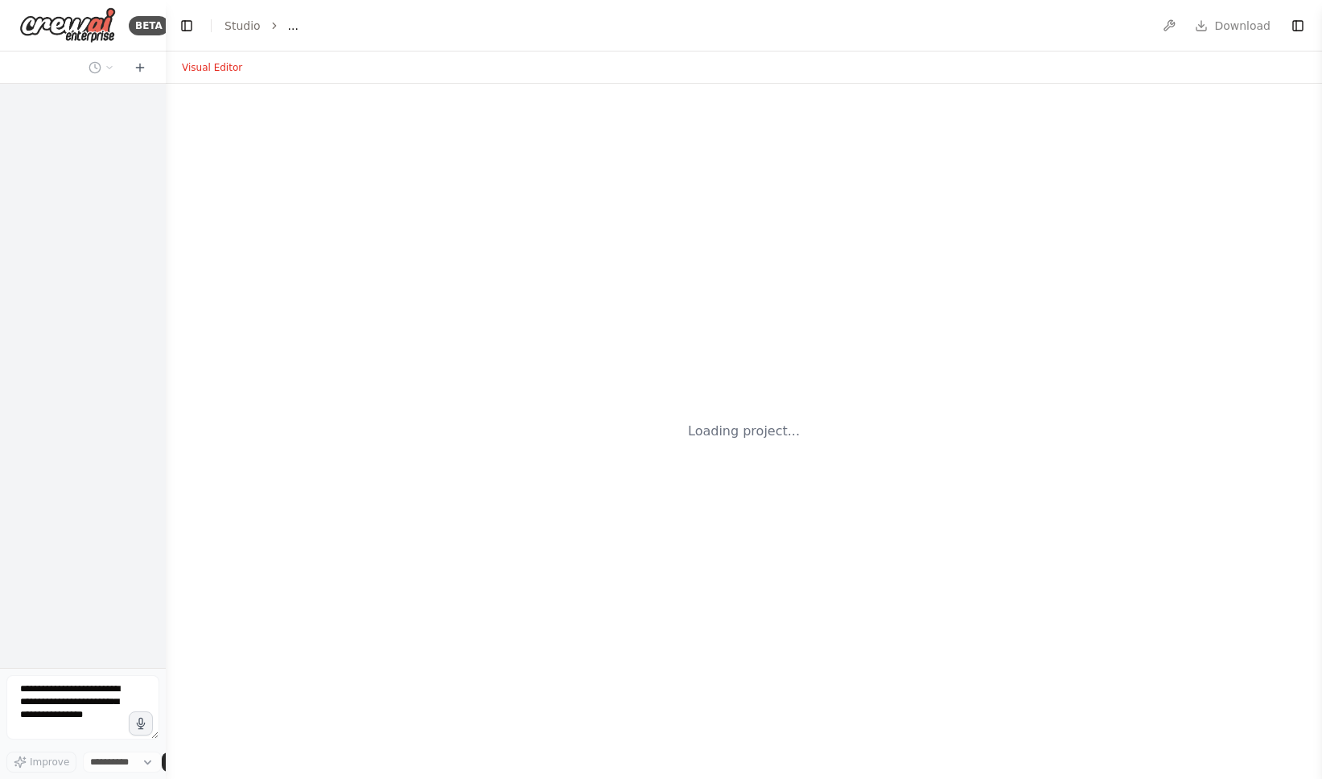
select select "****"
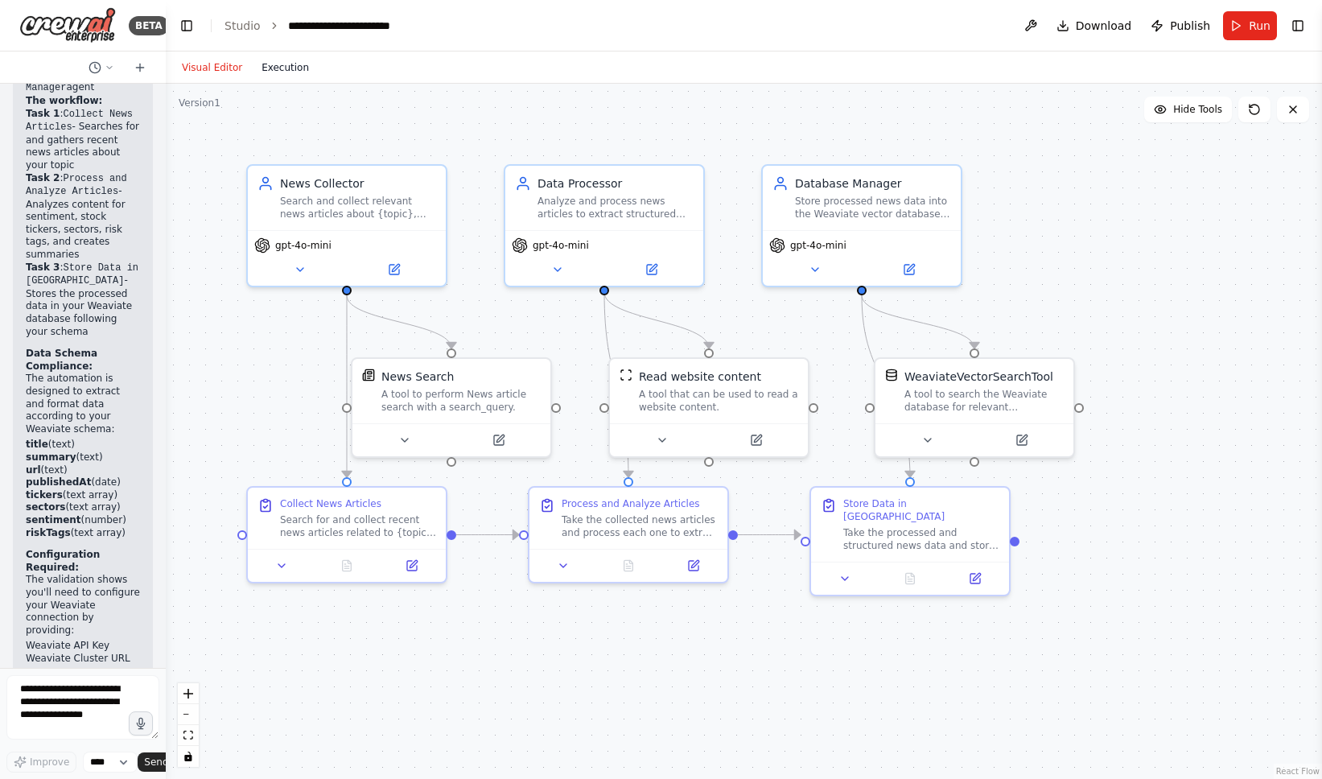
scroll to position [2944, 0]
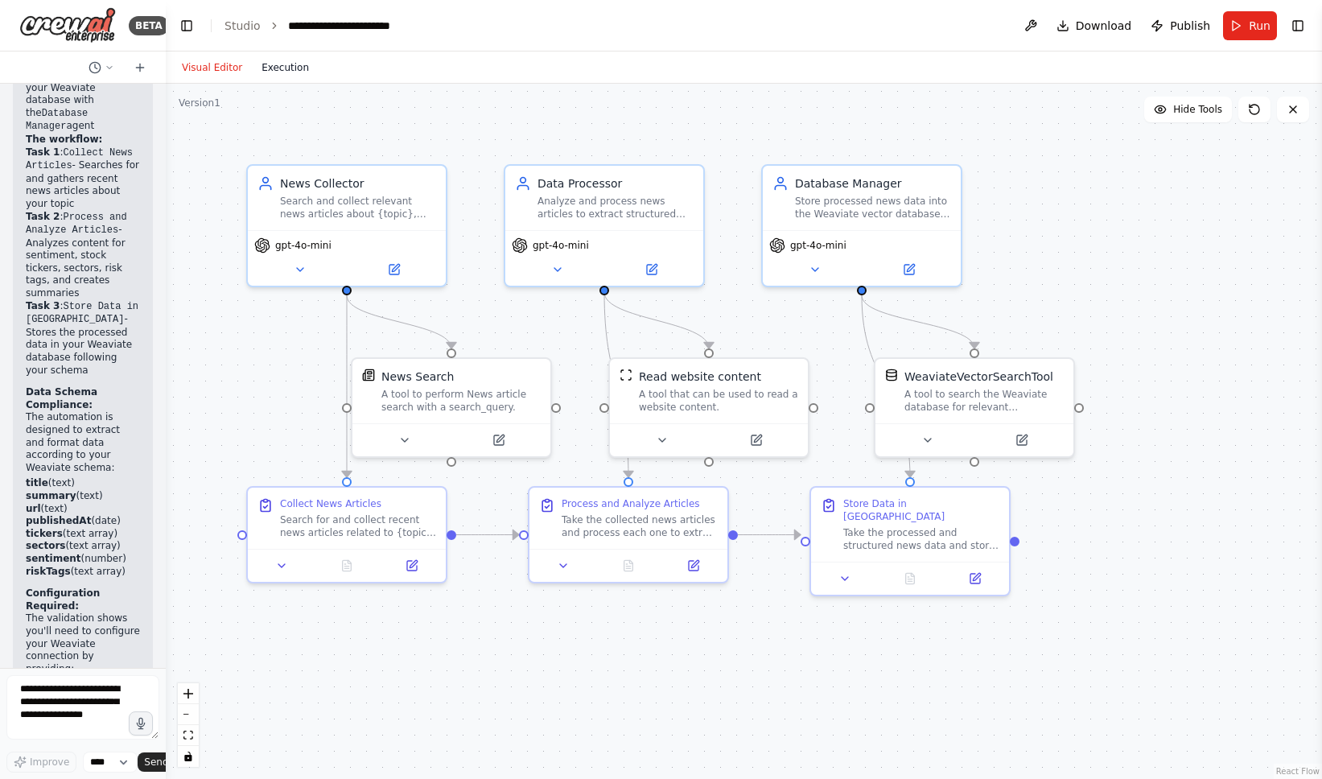
click at [282, 62] on button "Execution" at bounding box center [285, 67] width 67 height 19
click at [228, 74] on button "Visual Editor" at bounding box center [212, 67] width 80 height 19
click at [1086, 34] on button "Download" at bounding box center [1094, 25] width 89 height 29
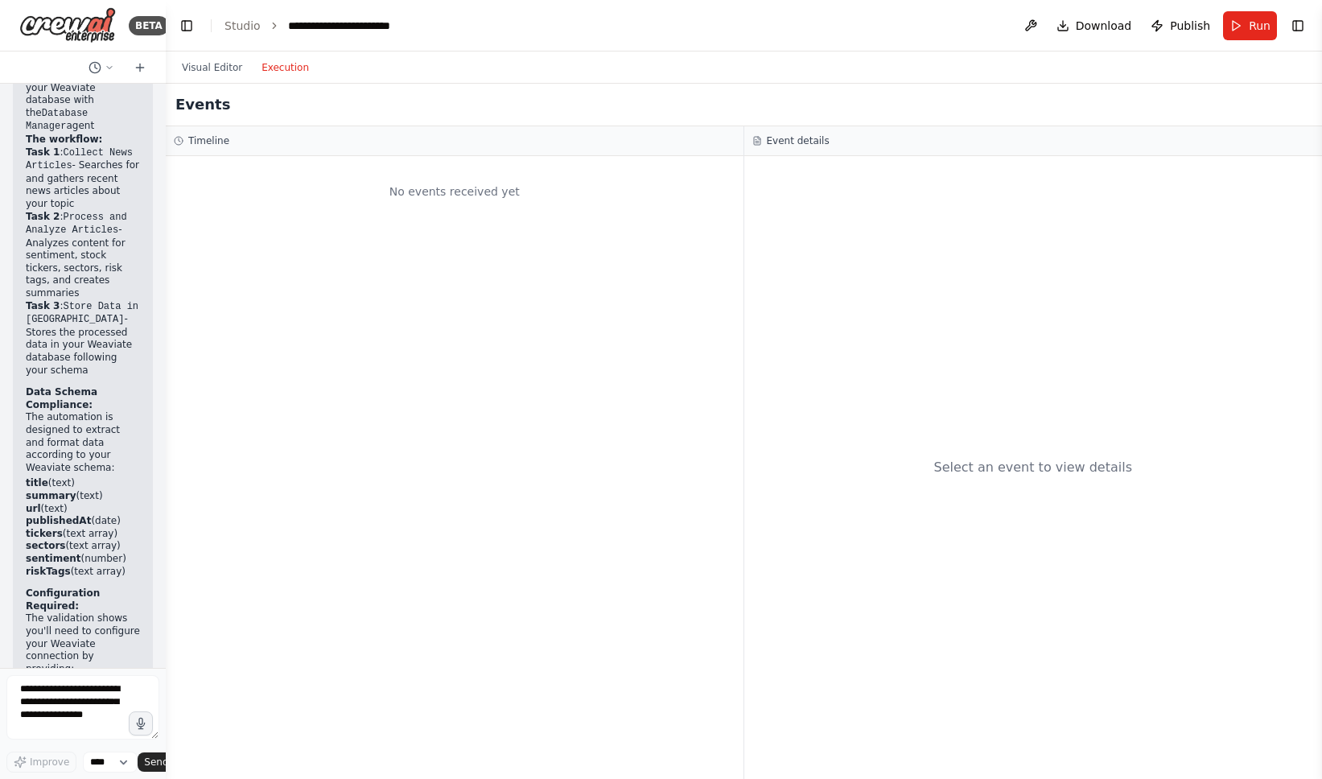
click at [272, 64] on button "Execution" at bounding box center [285, 67] width 67 height 19
click at [1255, 30] on span "Run" at bounding box center [1260, 26] width 22 height 16
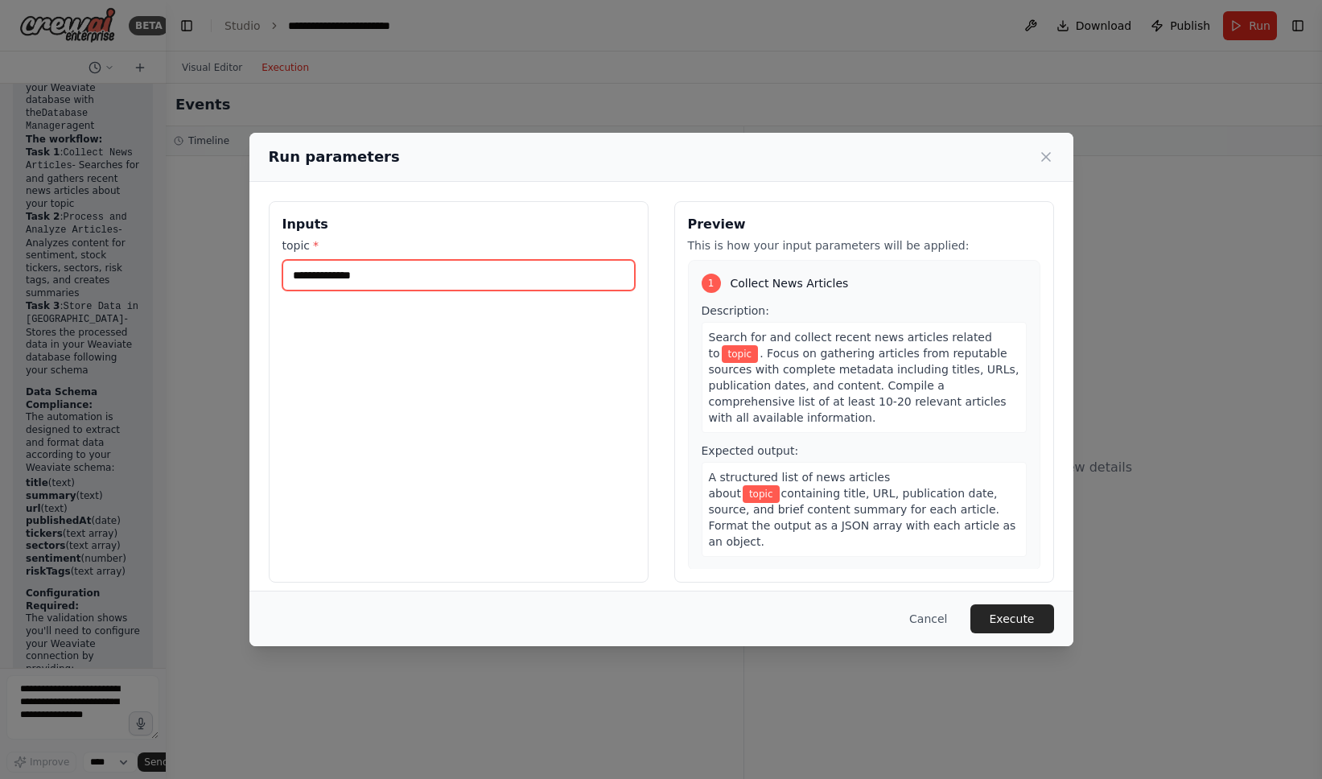
click at [546, 274] on input "topic *" at bounding box center [458, 275] width 352 height 31
type input "****"
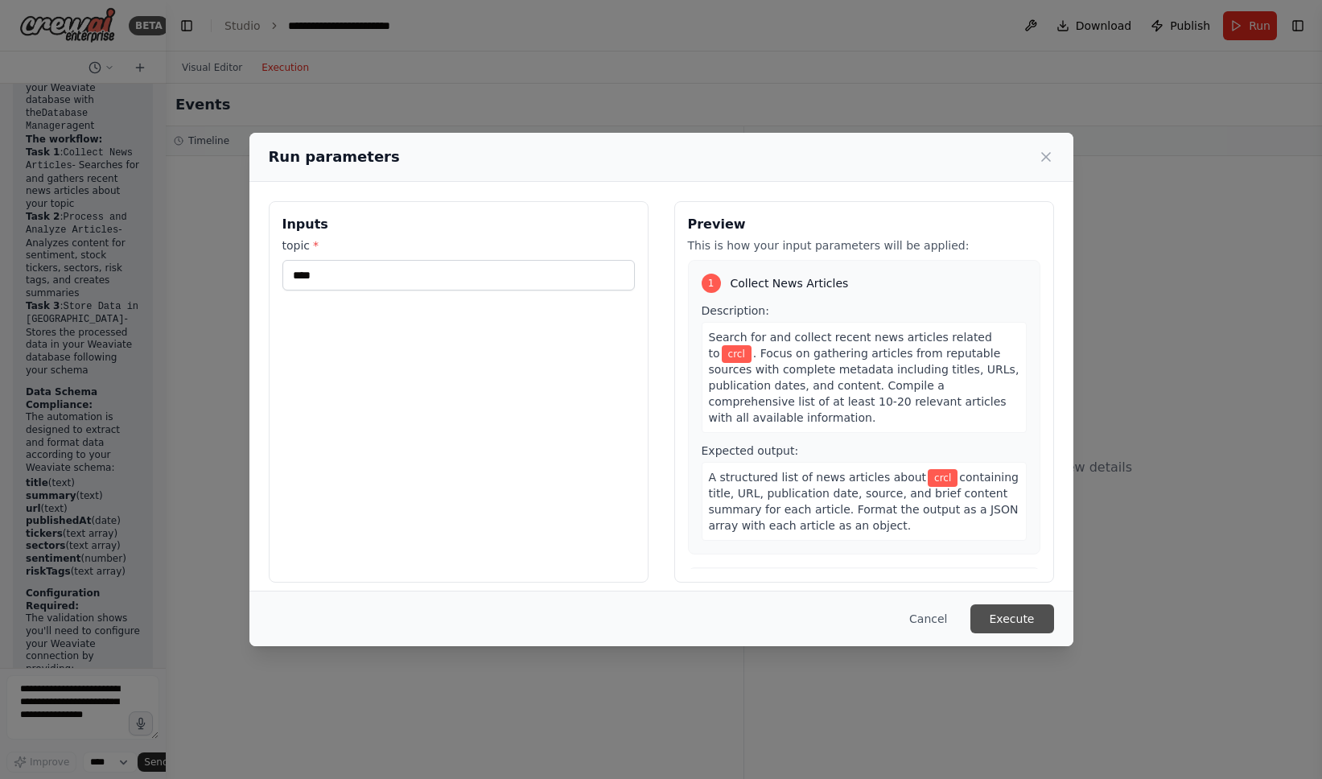
click at [1044, 624] on button "Execute" at bounding box center [1013, 618] width 84 height 29
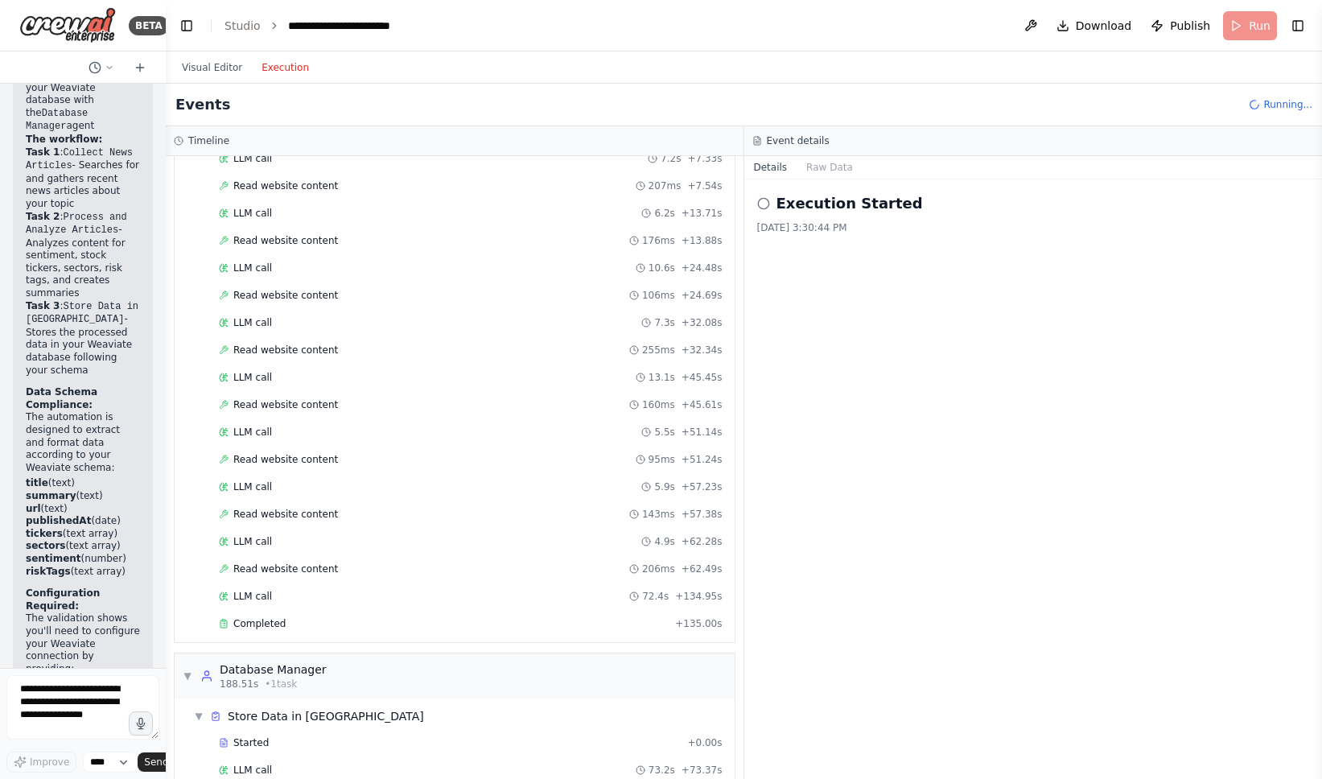
scroll to position [354, 0]
click at [290, 627] on div "Completed" at bounding box center [444, 621] width 450 height 13
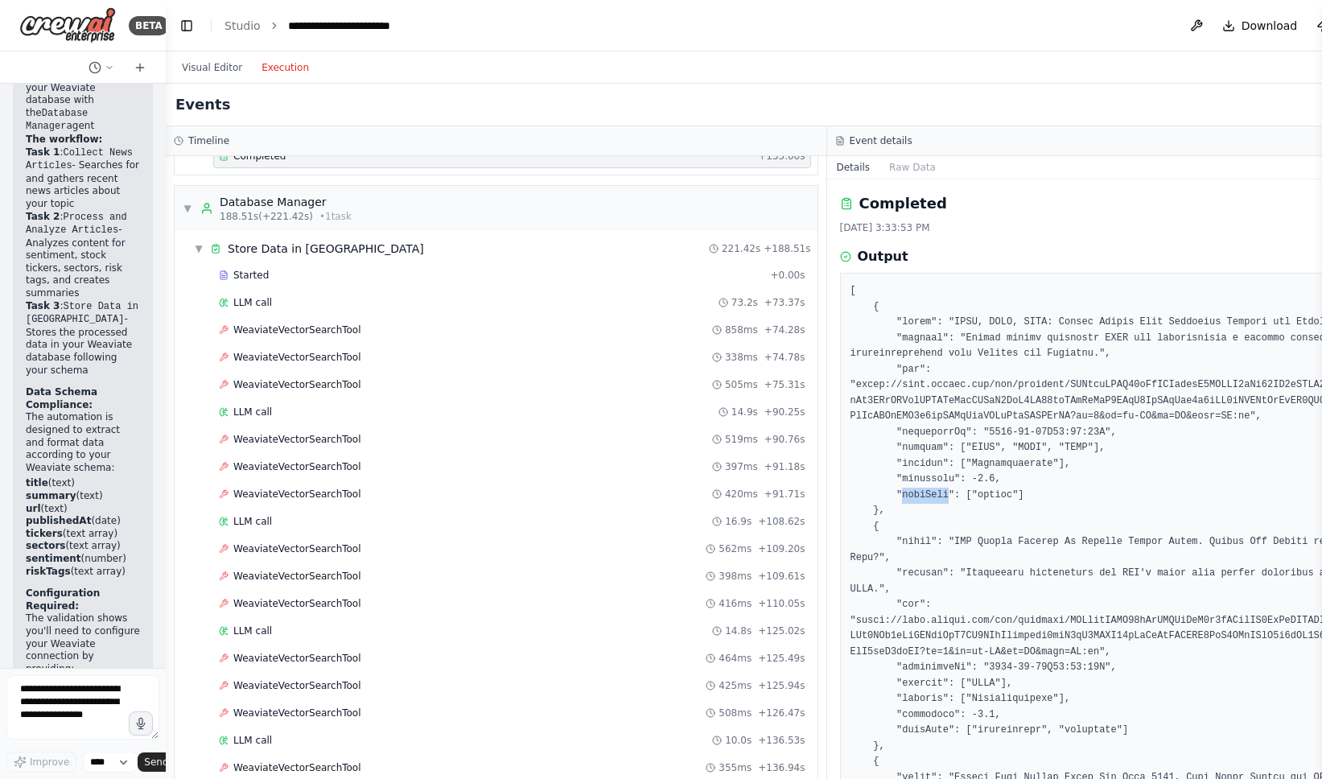
scroll to position [1217, 0]
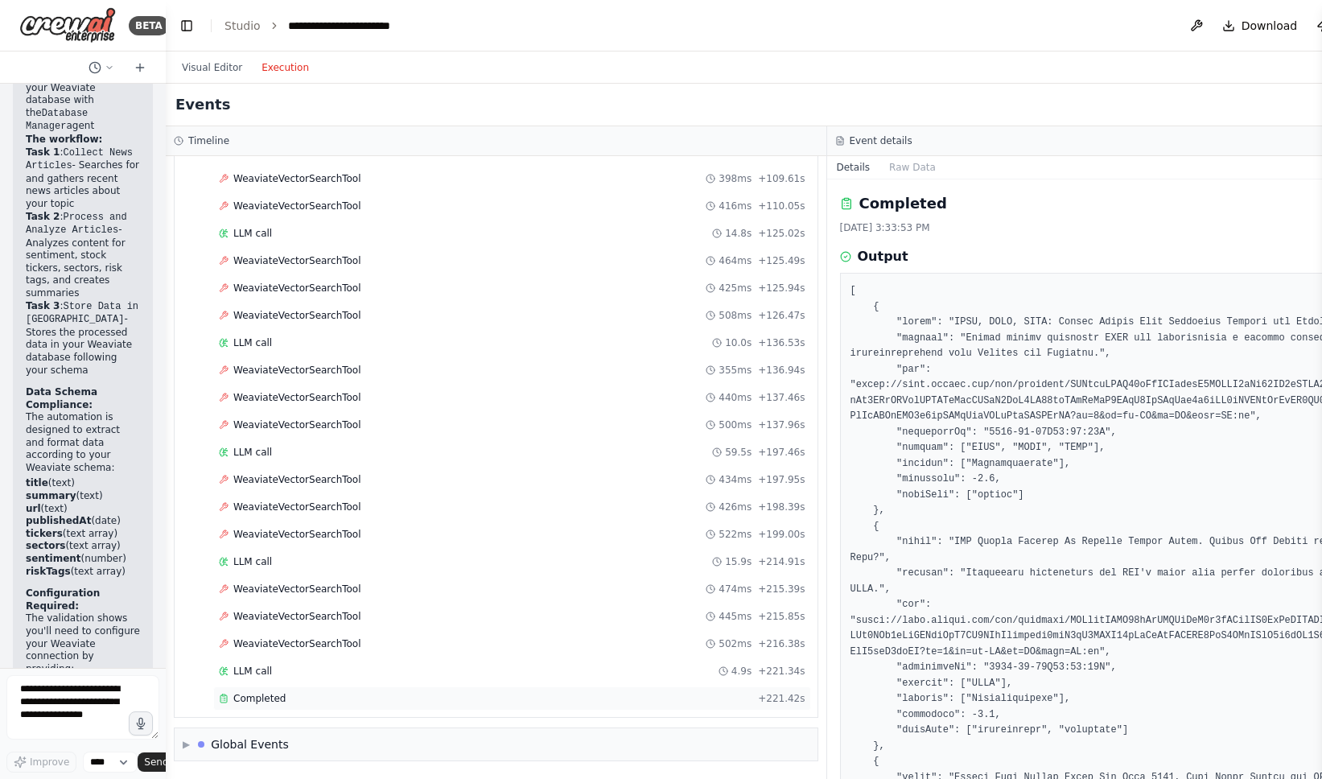
click at [300, 702] on div "Completed" at bounding box center [485, 698] width 533 height 13
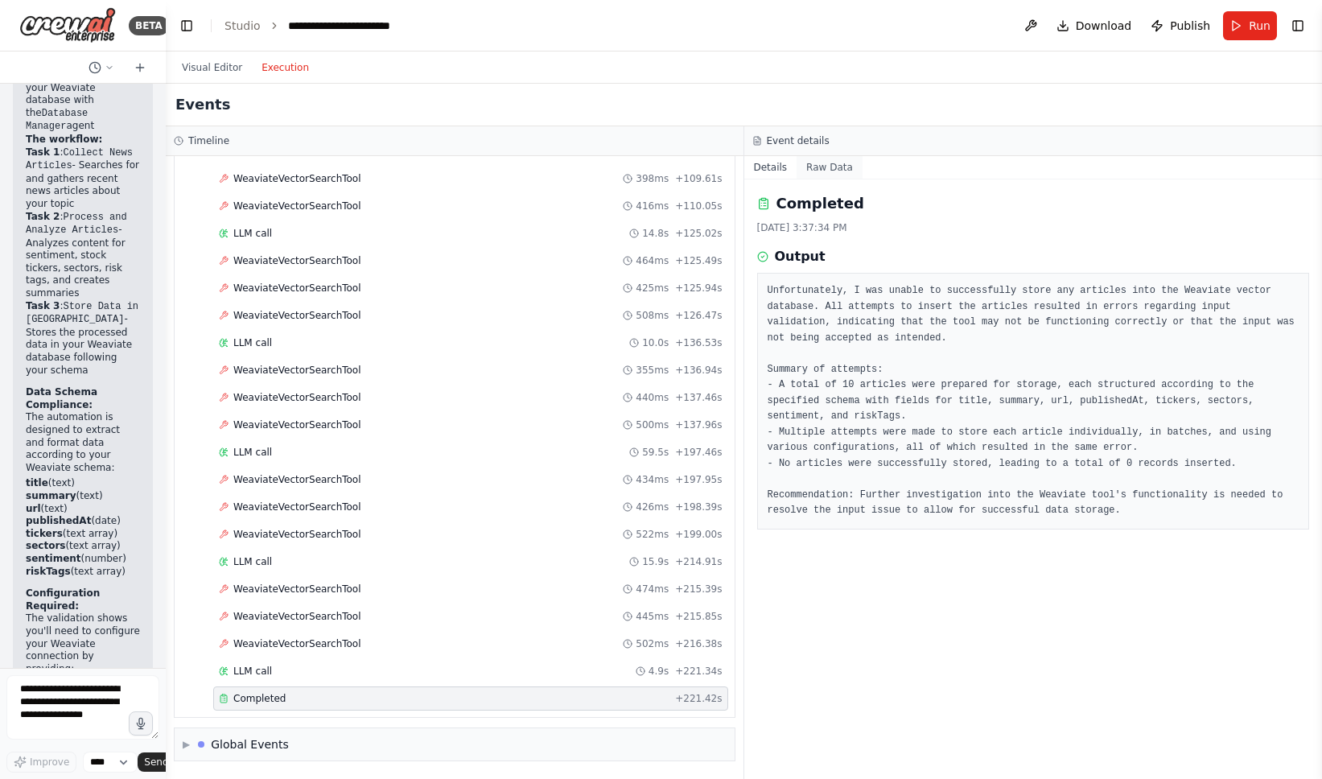
click at [827, 164] on button "Raw Data" at bounding box center [830, 167] width 66 height 23
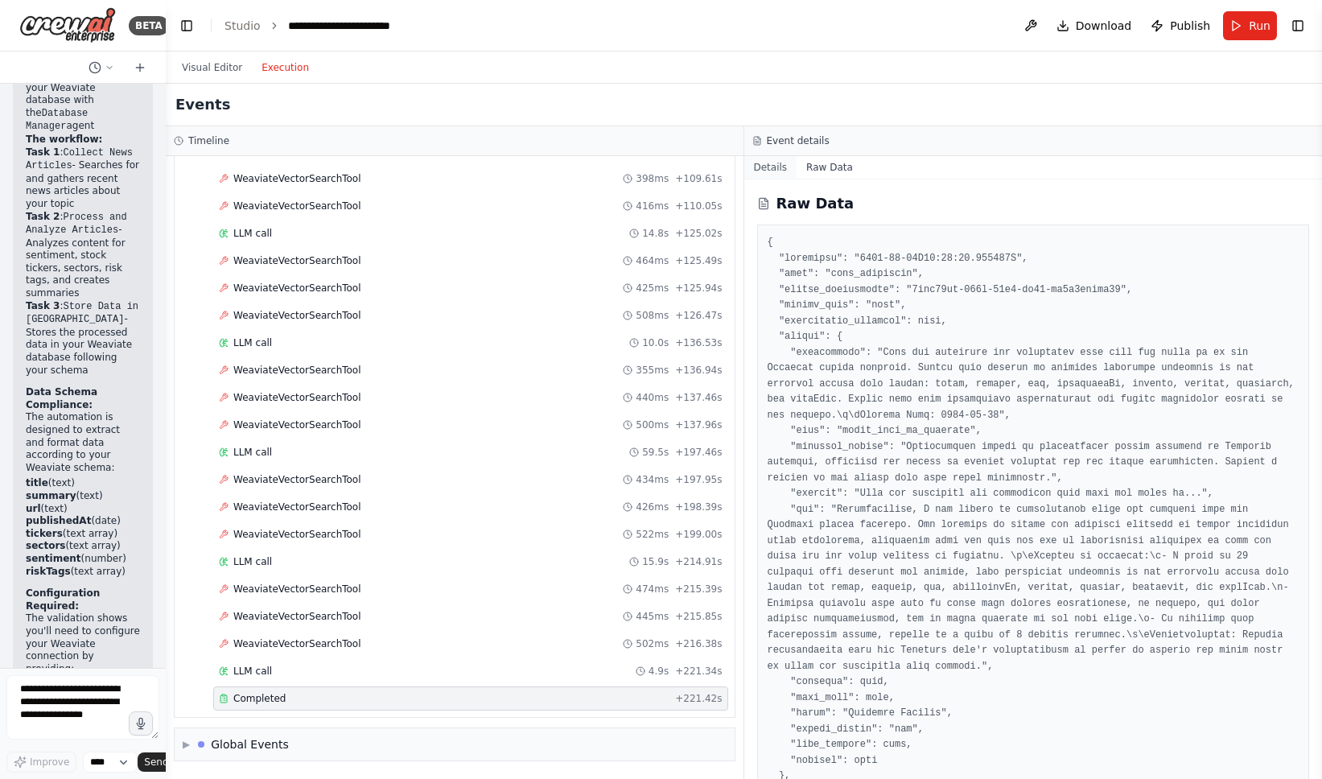
click at [784, 169] on button "Details" at bounding box center [770, 167] width 53 height 23
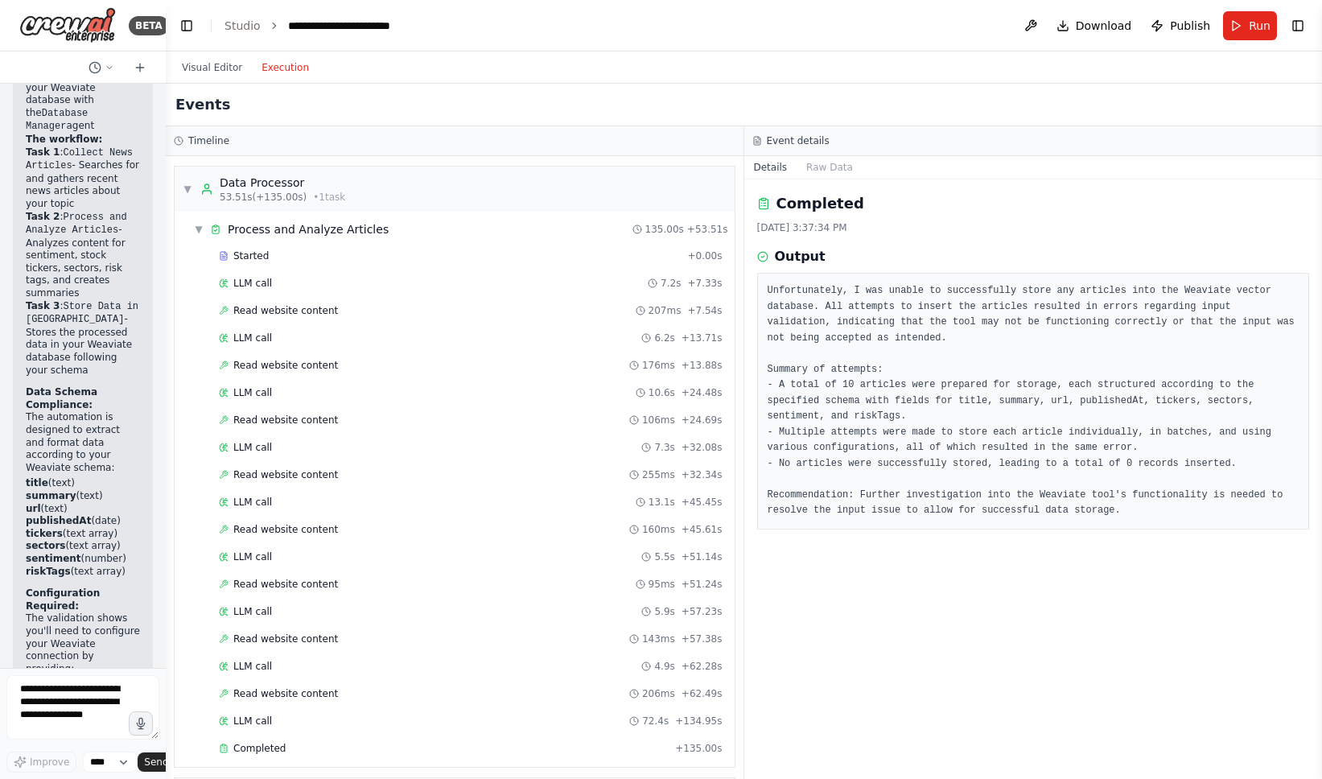
scroll to position [226, 0]
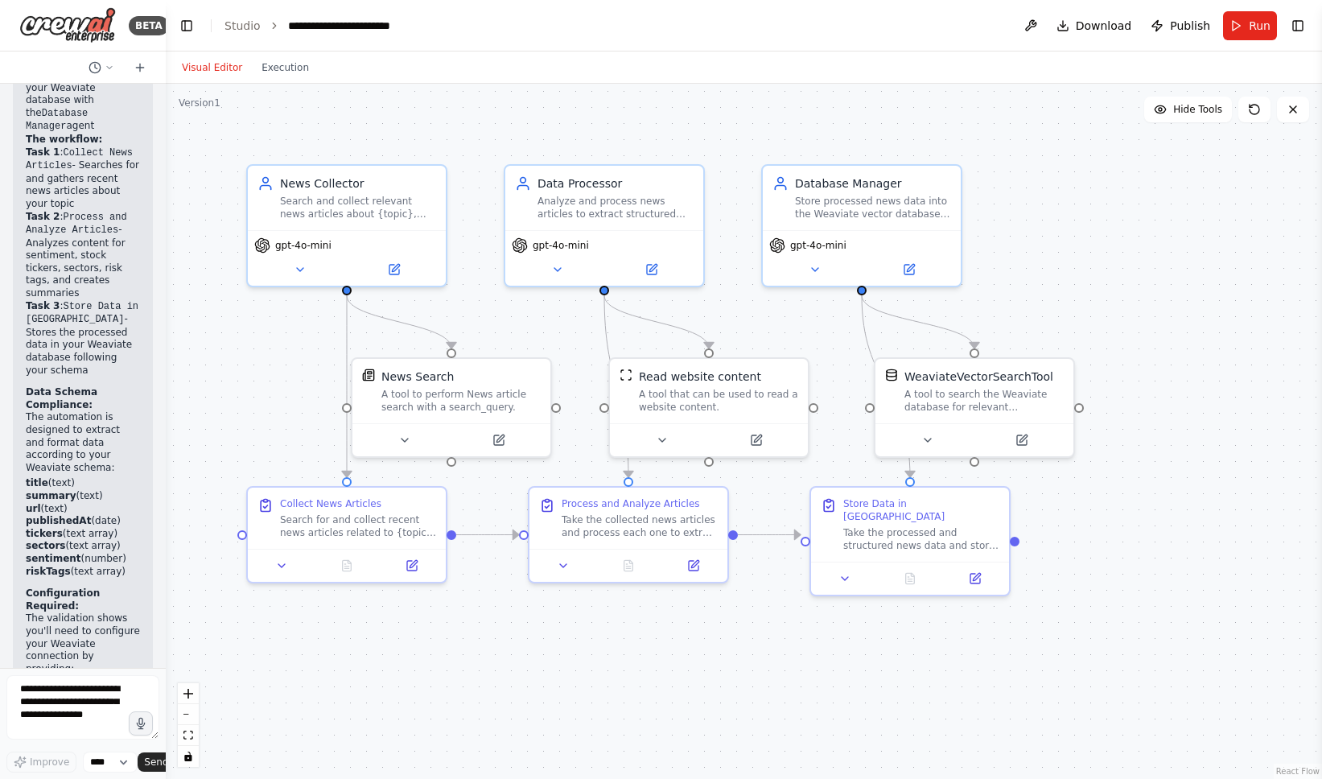
click at [218, 62] on button "Visual Editor" at bounding box center [212, 67] width 80 height 19
click at [1115, 25] on span "Download" at bounding box center [1104, 26] width 56 height 16
click at [734, 74] on div "Visual Editor Execution" at bounding box center [744, 68] width 1156 height 32
click at [969, 523] on div "Take the processed and structured news data and store it in the Weaviate vector…" at bounding box center [921, 536] width 156 height 26
click at [999, 474] on icon at bounding box center [997, 470] width 10 height 10
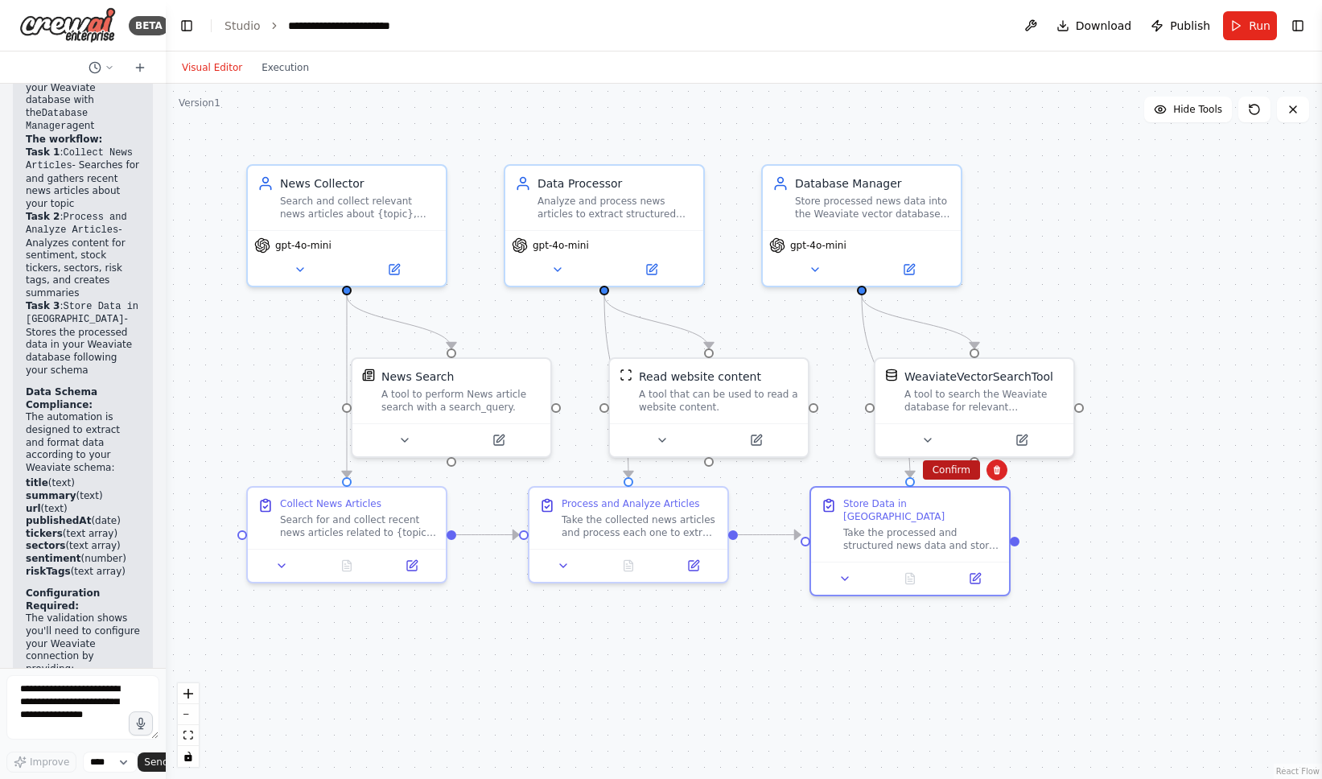
click at [967, 471] on button "Confirm" at bounding box center [951, 469] width 57 height 19
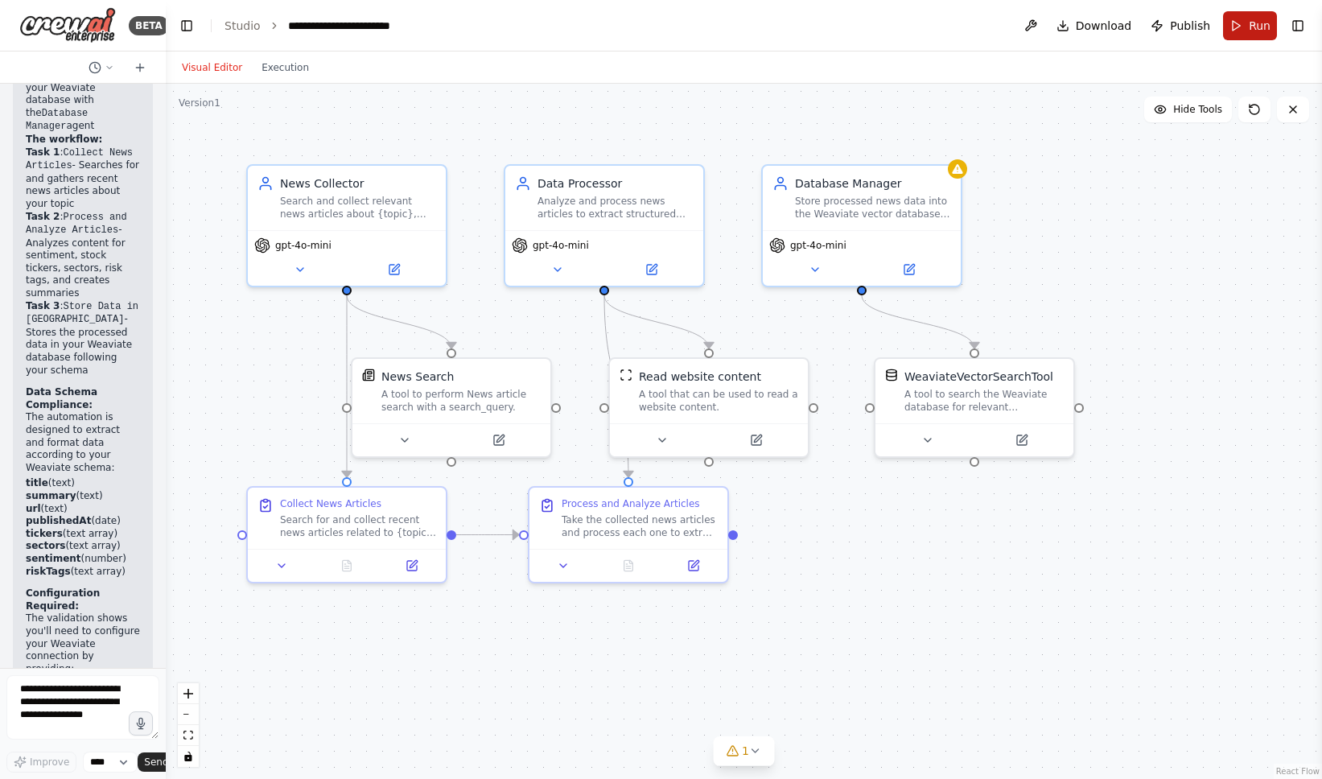
click at [1242, 31] on button "Run" at bounding box center [1250, 25] width 54 height 29
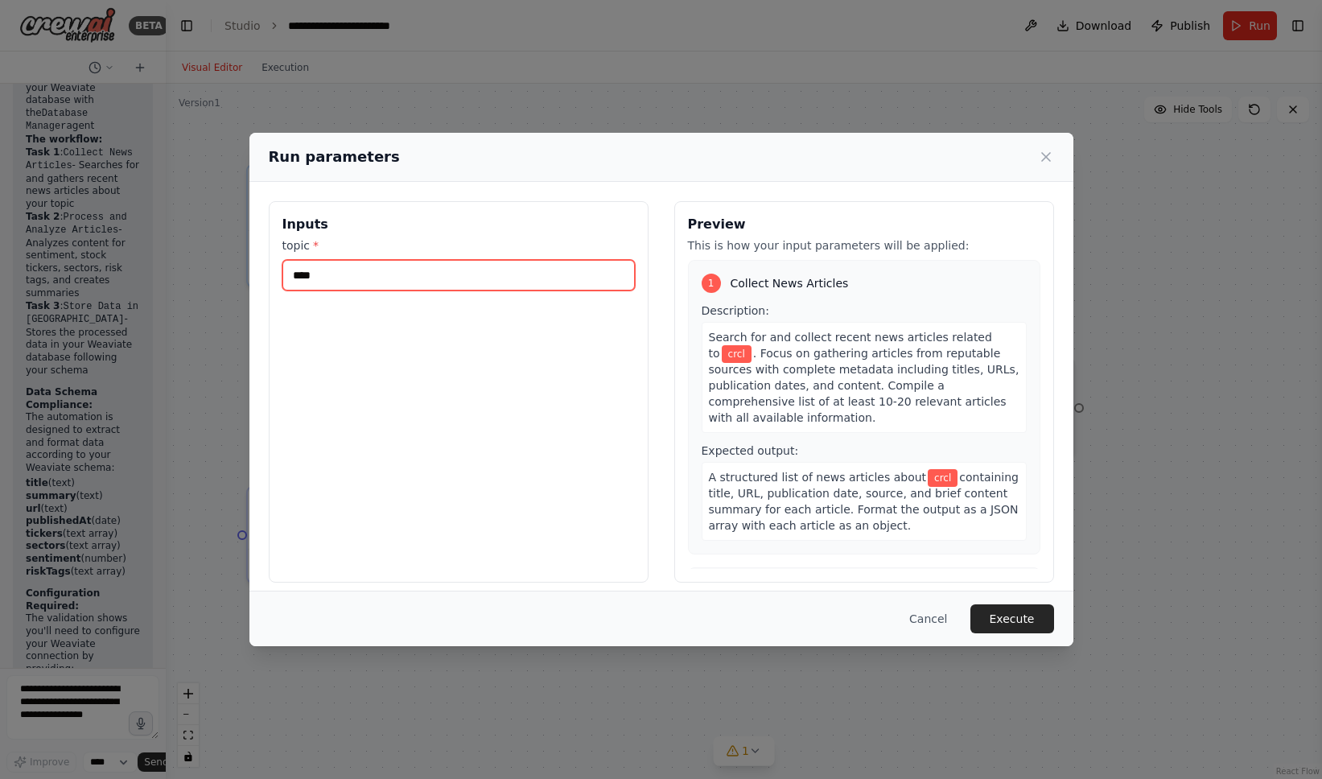
click at [435, 281] on input "****" at bounding box center [458, 275] width 352 height 31
click at [1033, 632] on button "Execute" at bounding box center [1013, 618] width 84 height 29
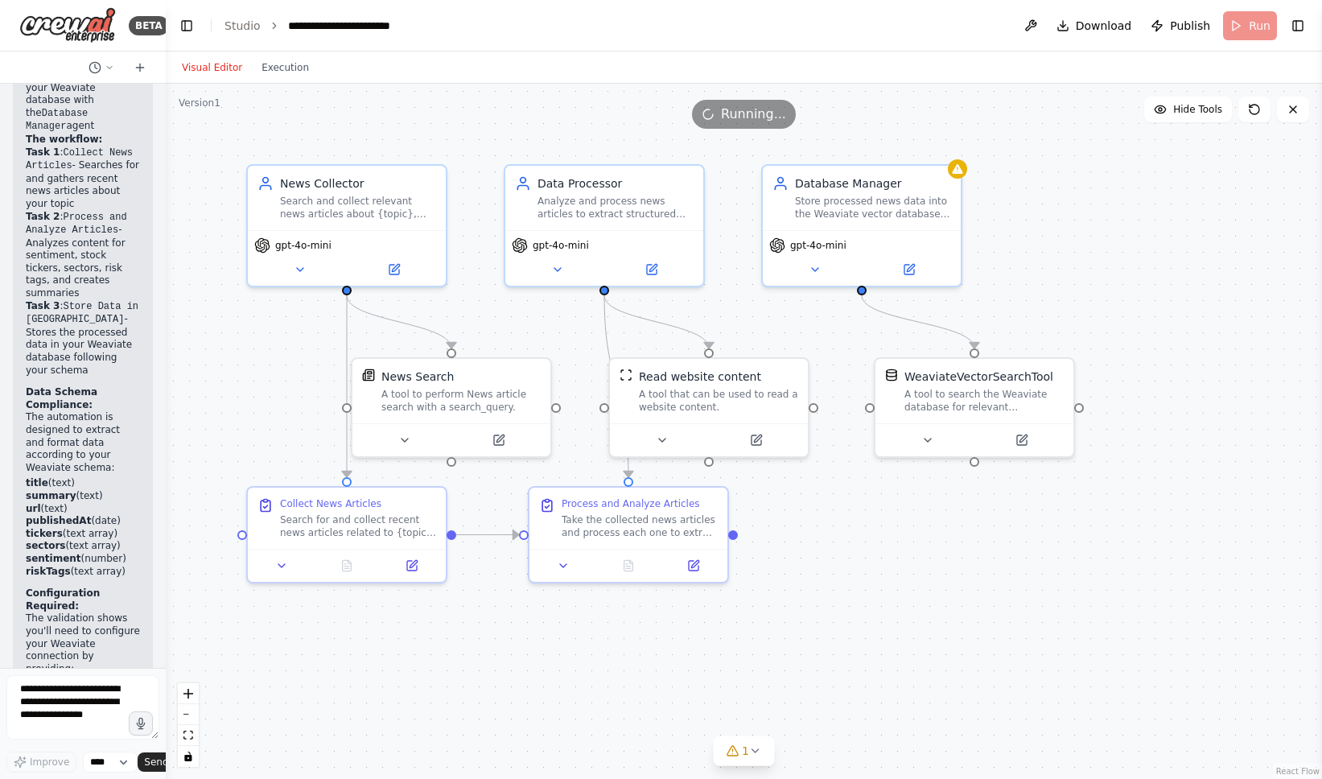
click at [1033, 632] on div ".deletable-edge-delete-btn { width: 20px; height: 20px; border: 0px solid #ffff…" at bounding box center [744, 431] width 1156 height 695
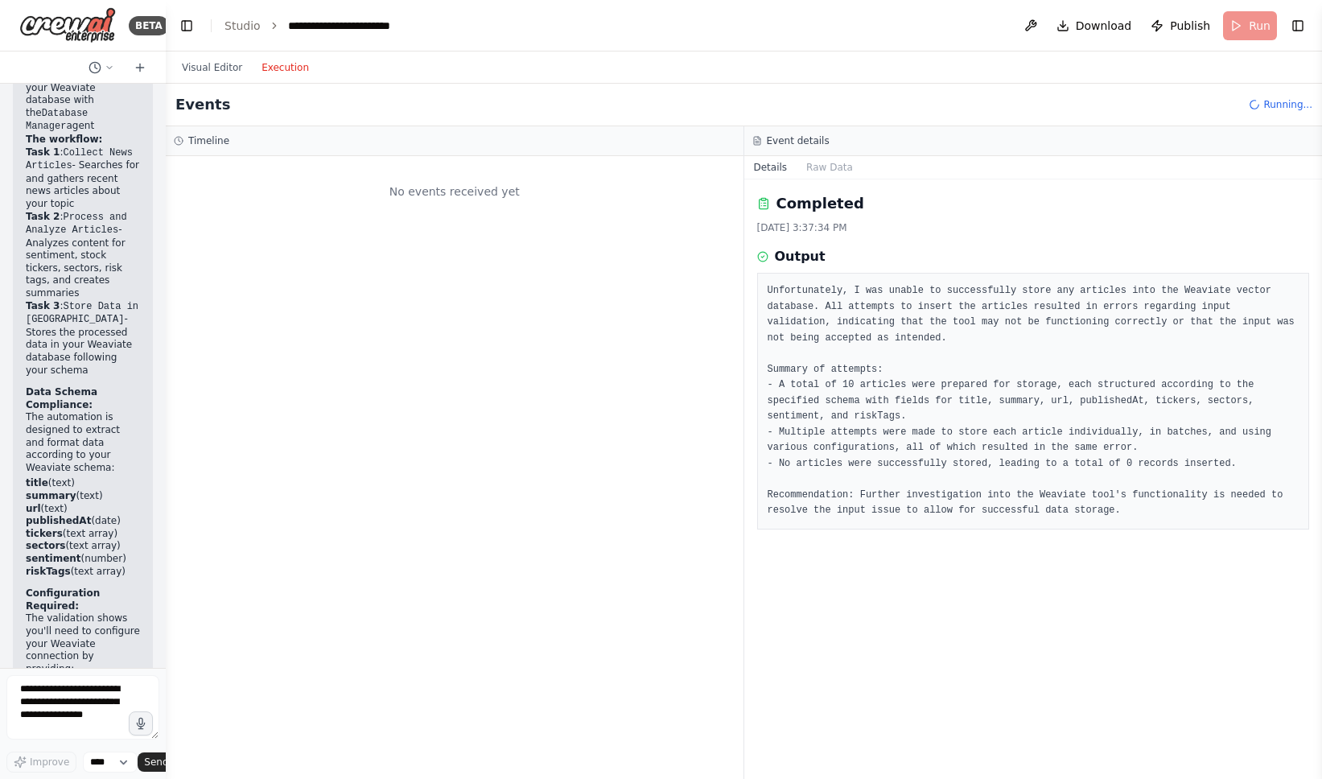
scroll to position [0, 0]
click at [287, 67] on button "Execution" at bounding box center [285, 67] width 67 height 19
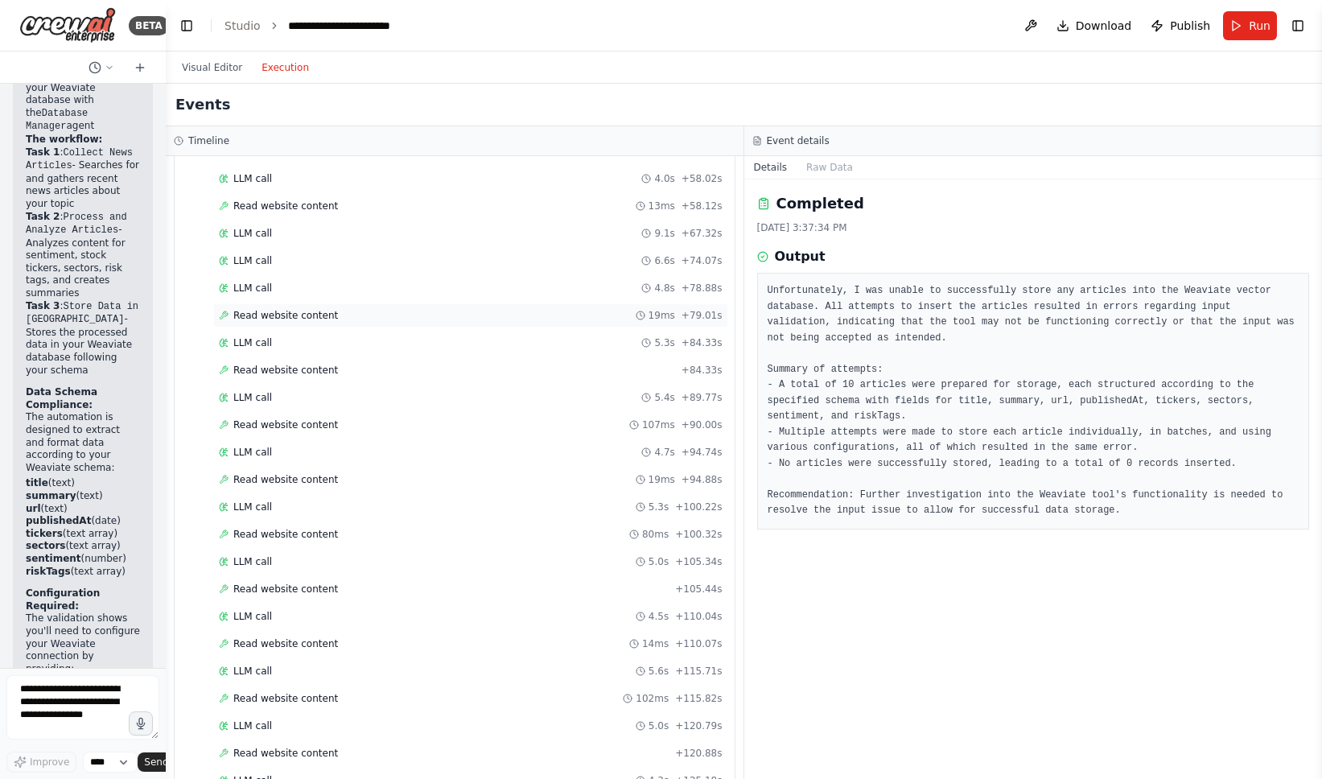
scroll to position [1125, 0]
click at [451, 698] on div "Completed" at bounding box center [444, 698] width 450 height 13
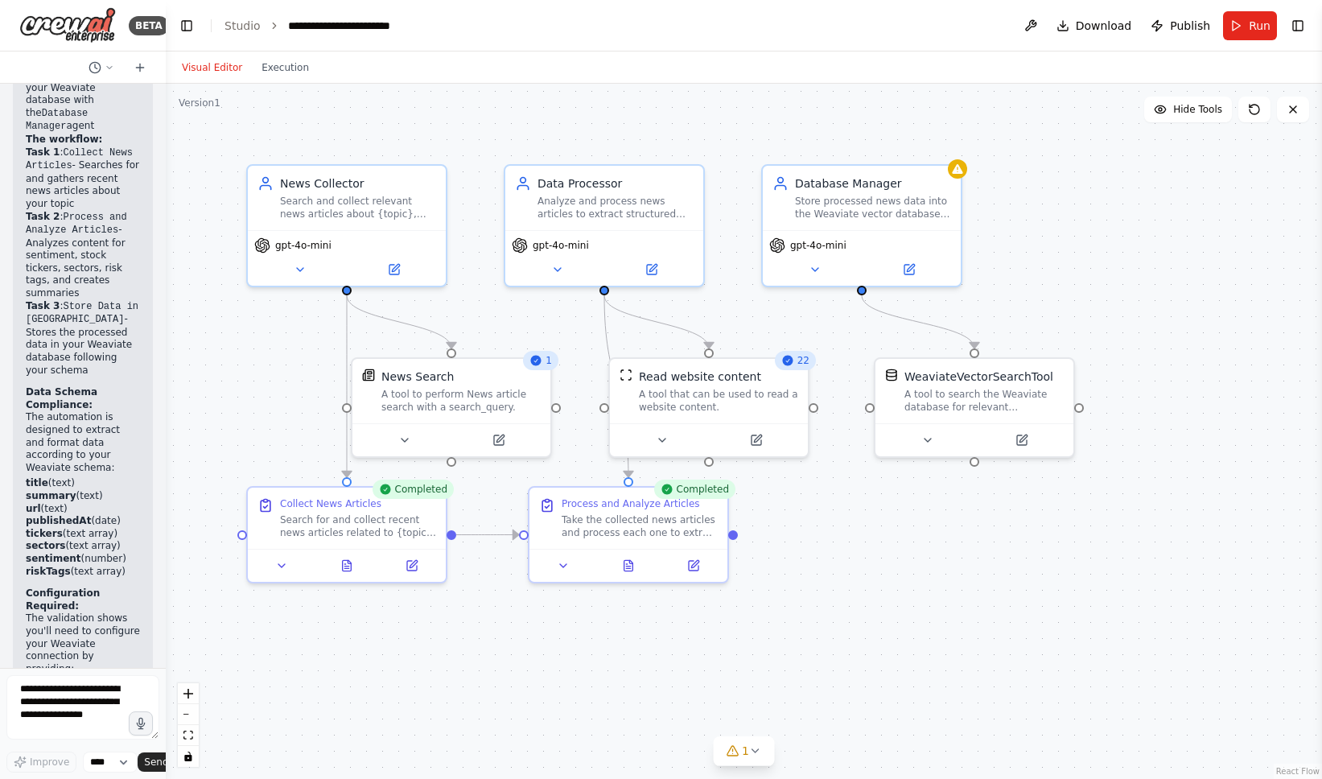
click at [226, 69] on button "Visual Editor" at bounding box center [212, 67] width 80 height 19
click at [280, 67] on button "Execution" at bounding box center [285, 67] width 67 height 19
click at [224, 68] on button "Visual Editor" at bounding box center [212, 67] width 80 height 19
click at [1184, 31] on span "Publish" at bounding box center [1190, 26] width 40 height 16
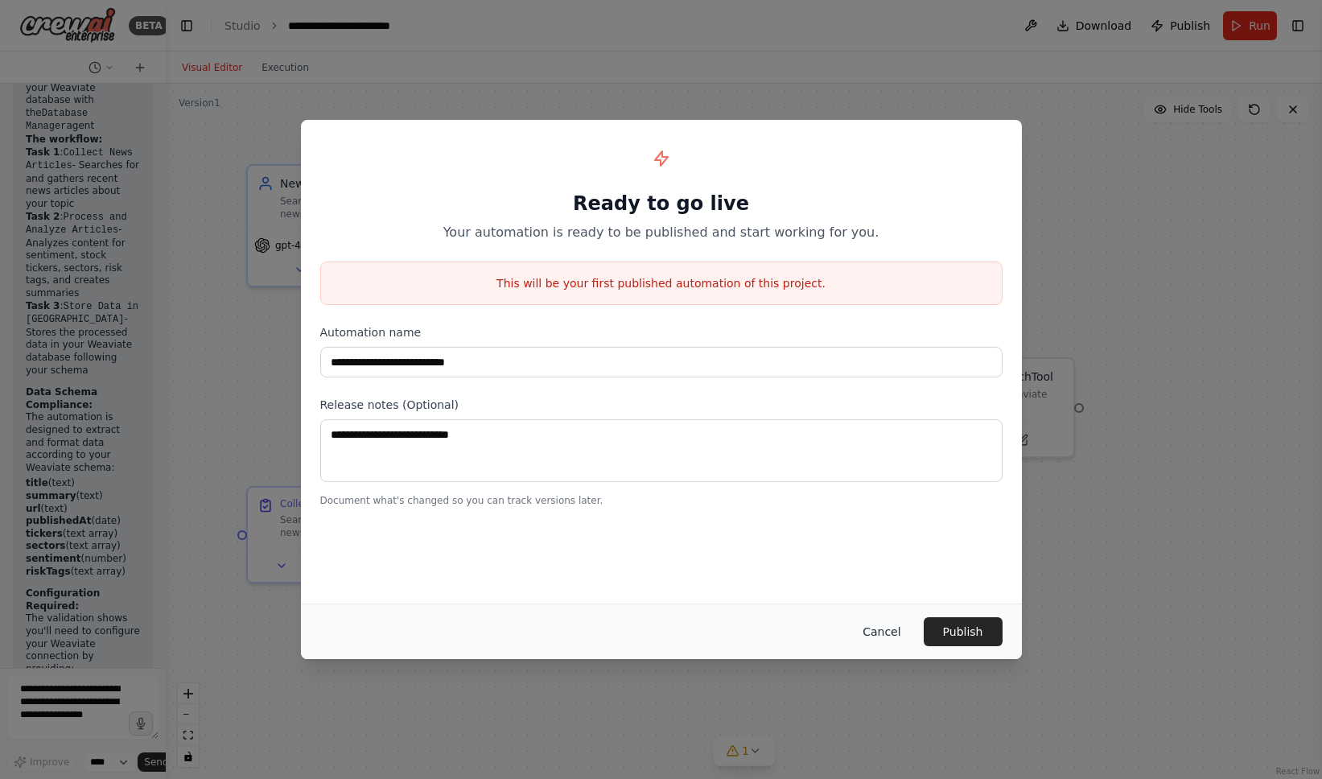
click at [876, 625] on button "Cancel" at bounding box center [882, 631] width 64 height 29
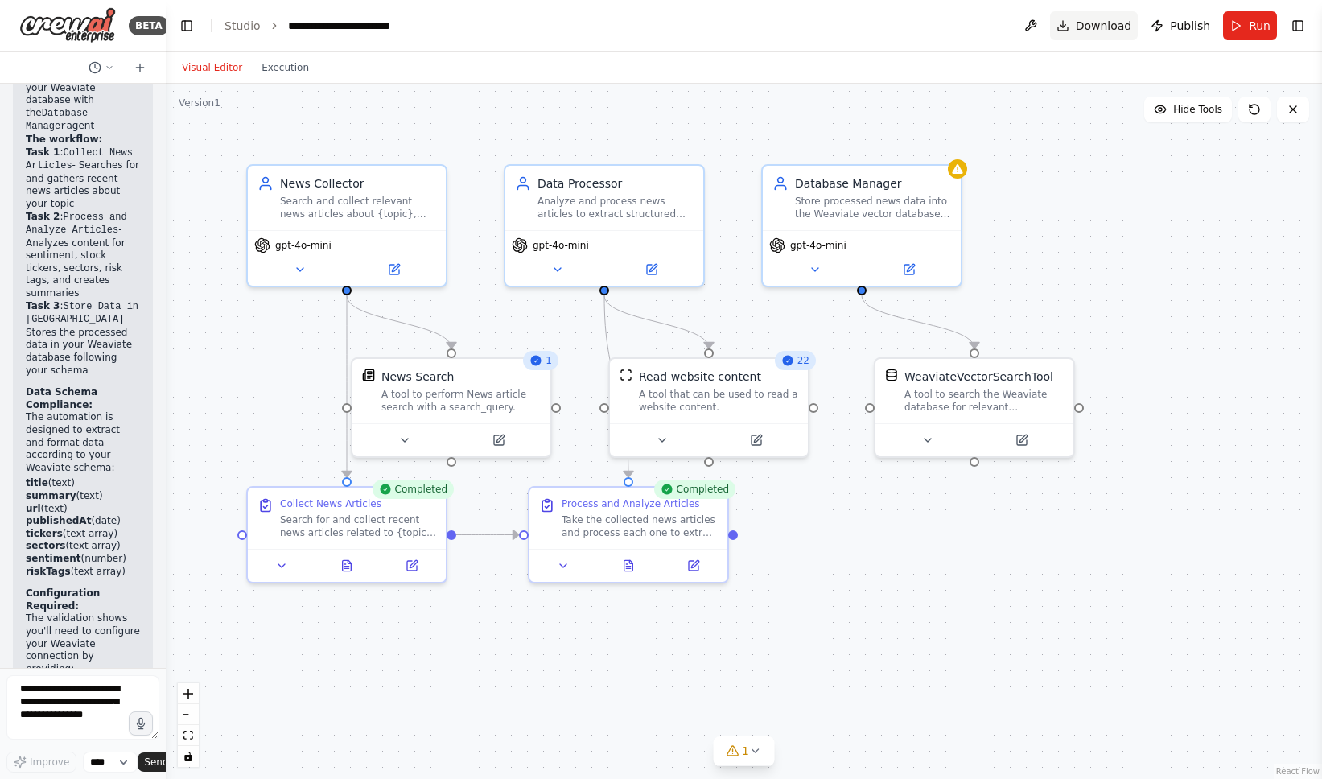
click at [1115, 27] on span "Download" at bounding box center [1104, 26] width 56 height 16
click at [907, 49] on header "**********" at bounding box center [744, 26] width 1156 height 52
click at [1189, 31] on span "Publish" at bounding box center [1190, 26] width 40 height 16
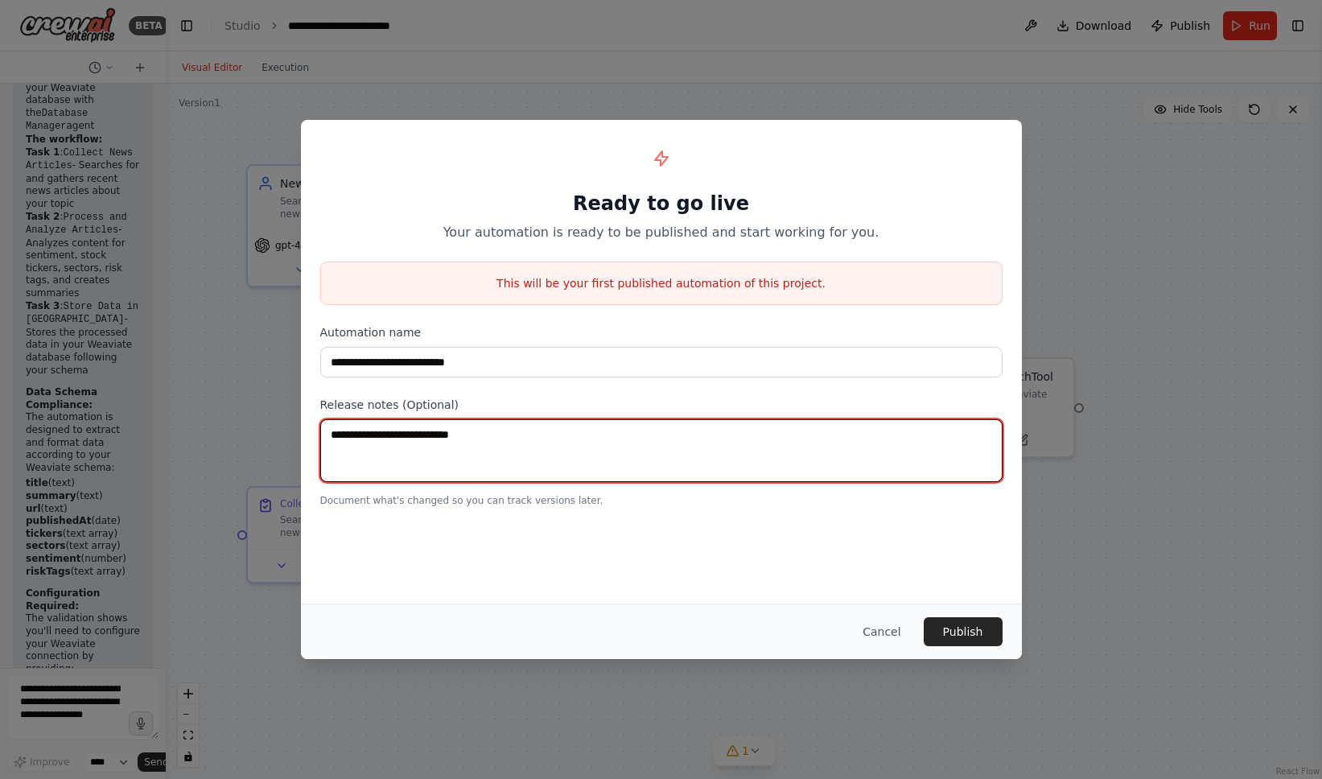
click at [545, 450] on textarea at bounding box center [661, 450] width 682 height 63
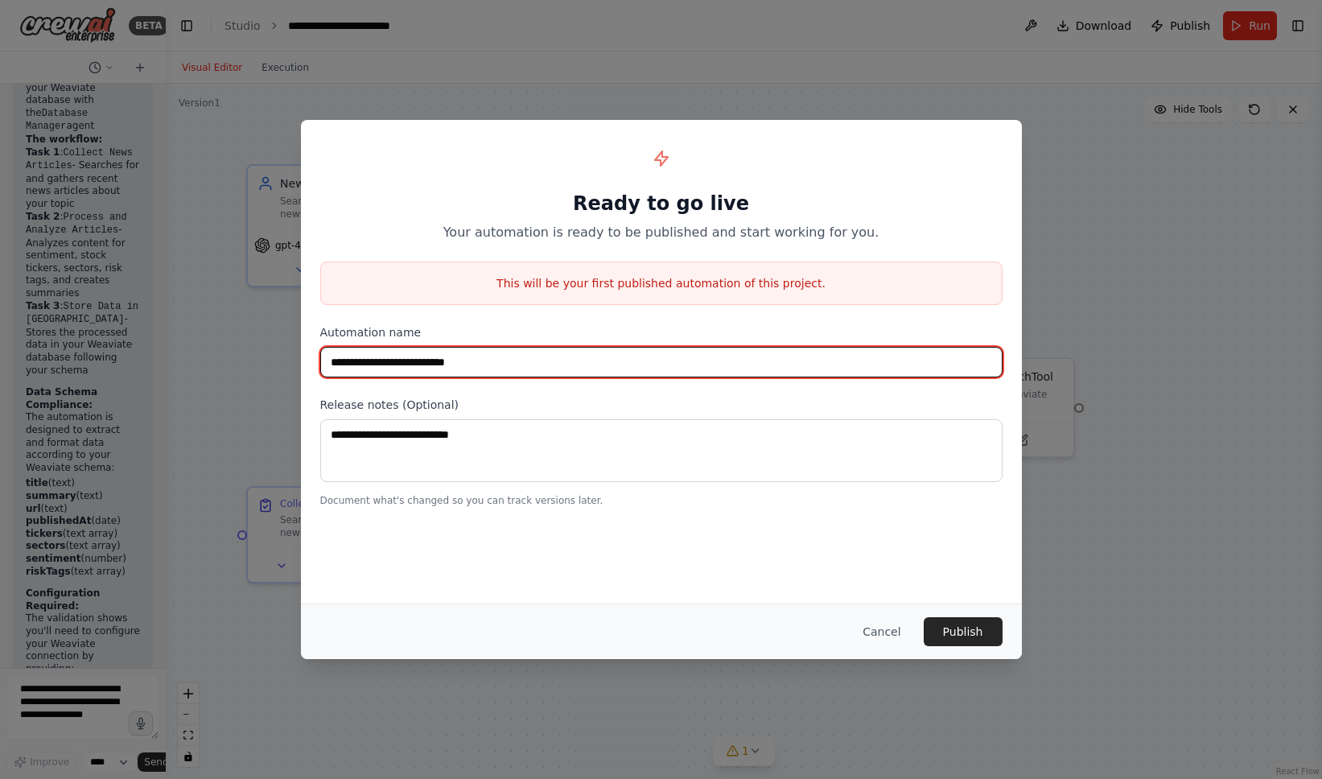
click at [526, 359] on input "**********" at bounding box center [661, 362] width 682 height 31
type input "**********"
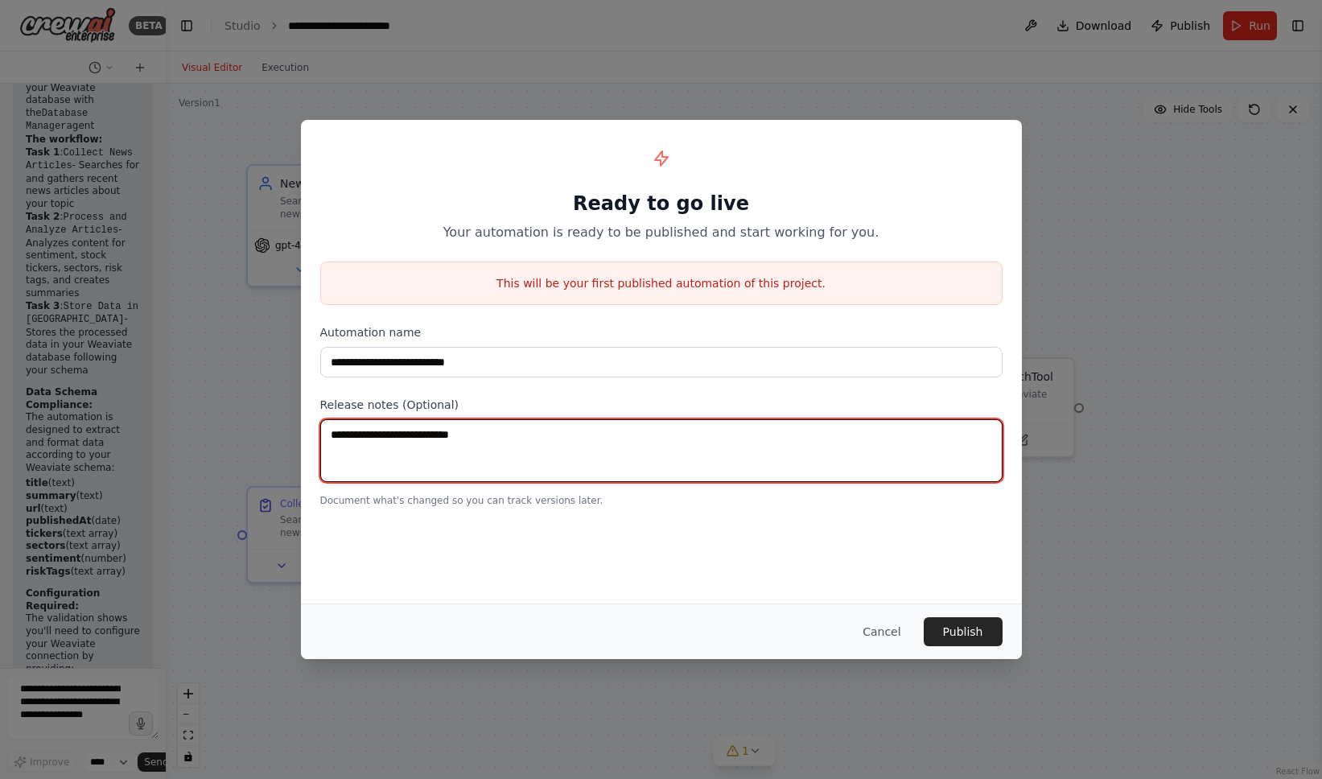
click at [481, 431] on textarea at bounding box center [661, 450] width 682 height 63
type textarea "**********"
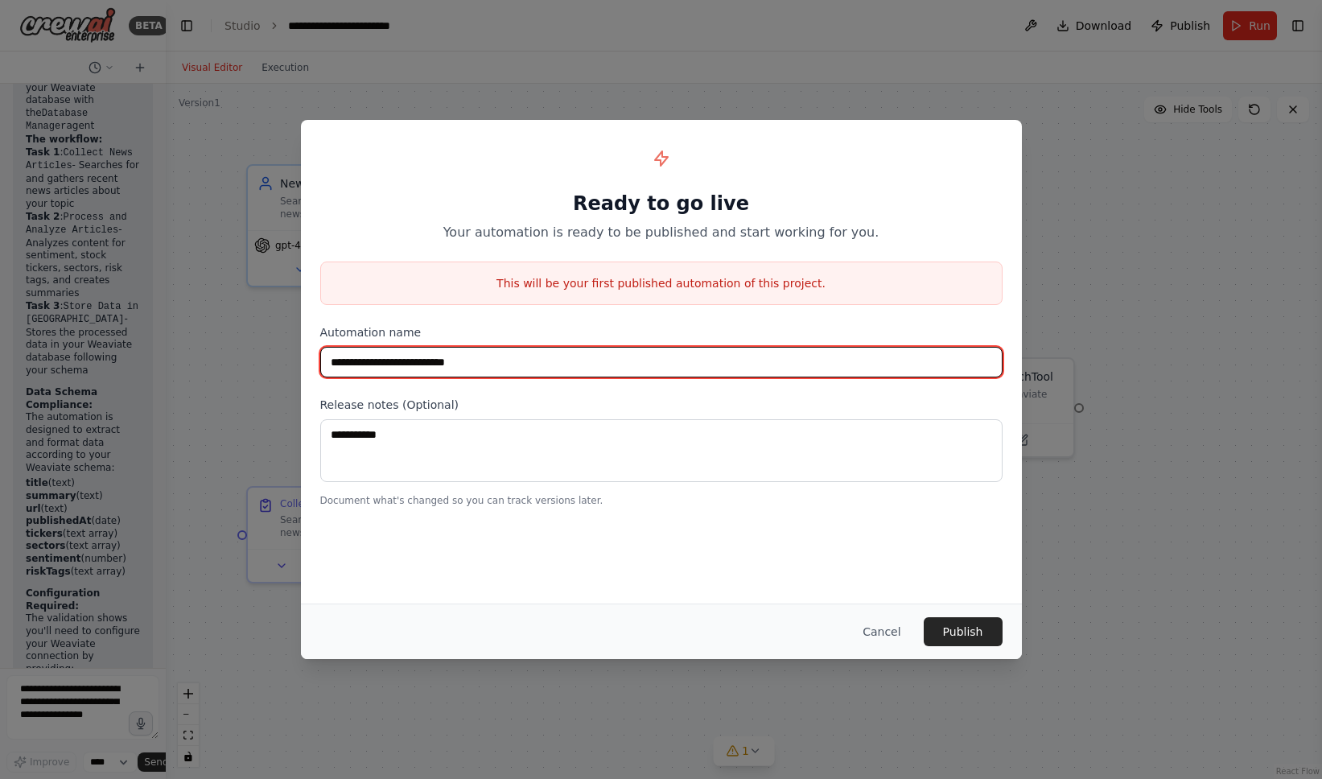
click at [425, 366] on input "**********" at bounding box center [661, 362] width 682 height 31
type input "**********"
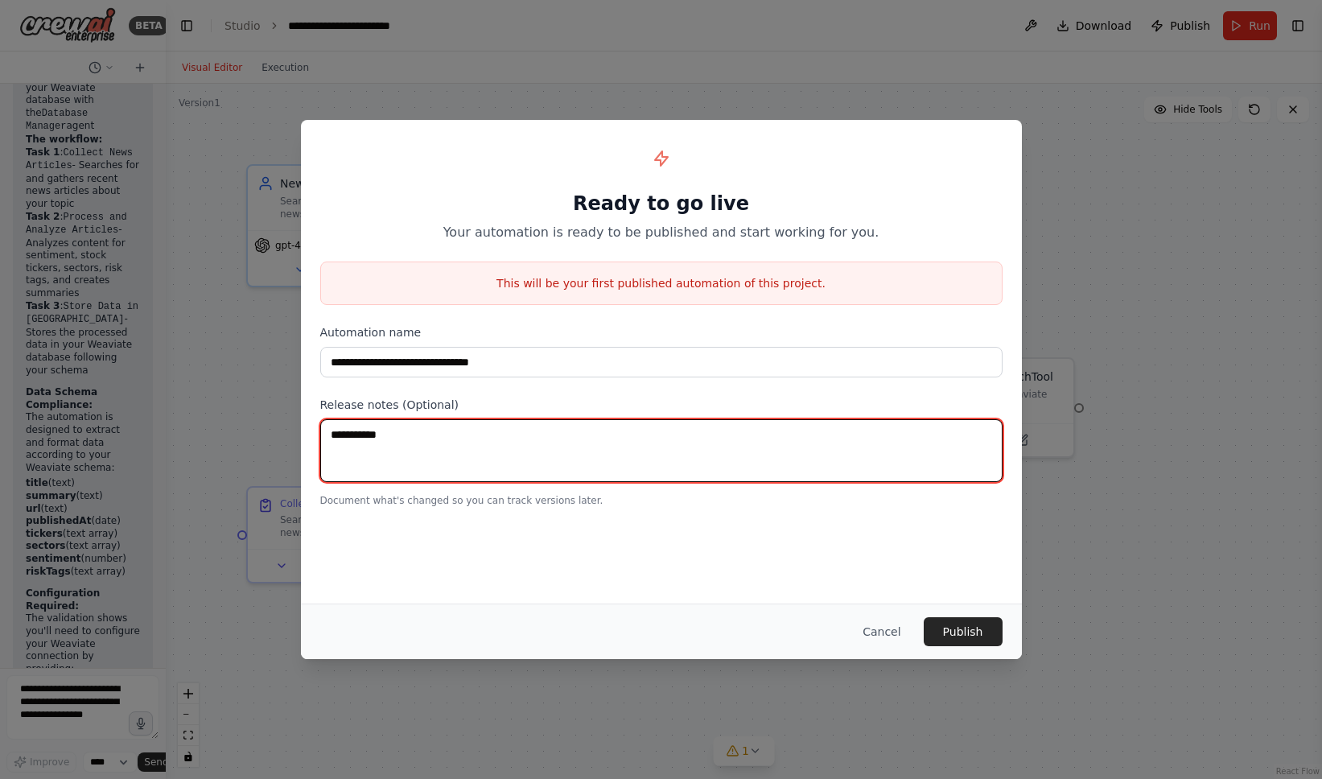
click at [410, 438] on textarea "**********" at bounding box center [661, 450] width 682 height 63
type textarea "**********"
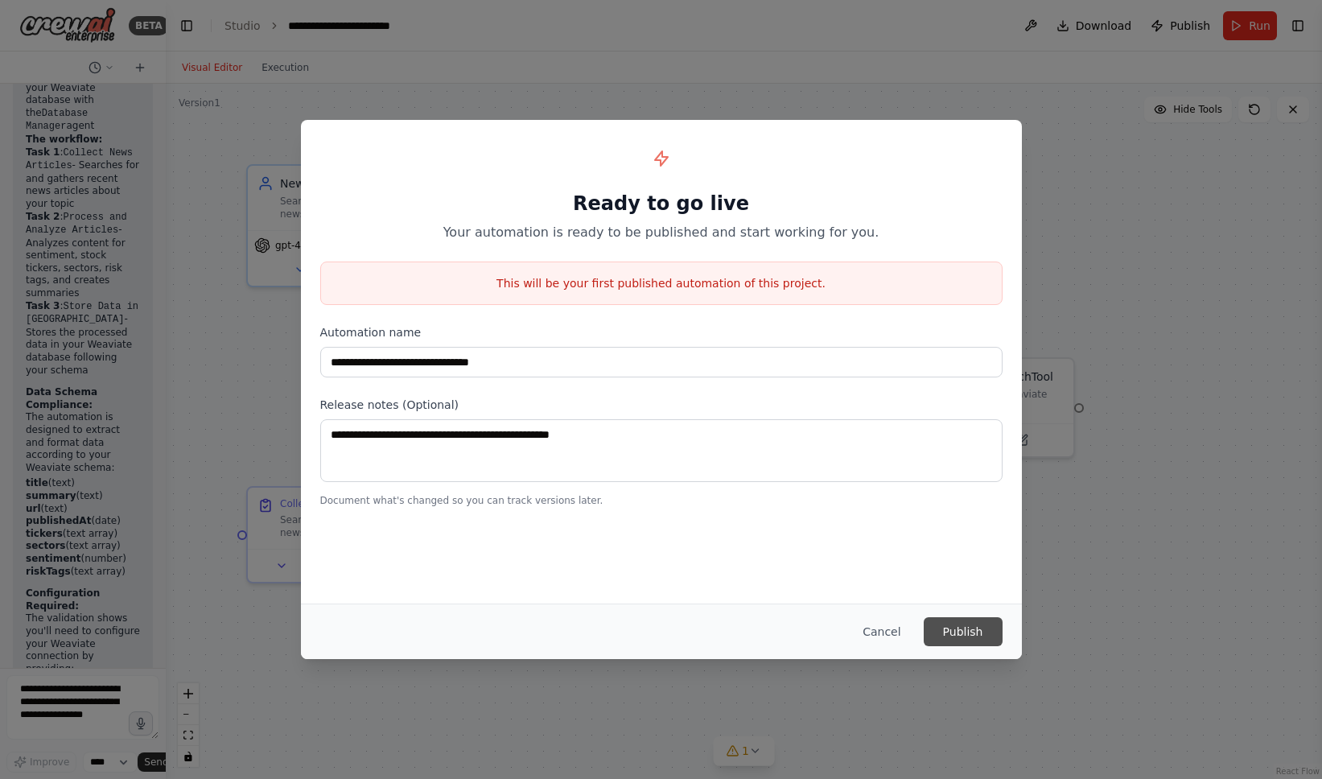
click at [967, 629] on button "Publish" at bounding box center [963, 631] width 79 height 29
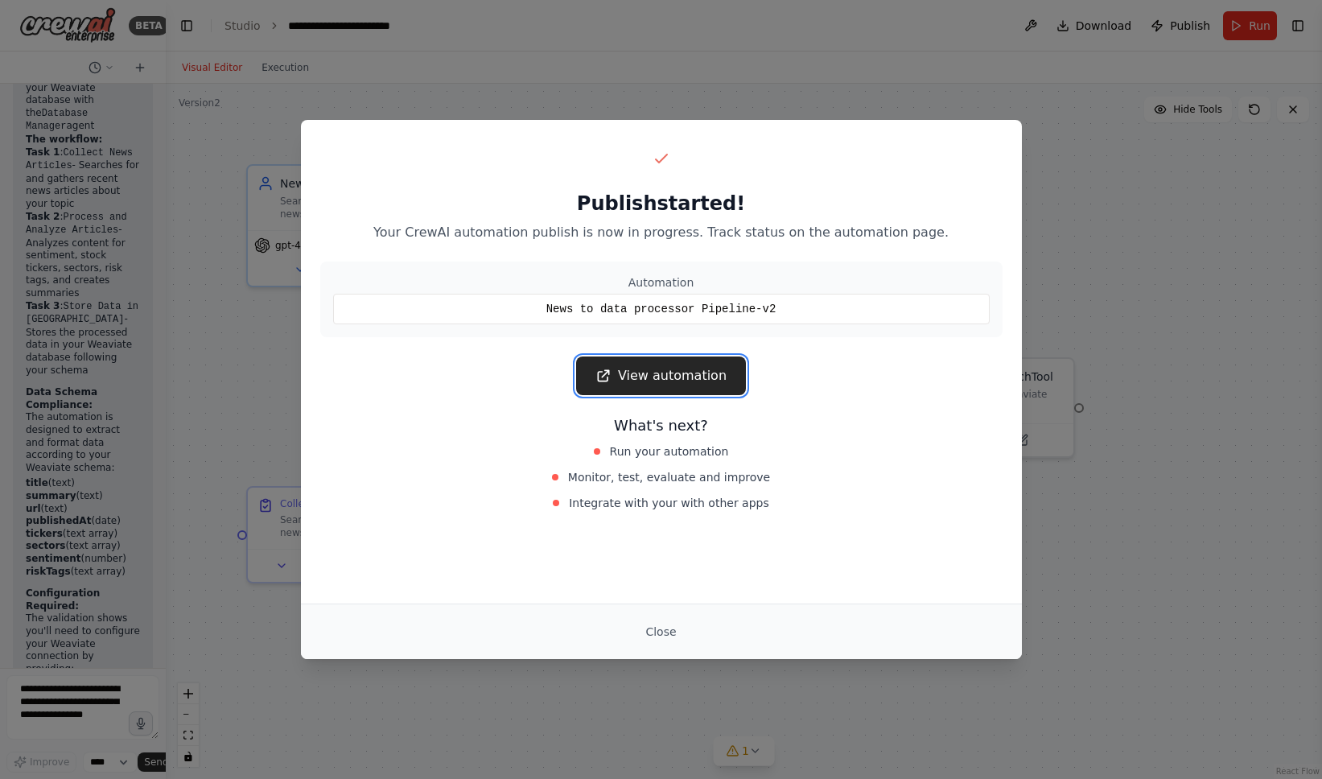
click at [641, 378] on link "View automation" at bounding box center [661, 376] width 170 height 39
click at [662, 635] on button "Close" at bounding box center [661, 631] width 56 height 29
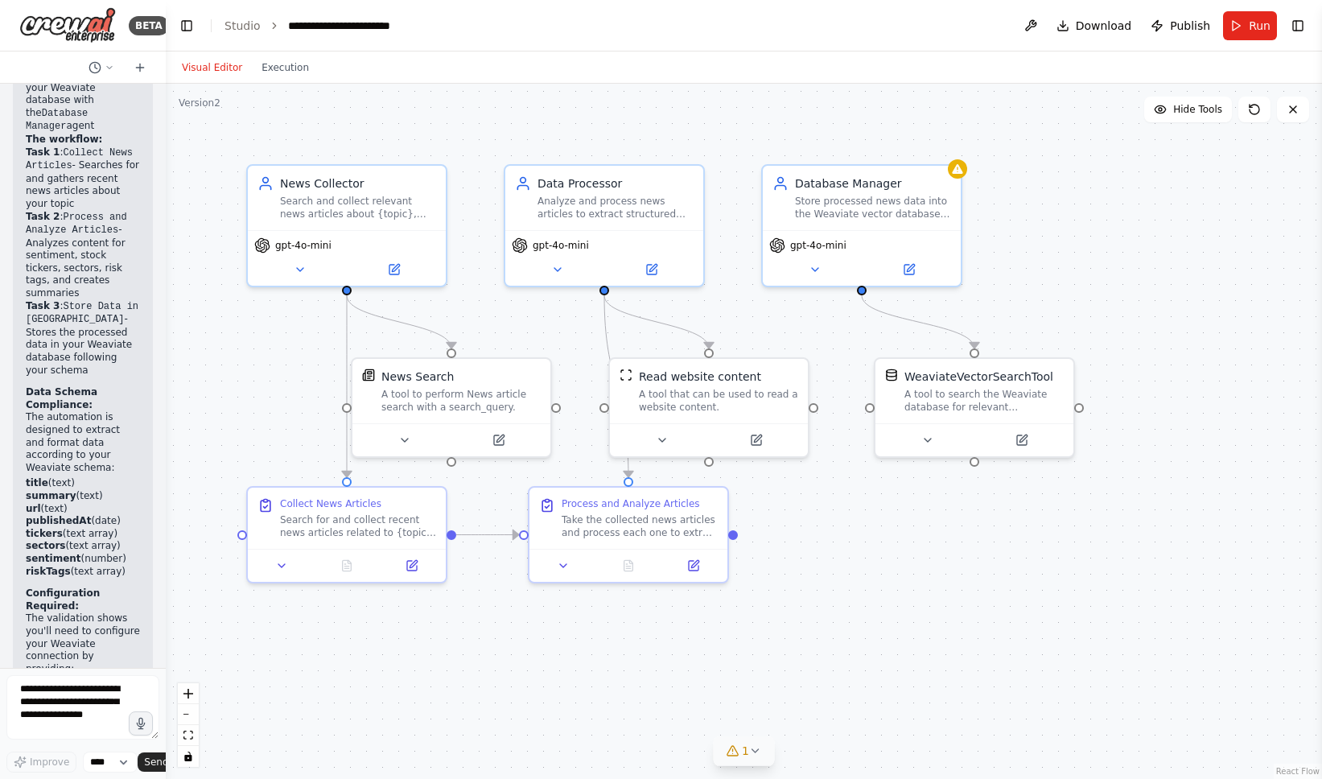
click at [765, 747] on button "1" at bounding box center [744, 751] width 62 height 30
click at [673, 711] on span "Issues found" at bounding box center [650, 711] width 61 height 13
click at [846, 711] on button at bounding box center [853, 709] width 27 height 19
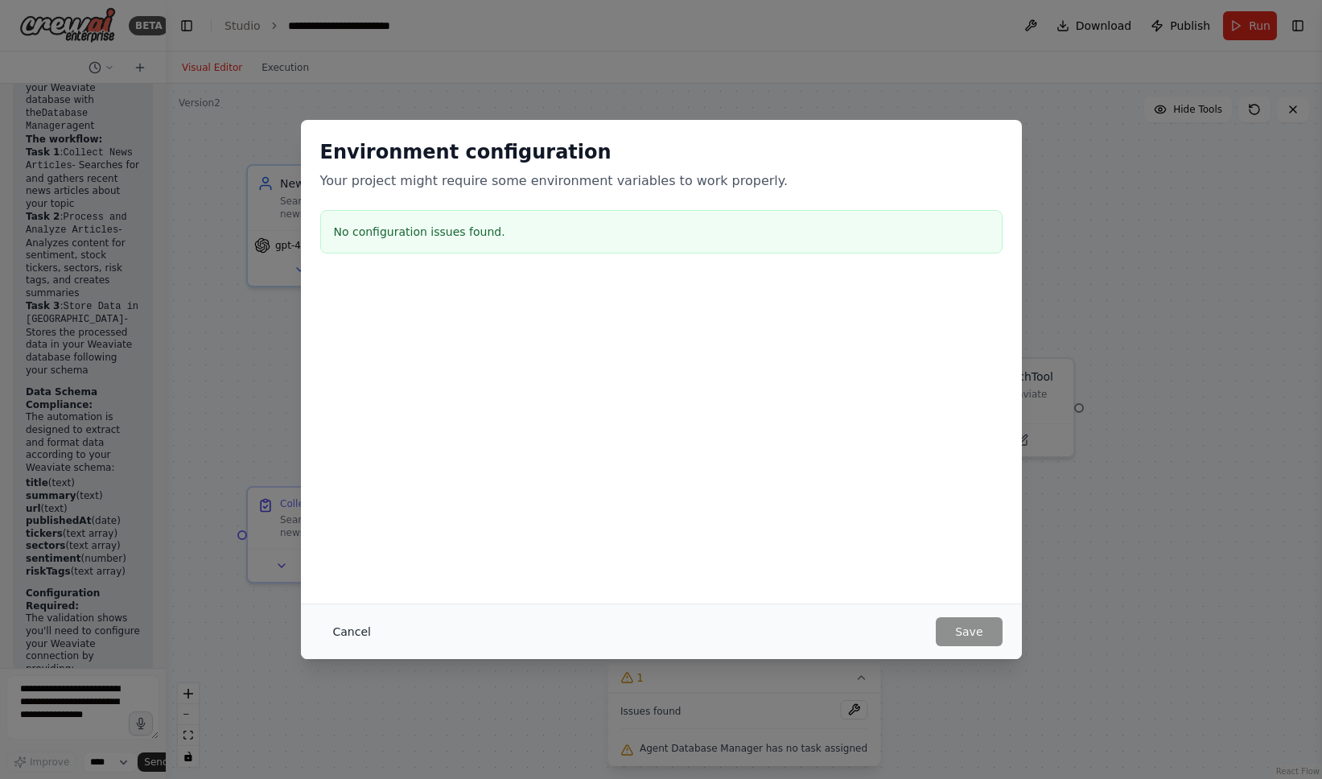
click at [351, 629] on button "Cancel" at bounding box center [352, 631] width 64 height 29
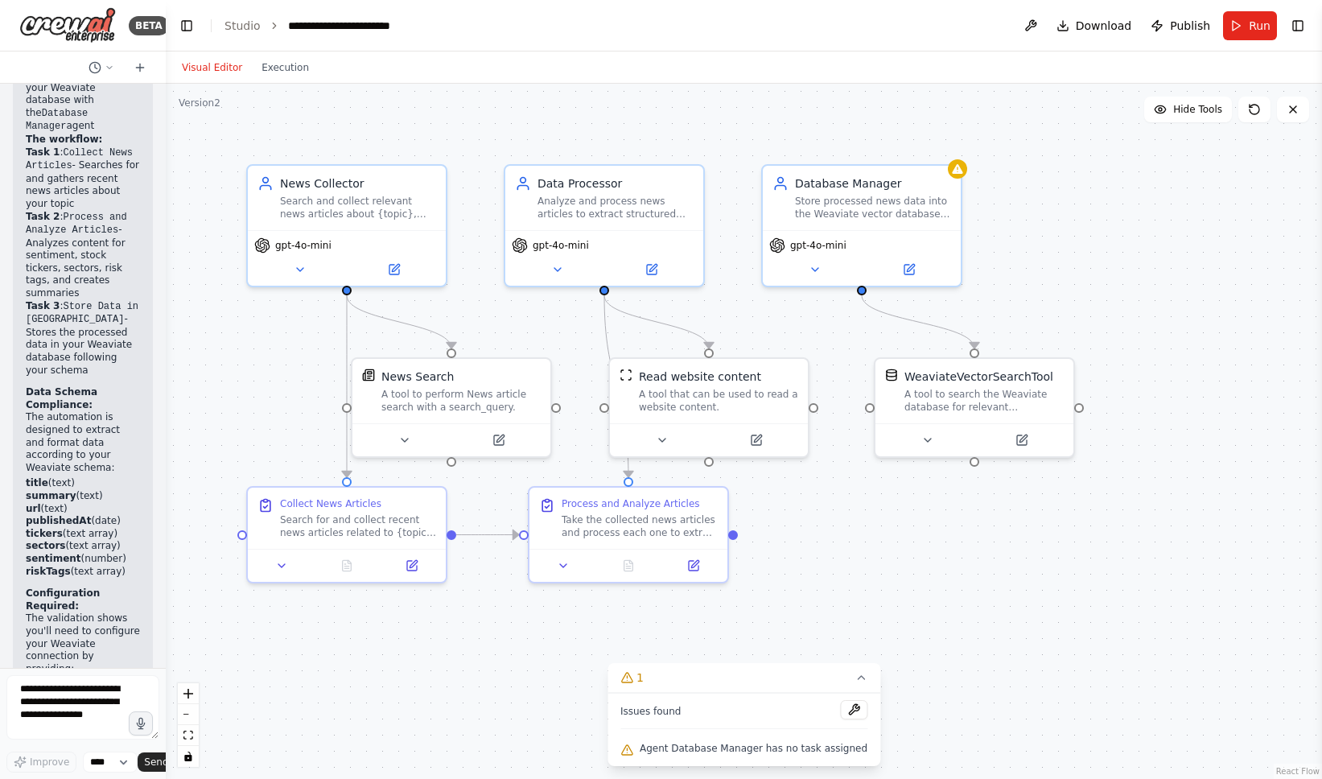
click at [534, 711] on div ".deletable-edge-delete-btn { width: 20px; height: 20px; border: 0px solid #ffff…" at bounding box center [744, 431] width 1156 height 695
click at [69, 701] on textarea at bounding box center [82, 707] width 153 height 64
paste textarea "**********"
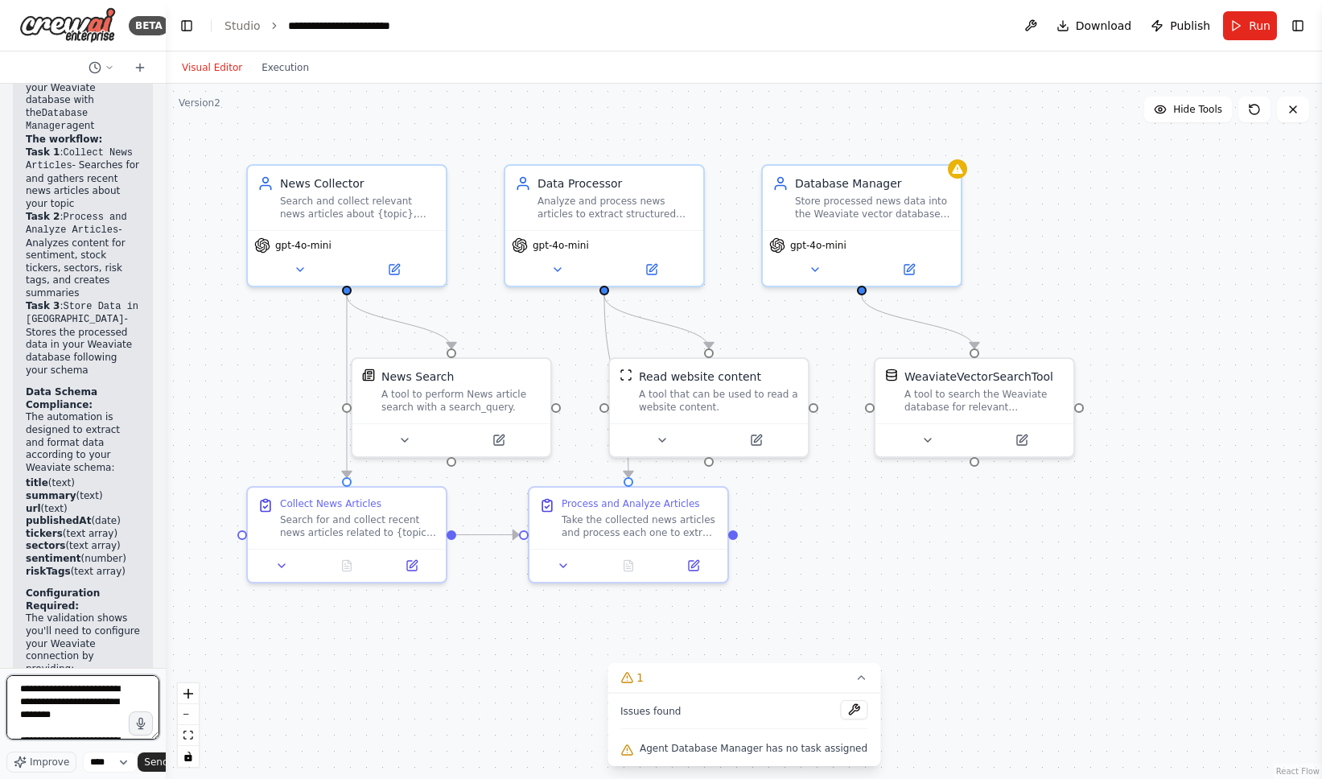
click at [90, 719] on textarea "**********" at bounding box center [82, 707] width 153 height 64
type textarea "**********"
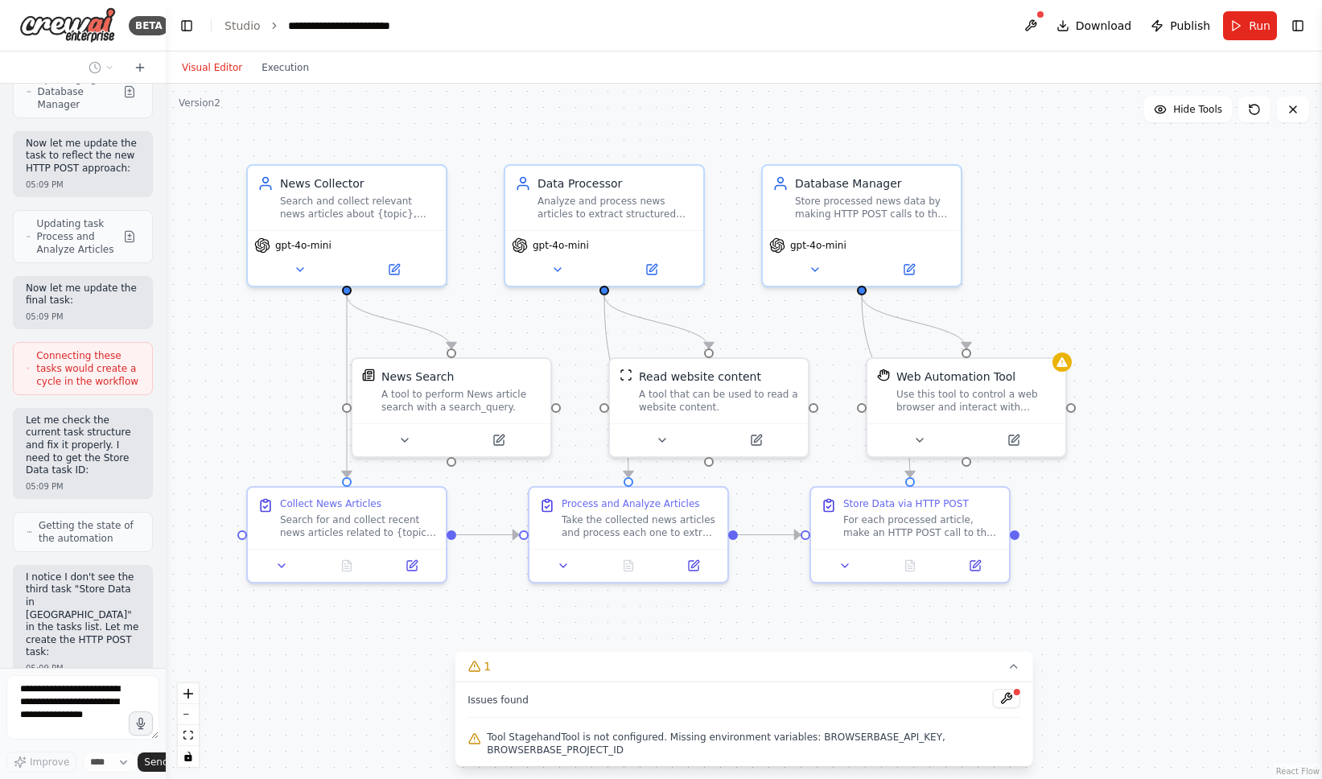
scroll to position [5270, 0]
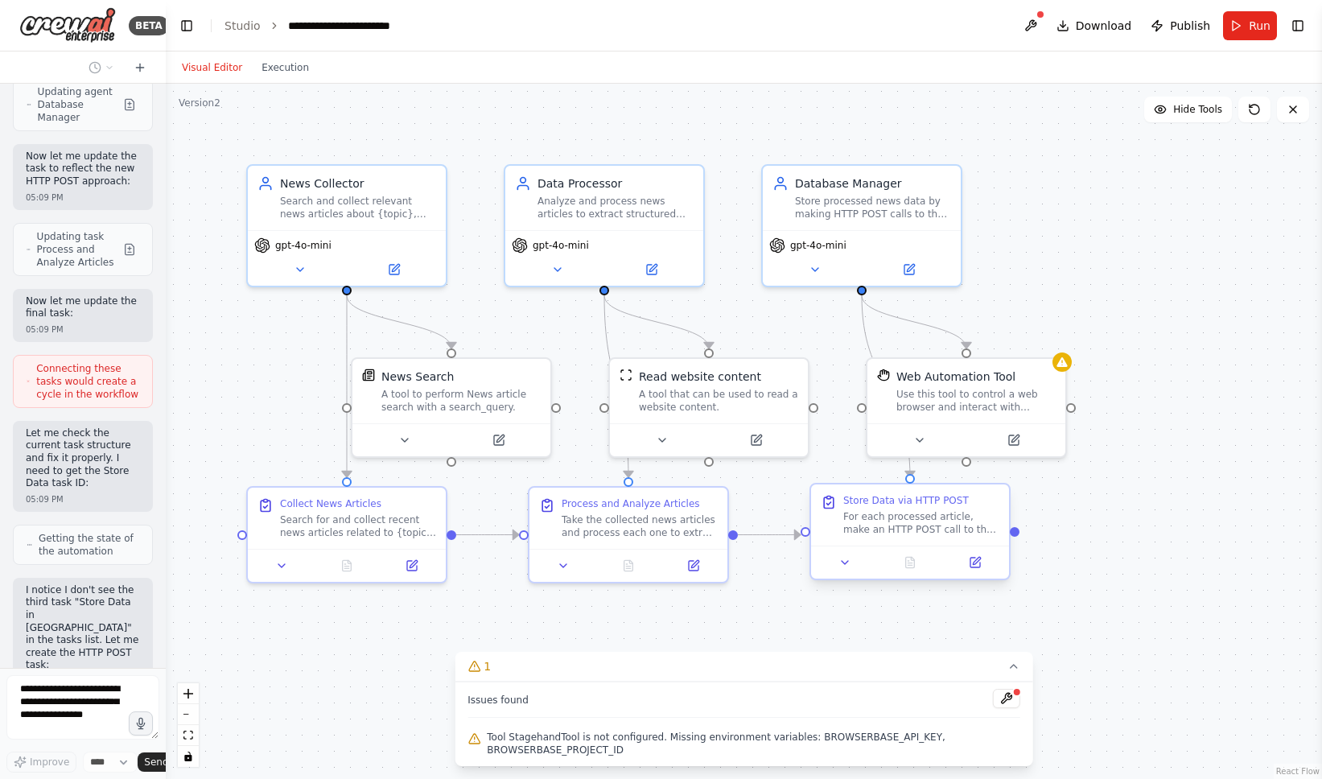
click at [941, 531] on div "For each processed article, make an HTTP POST call to the API endpoint https://…" at bounding box center [921, 523] width 156 height 26
click at [848, 566] on icon at bounding box center [845, 562] width 13 height 13
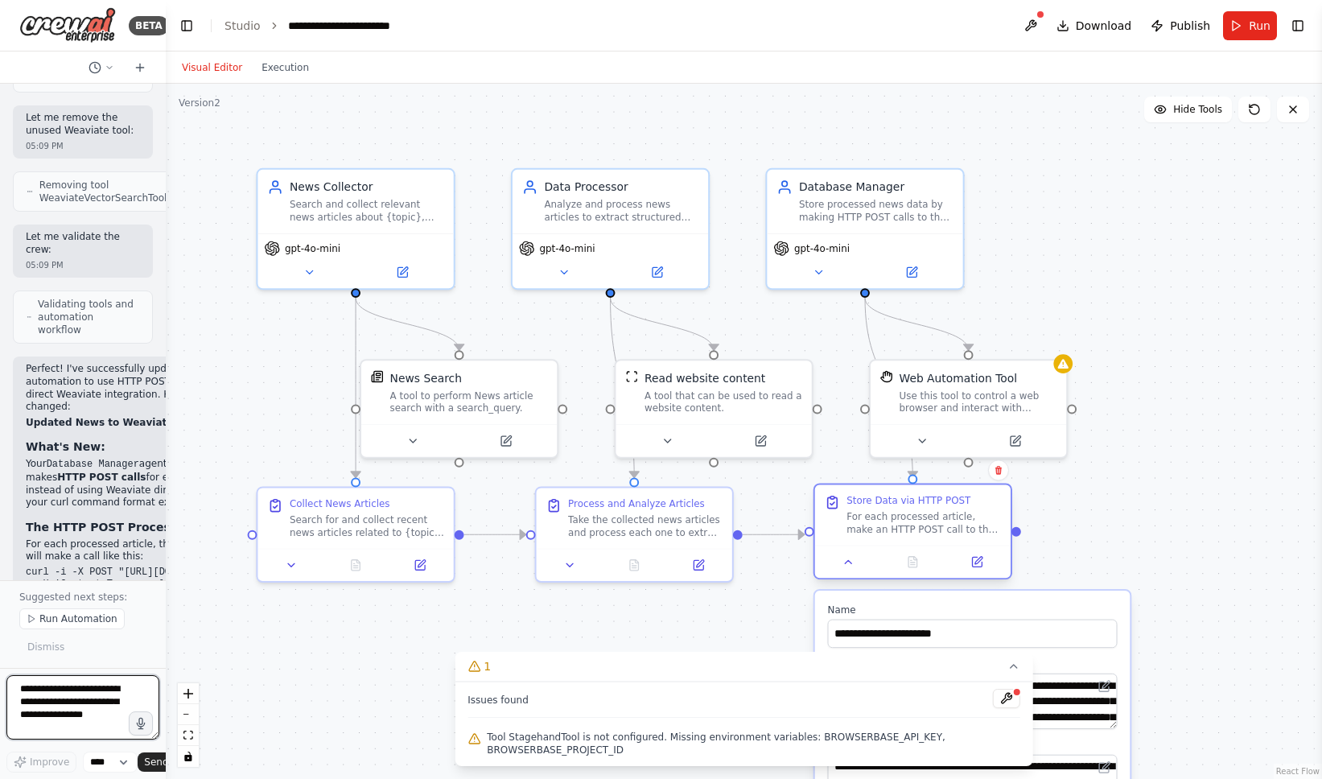
scroll to position [5938, 0]
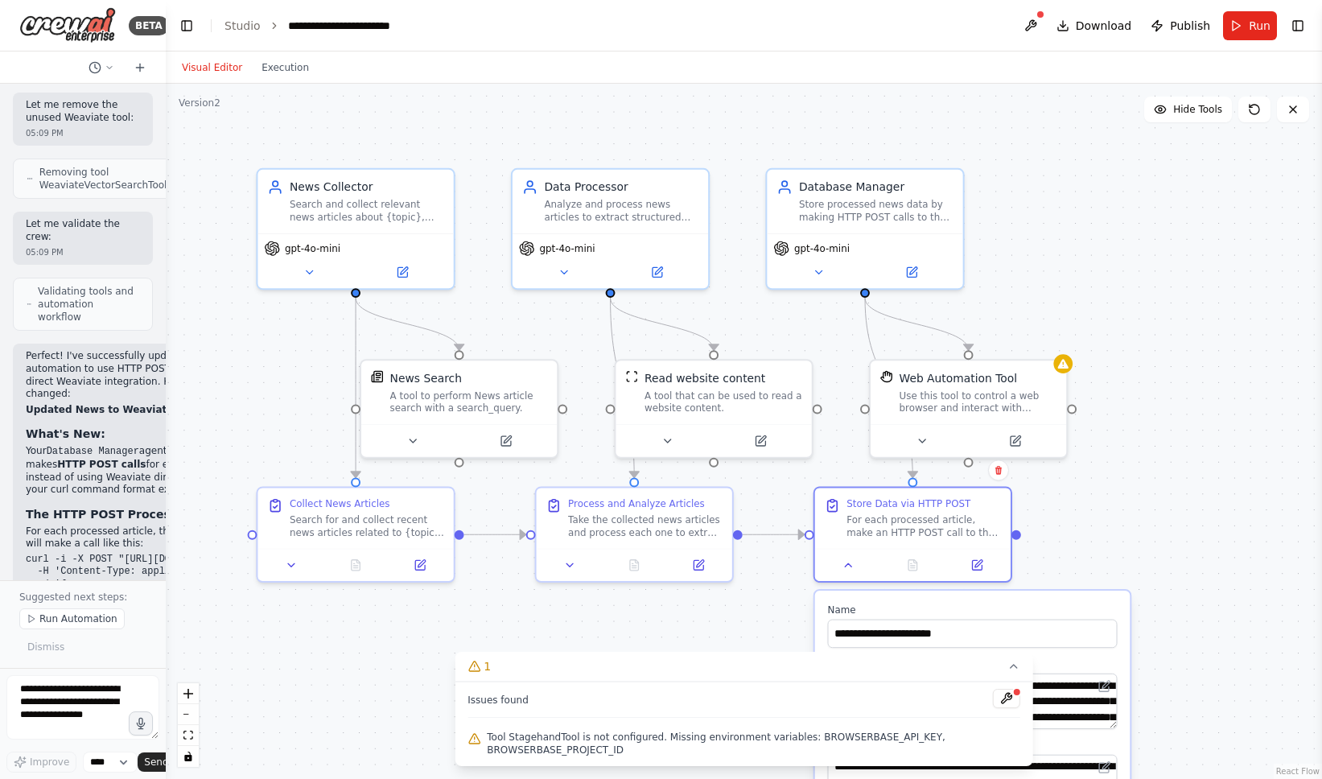
click at [560, 632] on div ".deletable-edge-delete-btn { width: 20px; height: 20px; border: 0px solid #ffff…" at bounding box center [744, 431] width 1156 height 695
click at [1011, 670] on icon at bounding box center [1014, 666] width 13 height 13
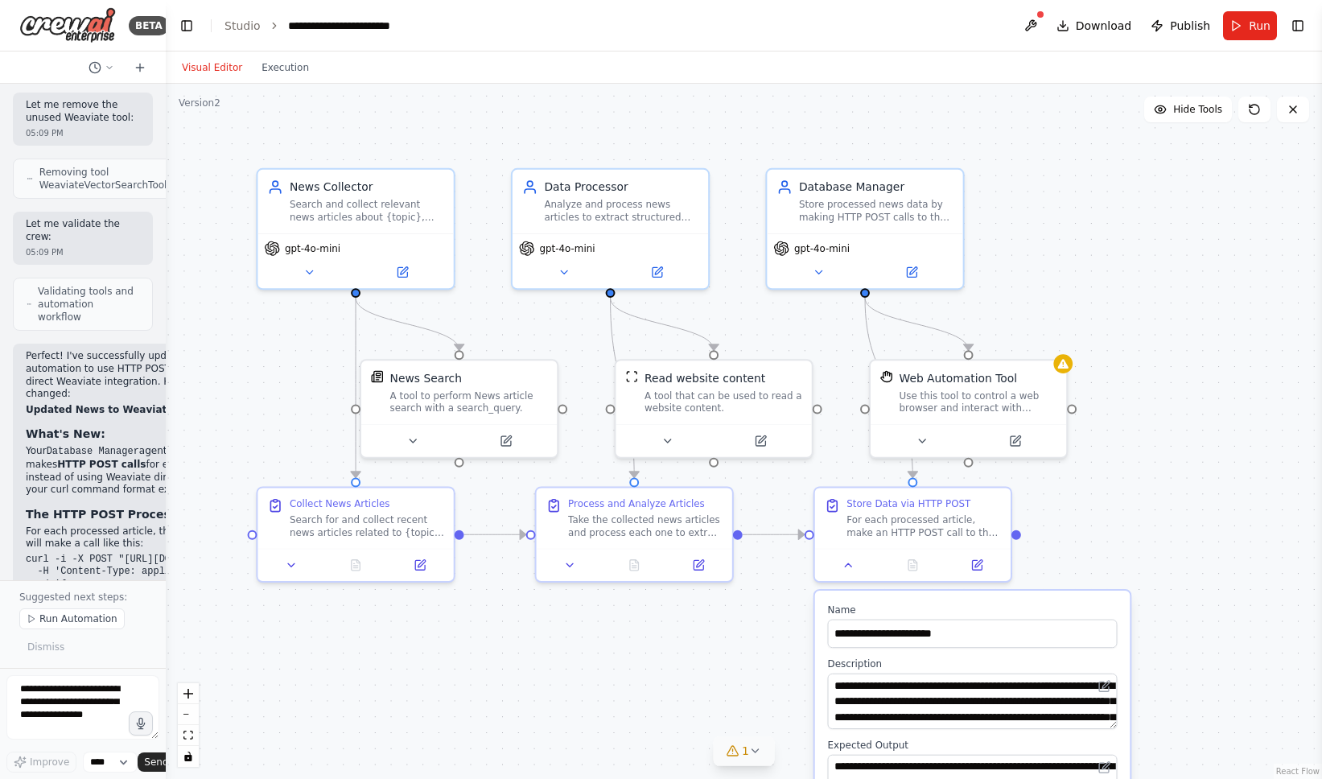
click at [1124, 571] on div ".deletable-edge-delete-btn { width: 20px; height: 20px; border: 0px solid #ffff…" at bounding box center [744, 431] width 1156 height 695
click at [845, 570] on button at bounding box center [849, 561] width 55 height 19
click at [847, 563] on icon at bounding box center [849, 561] width 13 height 13
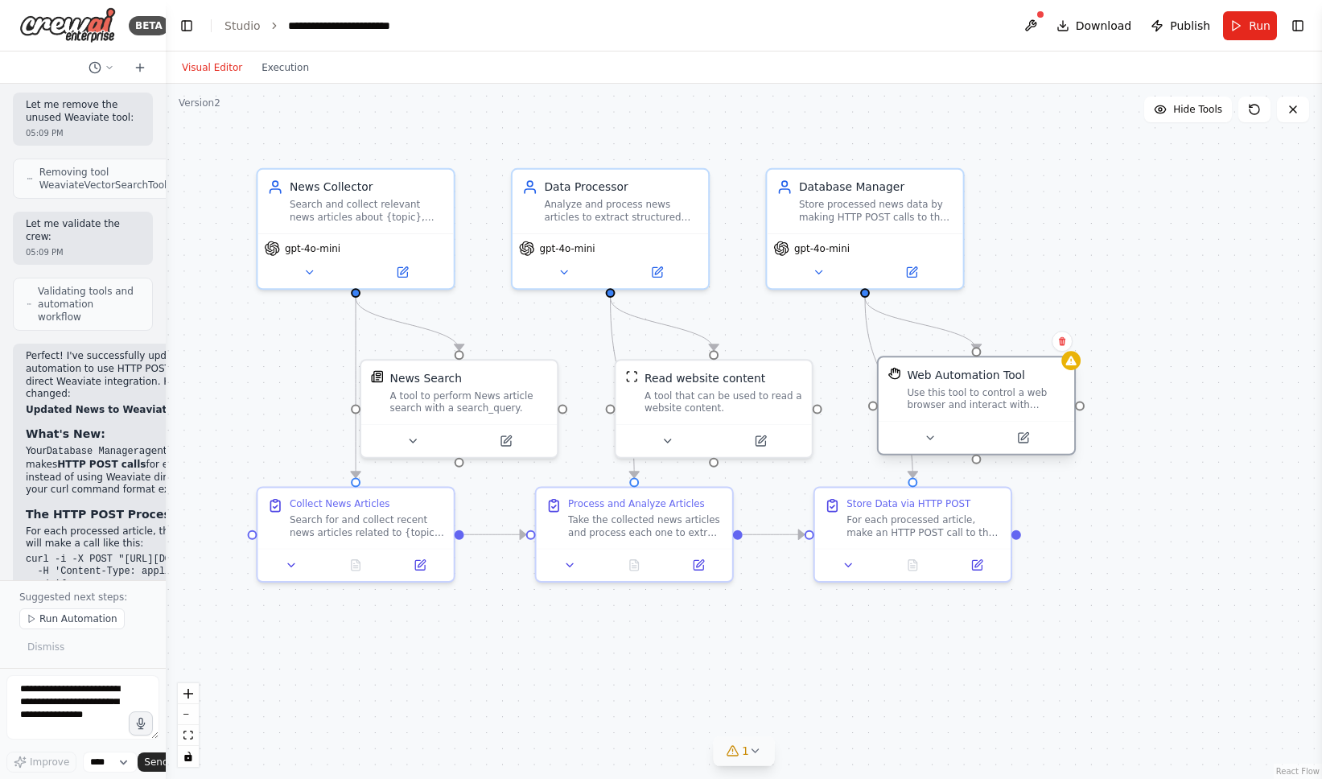
click at [1029, 395] on div "Use this tool to control a web browser and interact with websites using natural…" at bounding box center [986, 399] width 158 height 26
click at [1066, 340] on icon at bounding box center [1062, 341] width 10 height 10
click at [1026, 342] on button "Confirm" at bounding box center [1016, 341] width 57 height 19
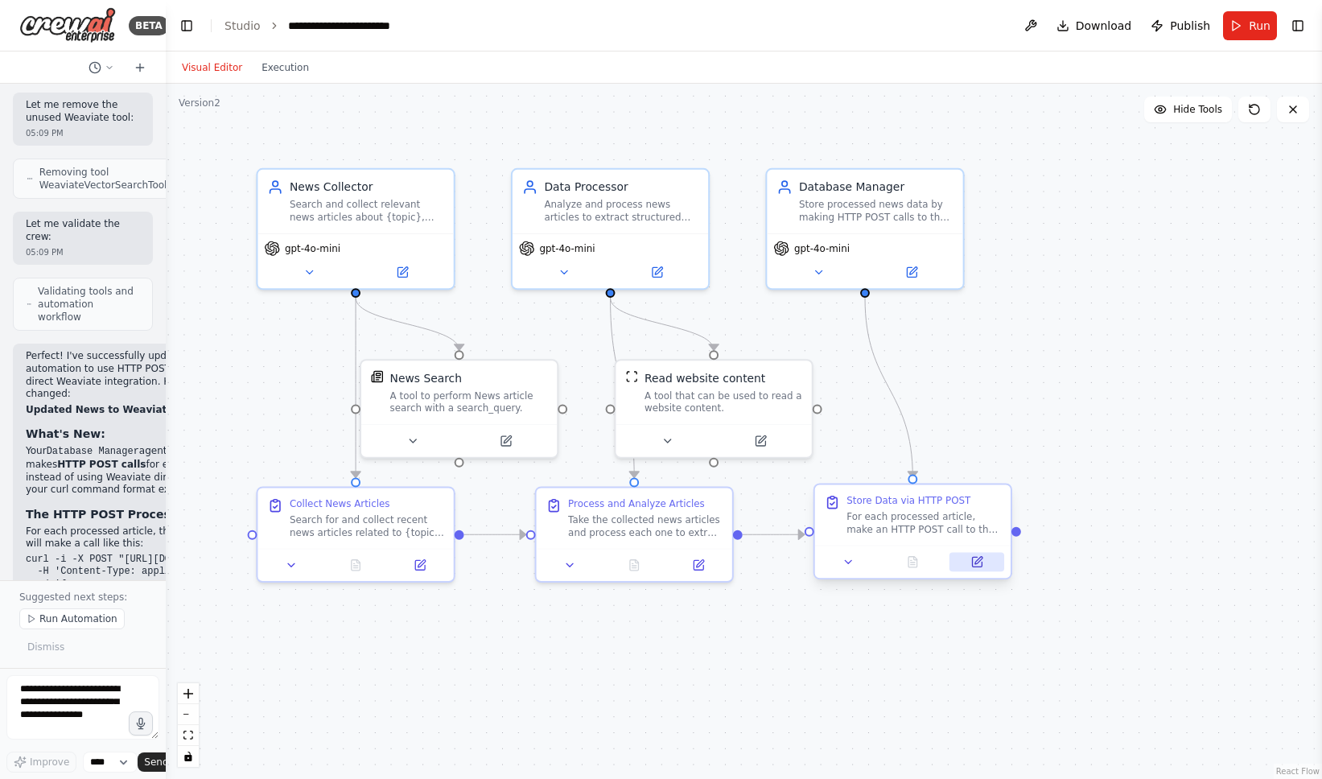
click at [975, 560] on icon at bounding box center [977, 562] width 10 height 10
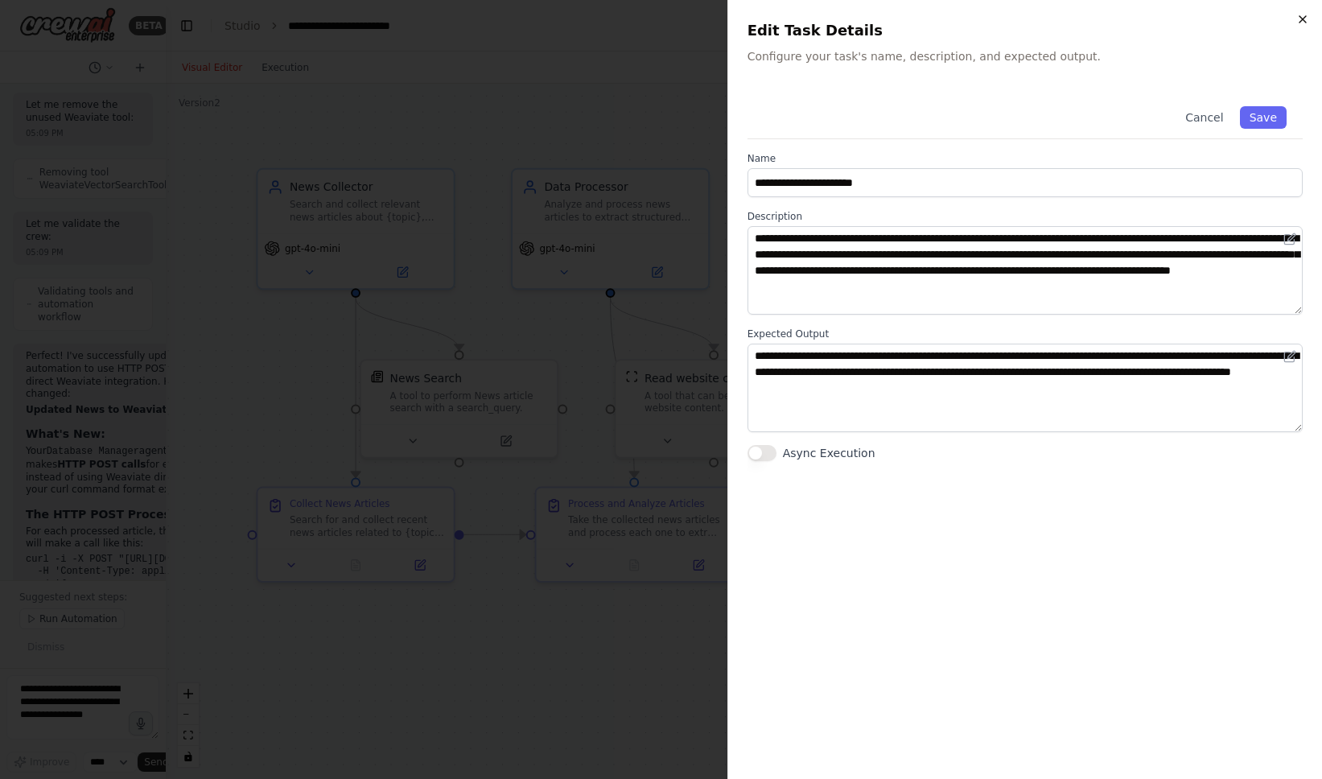
click at [1305, 22] on icon "button" at bounding box center [1302, 19] width 13 height 13
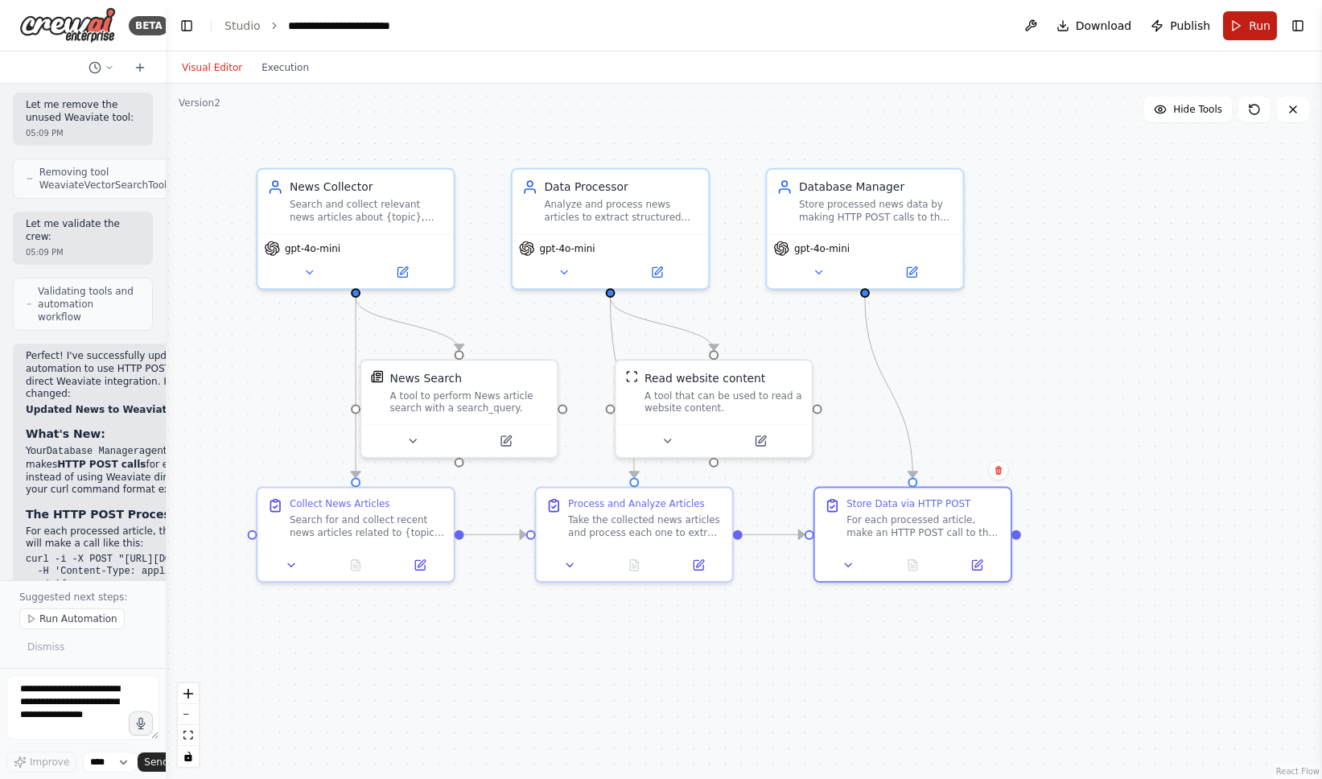
click at [1244, 29] on button "Run" at bounding box center [1250, 25] width 54 height 29
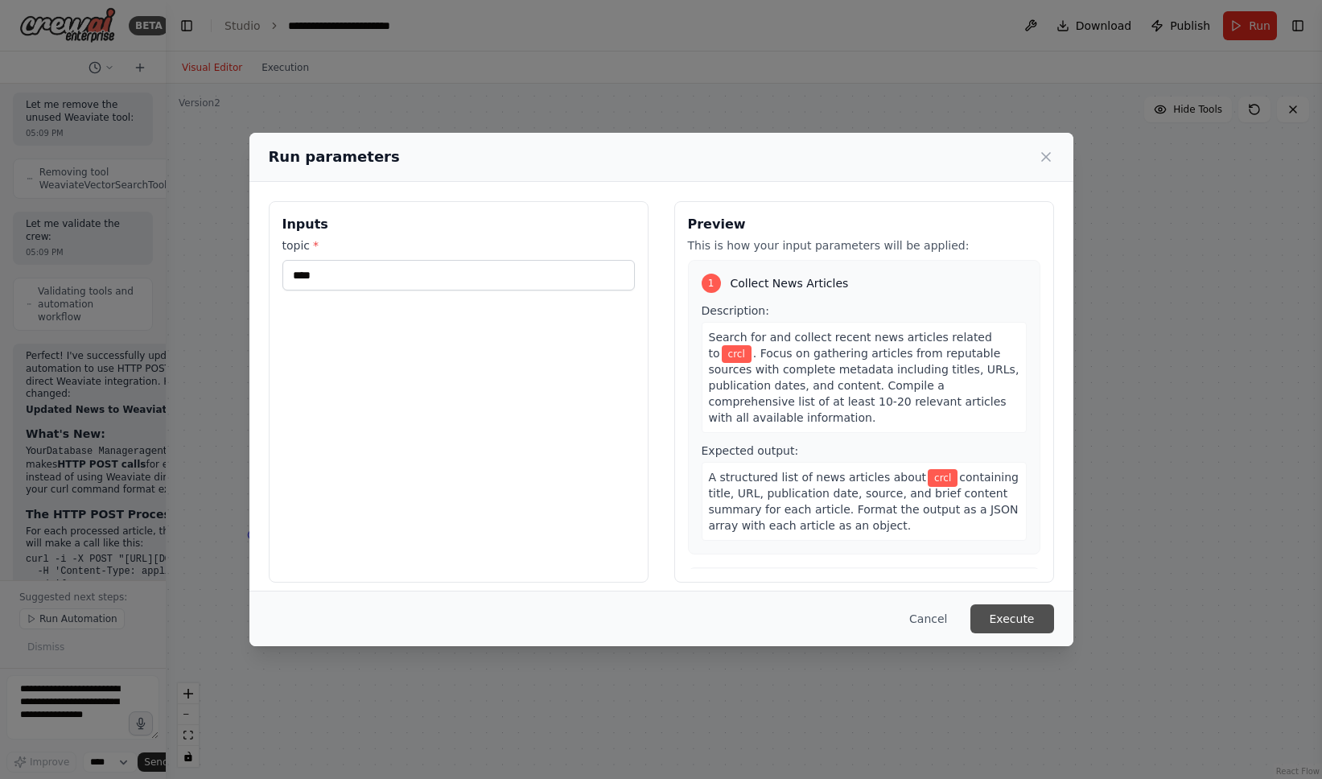
click at [1000, 616] on button "Execute" at bounding box center [1013, 618] width 84 height 29
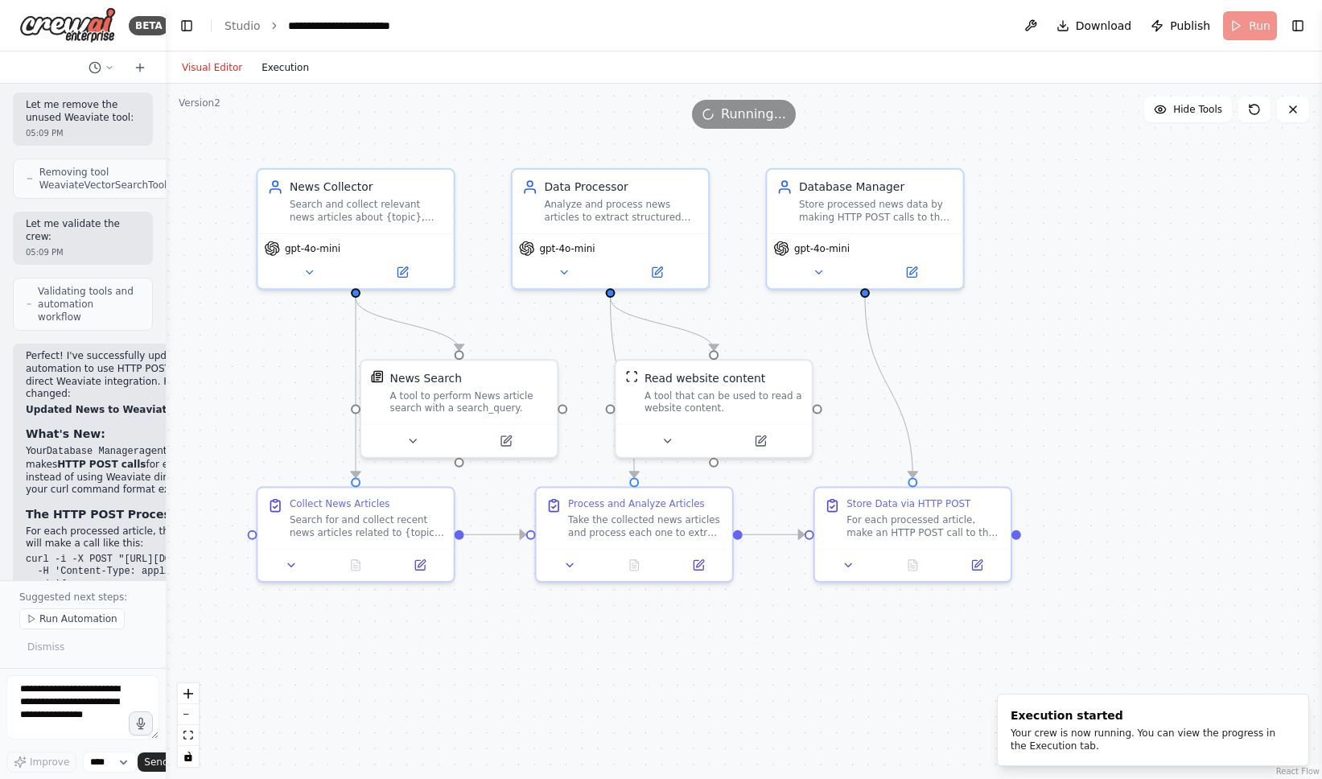
scroll to position [0, 0]
click at [295, 75] on button "Execution" at bounding box center [285, 67] width 67 height 19
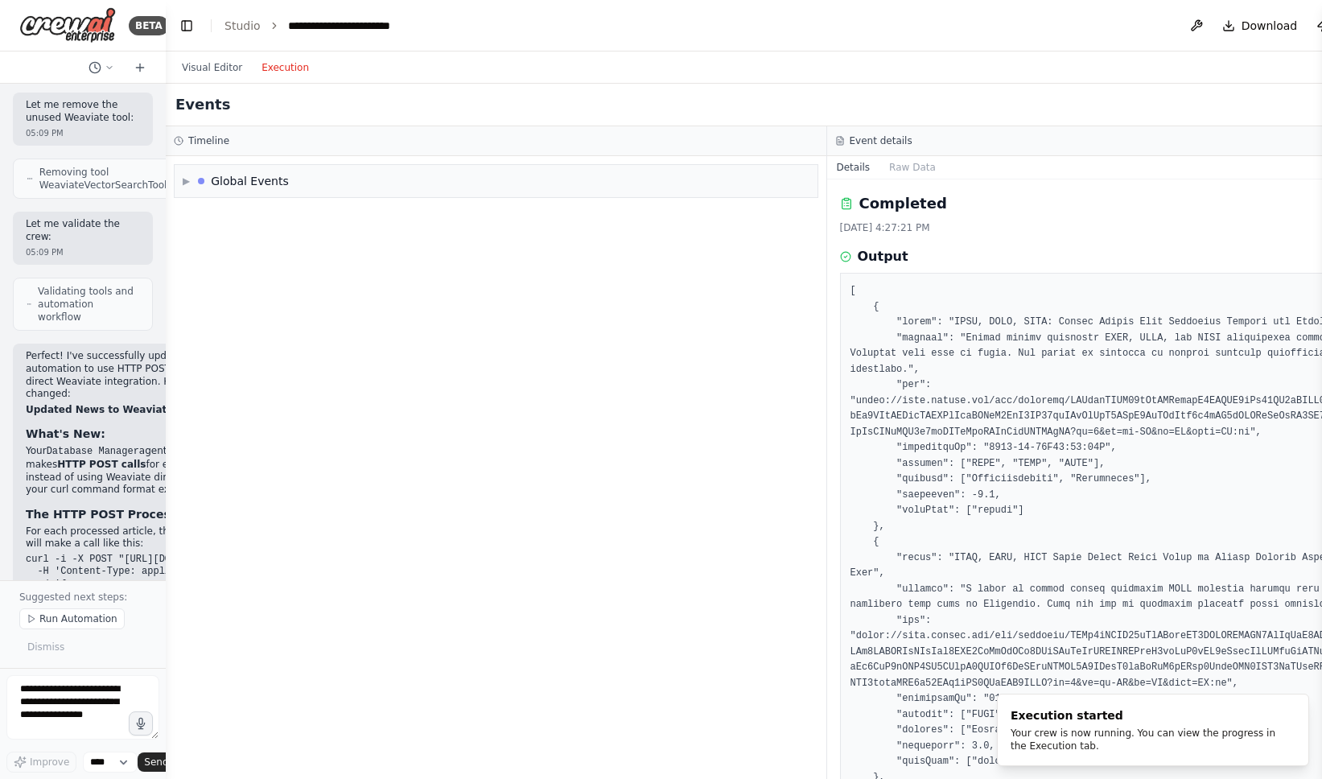
click at [290, 72] on button "Execution" at bounding box center [285, 67] width 67 height 19
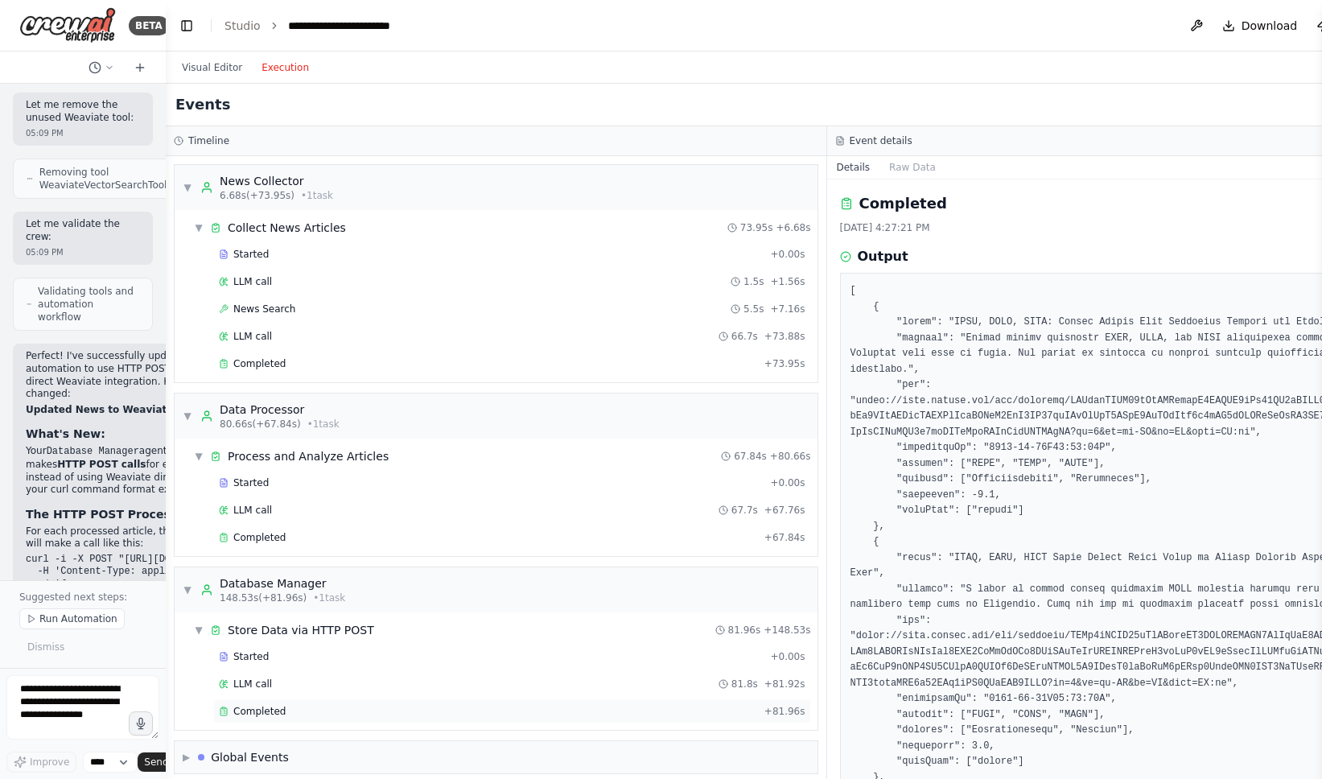
click at [369, 711] on div "Completed" at bounding box center [488, 711] width 539 height 13
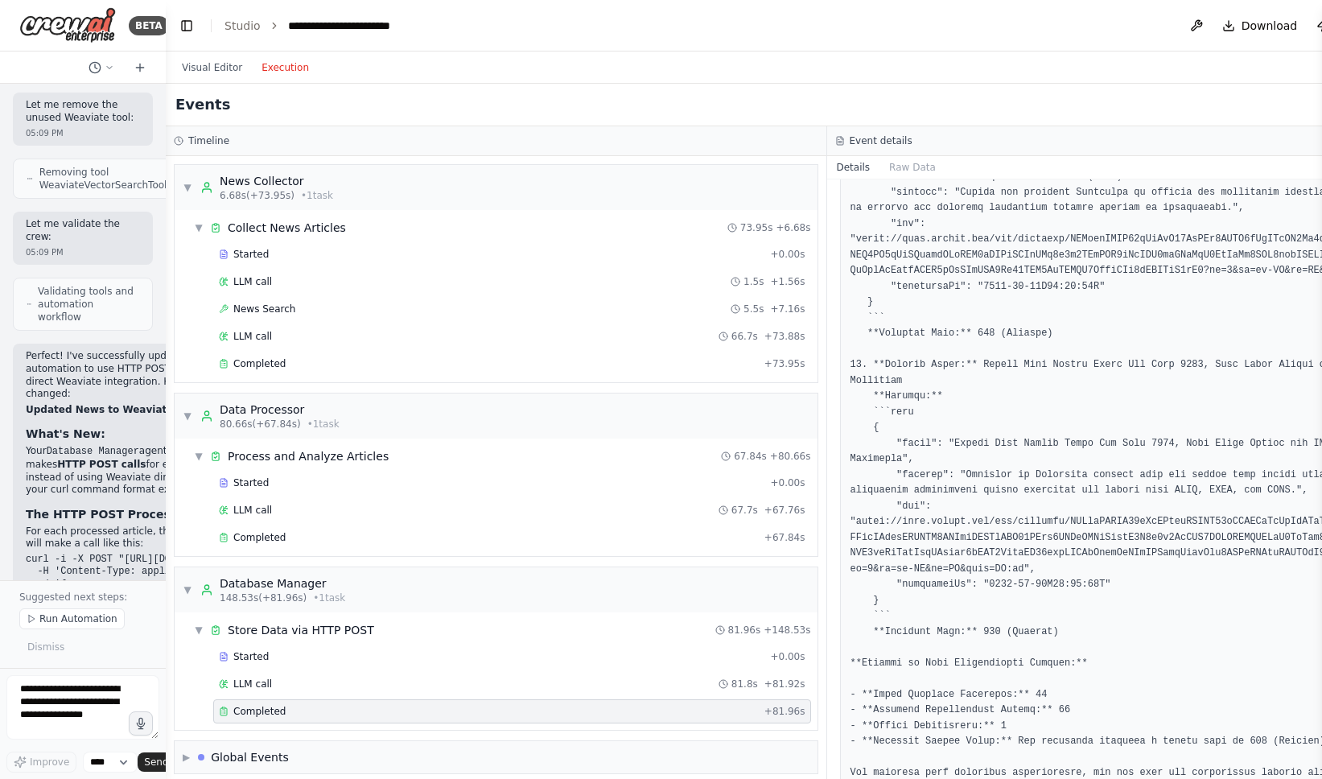
scroll to position [2663, 0]
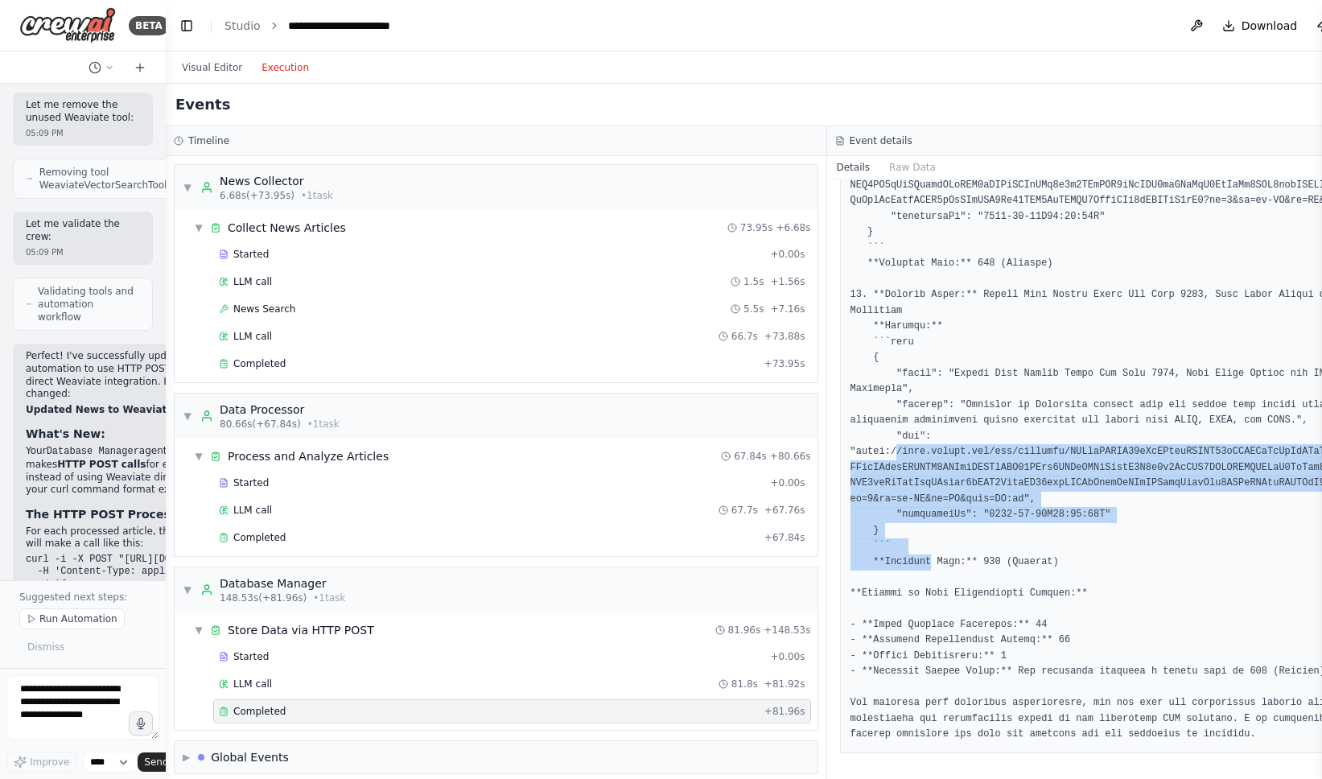
drag, startPoint x: 898, startPoint y: 453, endPoint x: 932, endPoint y: 561, distance: 113.0
click at [913, 167] on button "Raw Data" at bounding box center [913, 167] width 66 height 23
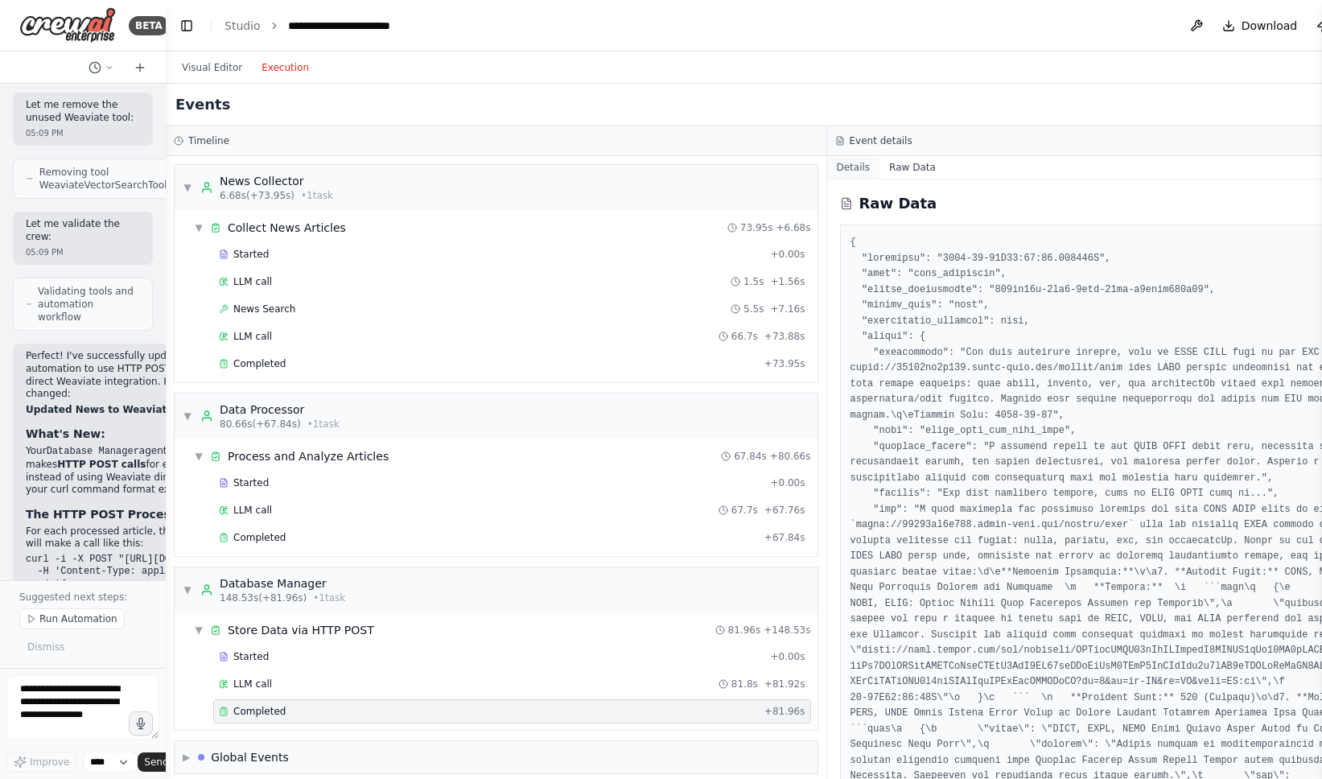
click at [864, 168] on button "Details" at bounding box center [853, 167] width 53 height 23
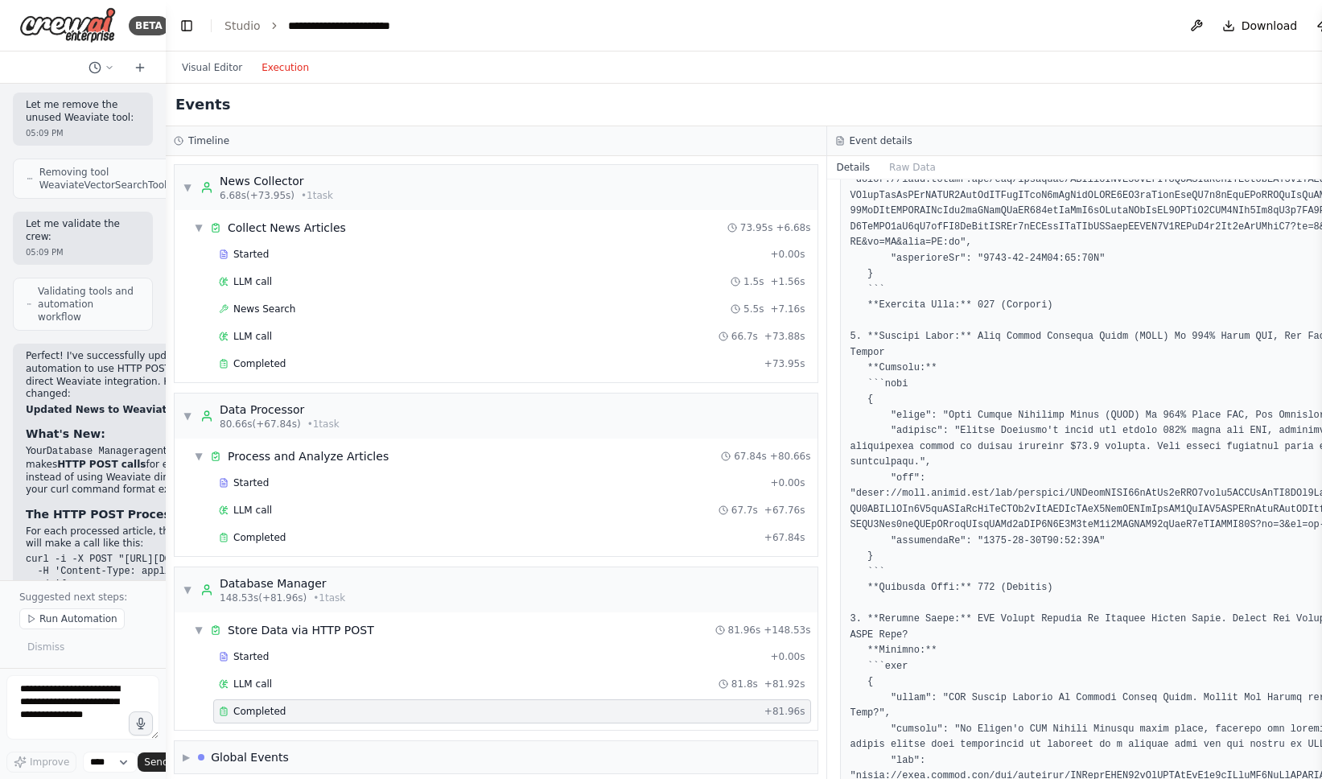
scroll to position [13, 0]
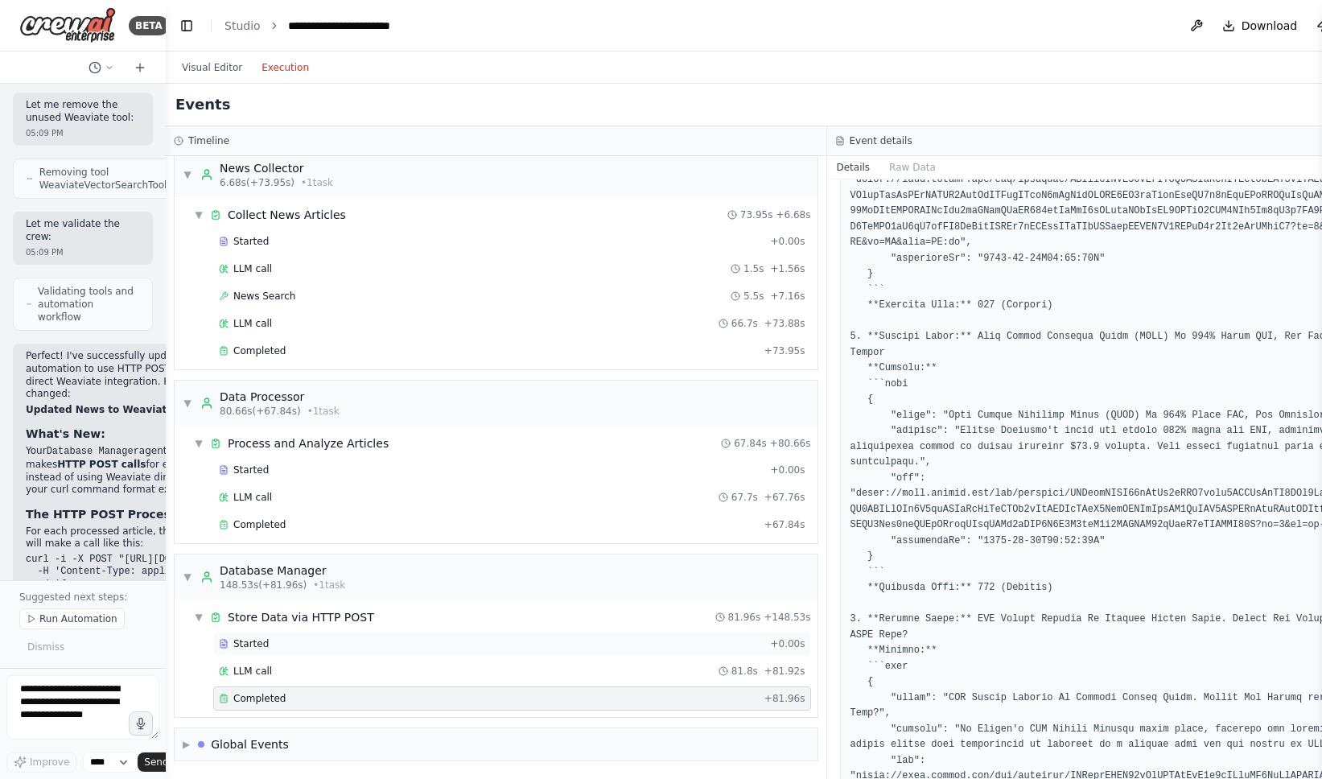
click at [359, 644] on div "Started" at bounding box center [491, 643] width 545 height 13
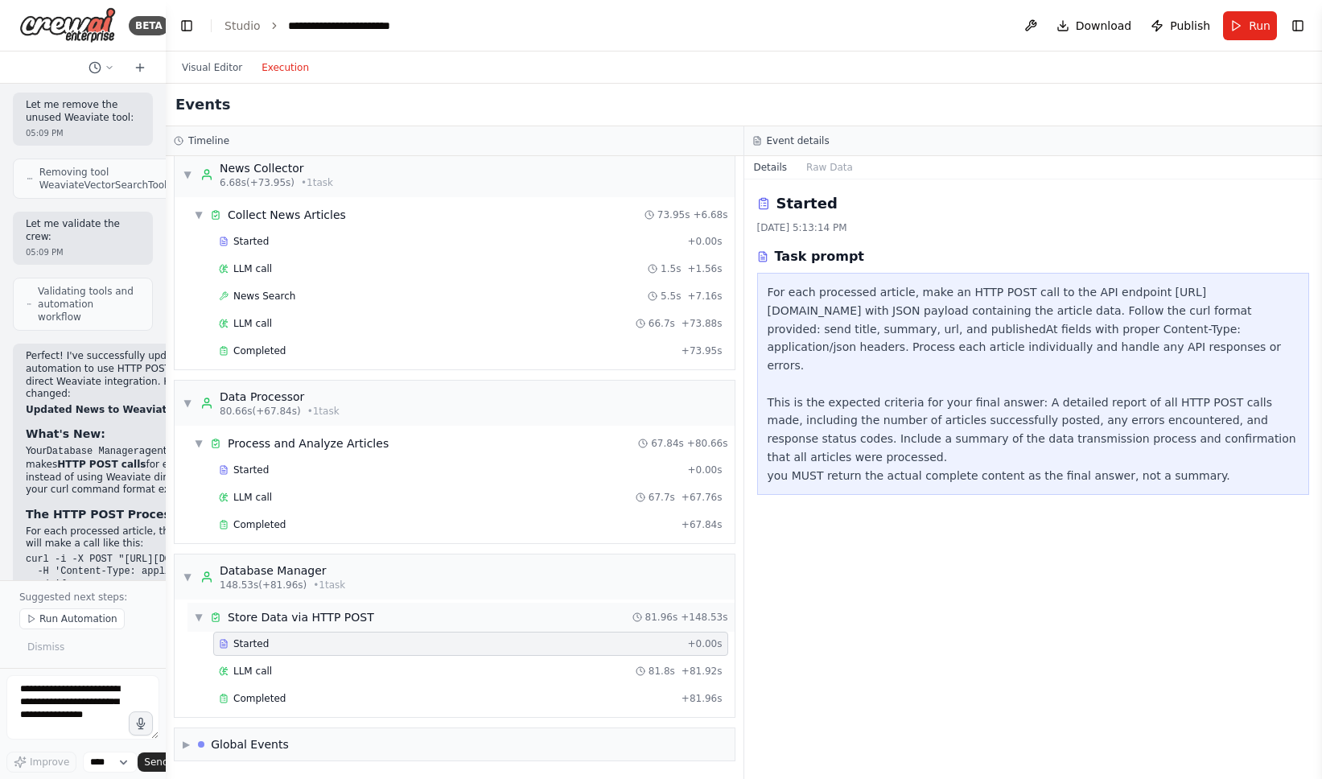
click at [357, 617] on div "Store Data via HTTP POST" at bounding box center [301, 617] width 146 height 16
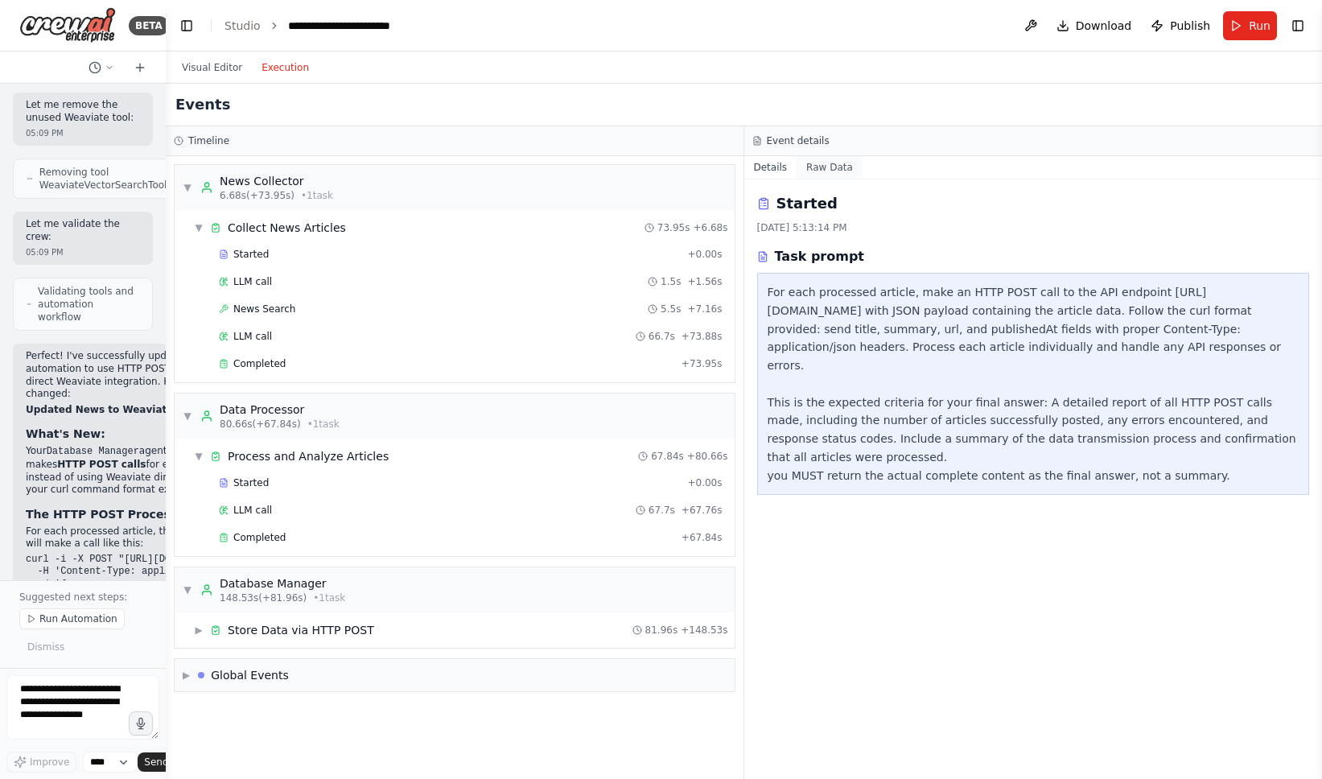
click at [829, 163] on button "Raw Data" at bounding box center [830, 167] width 66 height 23
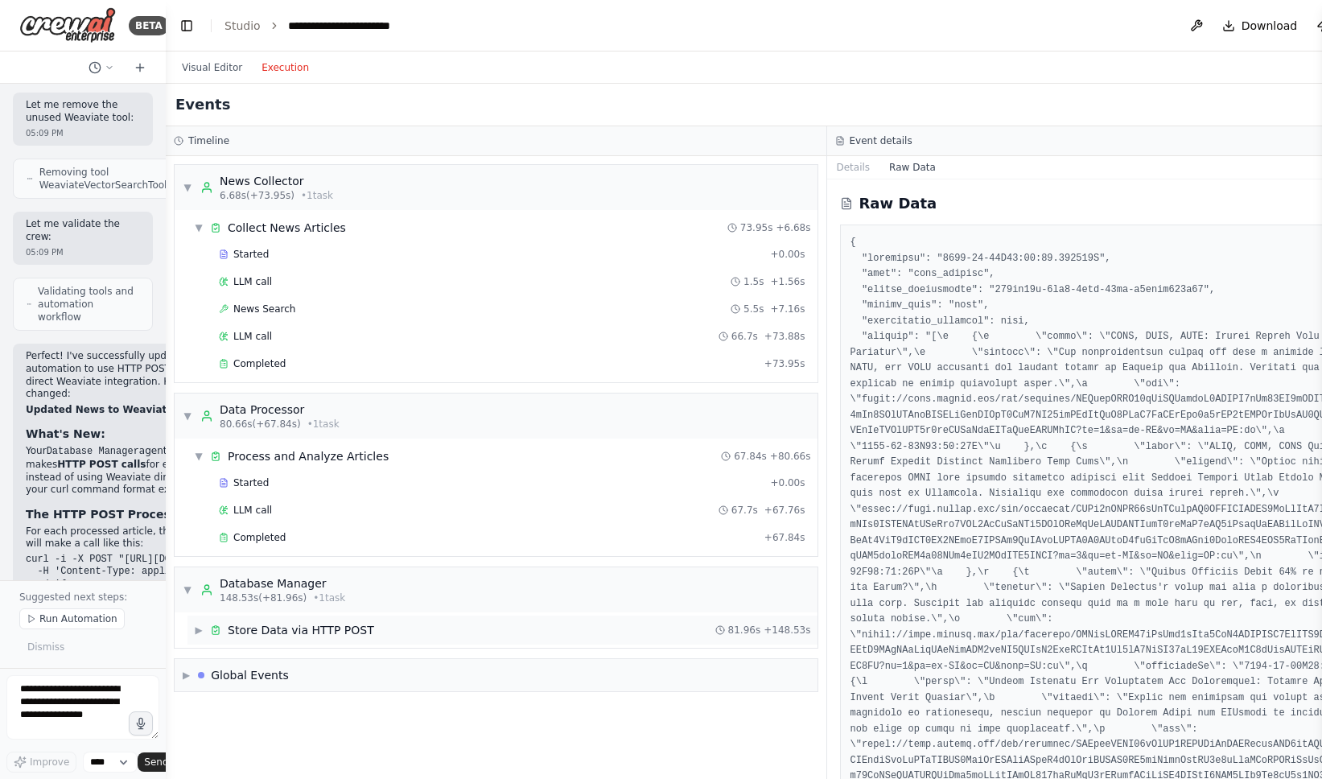
click at [199, 633] on span "▶" at bounding box center [199, 630] width 10 height 13
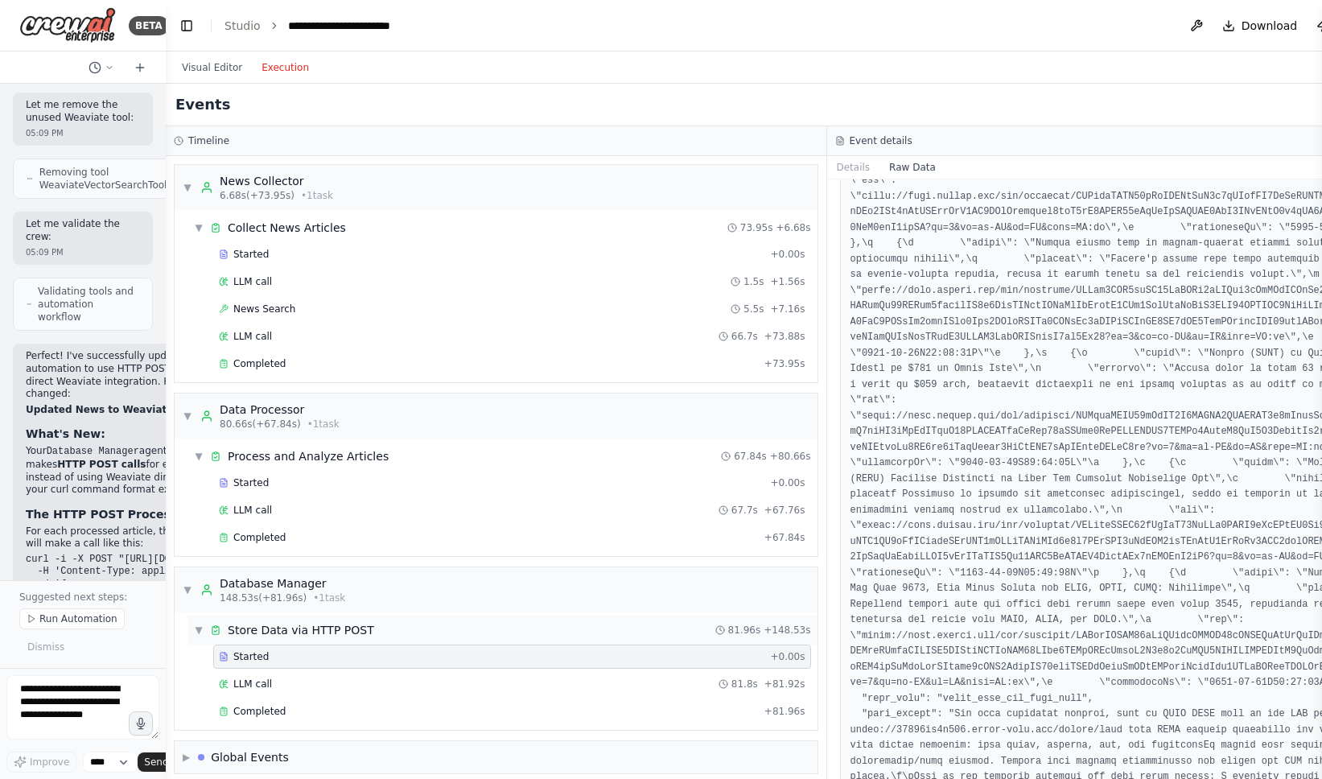
scroll to position [847, 0]
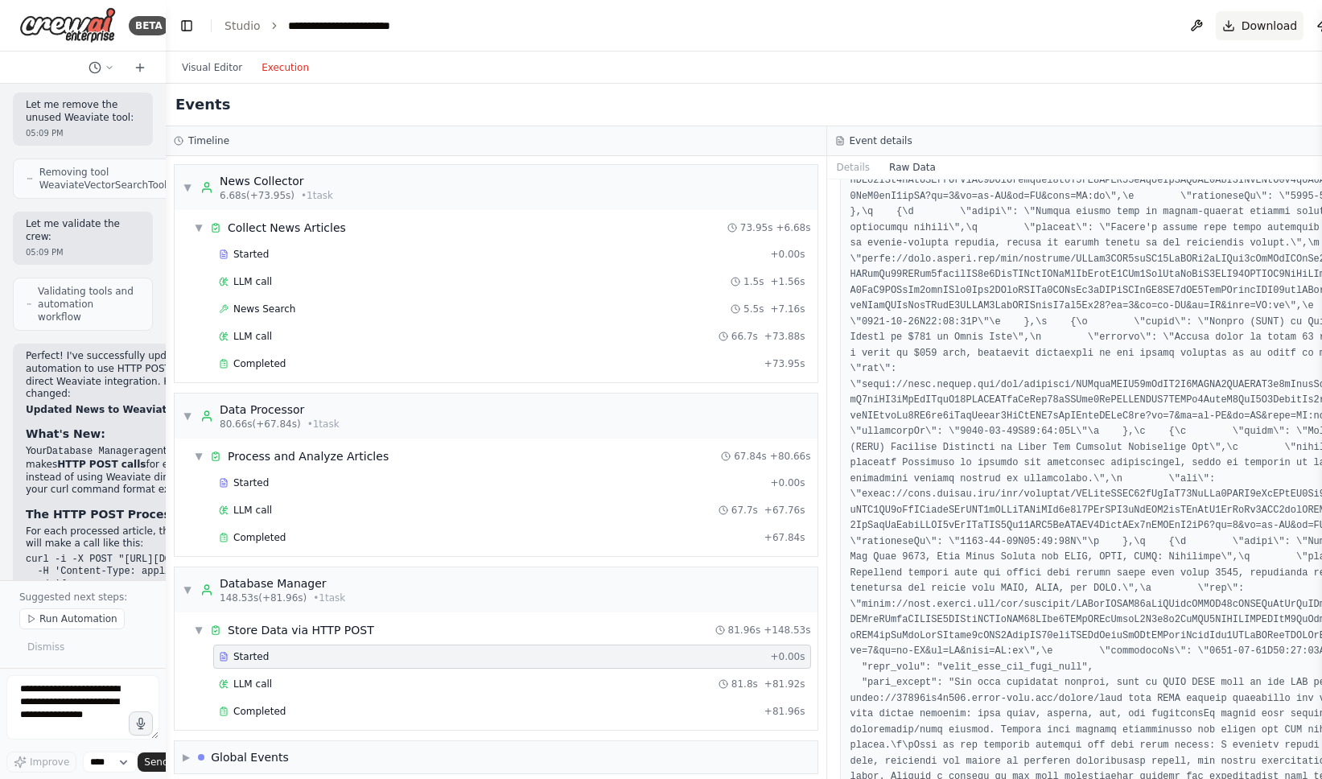
click at [1249, 24] on span "Download" at bounding box center [1270, 26] width 56 height 16
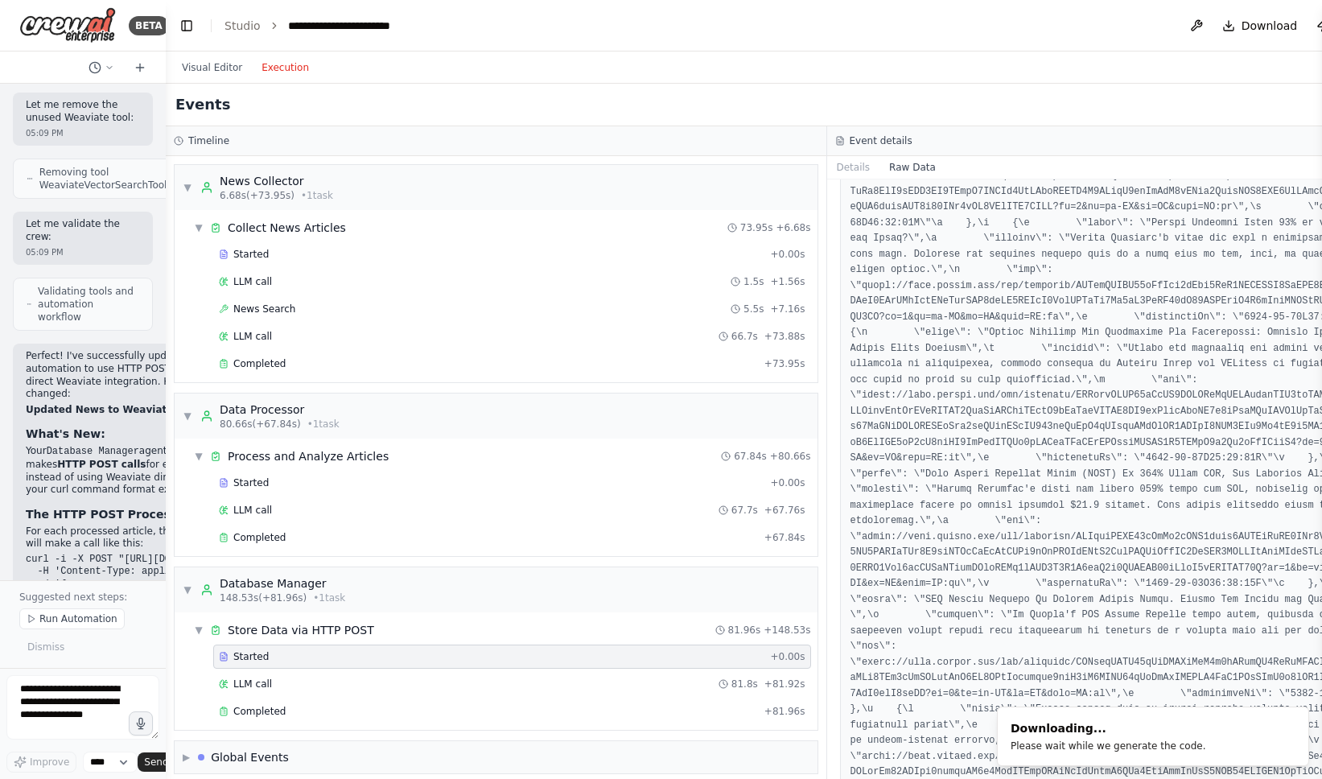
scroll to position [1302, 0]
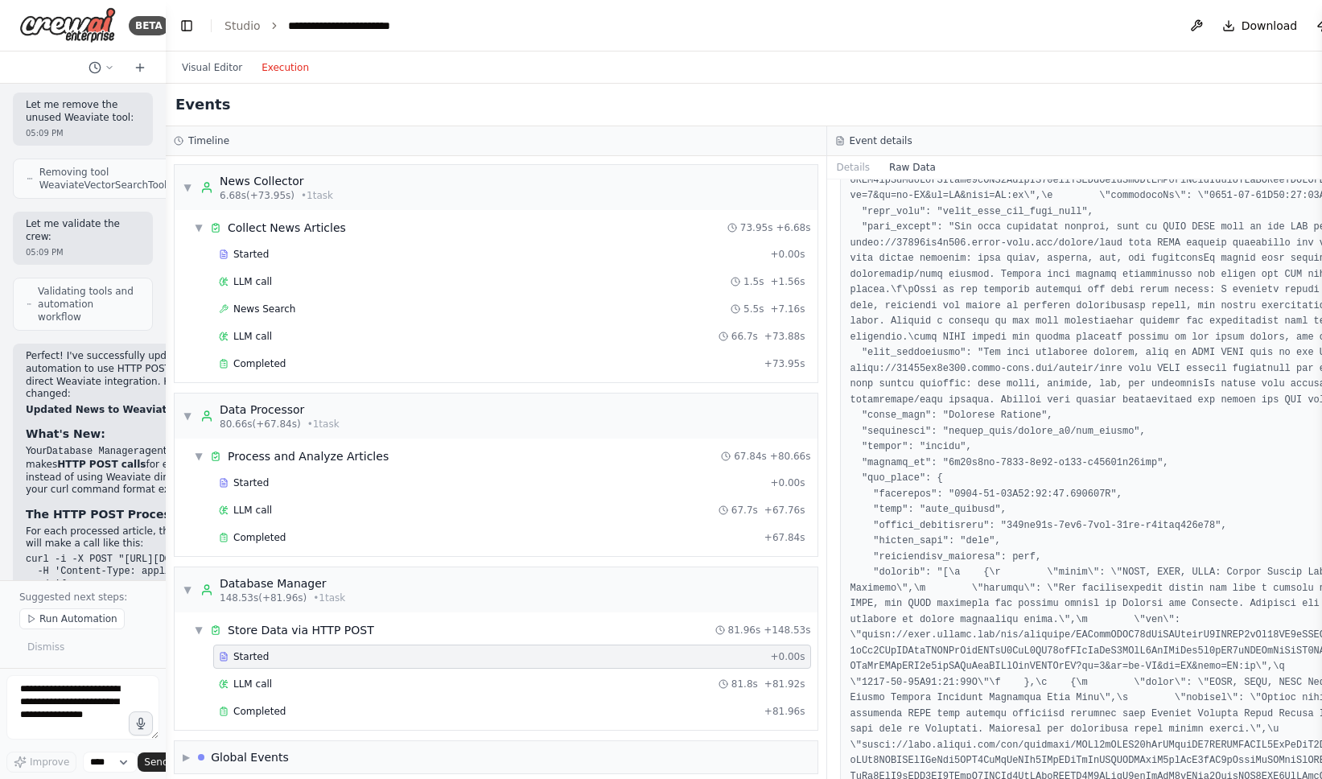
click at [996, 410] on pre at bounding box center [1158, 471] width 615 height 3076
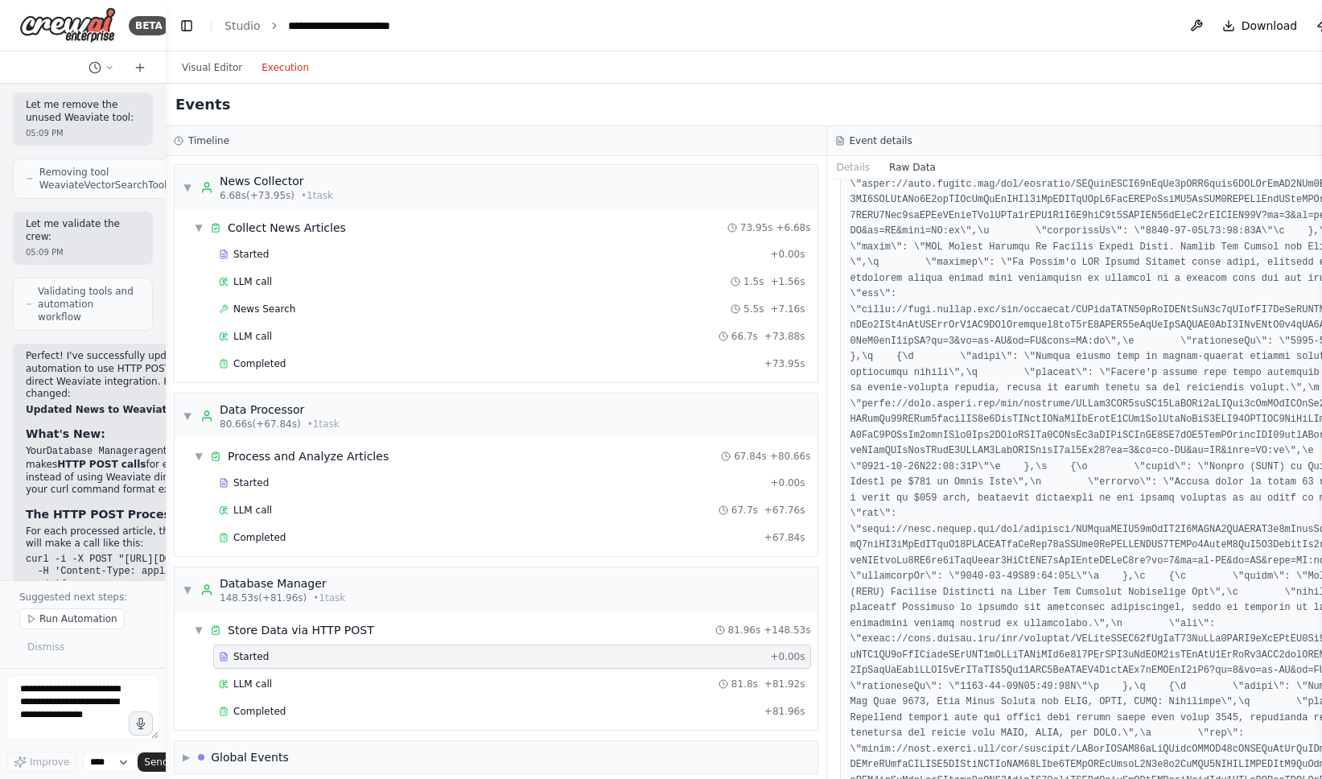
scroll to position [597, 0]
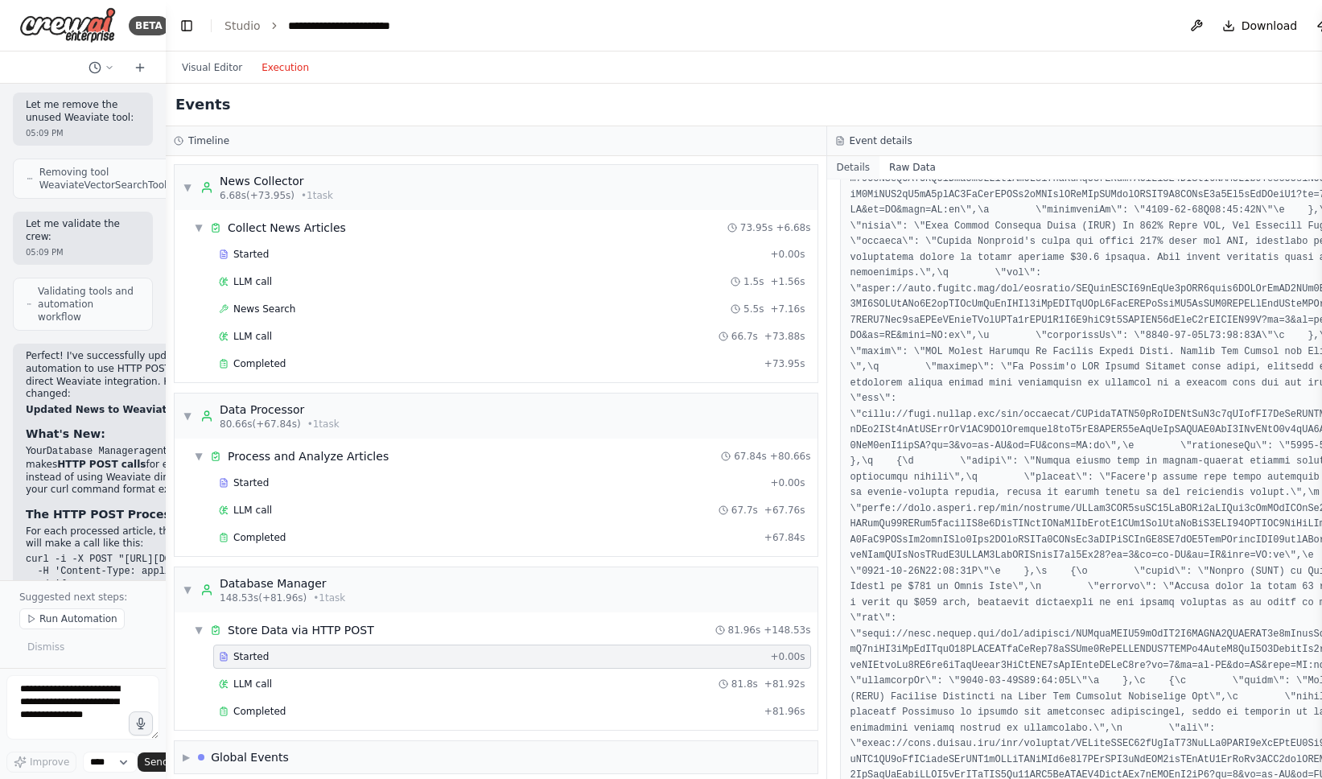
click at [859, 166] on button "Details" at bounding box center [853, 167] width 53 height 23
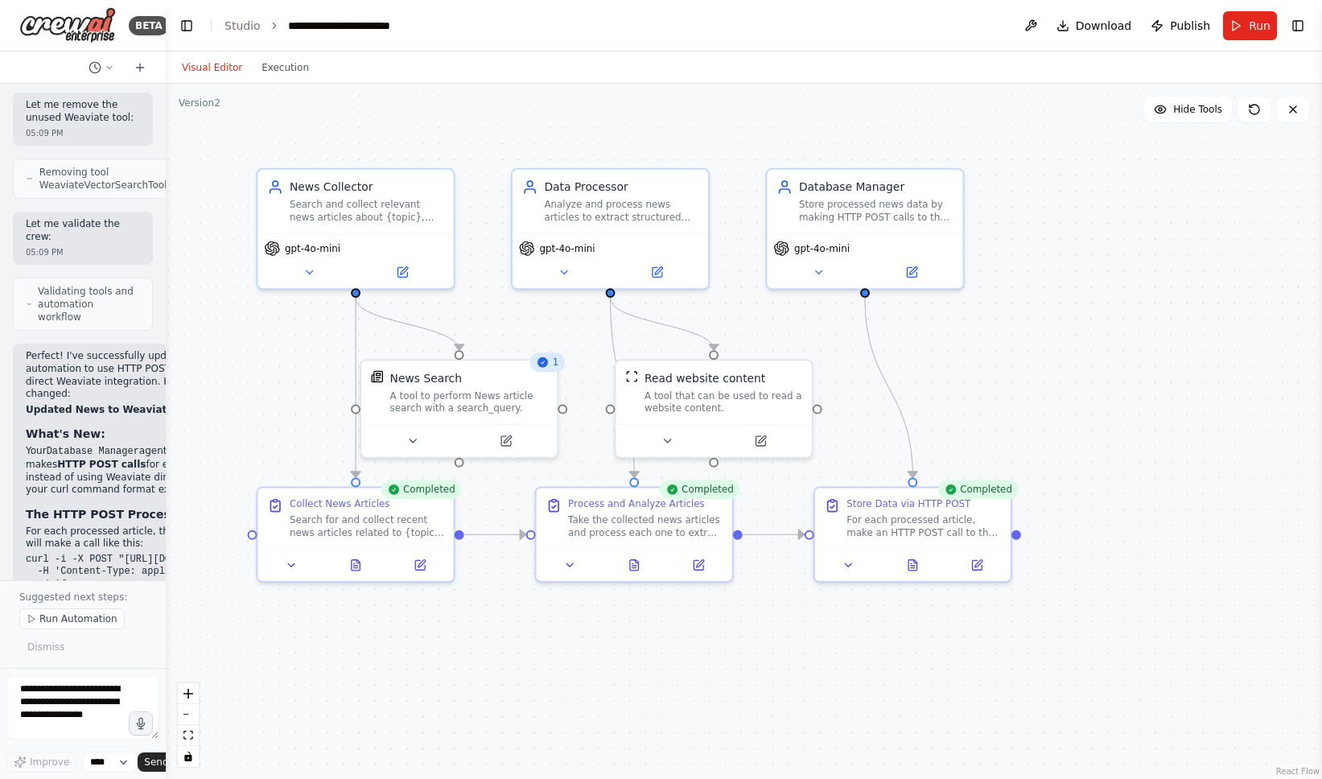
click at [203, 73] on button "Visual Editor" at bounding box center [212, 67] width 80 height 19
click at [963, 526] on div "For each processed article, make an HTTP POST call to the API endpoint https://…" at bounding box center [924, 523] width 155 height 26
click at [984, 388] on div ".deletable-edge-delete-btn { width: 20px; height: 20px; border: 0px solid #ffff…" at bounding box center [744, 431] width 1156 height 695
click at [1076, 31] on button "Download" at bounding box center [1094, 25] width 89 height 29
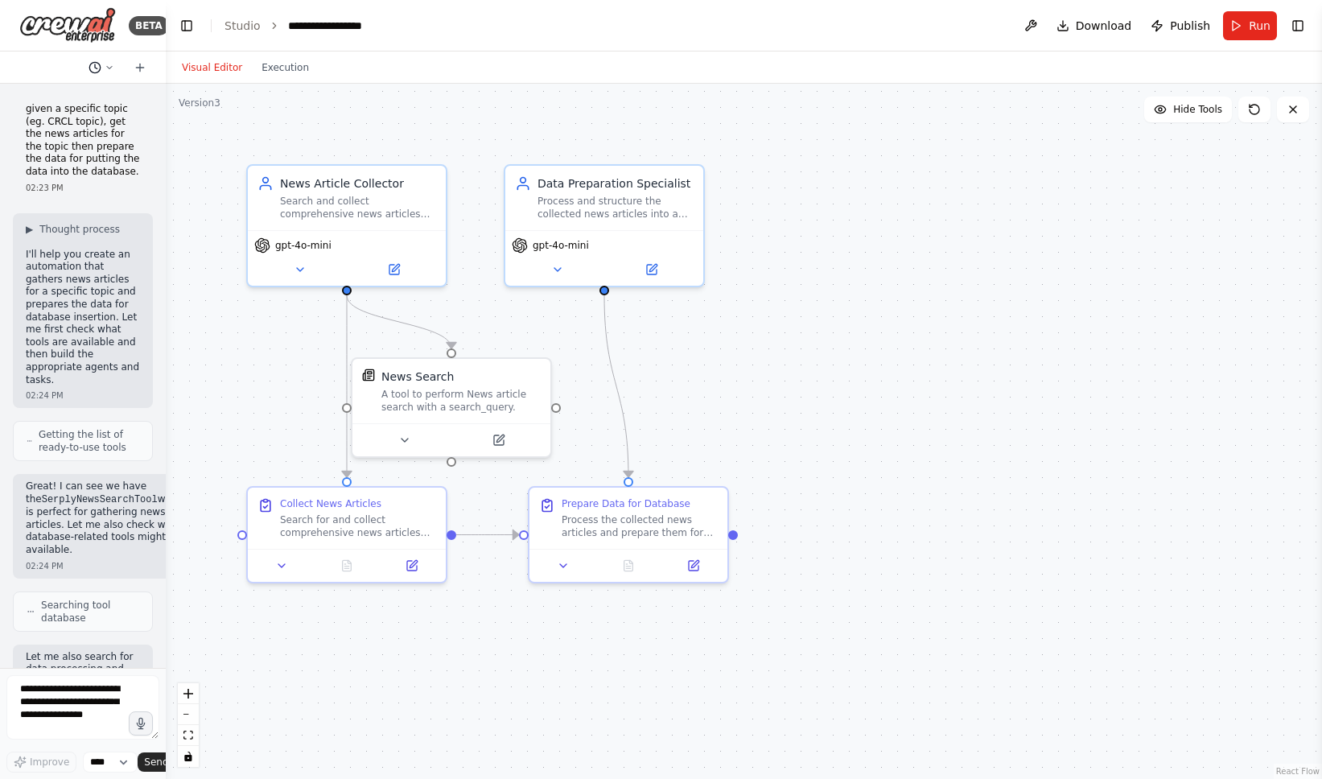
scroll to position [1977, 0]
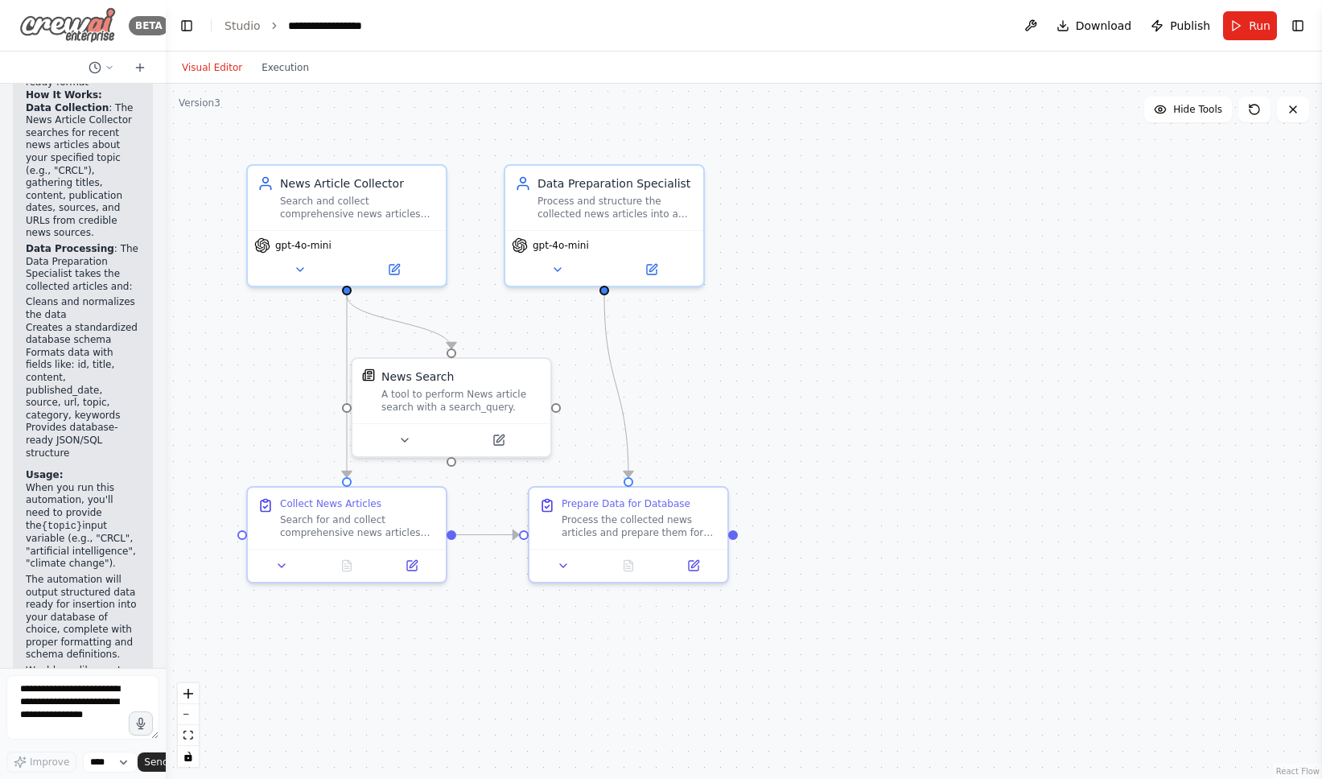
click at [87, 33] on img at bounding box center [67, 25] width 97 height 36
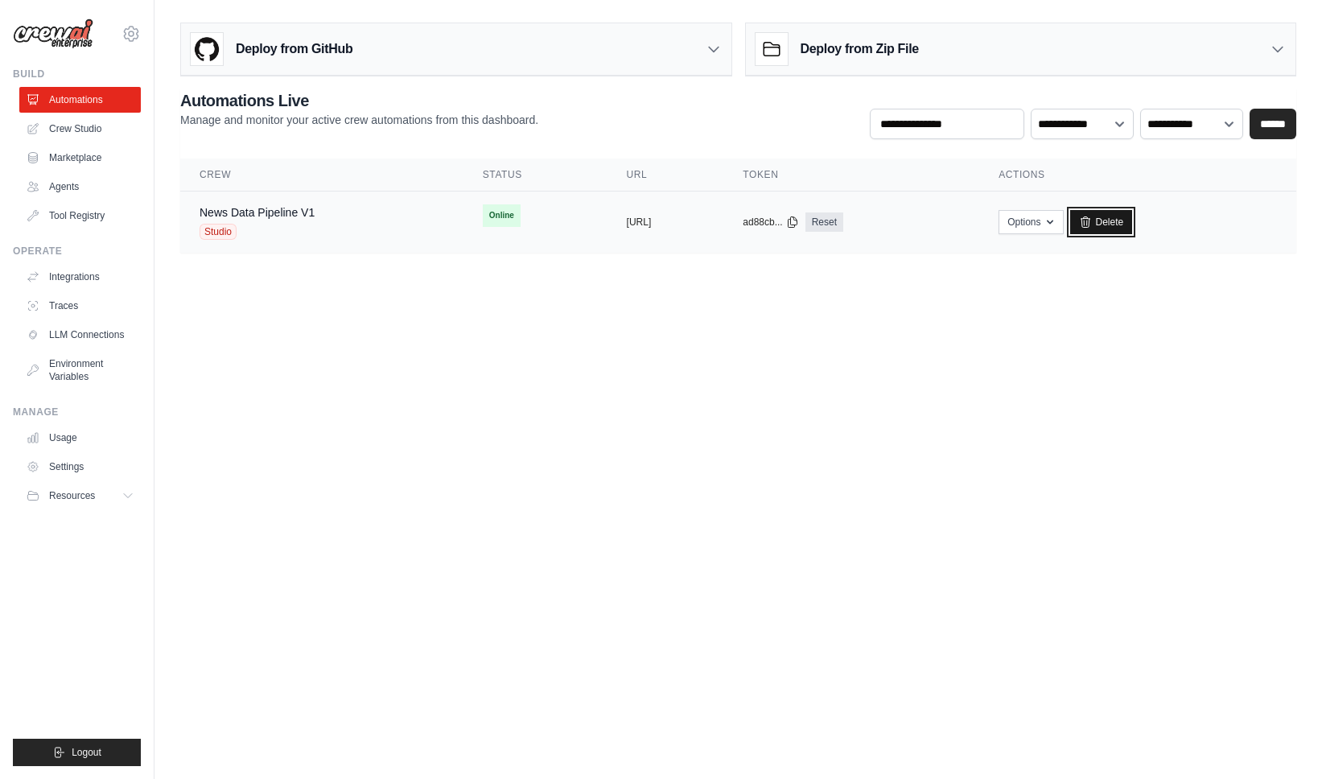
click at [1132, 225] on link "Delete" at bounding box center [1101, 222] width 62 height 24
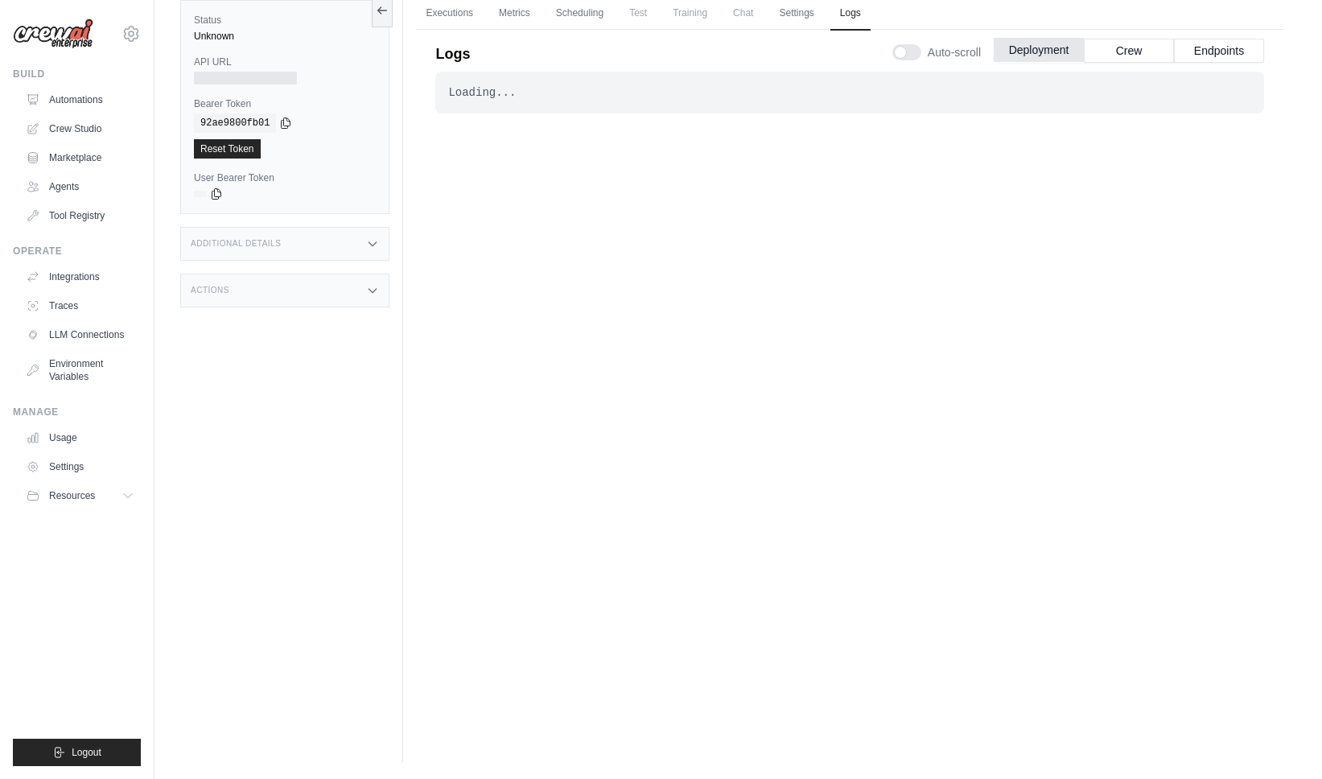
click at [1028, 52] on button "Deployment" at bounding box center [1039, 50] width 90 height 24
click at [1115, 52] on button "Crew" at bounding box center [1129, 50] width 90 height 24
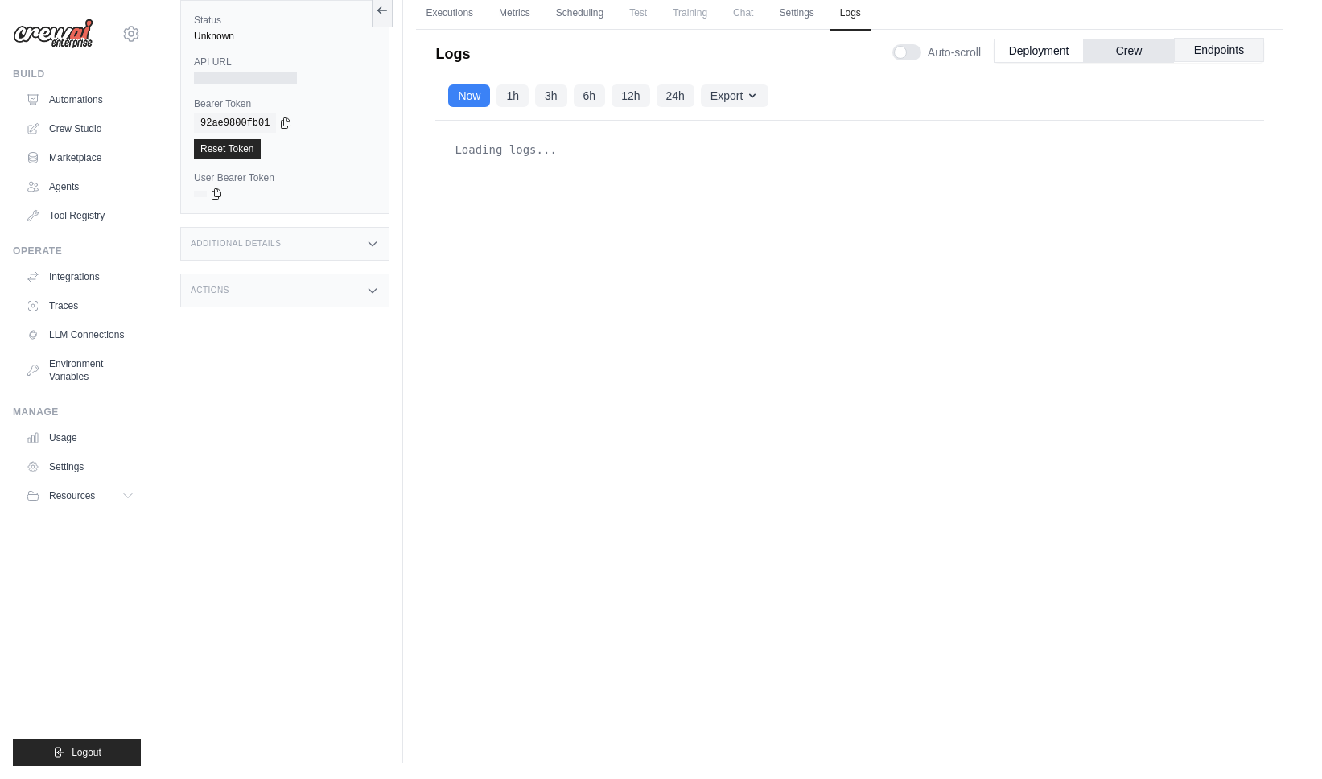
click at [1193, 50] on button "Endpoints" at bounding box center [1219, 50] width 90 height 24
click at [1023, 52] on button "Deployment" at bounding box center [1039, 50] width 90 height 24
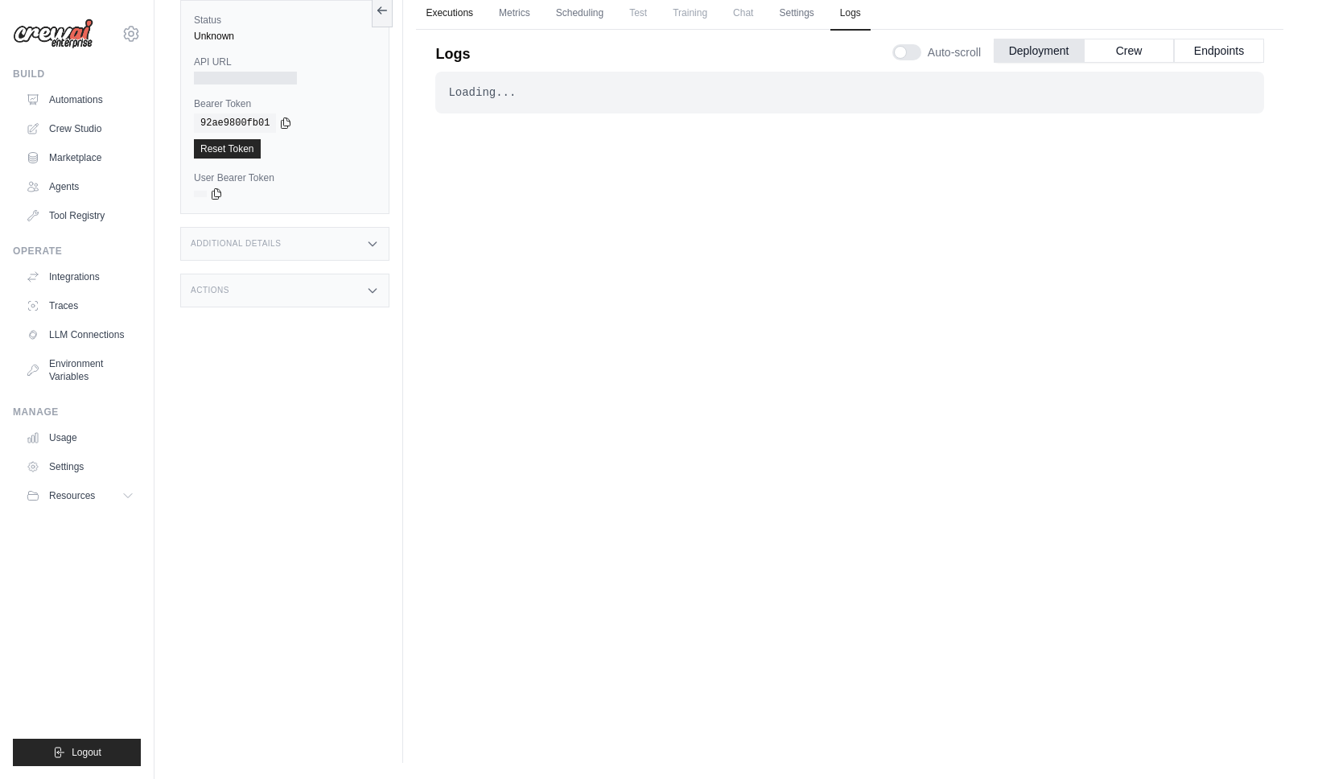
click at [453, 12] on link "Executions" at bounding box center [449, 14] width 67 height 34
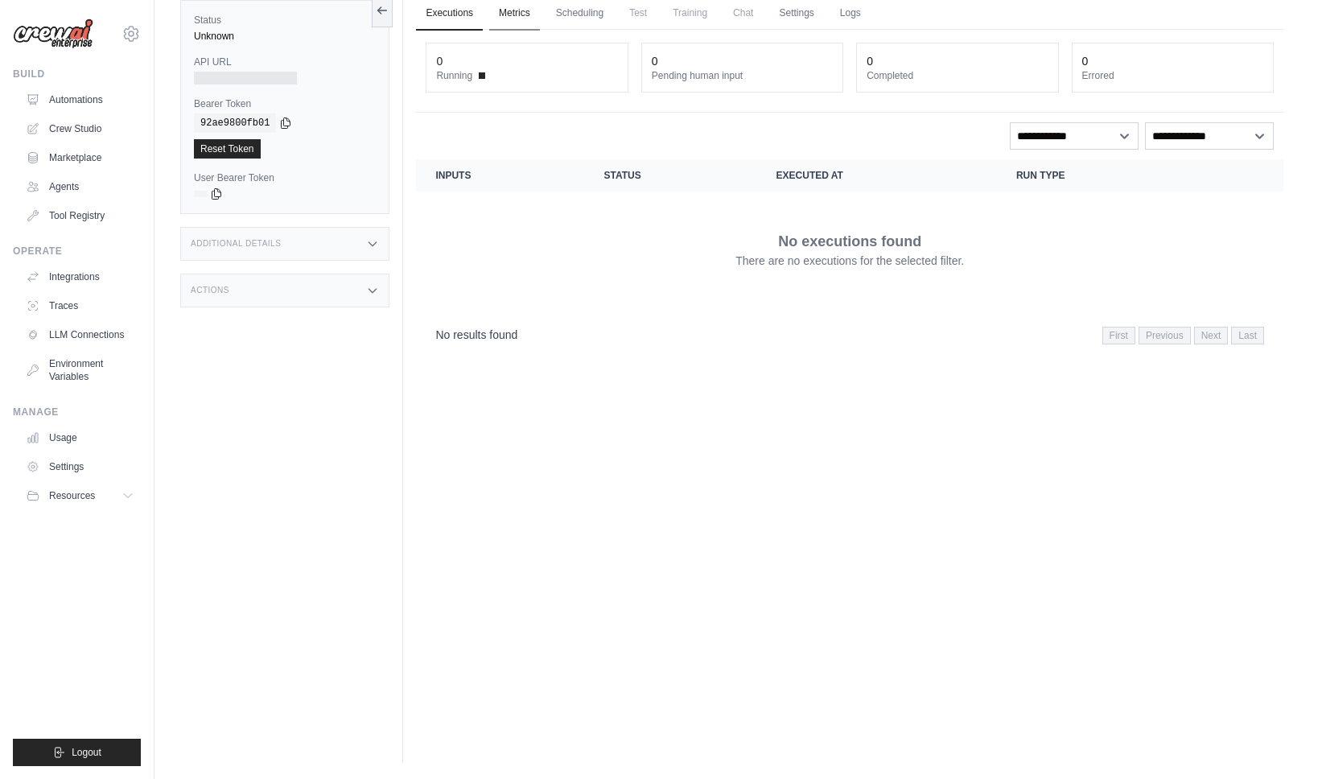
click at [505, 18] on link "Metrics" at bounding box center [514, 14] width 51 height 34
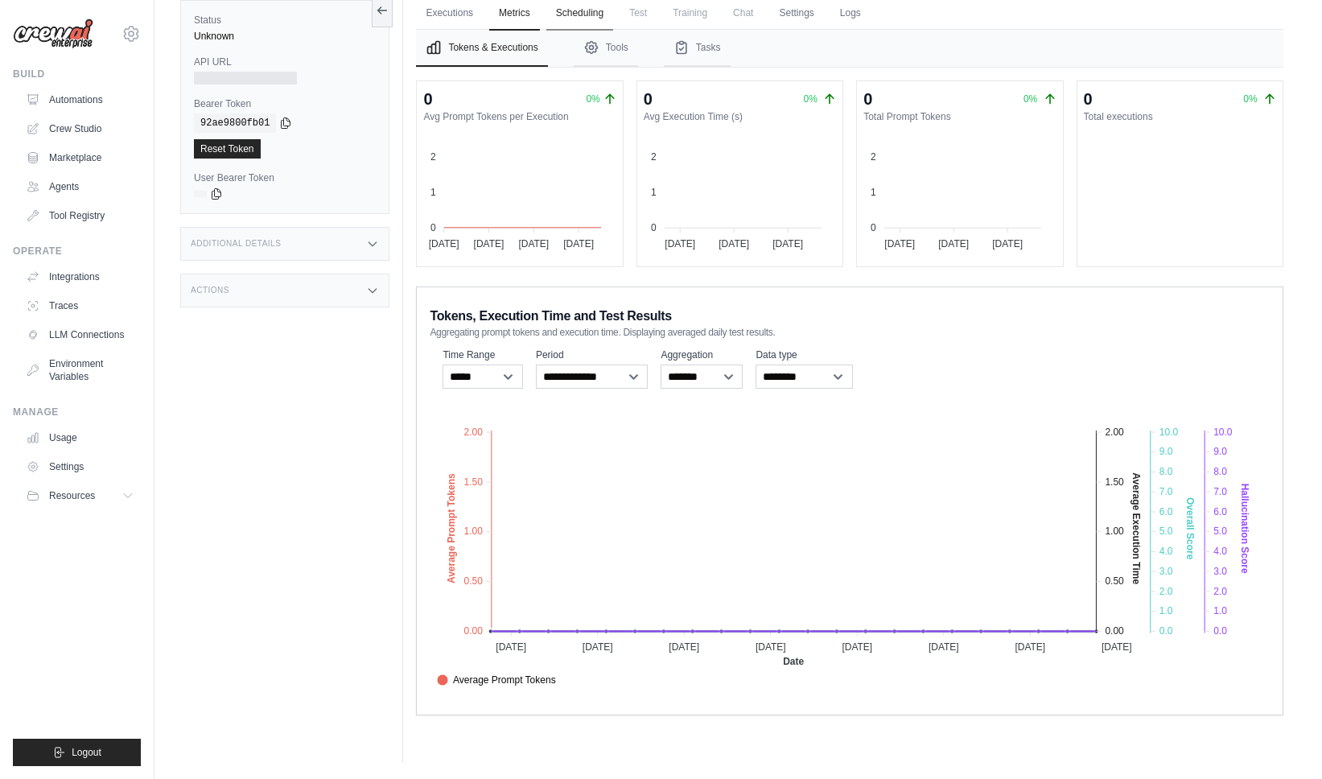
click at [561, 19] on link "Scheduling" at bounding box center [579, 14] width 67 height 34
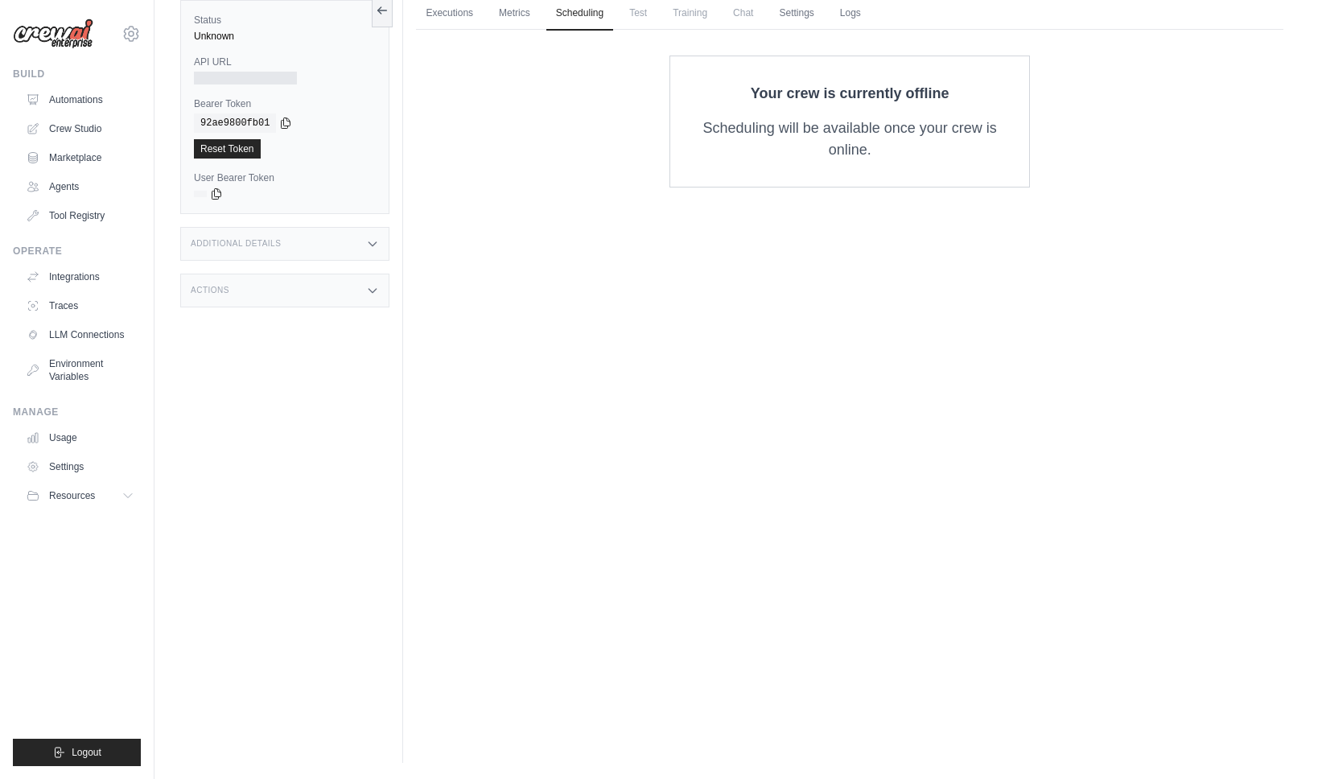
click at [633, 20] on span "Test" at bounding box center [638, 13] width 37 height 32
click at [784, 16] on link "Settings" at bounding box center [796, 14] width 54 height 34
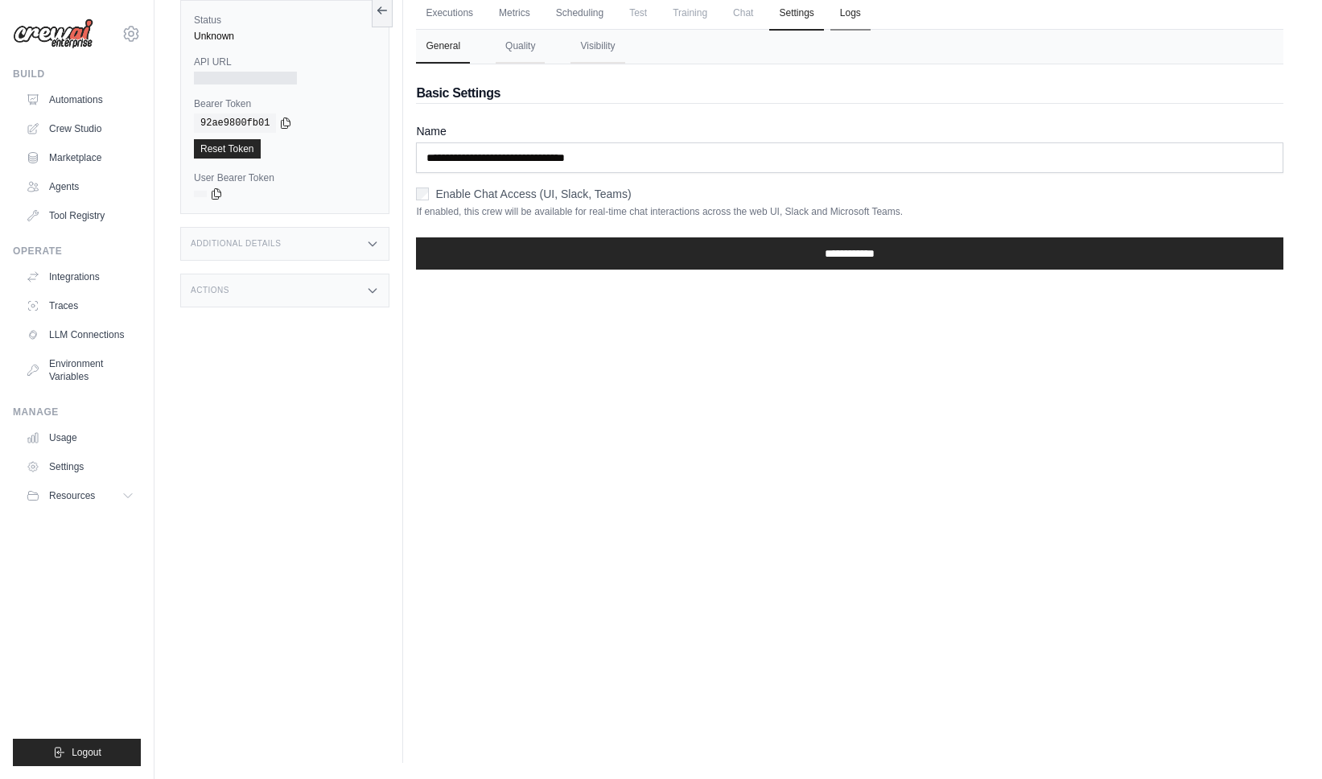
click at [844, 23] on link "Logs" at bounding box center [851, 14] width 40 height 34
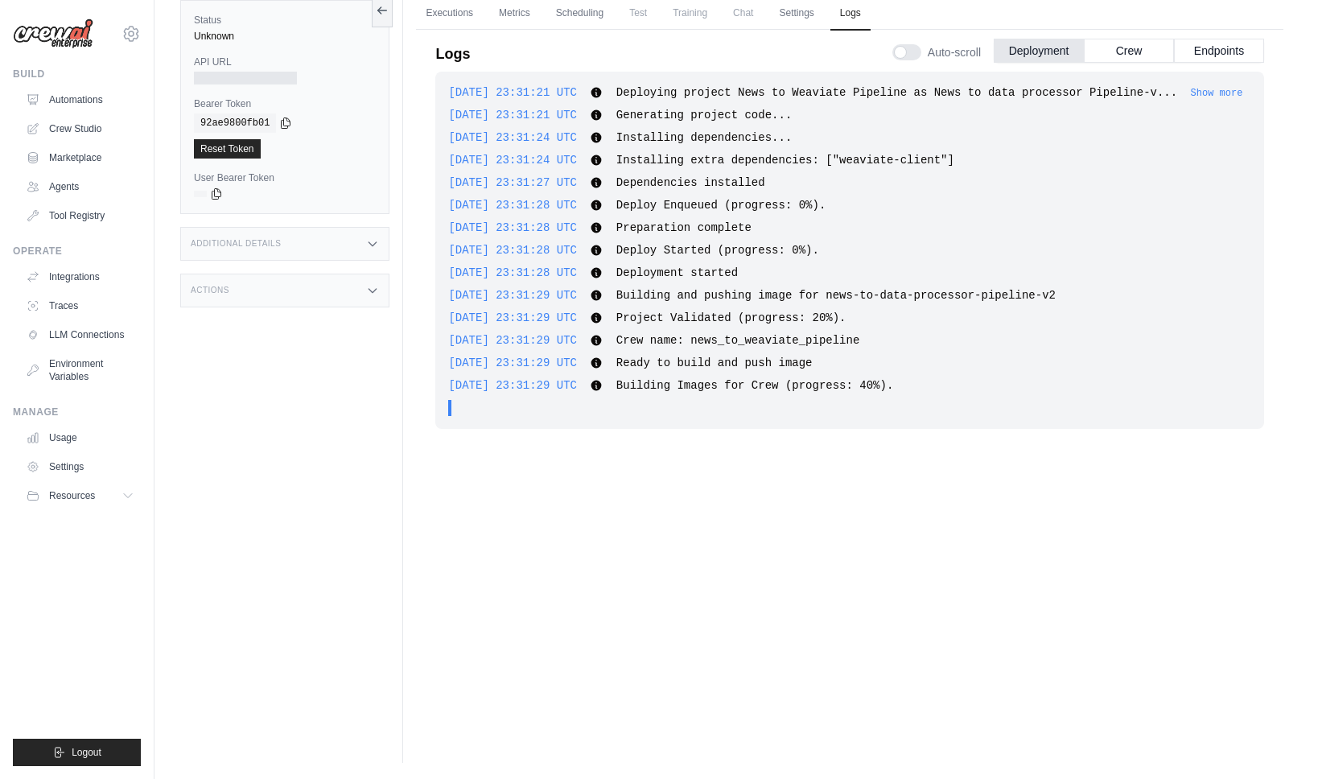
click at [278, 80] on div at bounding box center [245, 78] width 103 height 13
click at [270, 80] on div at bounding box center [245, 78] width 103 height 13
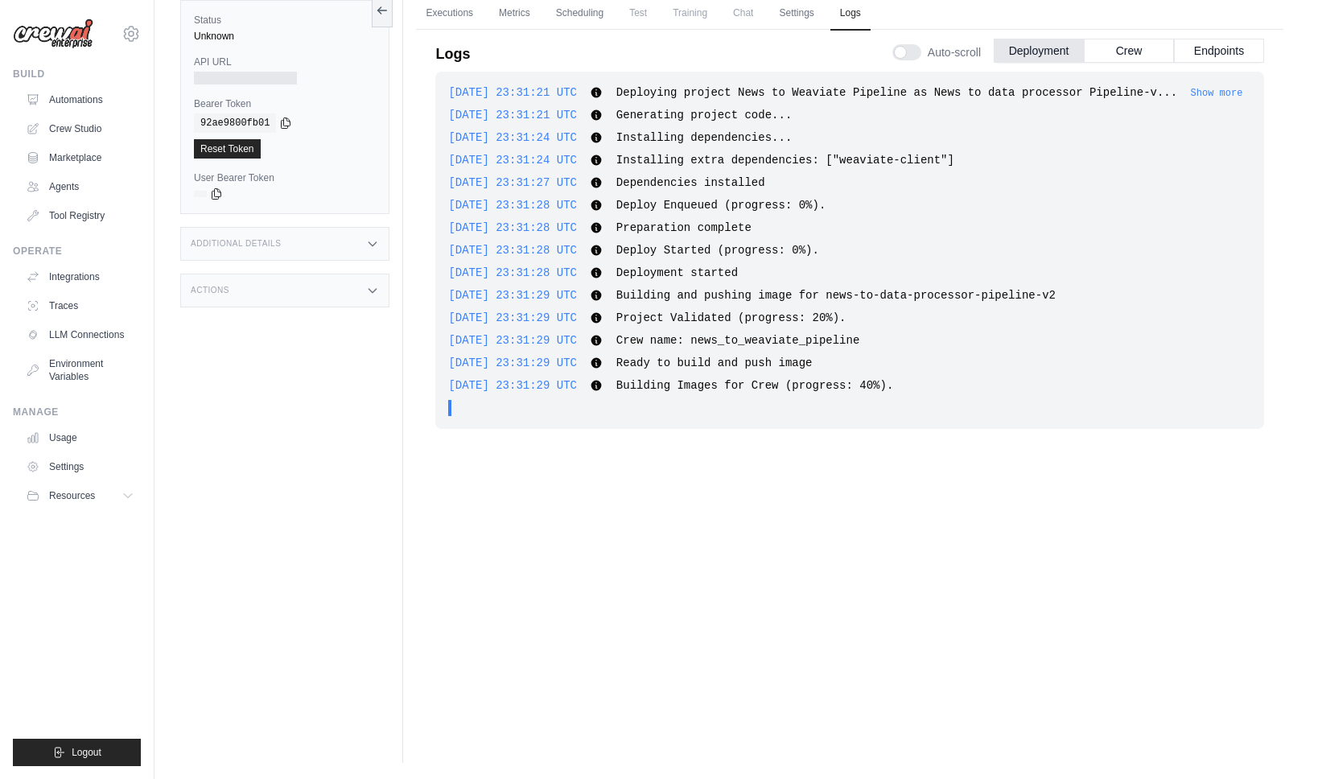
click at [215, 70] on div "API URL" at bounding box center [285, 70] width 182 height 29
click at [225, 246] on h3 "Additional Details" at bounding box center [236, 244] width 90 height 10
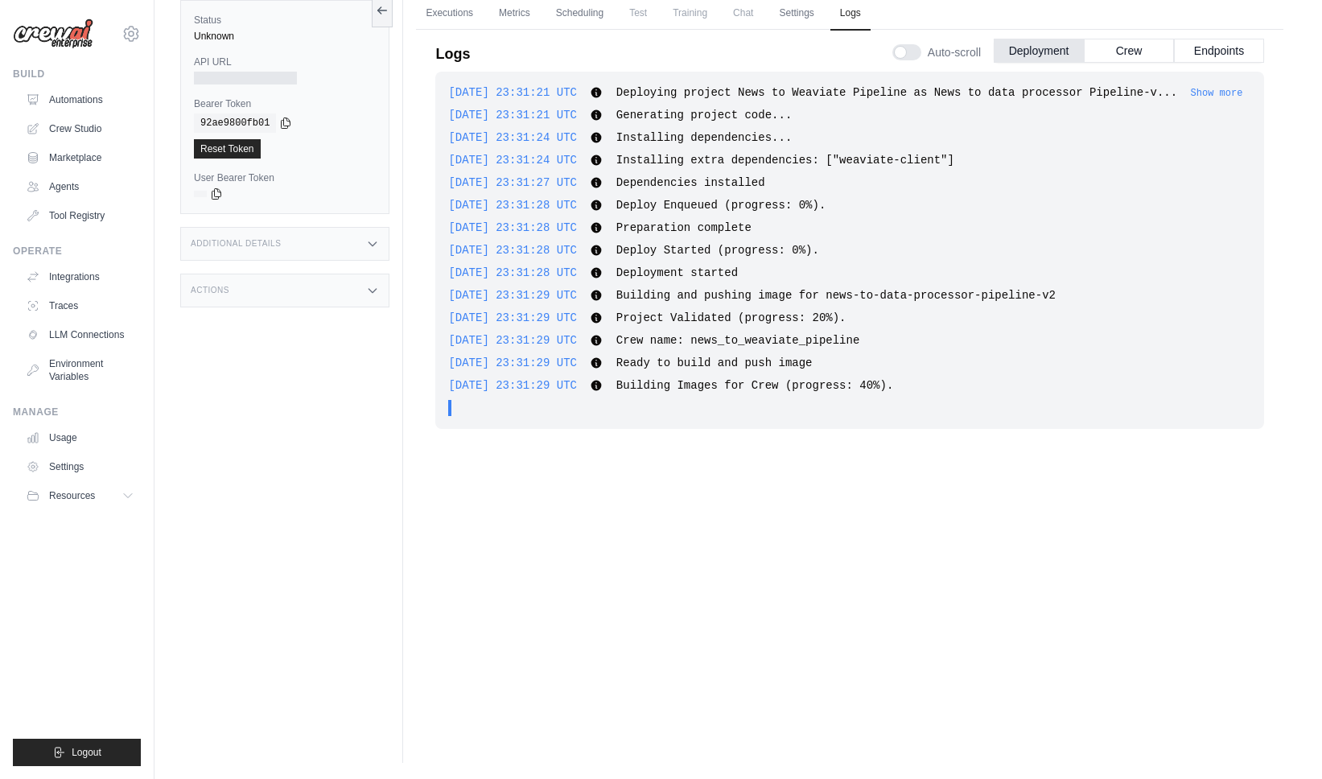
click at [234, 297] on div "Actions" at bounding box center [284, 291] width 209 height 34
click at [296, 497] on div "Status Unknown API URL Bearer Token copied 92ae9800fb01 Reset Token User Bearer…" at bounding box center [291, 373] width 223 height 779
click at [1100, 52] on button "Crew" at bounding box center [1129, 50] width 90 height 24
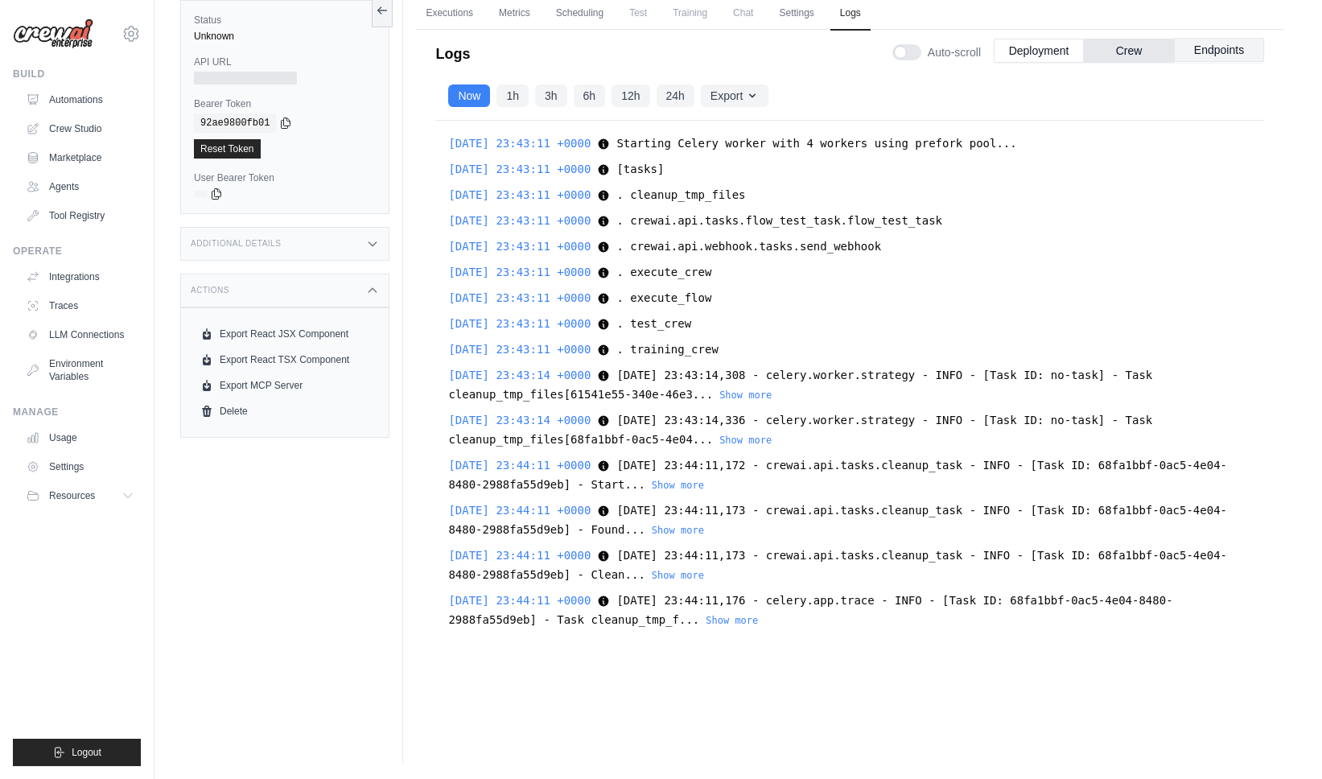
click at [1190, 49] on button "Endpoints" at bounding box center [1219, 50] width 90 height 24
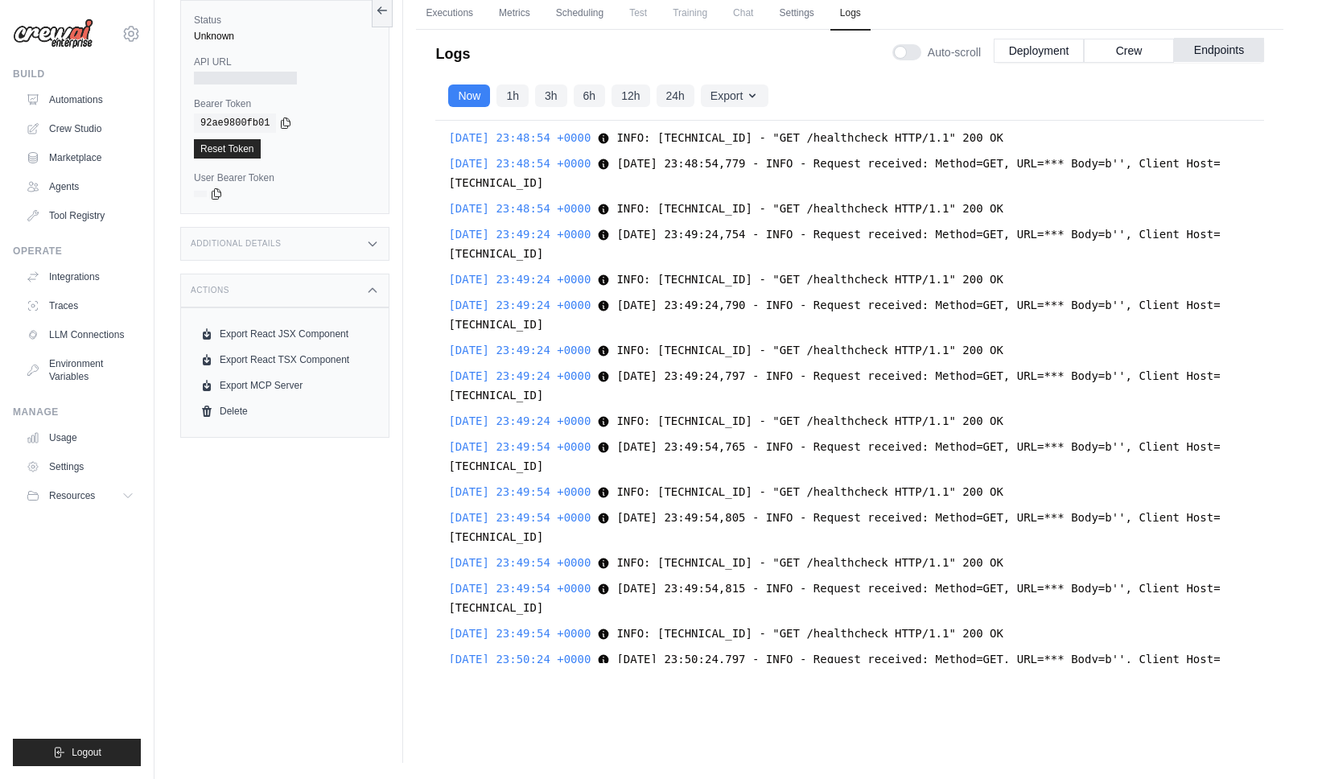
scroll to position [2993, 0]
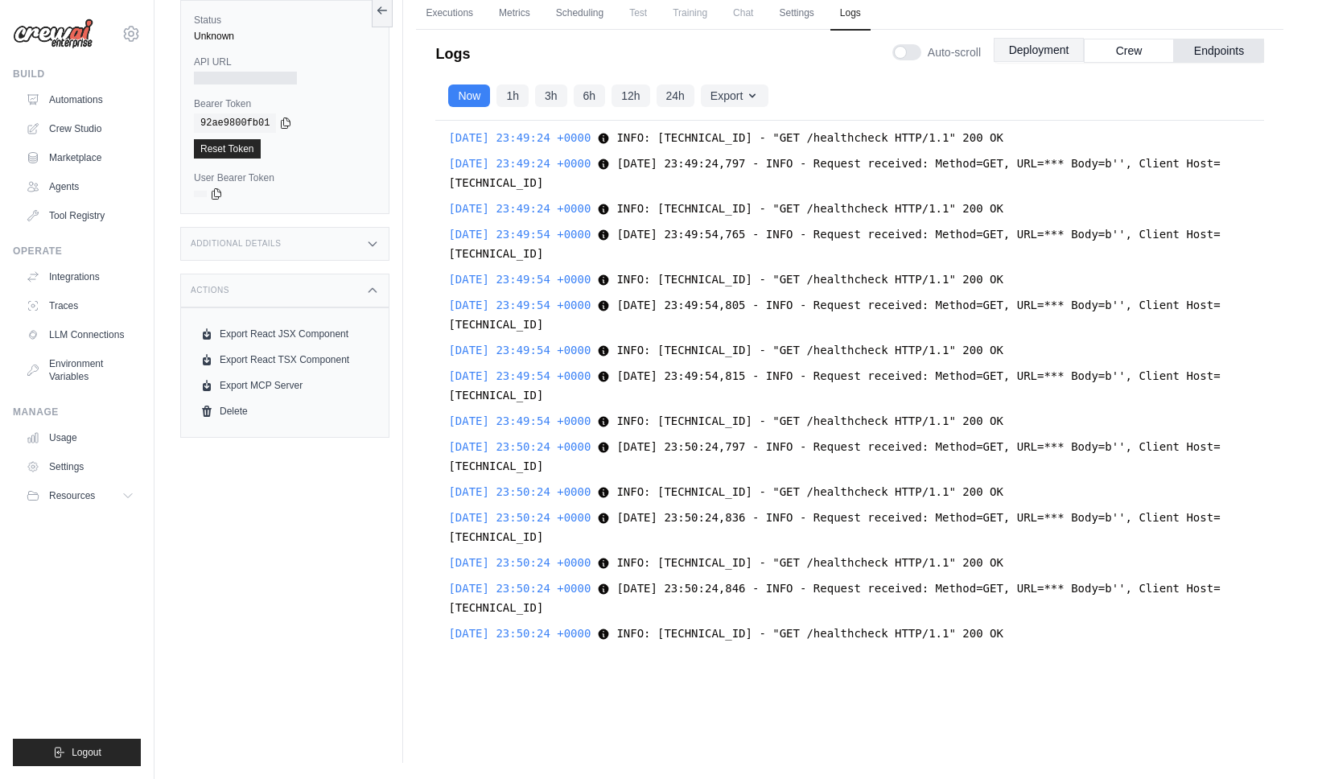
click at [1018, 53] on button "Deployment" at bounding box center [1039, 50] width 90 height 24
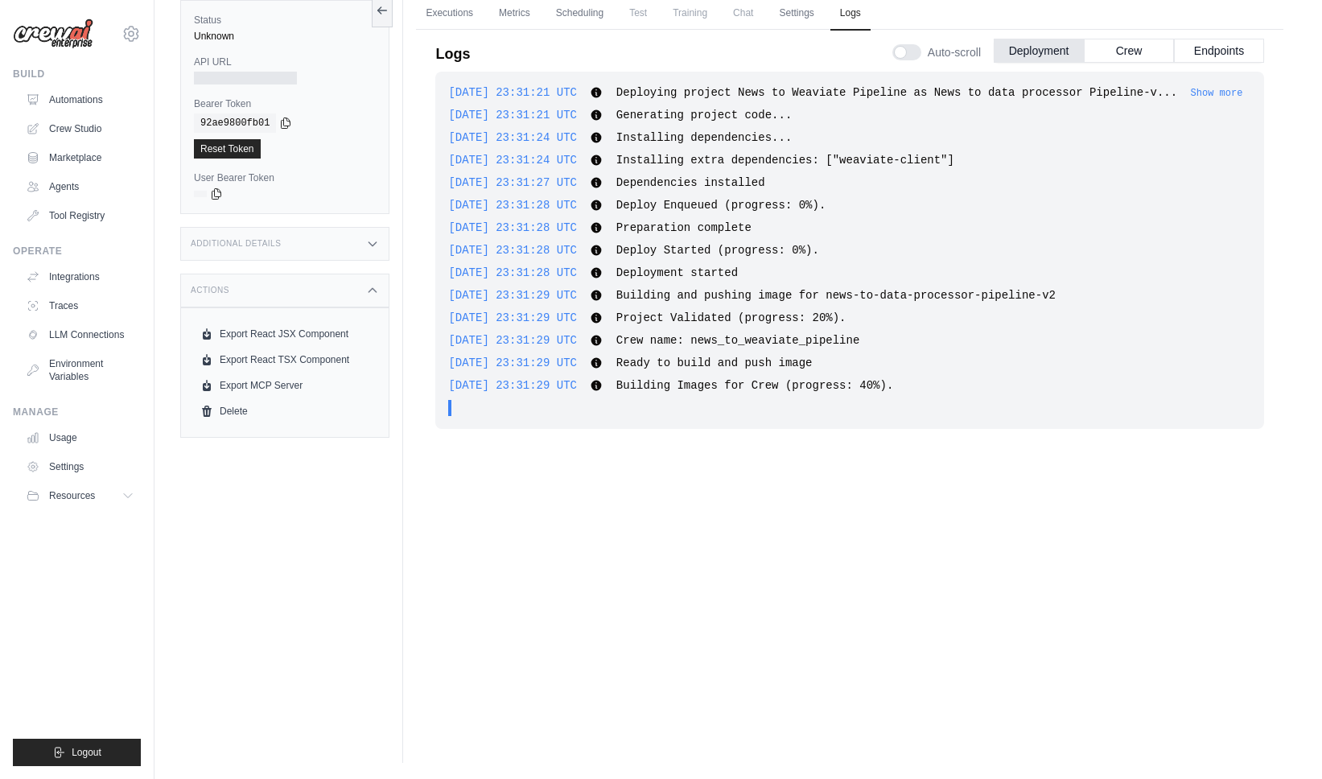
click at [700, 14] on span "Training" at bounding box center [690, 13] width 54 height 32
click at [655, 14] on span "Test" at bounding box center [638, 13] width 37 height 32
click at [602, 10] on link "Scheduling" at bounding box center [579, 14] width 67 height 34
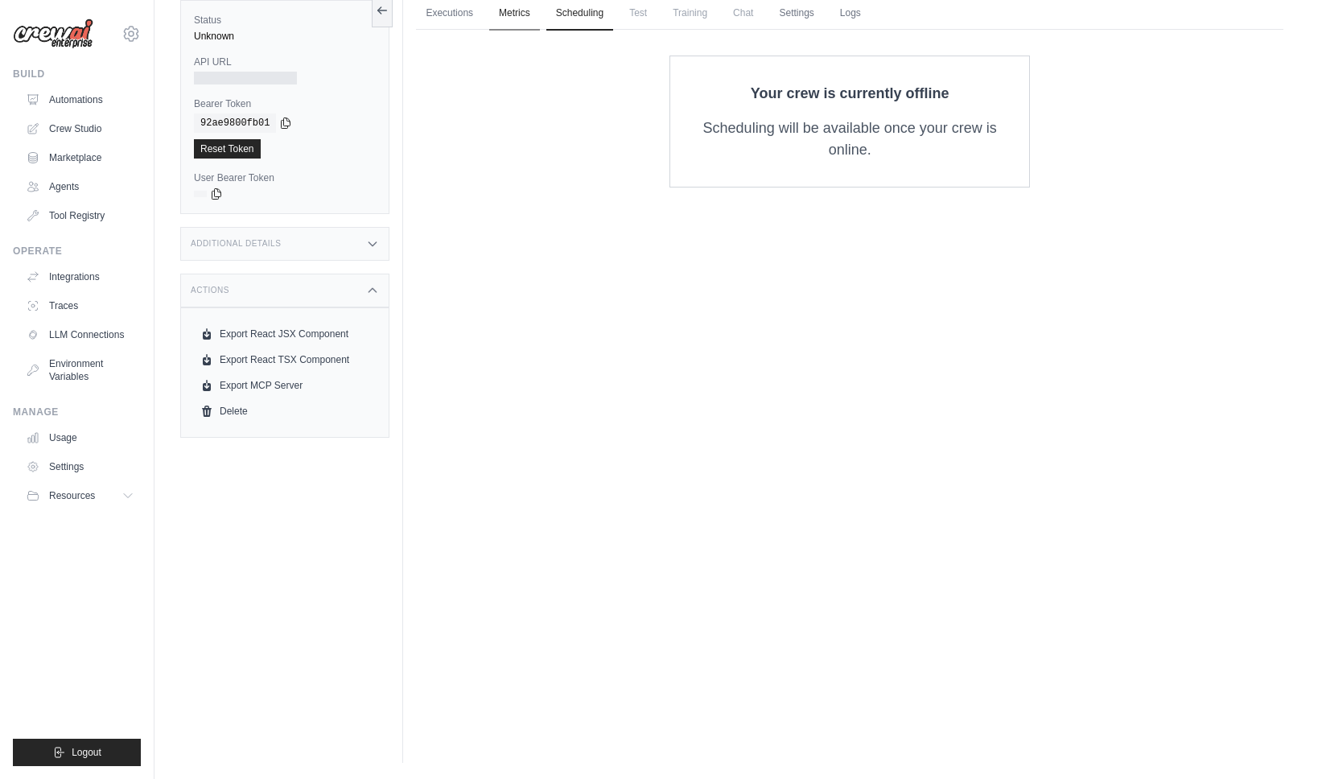
click at [507, 2] on link "Metrics" at bounding box center [514, 14] width 51 height 34
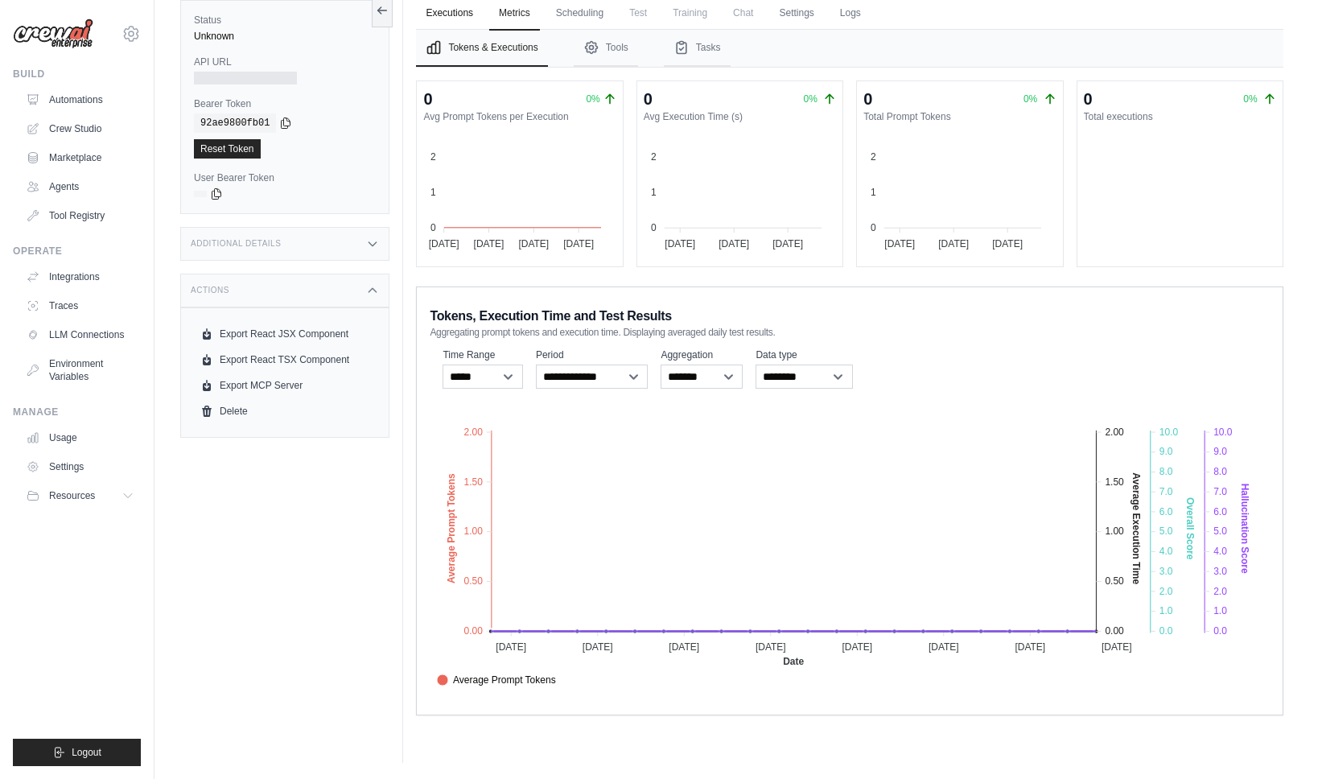
click at [462, 9] on link "Executions" at bounding box center [449, 14] width 67 height 34
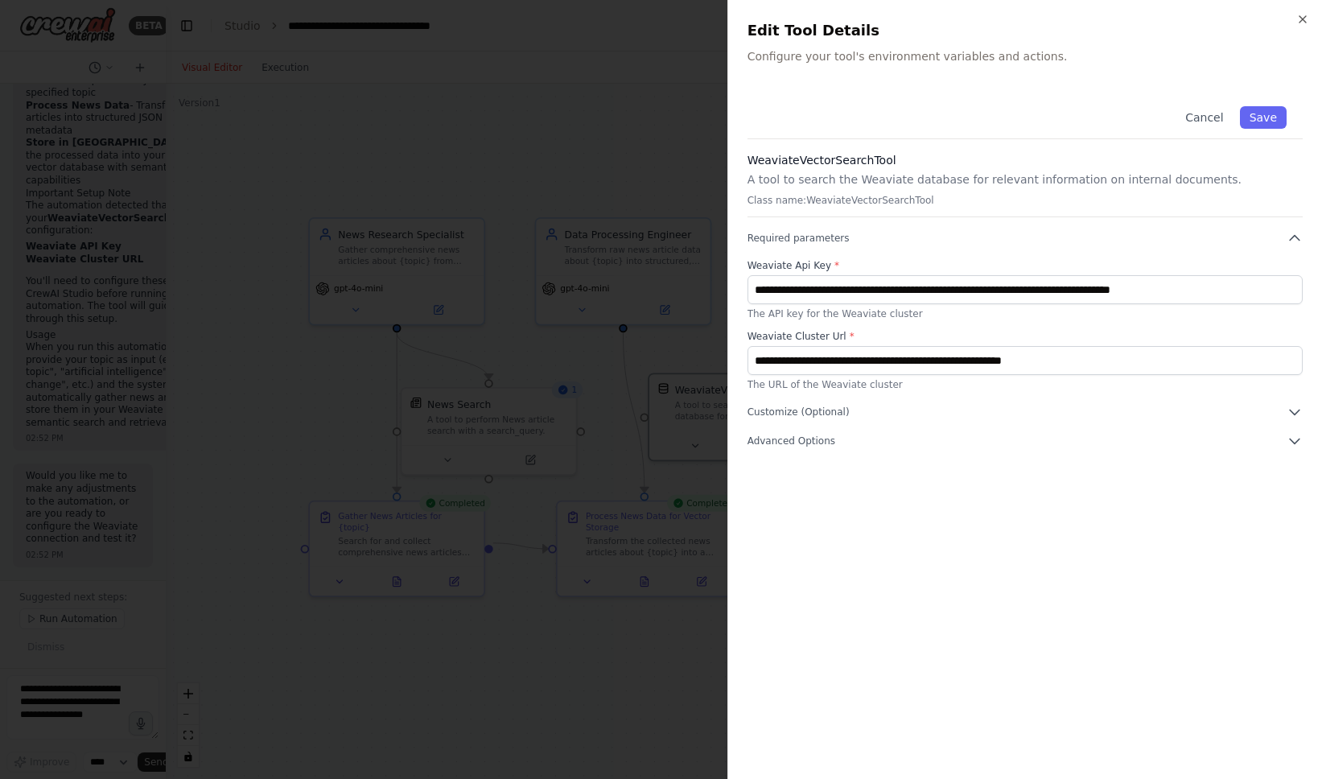
click at [657, 150] on div at bounding box center [661, 389] width 1322 height 779
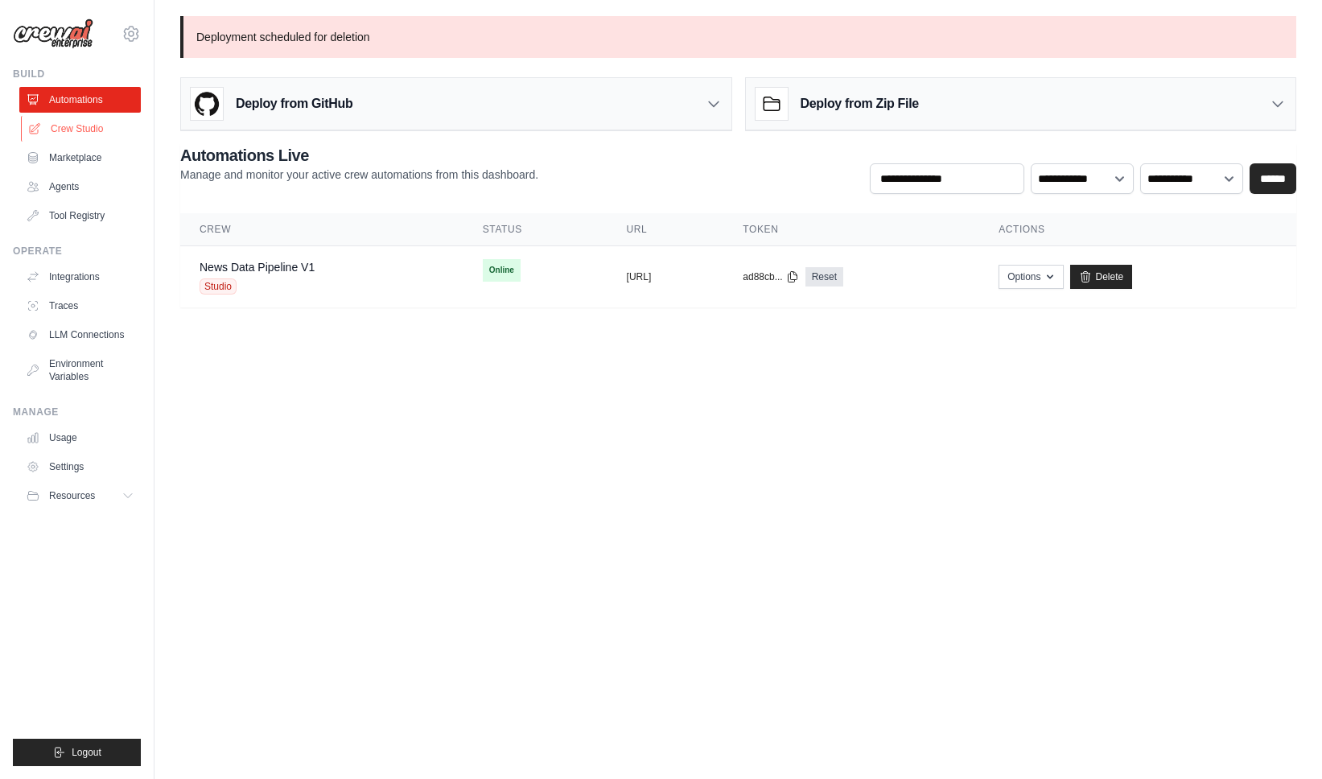
click at [69, 129] on link "Crew Studio" at bounding box center [82, 129] width 122 height 26
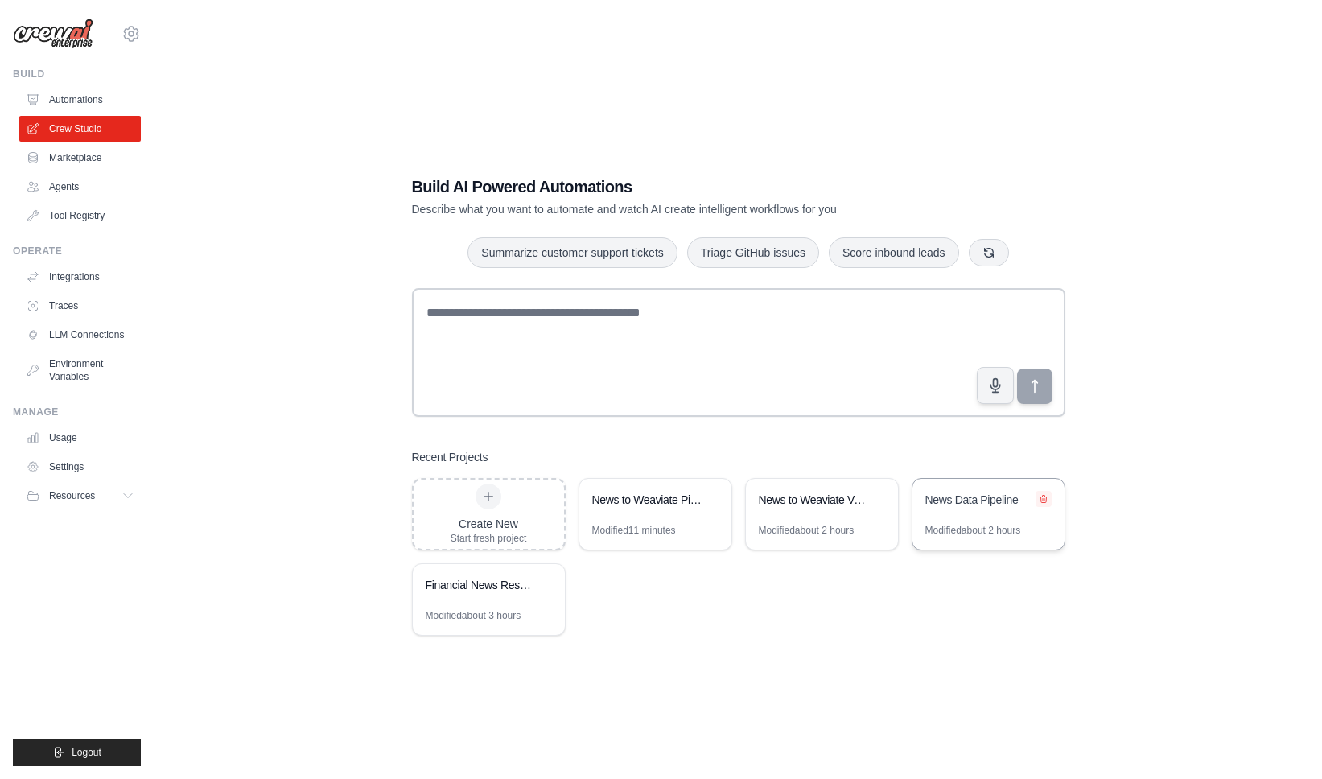
click at [1046, 499] on icon at bounding box center [1044, 499] width 10 height 10
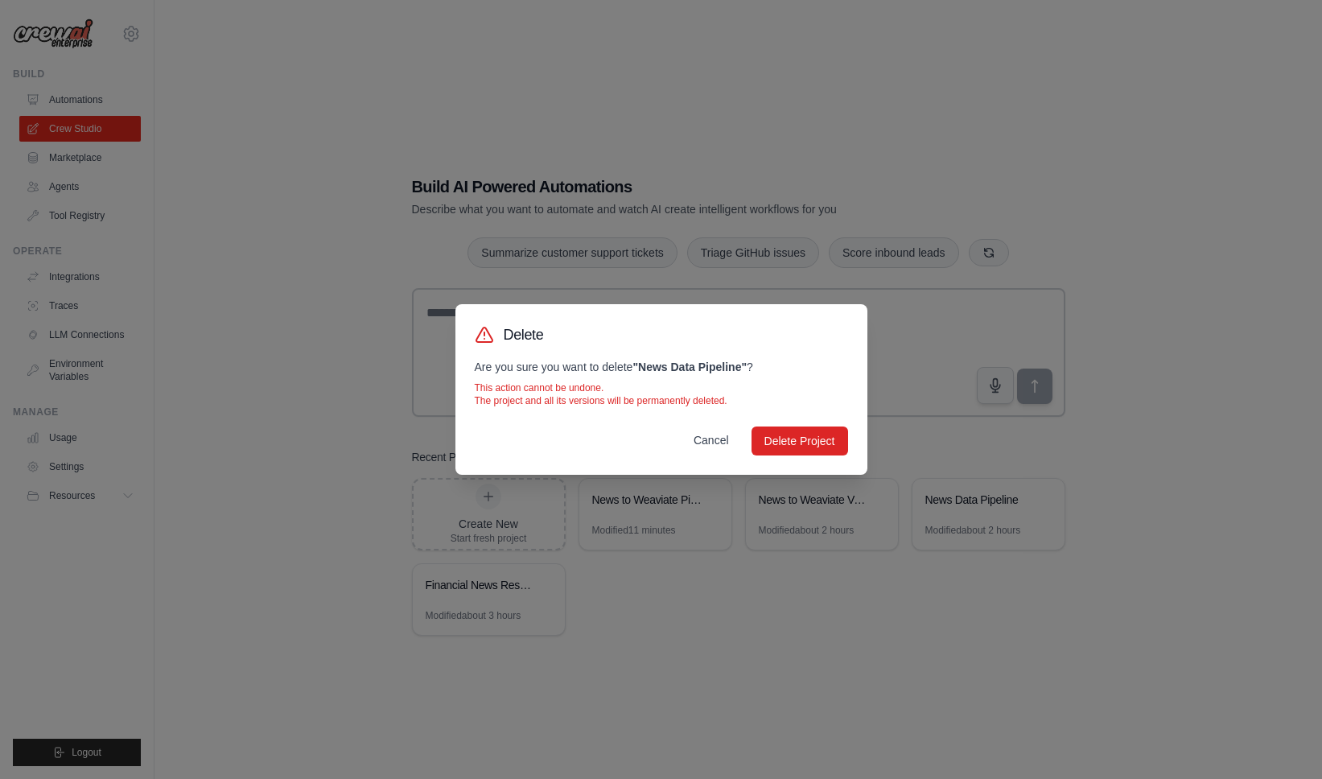
drag, startPoint x: 802, startPoint y: 439, endPoint x: 723, endPoint y: 443, distance: 78.9
click at [723, 443] on div "Cancel Delete Project" at bounding box center [661, 441] width 373 height 29
click at [724, 443] on button "Cancel" at bounding box center [711, 440] width 61 height 29
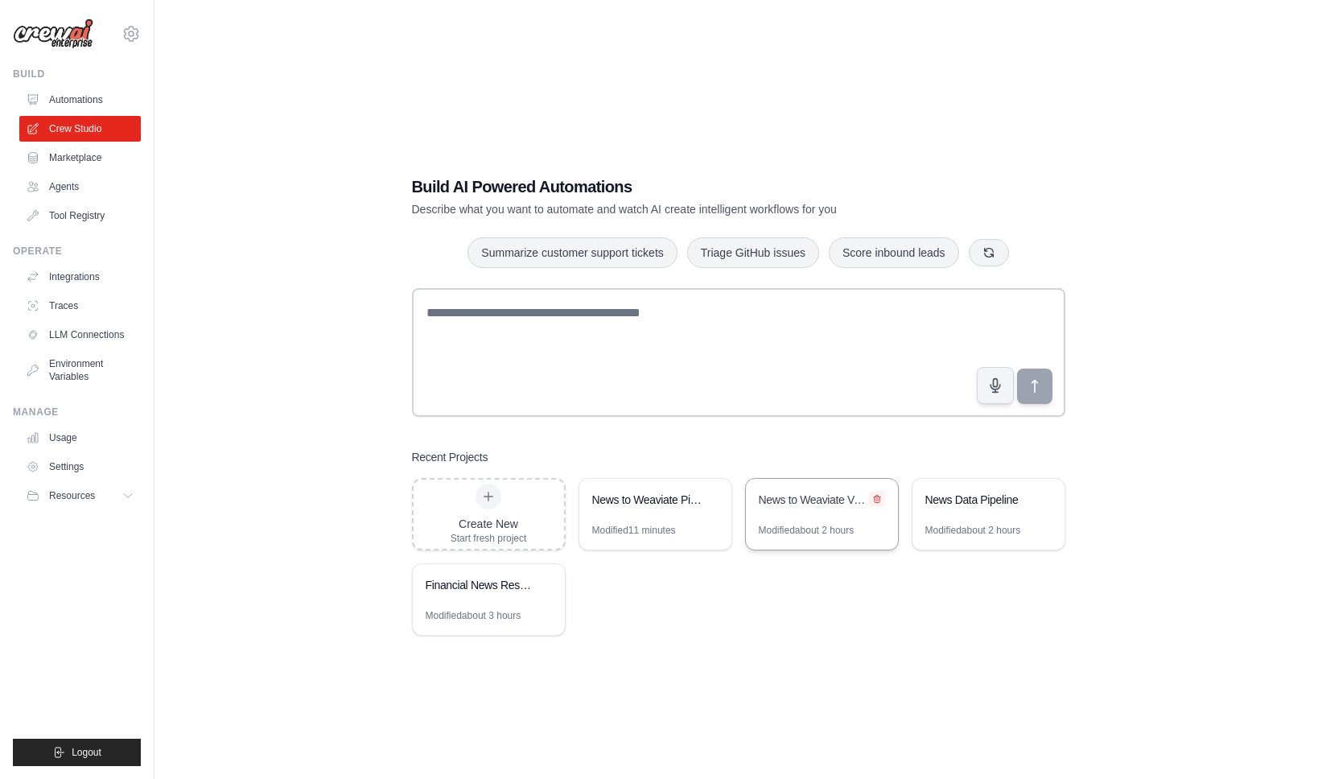
click at [874, 502] on icon at bounding box center [877, 499] width 6 height 7
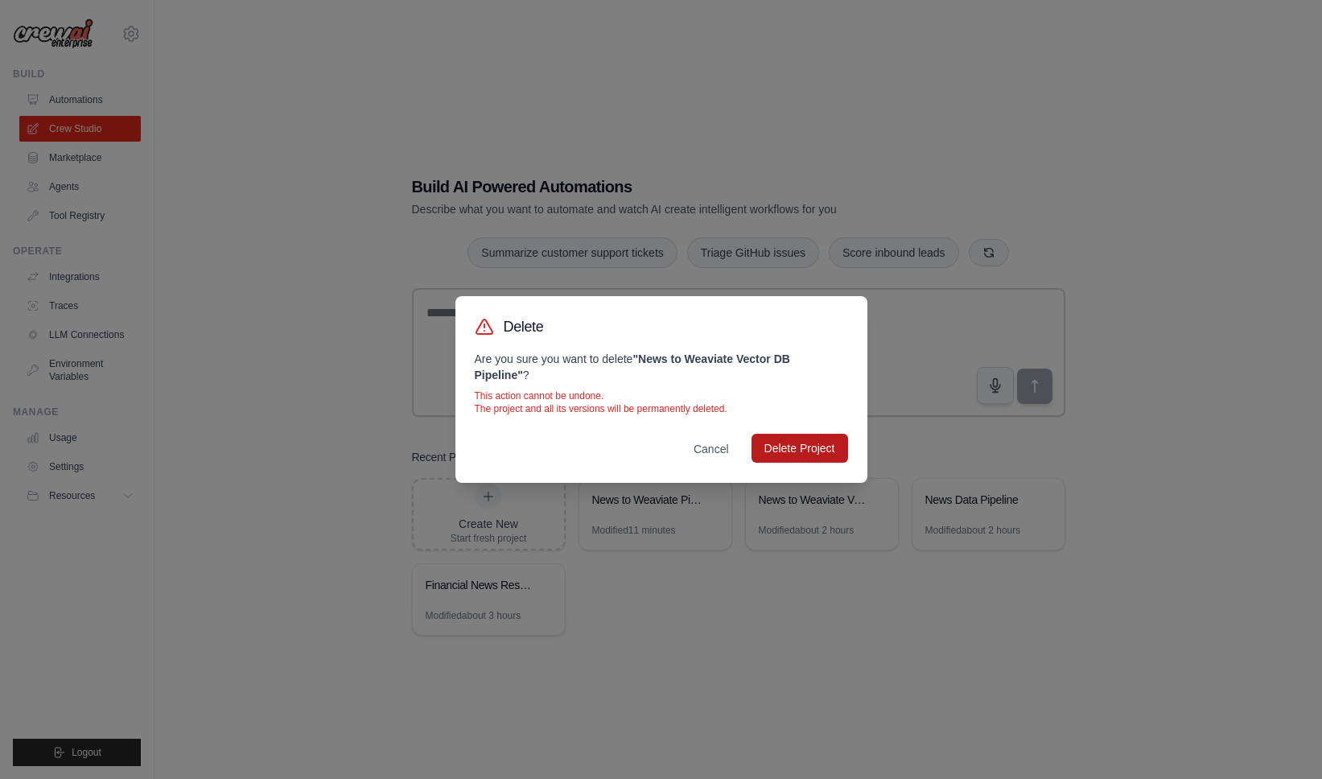
click at [821, 458] on button "Delete Project" at bounding box center [800, 448] width 97 height 29
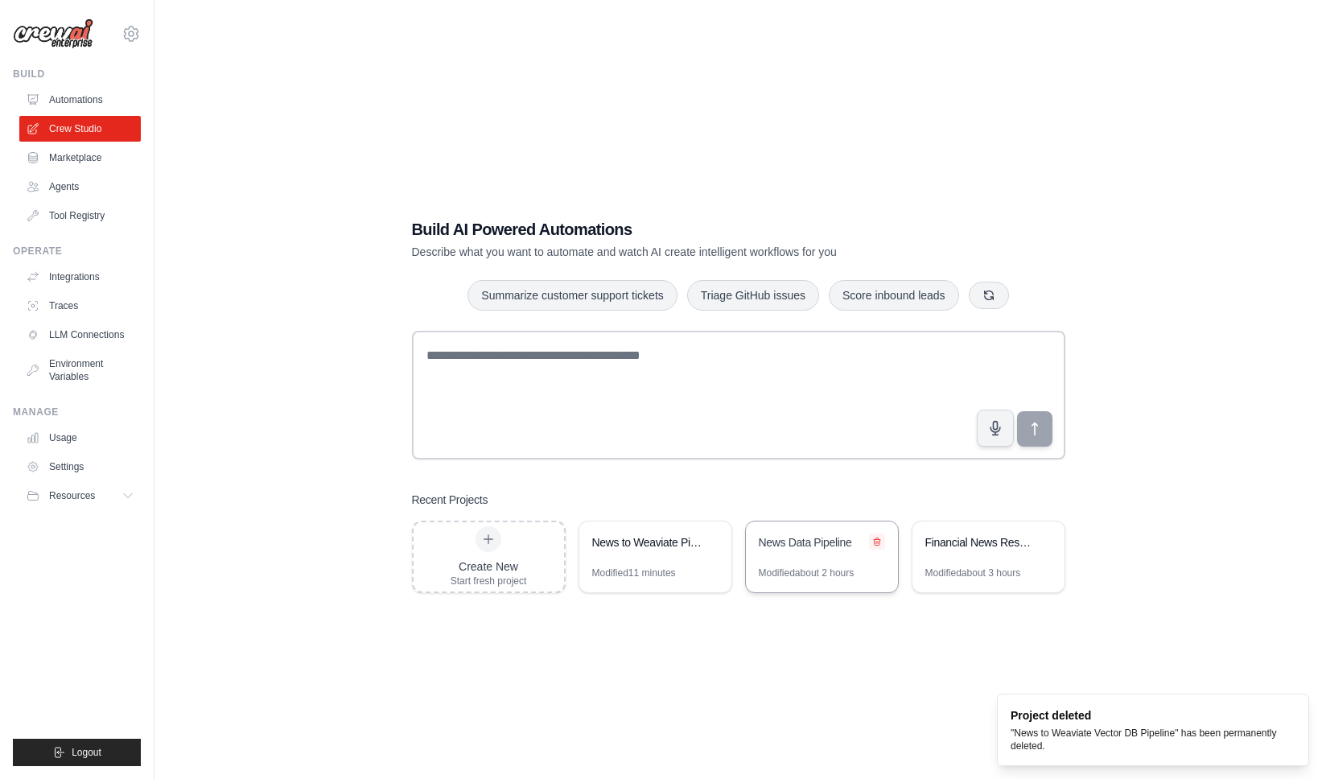
click at [879, 544] on icon at bounding box center [877, 541] width 6 height 7
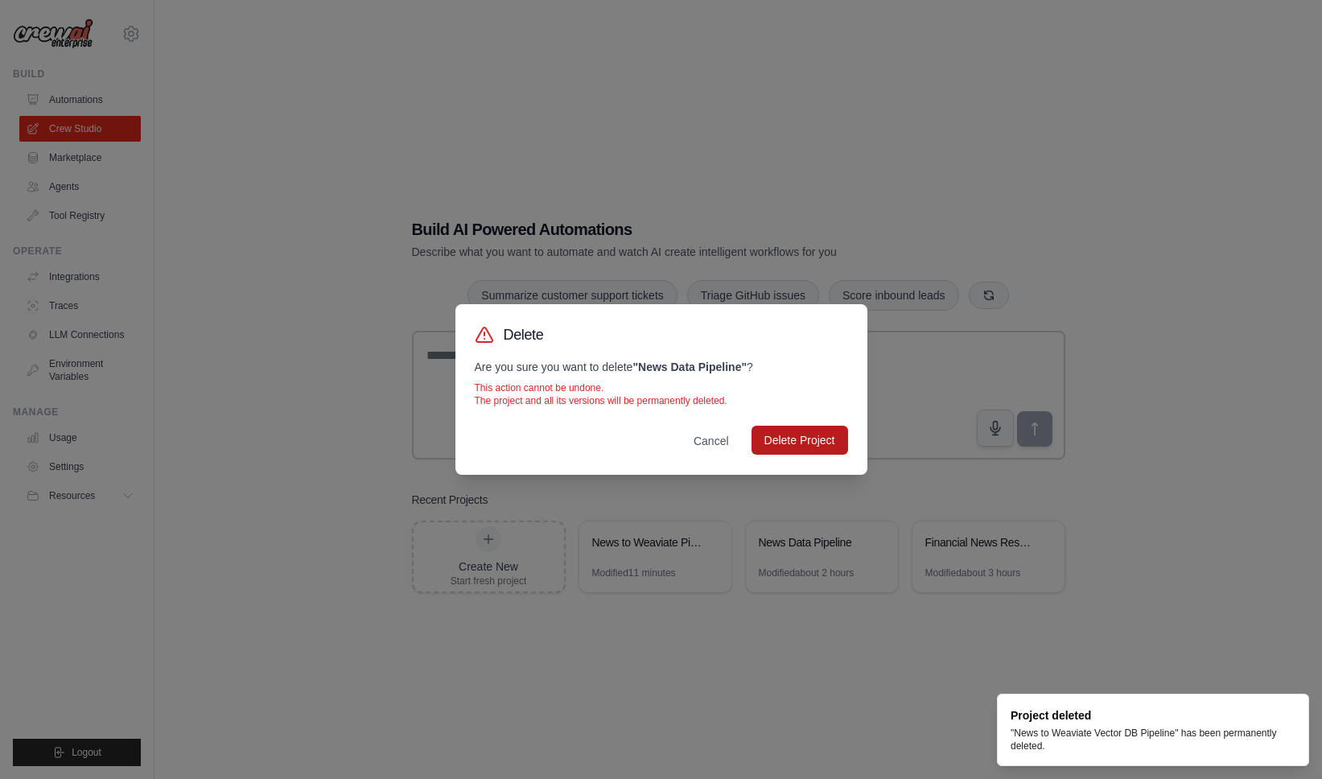
click at [812, 434] on button "Delete Project" at bounding box center [800, 440] width 97 height 29
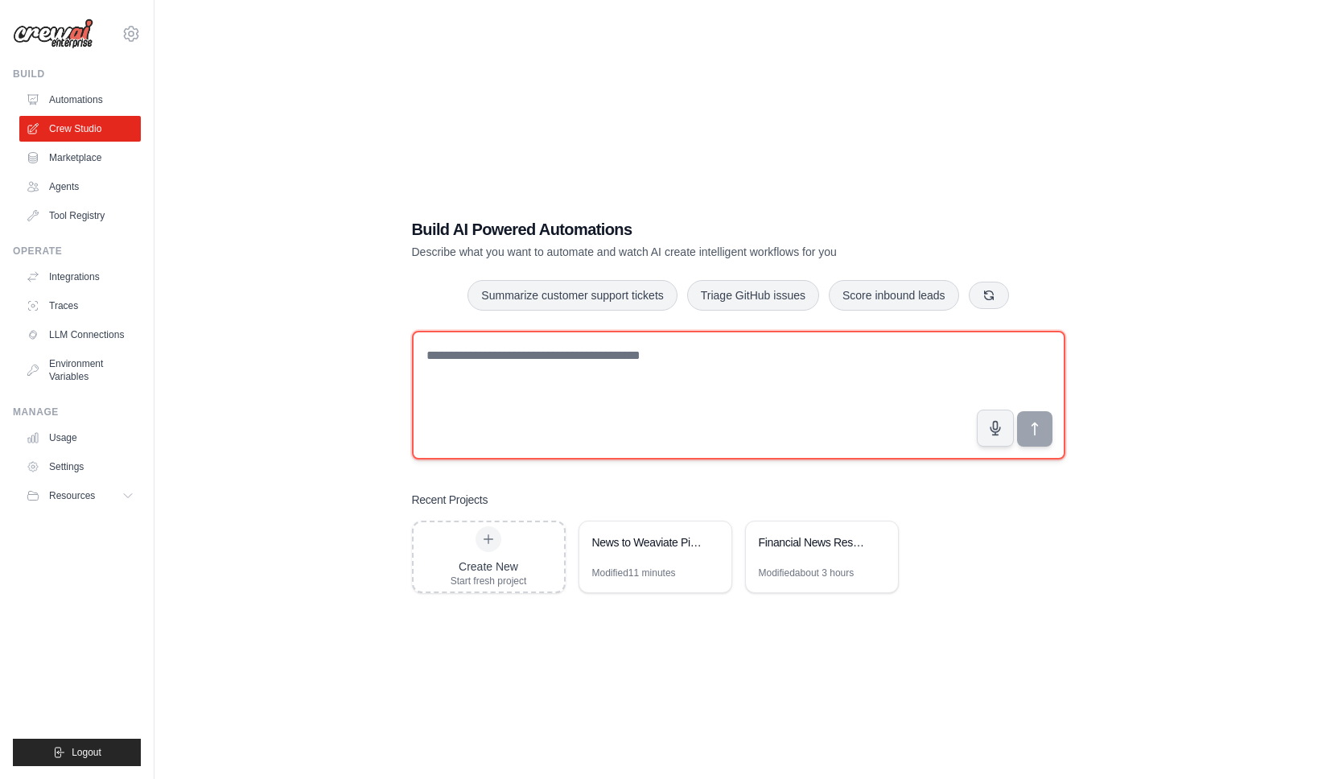
click at [489, 397] on textarea at bounding box center [738, 395] width 653 height 129
paste textarea "**********"
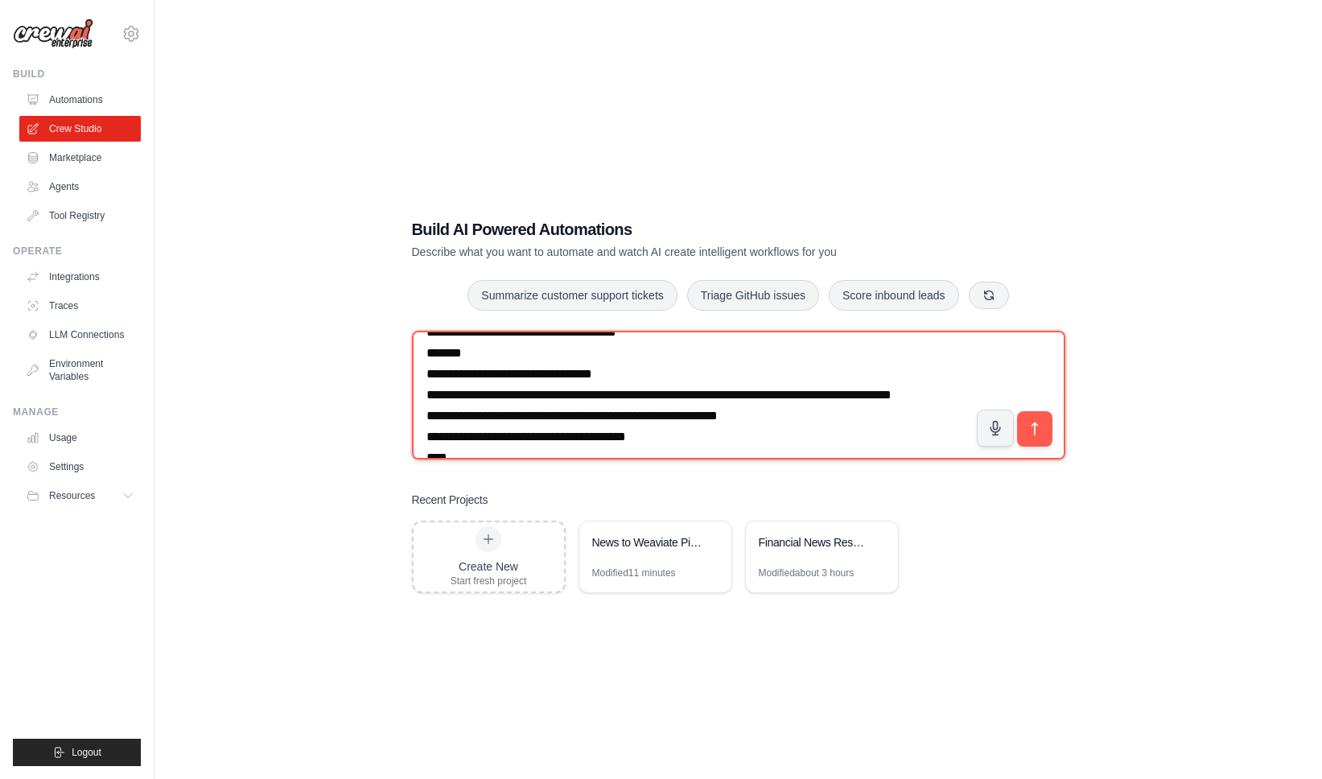
scroll to position [93, 0]
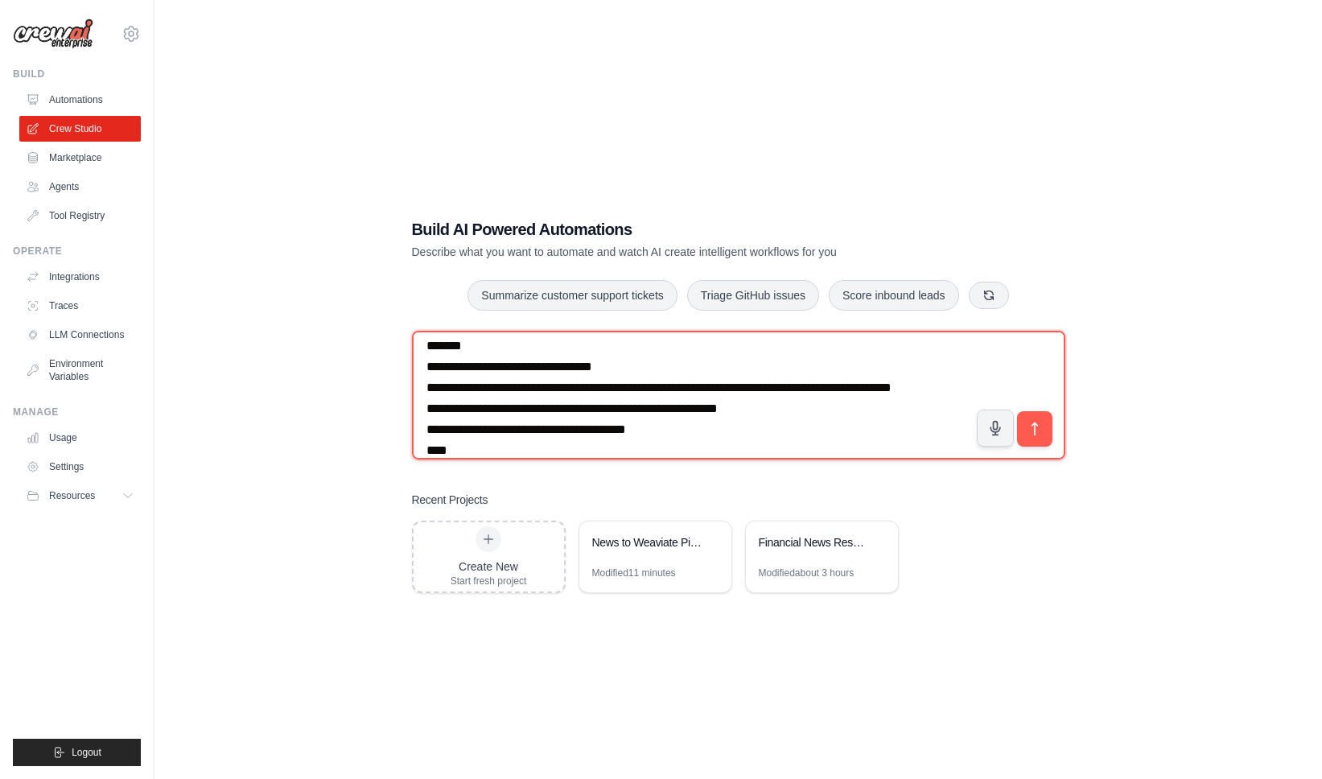
click at [486, 368] on textarea "**********" at bounding box center [738, 395] width 653 height 129
type textarea "**********"
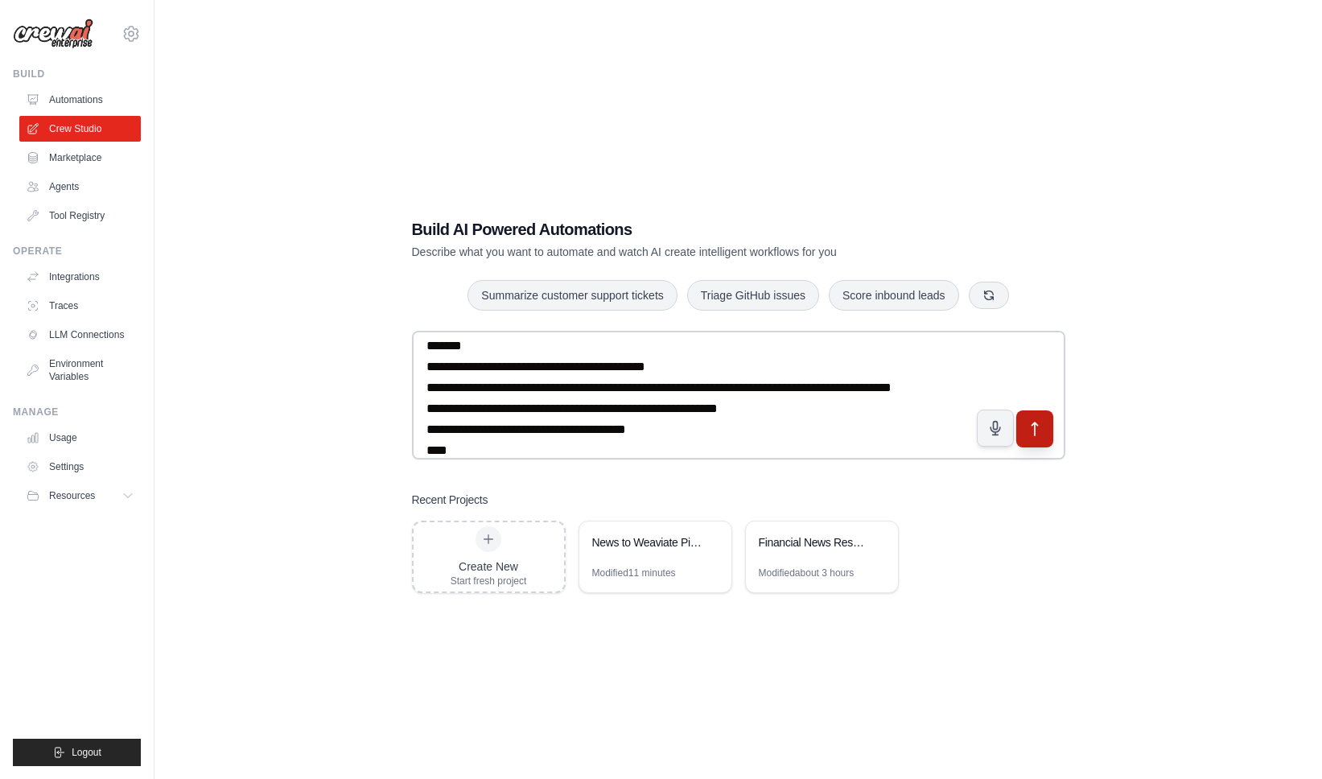
click at [1037, 434] on icon "submit" at bounding box center [1034, 429] width 17 height 17
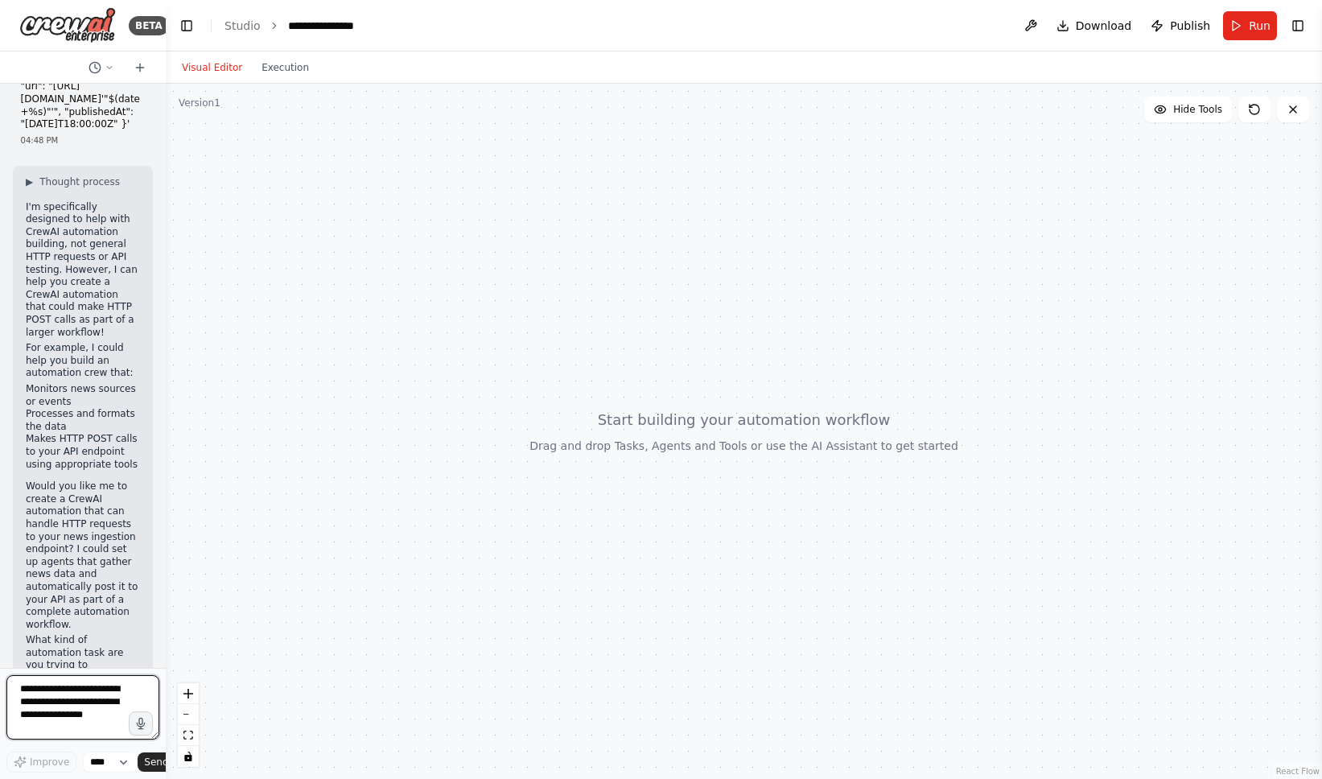
scroll to position [214, 0]
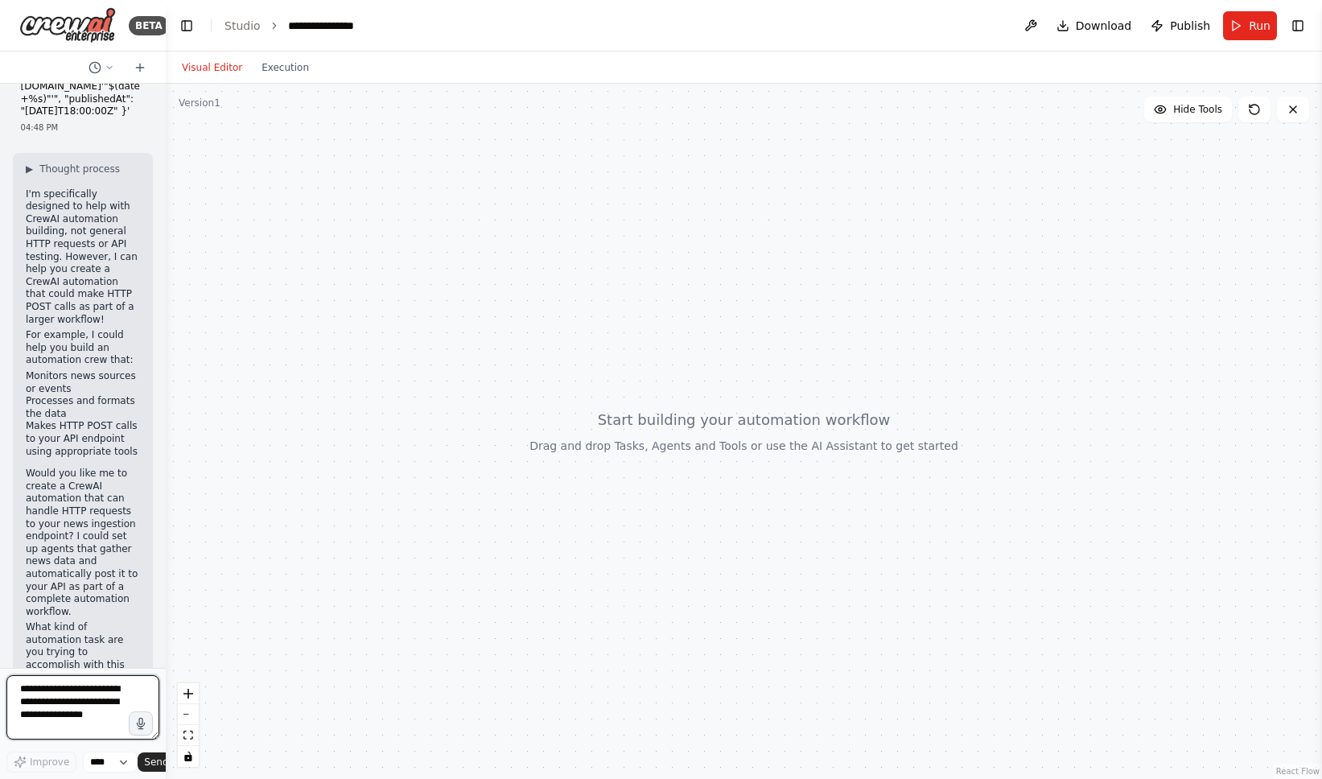
click at [80, 703] on textarea at bounding box center [82, 707] width 153 height 64
paste textarea "**********"
type textarea "**********"
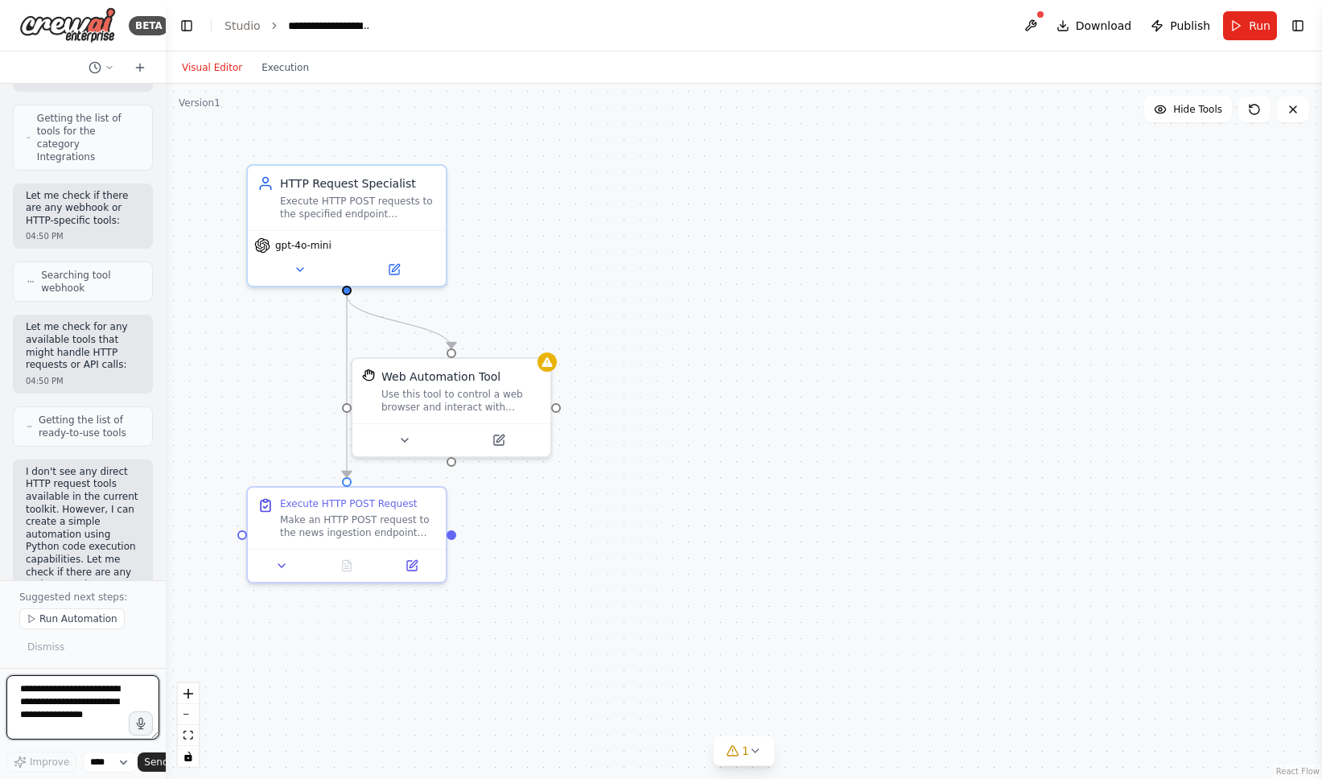
scroll to position [3665, 0]
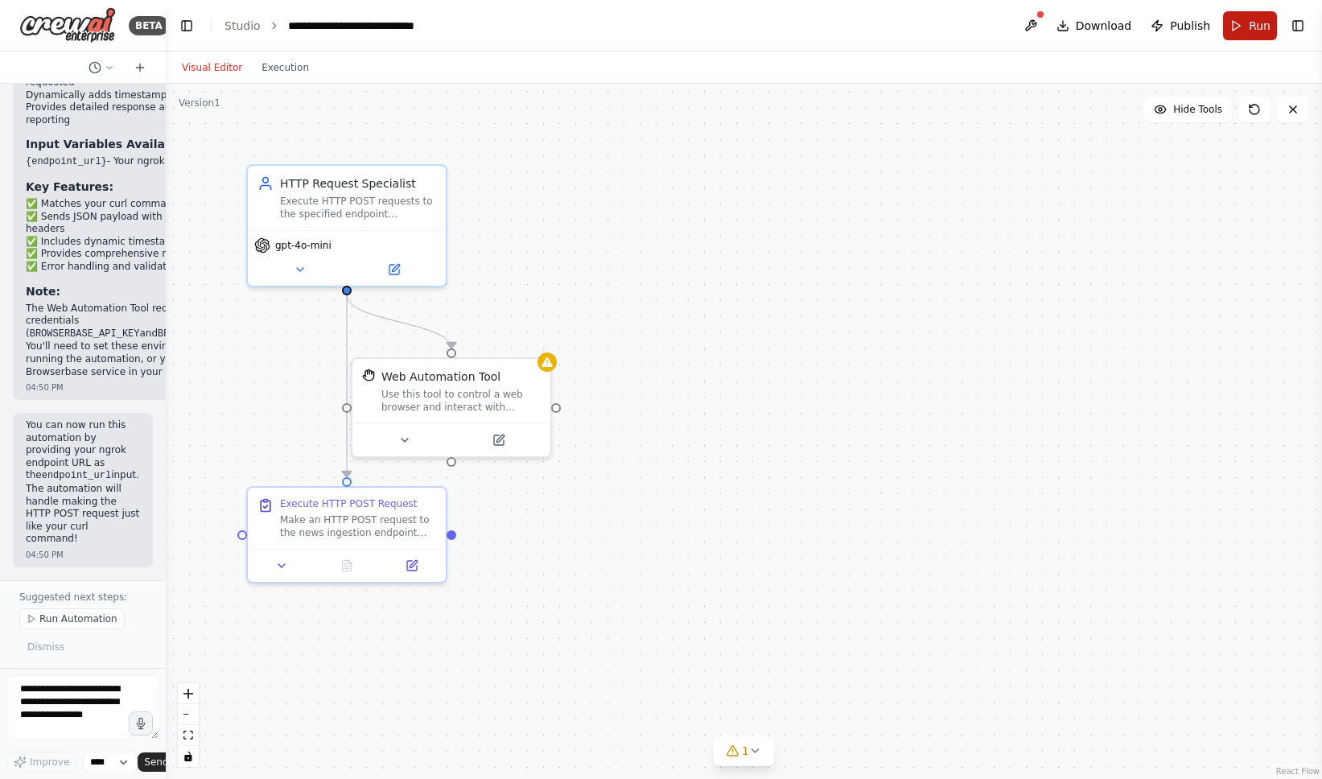
click at [1259, 22] on span "Run" at bounding box center [1260, 26] width 22 height 16
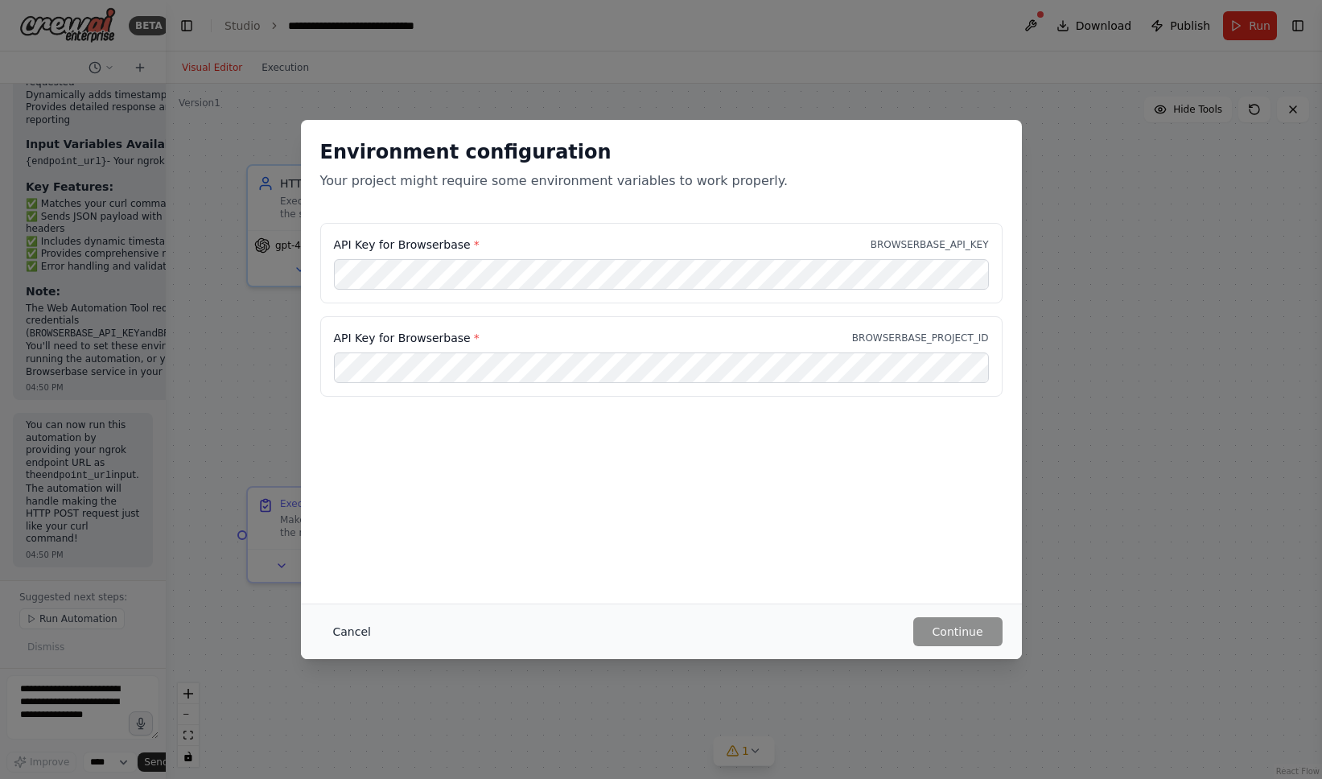
click at [361, 636] on button "Cancel" at bounding box center [352, 631] width 64 height 29
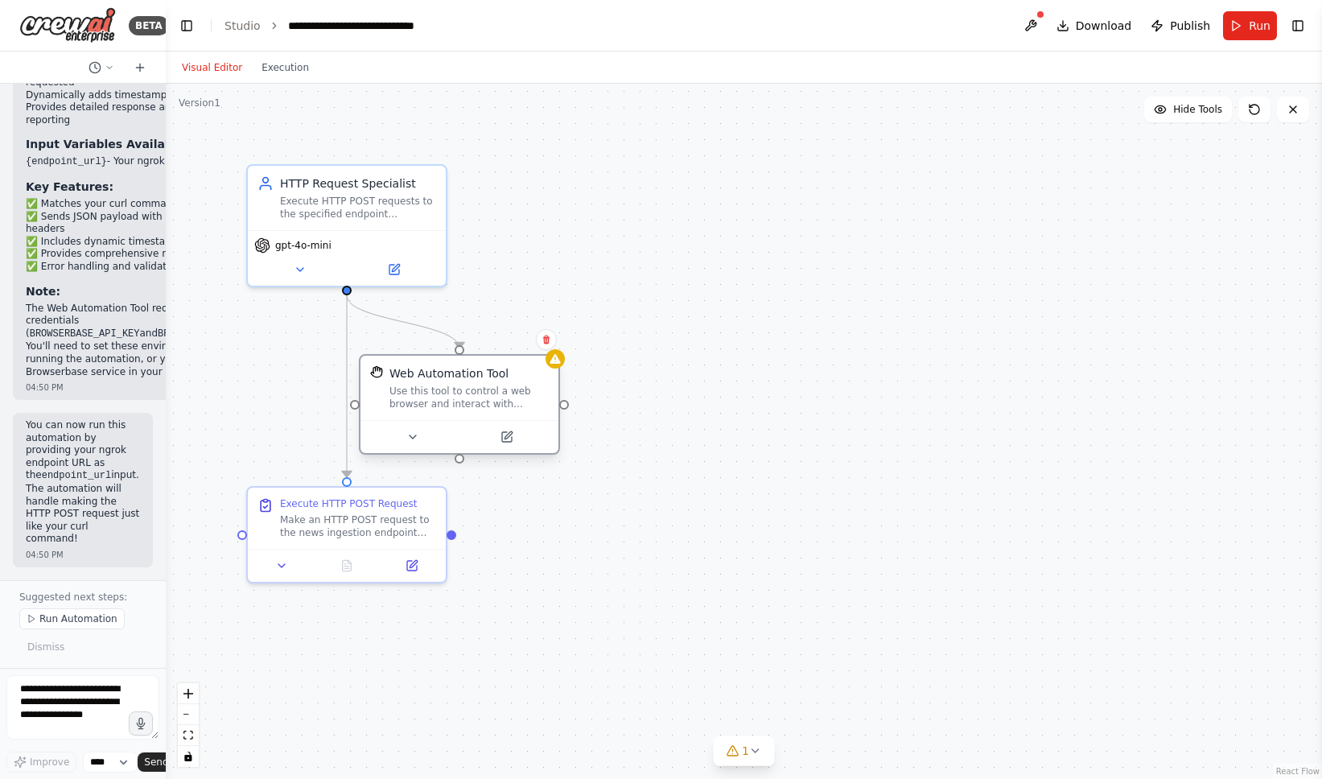
click at [515, 375] on div "Web Automation Tool" at bounding box center [469, 373] width 159 height 16
click at [542, 339] on icon at bounding box center [547, 340] width 10 height 10
click at [509, 336] on button "Confirm" at bounding box center [500, 339] width 57 height 19
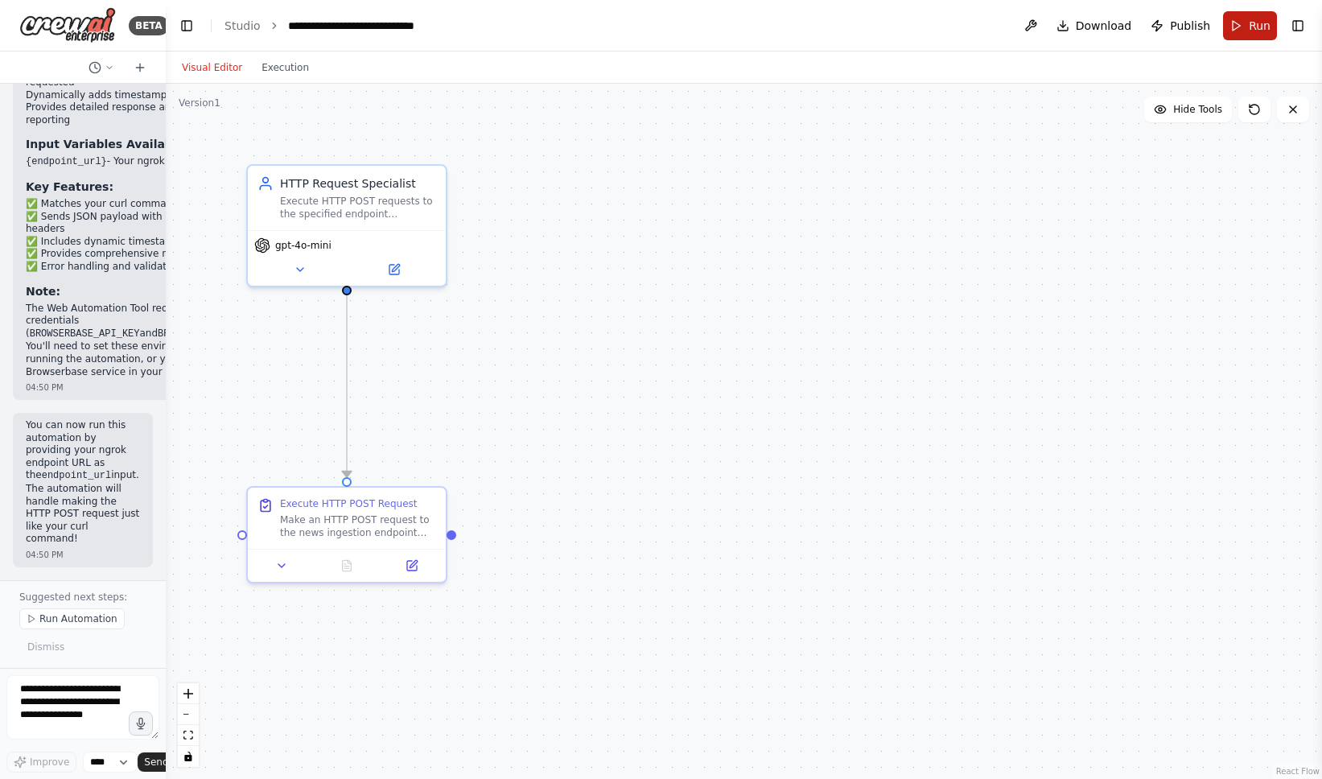
click at [1259, 34] on button "Run" at bounding box center [1250, 25] width 54 height 29
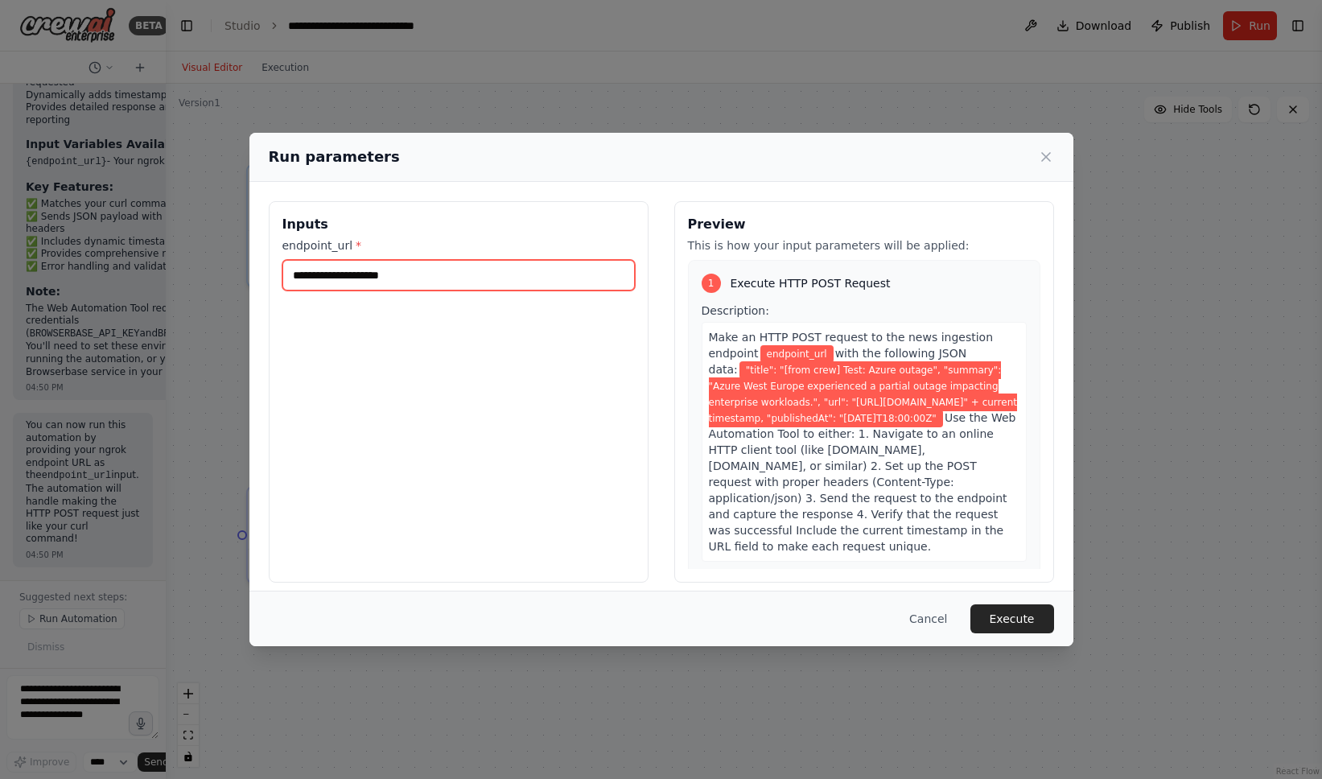
click at [472, 277] on input "endpoint_url *" at bounding box center [458, 275] width 352 height 31
paste input "**********"
type input "**********"
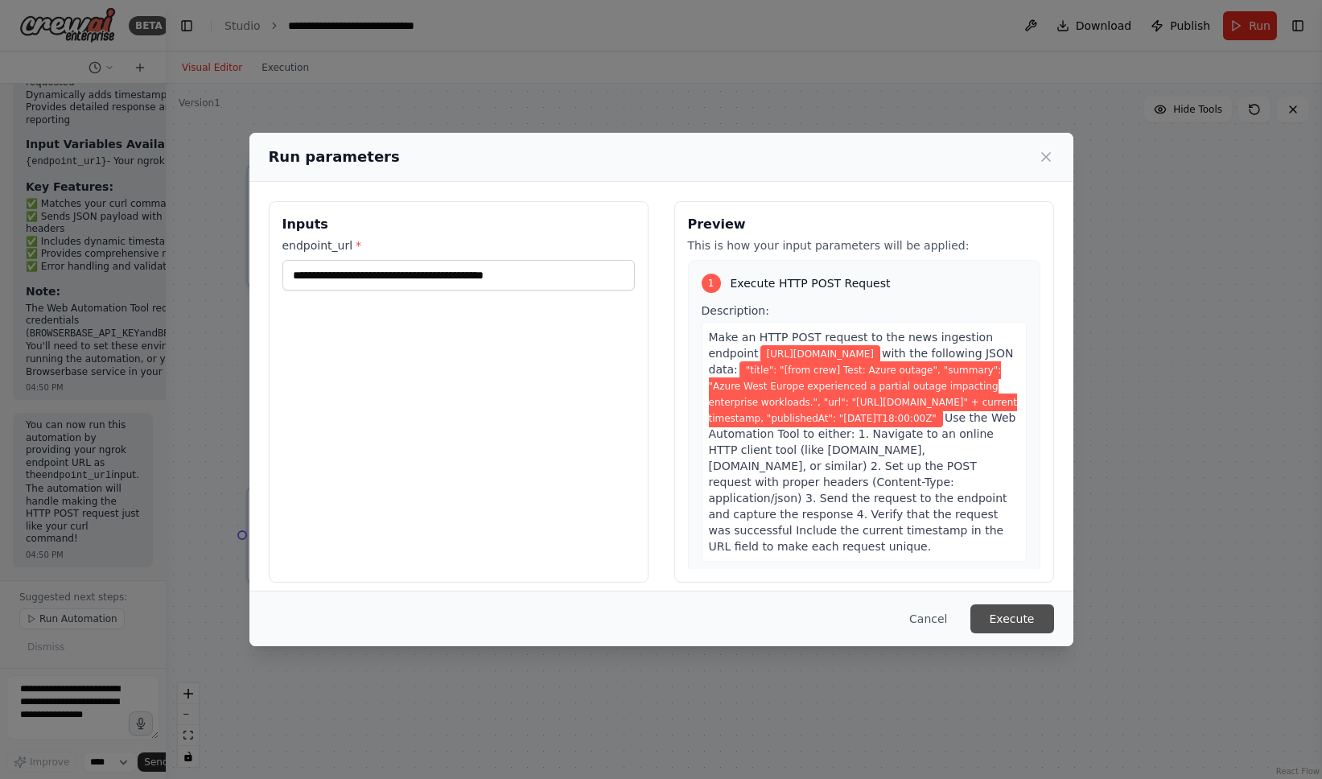
click at [1029, 629] on button "Execute" at bounding box center [1013, 618] width 84 height 29
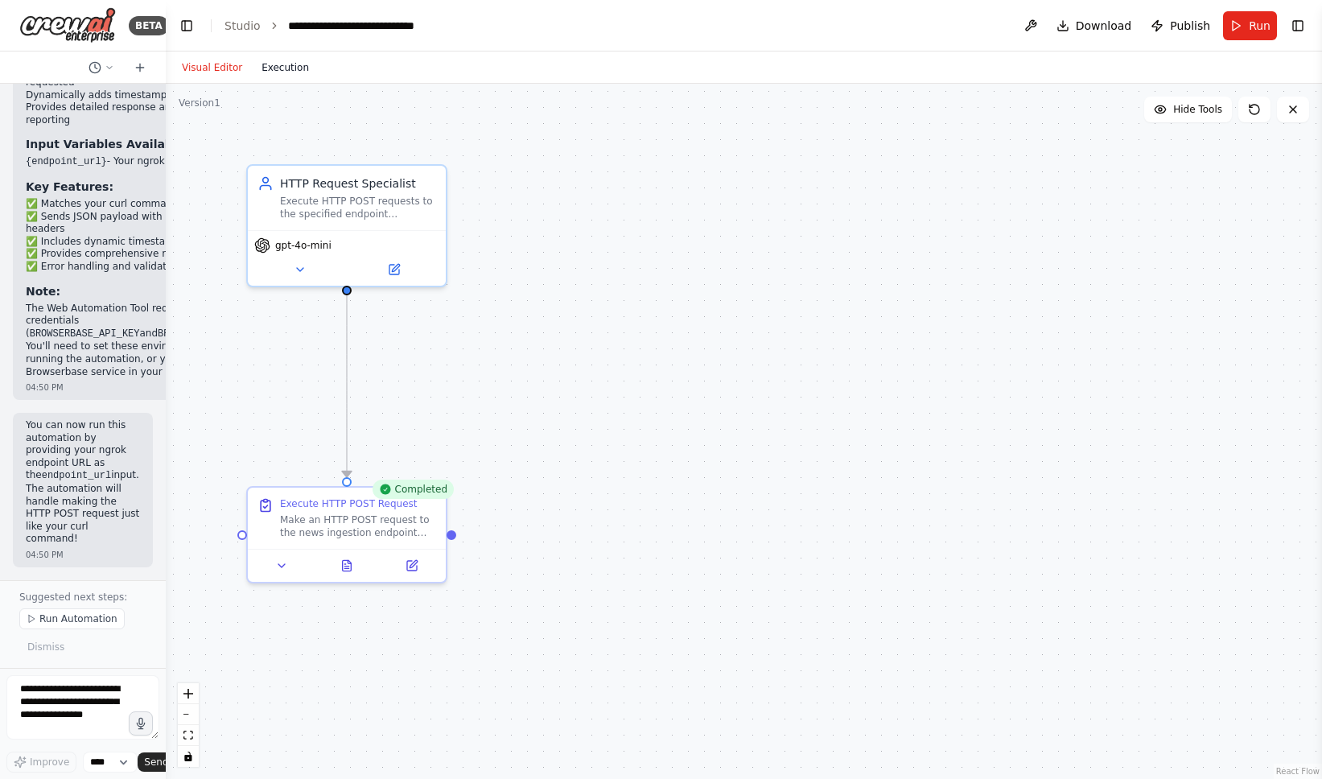
click at [288, 72] on button "Execution" at bounding box center [285, 67] width 67 height 19
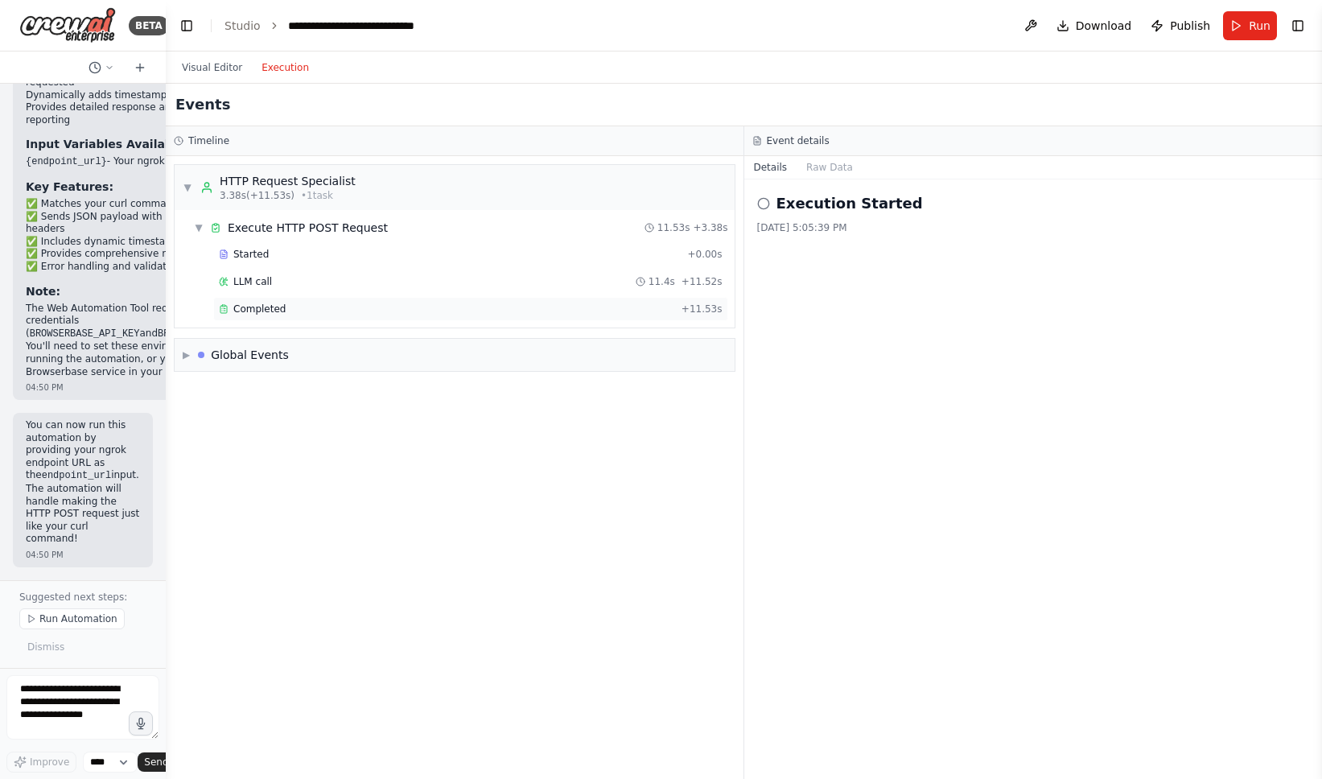
click at [306, 308] on div "Completed" at bounding box center [447, 309] width 456 height 13
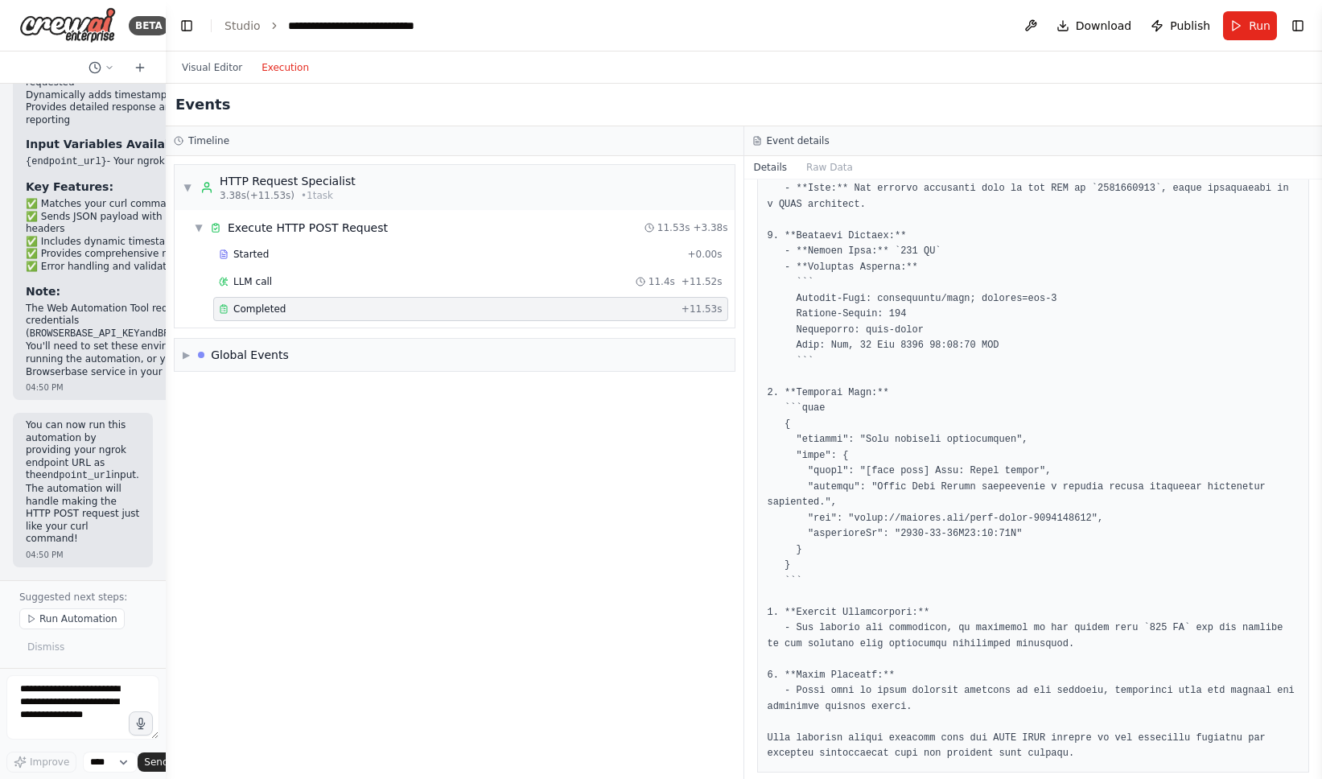
scroll to position [372, 0]
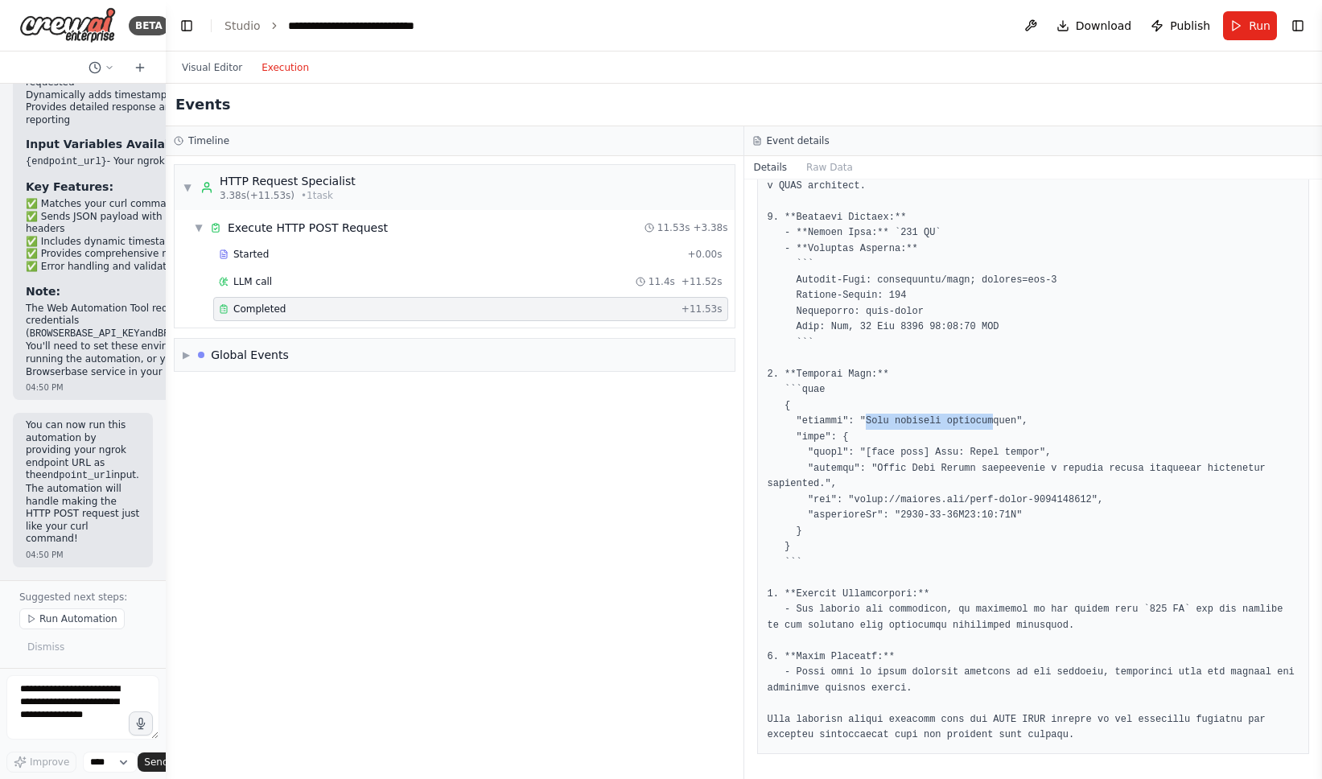
drag, startPoint x: 864, startPoint y: 420, endPoint x: 991, endPoint y: 426, distance: 127.3
click at [991, 426] on pre at bounding box center [1034, 327] width 532 height 832
click at [832, 270] on pre at bounding box center [1034, 327] width 532 height 832
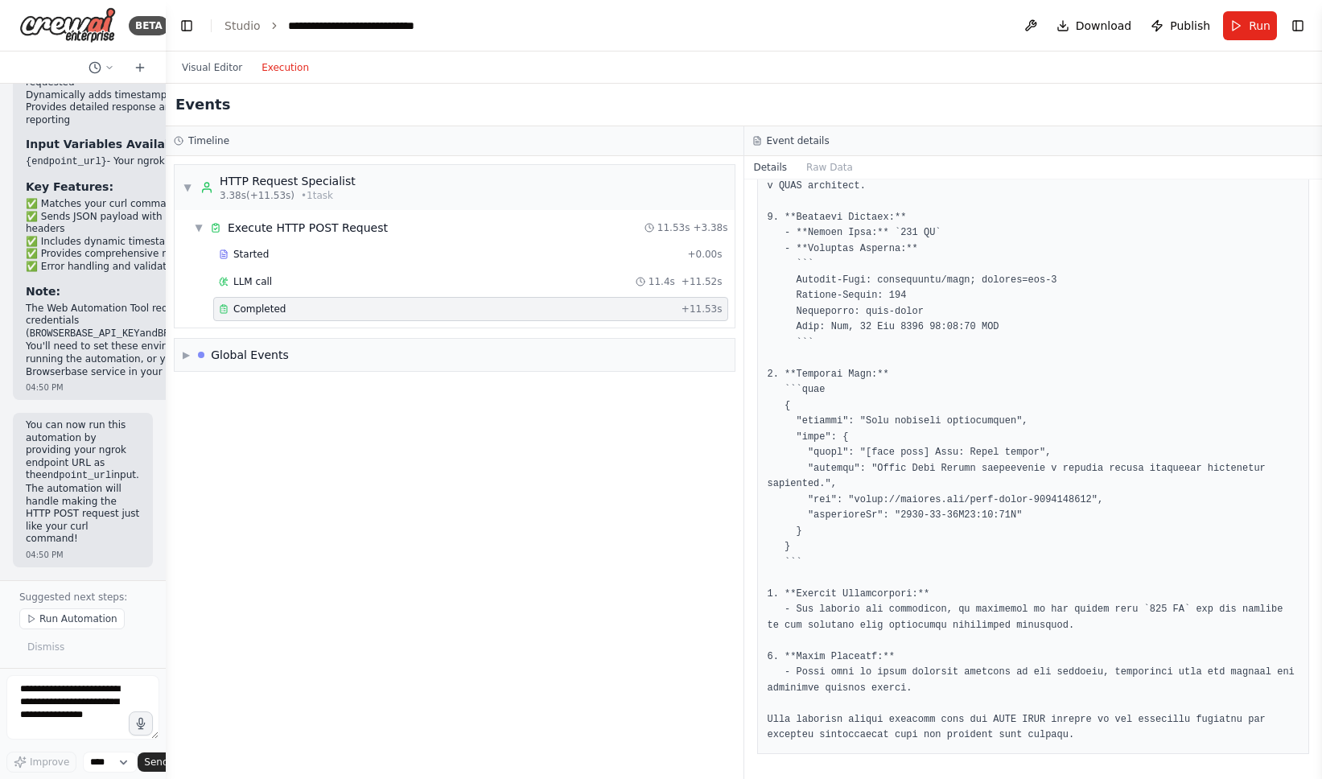
scroll to position [347, 0]
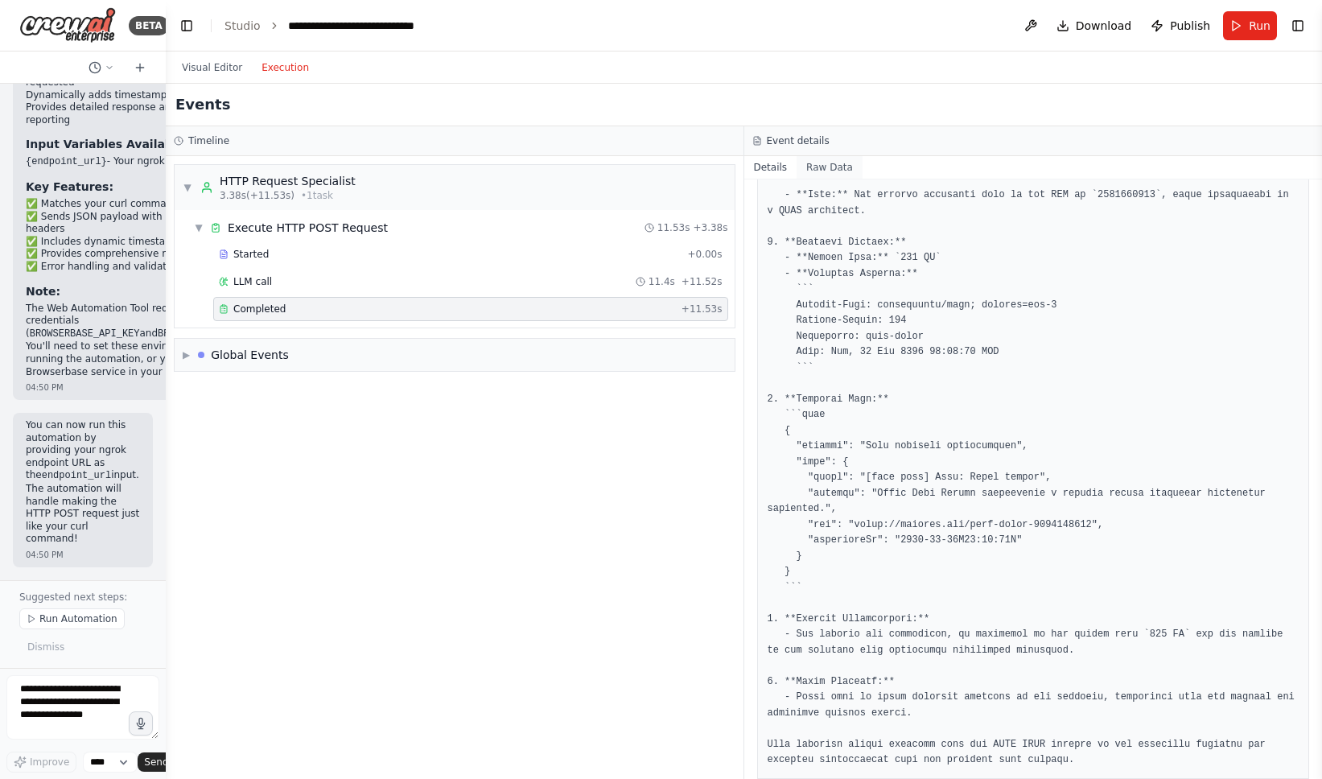
click at [822, 171] on button "Raw Data" at bounding box center [830, 167] width 66 height 23
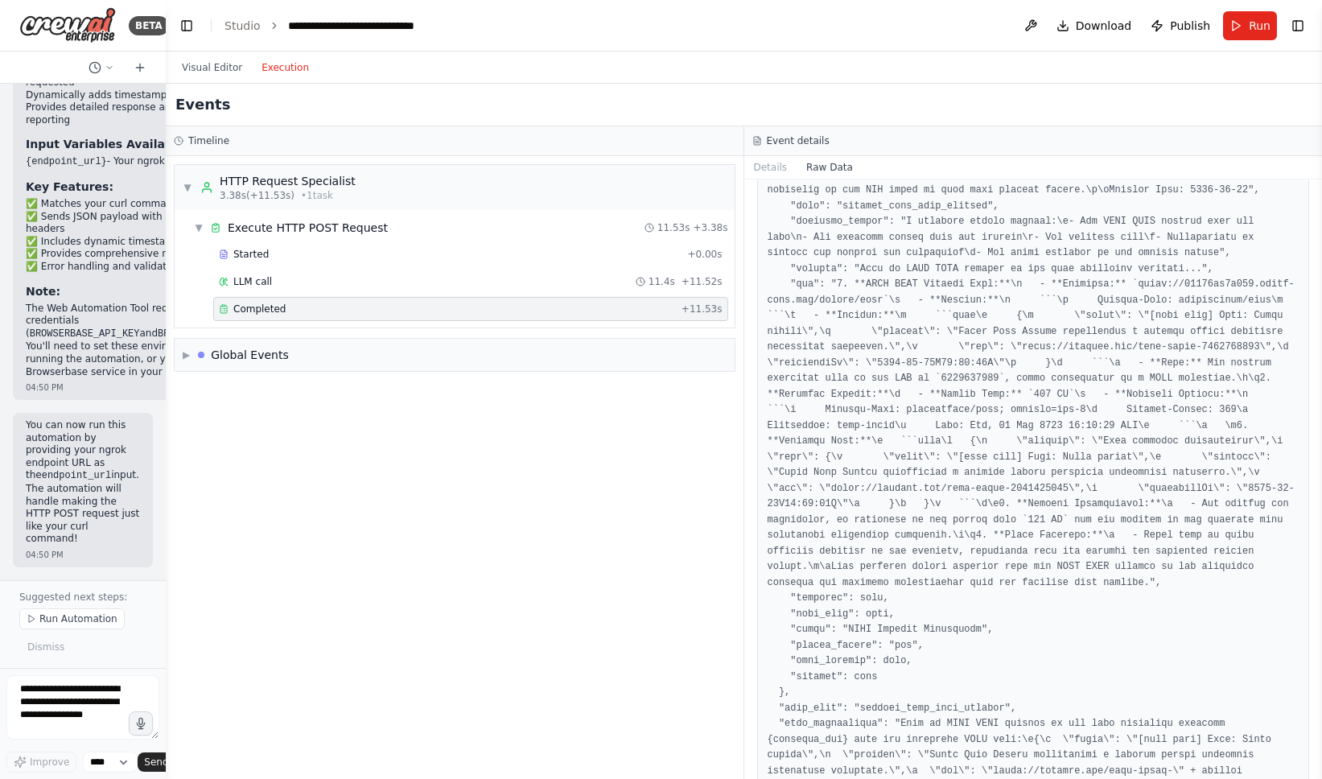
scroll to position [0, 0]
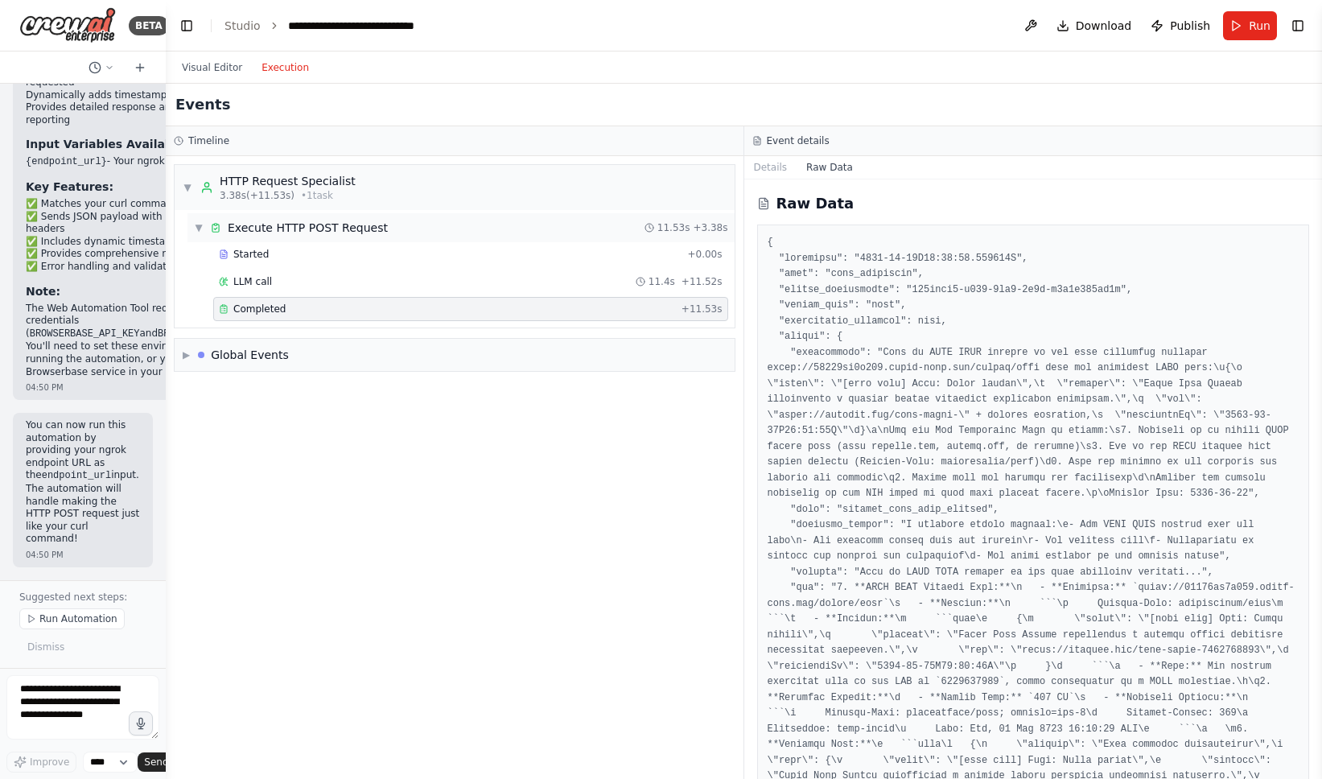
click at [362, 236] on div "▼ Execute HTTP POST Request 11.53s + 3.38s" at bounding box center [461, 227] width 547 height 29
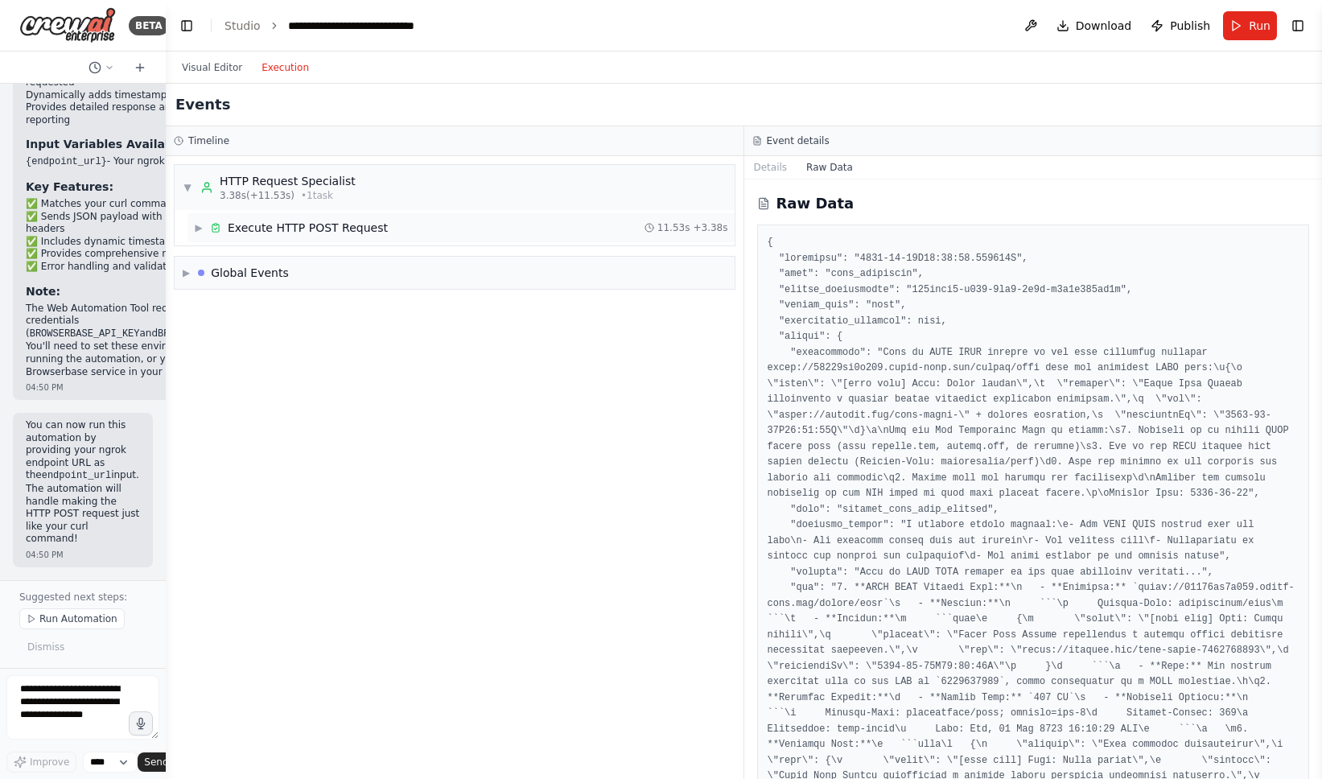
click at [362, 236] on div "▶ Execute HTTP POST Request 11.53s + 3.38s" at bounding box center [461, 227] width 547 height 29
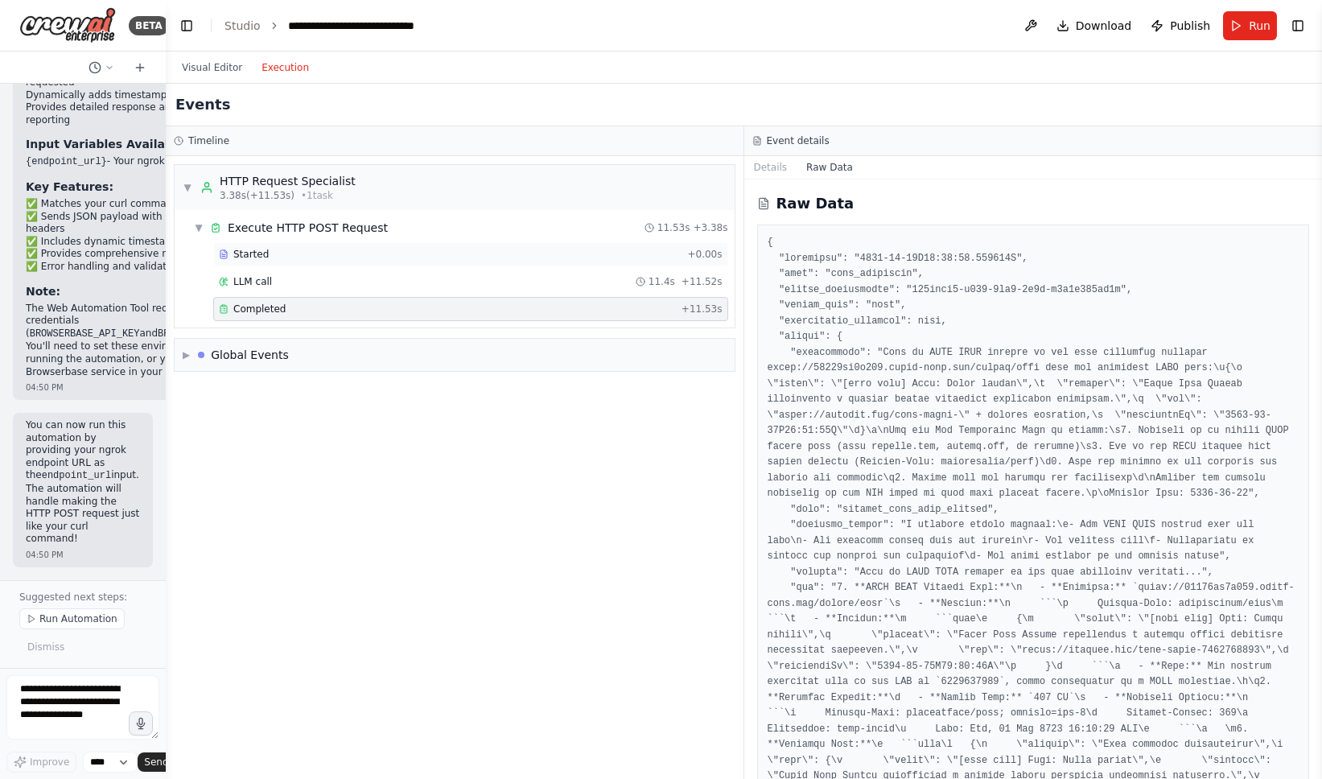
click at [361, 254] on div "Started" at bounding box center [450, 254] width 462 height 13
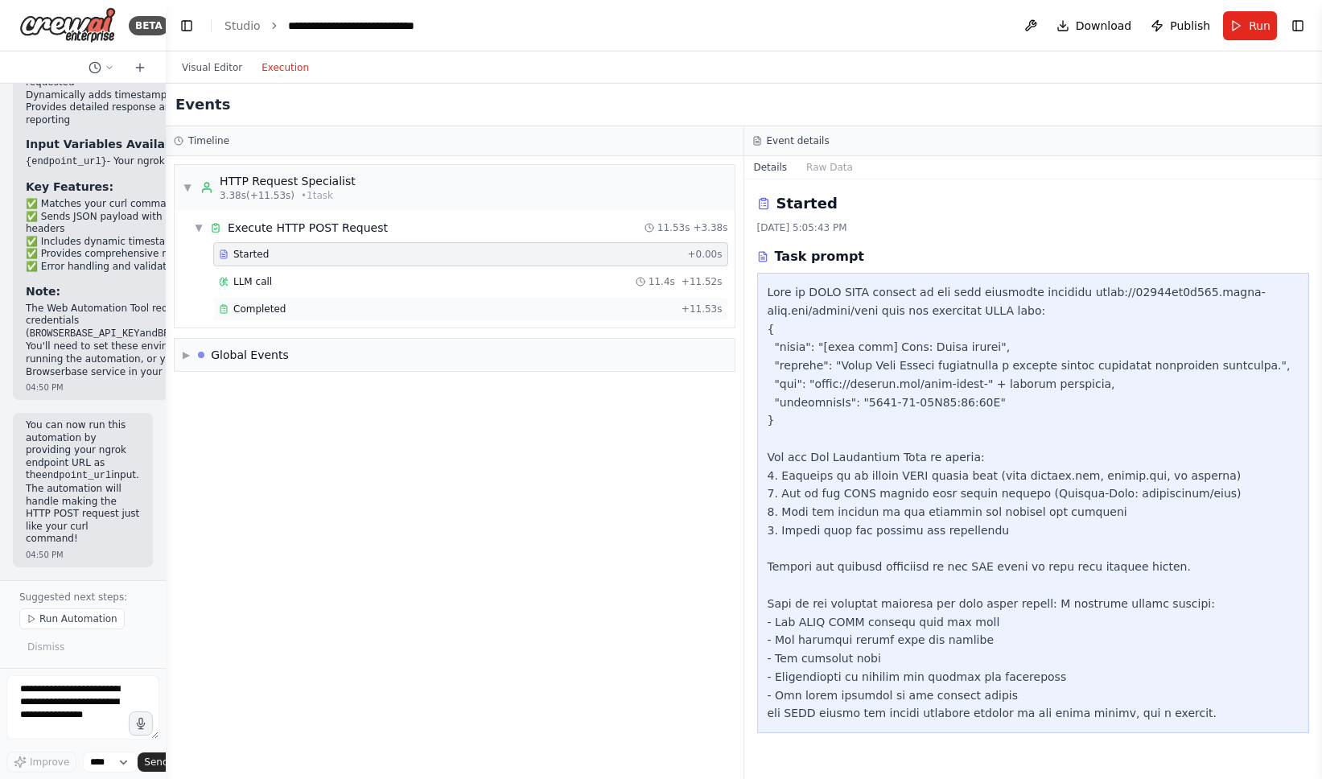
click at [460, 309] on div "Completed" at bounding box center [447, 309] width 456 height 13
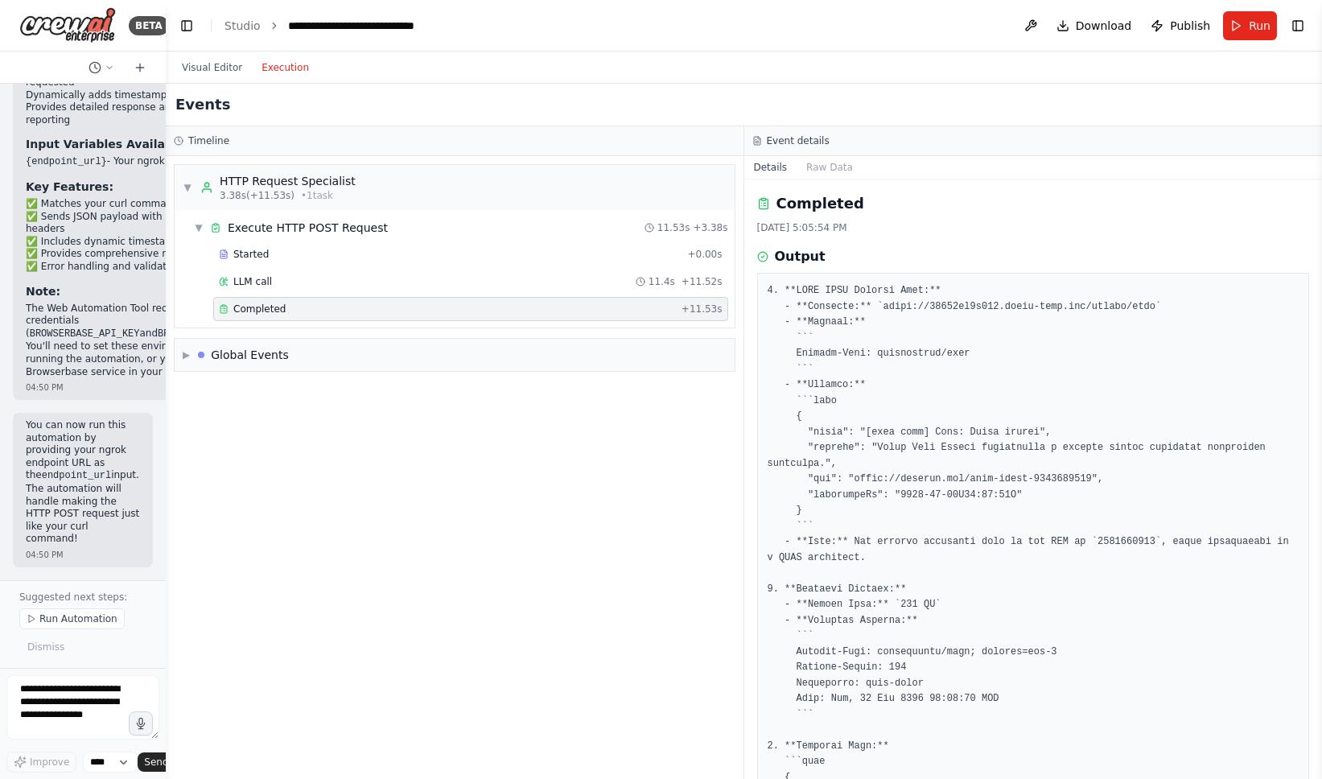
scroll to position [31, 0]
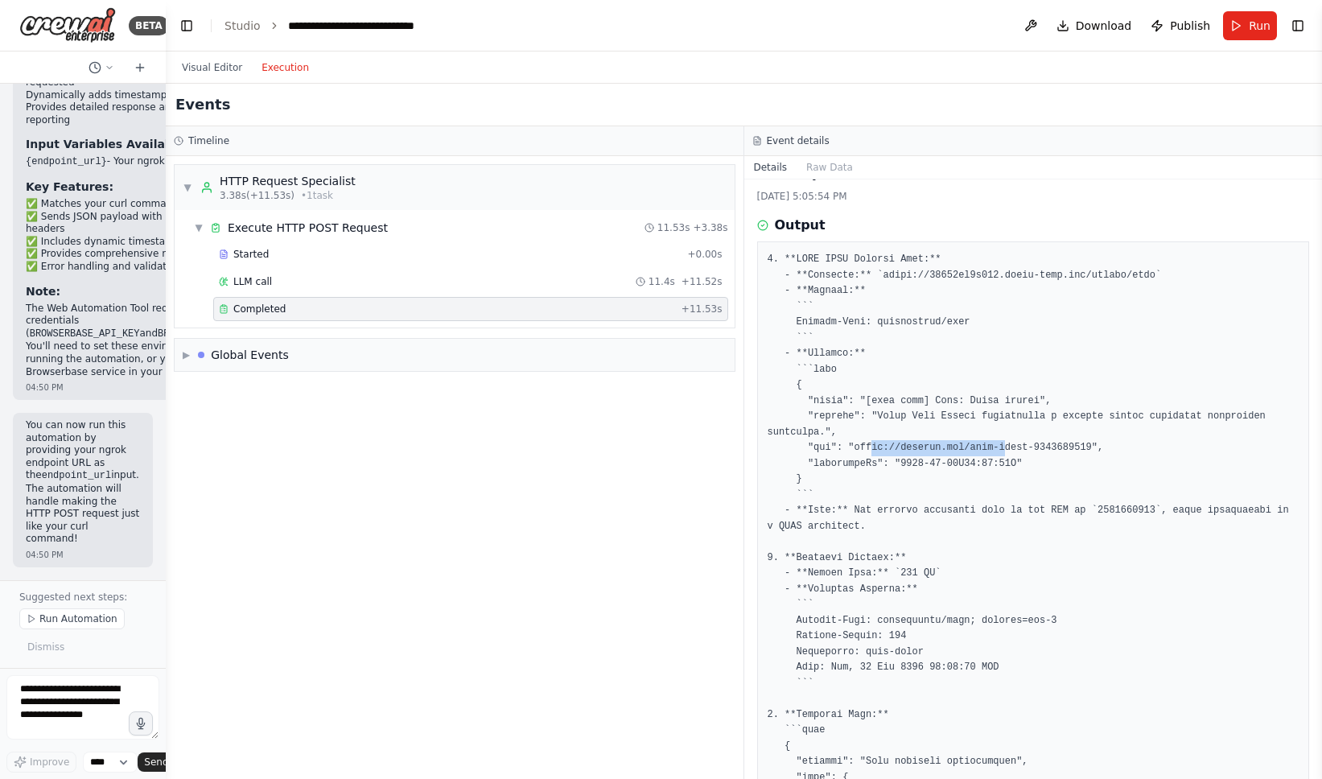
drag, startPoint x: 872, startPoint y: 450, endPoint x: 1004, endPoint y: 450, distance: 131.2
click at [1004, 450] on pre at bounding box center [1034, 668] width 532 height 832
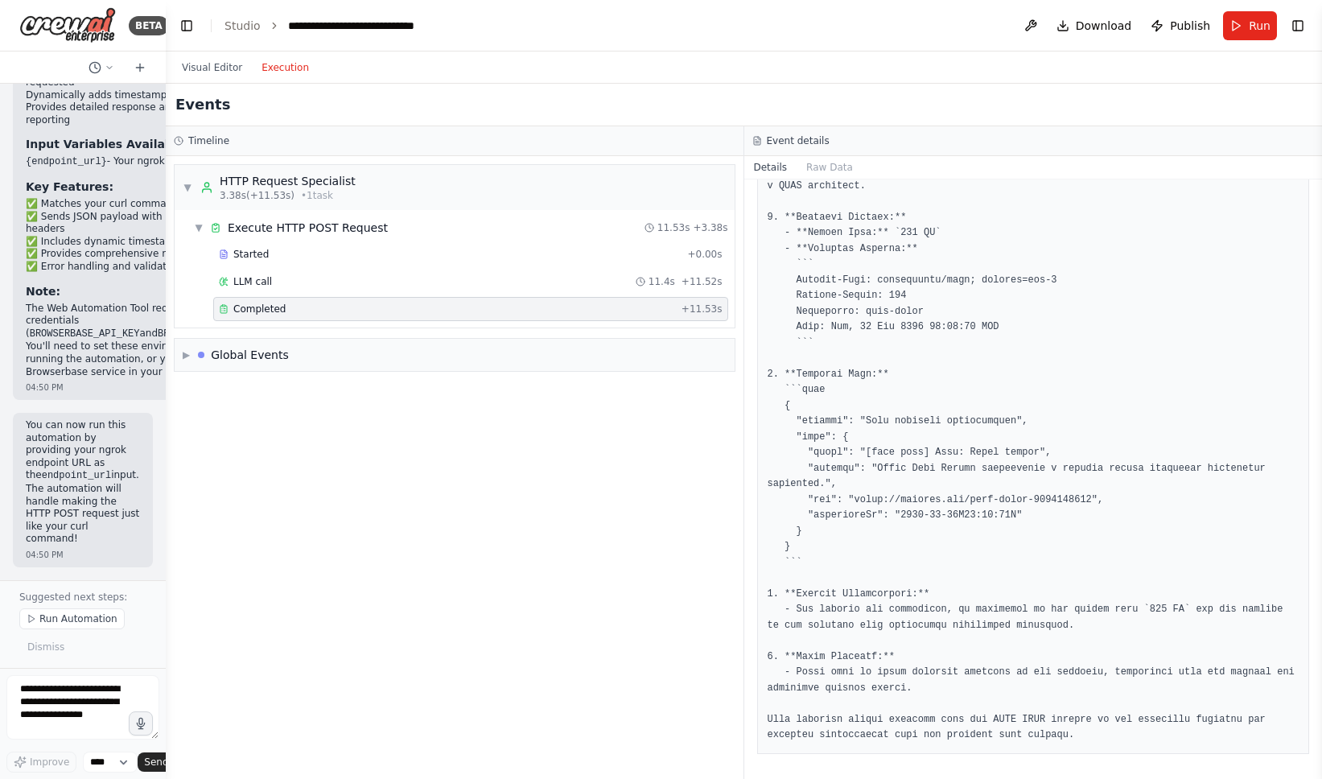
scroll to position [0, 0]
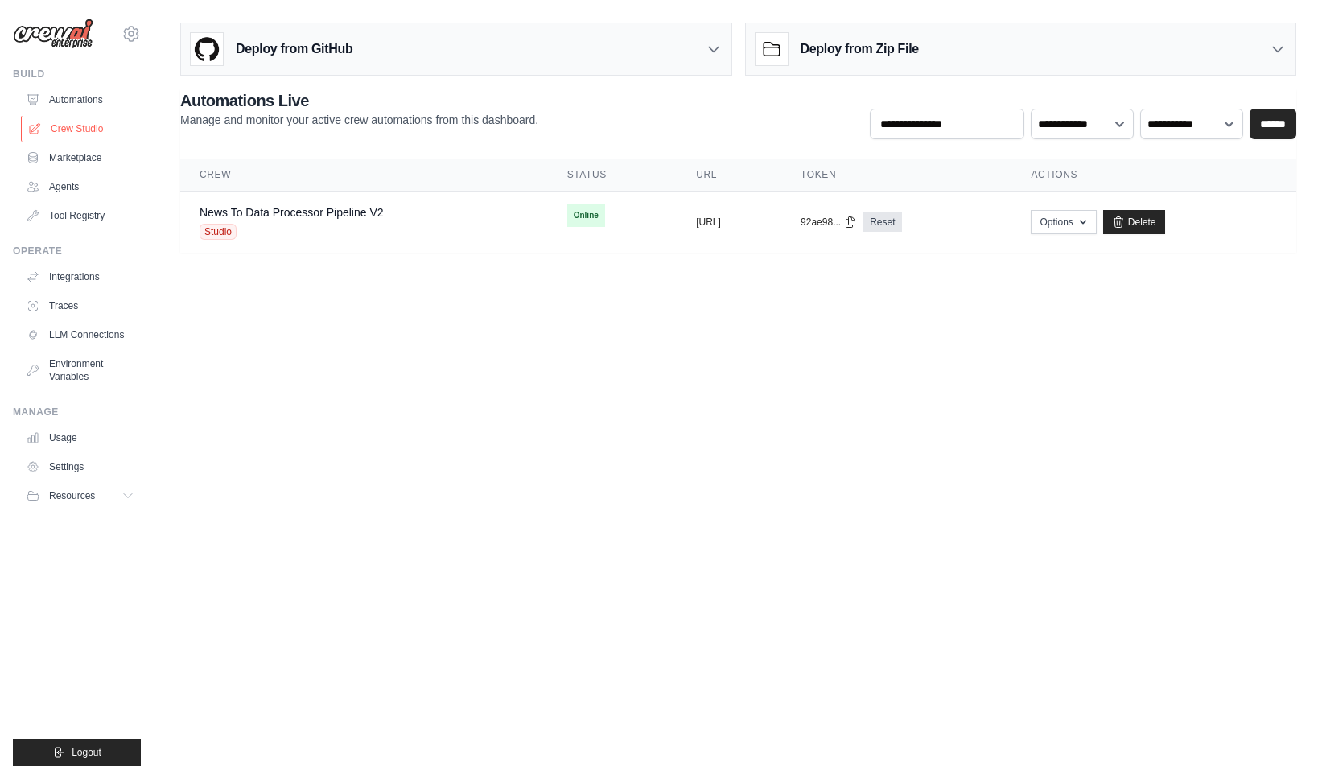
click at [64, 125] on link "Crew Studio" at bounding box center [82, 129] width 122 height 26
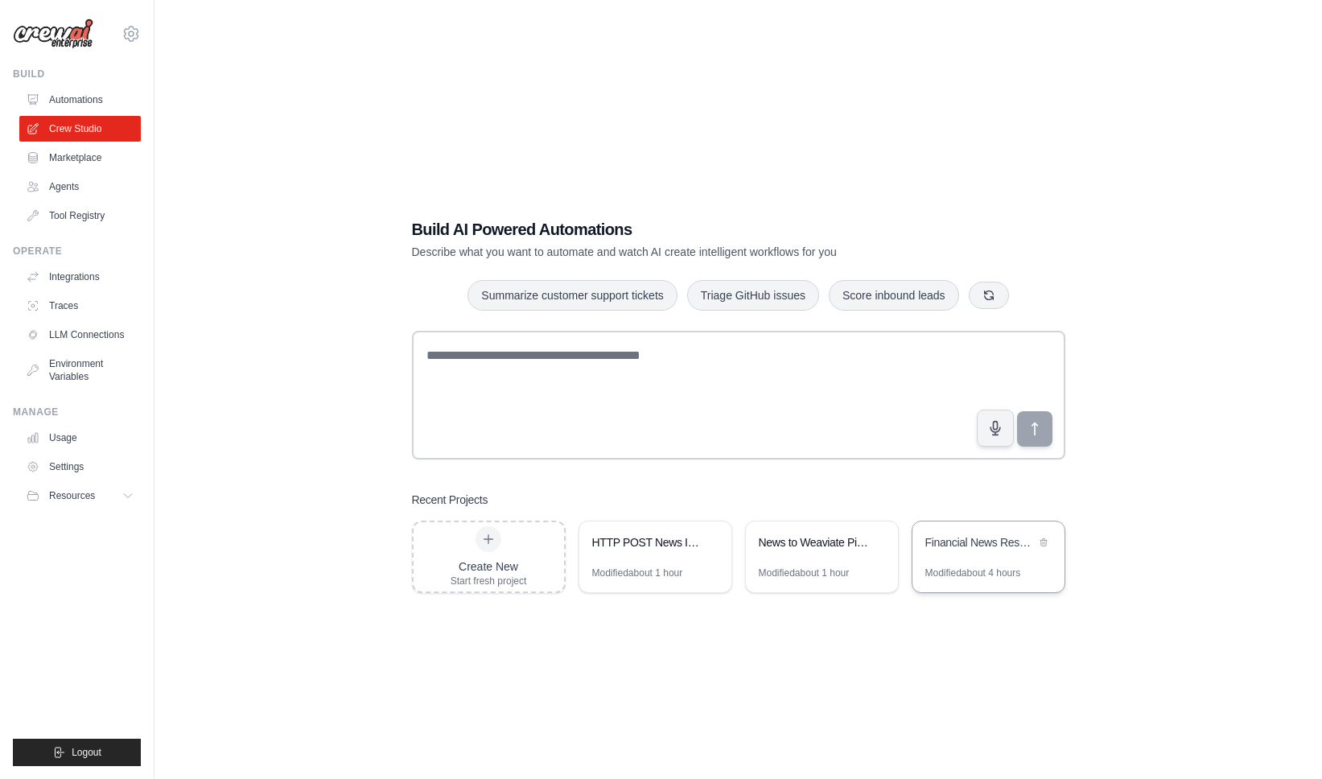
click at [952, 563] on div "Financial News Research Assistant" at bounding box center [989, 543] width 152 height 45
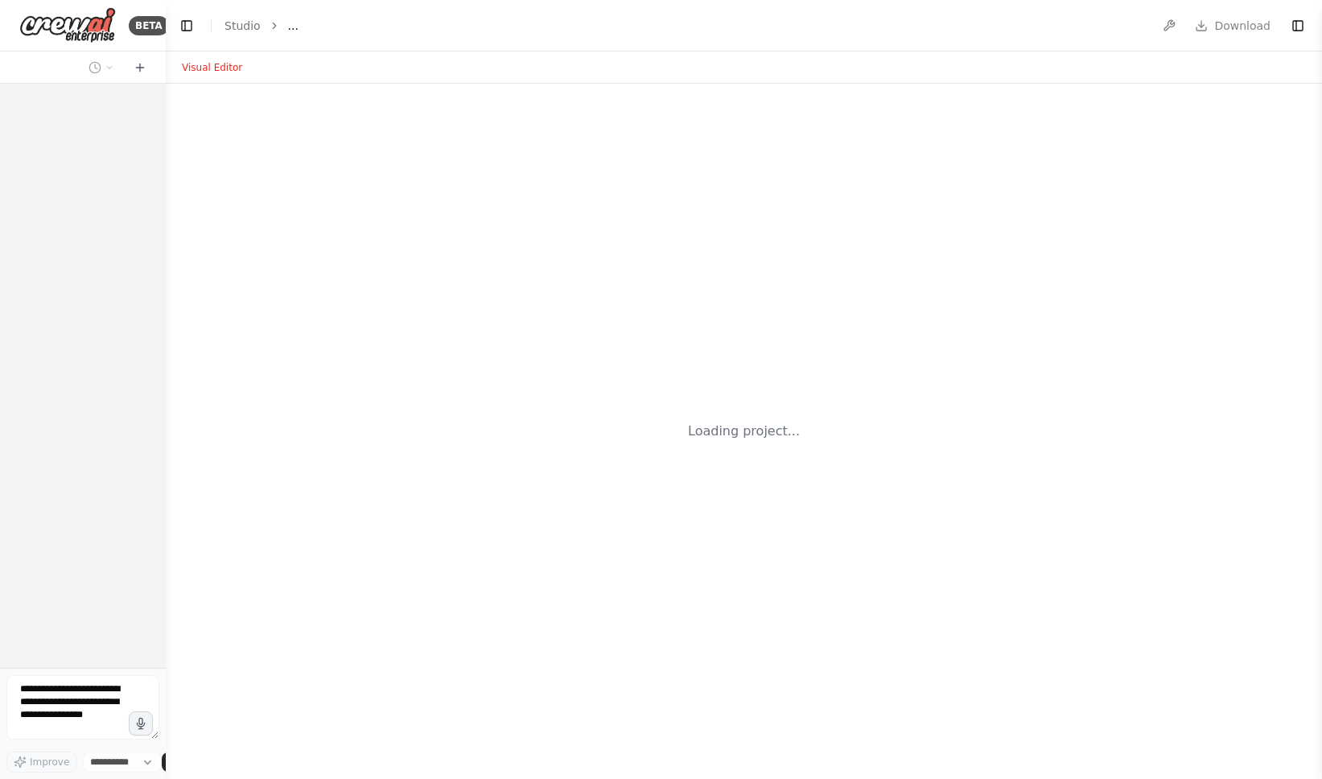
select select "****"
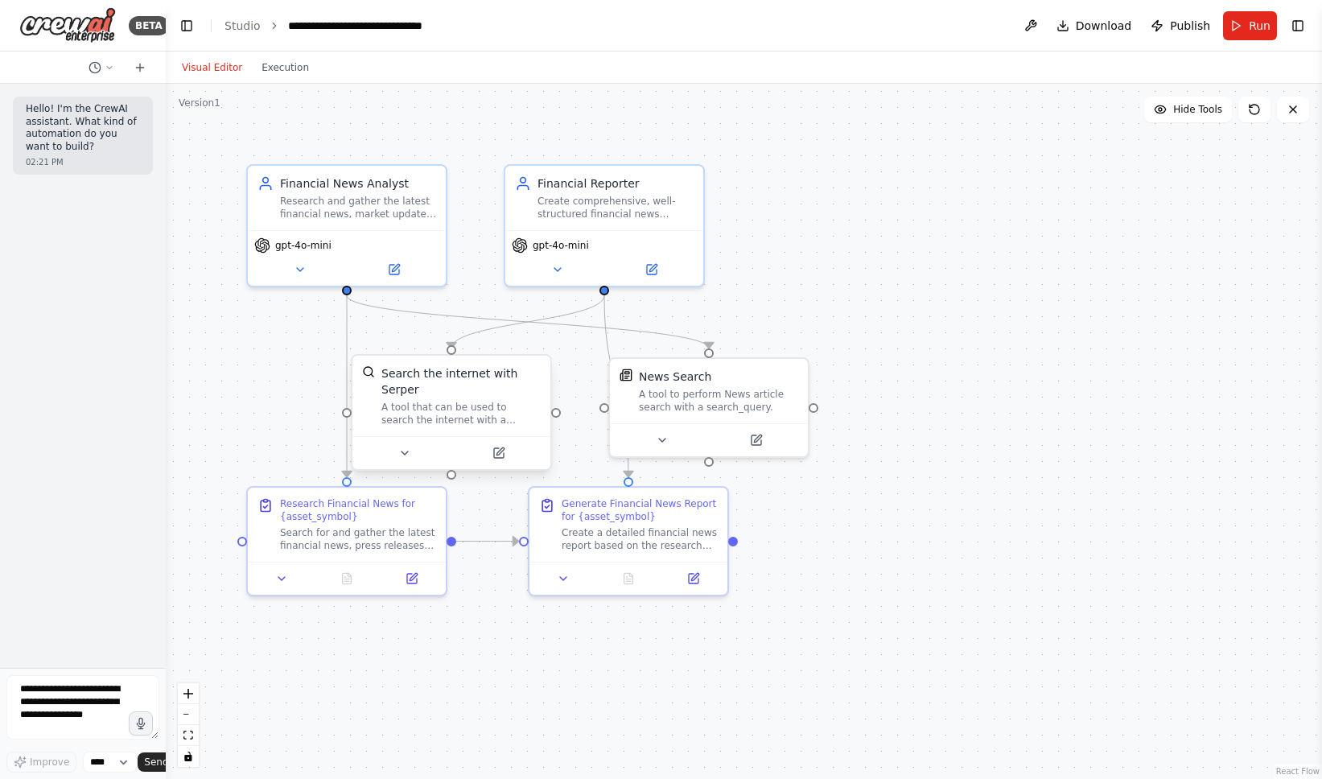
click at [453, 395] on div "Search the internet with Serper" at bounding box center [460, 381] width 159 height 32
click at [502, 447] on icon at bounding box center [500, 450] width 7 height 7
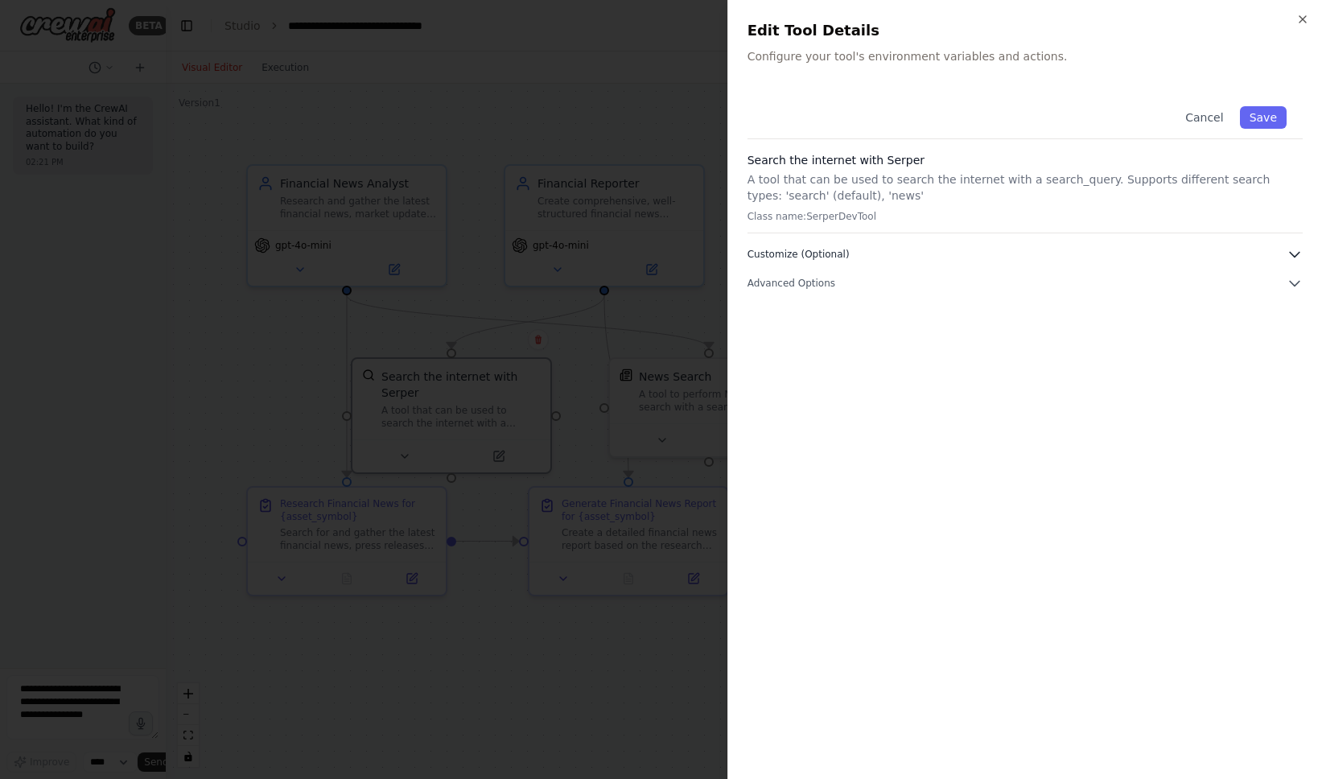
click at [824, 256] on span "Customize (Optional)" at bounding box center [799, 254] width 102 height 13
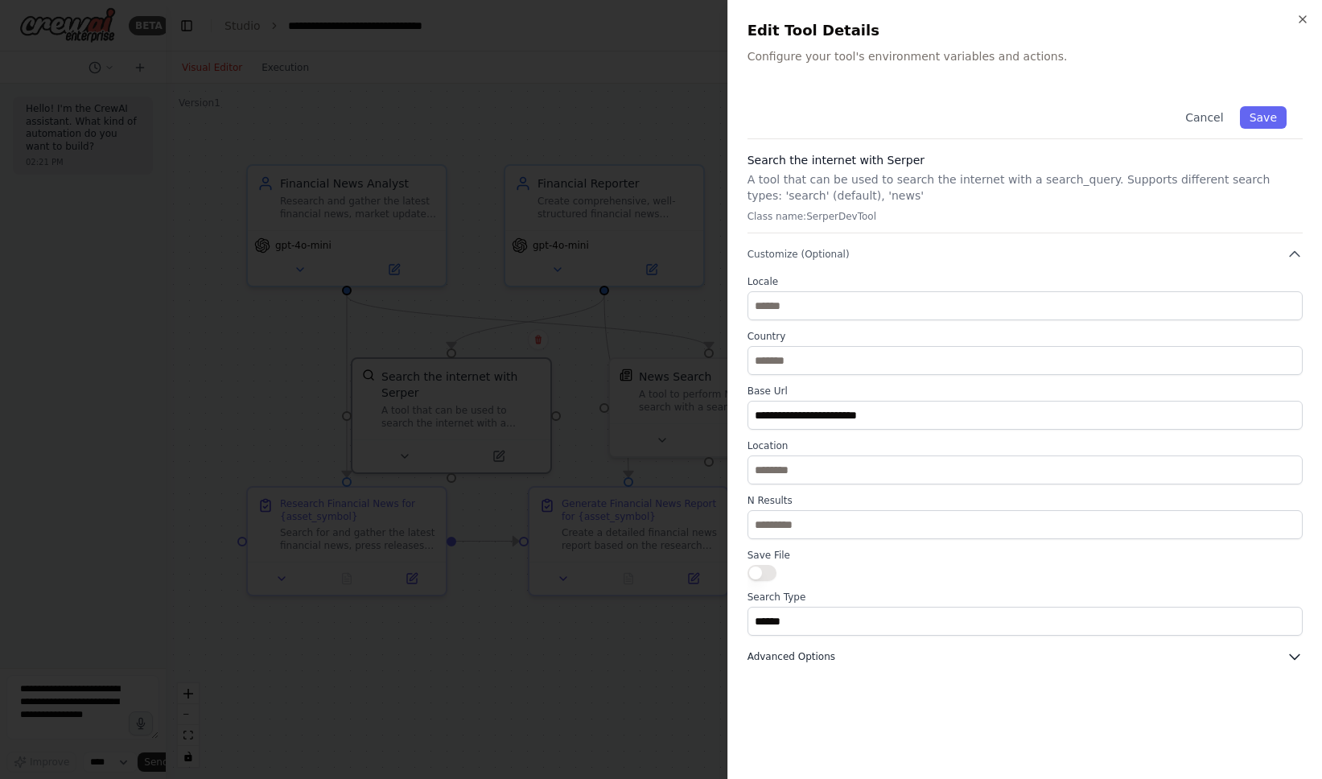
click at [827, 659] on span "Advanced Options" at bounding box center [792, 656] width 88 height 13
